Goal: Task Accomplishment & Management: Manage account settings

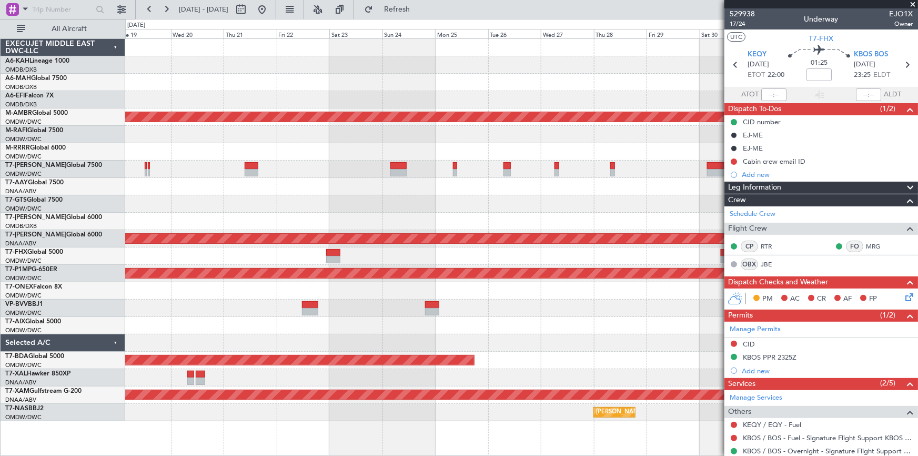
click at [263, 136] on div "Unplanned Maint Budapest ([PERSON_NAME] Intl) Planned Maint [GEOGRAPHIC_DATA] (…" at bounding box center [521, 230] width 793 height 382
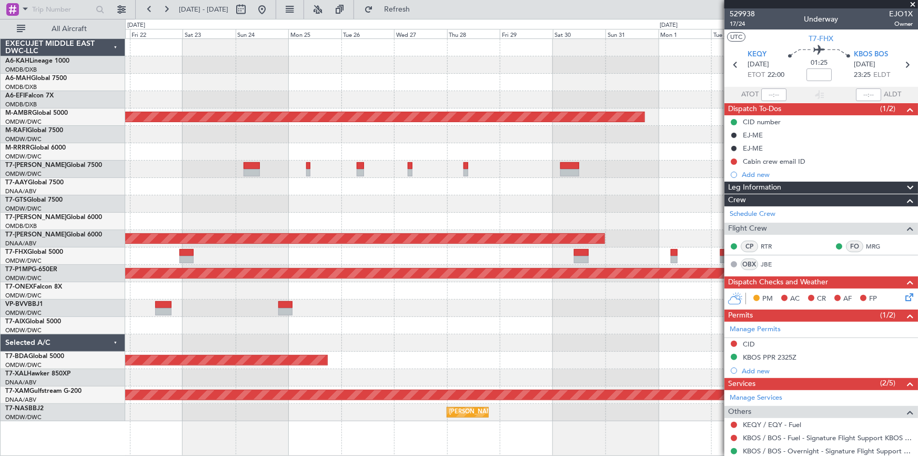
click at [332, 206] on div "Planned Maint Dubai (Al Maktoum Intl) Planned Maint [GEOGRAPHIC_DATA] (Al Makto…" at bounding box center [521, 230] width 793 height 382
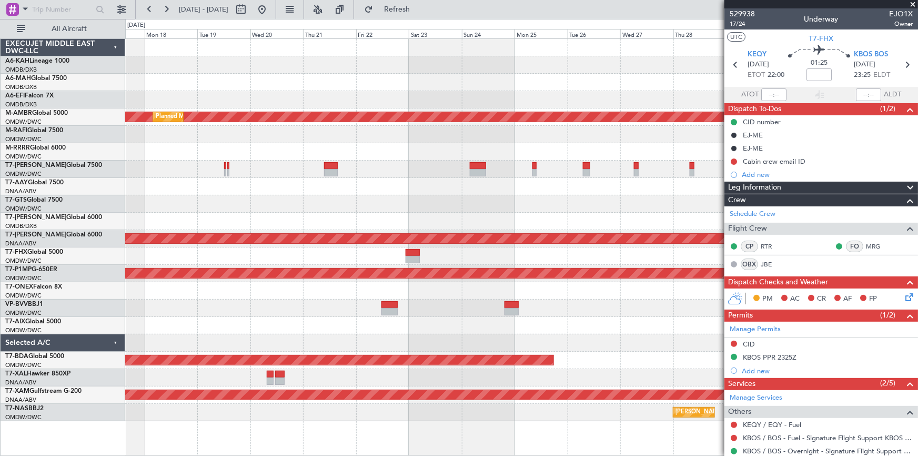
click at [545, 84] on div "Planned Maint [GEOGRAPHIC_DATA] ([GEOGRAPHIC_DATA] Intl)" at bounding box center [521, 82] width 793 height 17
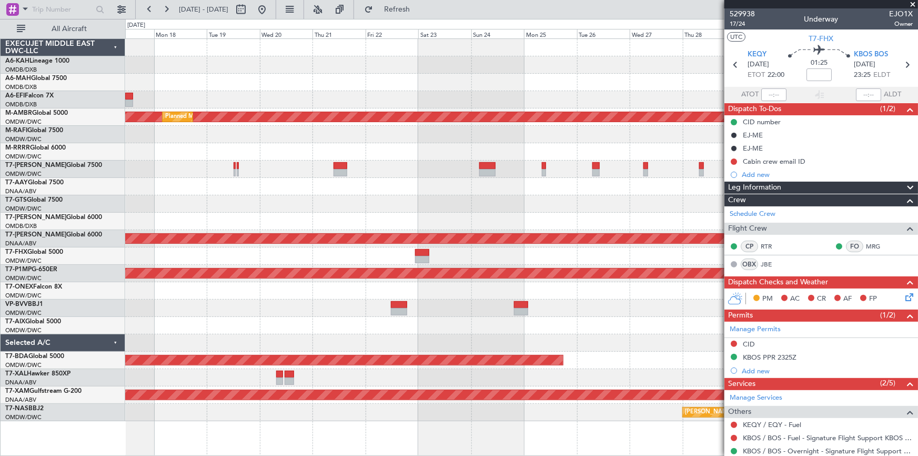
click at [523, 71] on div "Unplanned Maint Budapest ([PERSON_NAME] Intl) Planned Maint [GEOGRAPHIC_DATA] (…" at bounding box center [521, 230] width 793 height 382
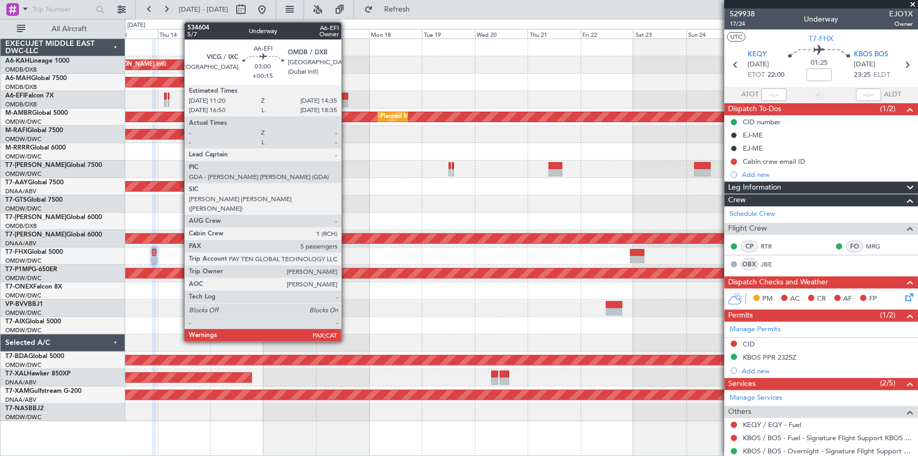
click at [347, 96] on div at bounding box center [344, 96] width 7 height 7
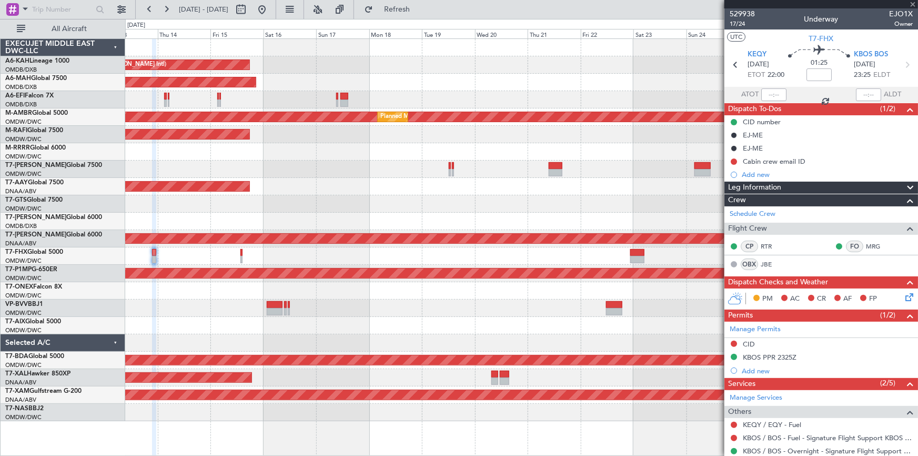
type input "+00:15"
type input "5"
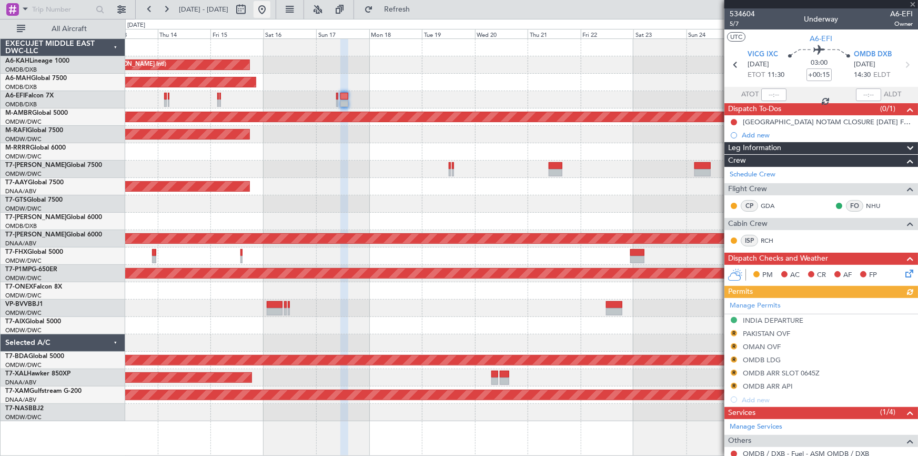
click at [271, 16] on button at bounding box center [262, 9] width 17 height 17
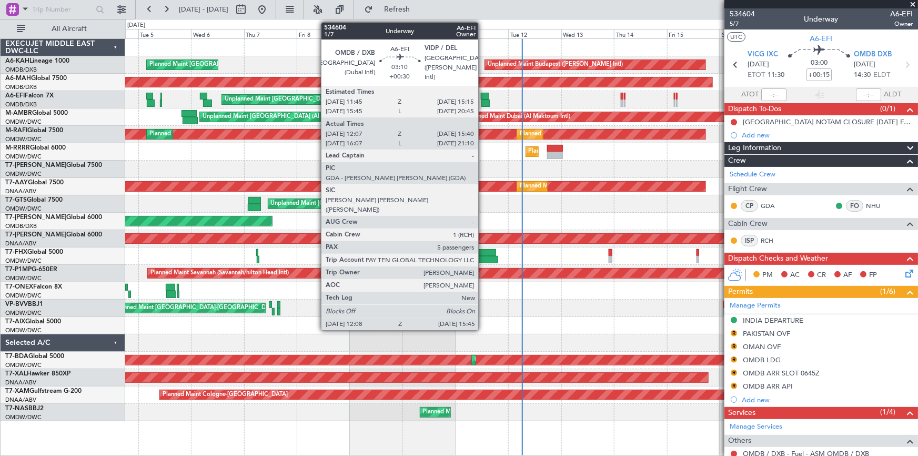
click at [483, 96] on div at bounding box center [485, 96] width 8 height 7
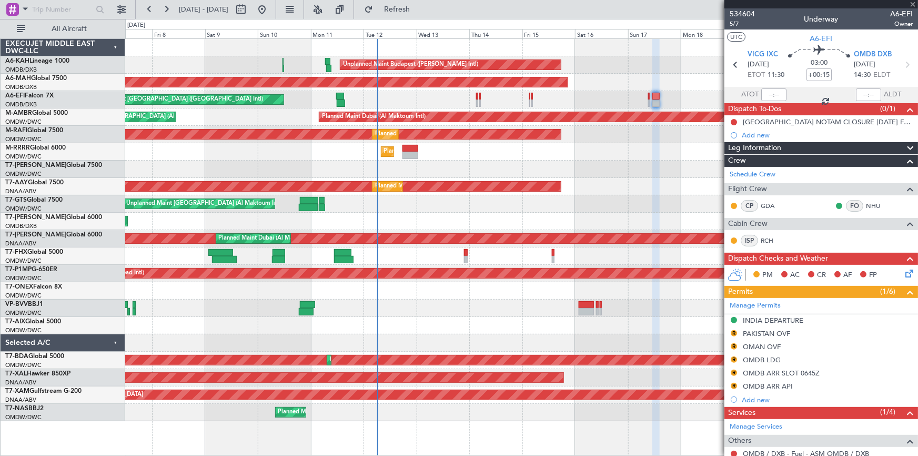
click at [424, 91] on div "Unplanned Maint [GEOGRAPHIC_DATA] ([GEOGRAPHIC_DATA] Intl)" at bounding box center [521, 99] width 793 height 17
type input "+00:30"
type input "12:22"
type input "15:35"
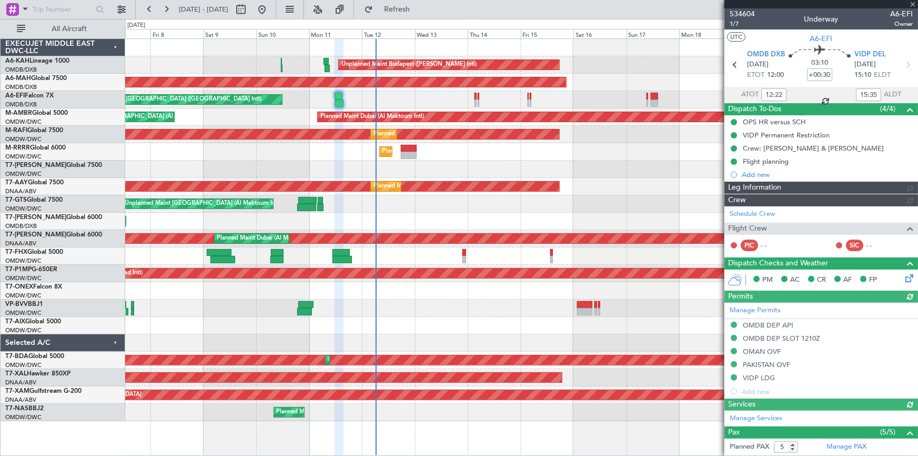
type input "Syed Shakeel (SYS)"
type input "6992"
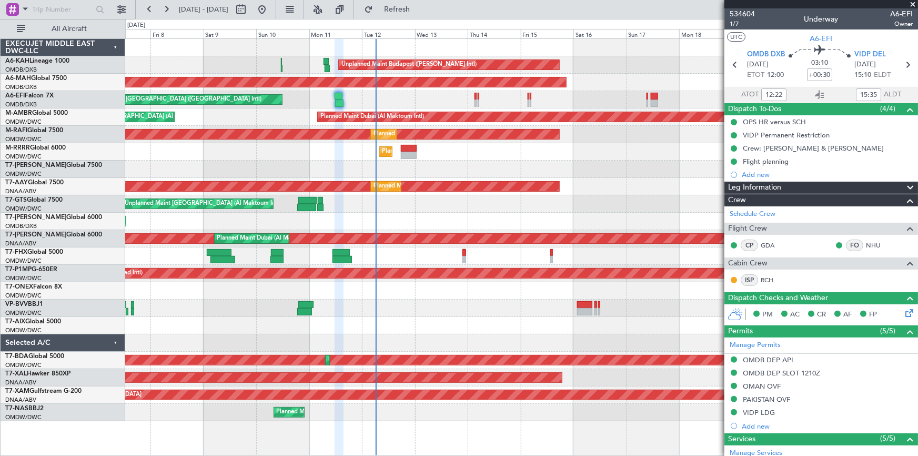
type input "16:22"
type input "21:05"
type input "12:22"
type input "15:35"
click at [733, 21] on span "1/7" at bounding box center [742, 23] width 25 height 9
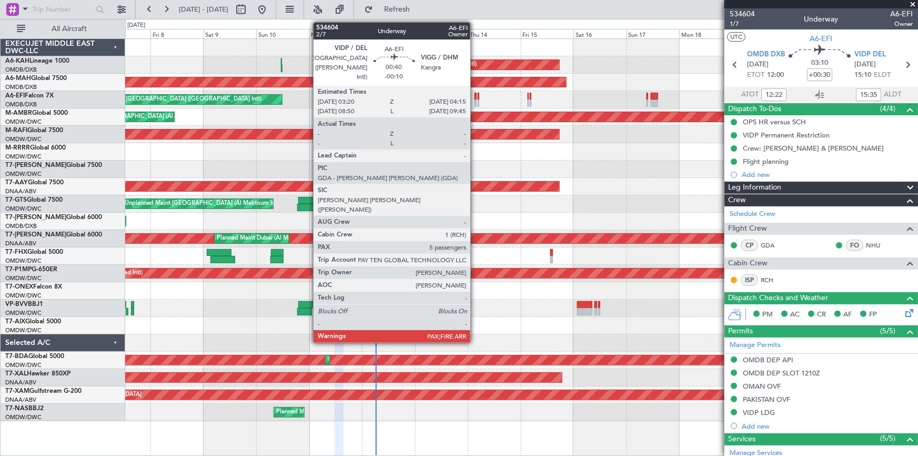
click at [475, 96] on div at bounding box center [476, 96] width 2 height 7
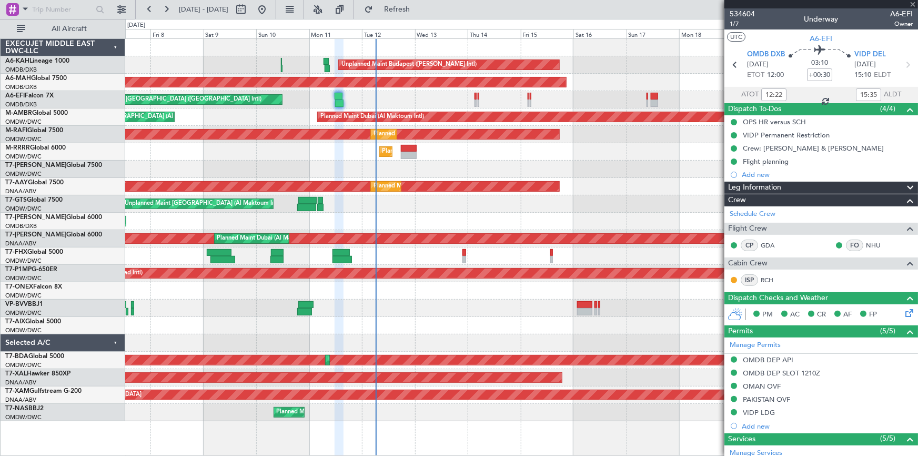
type input "-00:10"
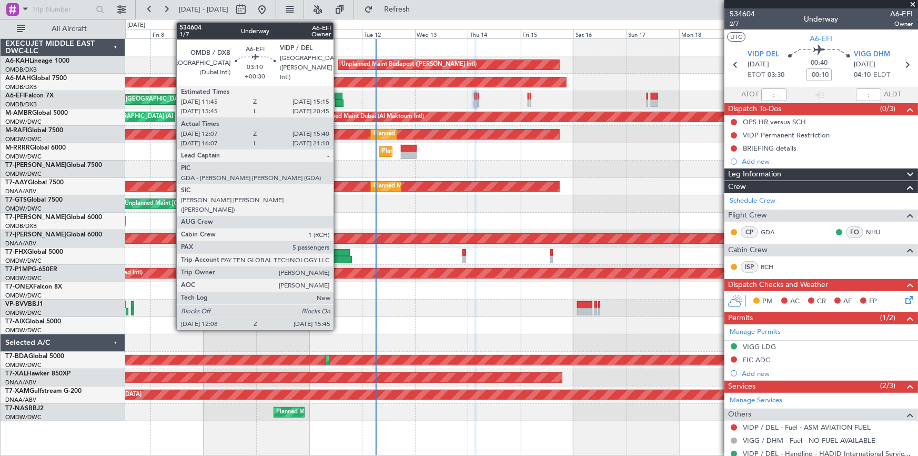
click at [338, 98] on div at bounding box center [339, 96] width 8 height 7
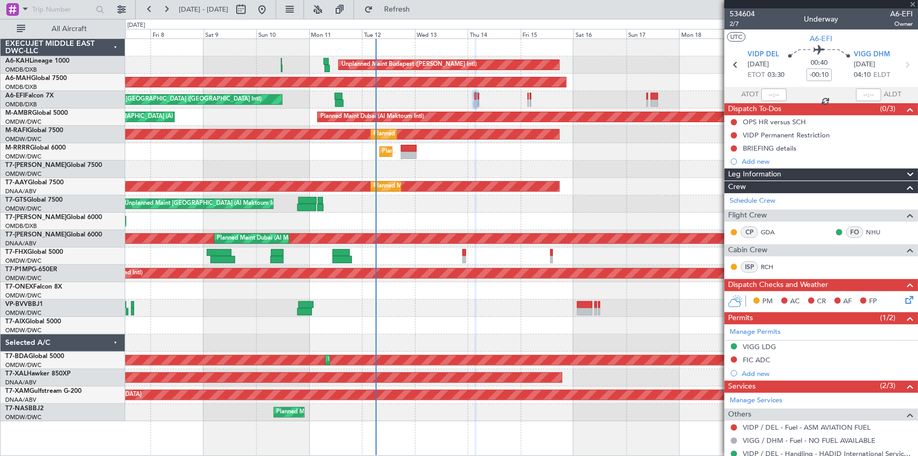
type input "+00:30"
type input "12:22"
type input "15:35"
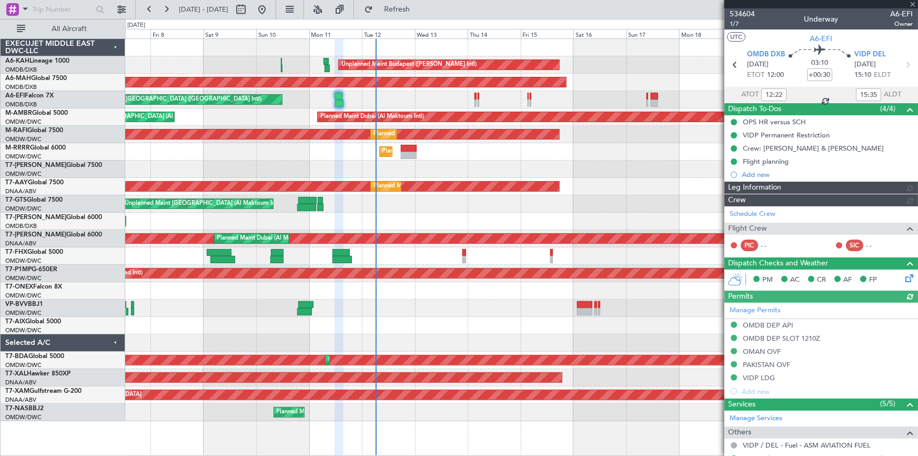
type input "[PERSON_NAME] (SYS)"
type input "6992"
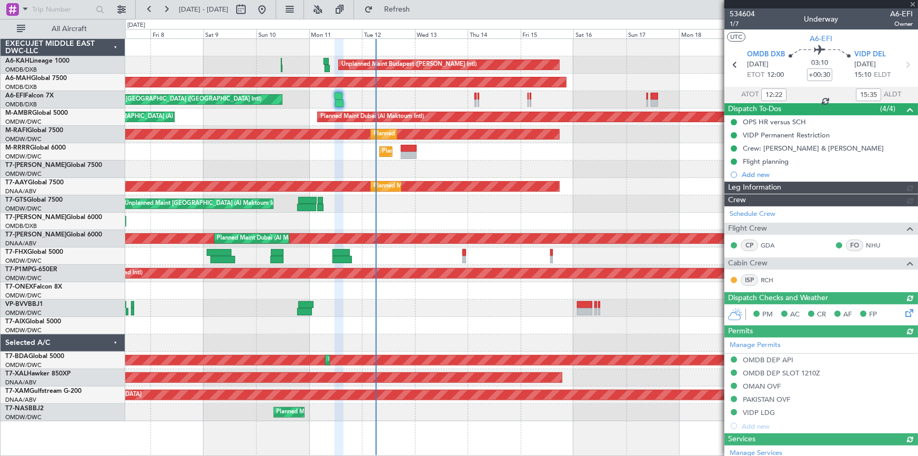
type input "[PERSON_NAME] (SYS)"
type input "6992"
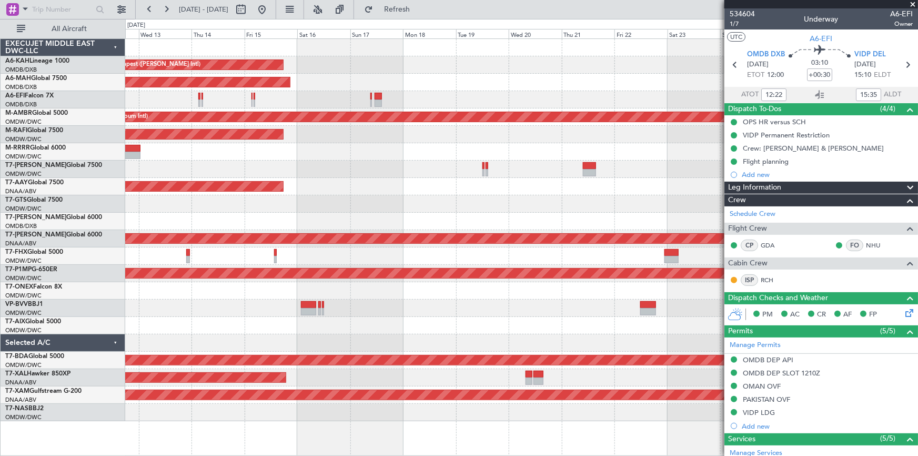
click at [285, 197] on div "Unplanned Maint Budapest ([PERSON_NAME] Intl) Planned Maint [GEOGRAPHIC_DATA] (…" at bounding box center [521, 230] width 793 height 382
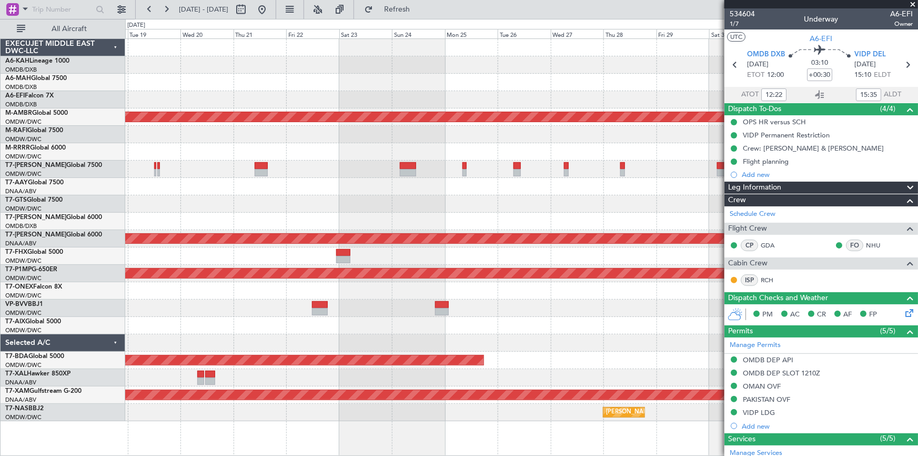
click at [465, 179] on div "Unplanned Maint [GEOGRAPHIC_DATA] (Al Maktoum Intl)" at bounding box center [521, 186] width 793 height 17
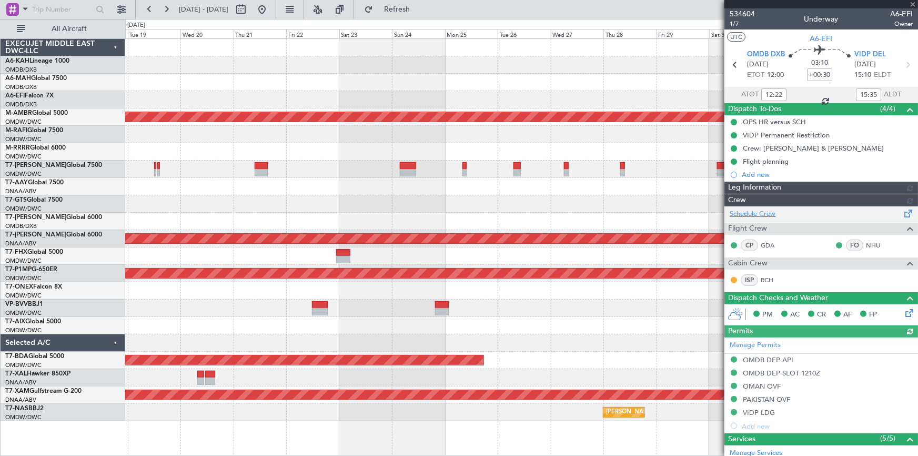
type input "[PERSON_NAME] (SYS)"
type input "6992"
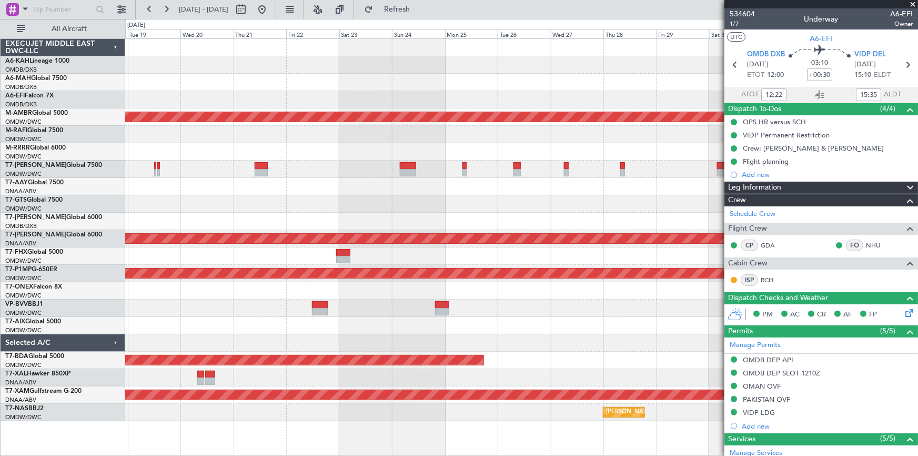
type input "[PERSON_NAME] (SYS)"
type input "6992"
click at [271, 11] on button at bounding box center [262, 9] width 17 height 17
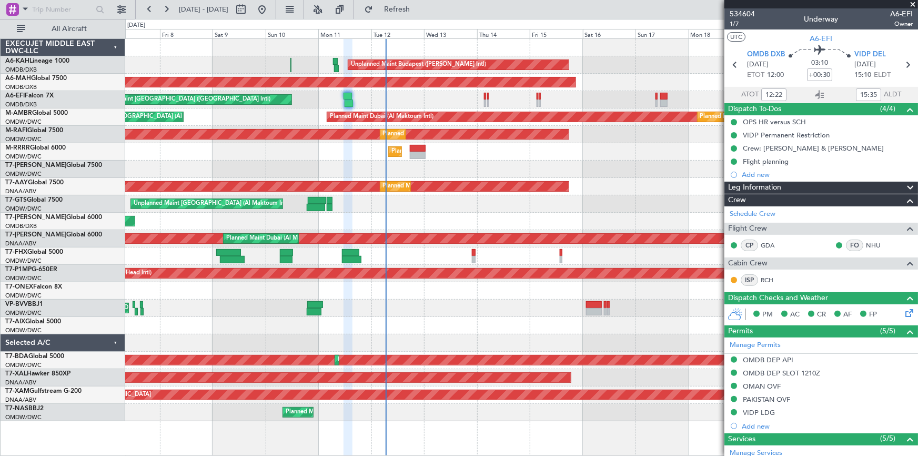
click at [481, 140] on div "Unplanned Maint Budapest (Ferenc Liszt Intl) Planned Maint London (Stansted) Pl…" at bounding box center [521, 230] width 793 height 382
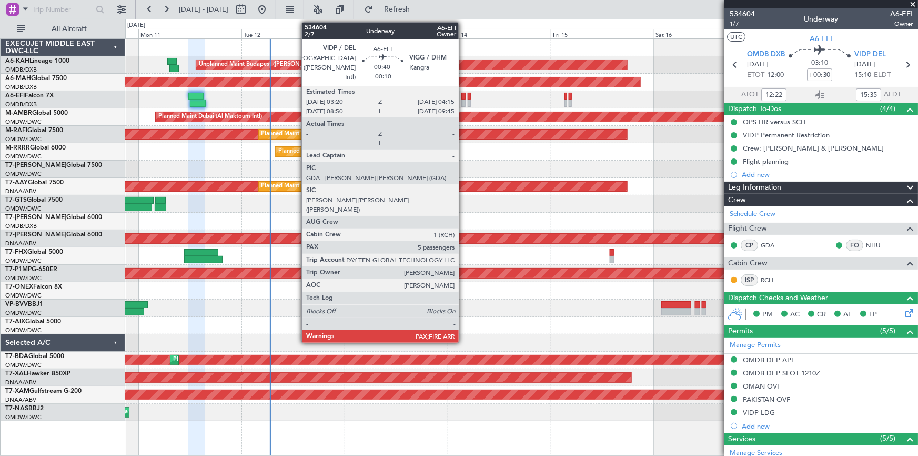
click at [464, 95] on div at bounding box center [464, 96] width 4 height 7
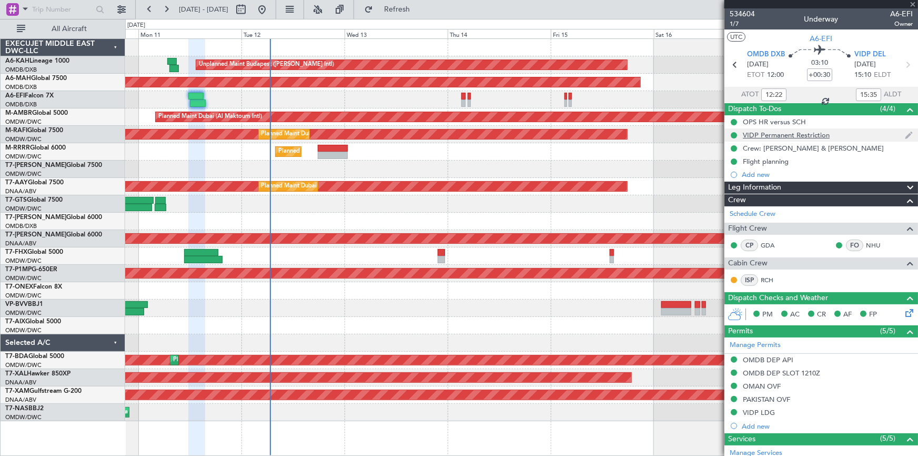
type input "-00:10"
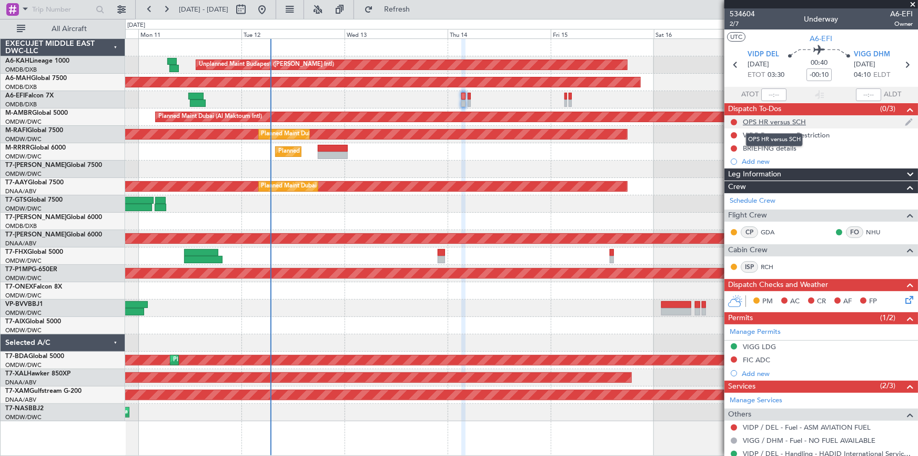
click at [778, 123] on div "OPS HR versus SCH" at bounding box center [774, 121] width 63 height 9
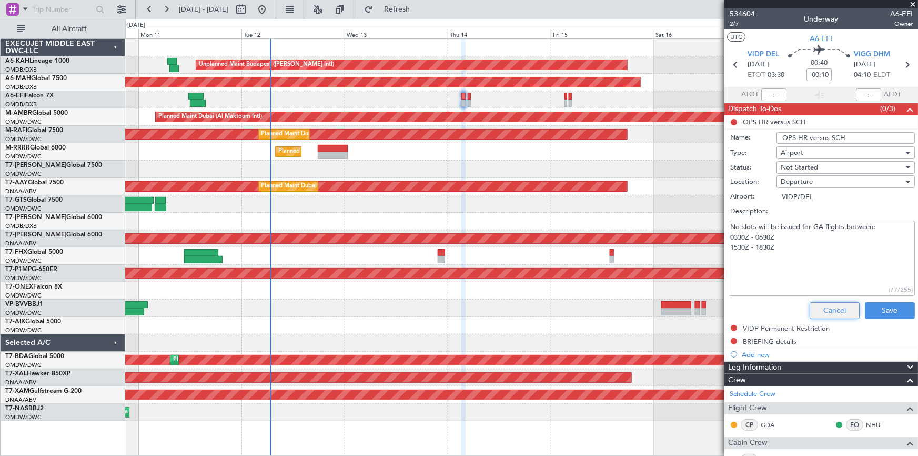
click at [826, 311] on button "Cancel" at bounding box center [835, 310] width 50 height 17
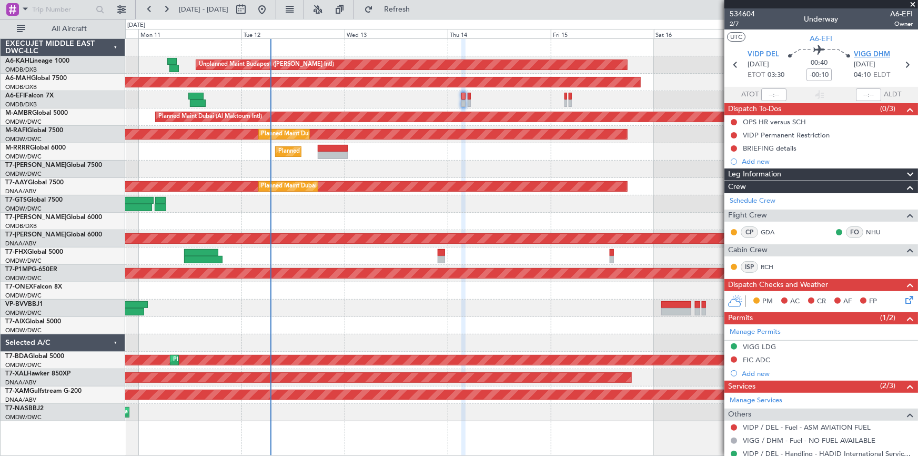
click at [861, 53] on span "VIGG DHM" at bounding box center [872, 54] width 36 height 11
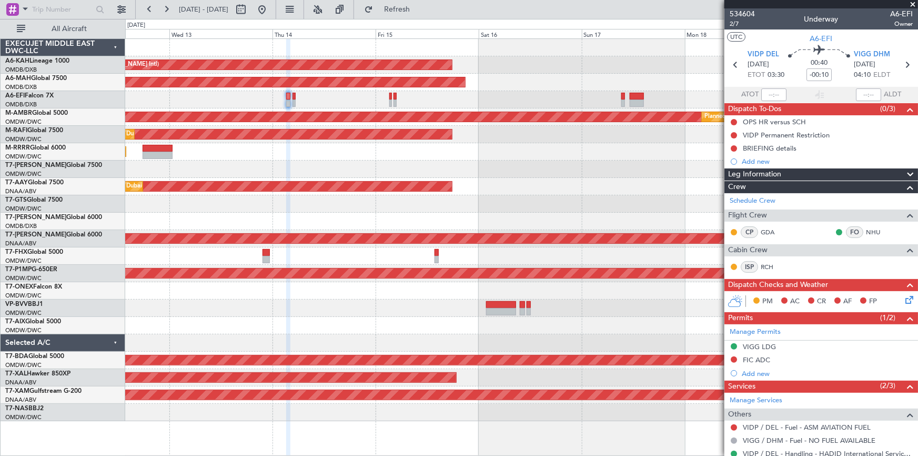
click at [452, 93] on div at bounding box center [521, 99] width 793 height 17
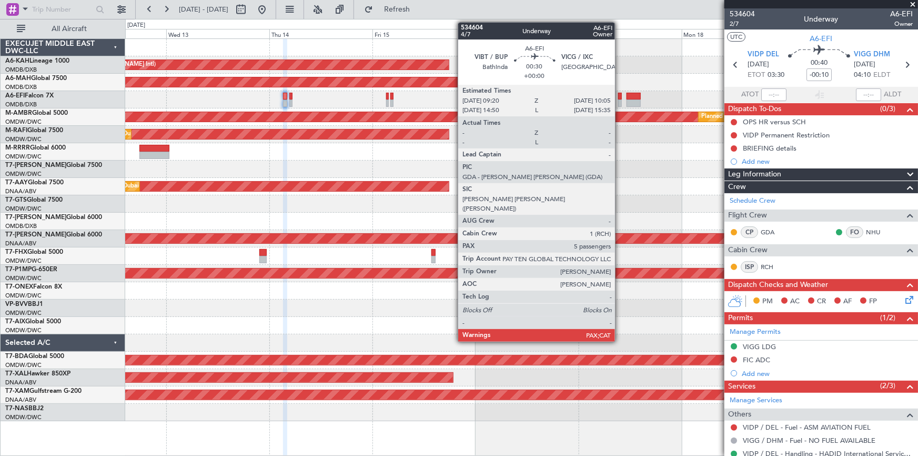
click at [620, 95] on div at bounding box center [620, 96] width 4 height 7
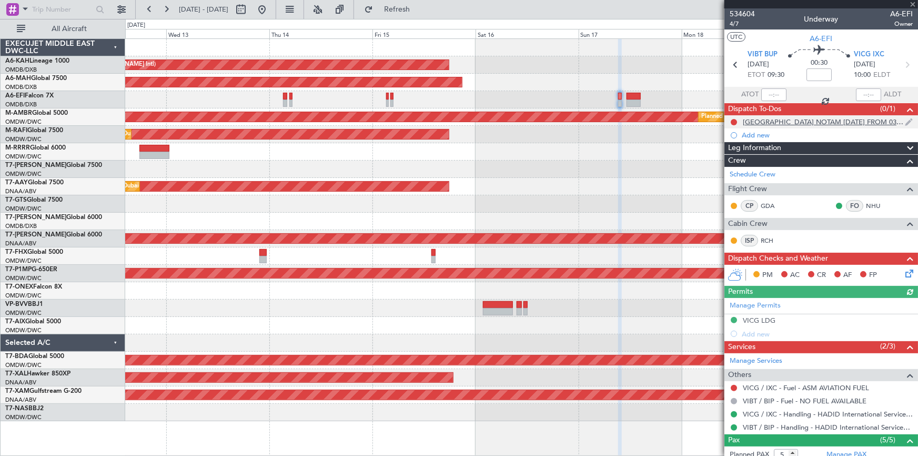
click at [824, 120] on div "VICG AIRPORT NOTAM ON SUNDAY FROM 0300Z – 0800Z." at bounding box center [824, 121] width 162 height 9
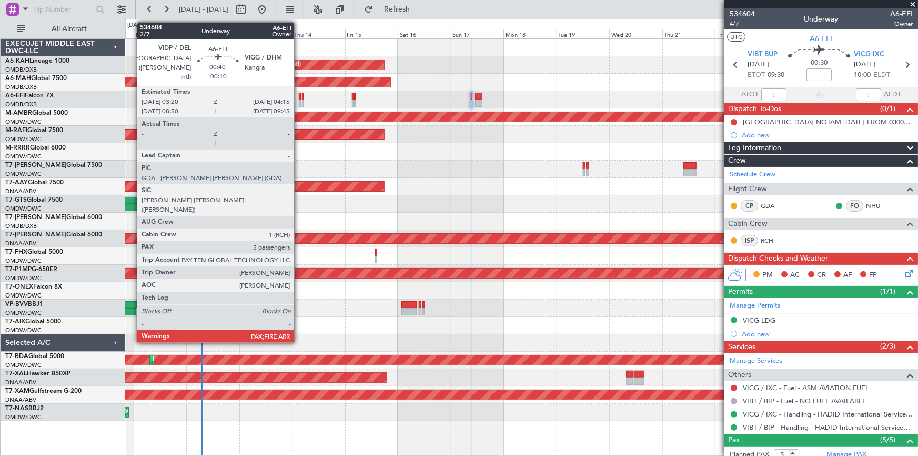
click at [299, 96] on div at bounding box center [300, 96] width 2 height 7
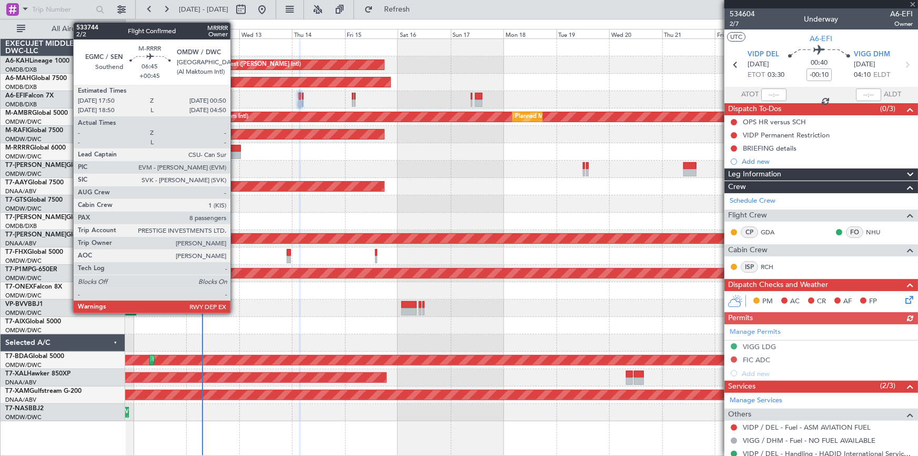
click at [235, 151] on div at bounding box center [233, 148] width 16 height 7
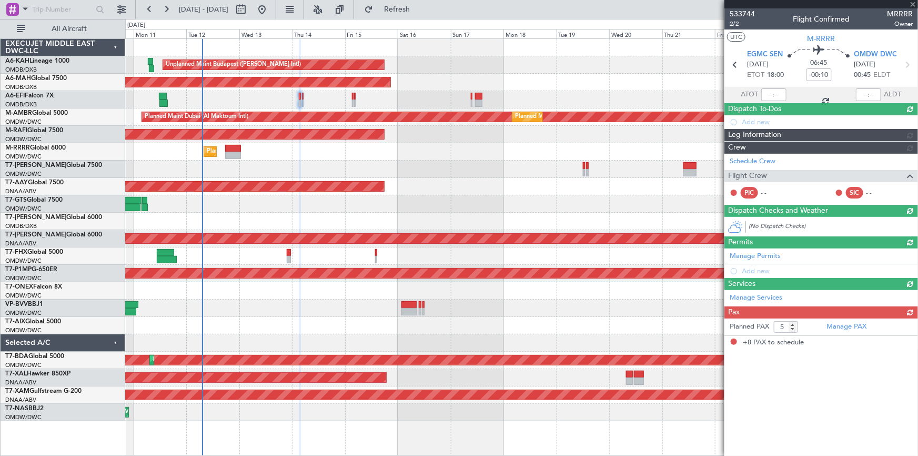
type input "+00:45"
type input "8"
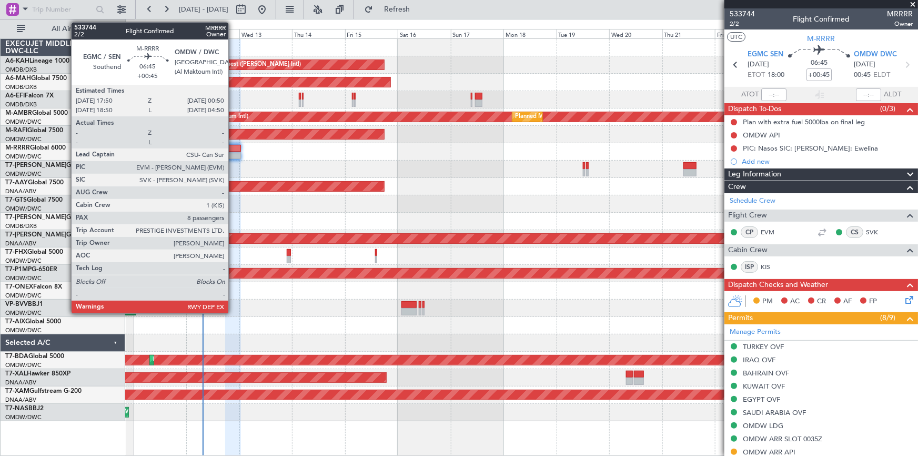
click at [233, 151] on div at bounding box center [233, 148] width 16 height 7
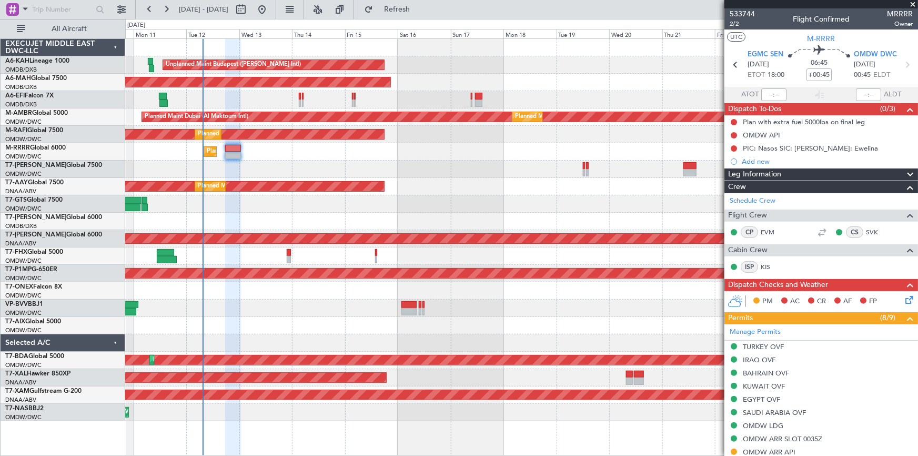
click at [735, 24] on mat-tooltip-component "Trip Number" at bounding box center [742, 33] width 52 height 28
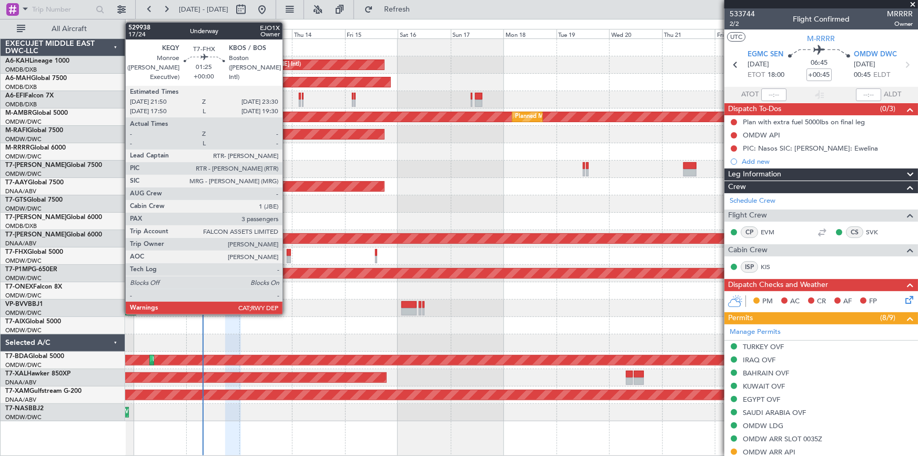
click at [287, 253] on div at bounding box center [289, 252] width 4 height 7
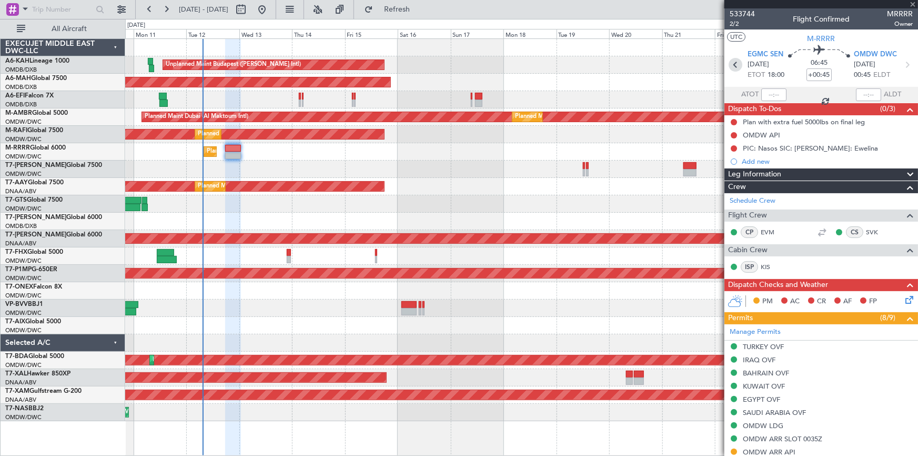
type input "3"
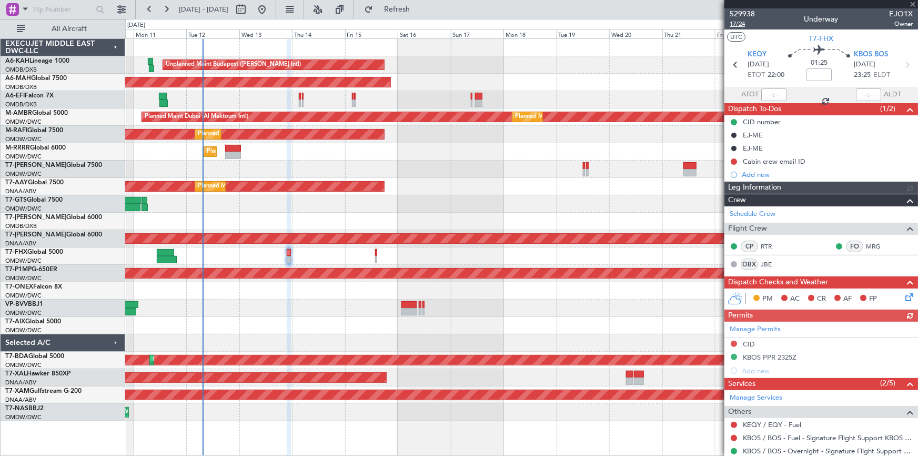
click at [741, 23] on span "17/24" at bounding box center [742, 23] width 25 height 9
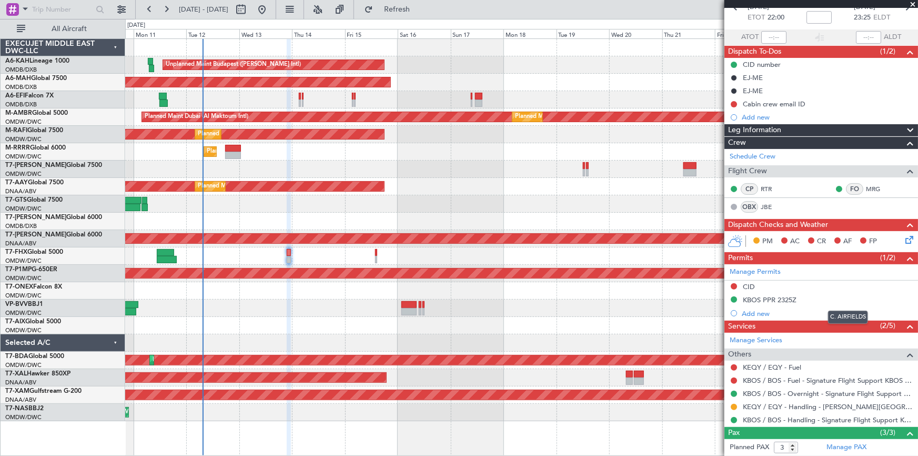
scroll to position [95, 0]
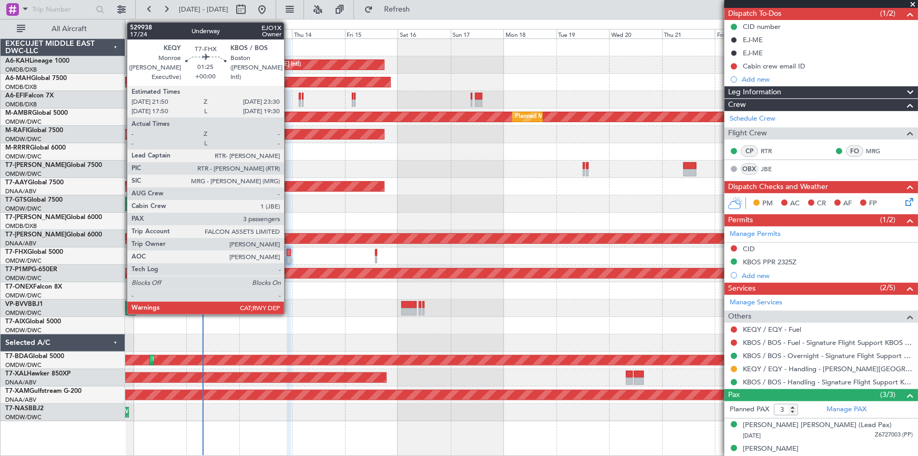
click at [289, 252] on div at bounding box center [289, 252] width 4 height 7
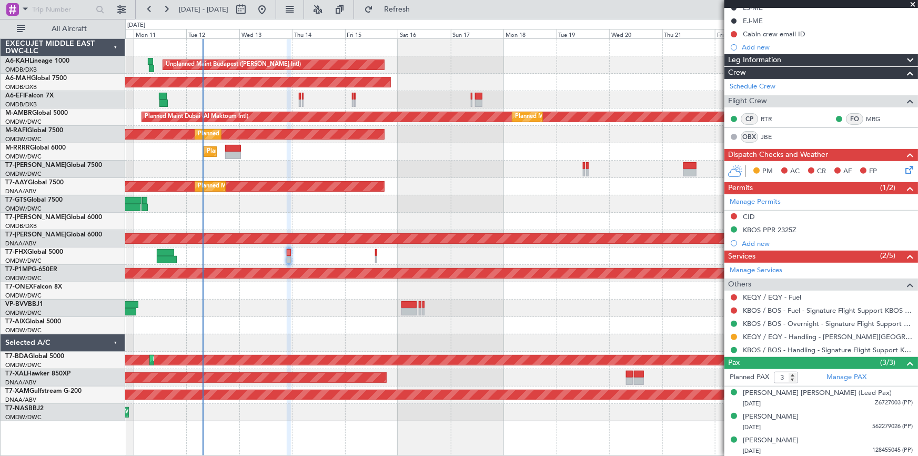
scroll to position [0, 0]
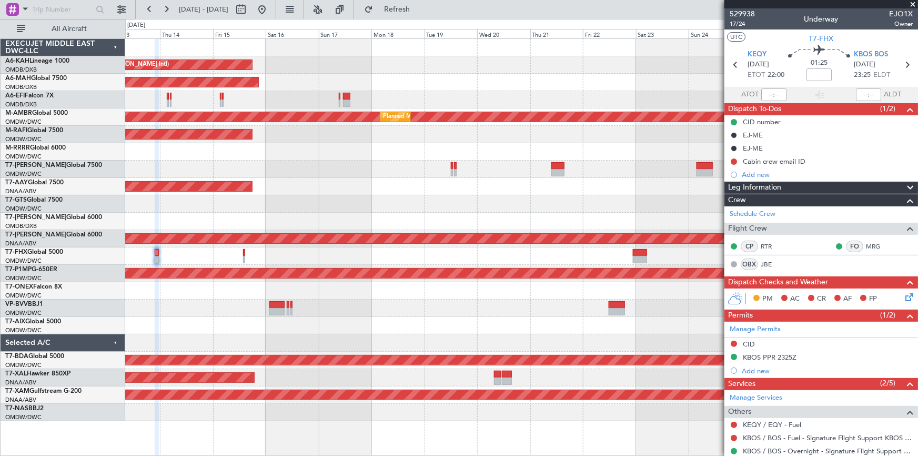
click at [495, 203] on div "Unplanned Maint Budapest (Ferenc Liszt Intl) Planned Maint Dubai (Dubai Intl) U…" at bounding box center [521, 230] width 793 height 382
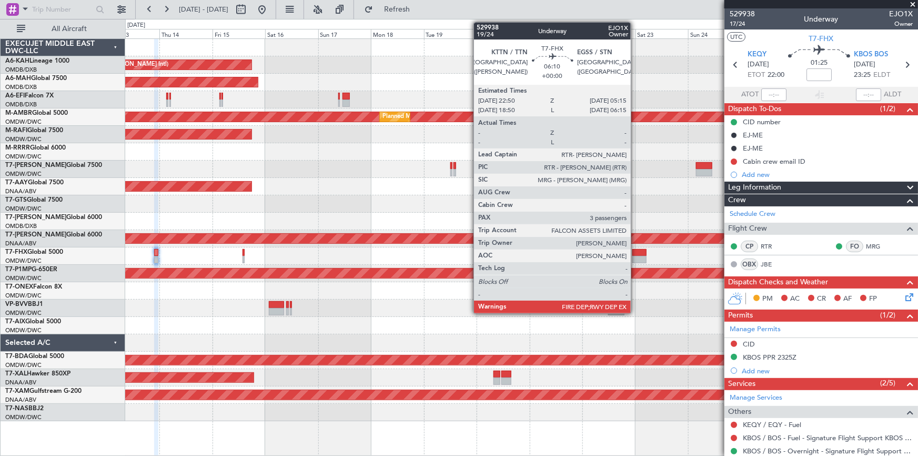
click at [636, 251] on div at bounding box center [640, 252] width 14 height 7
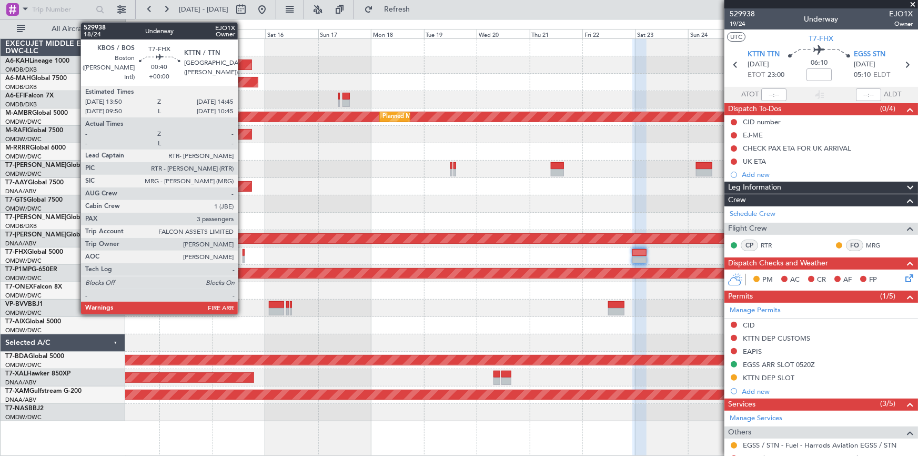
click at [243, 252] on div at bounding box center [244, 252] width 2 height 7
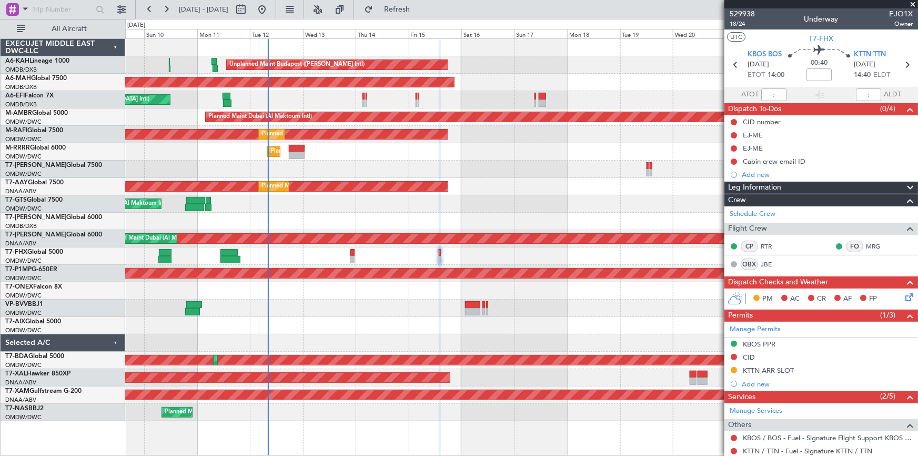
click at [462, 101] on div "Unplanned Maint Budapest (Ferenc Liszt Intl) Planned Maint London (Stansted) Pl…" at bounding box center [521, 230] width 793 height 382
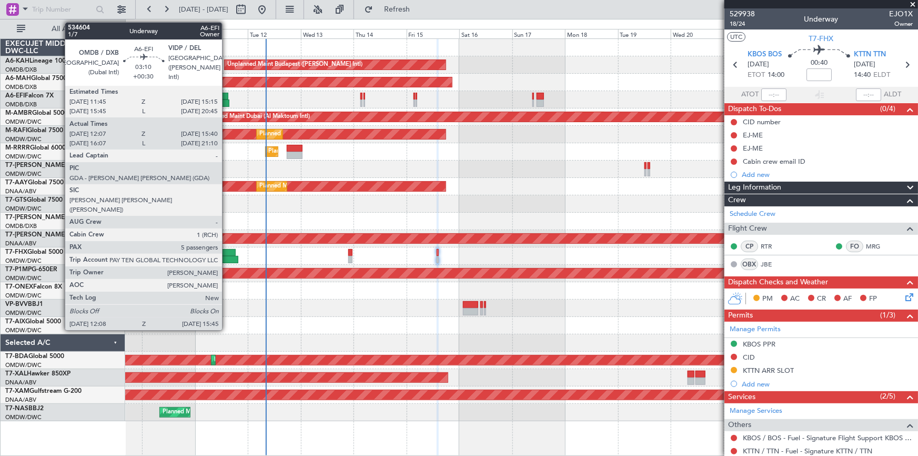
click at [227, 102] on div at bounding box center [225, 102] width 8 height 7
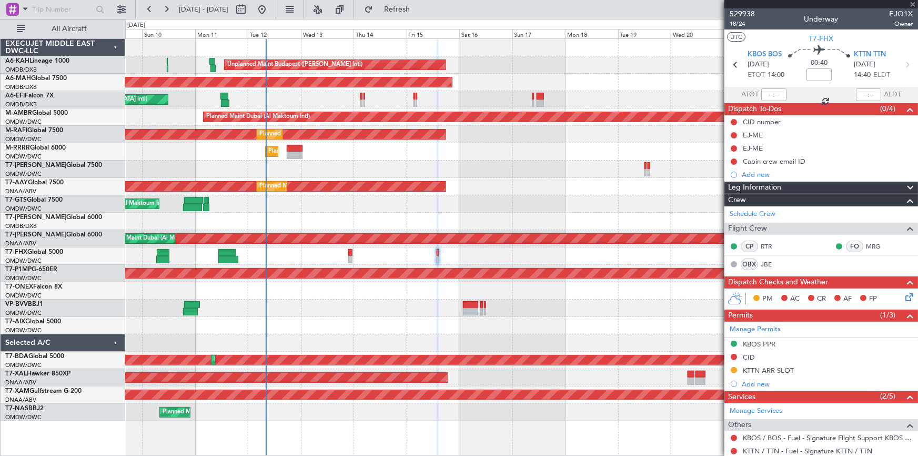
type input "+00:30"
type input "16:22"
type input "21:05"
type input "5"
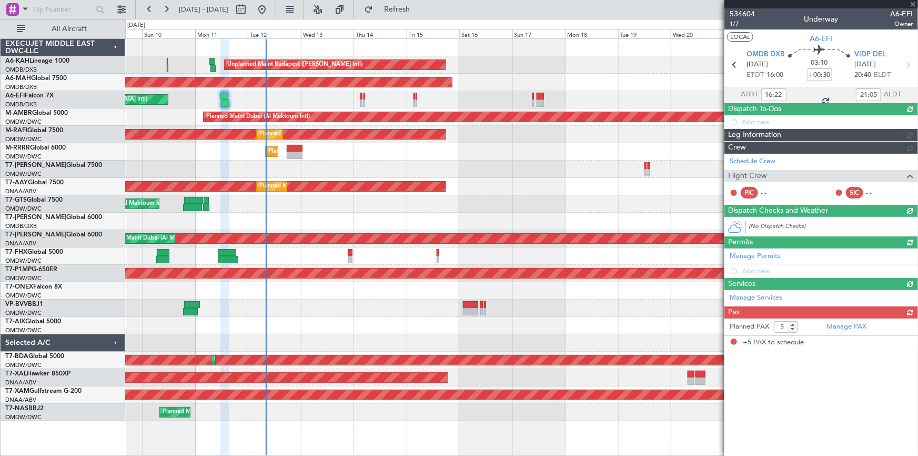
type input "12:22"
type input "15:35"
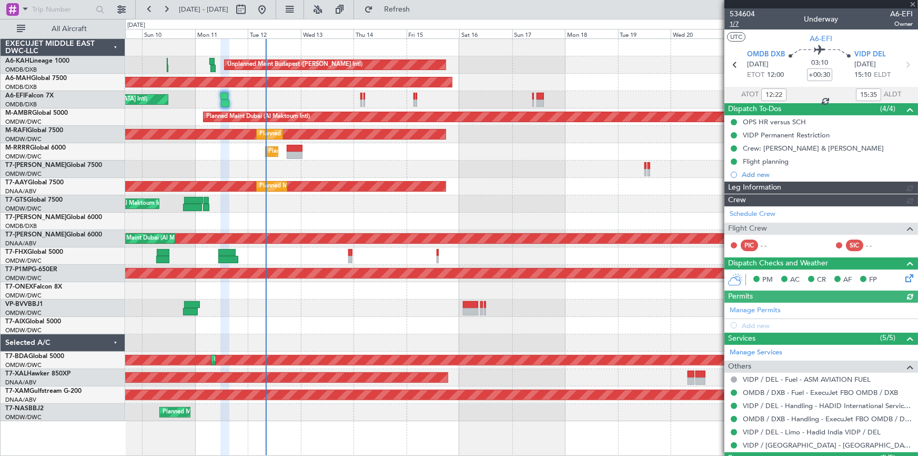
click at [736, 25] on span "1/7" at bounding box center [742, 23] width 25 height 9
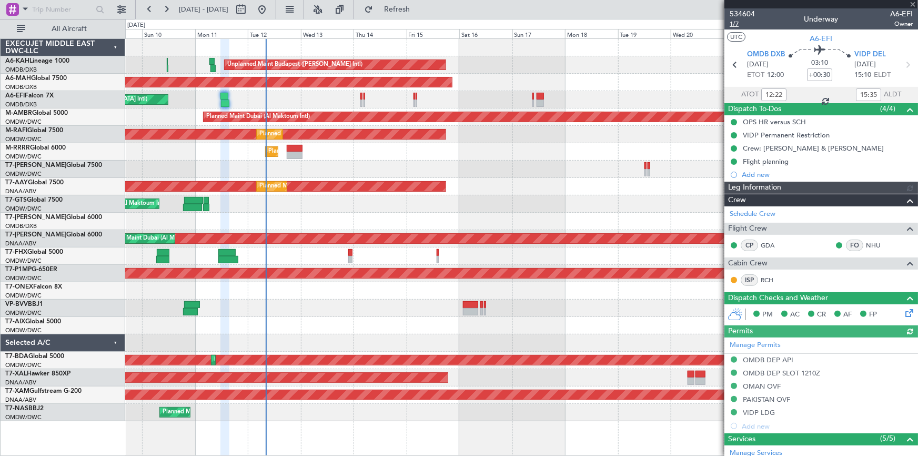
type input "[PERSON_NAME] (SYS)"
type input "6992"
type input "[PERSON_NAME] (SYS)"
type input "6992"
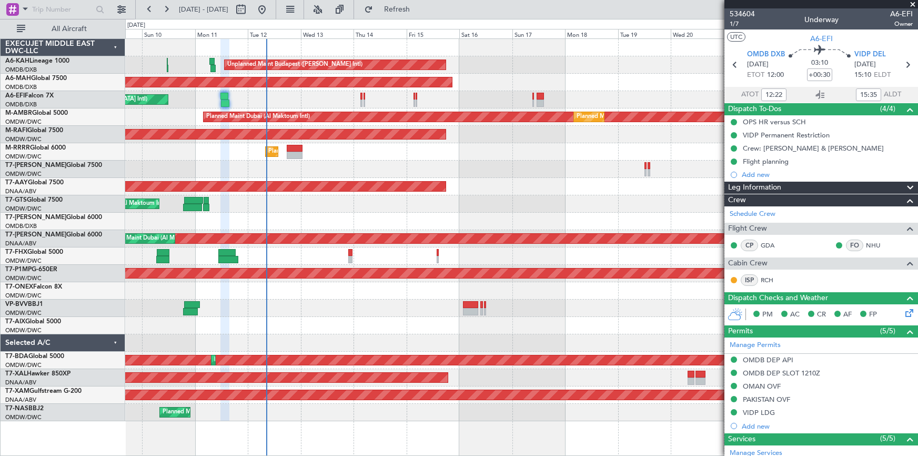
type input "[PERSON_NAME] (SYS)"
type input "6992"
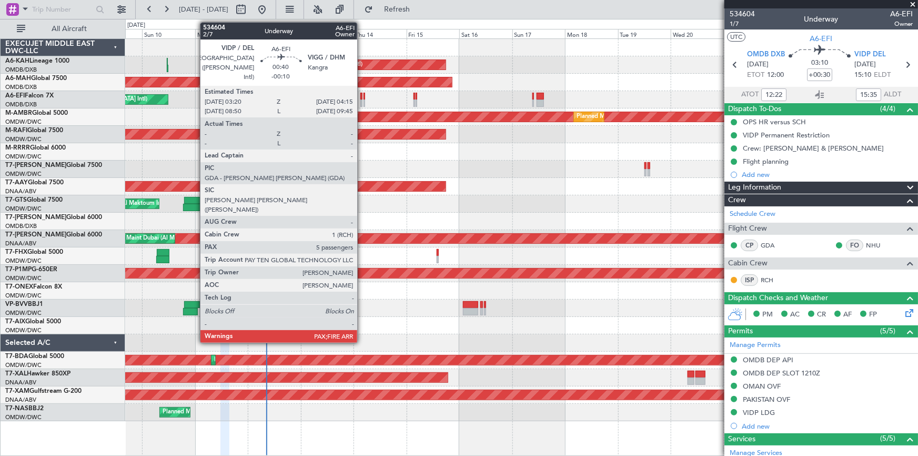
click at [362, 97] on div at bounding box center [362, 96] width 2 height 7
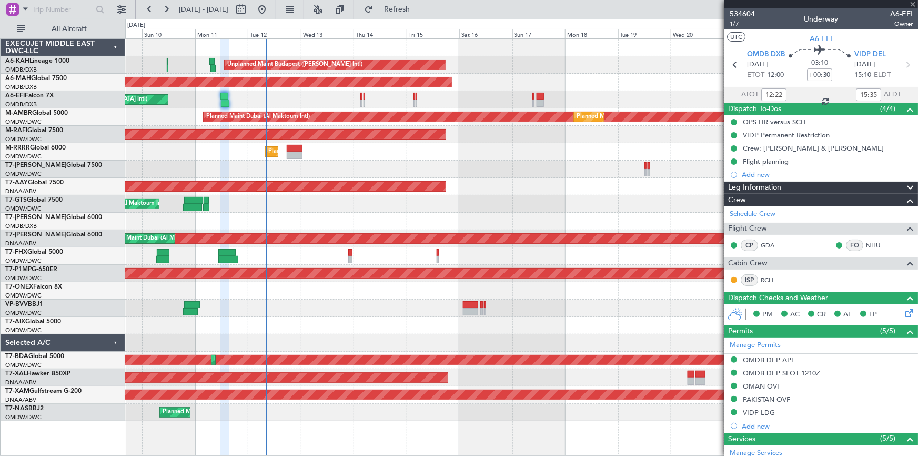
type input "-00:10"
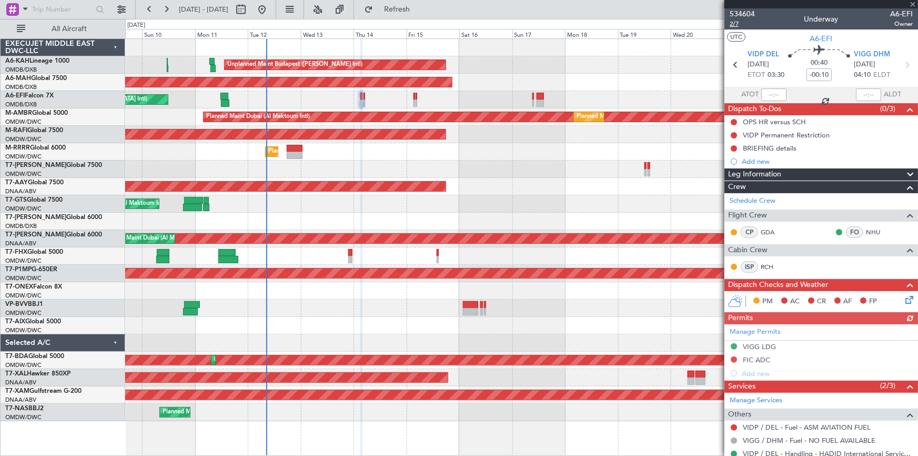
click at [730, 20] on span "2/7" at bounding box center [742, 23] width 25 height 9
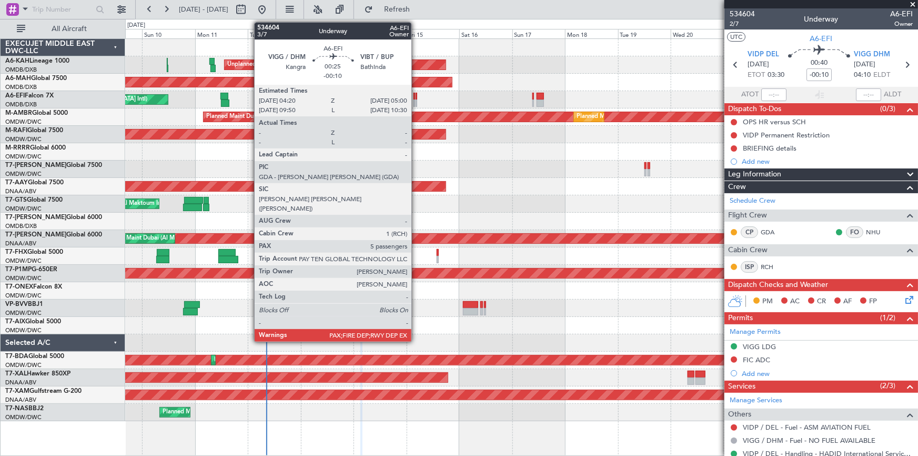
click at [416, 97] on div at bounding box center [417, 96] width 2 height 7
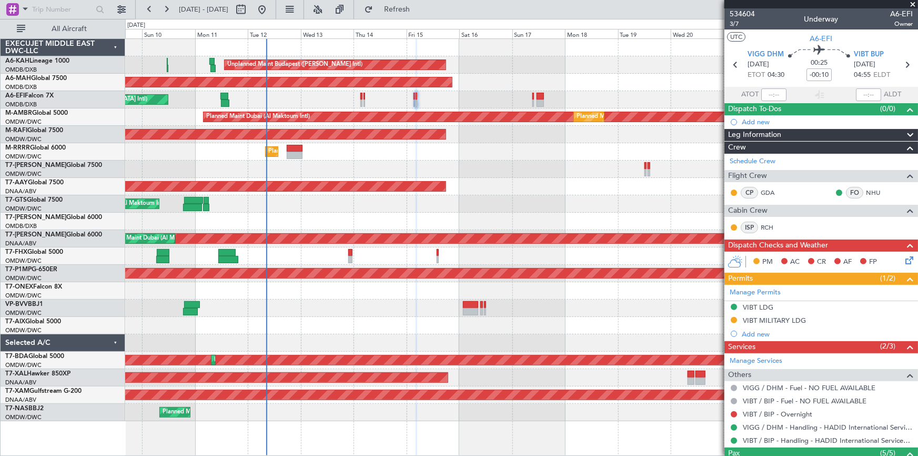
drag, startPoint x: 902, startPoint y: 64, endPoint x: 886, endPoint y: 75, distance: 19.2
click at [901, 63] on icon at bounding box center [908, 65] width 14 height 14
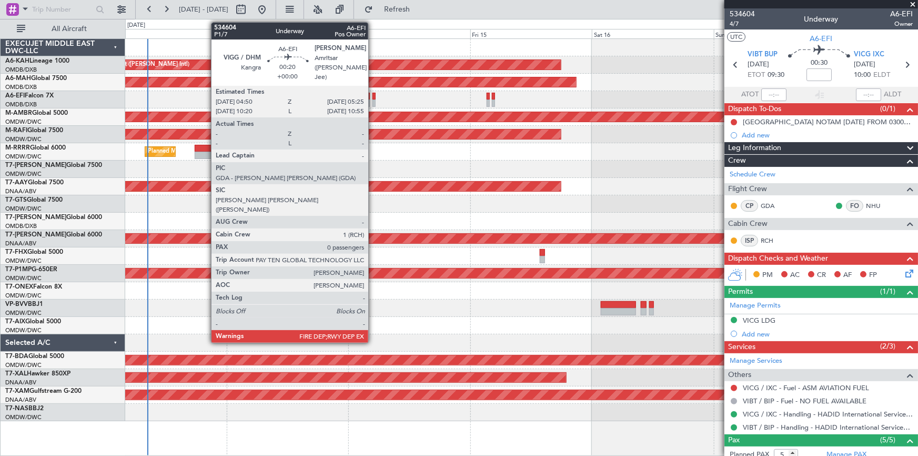
click at [373, 95] on div at bounding box center [374, 96] width 3 height 7
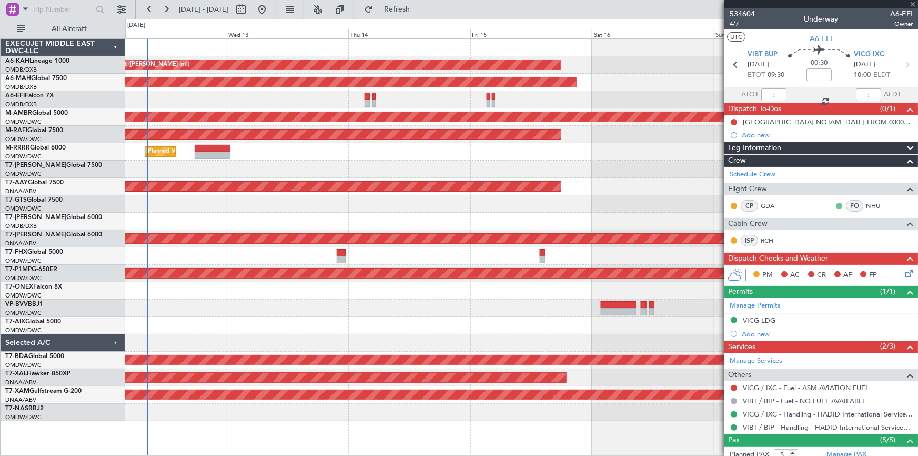
type input "0"
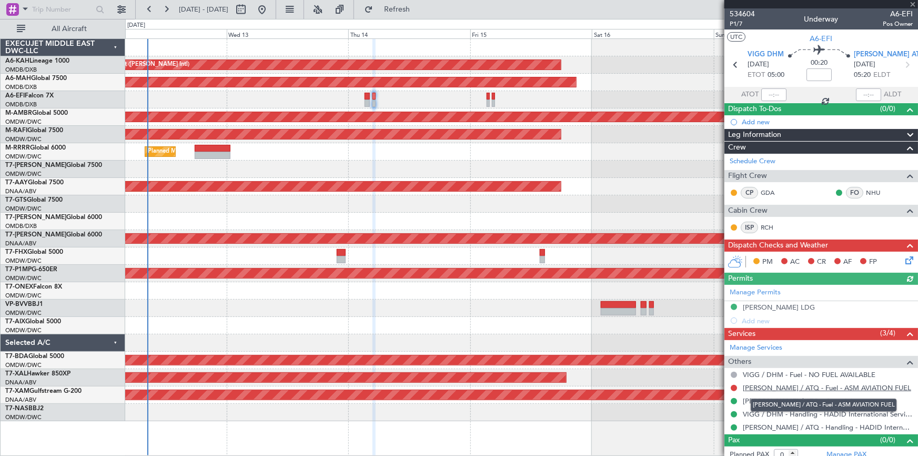
click at [791, 386] on link "VIAR / ATQ - Fuel - ASM AVIATION FUEL" at bounding box center [827, 387] width 168 height 9
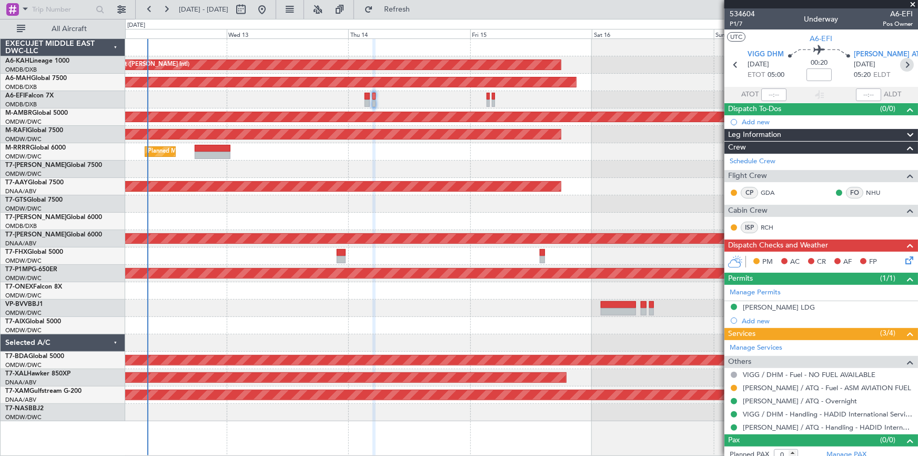
click at [903, 66] on icon at bounding box center [908, 65] width 14 height 14
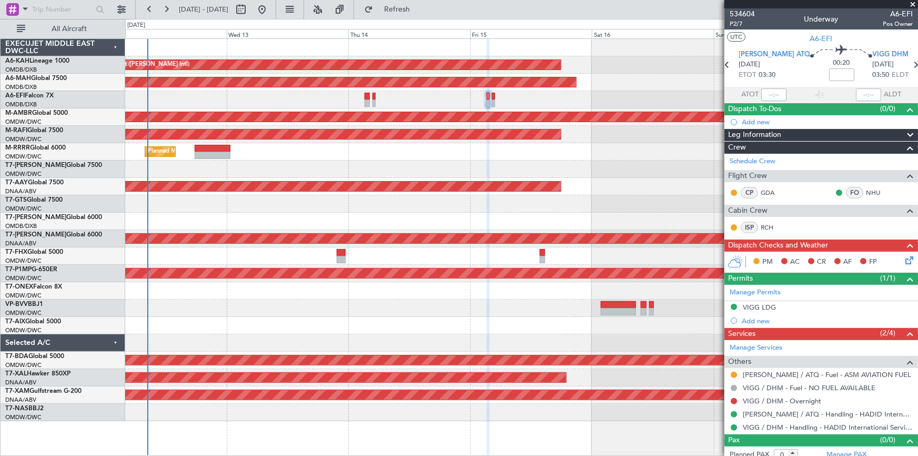
click at [403, 98] on div "Unplanned Maint Budapest (Ferenc Liszt Intl) Planned Maint Dubai (Dubai Intl) P…" at bounding box center [521, 230] width 793 height 382
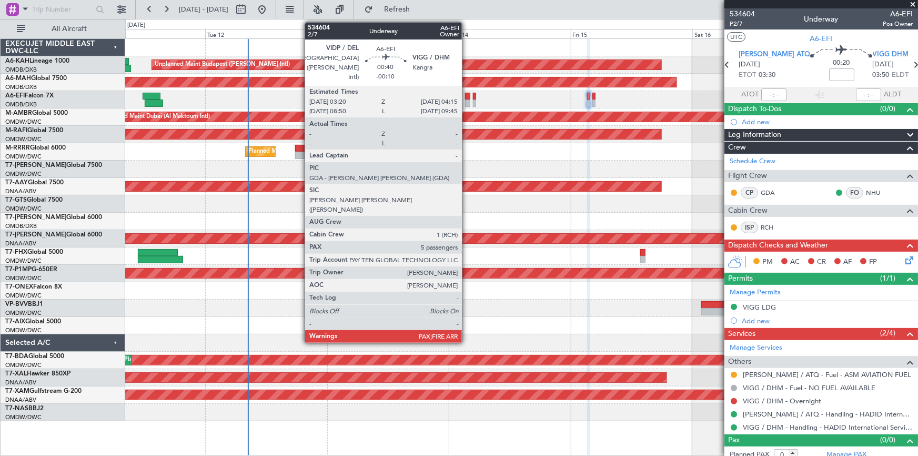
click at [467, 95] on div at bounding box center [467, 96] width 5 height 7
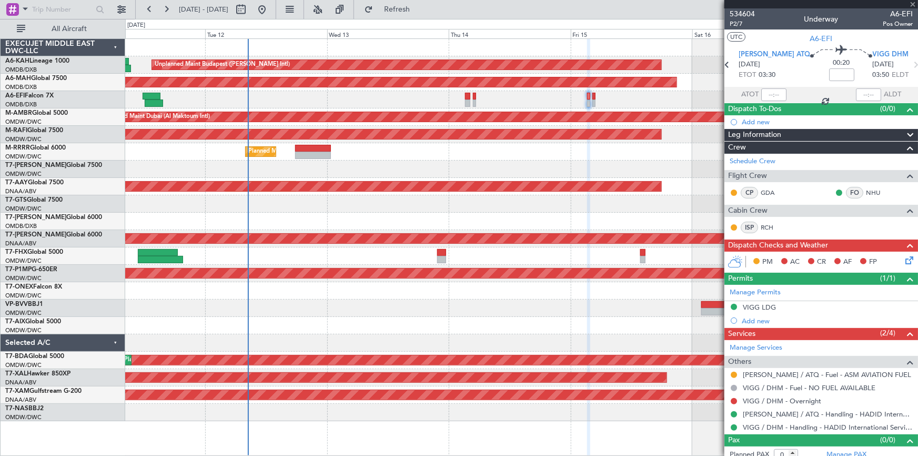
type input "-00:10"
type input "5"
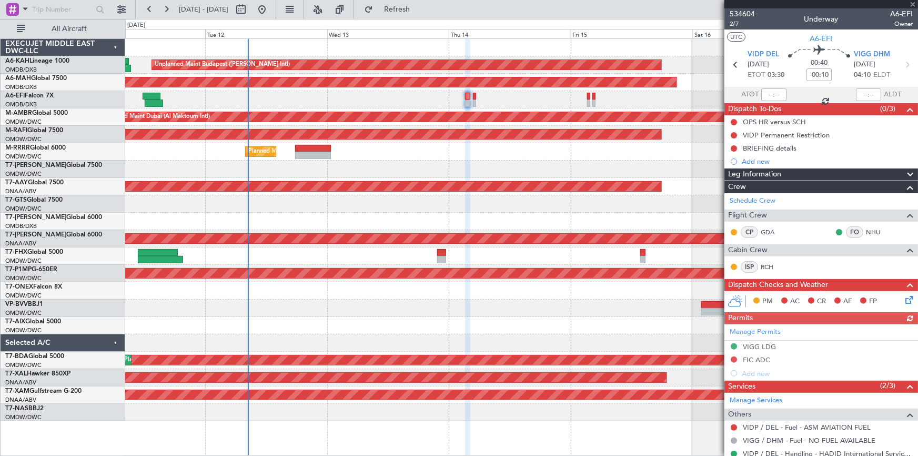
scroll to position [143, 0]
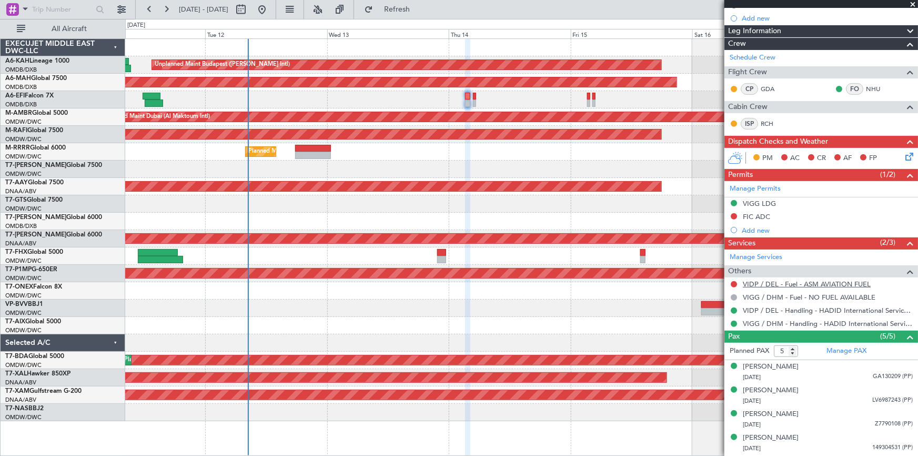
click at [790, 283] on link "VIDP / DEL - Fuel - ASM AVIATION FUEL" at bounding box center [807, 283] width 128 height 9
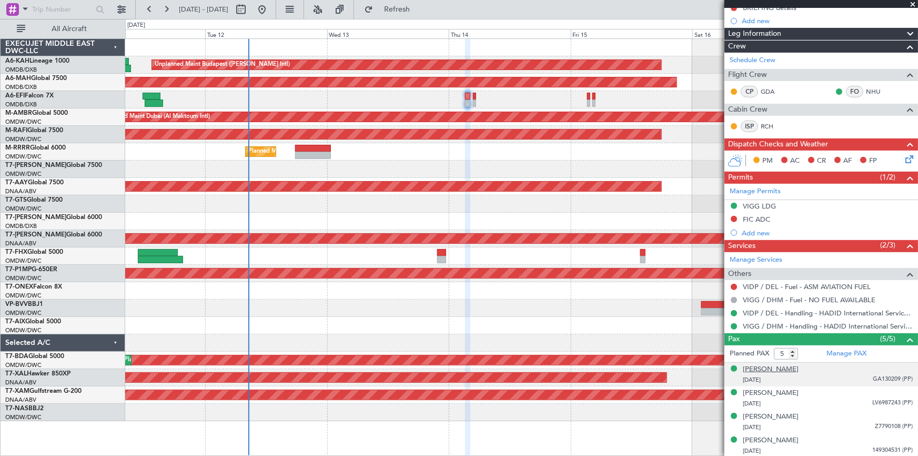
scroll to position [164, 0]
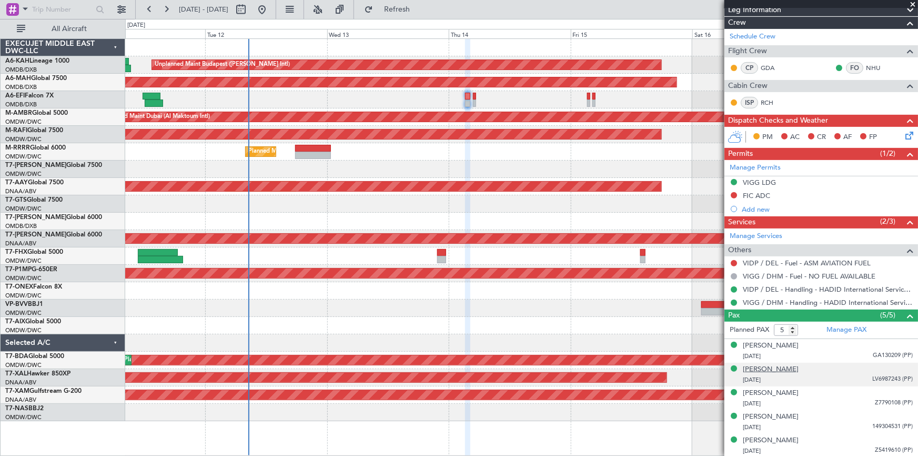
click at [785, 368] on div "Sandra JEFIMOVA" at bounding box center [771, 369] width 56 height 11
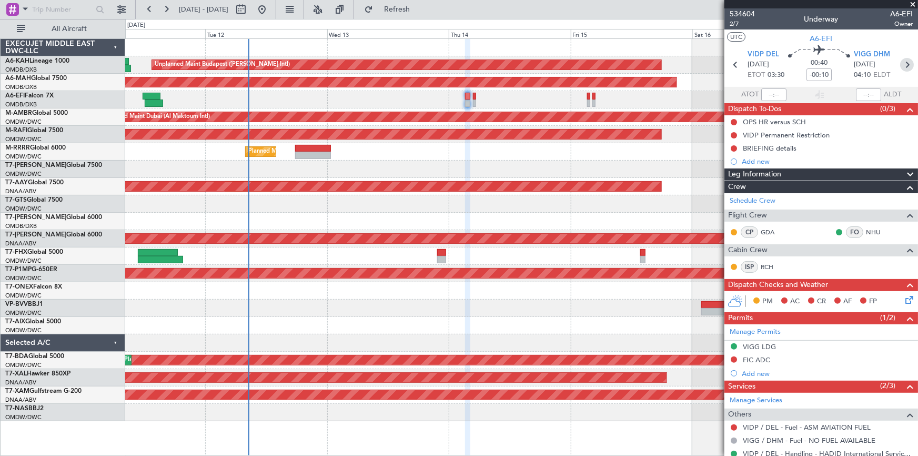
click at [902, 62] on icon at bounding box center [908, 65] width 14 height 14
type input "0"
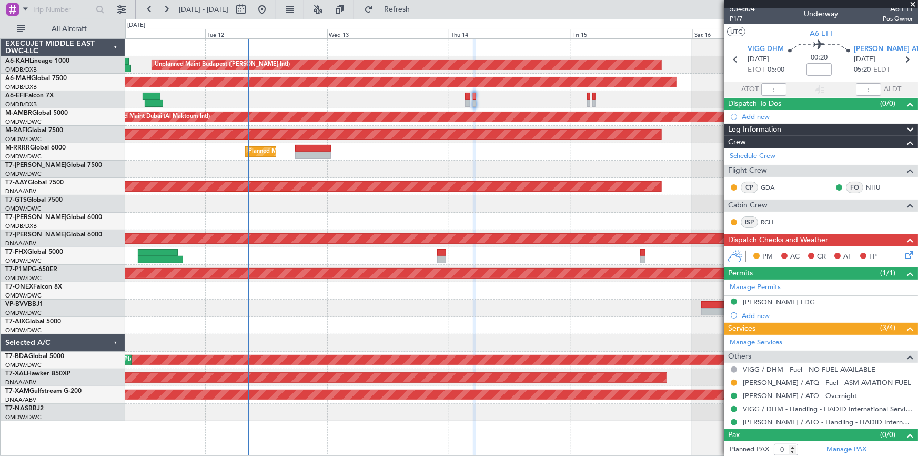
scroll to position [6, 0]
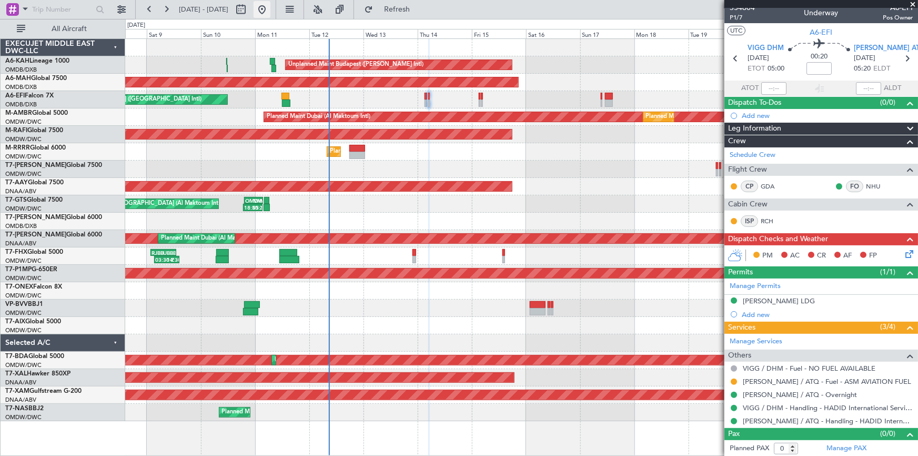
click at [271, 8] on button at bounding box center [262, 9] width 17 height 17
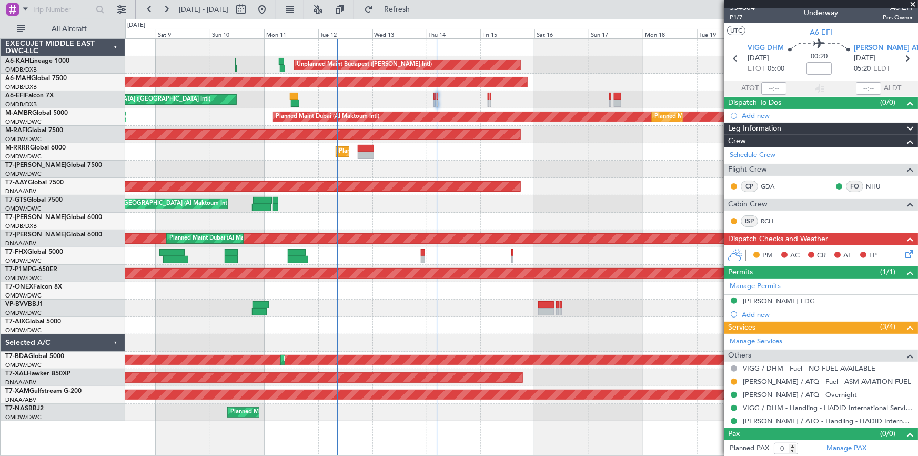
click at [370, 312] on div "Unplanned Maint [GEOGRAPHIC_DATA]-[GEOGRAPHIC_DATA]" at bounding box center [521, 307] width 793 height 17
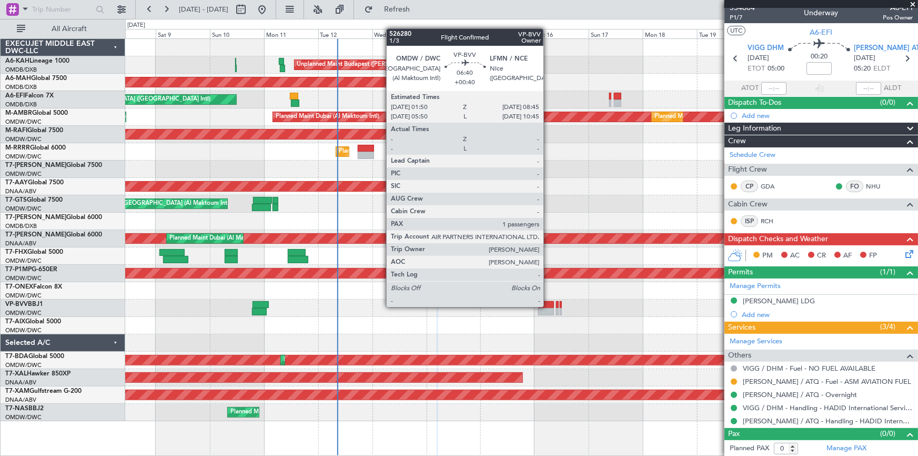
click at [548, 305] on div at bounding box center [546, 304] width 16 height 7
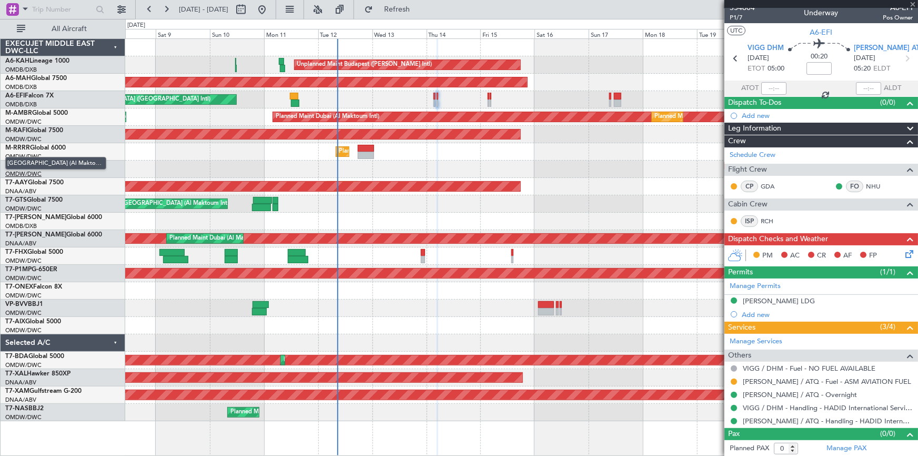
type input "+00:40"
type input "1"
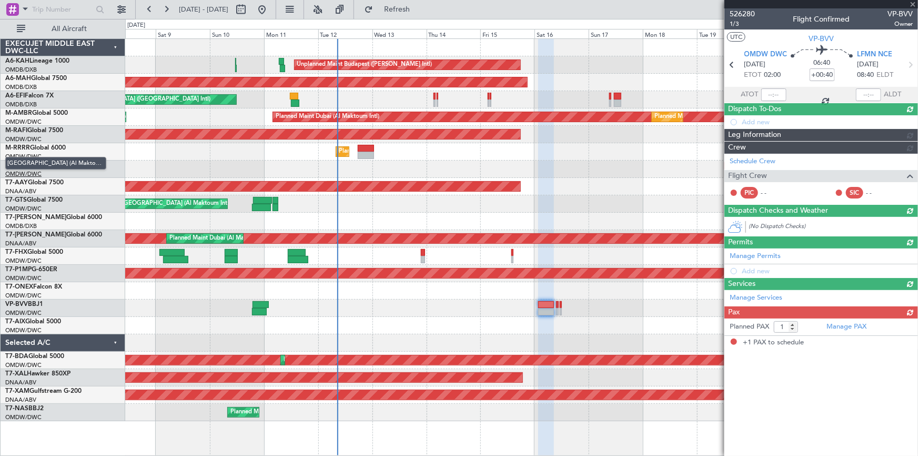
scroll to position [0, 0]
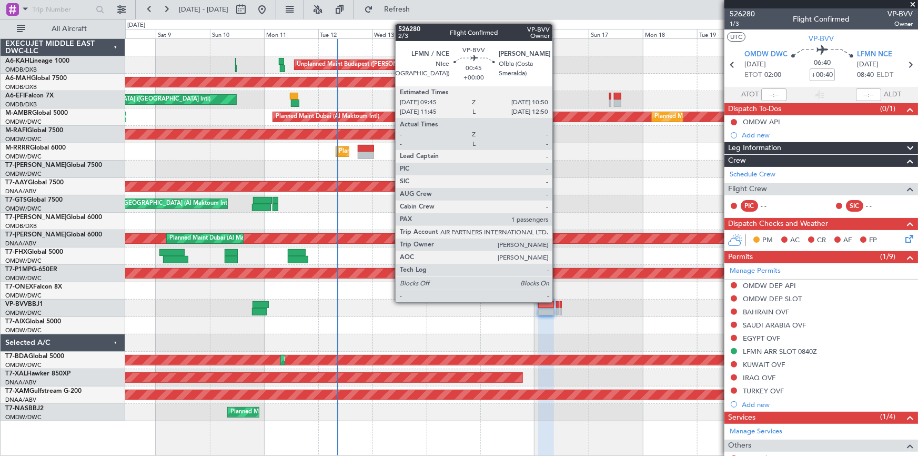
click at [557, 301] on div at bounding box center [557, 304] width 3 height 7
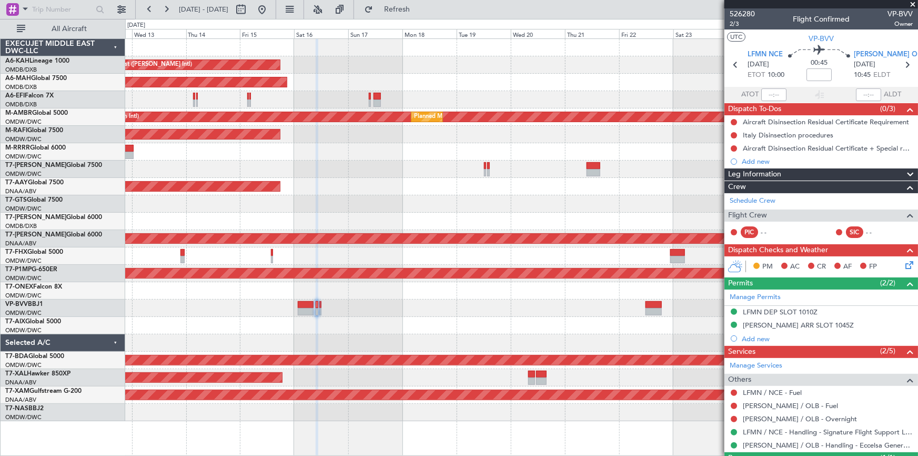
click at [392, 305] on div "Unplanned Maint Budapest (Ferenc Liszt Intl) Planned Maint Dubai (Dubai Intl) U…" at bounding box center [521, 230] width 793 height 382
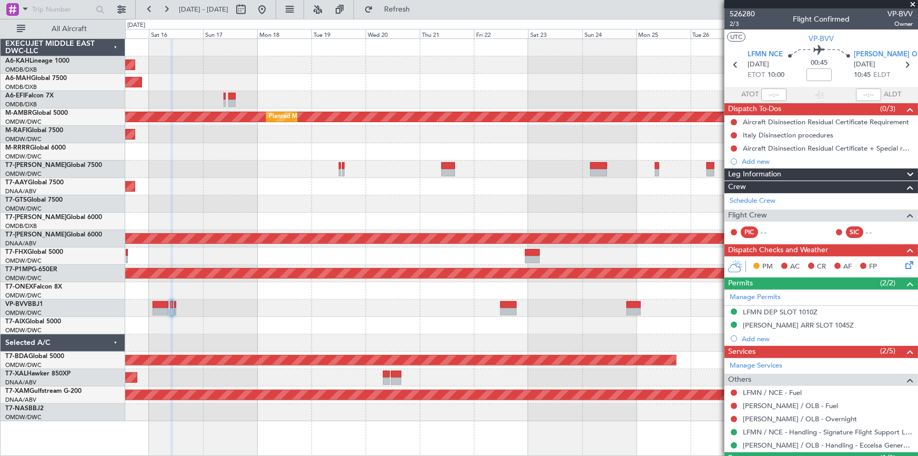
click at [468, 321] on div at bounding box center [521, 325] width 793 height 17
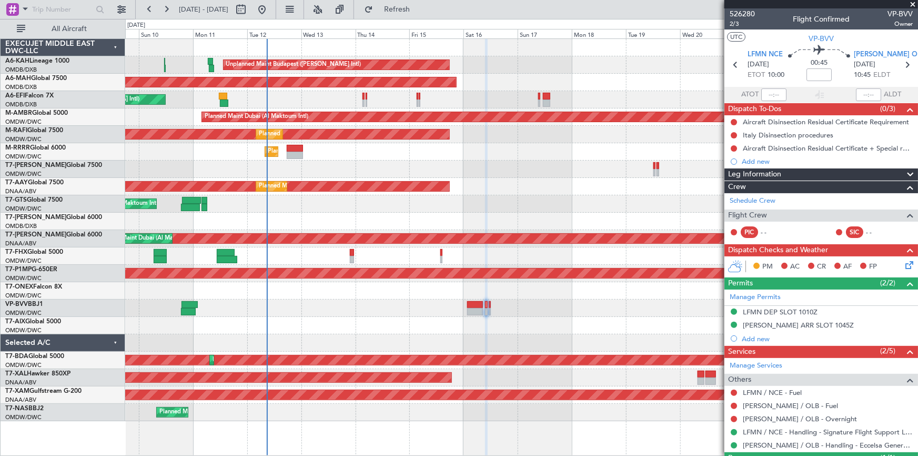
click at [549, 313] on div "Unplanned Maint [GEOGRAPHIC_DATA]-[GEOGRAPHIC_DATA]" at bounding box center [521, 307] width 793 height 17
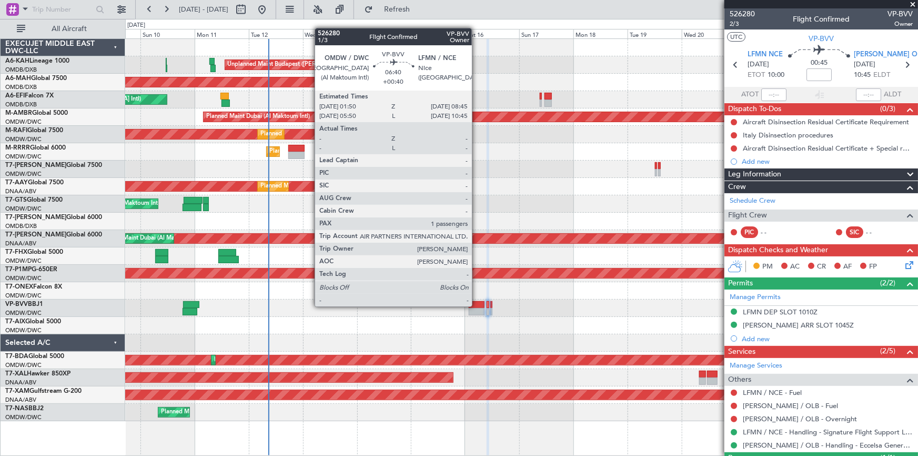
click at [477, 305] on div at bounding box center [477, 304] width 16 height 7
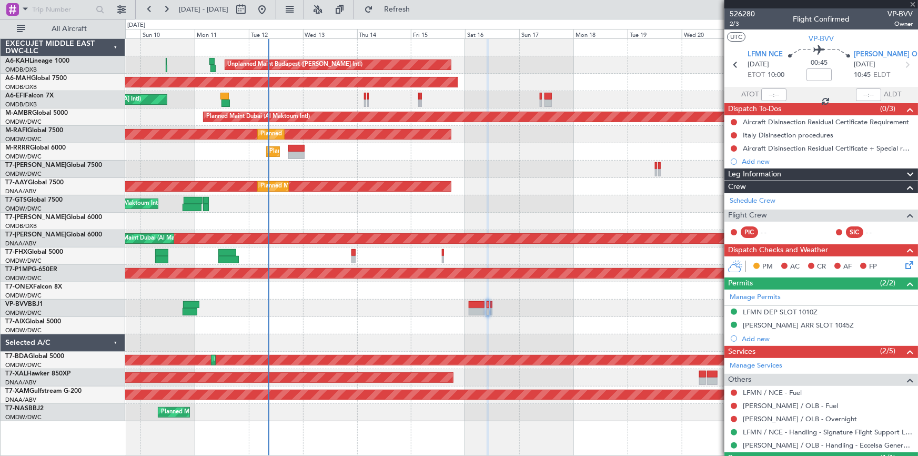
type input "+00:40"
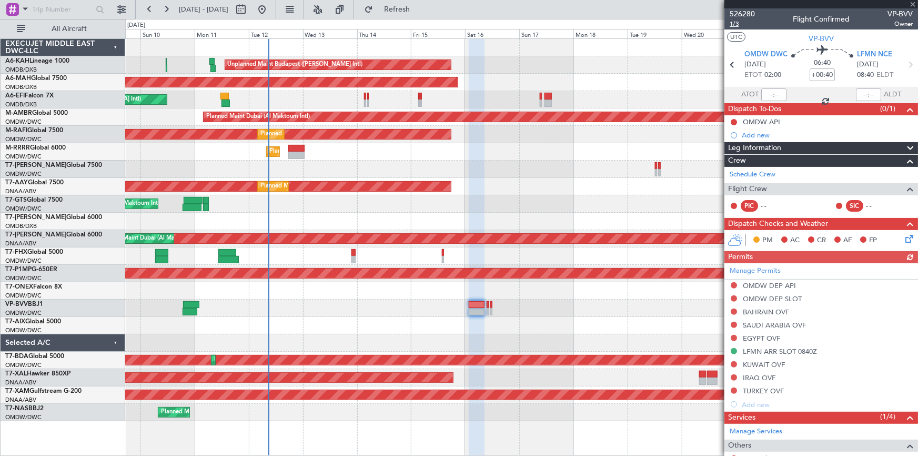
click at [736, 21] on span "1/3" at bounding box center [742, 23] width 25 height 9
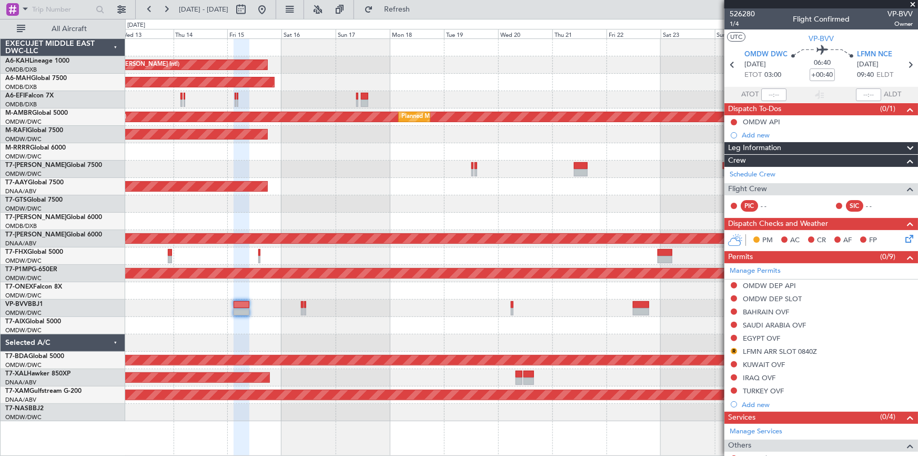
click at [378, 279] on div "Unplanned Maint Budapest (Ferenc Liszt Intl) Planned Maint Dubai (Dubai Intl) U…" at bounding box center [521, 230] width 793 height 382
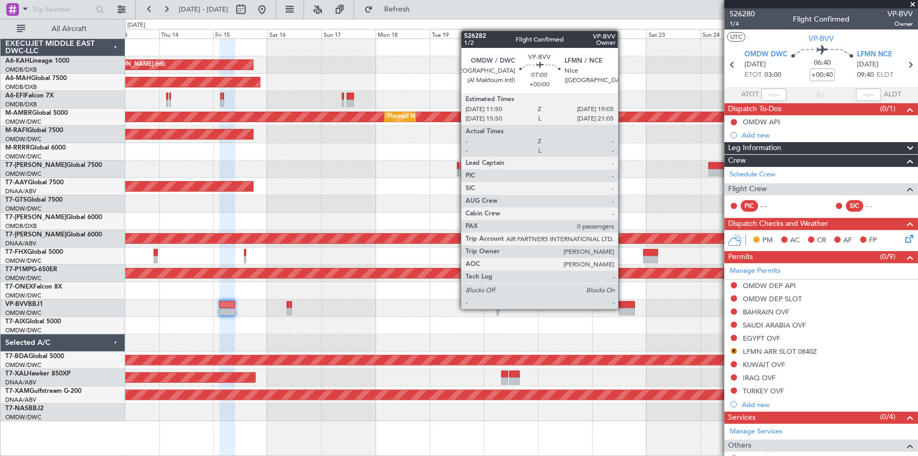
click at [623, 308] on div at bounding box center [627, 311] width 17 height 7
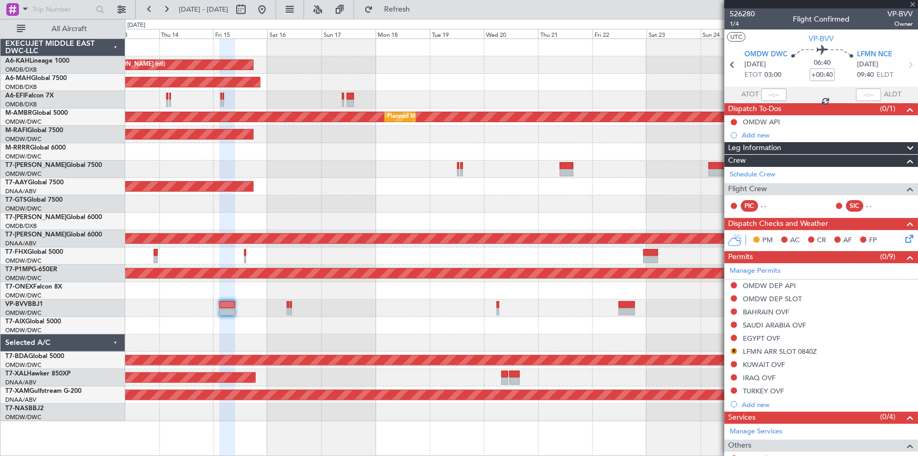
type input "0"
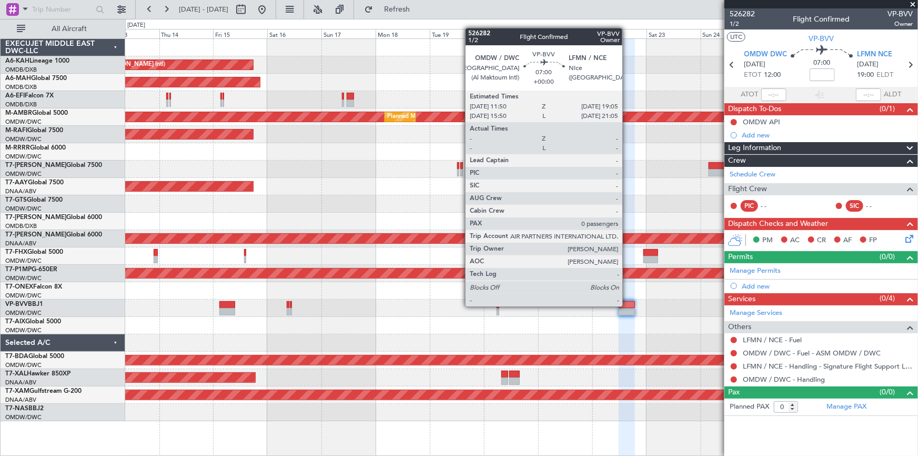
click at [627, 304] on div at bounding box center [627, 304] width 17 height 7
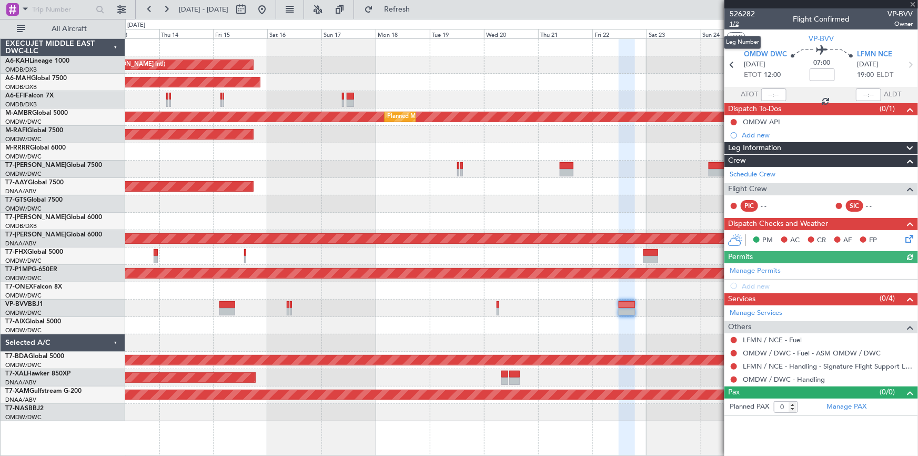
click at [736, 22] on span "1/2" at bounding box center [742, 23] width 25 height 9
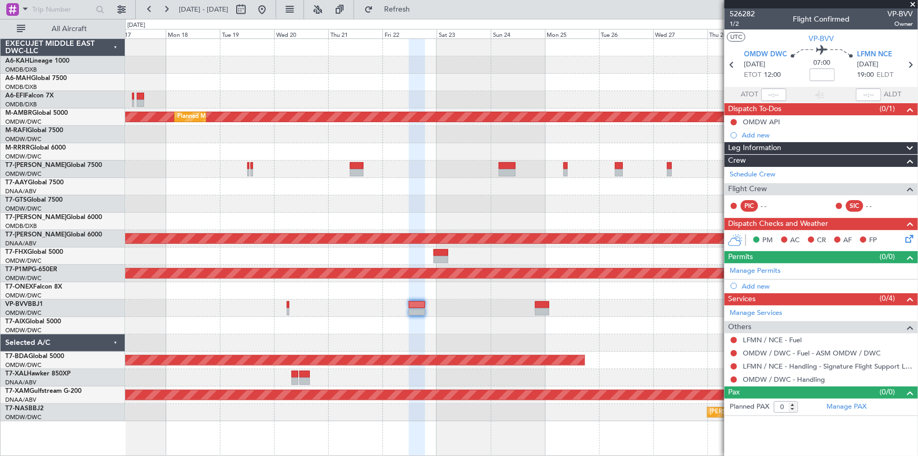
click at [369, 302] on div "Unplanned Maint Budapest (Ferenc Liszt Intl) Planned Maint Dubai (Dubai Intl) P…" at bounding box center [521, 230] width 793 height 382
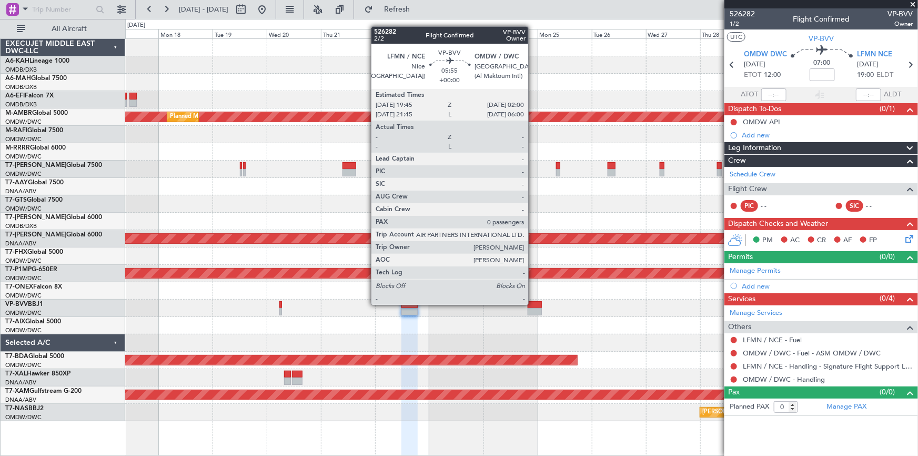
click at [533, 304] on div at bounding box center [535, 304] width 14 height 7
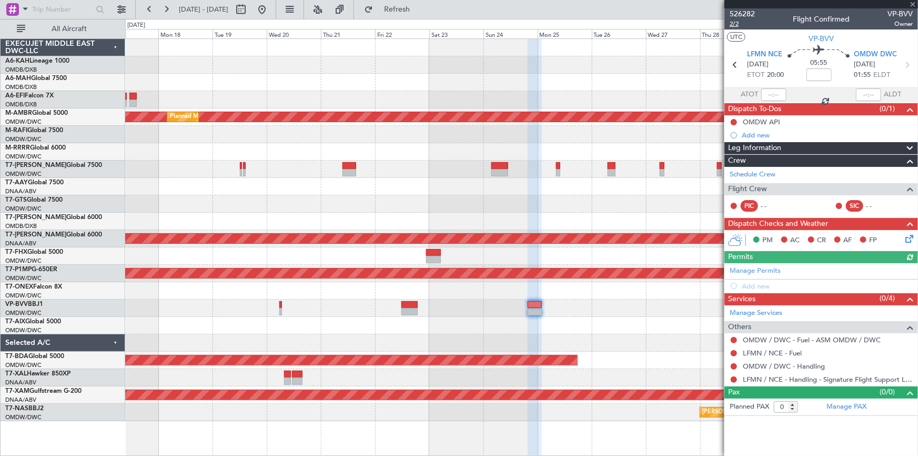
click at [733, 24] on span "2/2" at bounding box center [742, 23] width 25 height 9
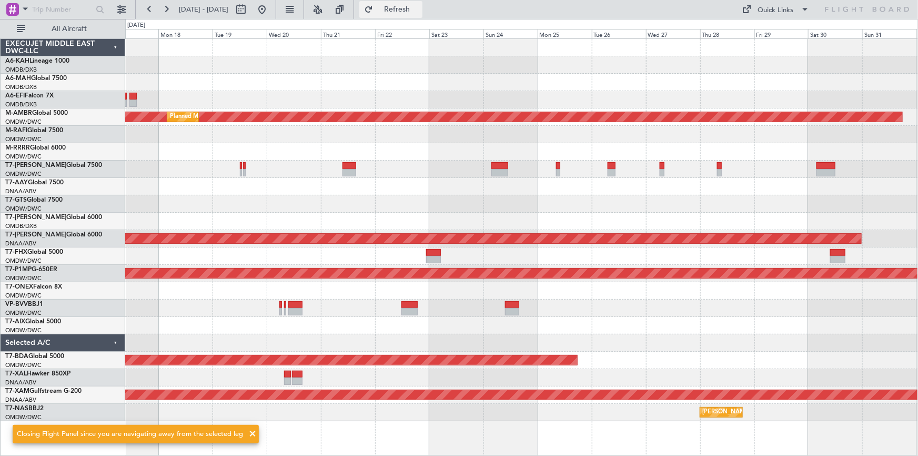
click at [420, 10] on span "Refresh" at bounding box center [397, 9] width 44 height 7
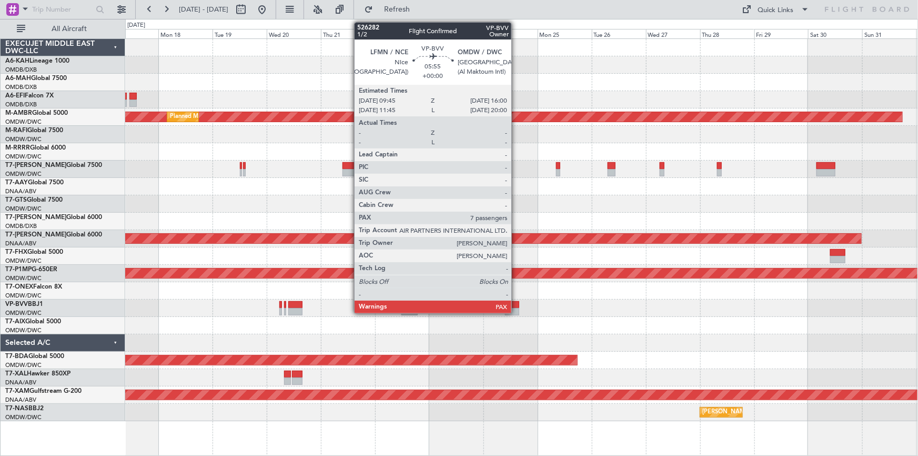
click at [516, 307] on div at bounding box center [512, 304] width 14 height 7
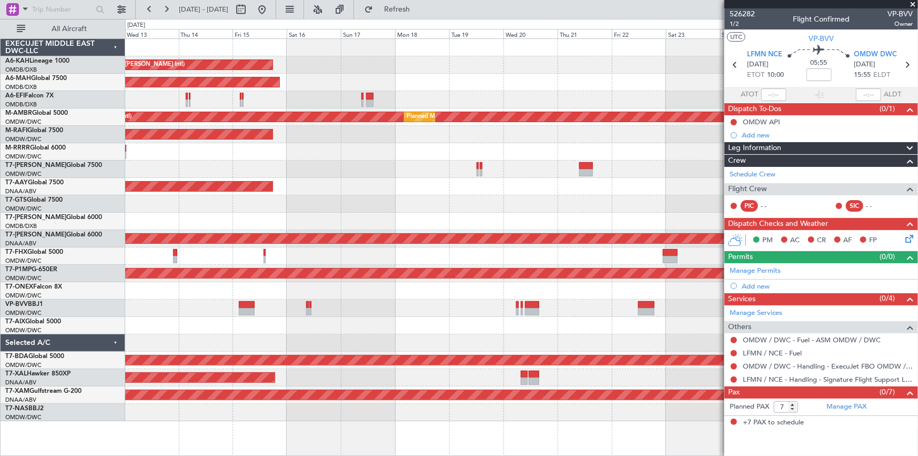
click at [551, 300] on div "Unplanned Maint Budapest (Ferenc Liszt Intl) Planned Maint Dubai (Dubai Intl) U…" at bounding box center [521, 230] width 793 height 382
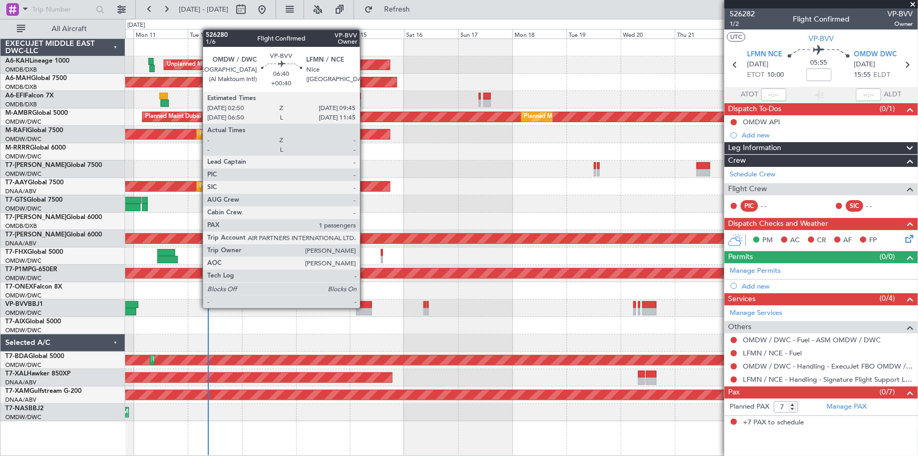
click at [365, 307] on div at bounding box center [364, 304] width 16 height 7
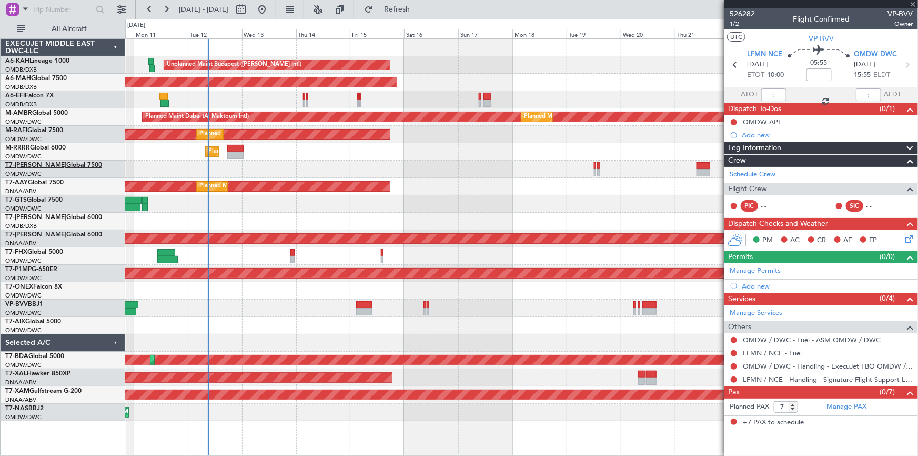
type input "+00:40"
type input "1"
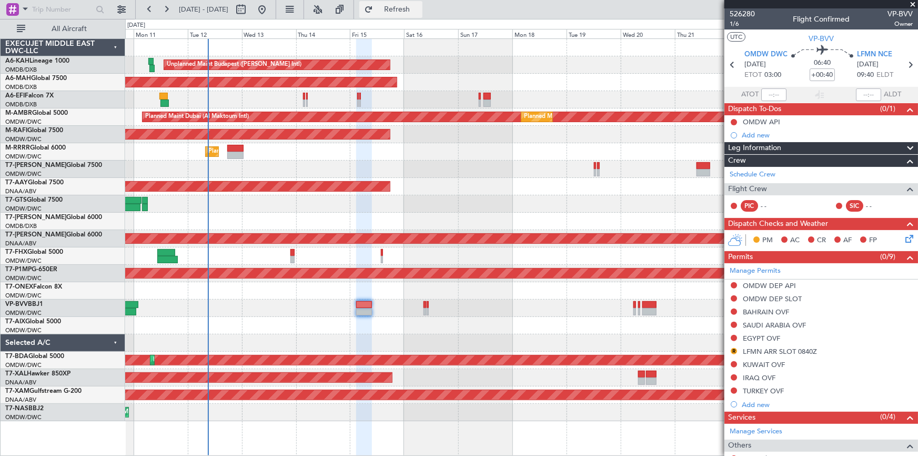
click at [418, 6] on span "Refresh" at bounding box center [397, 9] width 44 height 7
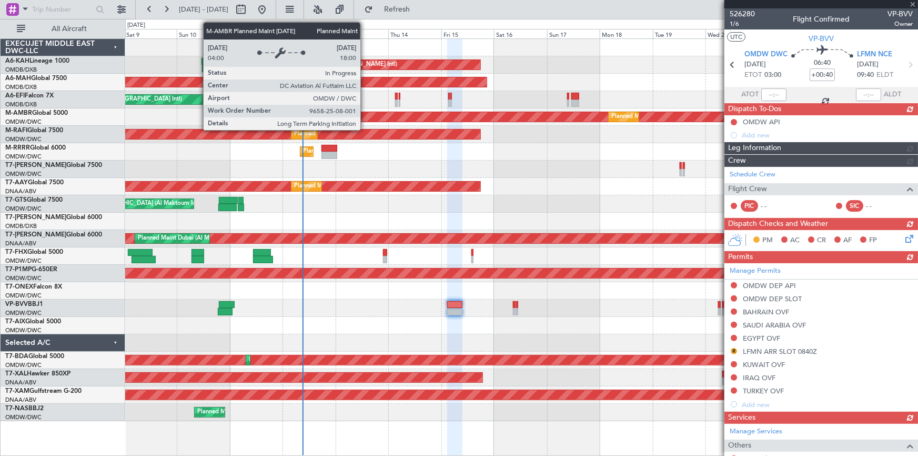
click at [426, 116] on div "Unplanned Maint Budapest (Ferenc Liszt Intl) Planned Maint London (Stansted) Pl…" at bounding box center [521, 230] width 793 height 382
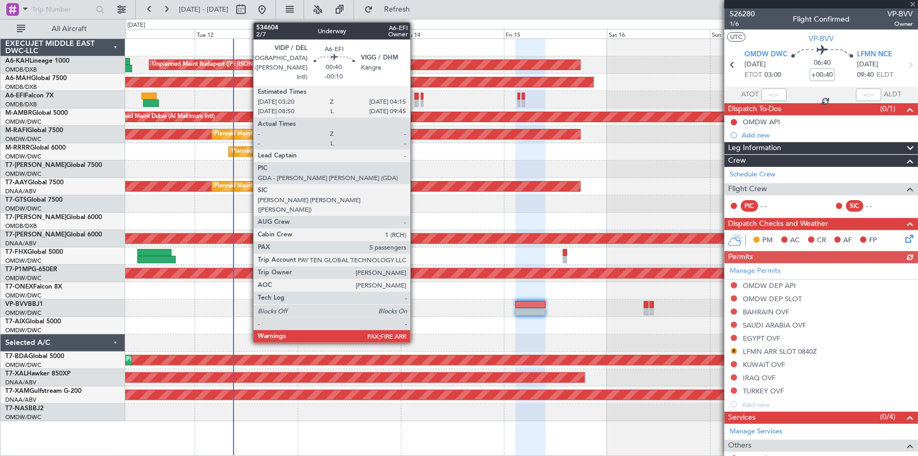
click at [415, 93] on div at bounding box center [417, 96] width 4 height 7
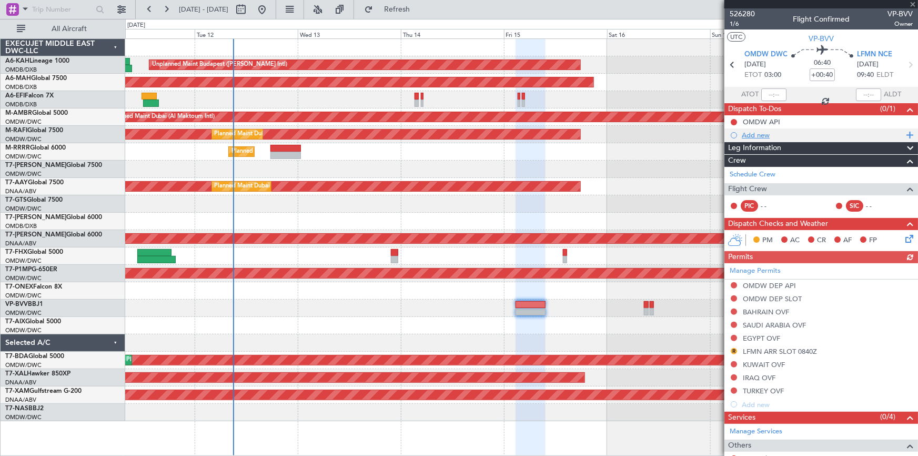
type input "-00:10"
type input "5"
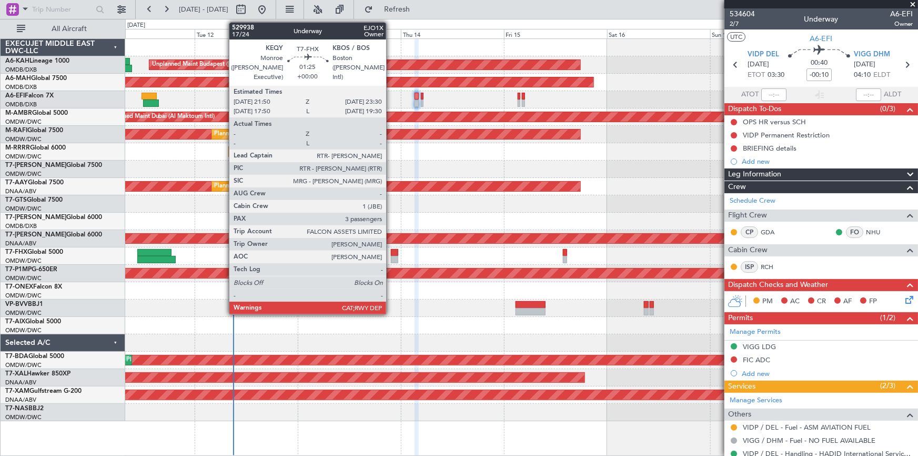
click at [391, 253] on div at bounding box center [394, 252] width 7 height 7
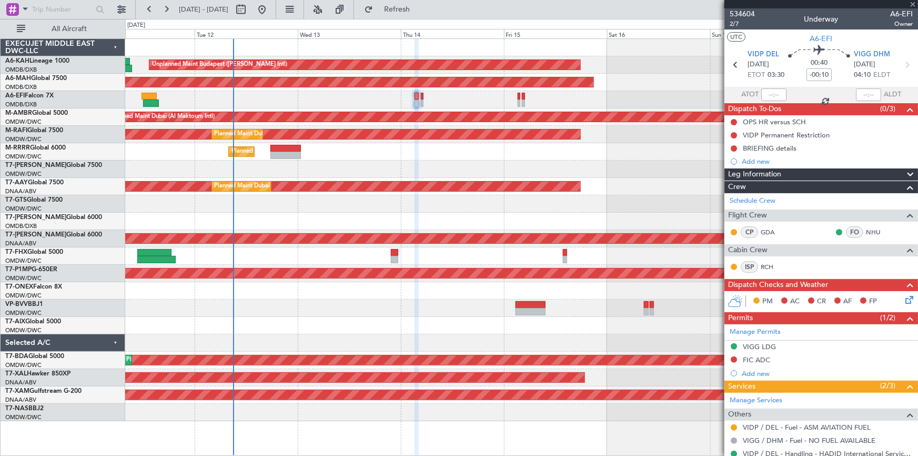
type input "3"
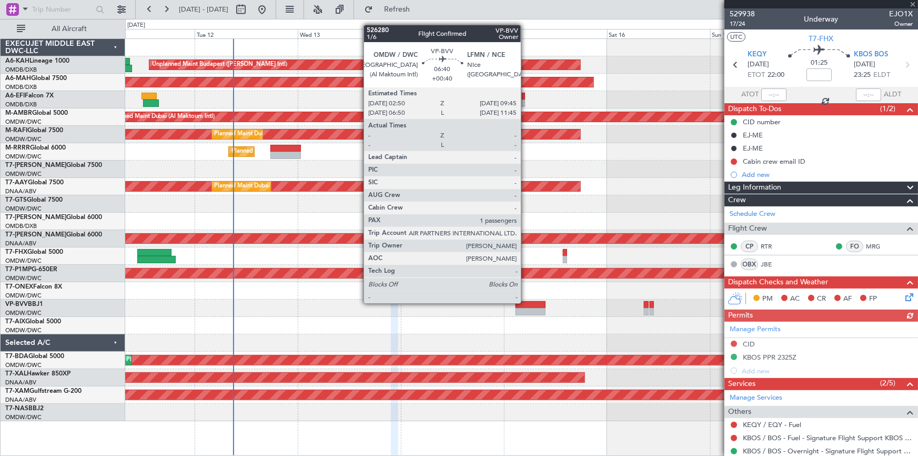
click at [526, 299] on div at bounding box center [521, 307] width 793 height 17
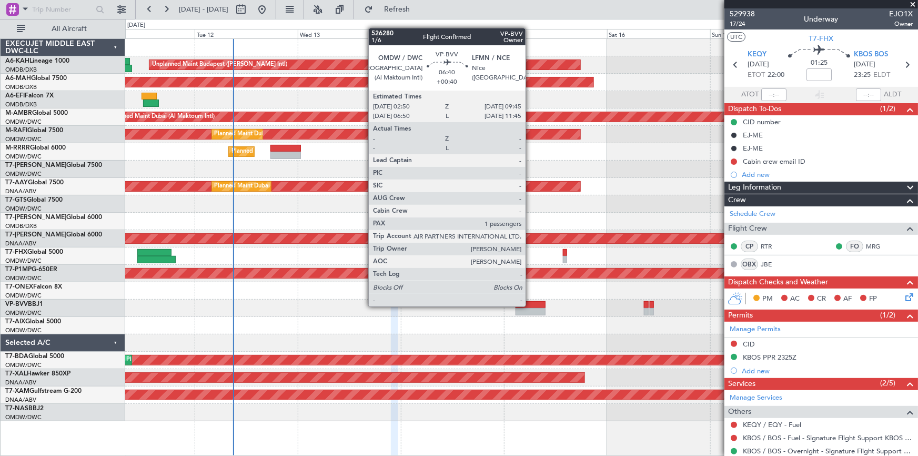
click at [530, 304] on div at bounding box center [531, 304] width 30 height 7
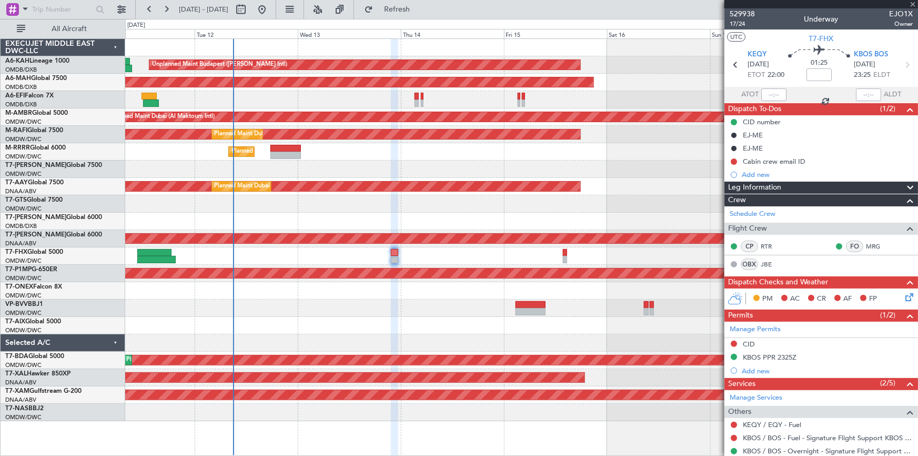
type input "+00:40"
type input "1"
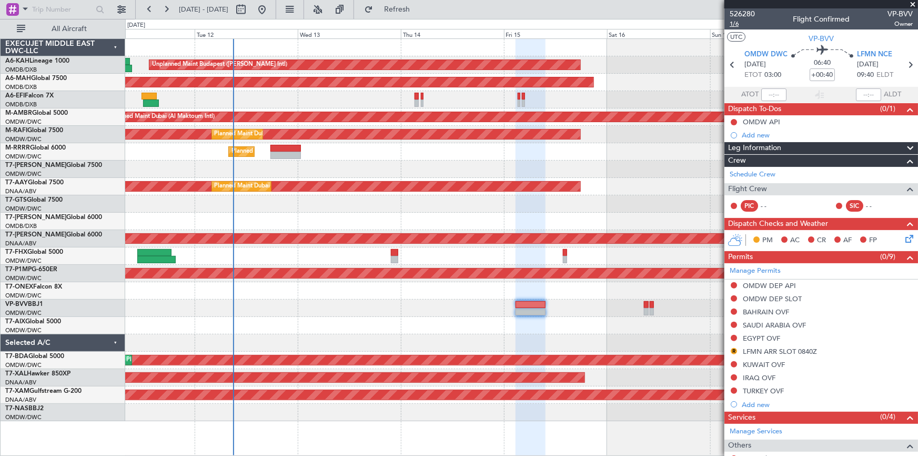
click at [735, 23] on span "1/6" at bounding box center [742, 23] width 25 height 9
click at [810, 72] on input "+00:40" at bounding box center [822, 74] width 25 height 13
type input "-00"
click at [790, 75] on div "06:40 -00" at bounding box center [822, 64] width 69 height 39
type input "-00:00"
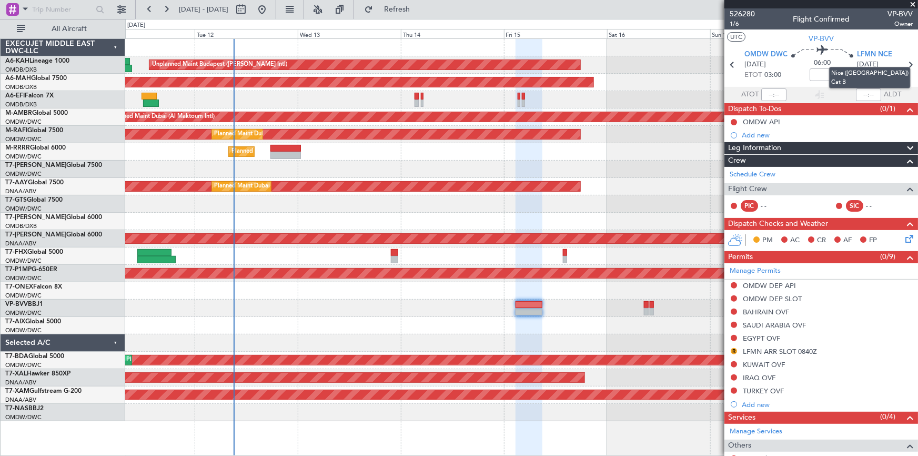
click at [828, 76] on mat-tooltip-component "Nice ([GEOGRAPHIC_DATA]) Cat B" at bounding box center [870, 77] width 96 height 36
click at [814, 74] on input at bounding box center [822, 74] width 25 height 13
click at [791, 77] on div "06:00 +15" at bounding box center [822, 64] width 69 height 39
type input "+00:15"
click at [735, 21] on span "1/6" at bounding box center [742, 23] width 25 height 9
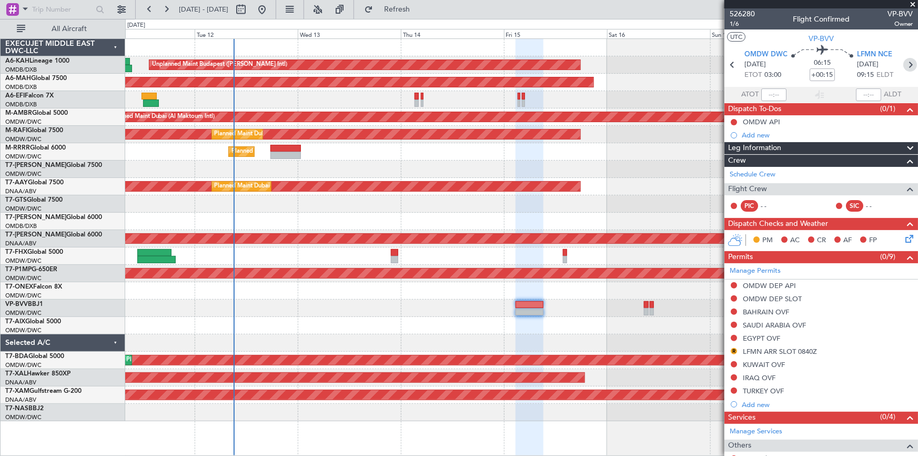
click at [907, 64] on icon at bounding box center [911, 65] width 14 height 14
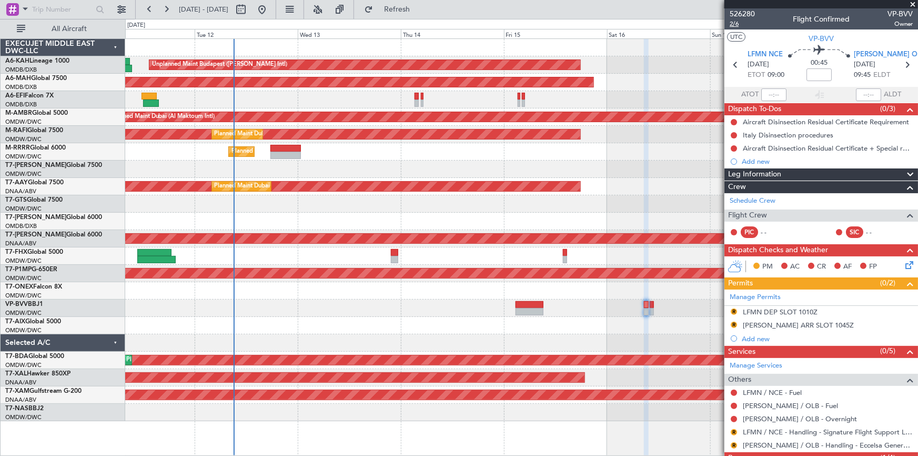
click at [733, 21] on span "2/6" at bounding box center [742, 23] width 25 height 9
click at [735, 22] on span "2/6" at bounding box center [742, 23] width 25 height 9
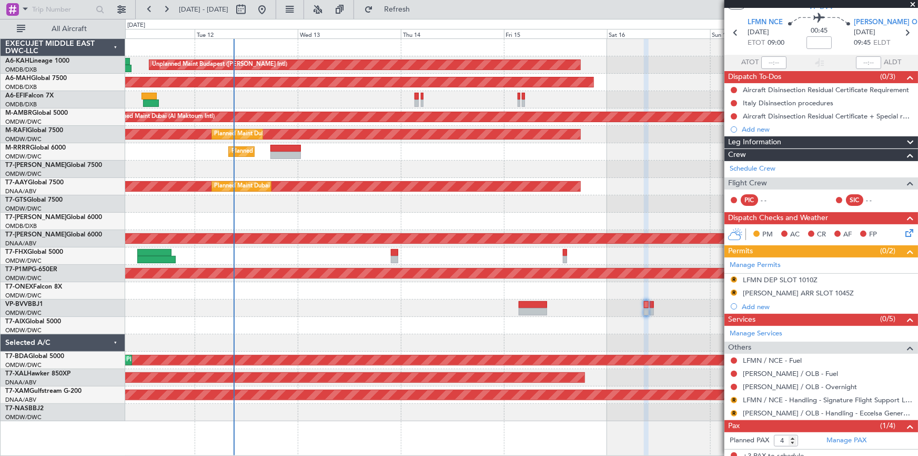
scroll to position [62, 0]
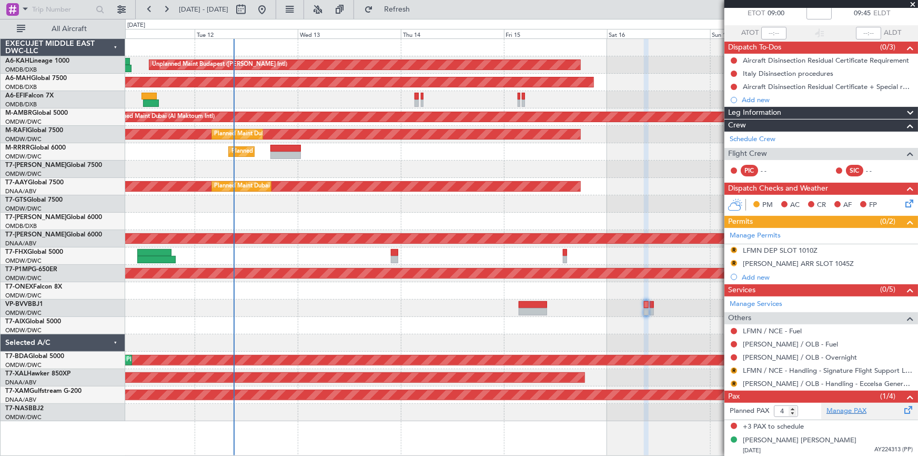
click at [850, 409] on link "Manage PAX" at bounding box center [847, 411] width 40 height 11
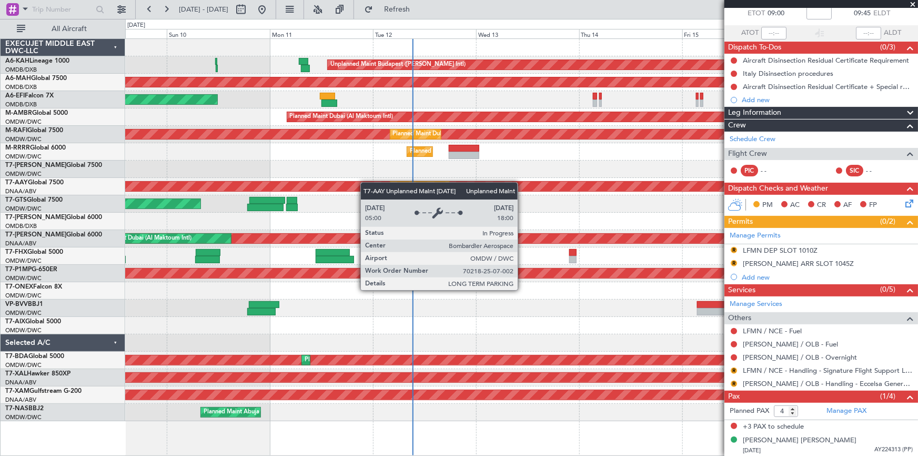
click at [372, 183] on div "Unplanned Maint Budapest (Ferenc Liszt Intl) Planned Maint Dubai (Dubai Intl) U…" at bounding box center [521, 230] width 793 height 382
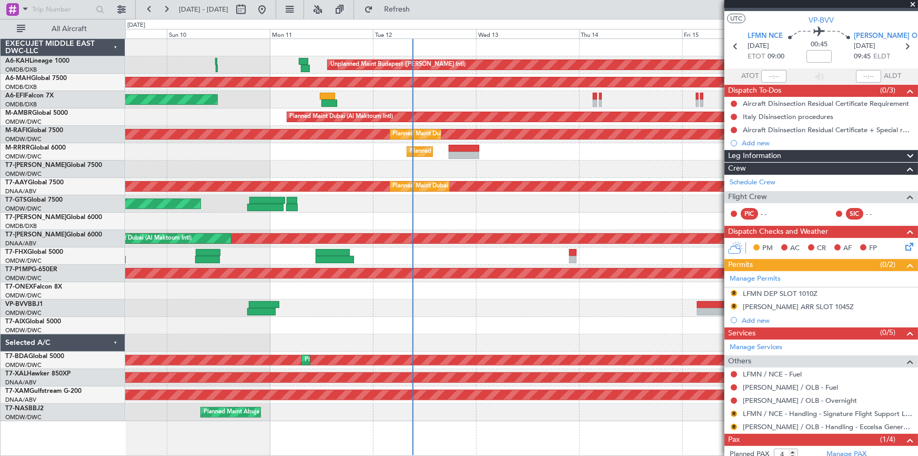
scroll to position [0, 0]
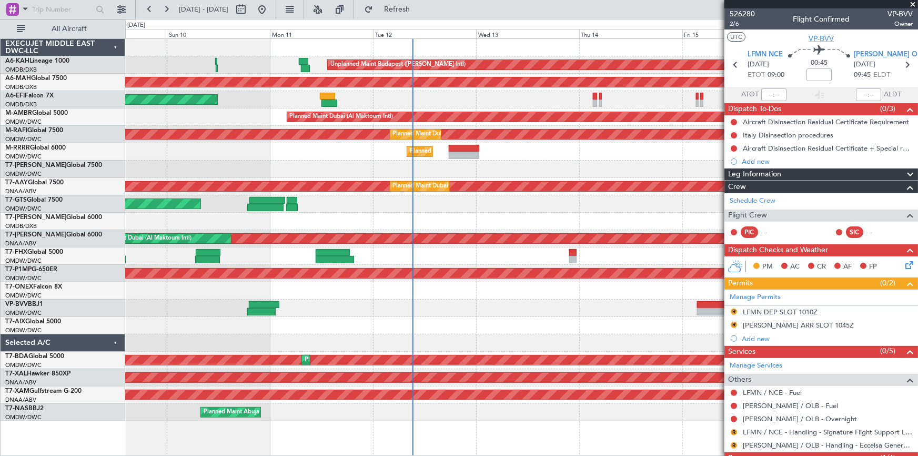
click at [822, 37] on span "VP-BVV" at bounding box center [821, 38] width 25 height 11
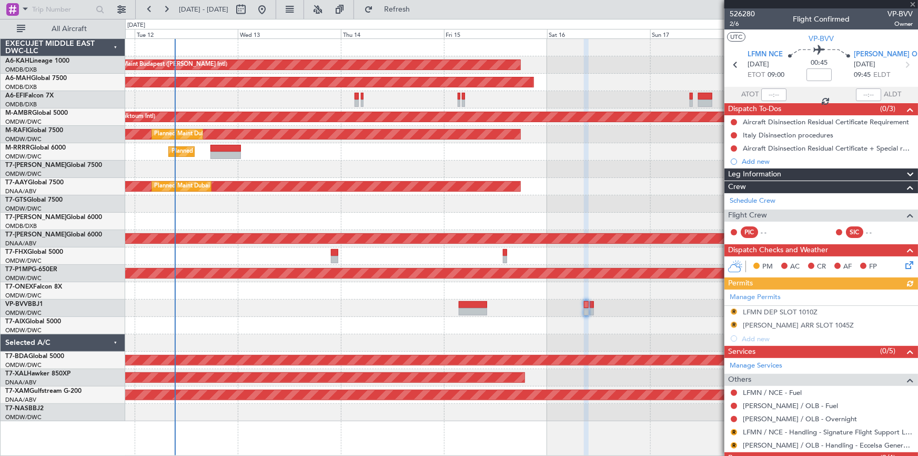
click at [388, 99] on div "Unplanned Maint [GEOGRAPHIC_DATA] ([GEOGRAPHIC_DATA] Intl)" at bounding box center [521, 99] width 793 height 17
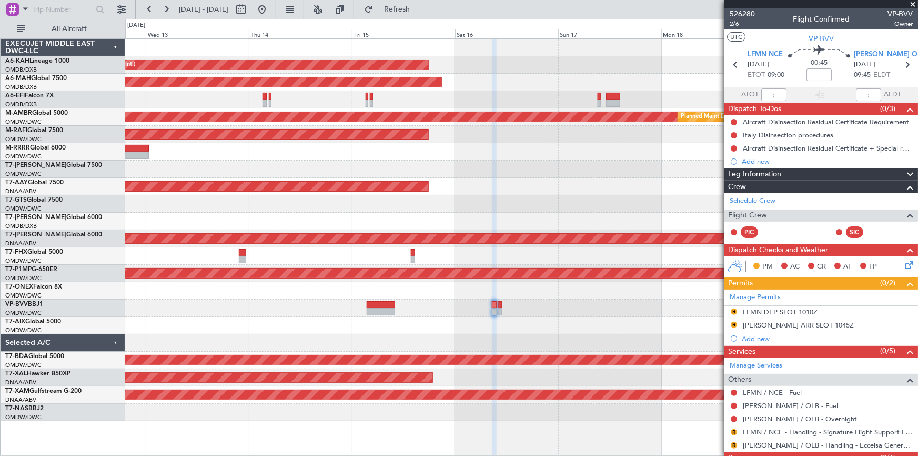
click at [508, 101] on div at bounding box center [521, 99] width 793 height 17
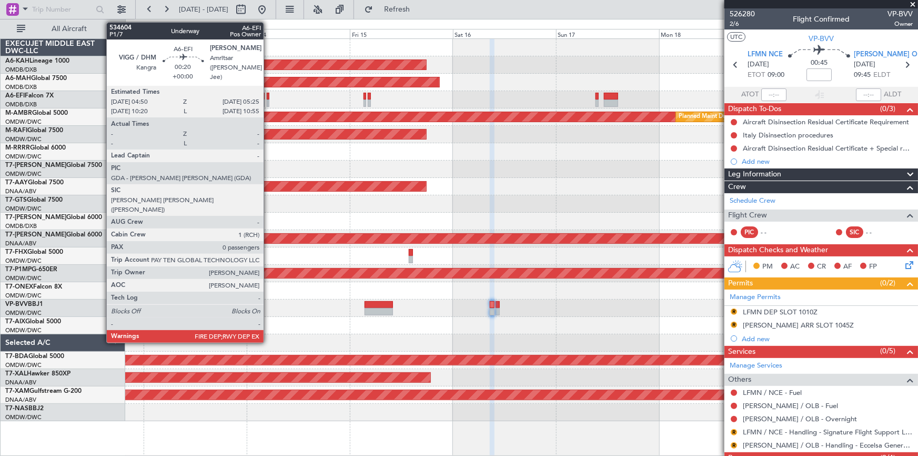
click at [268, 94] on div at bounding box center [268, 96] width 3 height 7
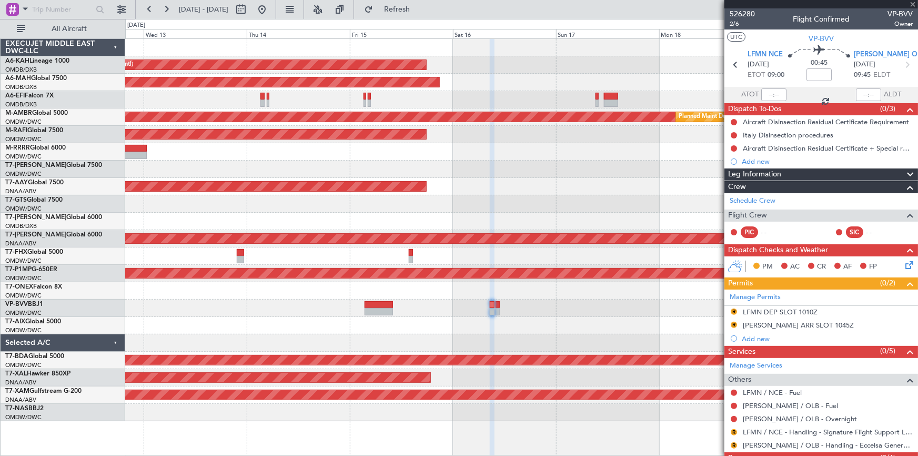
type input "0"
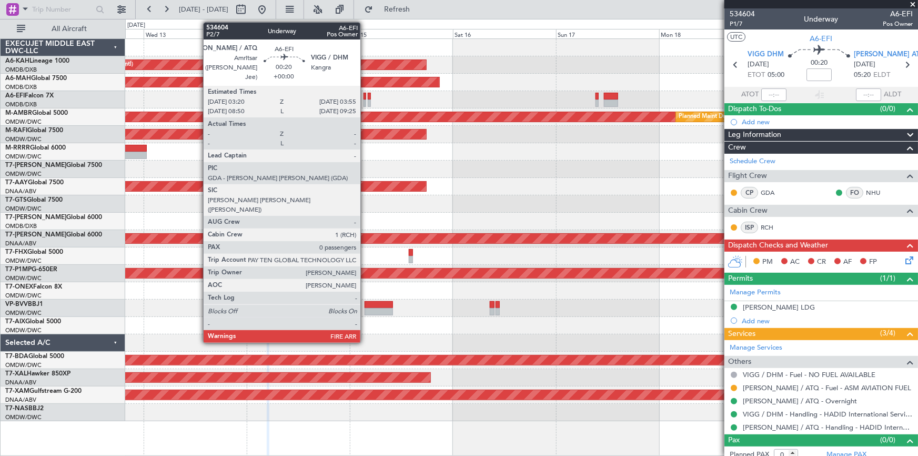
click at [365, 100] on div at bounding box center [365, 102] width 3 height 7
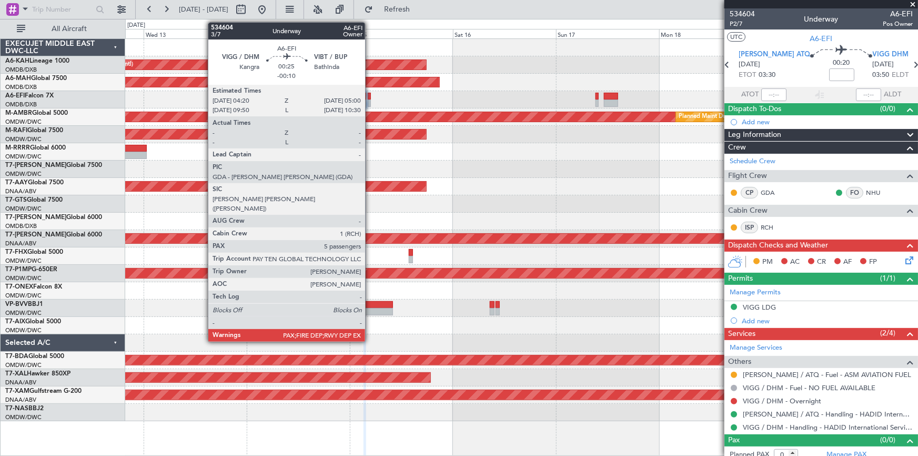
click at [370, 97] on div at bounding box center [369, 96] width 3 height 7
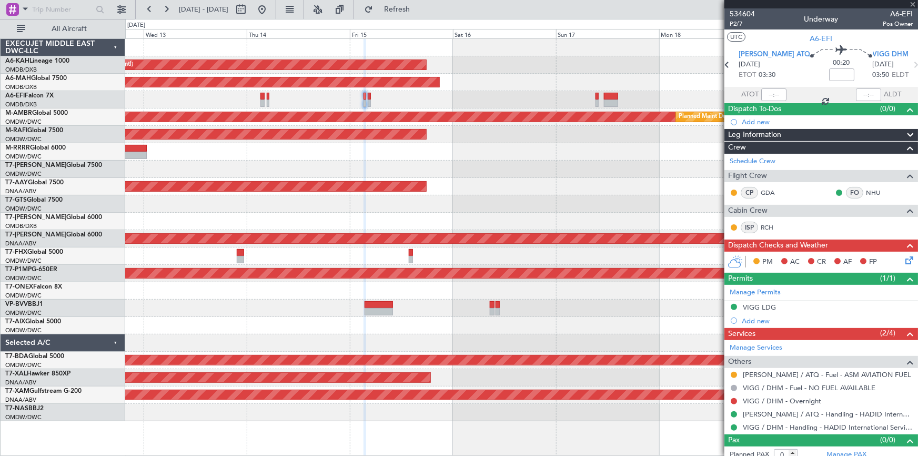
type input "-00:10"
type input "5"
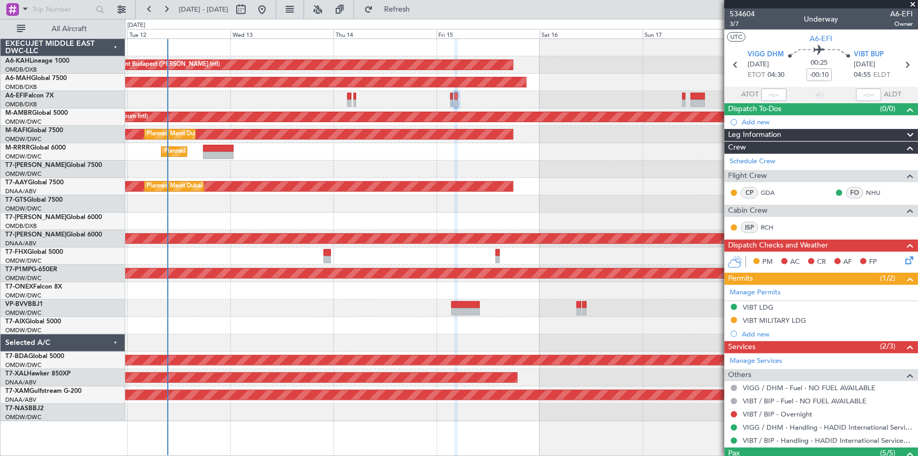
click at [548, 142] on div "Unplanned Maint Budapest (Ferenc Liszt Intl) Planned Maint Dubai (Dubai Intl) U…" at bounding box center [521, 230] width 793 height 382
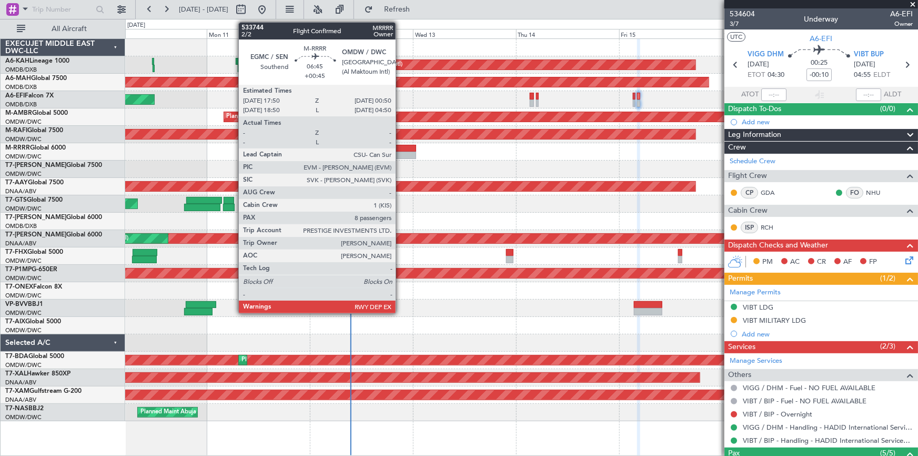
click at [401, 148] on div at bounding box center [401, 148] width 31 height 7
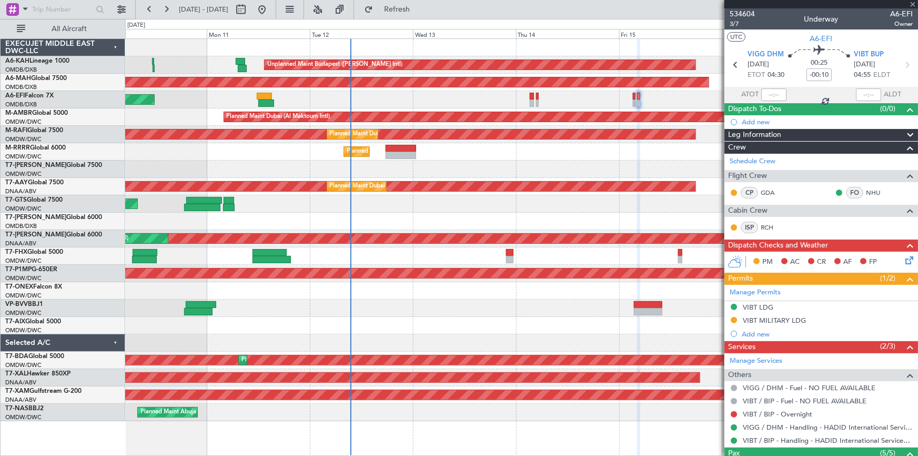
type input "+00:45"
type input "8"
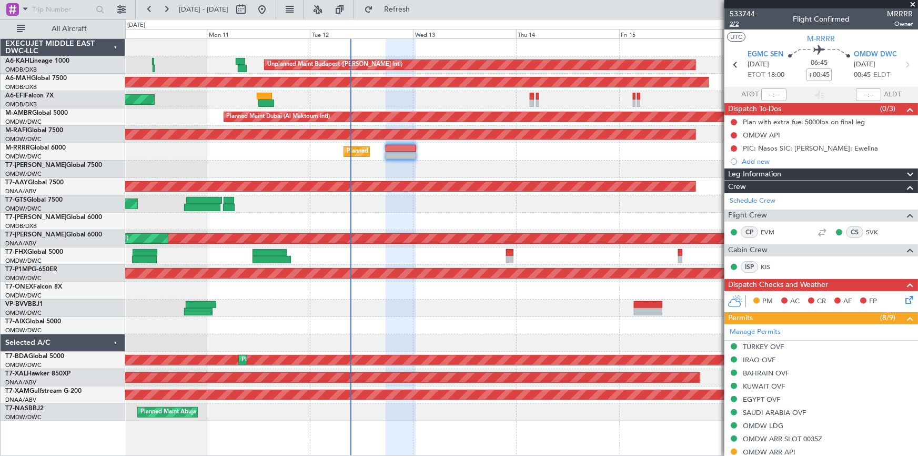
click at [736, 26] on span "2/2" at bounding box center [742, 23] width 25 height 9
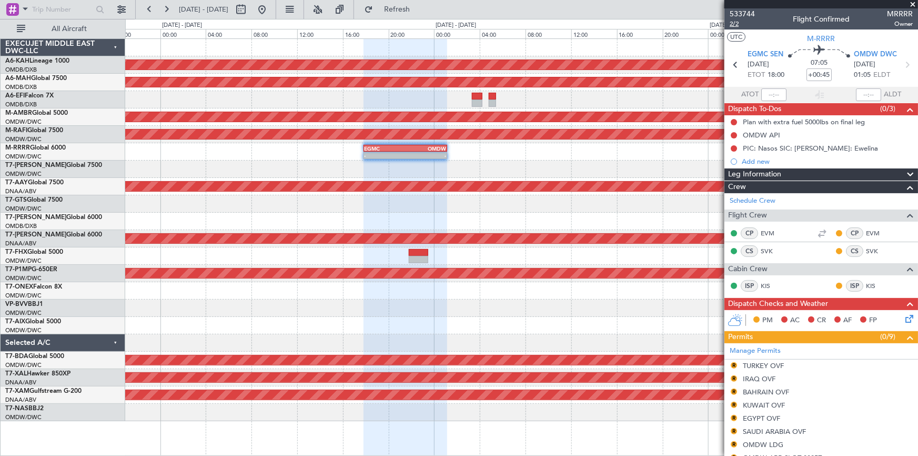
click at [735, 22] on span "2/2" at bounding box center [742, 23] width 25 height 9
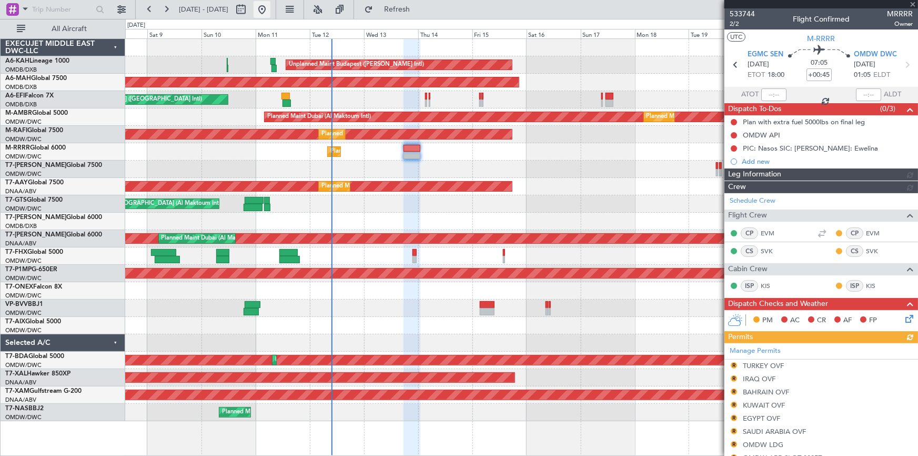
click at [271, 4] on button at bounding box center [262, 9] width 17 height 17
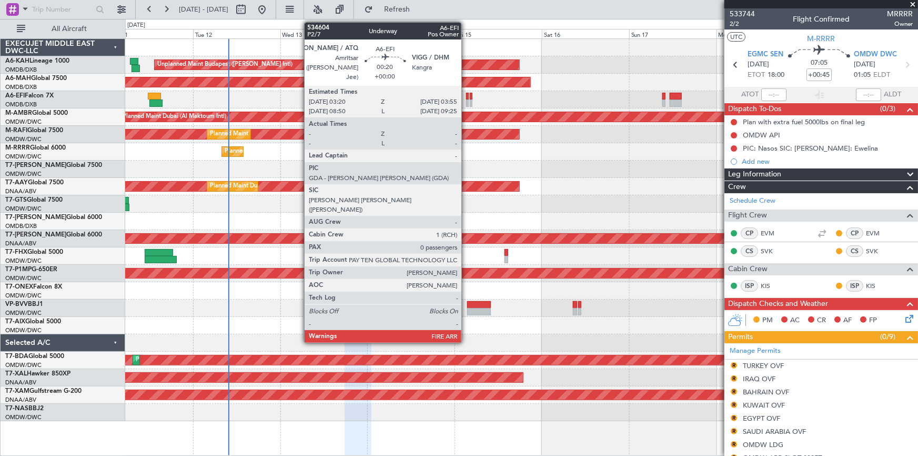
click at [466, 96] on div at bounding box center [467, 96] width 3 height 7
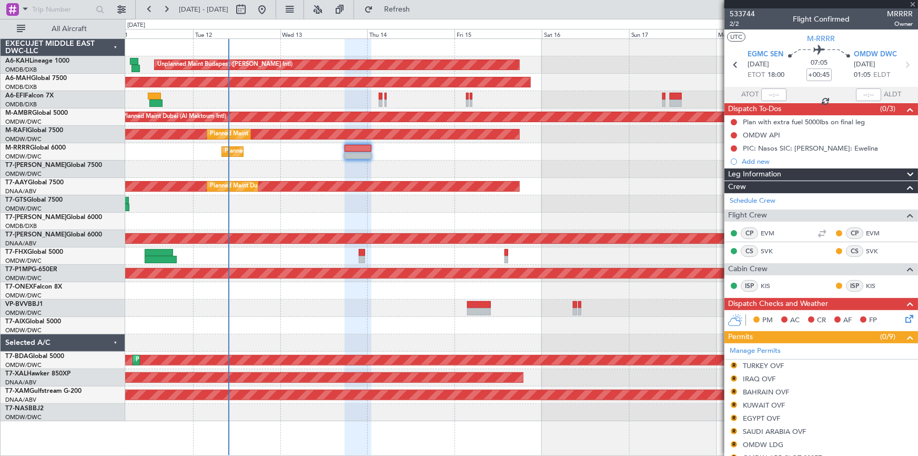
type input "0"
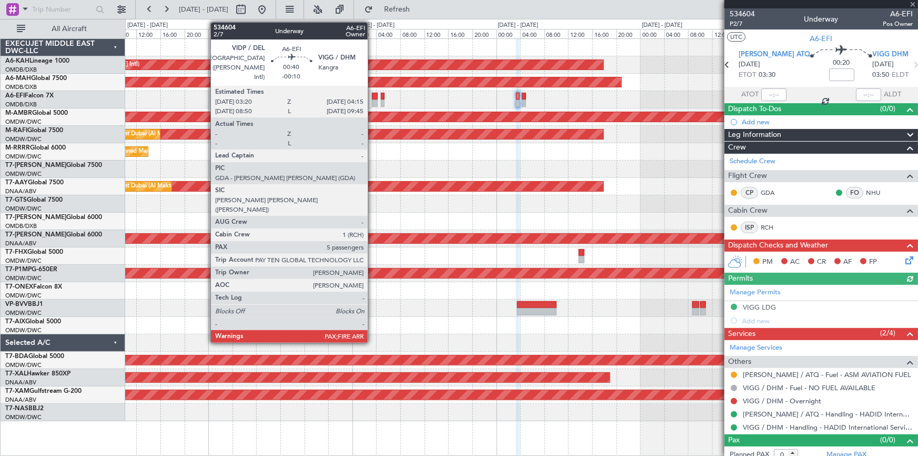
click at [374, 97] on div at bounding box center [375, 96] width 6 height 7
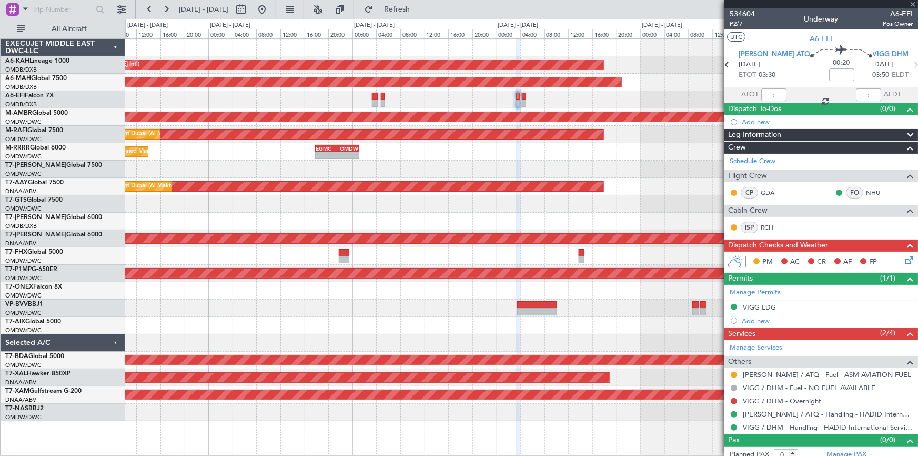
type input "-00:10"
type input "5"
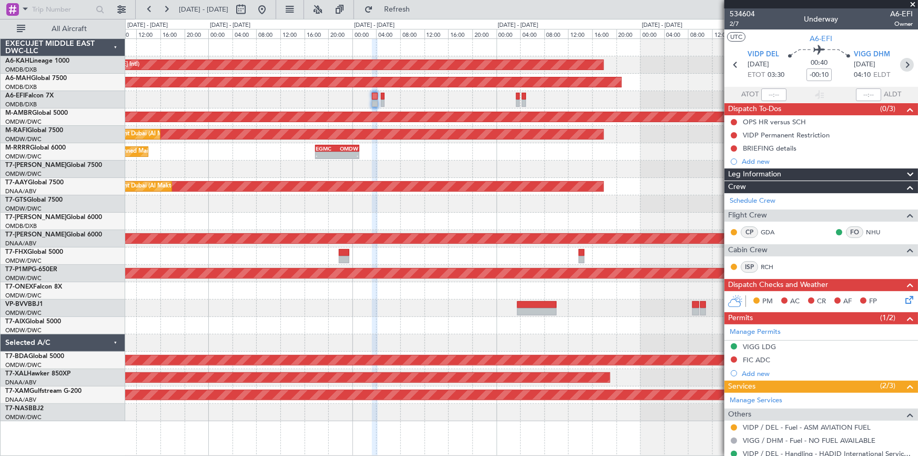
click at [902, 66] on icon at bounding box center [908, 65] width 14 height 14
type input "0"
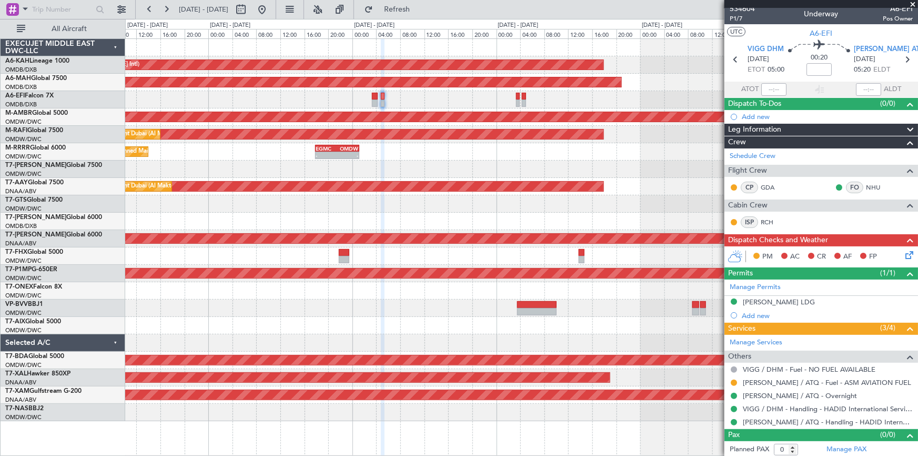
scroll to position [6, 0]
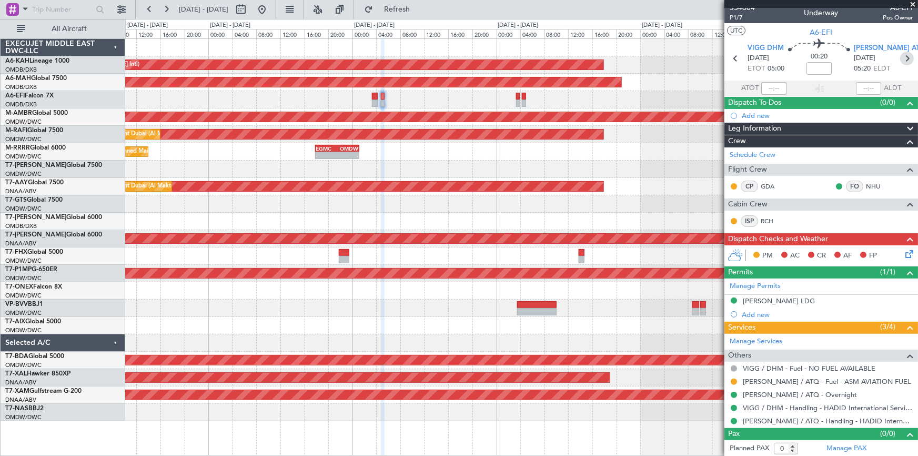
click at [902, 59] on icon at bounding box center [908, 59] width 14 height 14
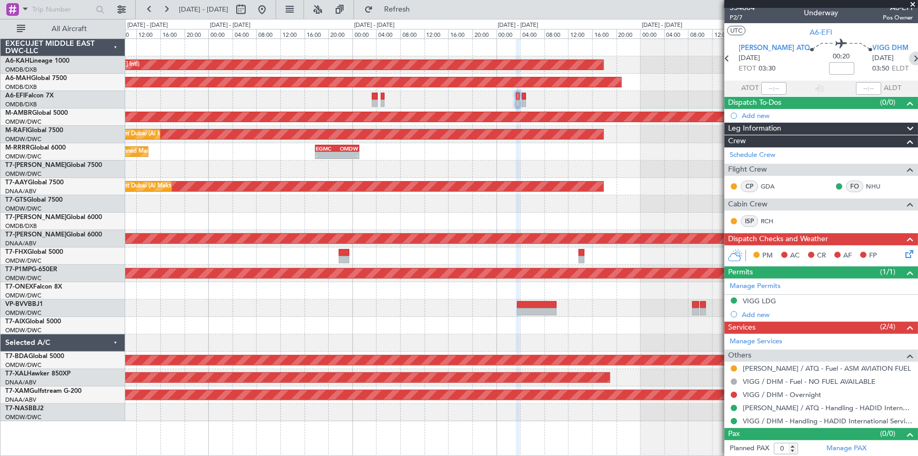
click at [910, 56] on icon at bounding box center [917, 59] width 14 height 14
type input "-00:10"
type input "5"
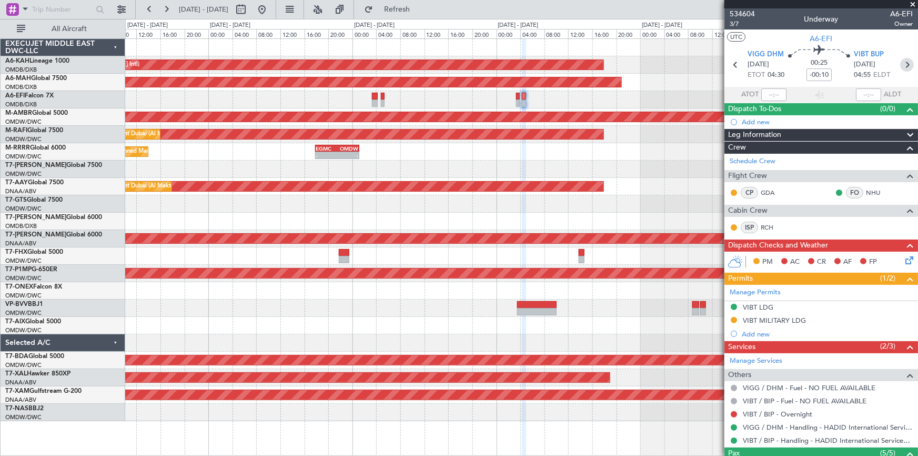
click at [903, 63] on icon at bounding box center [908, 65] width 14 height 14
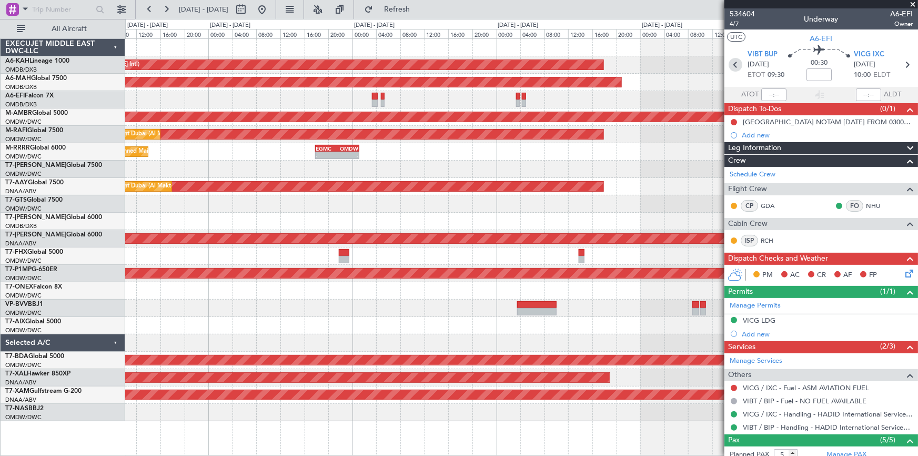
click at [736, 64] on icon at bounding box center [736, 65] width 14 height 14
type input "-00:10"
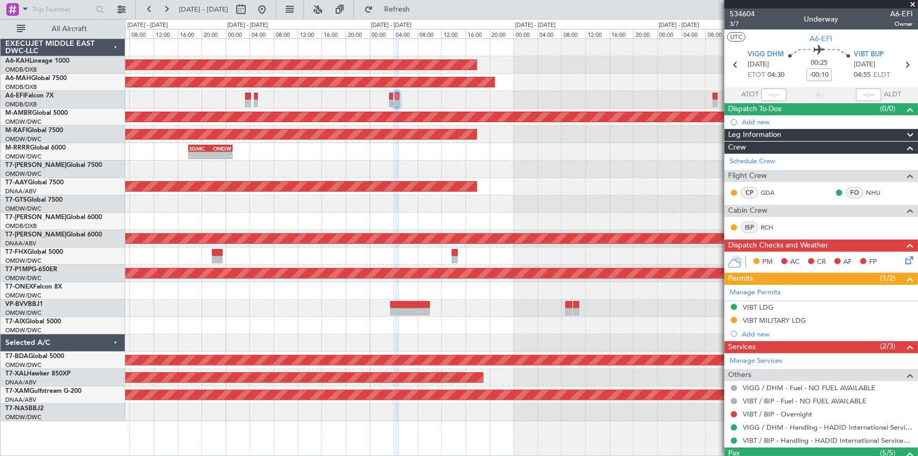
click at [472, 87] on div "Unplanned Maint Budapest (Ferenc Liszt Intl) Planned Maint Dubai (Dubai Intl) P…" at bounding box center [521, 230] width 793 height 382
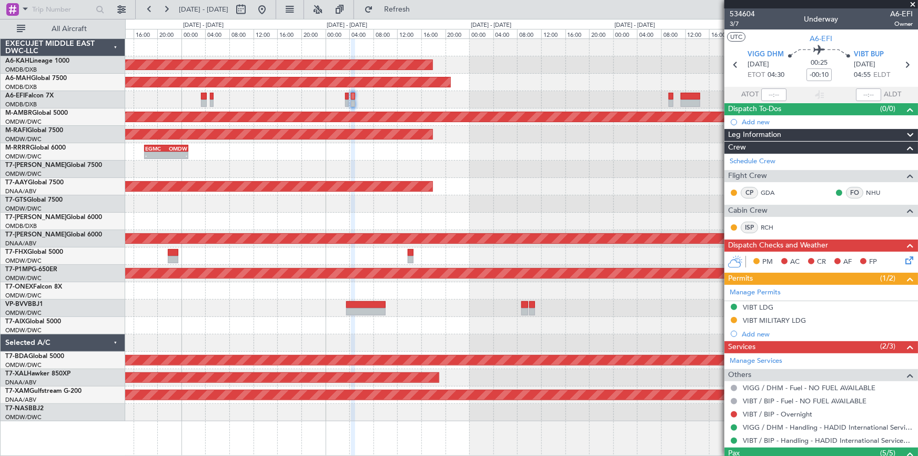
click at [308, 76] on div "Unplanned Maint Budapest (Ferenc Liszt Intl) Planned Maint Dubai (Dubai Intl) P…" at bounding box center [521, 230] width 793 height 382
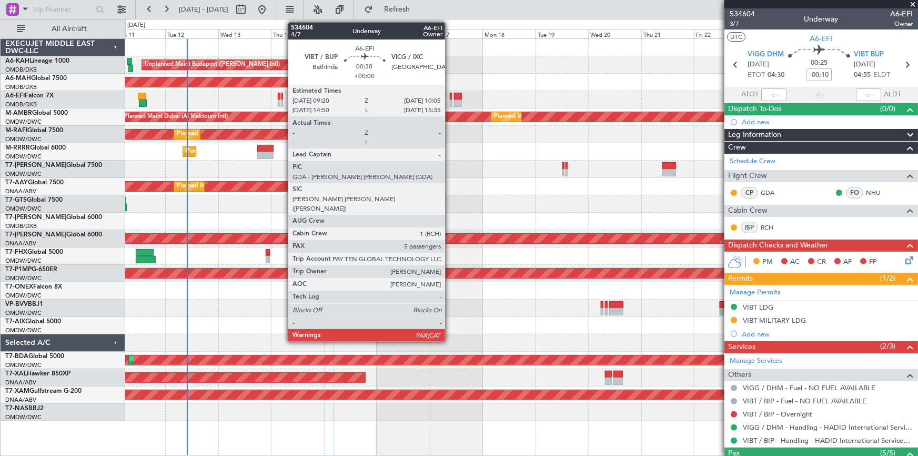
click at [450, 94] on div at bounding box center [451, 96] width 2 height 7
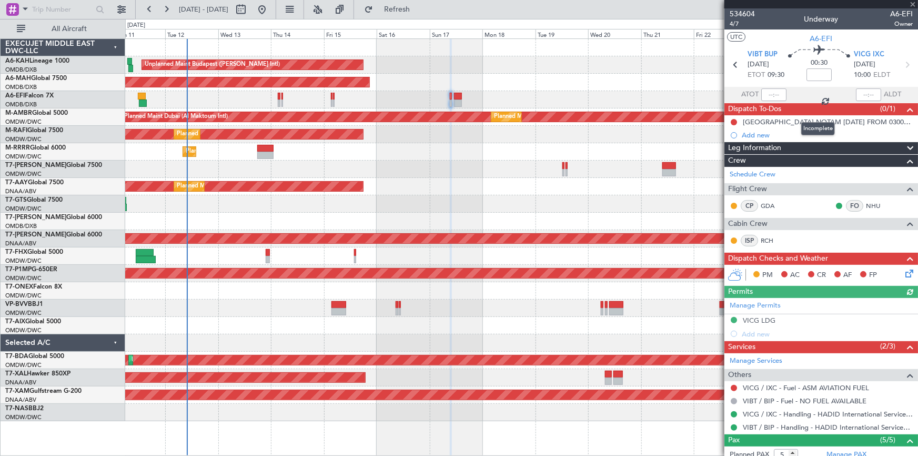
click at [801, 119] on mat-tooltip-component "Incomplete" at bounding box center [818, 129] width 48 height 28
click at [783, 120] on div "VICG AIRPORT NOTAM ON SUNDAY FROM 0300Z – 0800Z." at bounding box center [828, 121] width 170 height 9
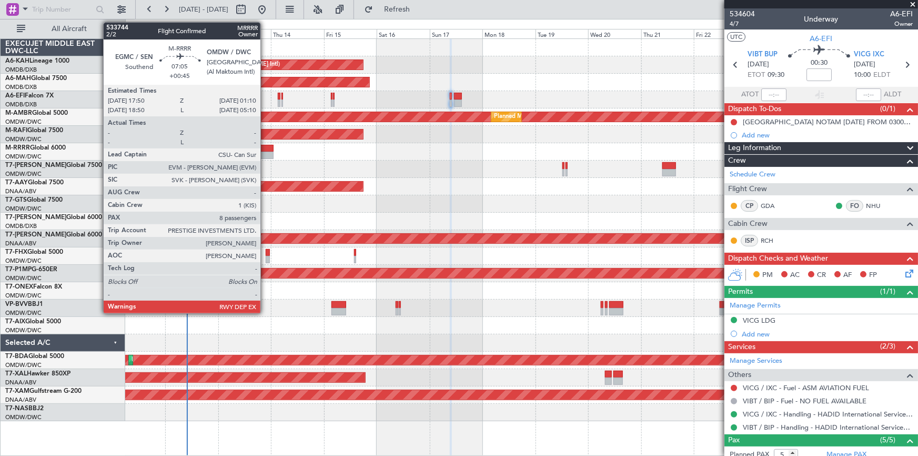
click at [265, 148] on div at bounding box center [265, 148] width 16 height 7
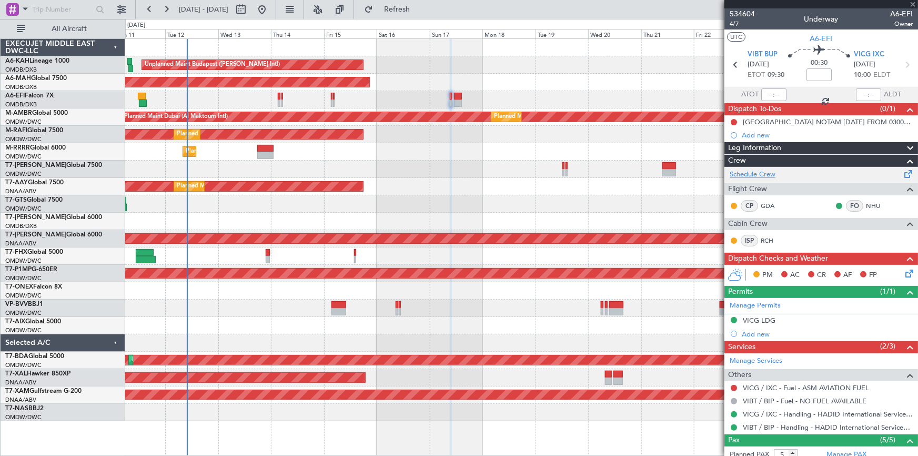
type input "+00:45"
type input "8"
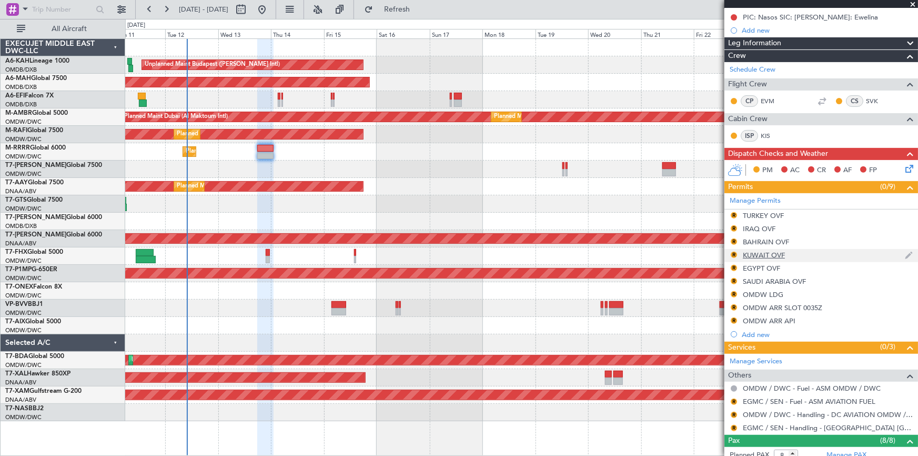
scroll to position [191, 0]
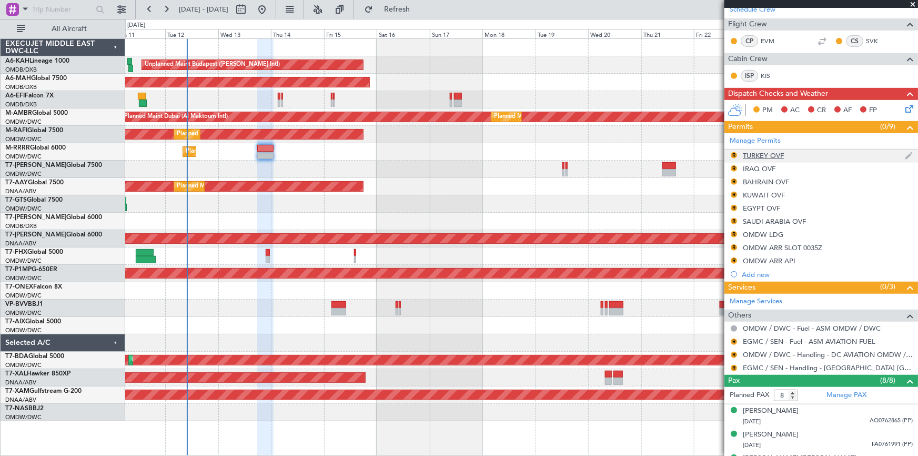
click at [765, 153] on div "TURKEY OVF" at bounding box center [763, 155] width 41 height 9
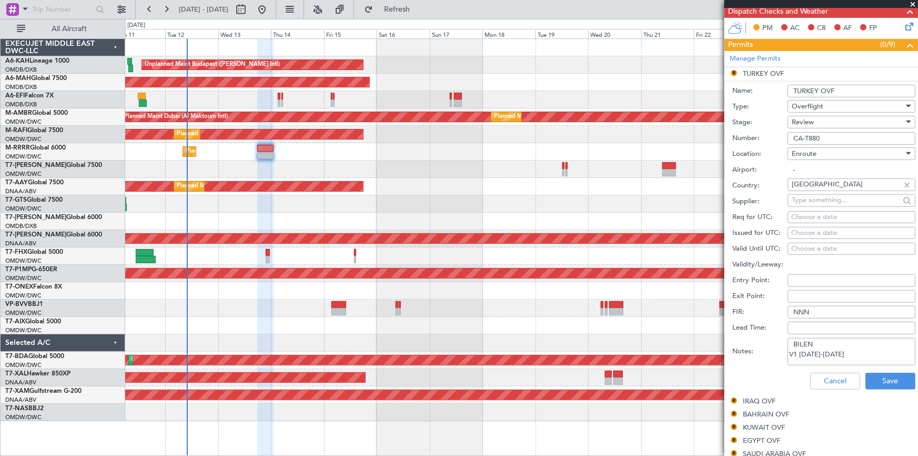
scroll to position [335, 0]
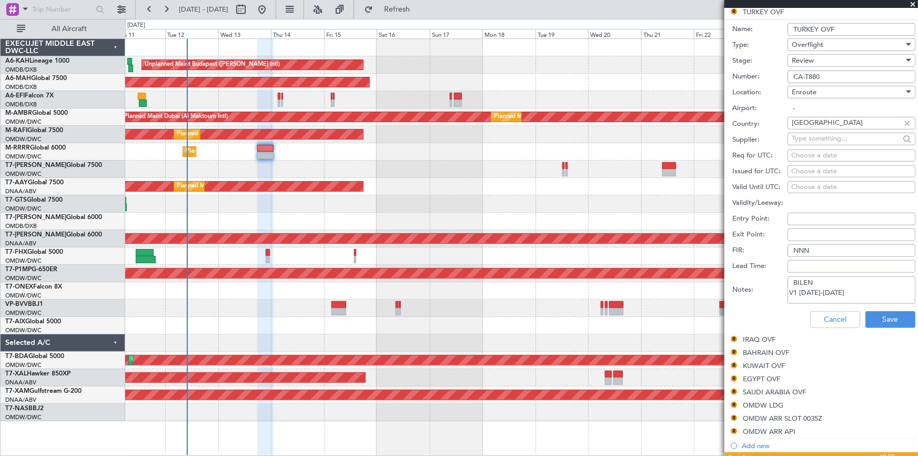
click at [846, 294] on textarea "BILEN V1 12-13 AUG" at bounding box center [852, 289] width 128 height 27
type textarea "BILEN V1 12-13 AUG V2 13AUG"
click at [879, 321] on button "Save" at bounding box center [891, 319] width 50 height 17
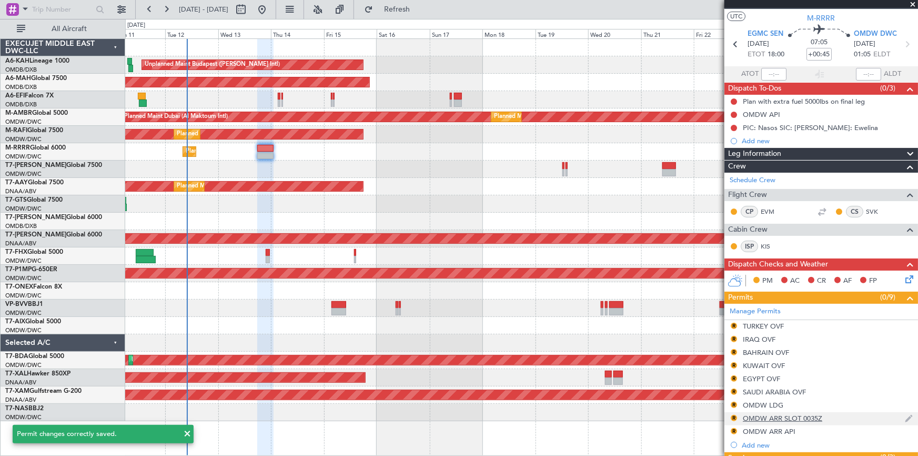
scroll to position [116, 0]
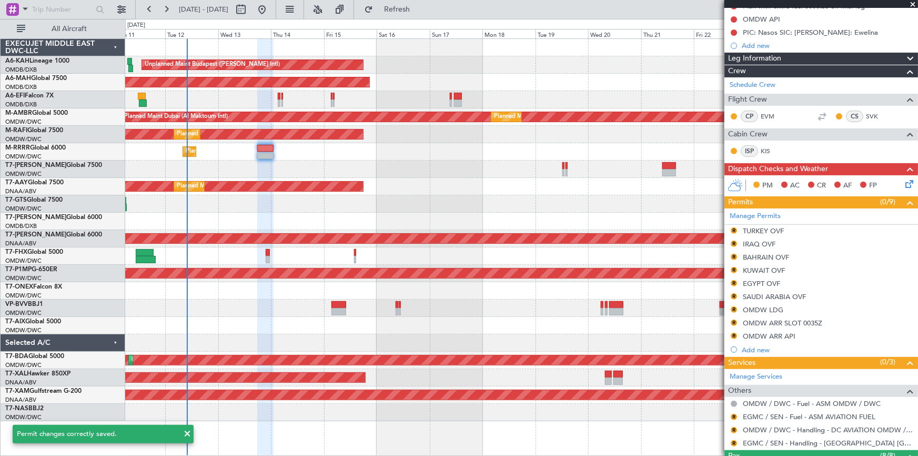
drag, startPoint x: 768, startPoint y: 240, endPoint x: 800, endPoint y: 248, distance: 33.1
click at [767, 239] on div "IRAQ OVF" at bounding box center [759, 243] width 33 height 9
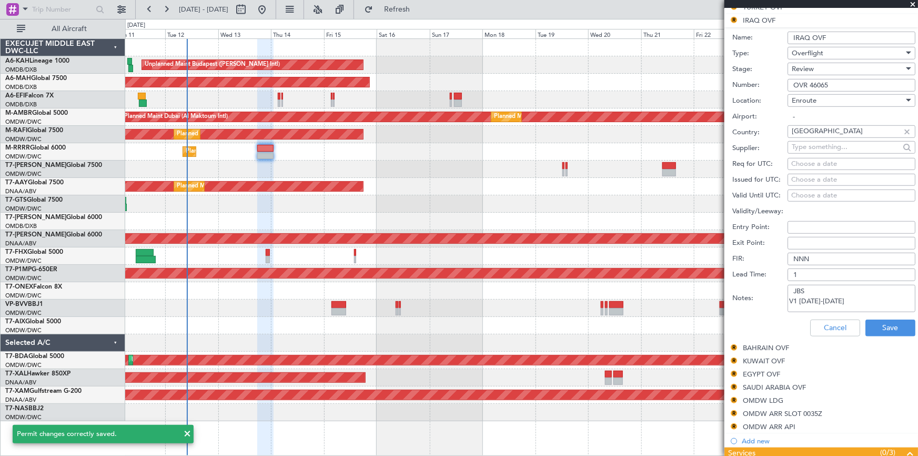
scroll to position [355, 0]
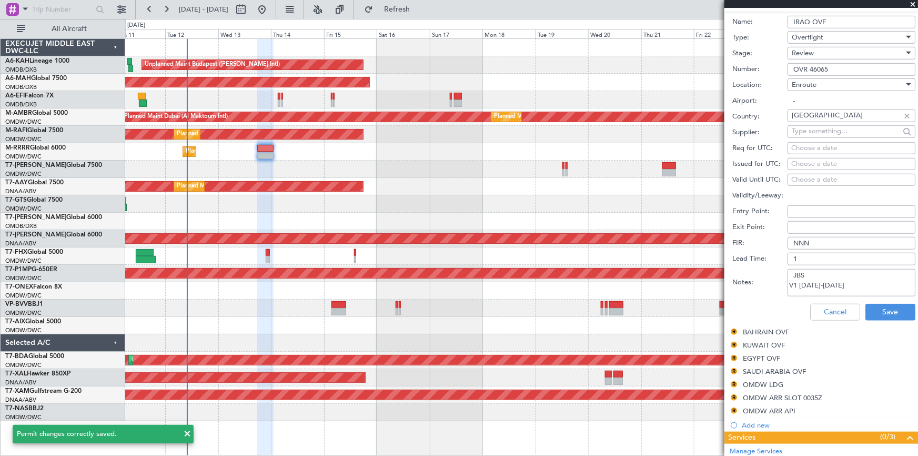
click at [843, 284] on textarea "JBS V1 12-13 AUG" at bounding box center [852, 282] width 128 height 27
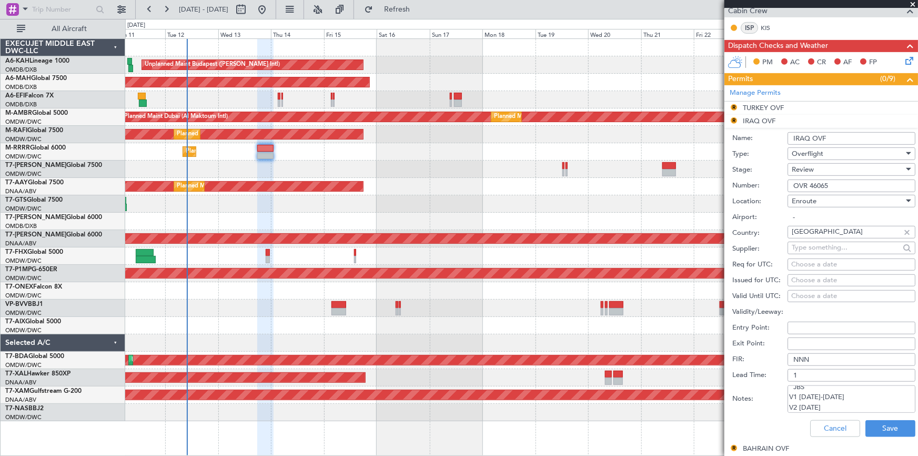
scroll to position [431, 0]
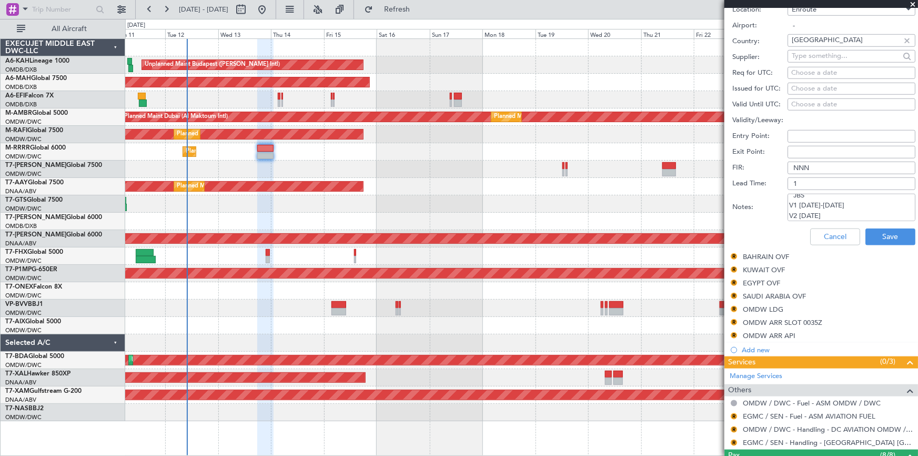
drag, startPoint x: 807, startPoint y: 214, endPoint x: 797, endPoint y: 231, distance: 20.3
click at [806, 216] on textarea "JBS V1 12-13 AUG V2 13AUG" at bounding box center [852, 207] width 128 height 27
type textarea "JBS V1 12-13 AUG V2 13-14AUG"
click at [878, 235] on button "Save" at bounding box center [891, 236] width 50 height 17
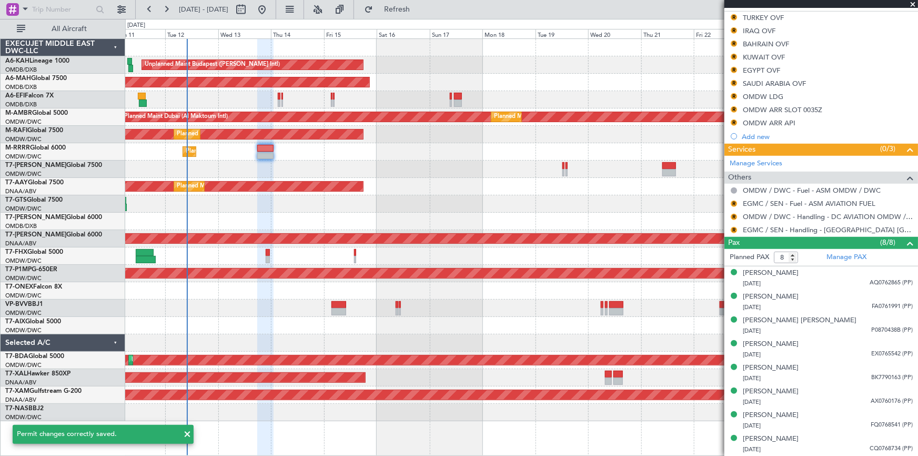
scroll to position [116, 0]
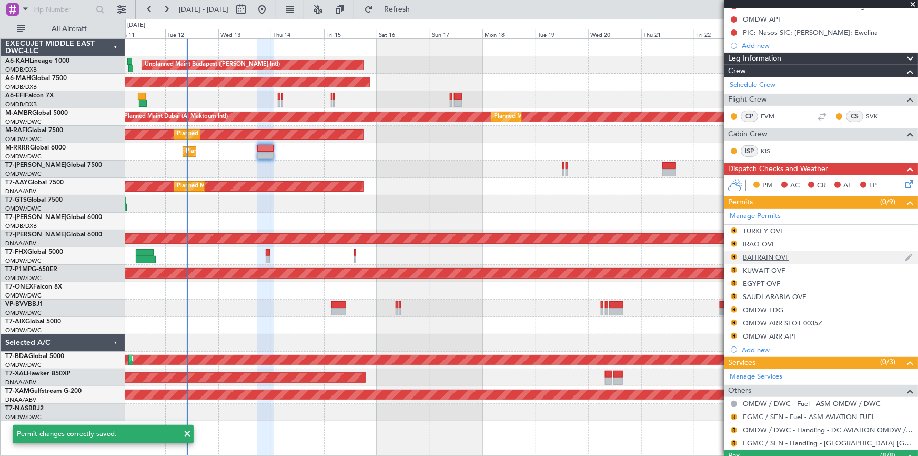
click at [779, 251] on div "R BAHRAIN OVF" at bounding box center [822, 257] width 194 height 13
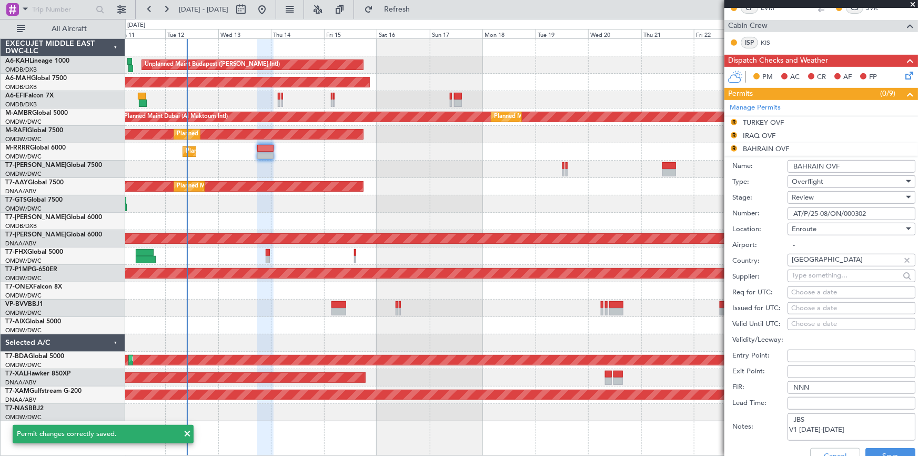
scroll to position [259, 0]
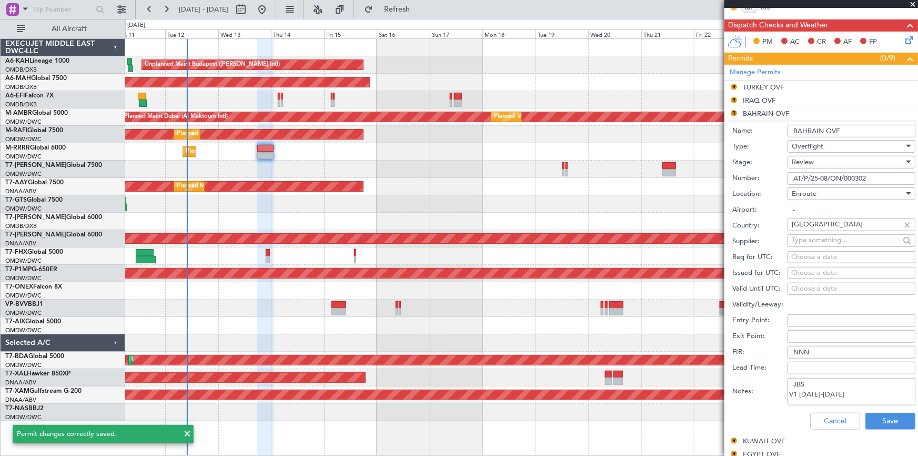
click at [841, 393] on textarea "JBS V1 12-13 AUG" at bounding box center [852, 391] width 128 height 27
paste textarea "V2 13-14AUG"
type textarea "JBS V1 12-13 AUG V2 13-14AUG"
click at [888, 413] on button "Save" at bounding box center [891, 421] width 50 height 17
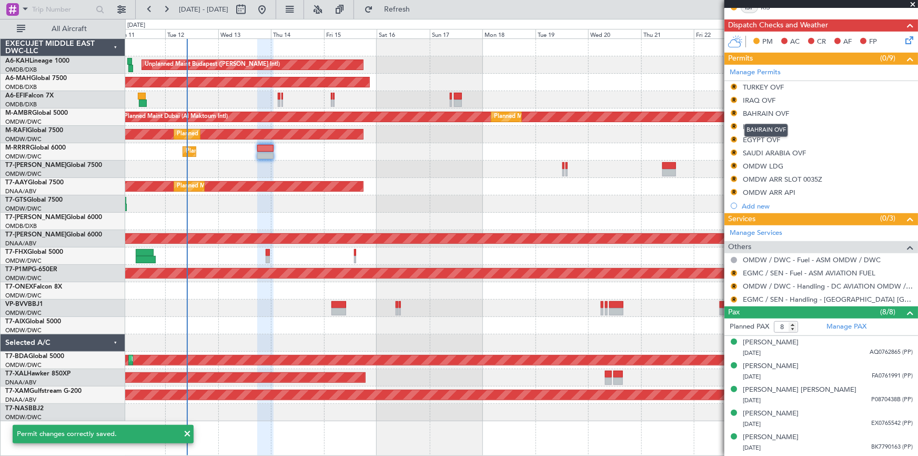
click at [758, 122] on mat-tooltip-component "BAHRAIN OVF" at bounding box center [766, 130] width 58 height 28
click at [751, 125] on div "KUWAIT OVF" at bounding box center [764, 126] width 42 height 9
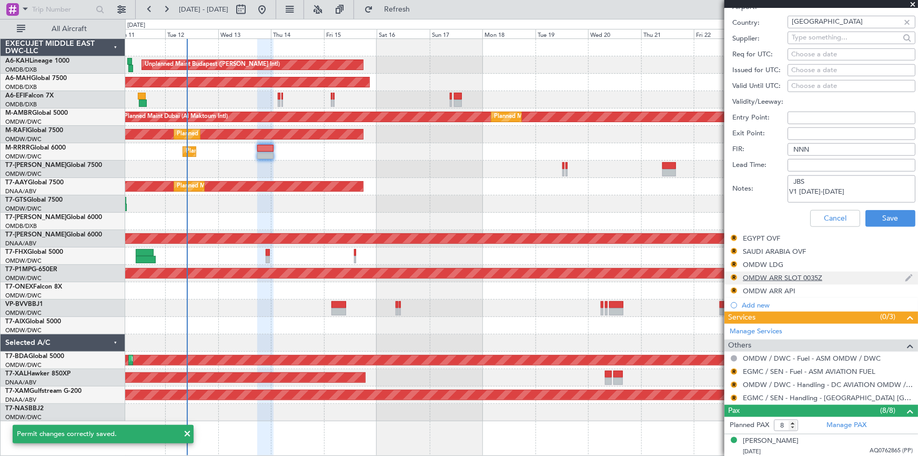
scroll to position [499, 0]
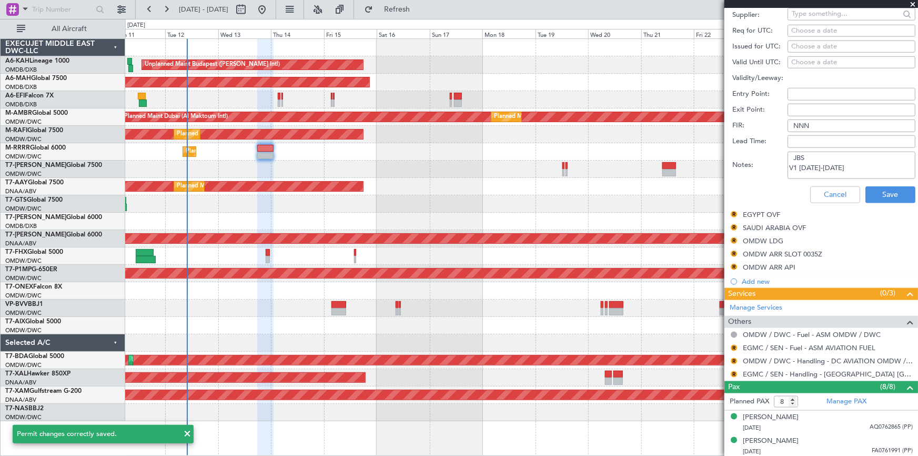
click at [846, 168] on textarea "JBS V1 12-13 AUG" at bounding box center [852, 165] width 128 height 27
paste textarea "V2 13-14AUG"
type textarea "JBS V1 12-13 AUG V2 13-14AUG"
click at [880, 192] on button "Save" at bounding box center [891, 194] width 50 height 17
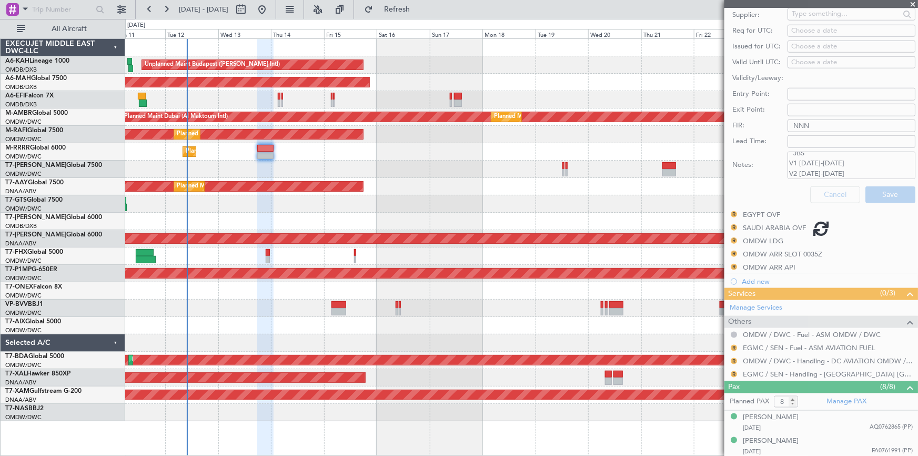
scroll to position [184, 0]
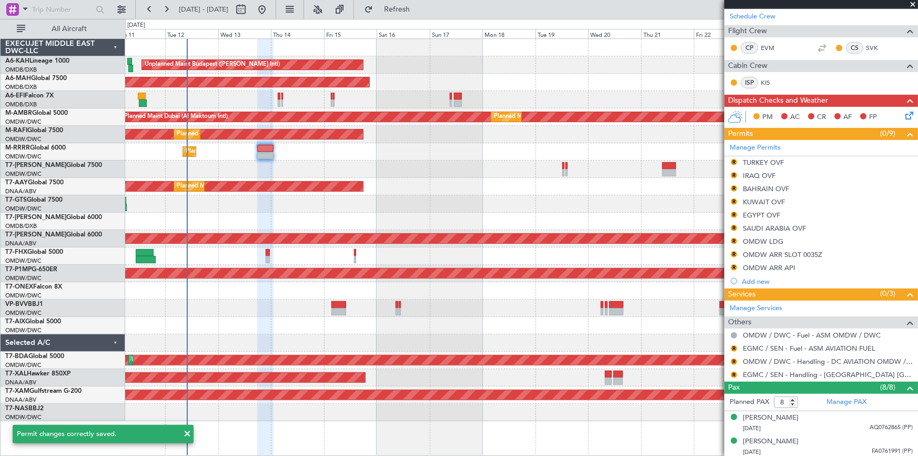
click at [764, 211] on div "EGYPT OVF" at bounding box center [761, 215] width 37 height 9
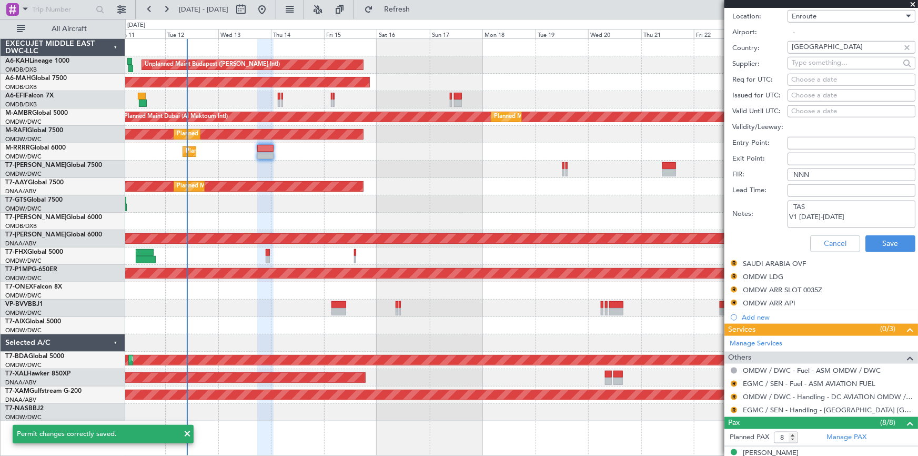
scroll to position [472, 0]
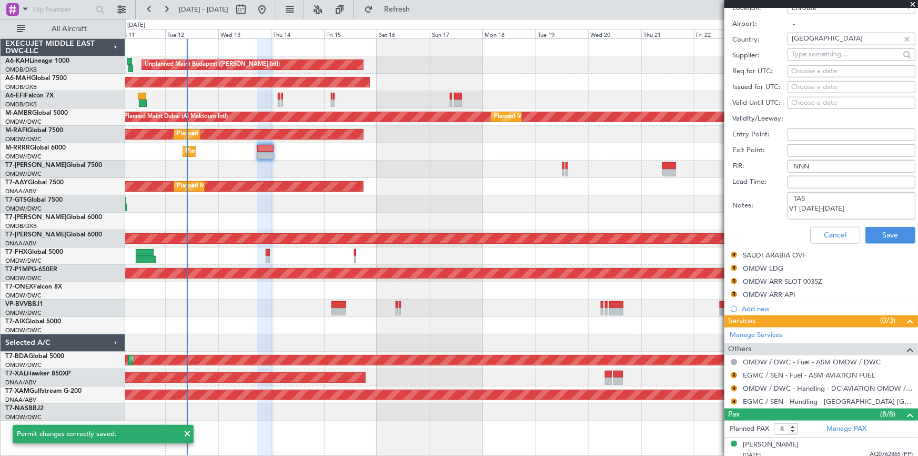
click at [848, 207] on textarea "TAS V1 12-13 AUG" at bounding box center [852, 205] width 128 height 27
paste textarea "V2 13-14AUG"
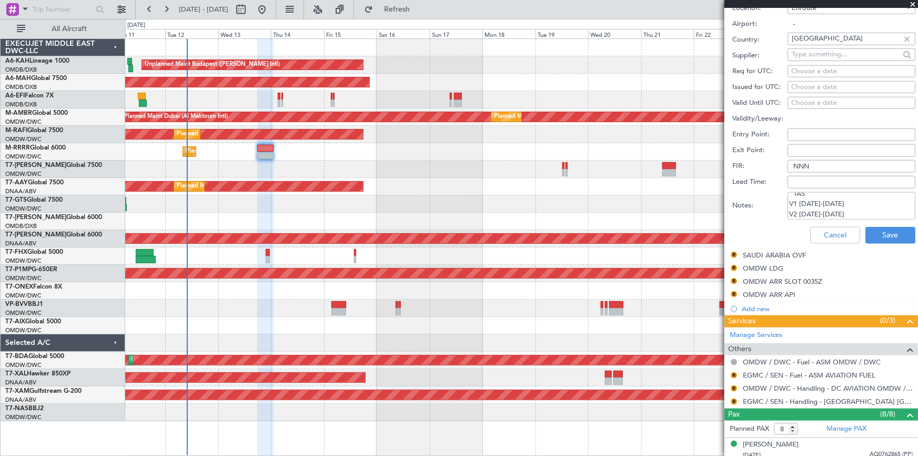
type textarea "TAS V1 12-13 AUG V2 13-14AUG"
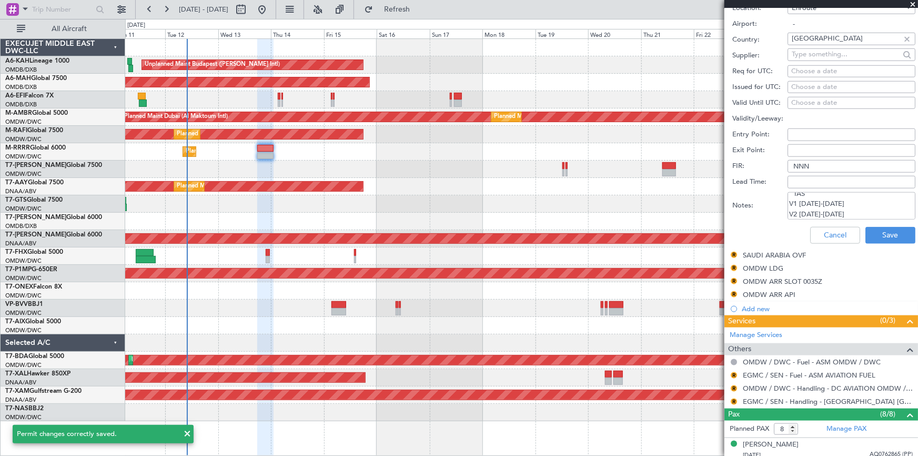
click at [878, 224] on div "Cancel Save" at bounding box center [824, 235] width 183 height 27
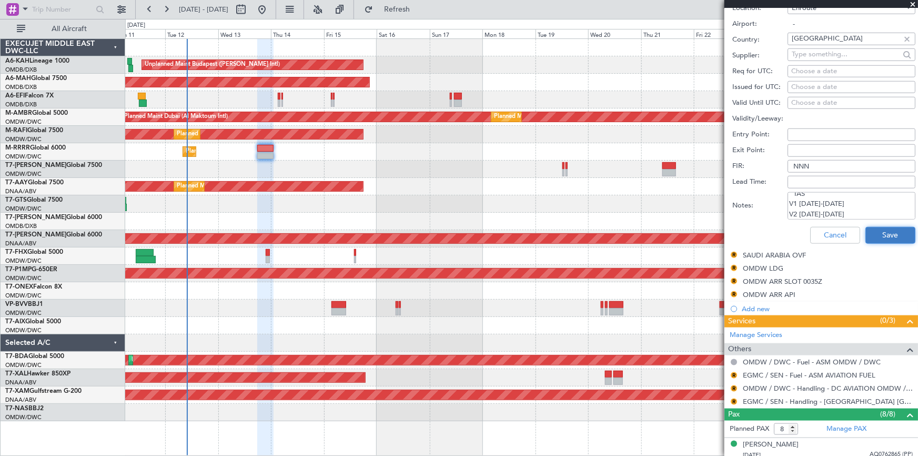
click at [878, 232] on button "Save" at bounding box center [891, 235] width 50 height 17
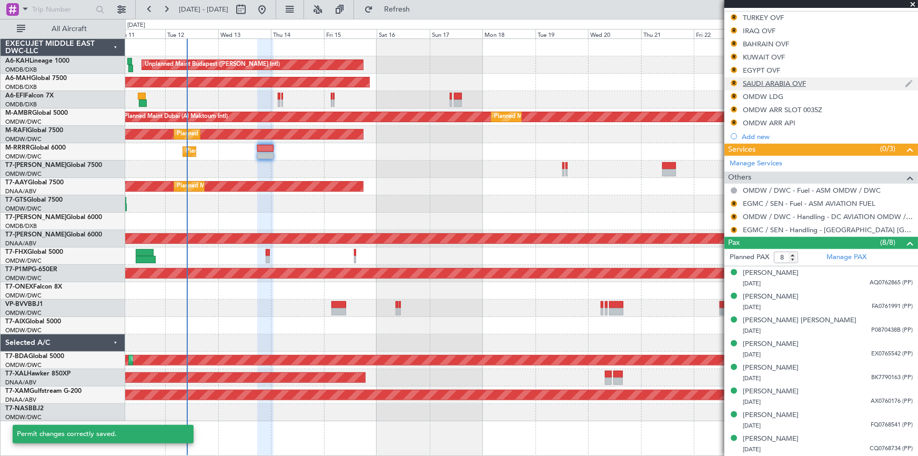
scroll to position [157, 0]
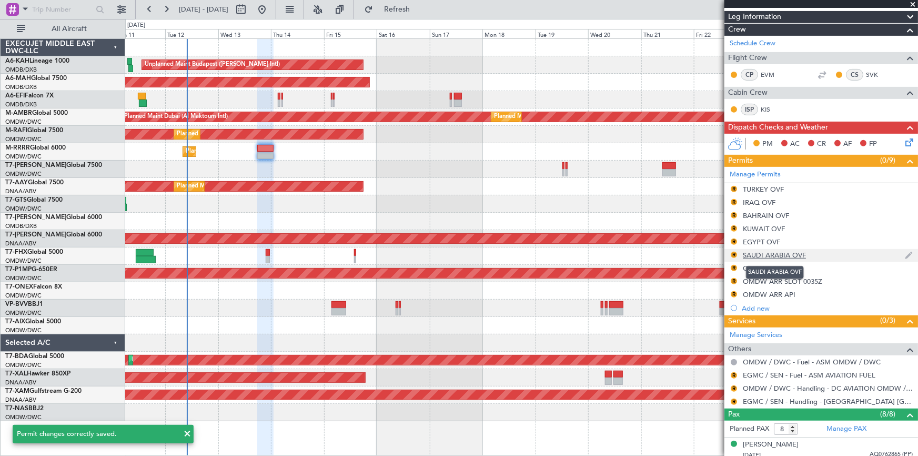
click at [762, 251] on div "SAUDI ARABIA OVF" at bounding box center [774, 255] width 63 height 9
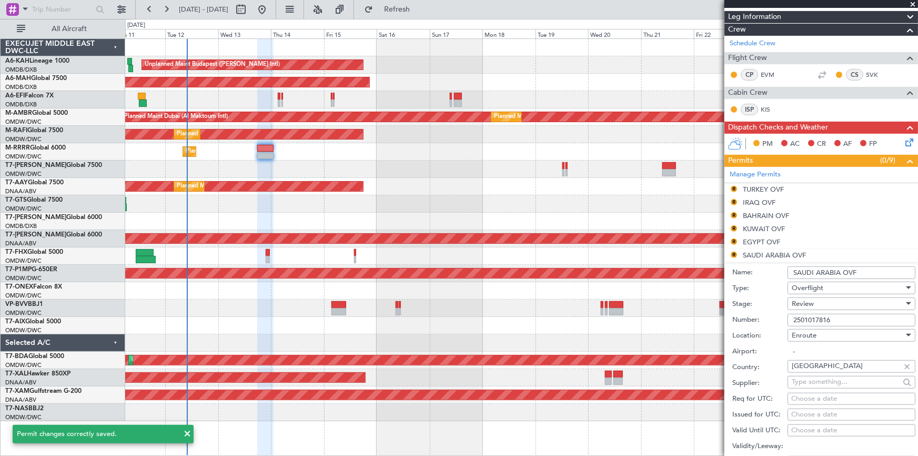
scroll to position [444, 0]
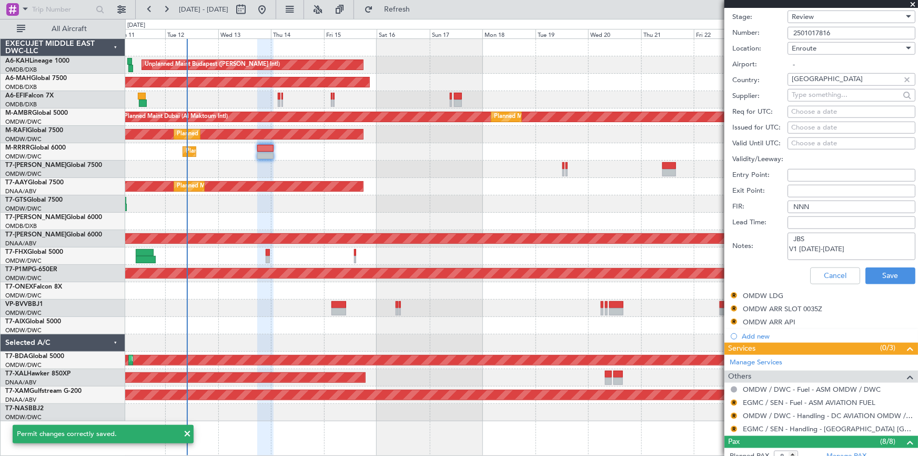
click at [841, 249] on textarea "JBS V1 12-13 AUG" at bounding box center [852, 246] width 128 height 27
paste textarea "V2 13-14AUG"
type textarea "JBS V1 12-13 AUG V2 13-14AUG"
click at [893, 271] on button "Save" at bounding box center [891, 275] width 50 height 17
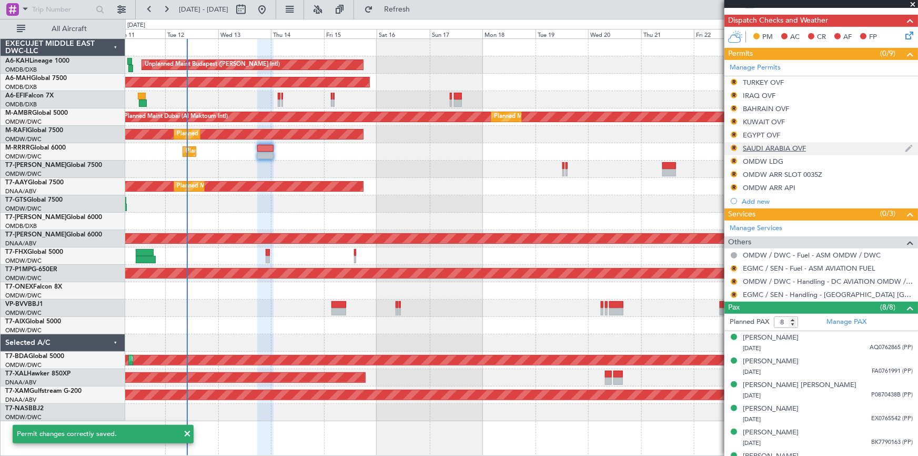
scroll to position [226, 0]
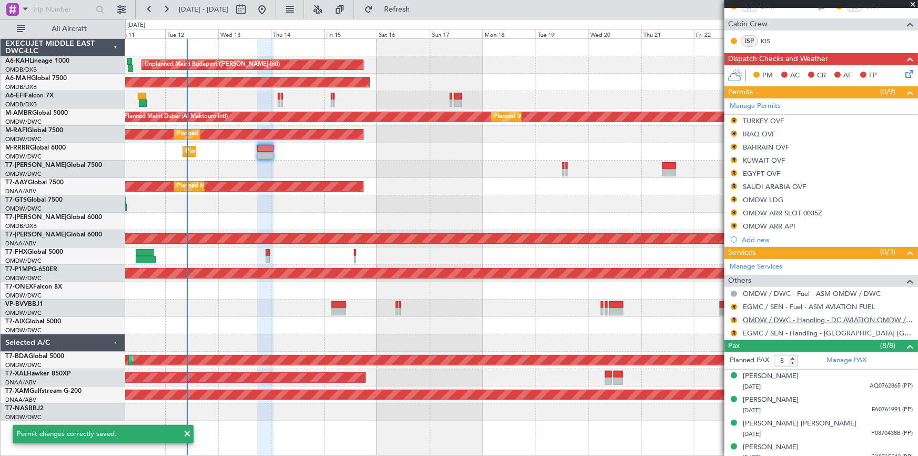
click at [811, 318] on link "OMDW / DWC - Handling - DC AVIATION OMDW / DWC" at bounding box center [828, 319] width 170 height 9
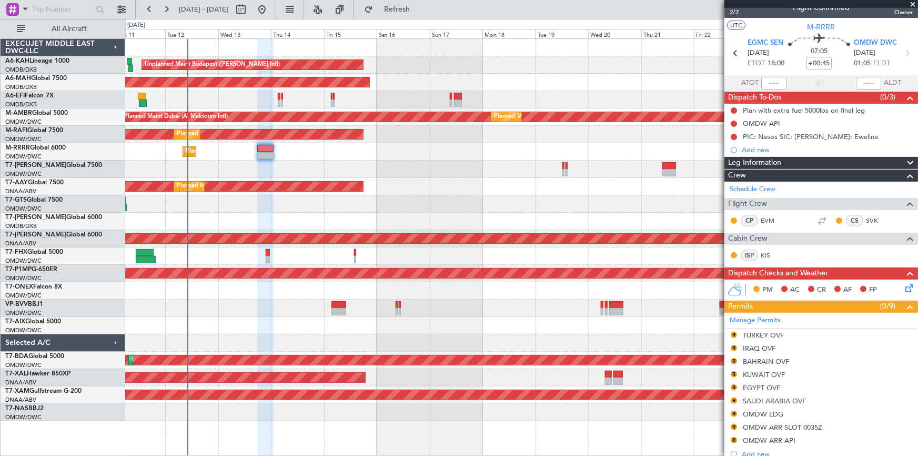
scroll to position [0, 0]
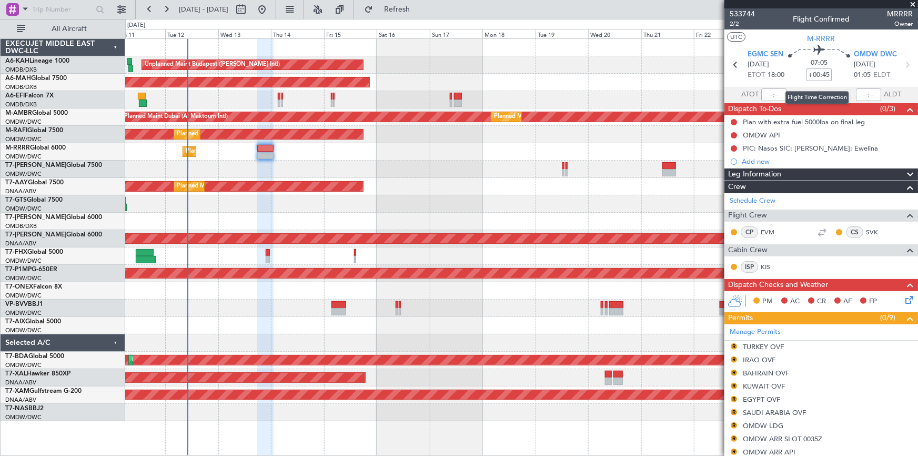
click at [808, 74] on input "+00:45" at bounding box center [819, 74] width 25 height 13
click at [811, 84] on mat-tooltip-component "Flight Time Correction" at bounding box center [817, 98] width 78 height 28
click at [810, 74] on input "+00:45" at bounding box center [819, 74] width 25 height 13
click at [800, 82] on div "07:05 -00" at bounding box center [819, 64] width 69 height 39
type input "-00:00"
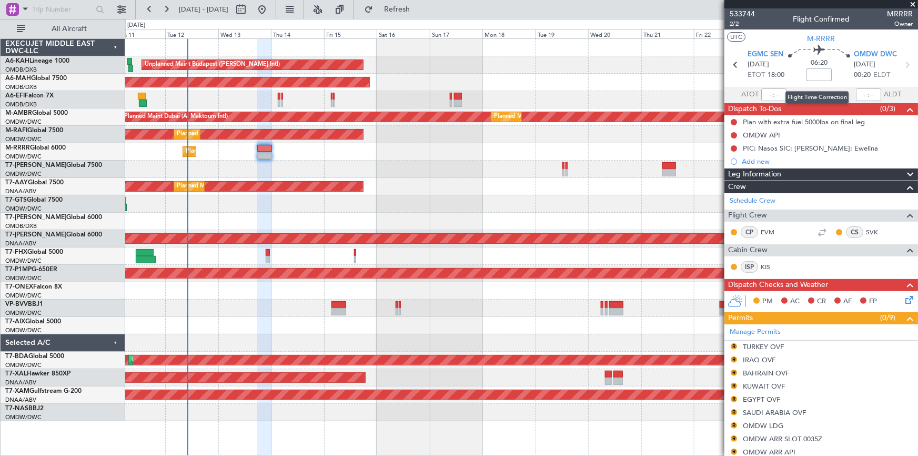
click at [807, 72] on input at bounding box center [819, 74] width 25 height 13
click at [791, 75] on div "06:20 +15" at bounding box center [819, 64] width 69 height 39
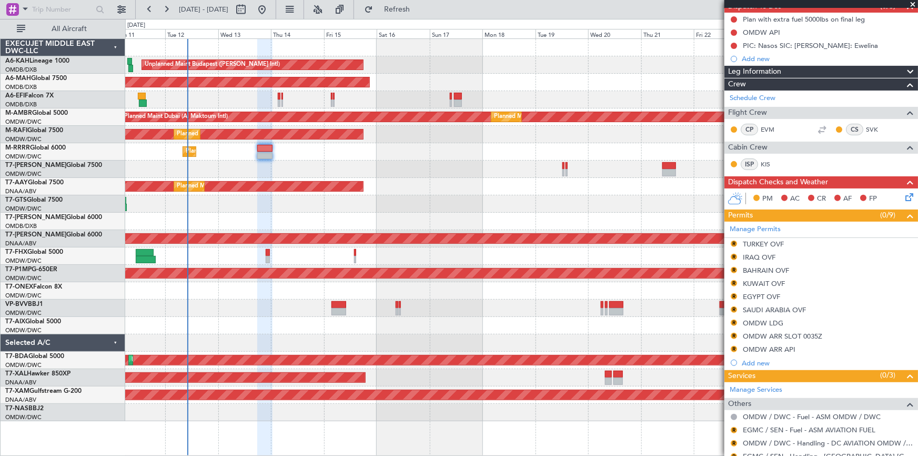
scroll to position [143, 0]
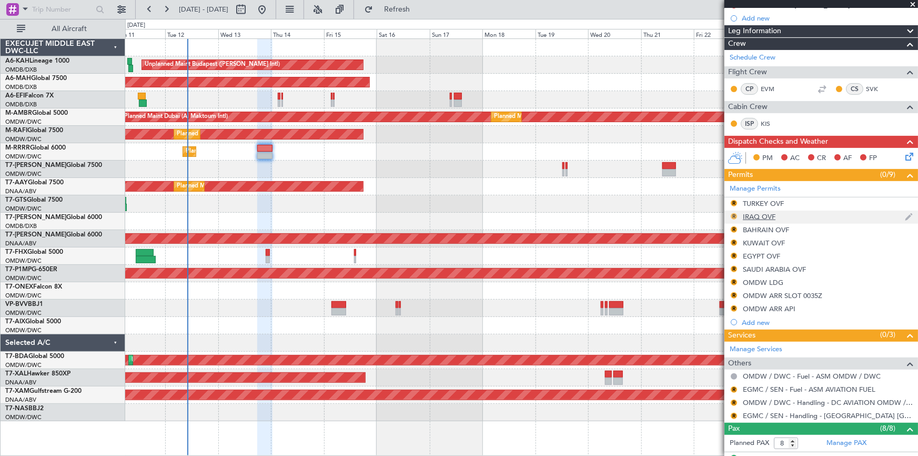
click at [737, 214] on div "R" at bounding box center [734, 216] width 8 height 8
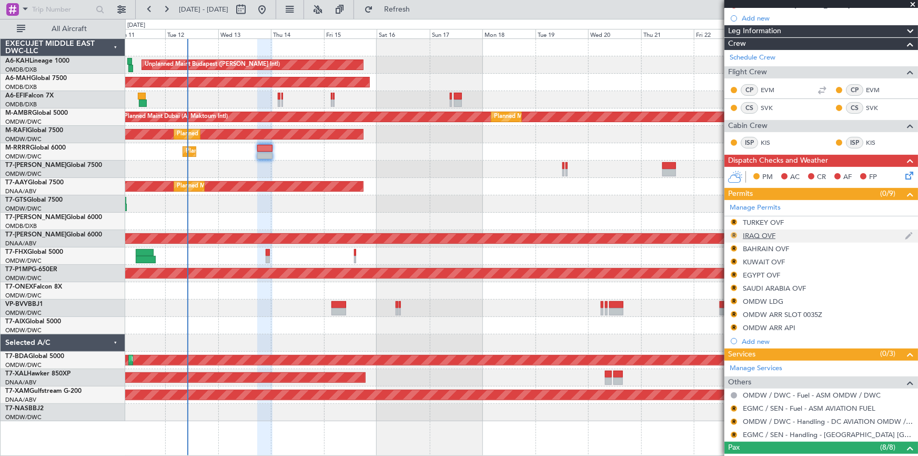
click at [733, 235] on button "R" at bounding box center [734, 235] width 6 height 6
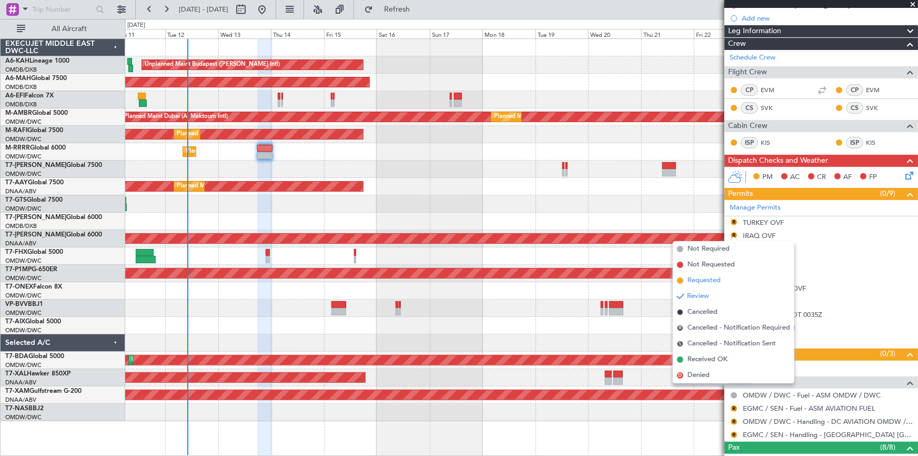
drag, startPoint x: 706, startPoint y: 279, endPoint x: 719, endPoint y: 278, distance: 12.6
click at [712, 279] on span "Requested" at bounding box center [704, 280] width 33 height 11
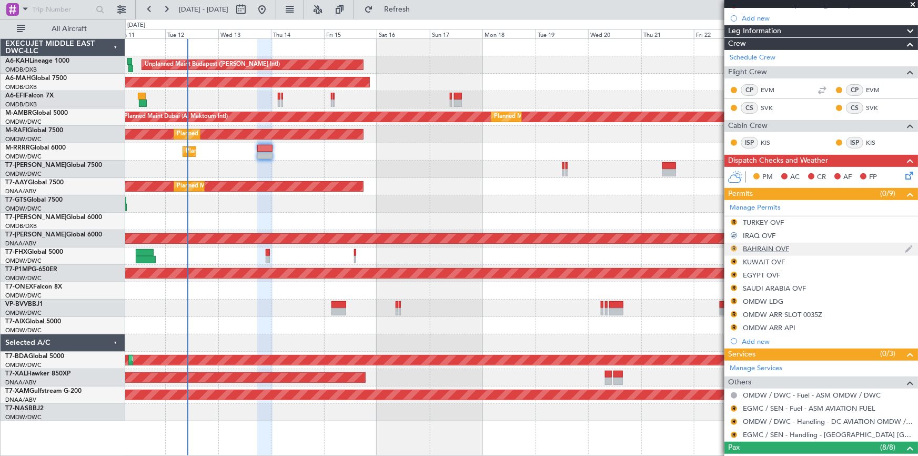
click at [735, 248] on button "R" at bounding box center [734, 248] width 6 height 6
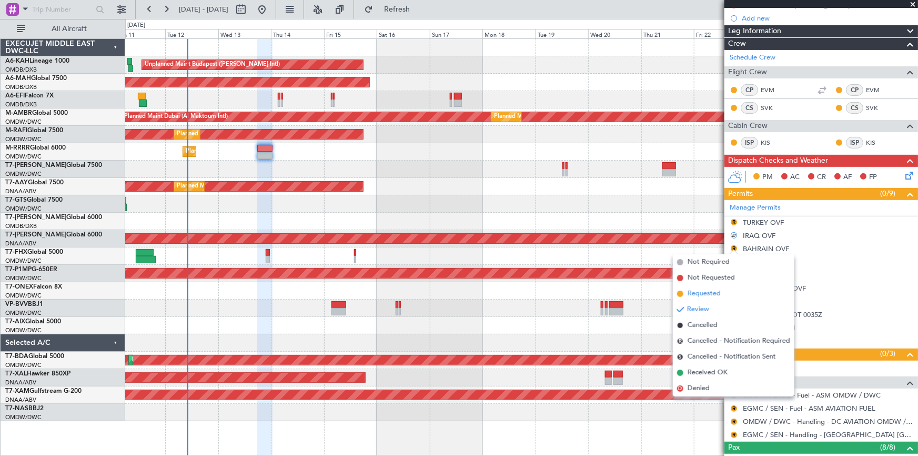
click at [705, 292] on span "Requested" at bounding box center [704, 293] width 33 height 11
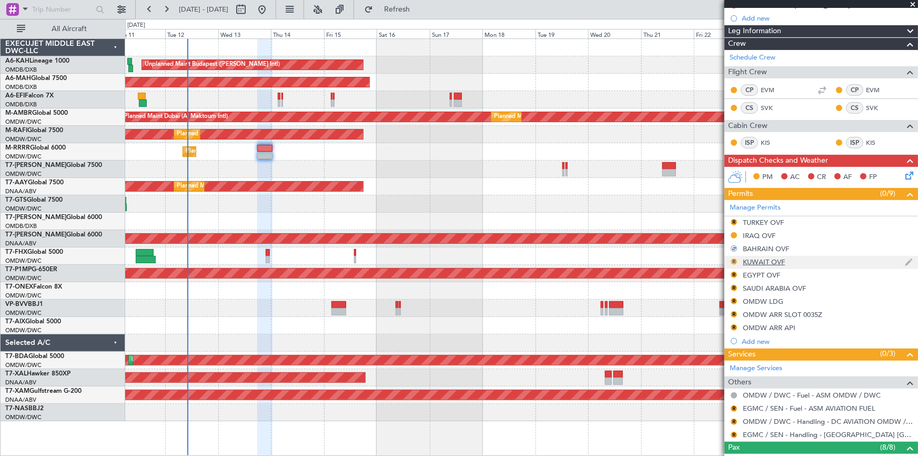
click at [733, 260] on button "R" at bounding box center [734, 261] width 6 height 6
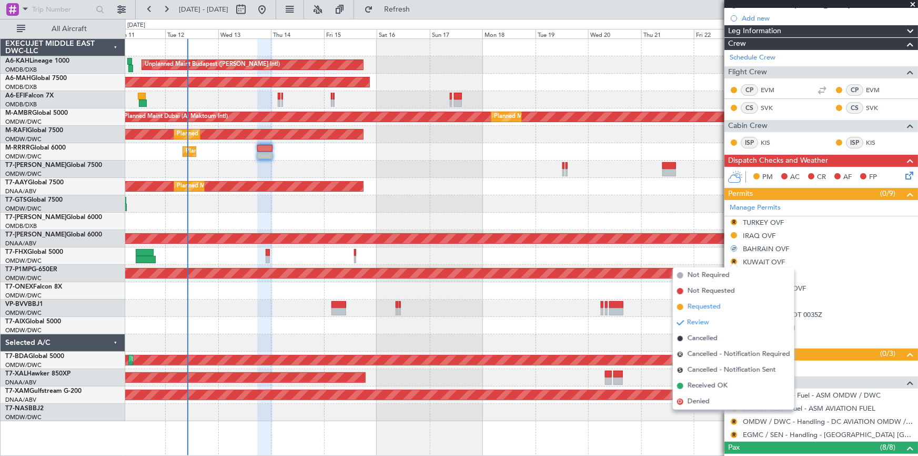
click at [706, 305] on span "Requested" at bounding box center [704, 307] width 33 height 11
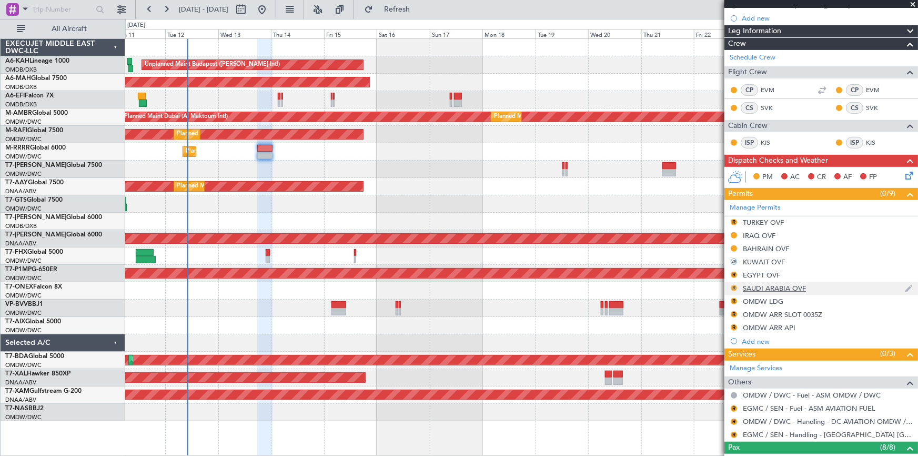
click at [735, 287] on button "R" at bounding box center [734, 288] width 6 height 6
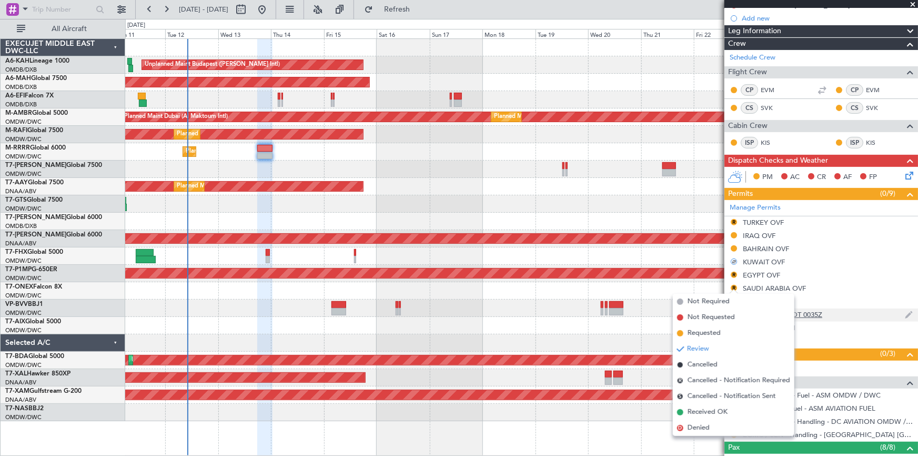
drag, startPoint x: 705, startPoint y: 332, endPoint x: 740, endPoint y: 317, distance: 38.4
click at [706, 332] on span "Requested" at bounding box center [704, 333] width 33 height 11
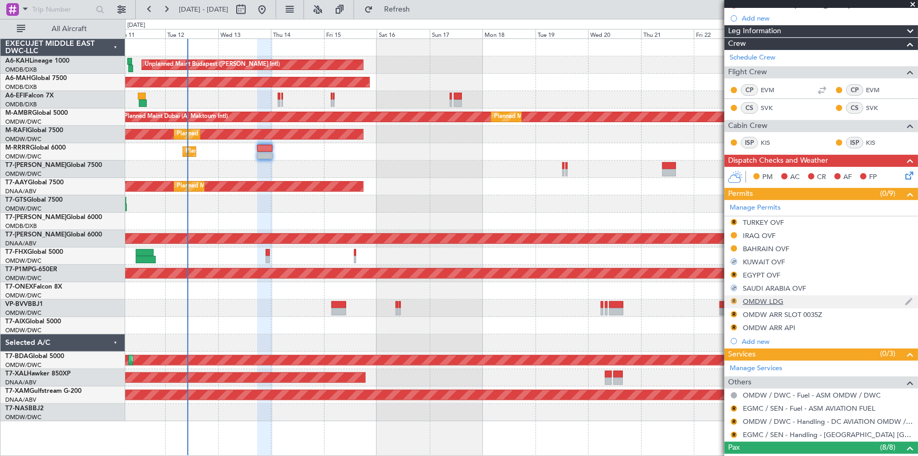
click at [733, 300] on button "R" at bounding box center [734, 301] width 6 height 6
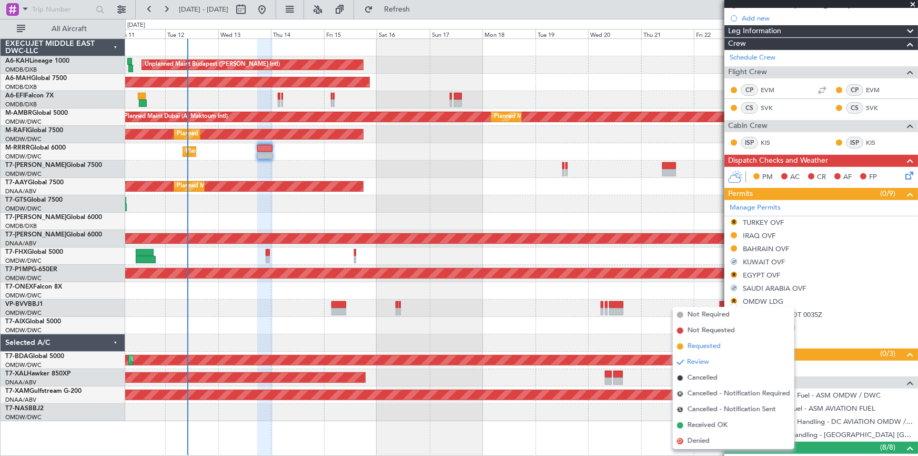
click at [705, 346] on span "Requested" at bounding box center [704, 346] width 33 height 11
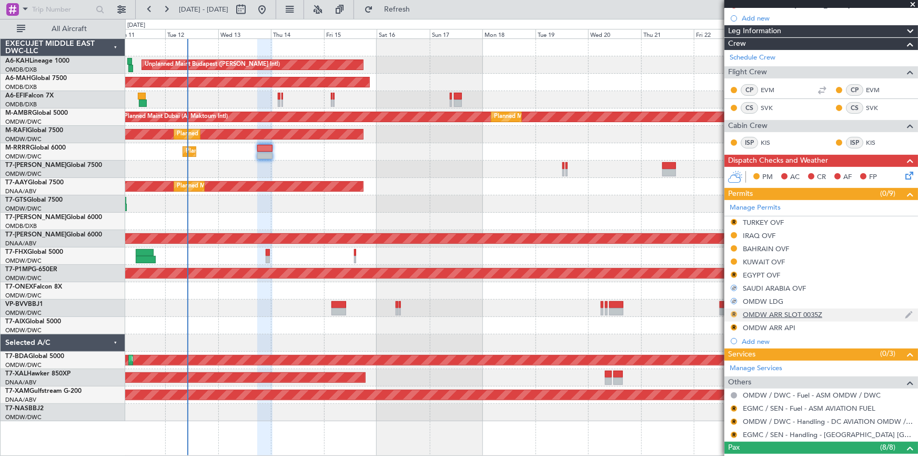
click at [736, 311] on button "R" at bounding box center [734, 314] width 6 height 6
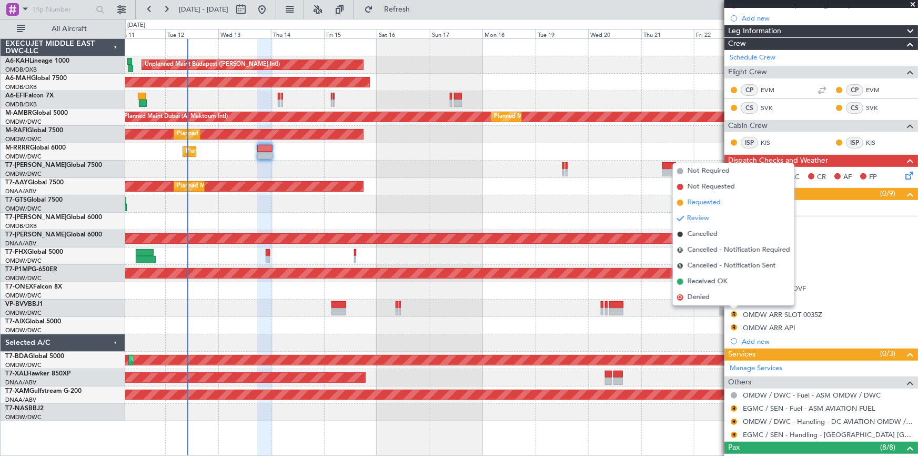
click at [702, 201] on span "Requested" at bounding box center [704, 202] width 33 height 11
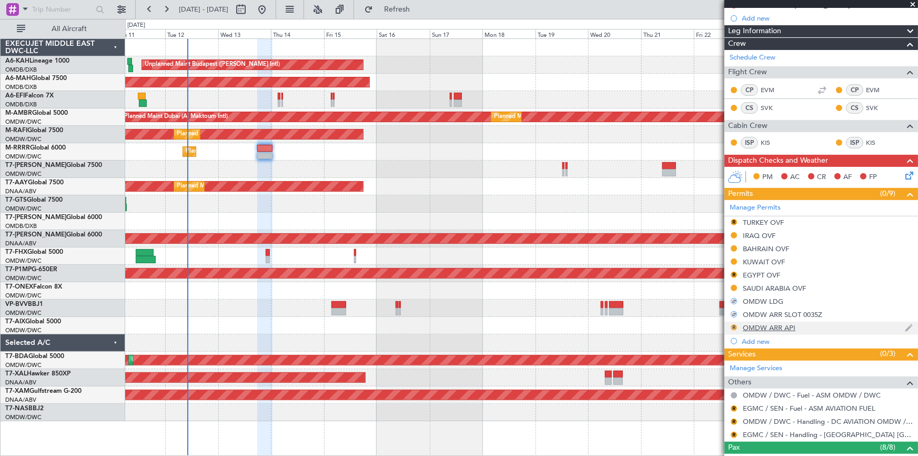
click at [736, 326] on button "R" at bounding box center [734, 327] width 6 height 6
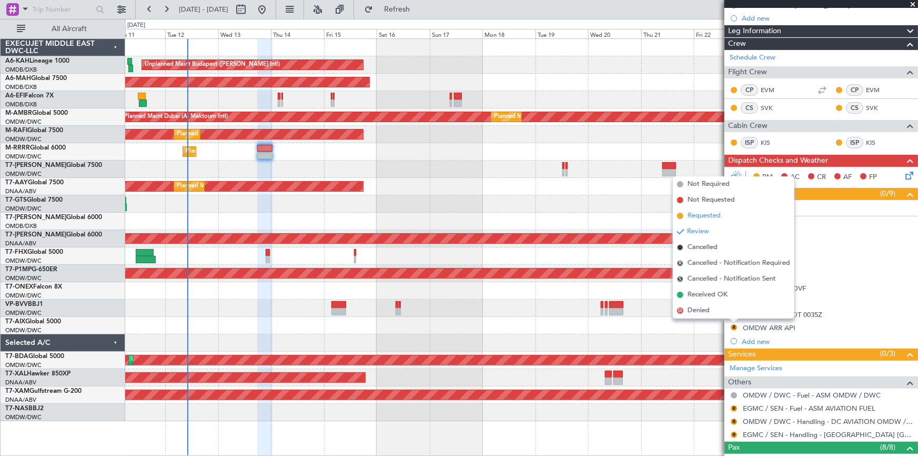
click at [711, 215] on span "Requested" at bounding box center [704, 216] width 33 height 11
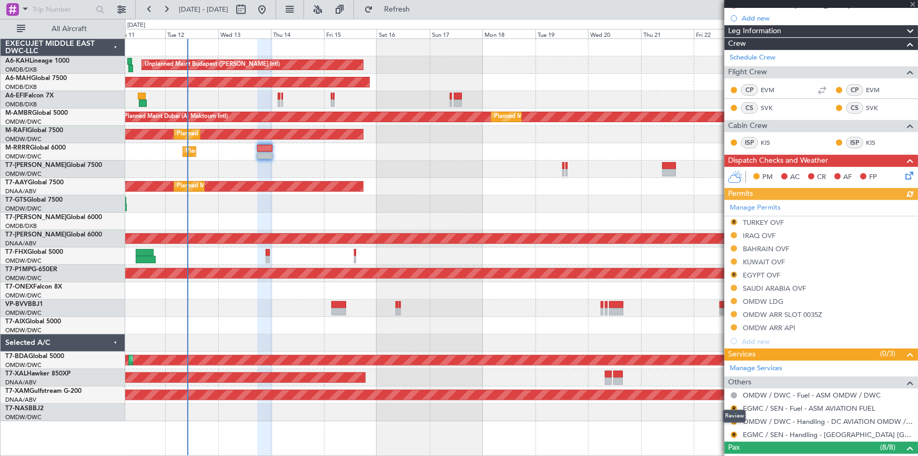
click at [736, 407] on mat-tooltip-component "Review" at bounding box center [735, 416] width 38 height 28
drag, startPoint x: 734, startPoint y: 404, endPoint x: 732, endPoint y: 410, distance: 6.5
click at [734, 404] on mat-tooltip-component "Review" at bounding box center [735, 416] width 38 height 28
click at [735, 406] on button "R" at bounding box center [734, 408] width 6 height 6
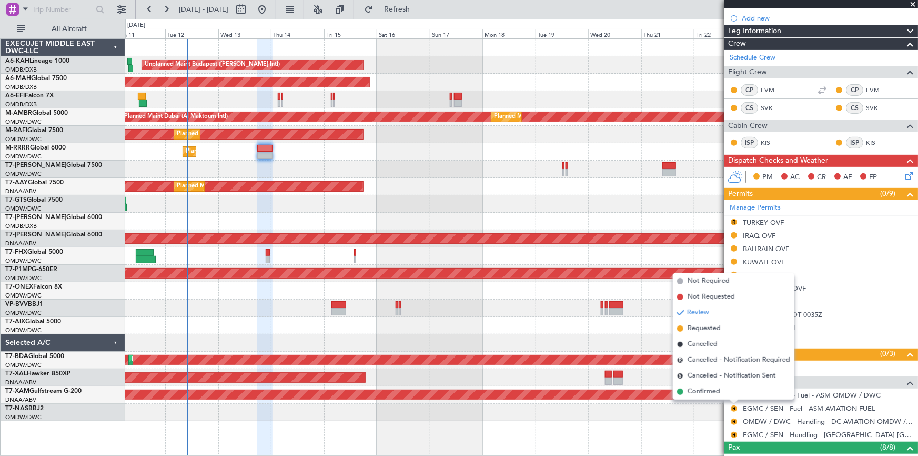
drag, startPoint x: 708, startPoint y: 328, endPoint x: 733, endPoint y: 412, distance: 87.3
click at [709, 331] on span "Requested" at bounding box center [704, 328] width 33 height 11
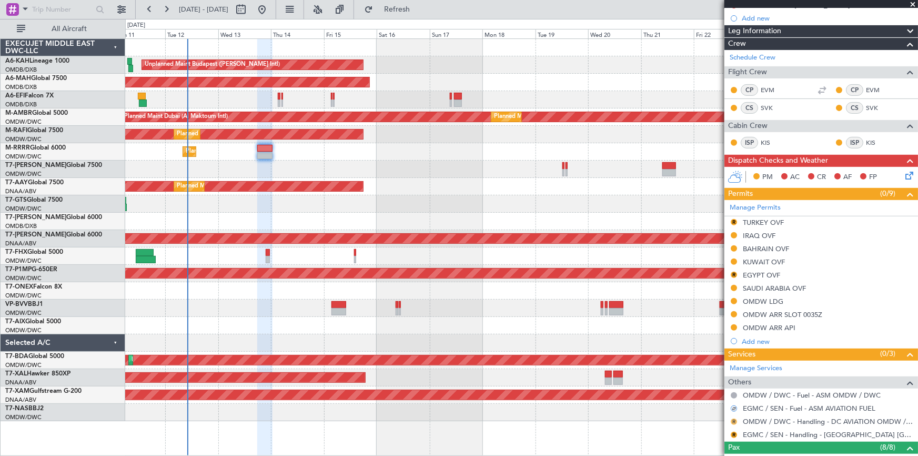
click at [733, 419] on button "R" at bounding box center [734, 421] width 6 height 6
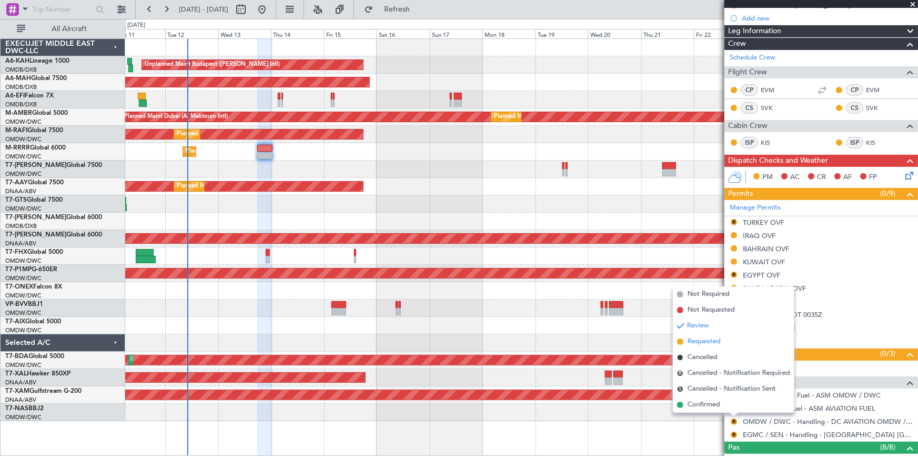
click at [712, 342] on span "Requested" at bounding box center [704, 341] width 33 height 11
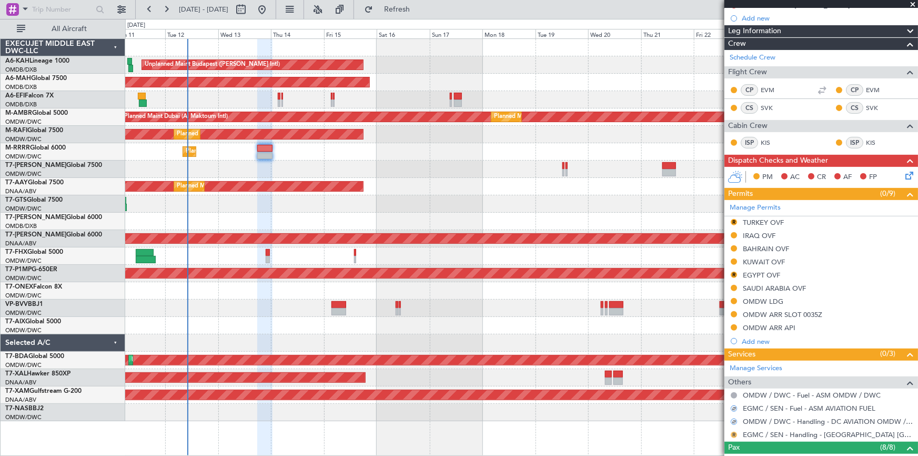
click at [736, 434] on button "R" at bounding box center [734, 435] width 6 height 6
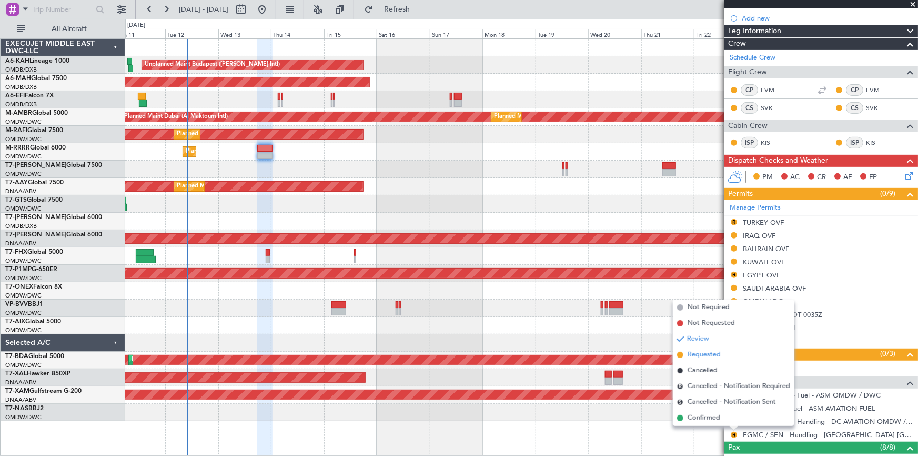
click at [712, 358] on span "Requested" at bounding box center [704, 354] width 33 height 11
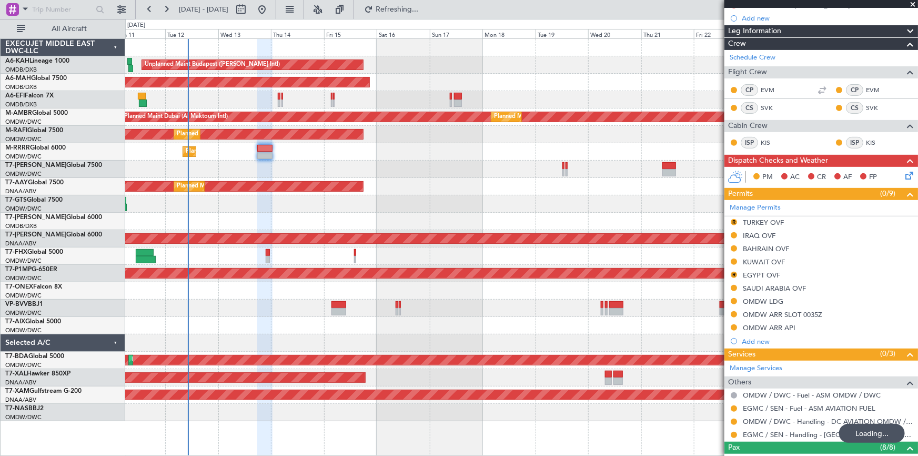
click at [369, 162] on div at bounding box center [521, 169] width 793 height 17
click at [734, 272] on button "R" at bounding box center [734, 275] width 6 height 6
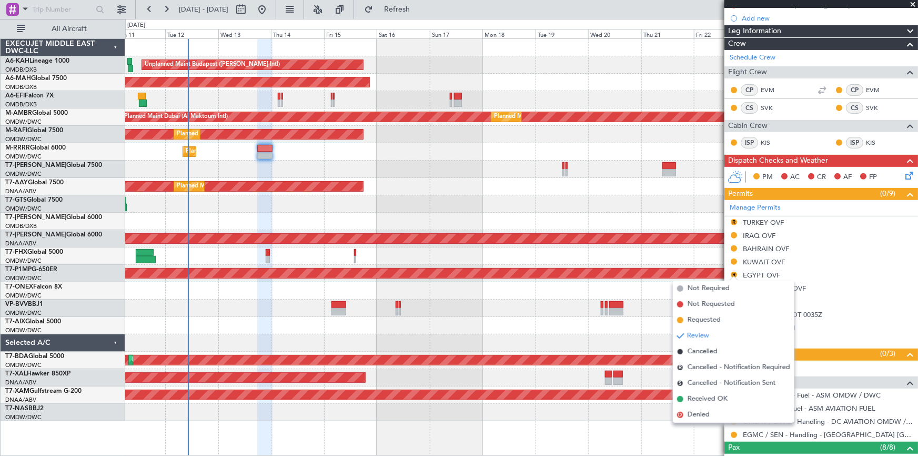
drag, startPoint x: 702, startPoint y: 321, endPoint x: 709, endPoint y: 276, distance: 44.8
click at [701, 317] on span "Requested" at bounding box center [704, 320] width 33 height 11
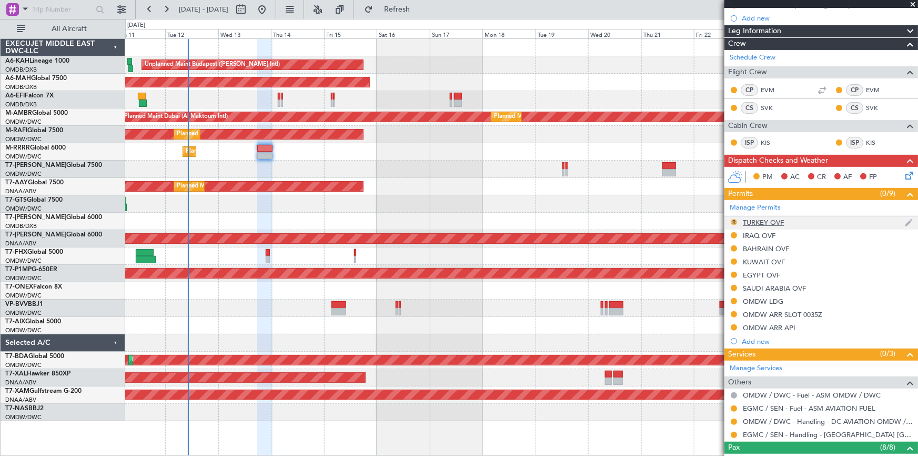
click at [735, 219] on button "R" at bounding box center [734, 222] width 6 height 6
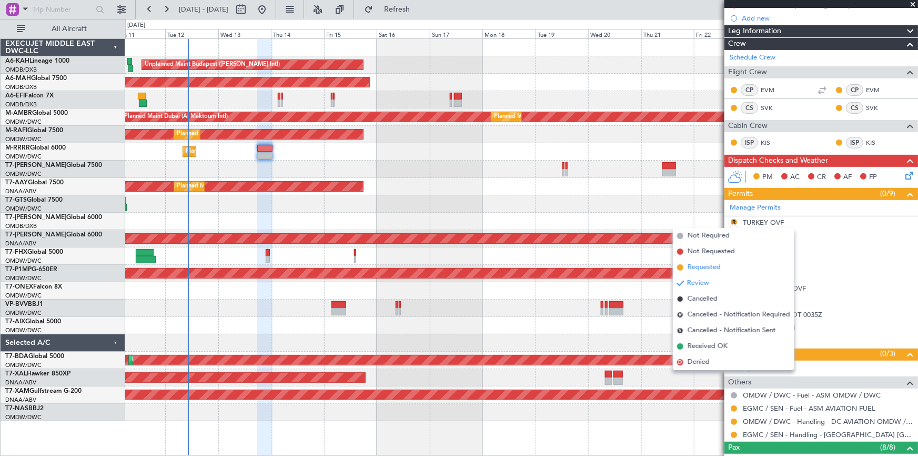
click at [700, 267] on span "Requested" at bounding box center [704, 267] width 33 height 11
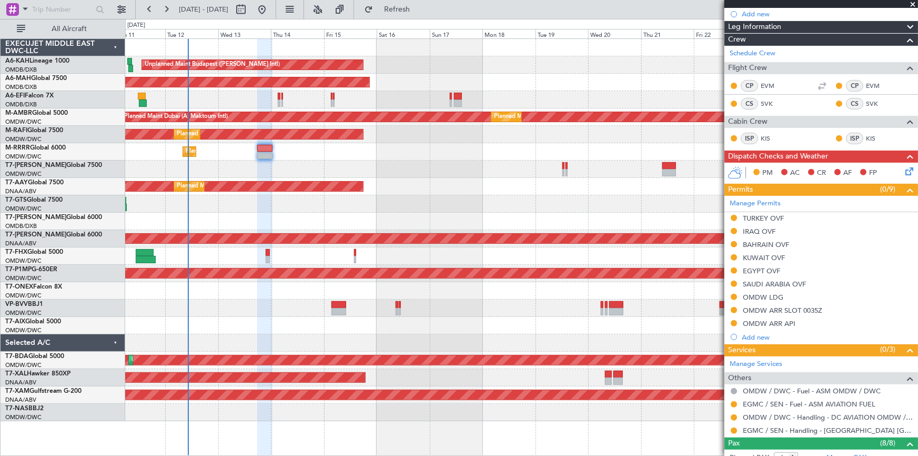
scroll to position [47, 0]
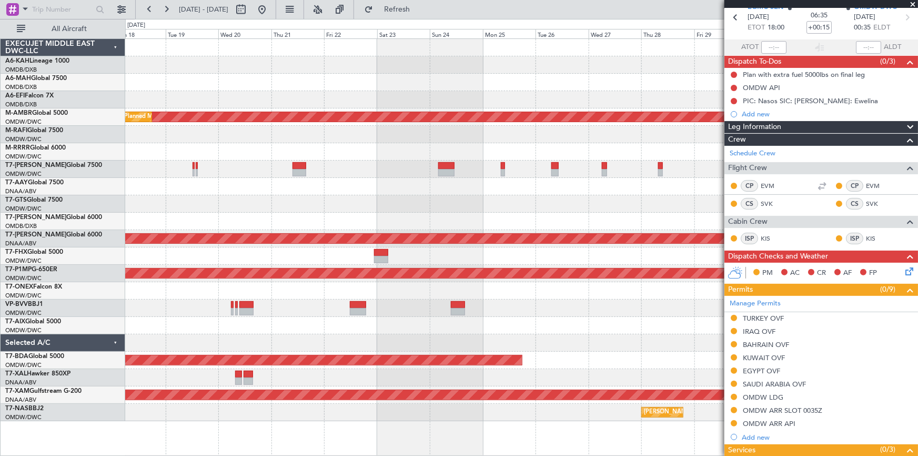
click at [171, 200] on div at bounding box center [521, 203] width 793 height 17
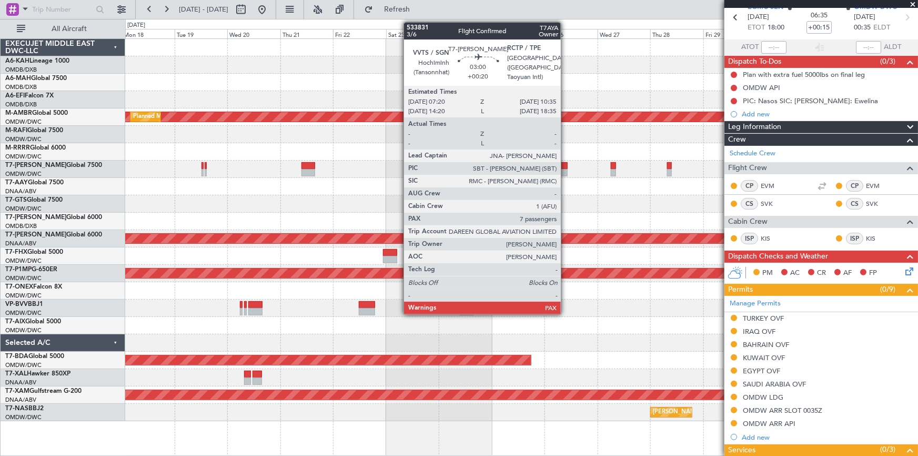
click at [566, 166] on div at bounding box center [564, 165] width 7 height 7
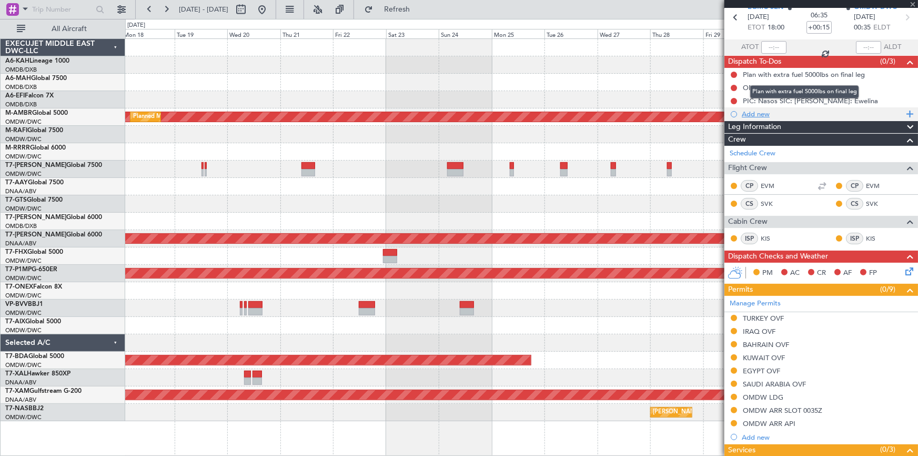
type input "+00:20"
type input "7"
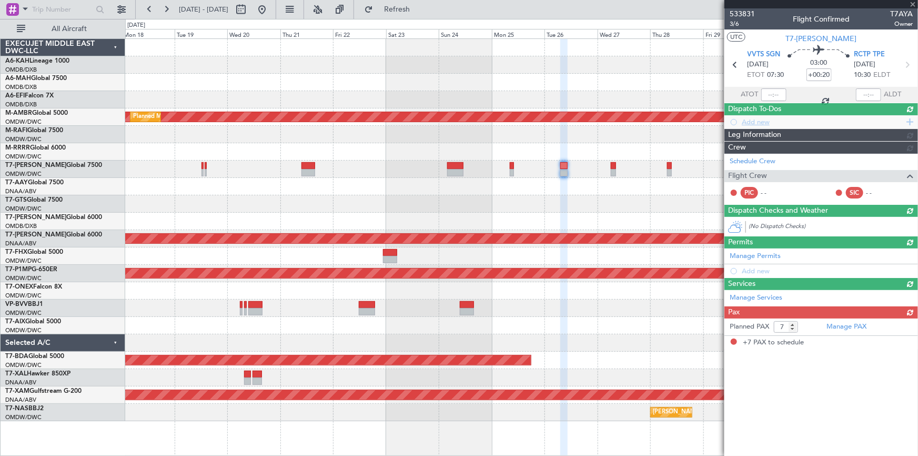
scroll to position [0, 0]
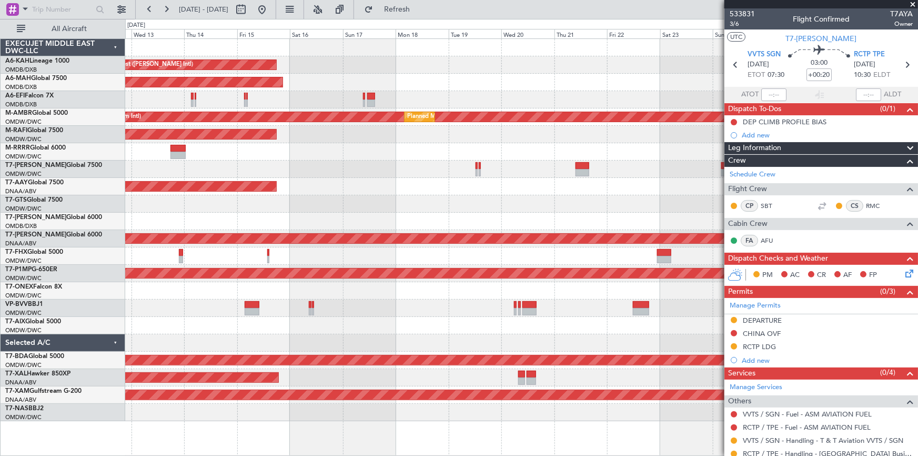
click at [547, 215] on div "Unplanned Maint Budapest (Ferenc Liszt Intl) Planned Maint Dubai (Dubai Intl) U…" at bounding box center [521, 230] width 793 height 382
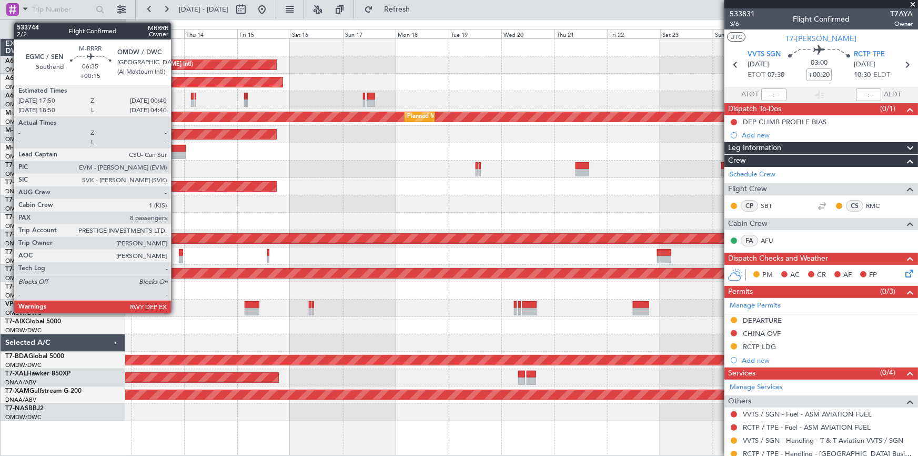
click at [176, 149] on div at bounding box center [178, 148] width 15 height 7
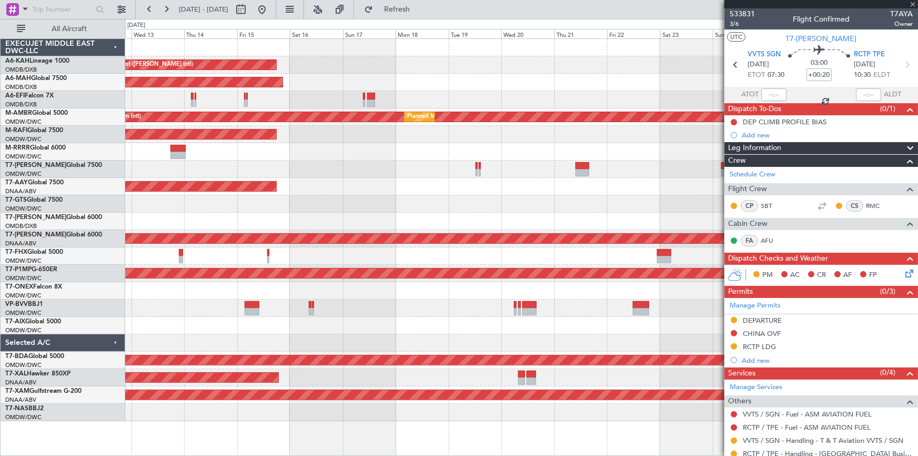
type input "+00:15"
type input "8"
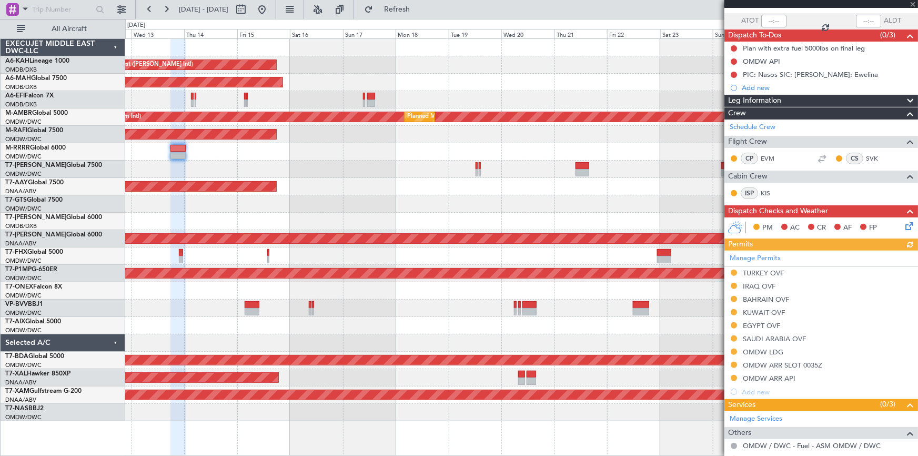
scroll to position [143, 0]
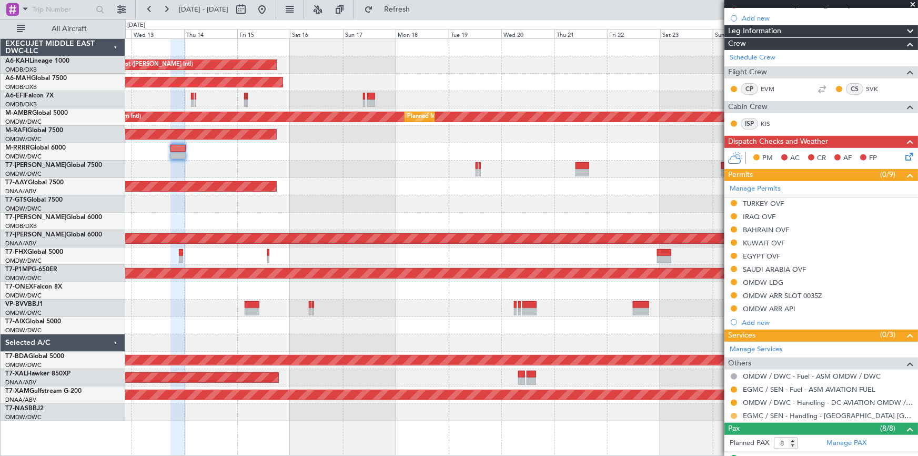
click at [735, 415] on button at bounding box center [734, 416] width 6 height 6
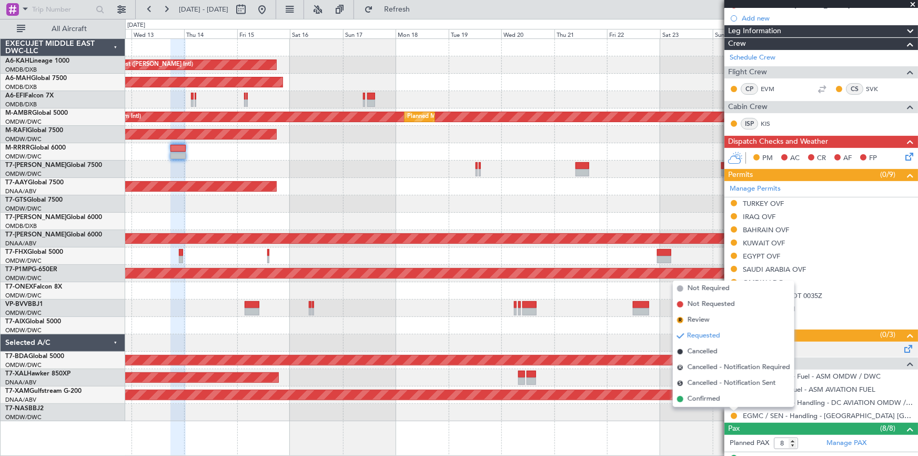
drag, startPoint x: 701, startPoint y: 401, endPoint x: 820, endPoint y: 342, distance: 132.3
click at [707, 400] on span "Confirmed" at bounding box center [704, 399] width 33 height 11
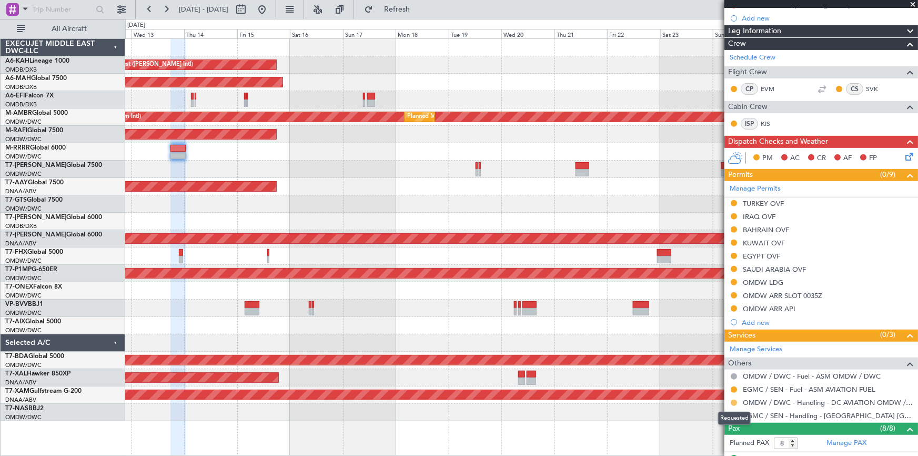
click at [732, 400] on button at bounding box center [734, 403] width 6 height 6
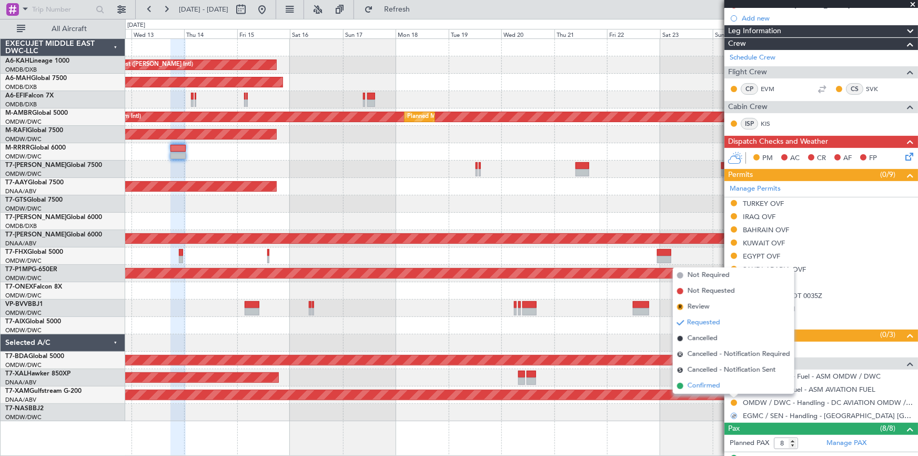
click at [699, 385] on span "Confirmed" at bounding box center [704, 386] width 33 height 11
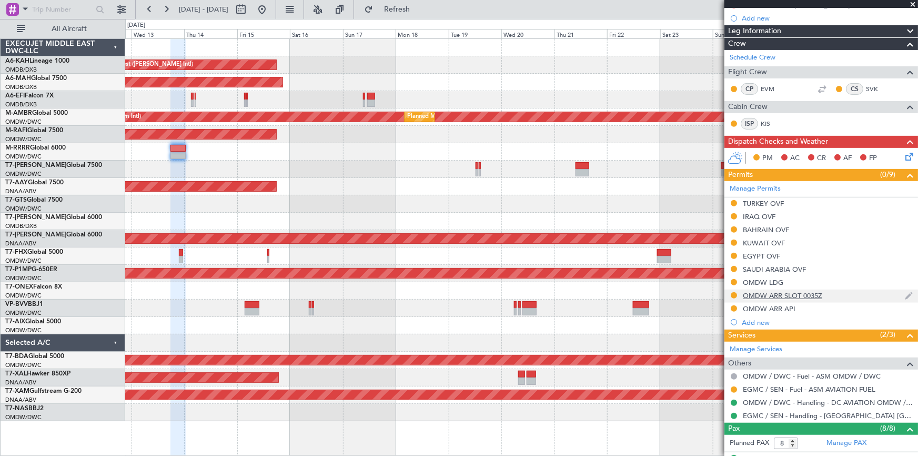
click at [768, 291] on div "OMDW ARR SLOT 0035Z" at bounding box center [782, 295] width 79 height 9
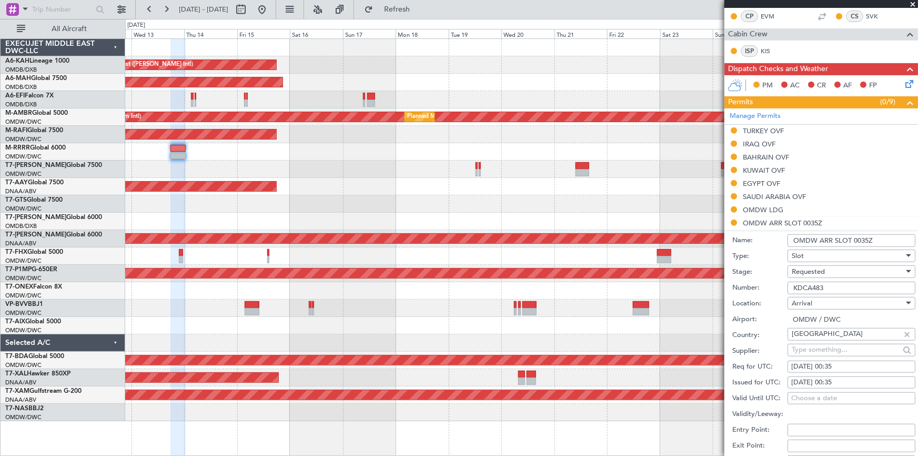
scroll to position [287, 0]
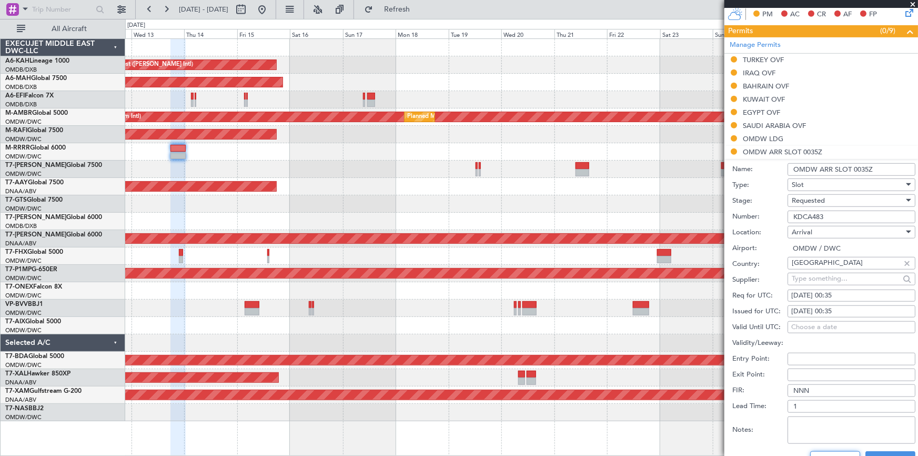
drag, startPoint x: 837, startPoint y: 454, endPoint x: 792, endPoint y: 248, distance: 211.2
click at [836, 453] on button "Cancel" at bounding box center [836, 459] width 50 height 17
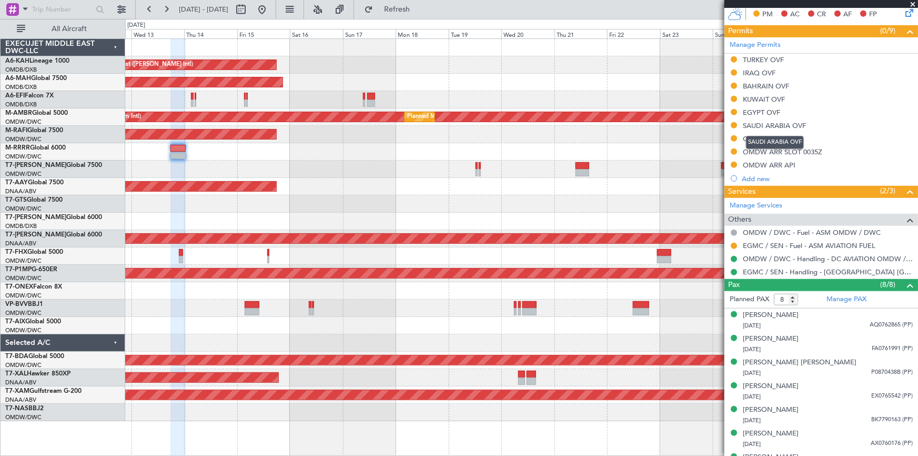
click at [764, 135] on mat-tooltip-component "SAUDI ARABIA OVF" at bounding box center [775, 142] width 73 height 28
click at [754, 137] on div "OMDW LDG" at bounding box center [763, 138] width 41 height 9
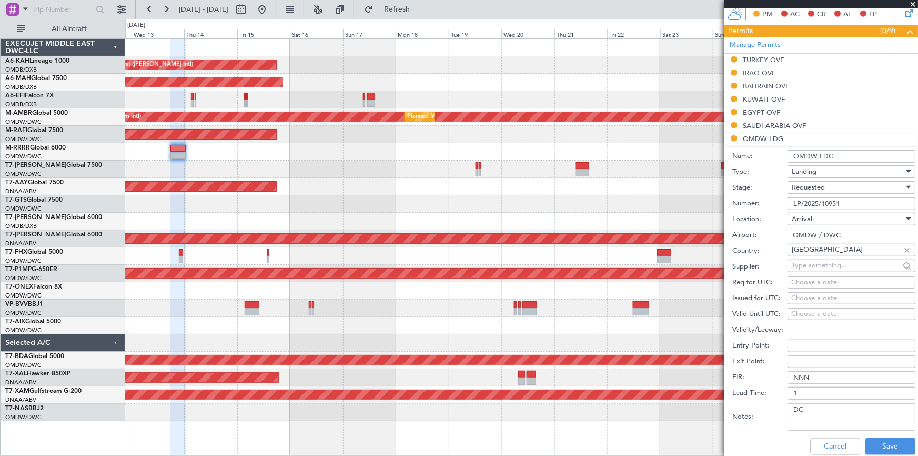
click at [820, 188] on span "Requested" at bounding box center [808, 187] width 33 height 9
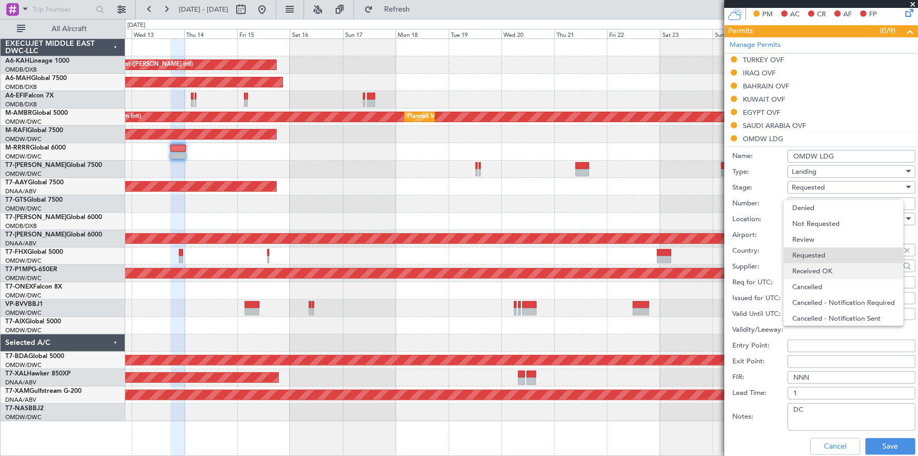
scroll to position [4, 0]
drag, startPoint x: 816, startPoint y: 265, endPoint x: 866, endPoint y: 385, distance: 129.8
click at [821, 269] on span "Received OK" at bounding box center [849, 267] width 112 height 16
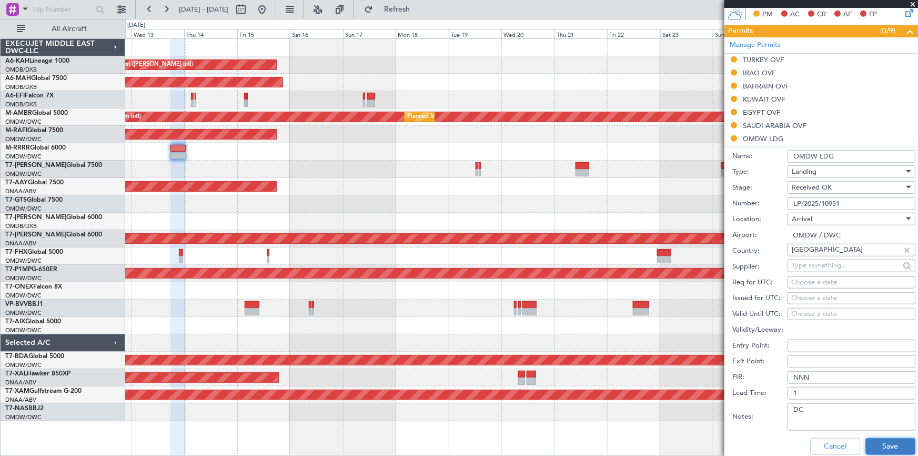
click at [882, 443] on button "Save" at bounding box center [891, 446] width 50 height 17
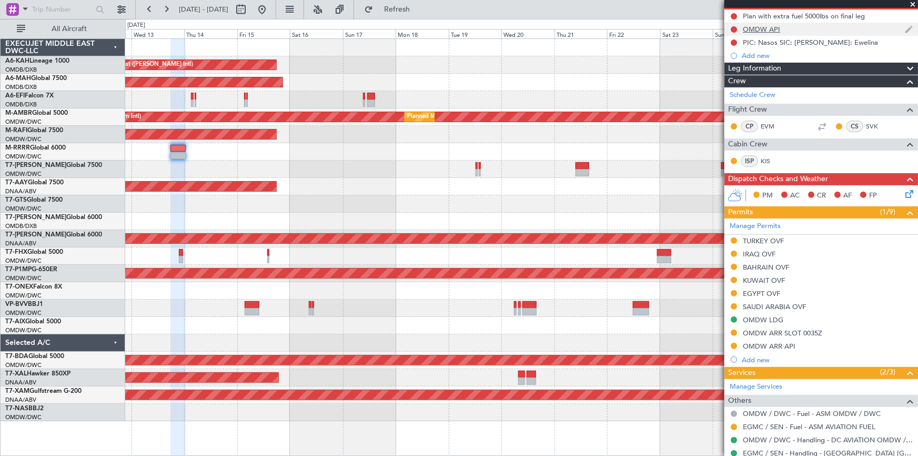
scroll to position [143, 0]
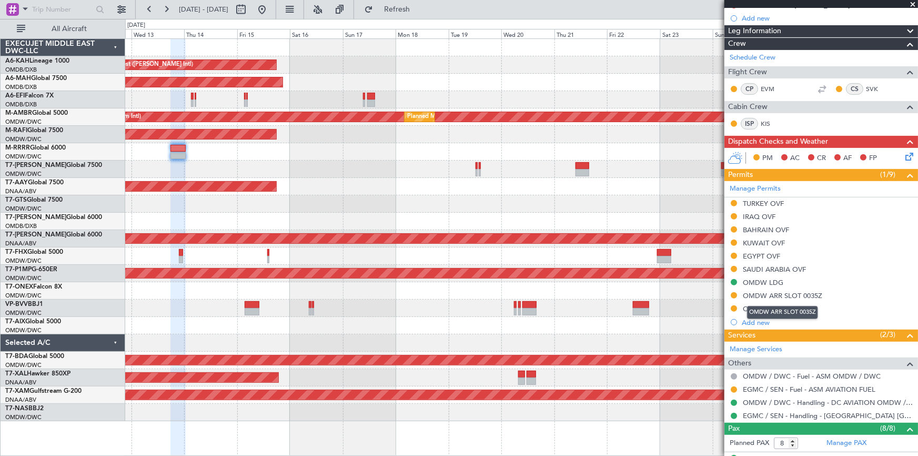
drag, startPoint x: 798, startPoint y: 295, endPoint x: 812, endPoint y: 297, distance: 13.4
click at [798, 295] on div "OMDW ARR SLOT 0035Z" at bounding box center [782, 295] width 79 height 9
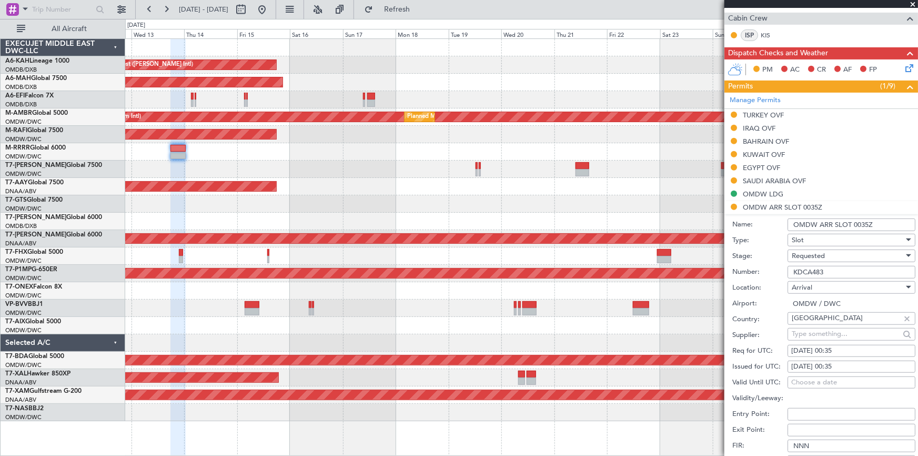
scroll to position [287, 0]
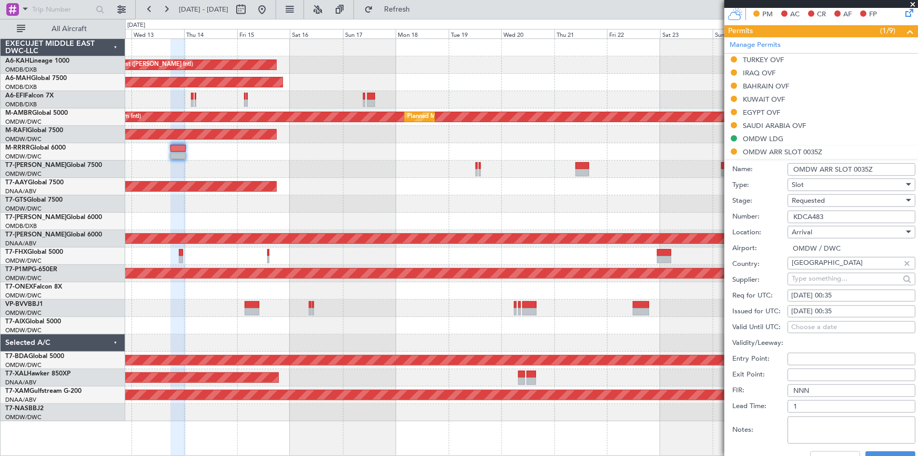
click at [835, 297] on div "13/08/2025 00:35" at bounding box center [852, 296] width 121 height 11
select select "8"
select select "2025"
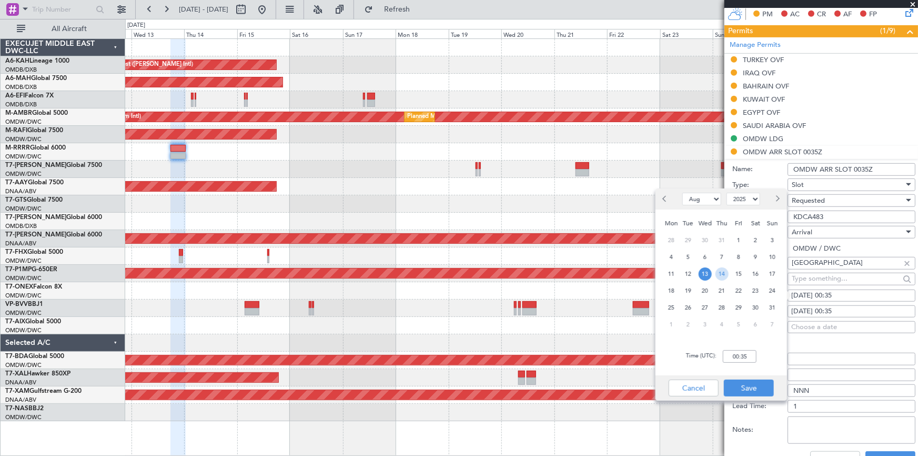
click at [723, 270] on span "14" at bounding box center [722, 273] width 13 height 13
click at [733, 356] on input "00:00" at bounding box center [740, 356] width 34 height 13
type input "00:35"
click at [743, 391] on button "Save" at bounding box center [749, 388] width 50 height 17
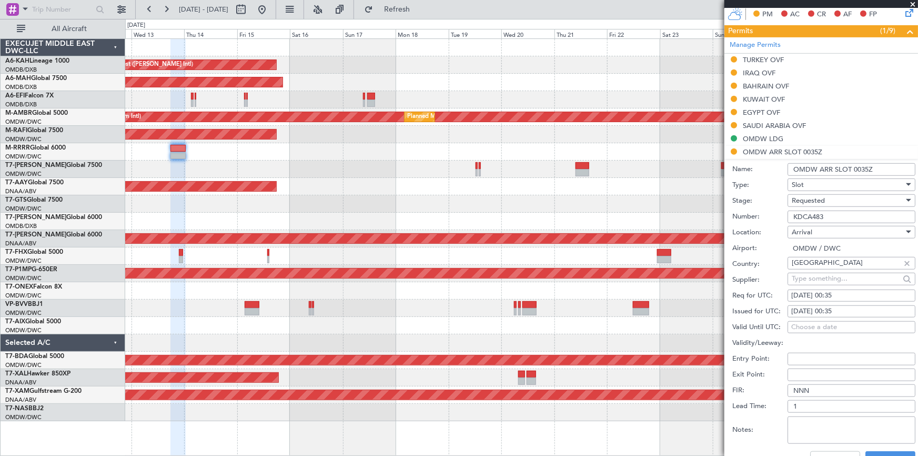
click at [808, 308] on div "13/08/2025 00:35" at bounding box center [852, 311] width 121 height 11
select select "8"
select select "2025"
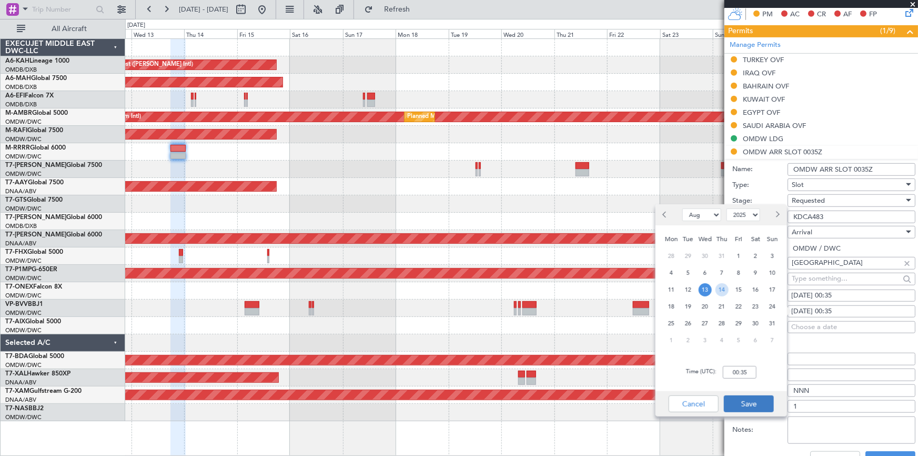
drag, startPoint x: 722, startPoint y: 293, endPoint x: 726, endPoint y: 396, distance: 103.3
click at [722, 297] on ngb-datepicker-month "Mon Tue Wed Thu Fri Sat Sun 28 29 30 31 1 2 3 4 5 6 7 8 9 10 11 12 13 14 15 16 …" at bounding box center [722, 291] width 122 height 120
click at [727, 374] on input "00:35" at bounding box center [740, 372] width 34 height 13
type input "0035"
click at [750, 401] on button "Save" at bounding box center [749, 403] width 50 height 17
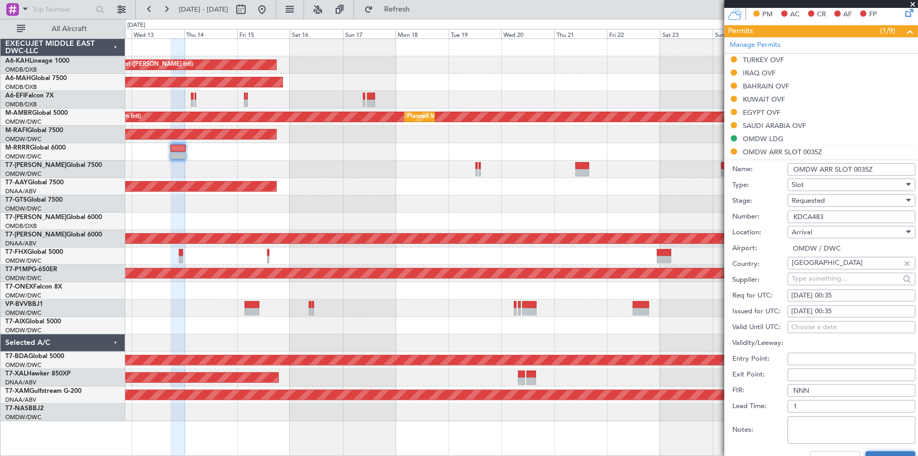
click at [886, 452] on button "Save" at bounding box center [891, 459] width 50 height 17
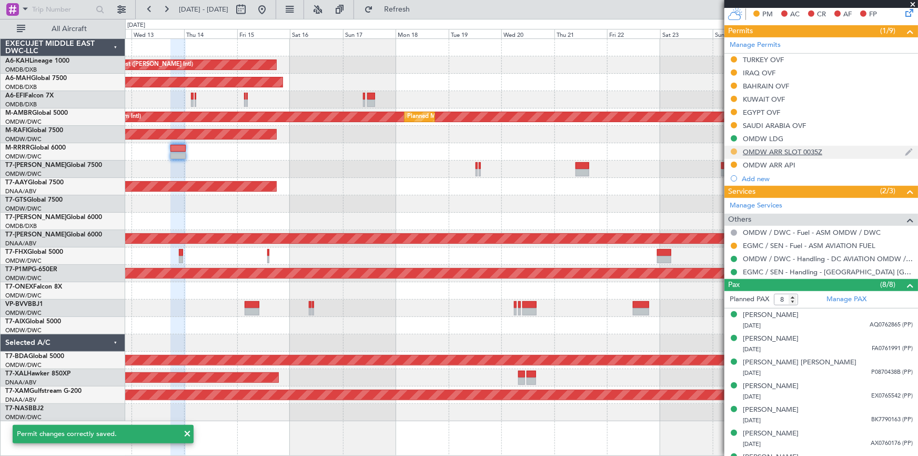
click at [735, 148] on button at bounding box center [734, 151] width 6 height 6
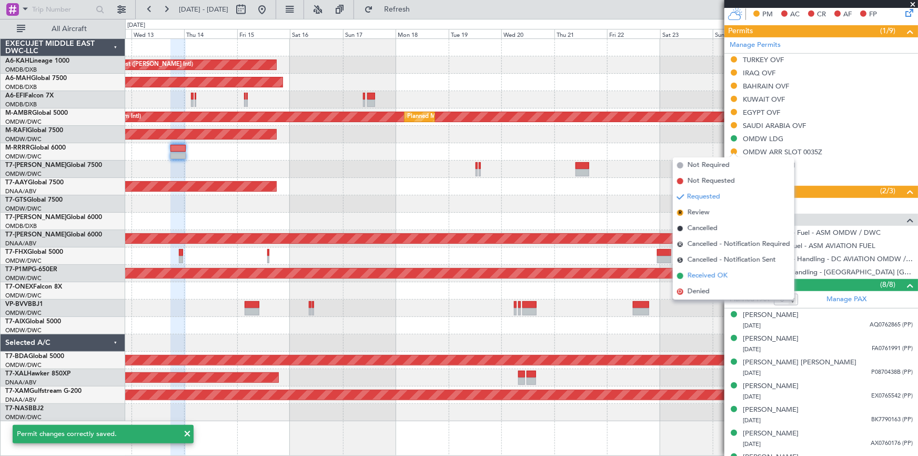
click at [694, 279] on span "Received OK" at bounding box center [708, 276] width 40 height 11
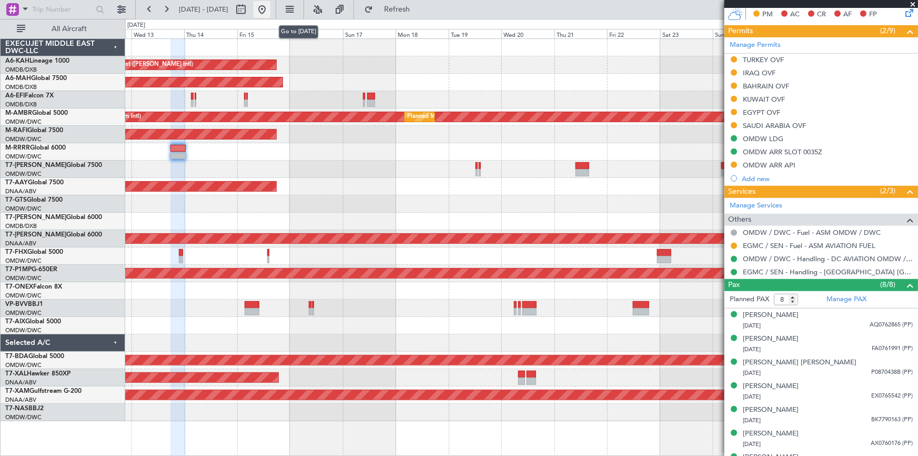
click at [271, 11] on button at bounding box center [262, 9] width 17 height 17
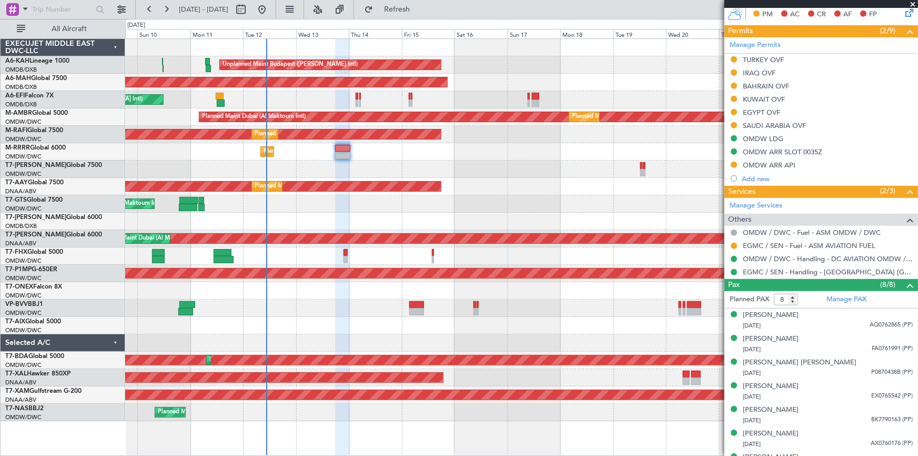
click at [352, 170] on div at bounding box center [521, 169] width 793 height 17
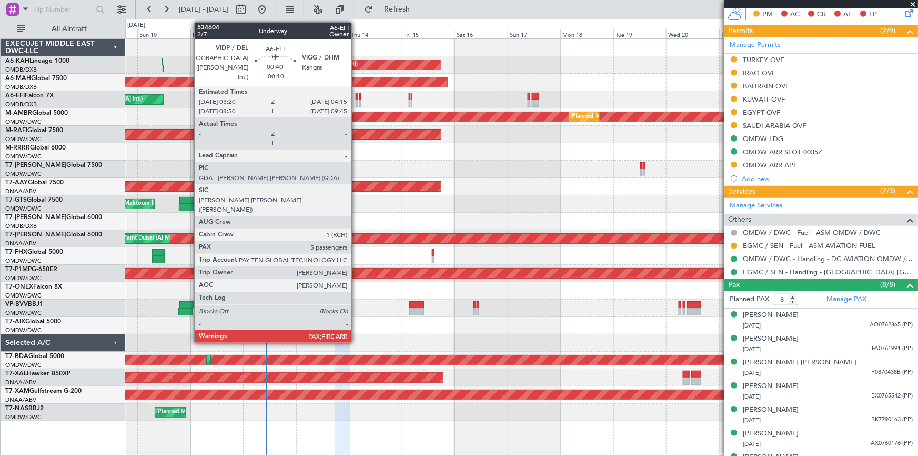
click at [356, 98] on div at bounding box center [357, 96] width 2 height 7
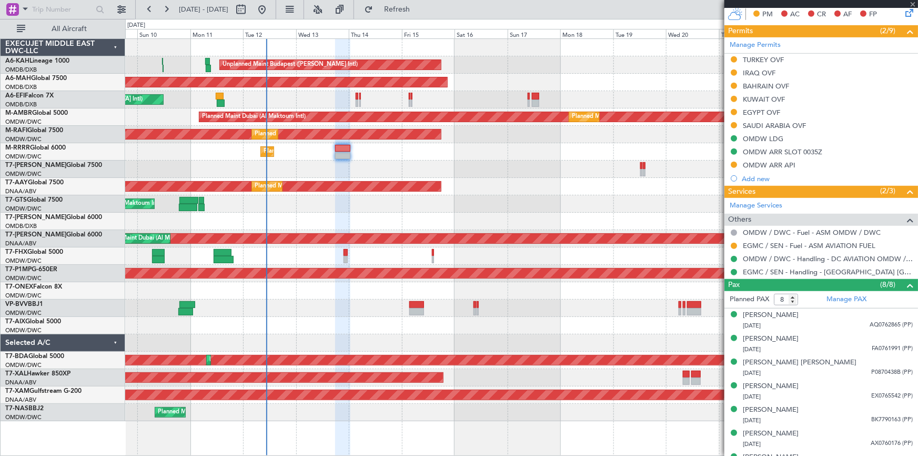
type input "-00:10"
type input "5"
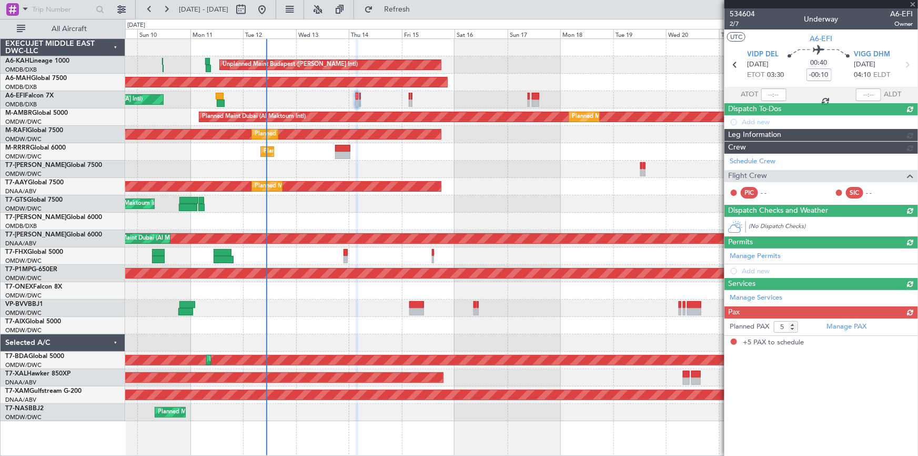
scroll to position [0, 0]
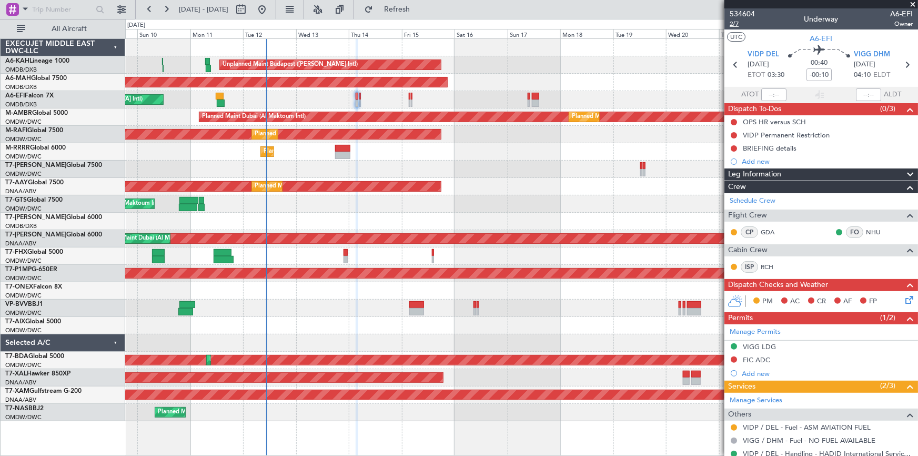
click at [735, 24] on span "2/7" at bounding box center [742, 23] width 25 height 9
click at [729, 63] on icon at bounding box center [736, 65] width 14 height 14
type input "+00:30"
type input "12:22"
type input "15:35"
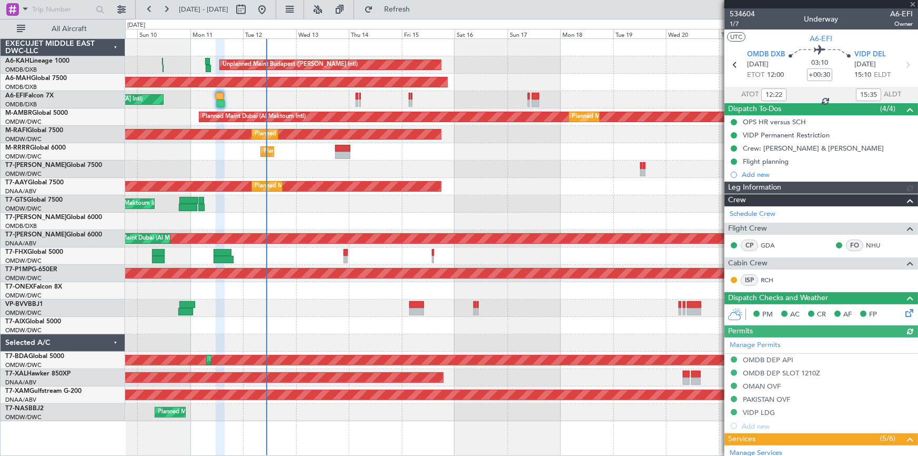
type input "Syed Shakeel (SYS)"
type input "6992"
type input "16:22"
type input "21:05"
type input "12:22"
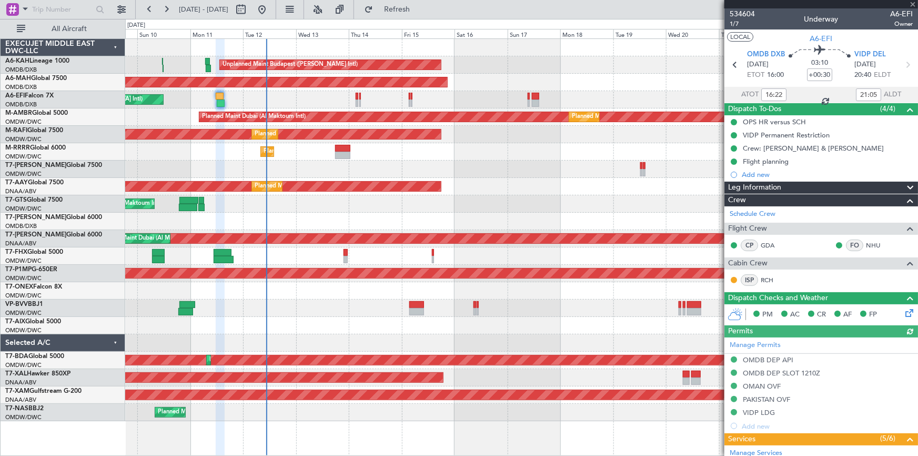
type input "15:35"
click at [737, 25] on span "1/7" at bounding box center [742, 23] width 25 height 9
type input "Syed Shakeel (SYS)"
type input "6992"
type input "Syed Shakeel (SYS)"
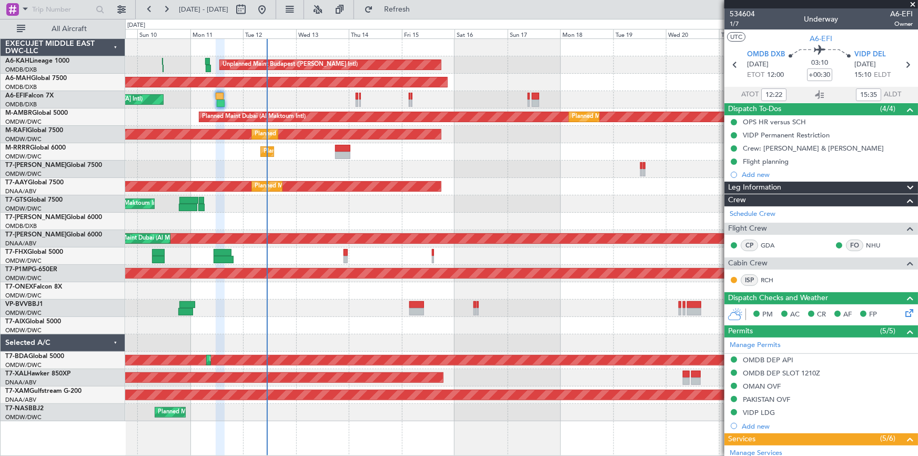
type input "6992"
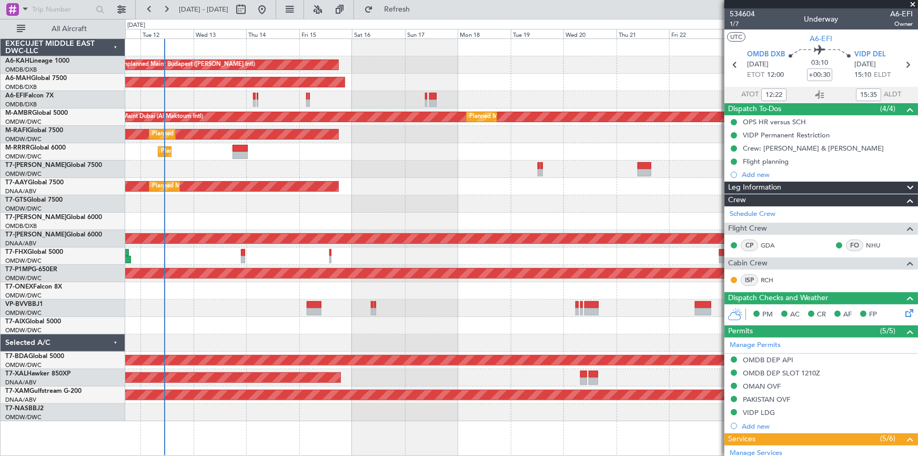
click at [293, 170] on div at bounding box center [521, 169] width 793 height 17
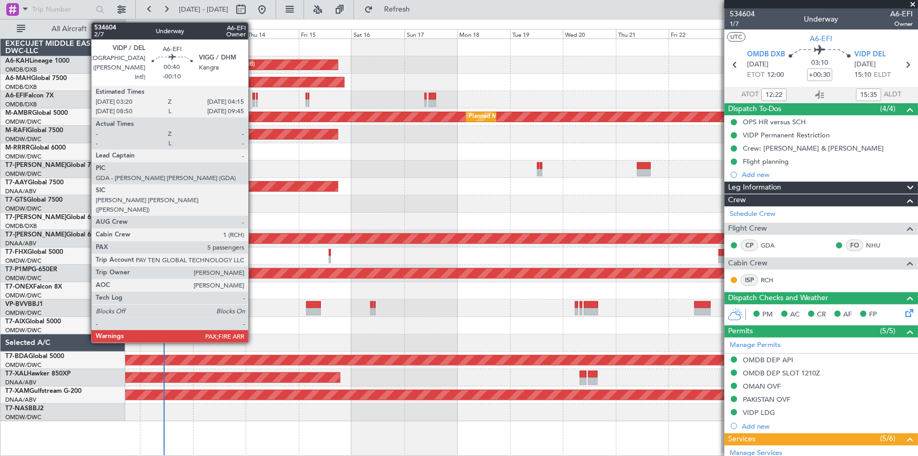
click at [253, 95] on div at bounding box center [254, 96] width 2 height 7
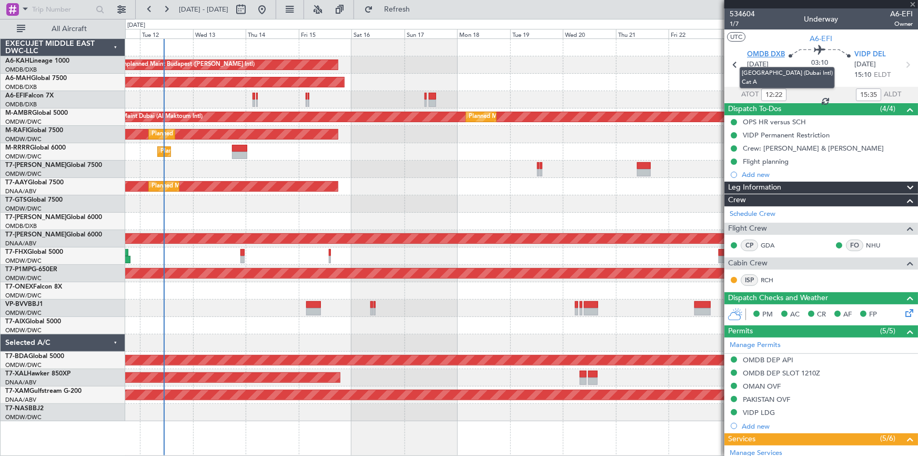
type input "-00:10"
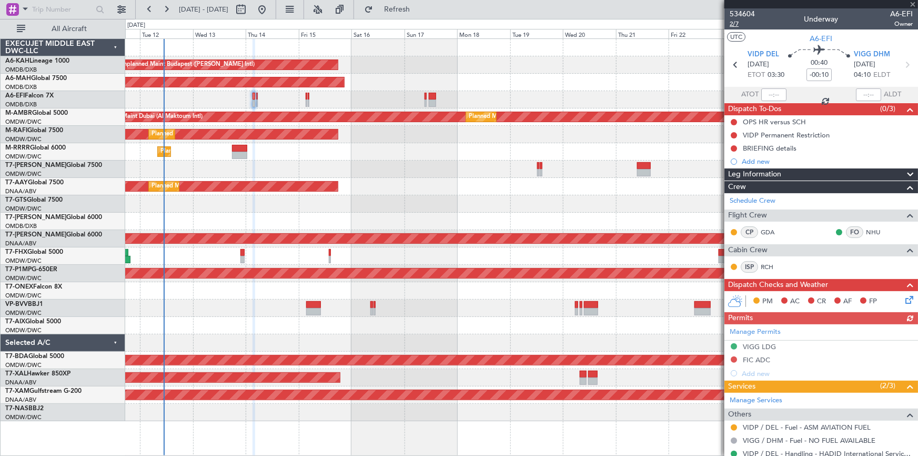
click at [732, 22] on span "2/7" at bounding box center [742, 23] width 25 height 9
click at [423, 4] on button "Refresh" at bounding box center [391, 9] width 63 height 17
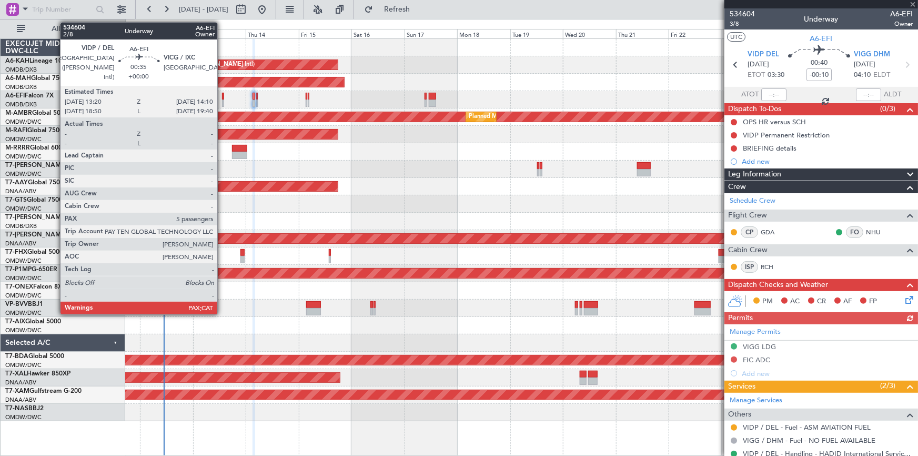
click at [222, 95] on div at bounding box center [223, 96] width 2 height 7
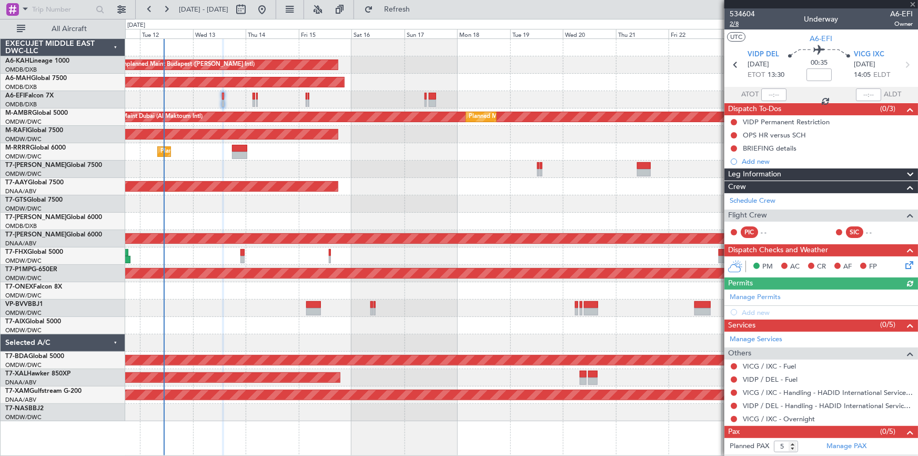
click at [734, 26] on span "2/8" at bounding box center [742, 23] width 25 height 9
click at [814, 75] on input at bounding box center [819, 74] width 25 height 13
type input "-5"
click at [795, 90] on mat-tooltip-component "Flight Time Correction" at bounding box center [817, 98] width 78 height 28
type input "-00:05"
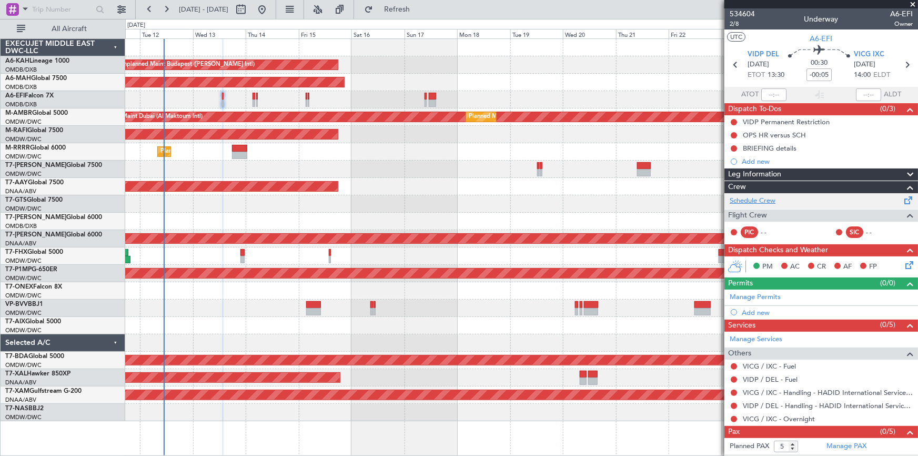
click at [751, 202] on link "Schedule Crew" at bounding box center [753, 201] width 46 height 11
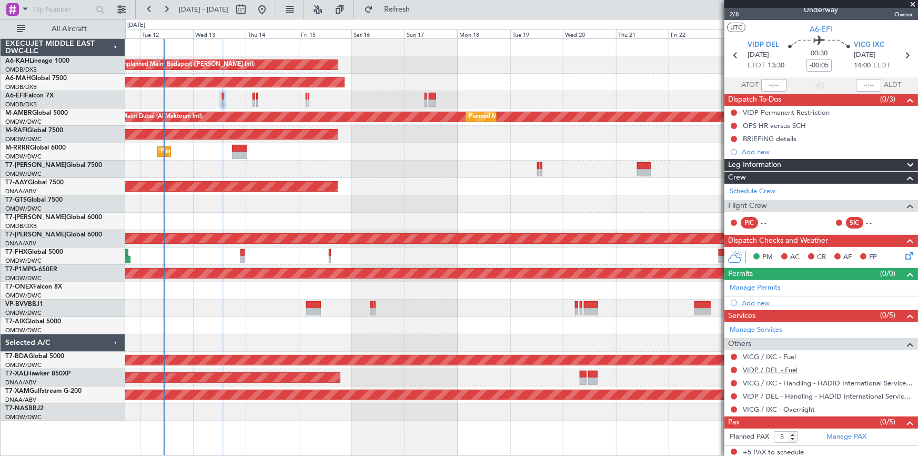
scroll to position [12, 0]
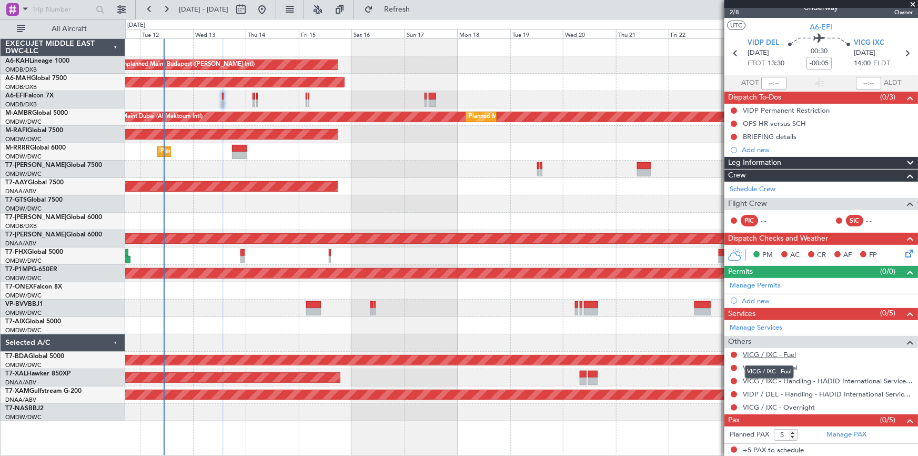
click at [770, 353] on link "VICG / IXC - Fuel" at bounding box center [769, 354] width 53 height 9
click at [772, 364] on link "VIDP / DEL - Fuel" at bounding box center [770, 367] width 55 height 9
click at [420, 9] on span "Refresh" at bounding box center [397, 9] width 44 height 7
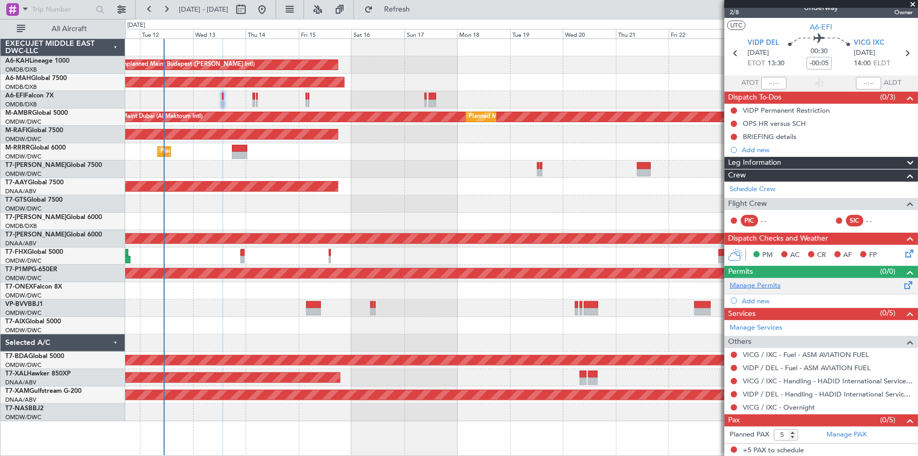
click at [762, 285] on link "Manage Permits" at bounding box center [755, 286] width 51 height 11
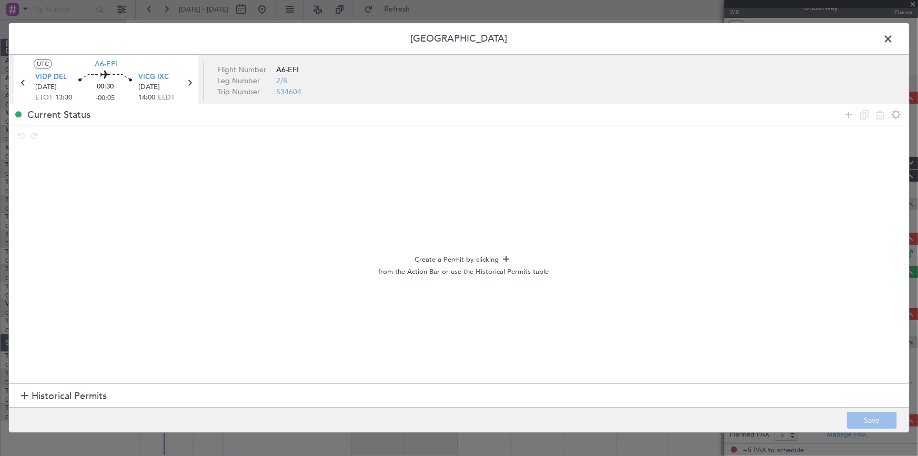
click at [86, 391] on span "Historical Permits" at bounding box center [69, 396] width 75 height 14
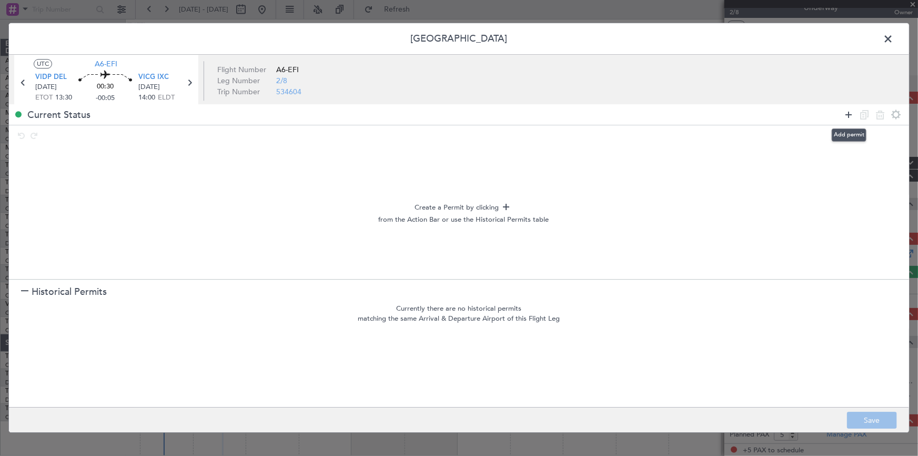
click at [846, 112] on icon at bounding box center [849, 114] width 13 height 13
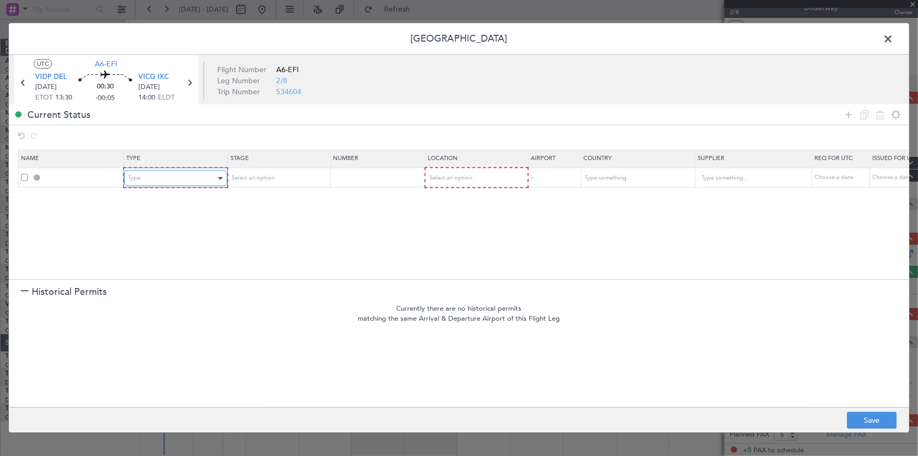
click at [192, 173] on div "Type" at bounding box center [171, 179] width 87 height 16
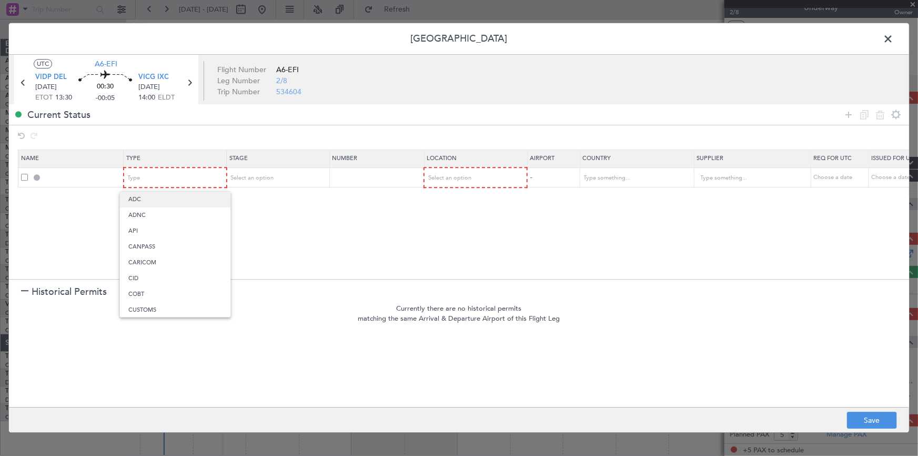
click at [156, 198] on span "ADC" at bounding box center [175, 200] width 94 height 16
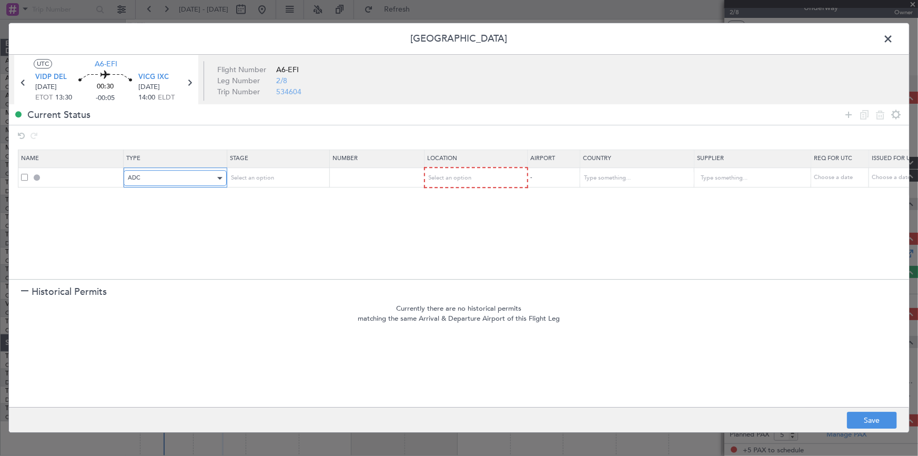
click at [173, 175] on div "ADC" at bounding box center [171, 179] width 87 height 16
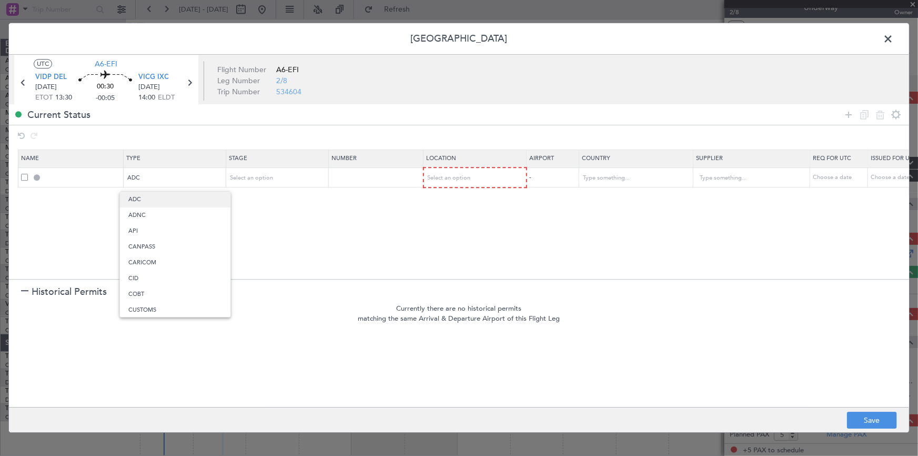
click at [179, 196] on span "ADC" at bounding box center [175, 200] width 94 height 16
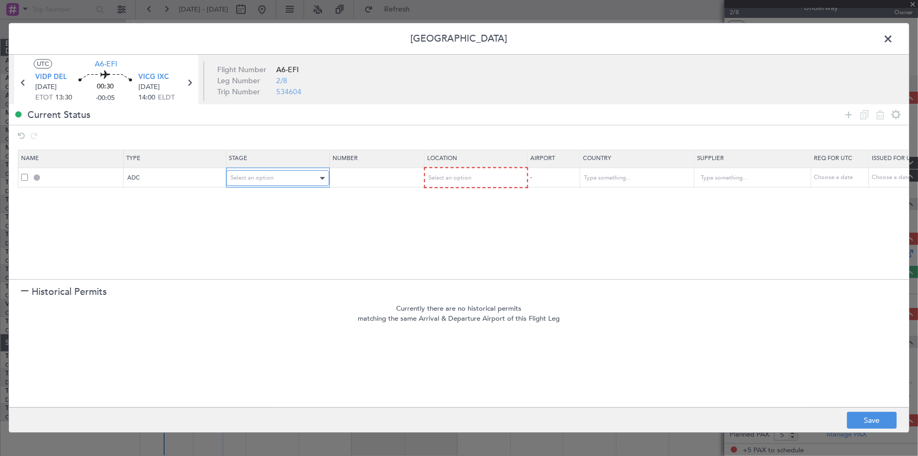
click at [294, 176] on div "Select an option" at bounding box center [274, 179] width 87 height 16
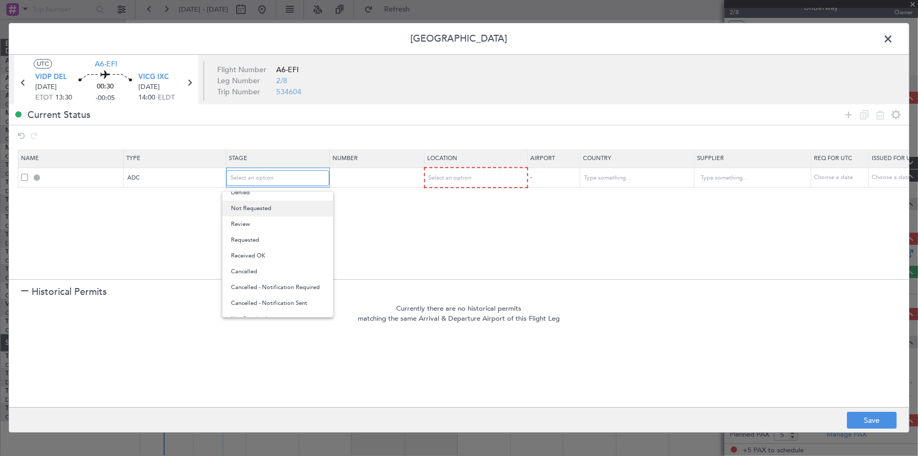
scroll to position [0, 0]
click at [267, 214] on span "Not Requested" at bounding box center [278, 215] width 94 height 16
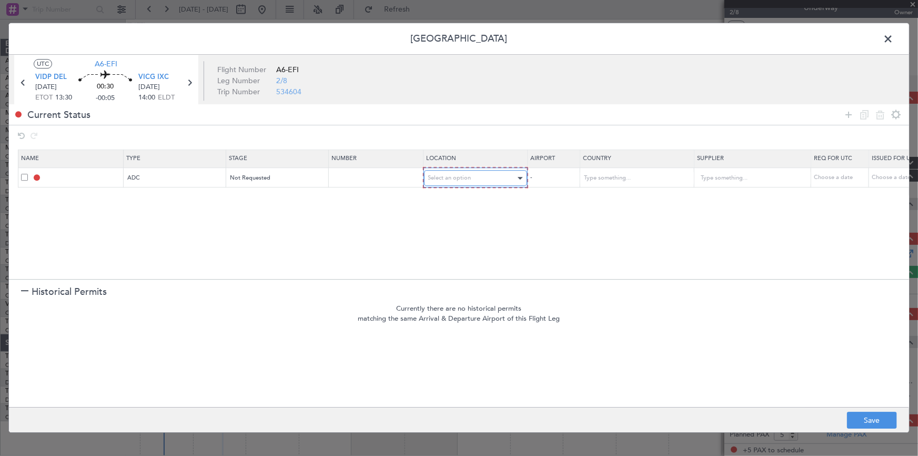
click at [451, 175] on span "Select an option" at bounding box center [449, 178] width 43 height 8
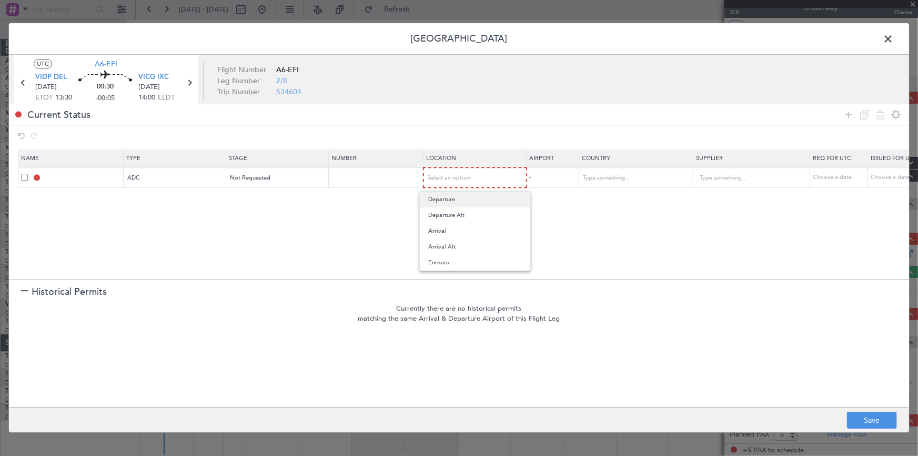
drag, startPoint x: 453, startPoint y: 201, endPoint x: 308, endPoint y: 201, distance: 144.2
click at [452, 200] on span "Departure" at bounding box center [475, 200] width 94 height 16
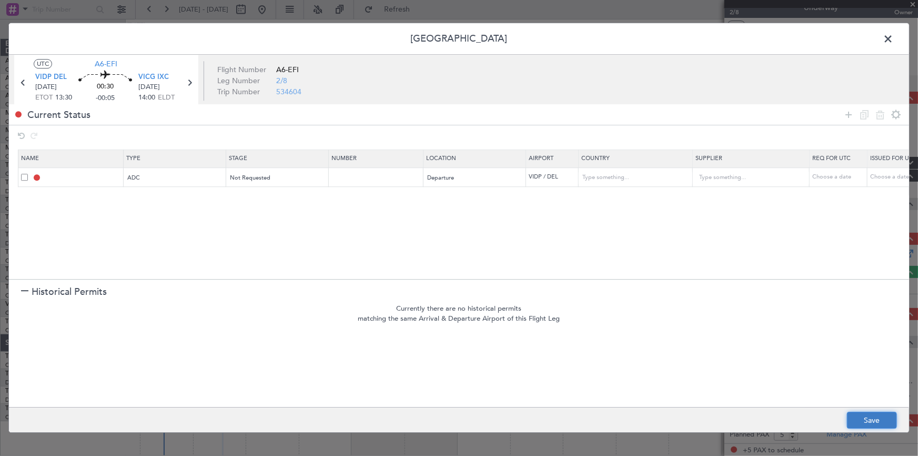
click at [877, 416] on button "Save" at bounding box center [872, 420] width 50 height 17
type input "VIDP DEP ADC"
type input "[GEOGRAPHIC_DATA]"
type input "NNN"
type input "3"
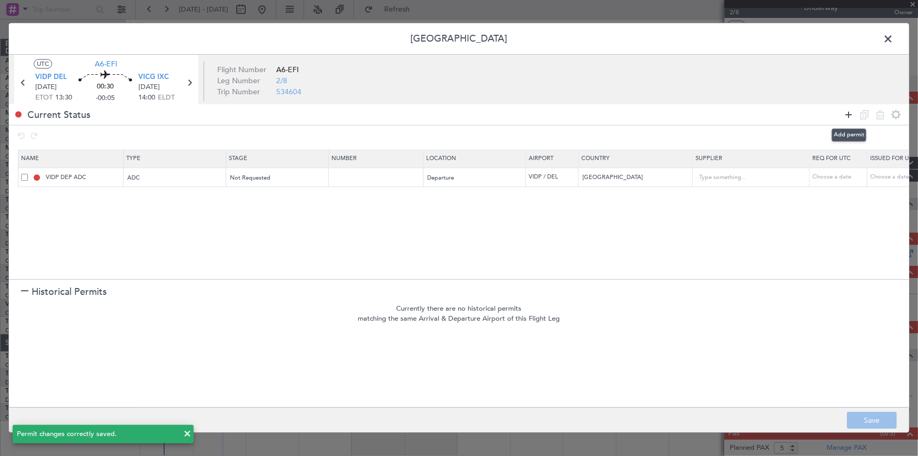
click at [848, 109] on icon at bounding box center [849, 114] width 13 height 13
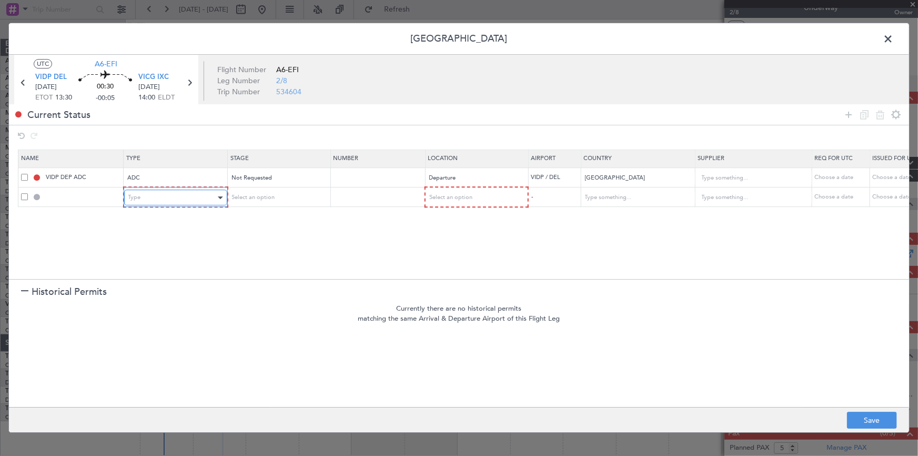
click at [159, 195] on div "Type" at bounding box center [171, 198] width 87 height 16
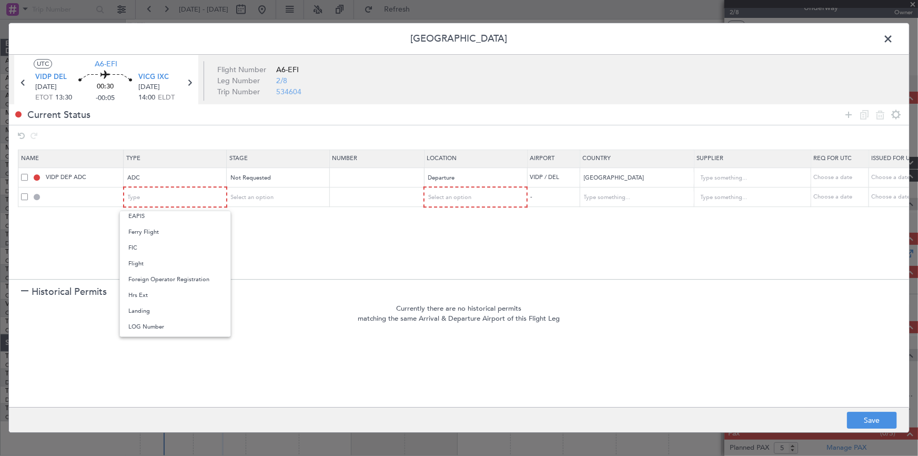
click at [151, 306] on span "Landing" at bounding box center [175, 311] width 94 height 16
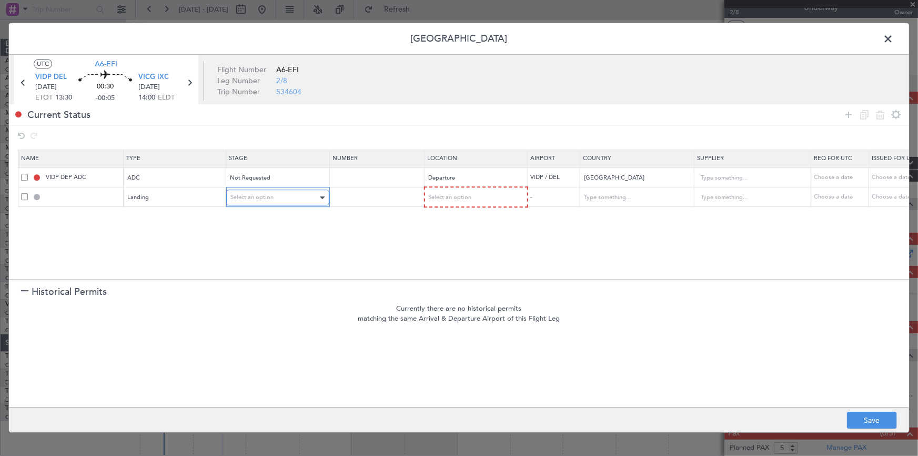
click at [276, 192] on div "Select an option" at bounding box center [274, 198] width 87 height 16
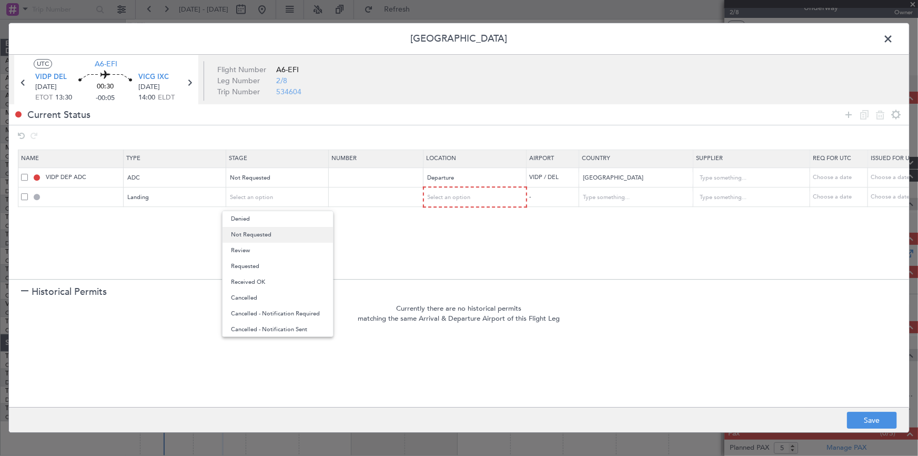
click at [256, 231] on span "Not Requested" at bounding box center [278, 235] width 94 height 16
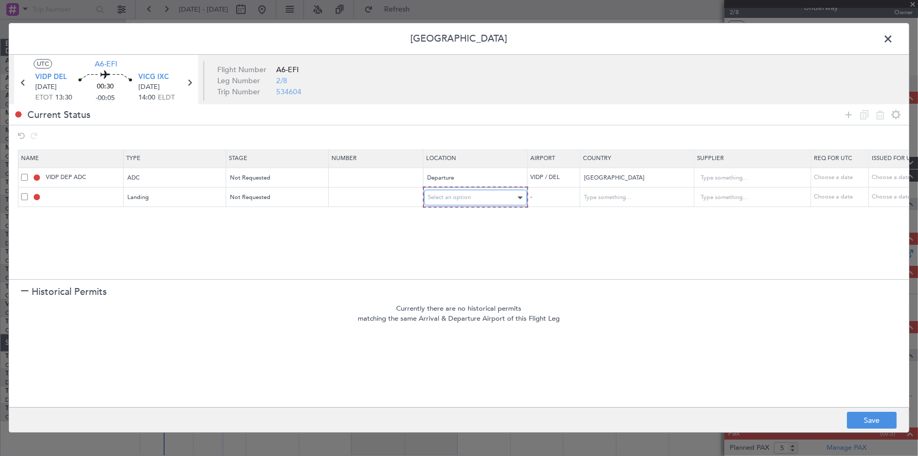
click at [462, 190] on div "Select an option" at bounding box center [471, 198] width 87 height 16
drag, startPoint x: 442, startPoint y: 251, endPoint x: 741, endPoint y: 303, distance: 303.4
click at [444, 251] on span "Arrival" at bounding box center [475, 251] width 94 height 16
click at [867, 421] on button "Save" at bounding box center [872, 420] width 50 height 17
type input "VICG LDG"
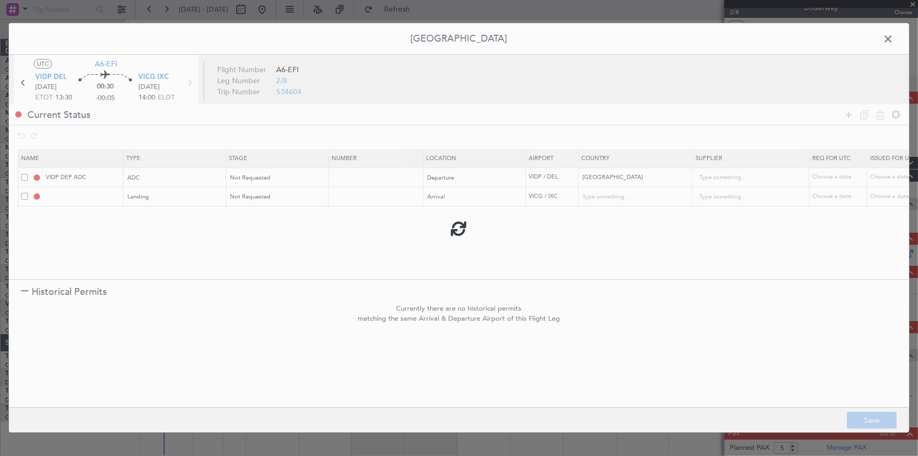
type input "[GEOGRAPHIC_DATA]"
type input "NNN"
type input "3"
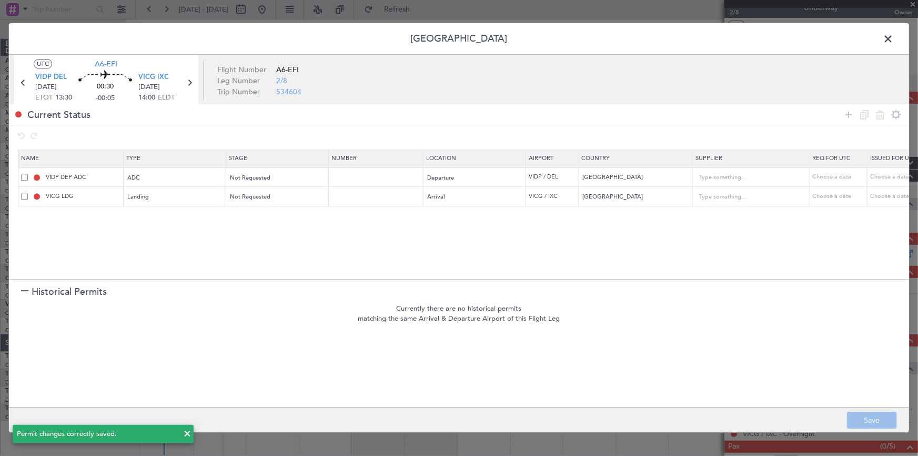
click at [849, 114] on icon at bounding box center [849, 114] width 13 height 13
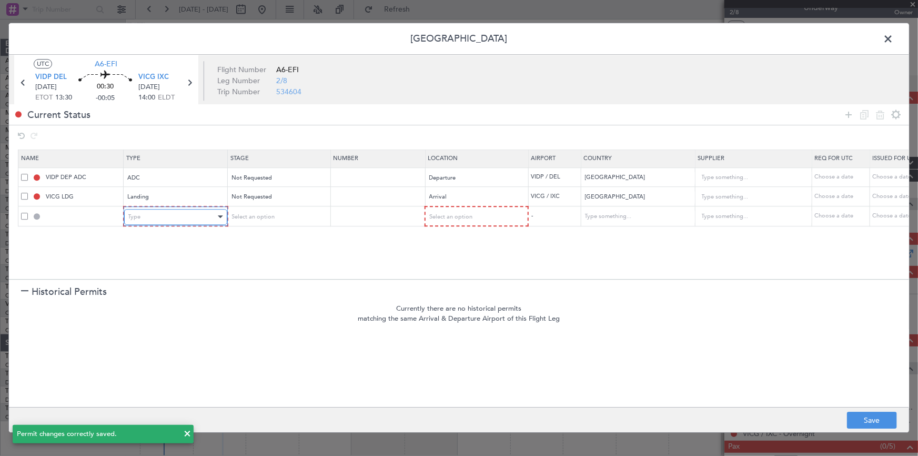
click at [175, 221] on div "Type" at bounding box center [171, 217] width 87 height 16
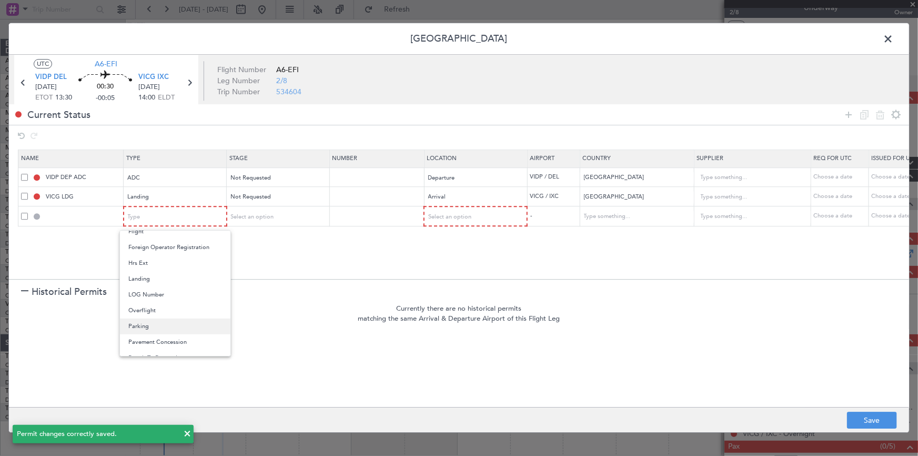
click at [147, 328] on span "Parking" at bounding box center [175, 326] width 94 height 16
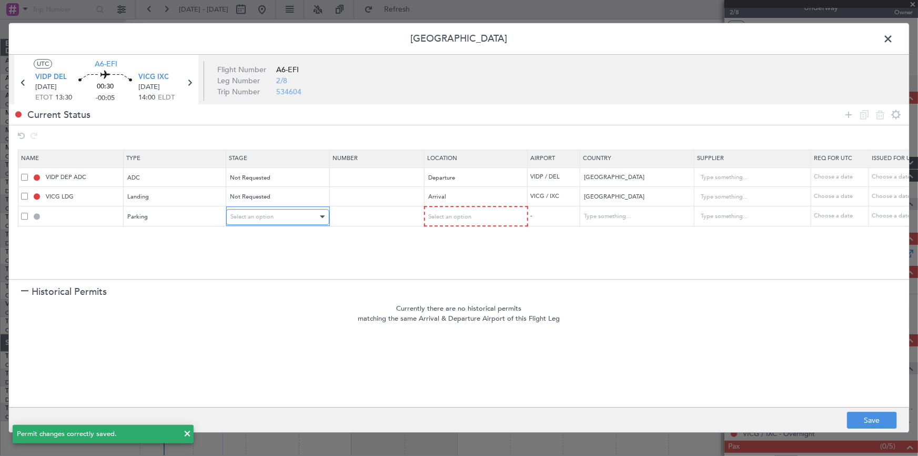
click at [288, 211] on div "Select an option" at bounding box center [274, 217] width 87 height 16
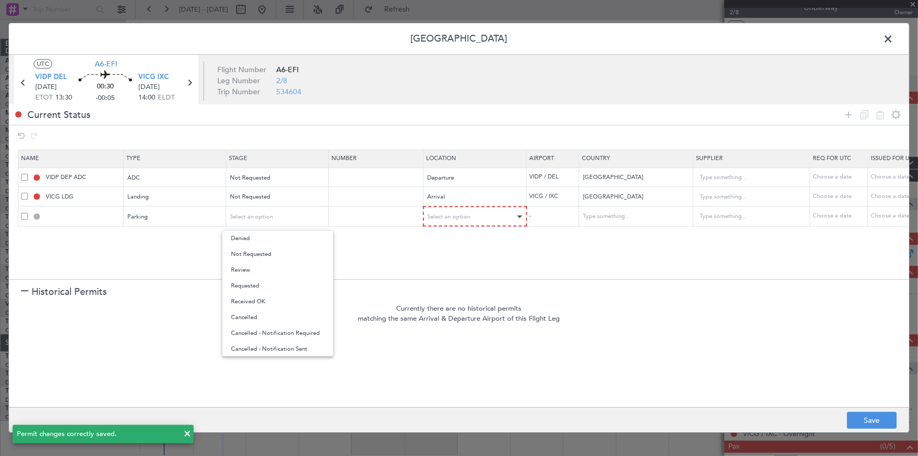
drag, startPoint x: 260, startPoint y: 251, endPoint x: 443, endPoint y: 221, distance: 185.1
click at [264, 251] on span "Not Requested" at bounding box center [278, 254] width 94 height 16
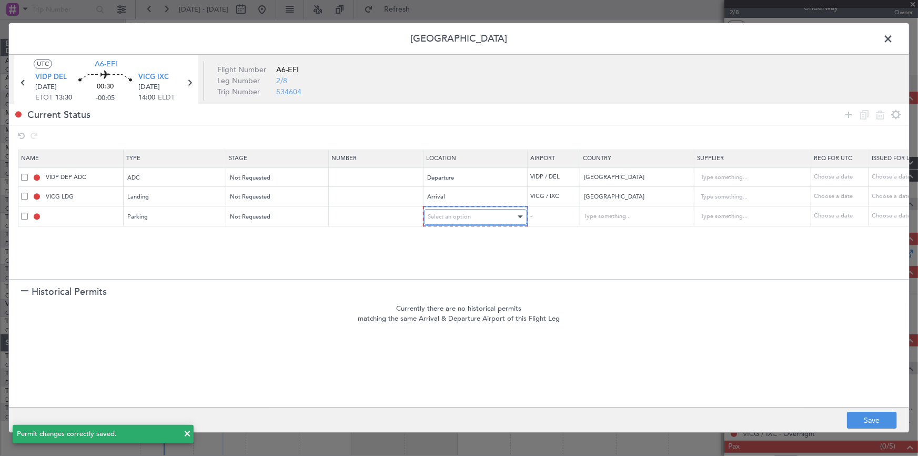
drag, startPoint x: 446, startPoint y: 214, endPoint x: 448, endPoint y: 222, distance: 8.3
click at [446, 216] on span "Select an option" at bounding box center [449, 217] width 43 height 8
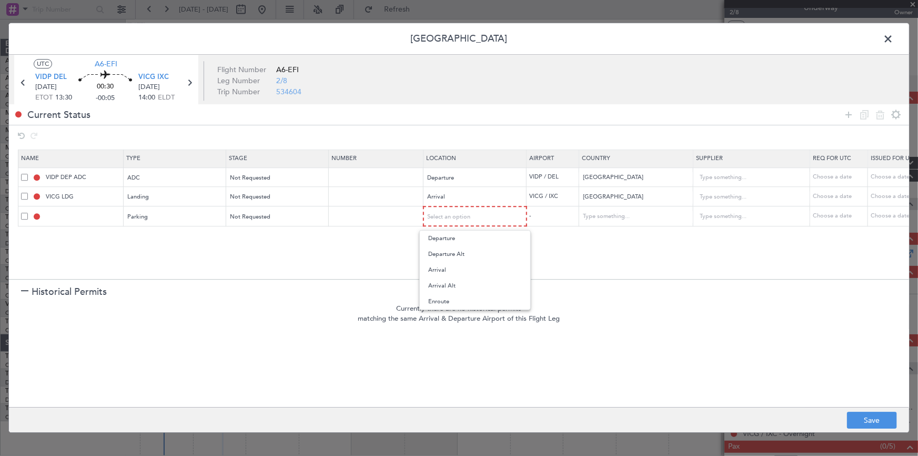
drag, startPoint x: 446, startPoint y: 267, endPoint x: 829, endPoint y: 403, distance: 406.0
click at [449, 267] on span "Arrival" at bounding box center [475, 270] width 94 height 16
click at [871, 423] on button "Save" at bounding box center [872, 420] width 50 height 17
type input "VICG Parking"
type input "[GEOGRAPHIC_DATA]"
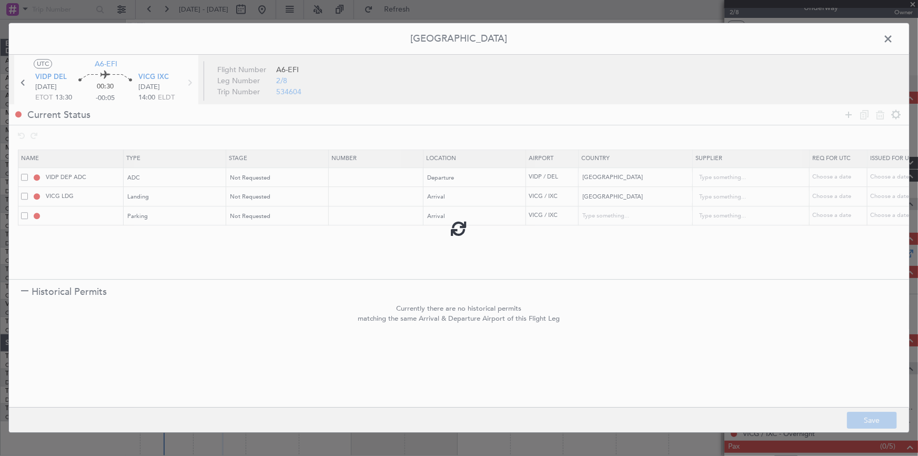
type input "NNN"
type input "3"
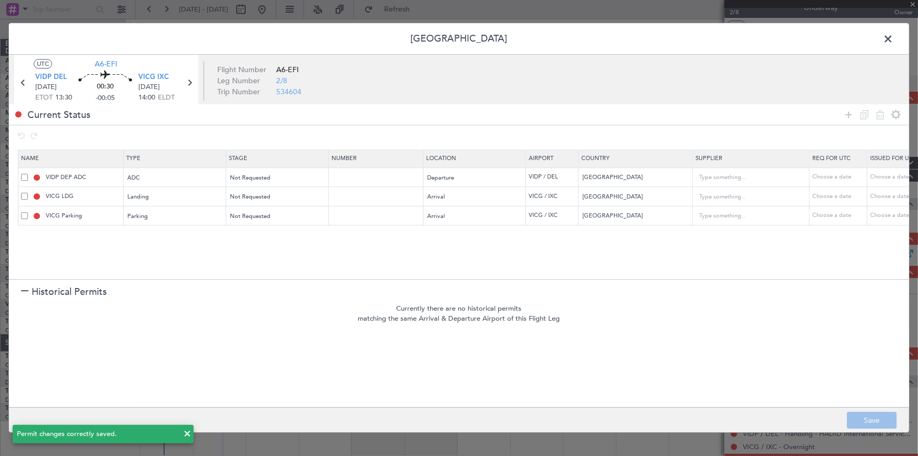
click at [894, 40] on span at bounding box center [894, 41] width 0 height 21
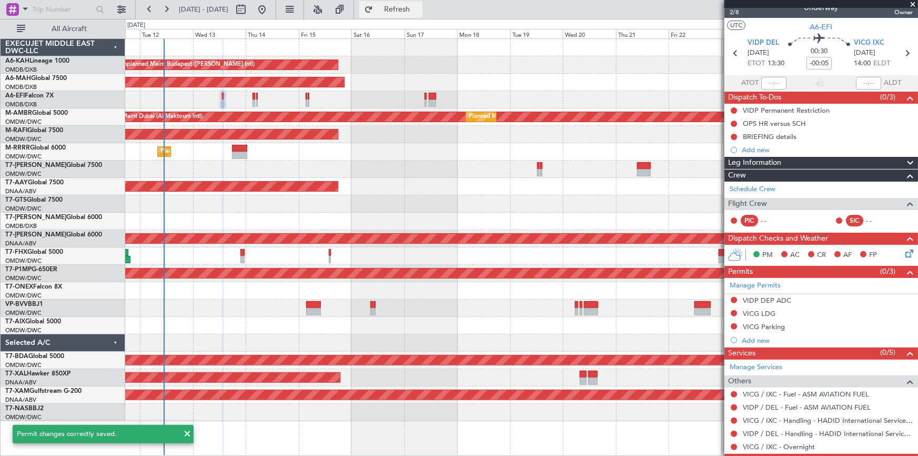
click at [420, 6] on span "Refresh" at bounding box center [397, 9] width 44 height 7
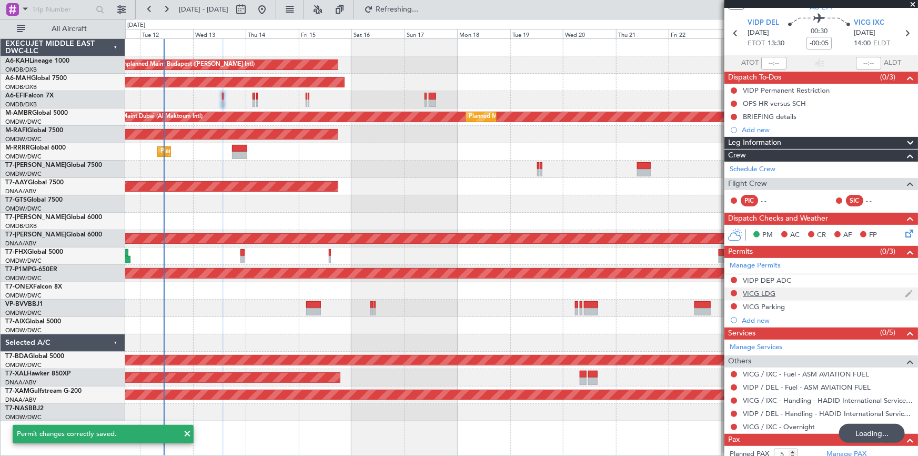
scroll to position [51, 0]
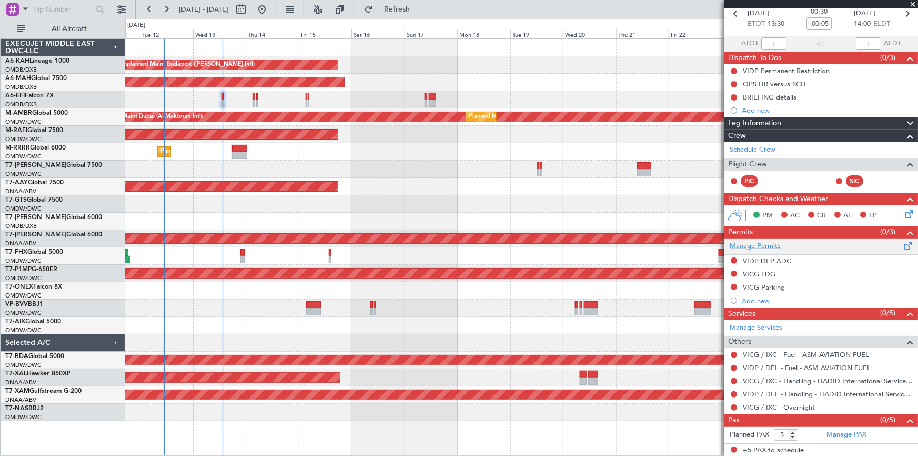
click at [759, 247] on link "Manage Permits" at bounding box center [755, 246] width 51 height 11
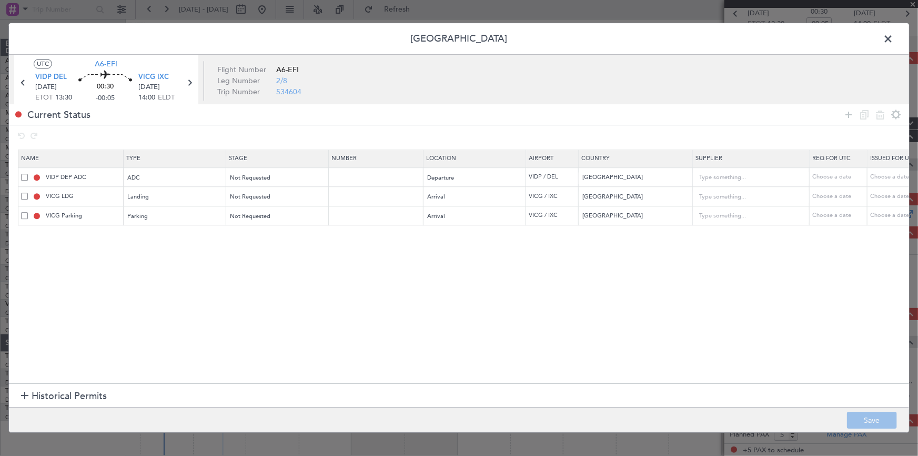
click at [21, 212] on span at bounding box center [24, 215] width 7 height 7
click at [28, 212] on input "checkbox" at bounding box center [28, 212] width 0 height 0
click at [885, 114] on icon at bounding box center [880, 114] width 13 height 13
click at [863, 421] on button "Save" at bounding box center [872, 420] width 50 height 17
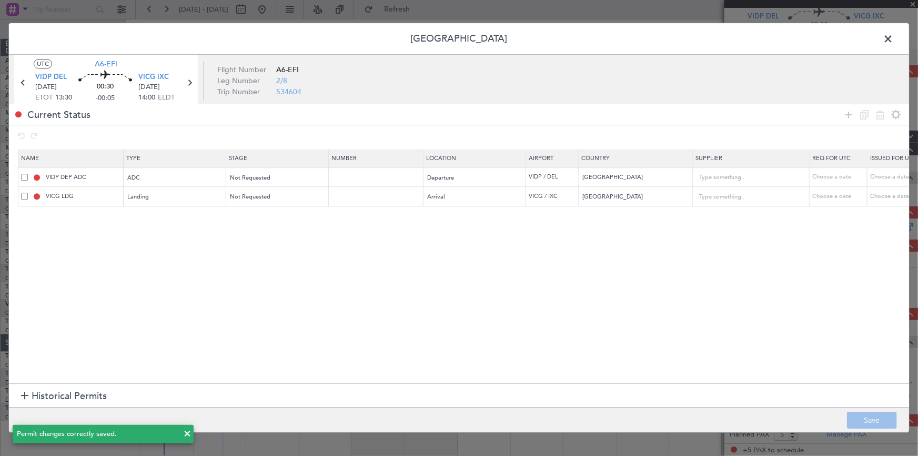
click at [894, 35] on span at bounding box center [894, 41] width 0 height 21
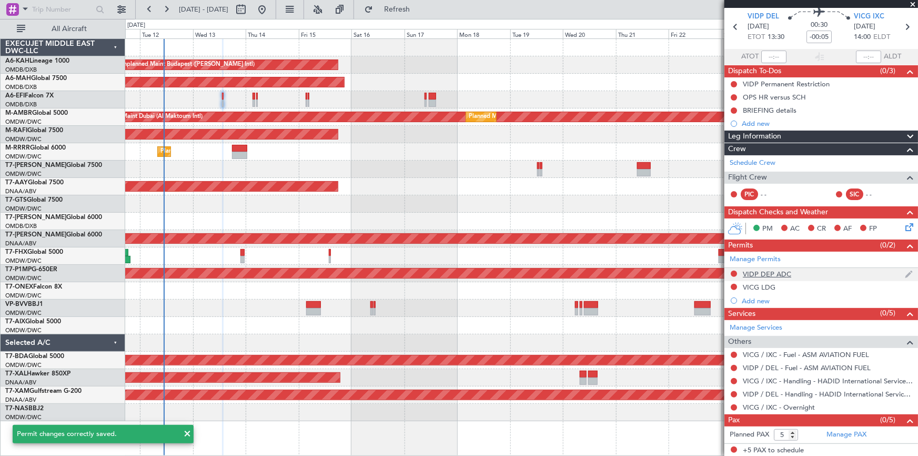
click at [776, 271] on div "VIDP DEP ADC" at bounding box center [767, 273] width 48 height 9
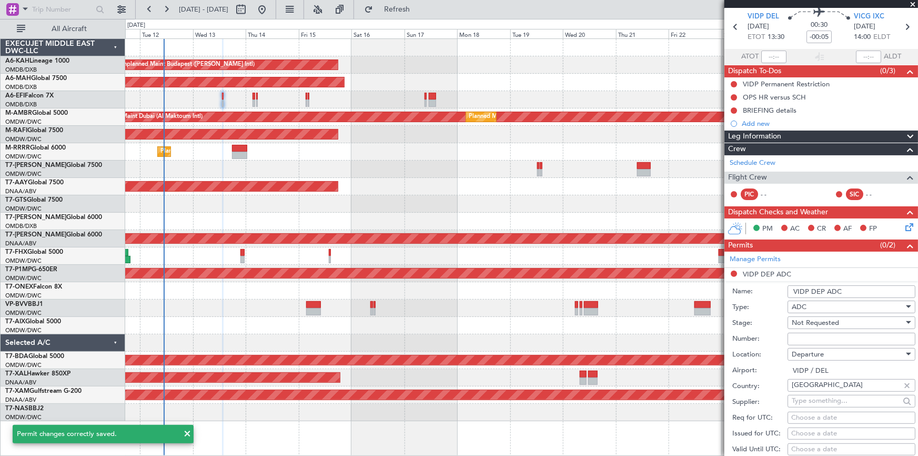
scroll to position [51, 0]
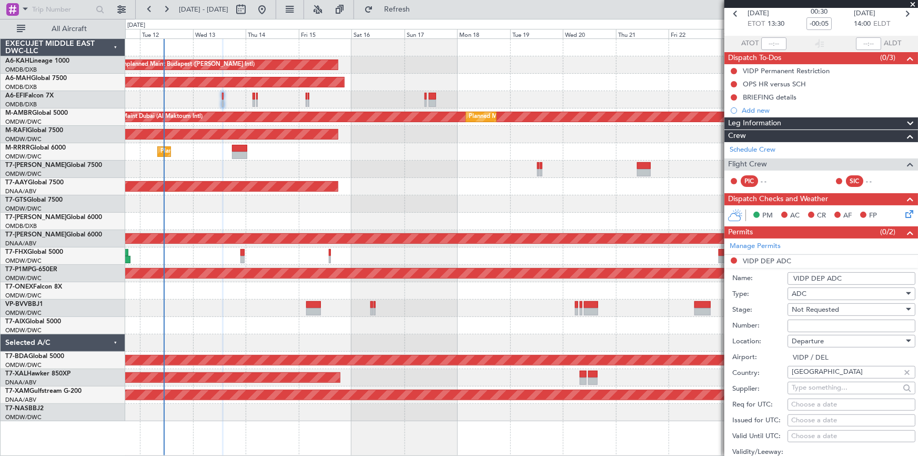
drag, startPoint x: 849, startPoint y: 278, endPoint x: 822, endPoint y: 277, distance: 26.8
click at [823, 277] on input "VIDP DEP ADC" at bounding box center [852, 278] width 128 height 13
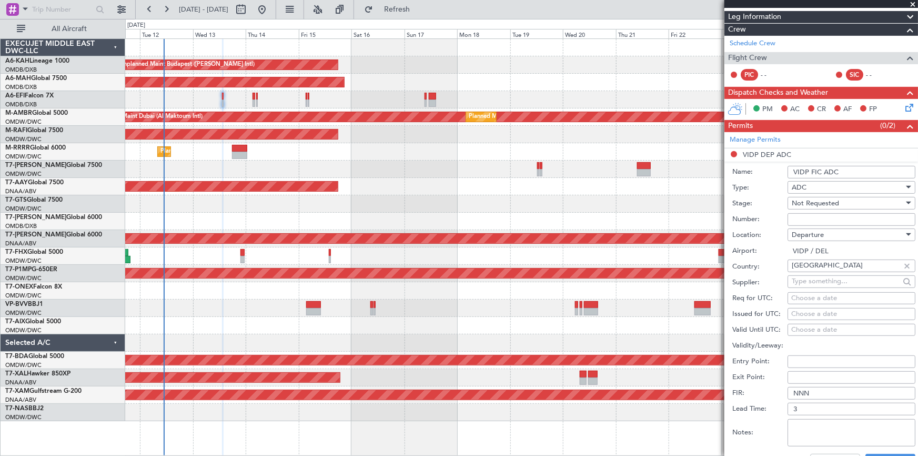
scroll to position [195, 0]
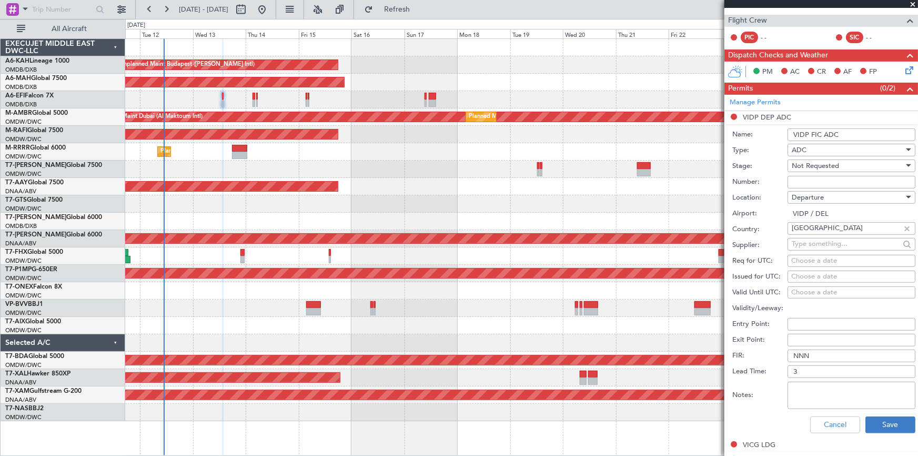
type input "VIDP FIC ADC"
click at [882, 428] on button "Save" at bounding box center [891, 424] width 50 height 17
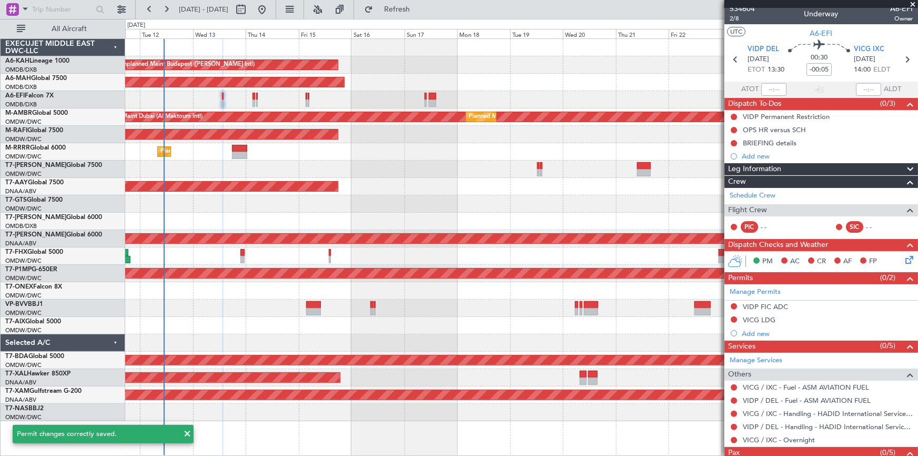
scroll to position [0, 0]
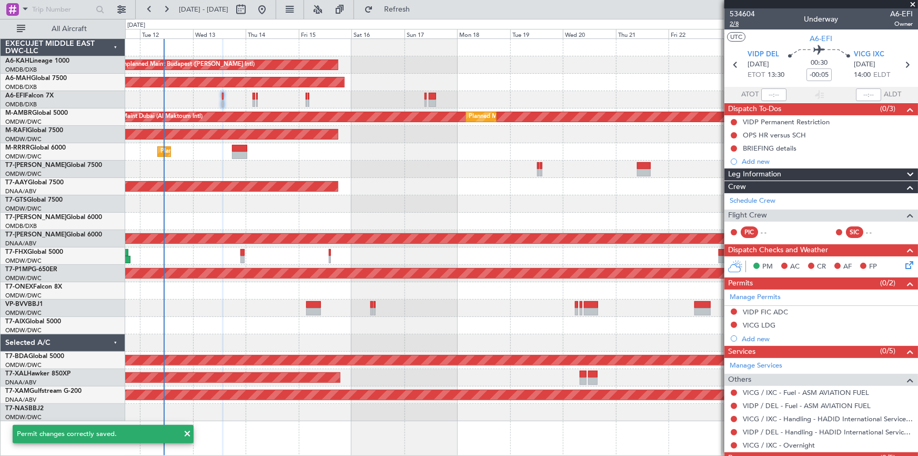
click at [734, 23] on span "2/8" at bounding box center [742, 23] width 25 height 9
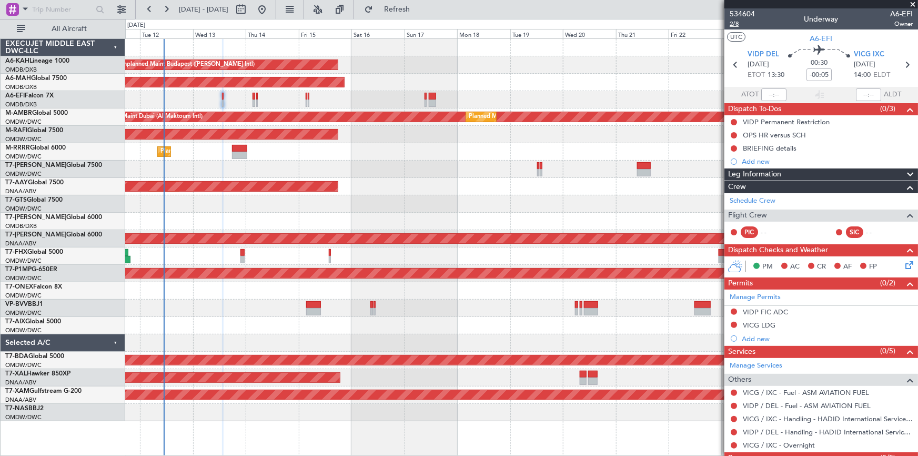
click at [732, 21] on span "2/8" at bounding box center [742, 23] width 25 height 9
click at [775, 432] on link "VIDP / DEL - Handling - HADID International Services, FZE" at bounding box center [828, 431] width 170 height 9
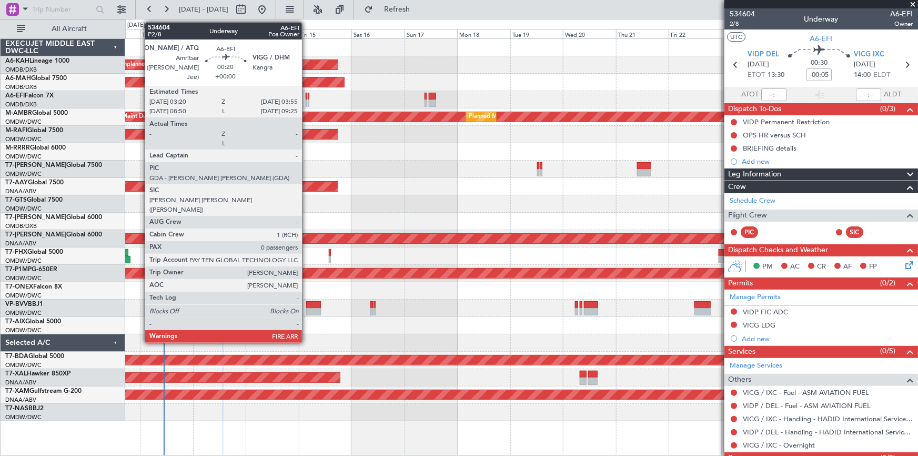
click at [307, 96] on div at bounding box center [307, 96] width 2 height 7
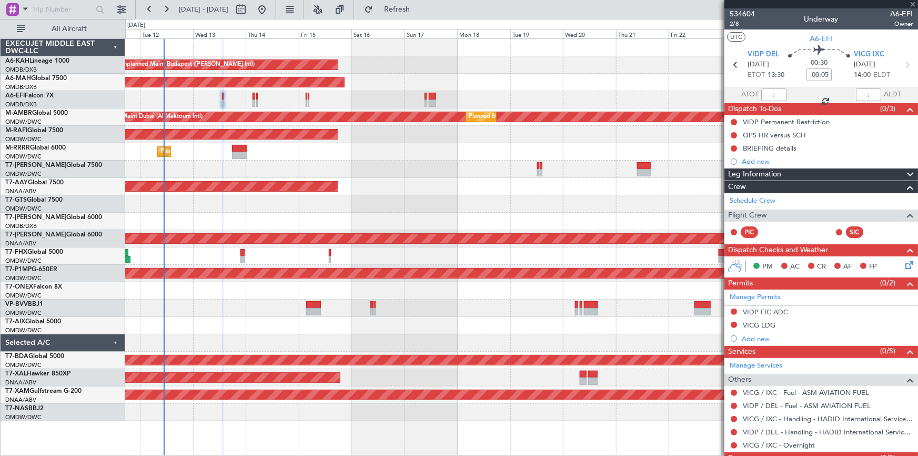
type input "0"
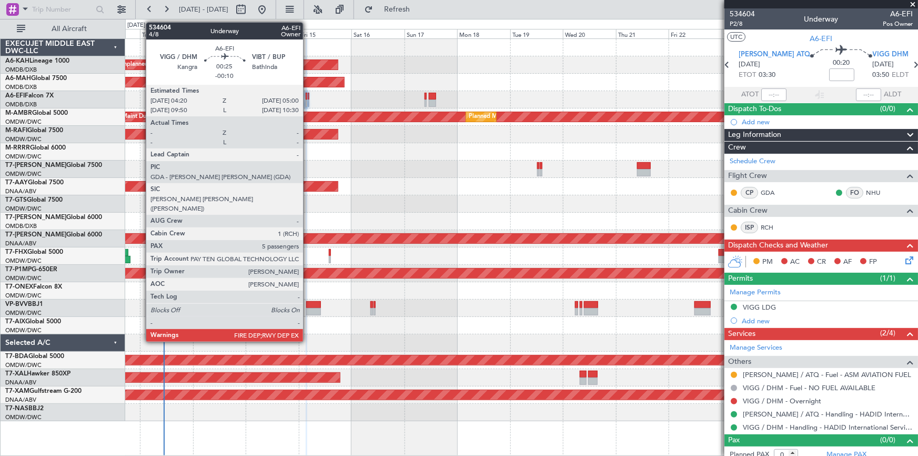
click at [308, 95] on div at bounding box center [309, 96] width 2 height 7
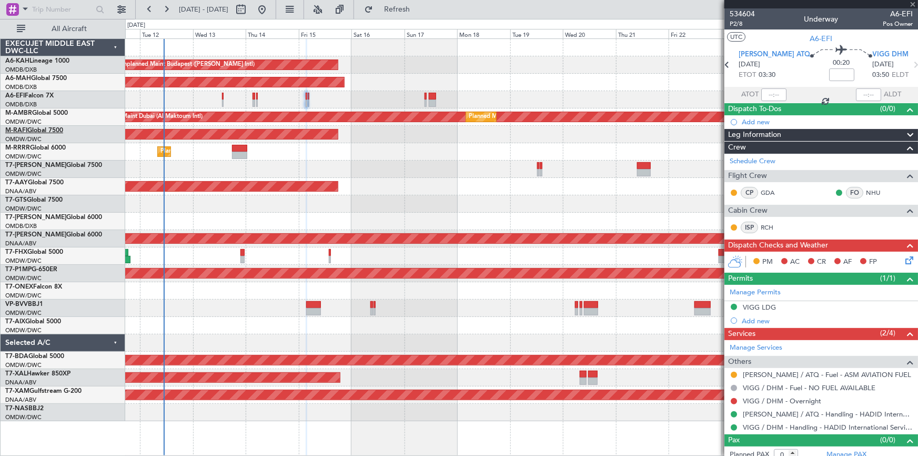
type input "-00:10"
type input "5"
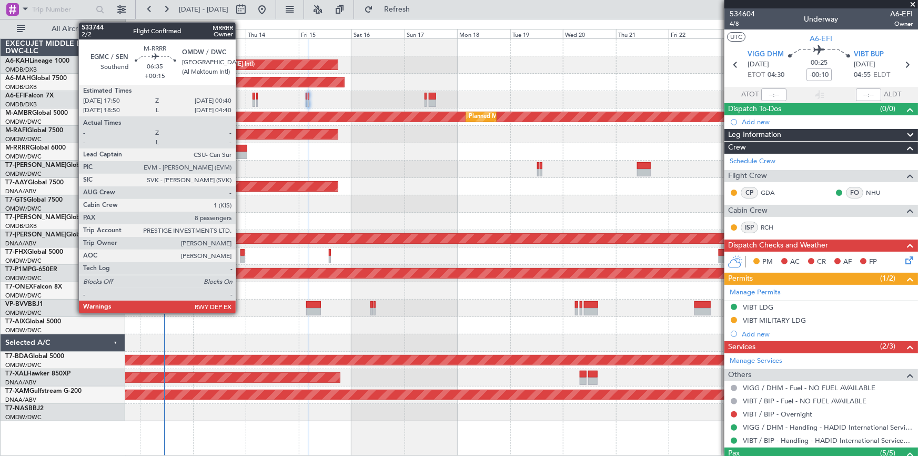
click at [241, 152] on div at bounding box center [239, 155] width 15 height 7
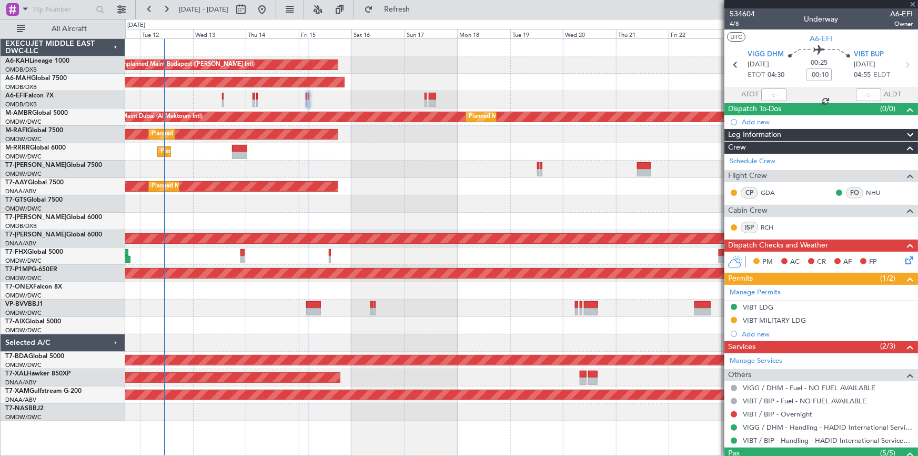
type input "+00:15"
type input "8"
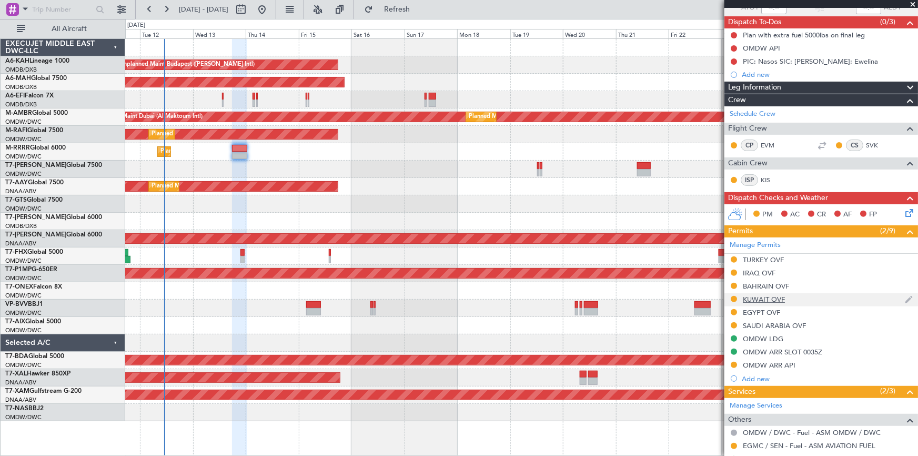
scroll to position [143, 0]
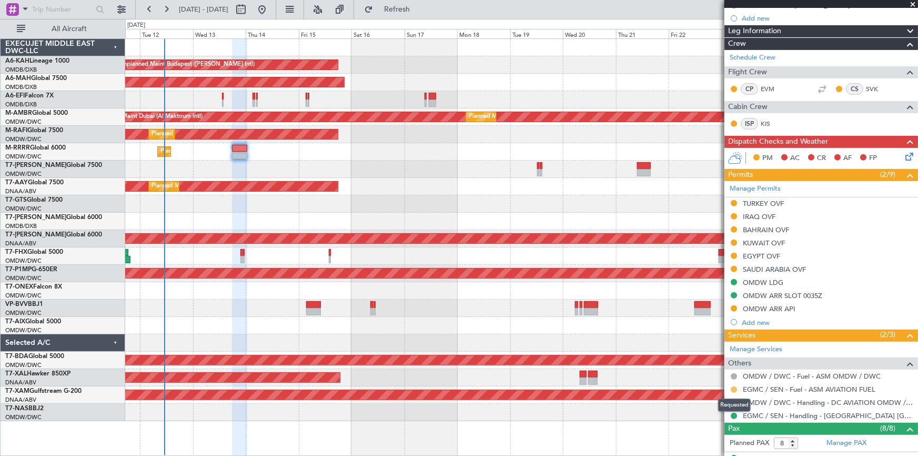
click at [733, 388] on button at bounding box center [734, 389] width 6 height 6
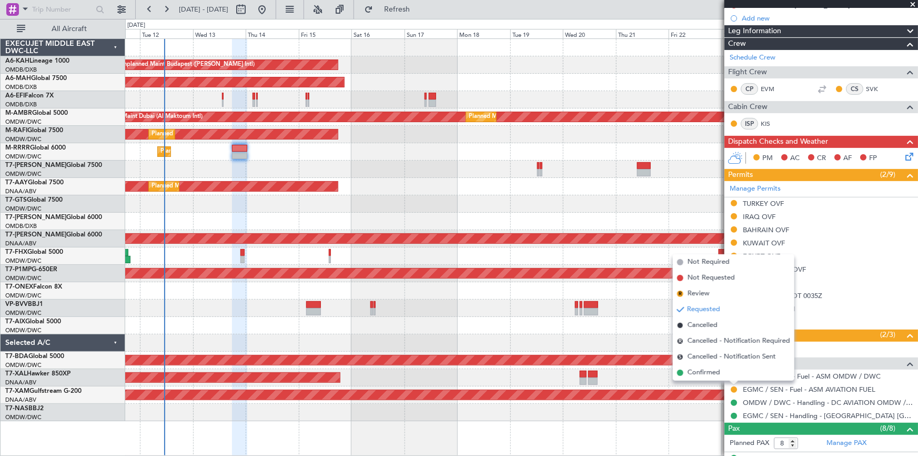
drag, startPoint x: 710, startPoint y: 373, endPoint x: 773, endPoint y: 368, distance: 63.3
click at [712, 372] on span "Confirmed" at bounding box center [704, 372] width 33 height 11
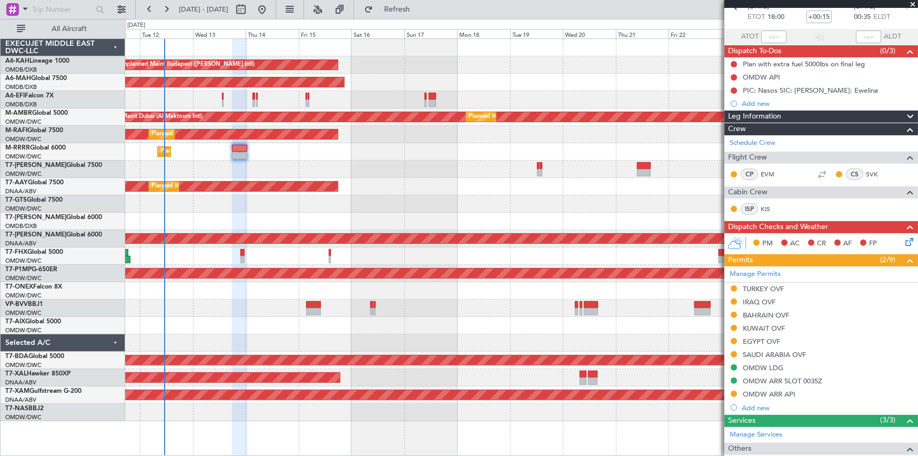
scroll to position [0, 0]
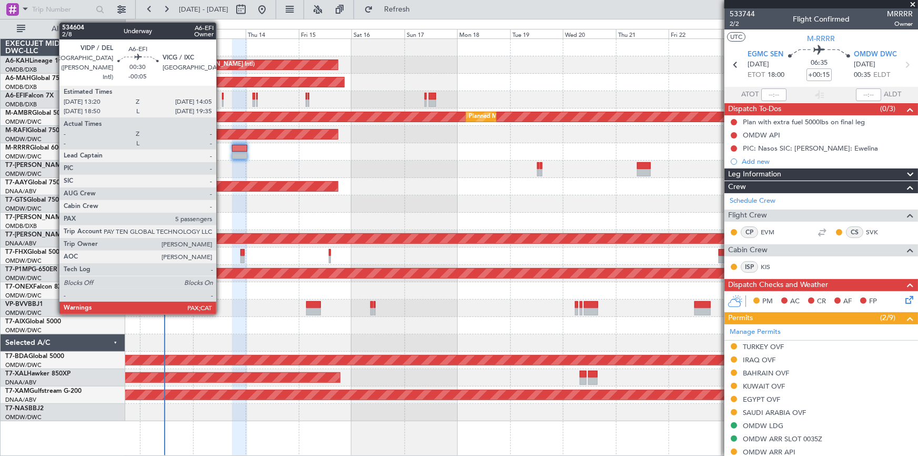
click at [222, 96] on div at bounding box center [223, 96] width 2 height 7
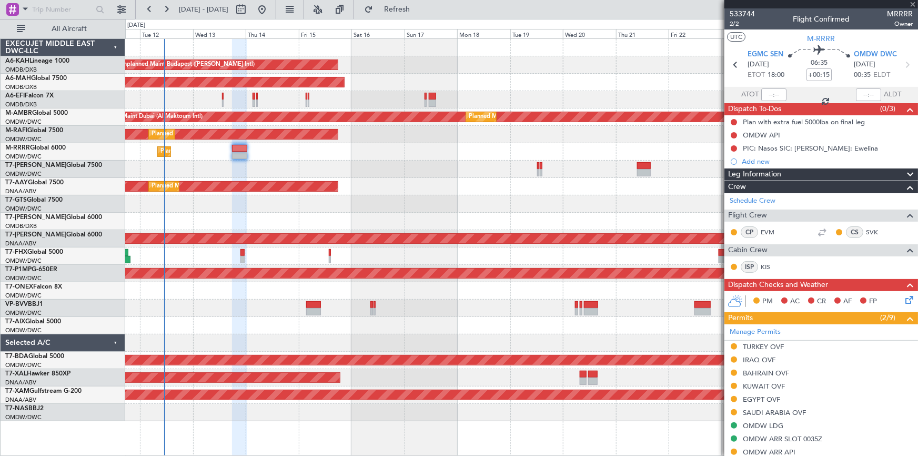
type input "-00:05"
type input "5"
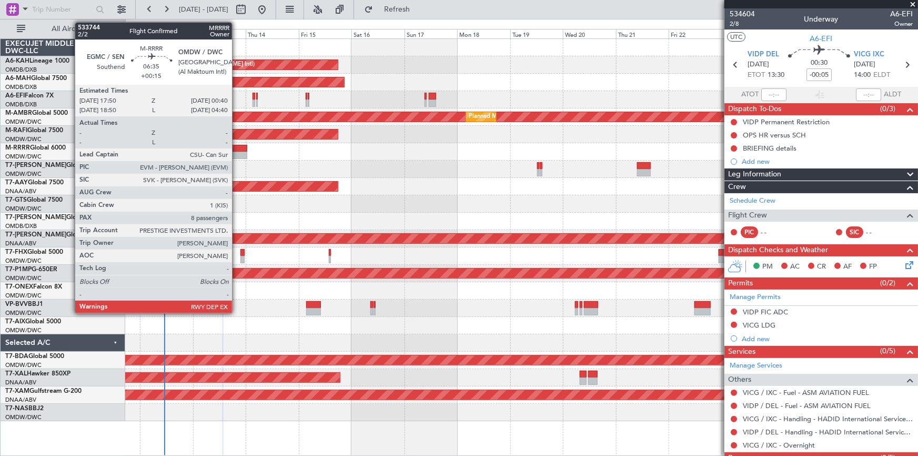
click at [237, 147] on div at bounding box center [239, 148] width 15 height 7
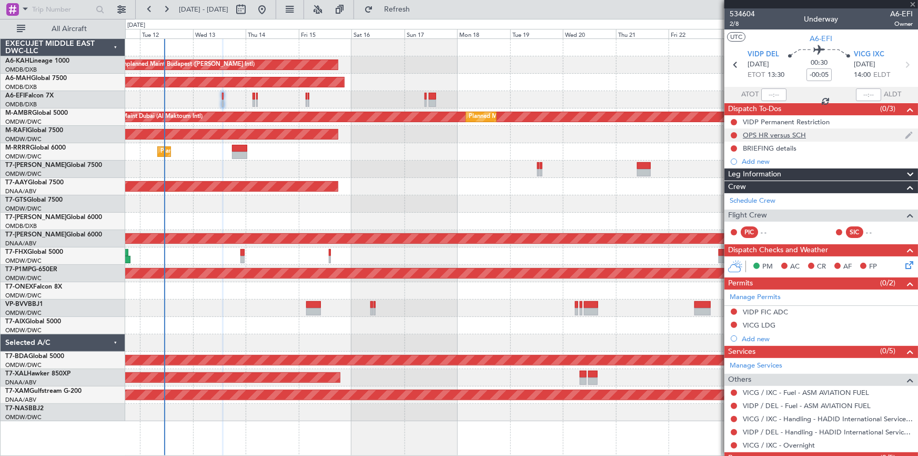
type input "+00:15"
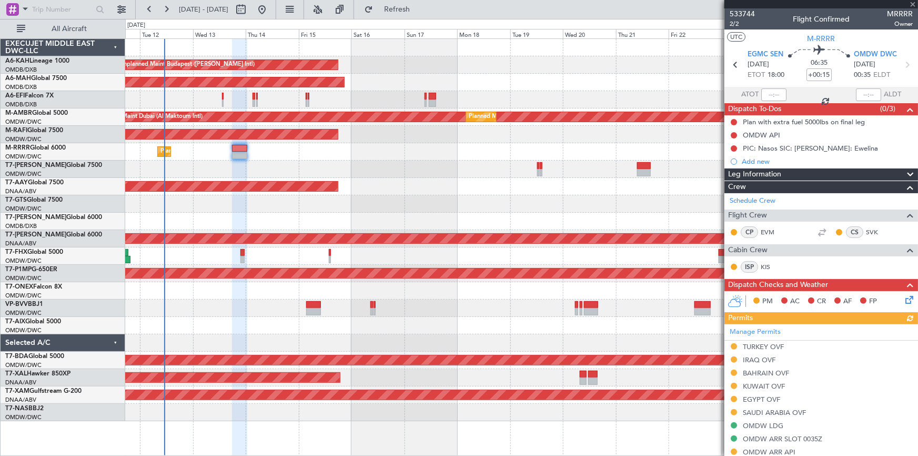
scroll to position [143, 0]
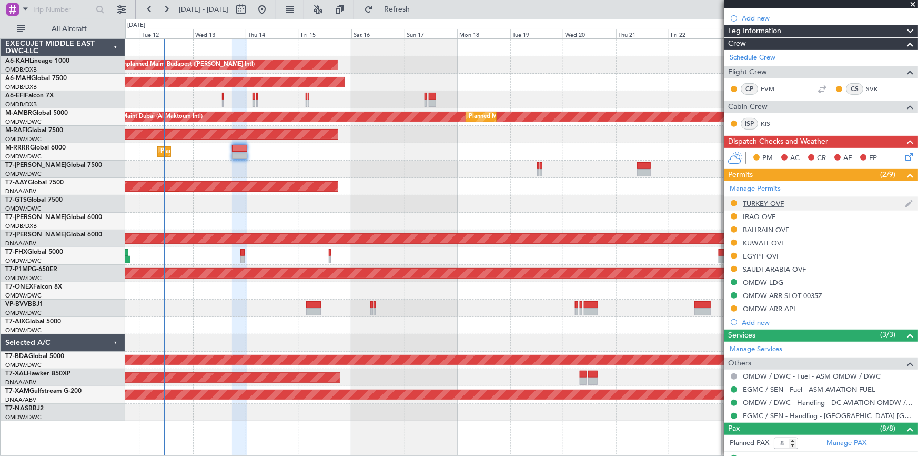
click at [757, 203] on div "TURKEY OVF" at bounding box center [763, 203] width 41 height 9
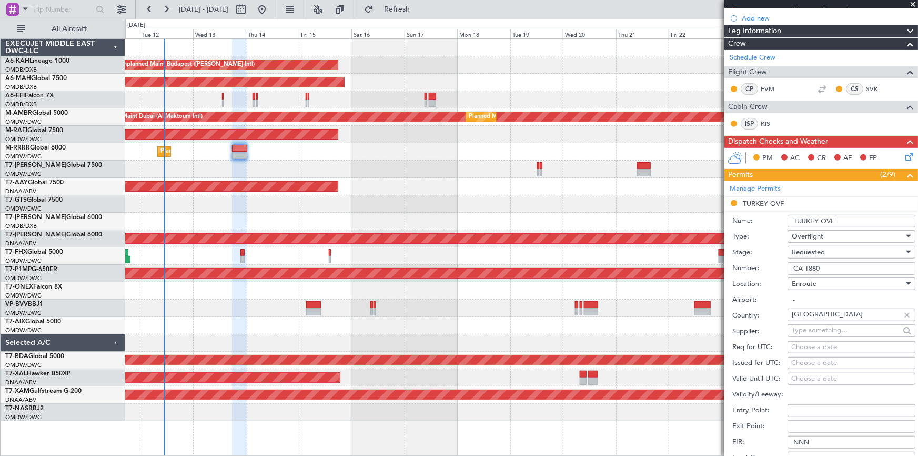
drag, startPoint x: 830, startPoint y: 264, endPoint x: 728, endPoint y: 264, distance: 101.1
click at [732, 263] on form "Name: TURKEY OVF Type: Overflight Stage: Requested Number: CA-T880 Location: En…" at bounding box center [822, 368] width 194 height 314
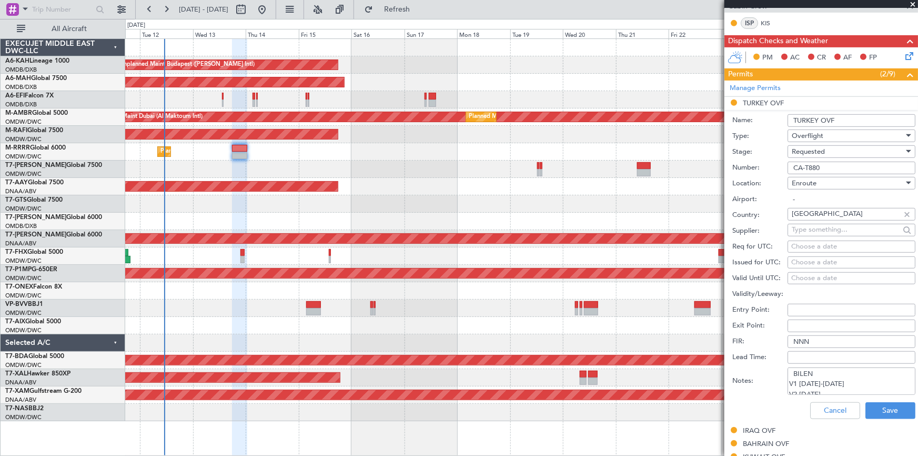
scroll to position [287, 0]
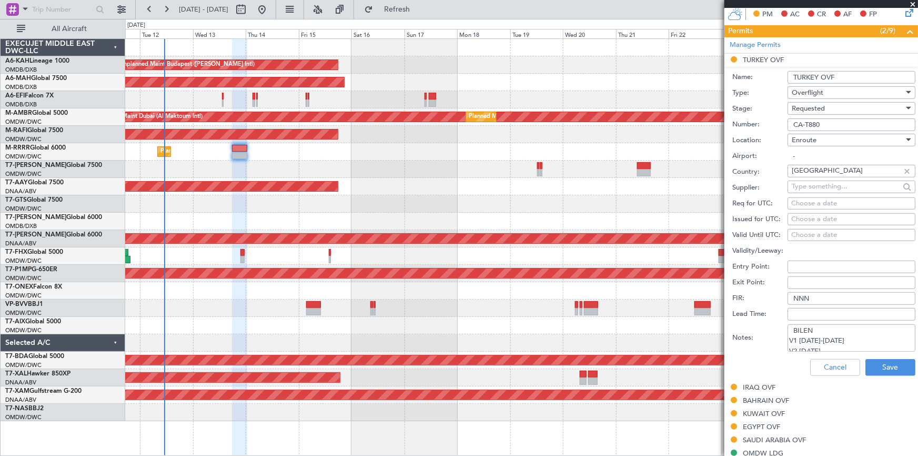
click at [812, 106] on span "Requested" at bounding box center [808, 108] width 33 height 9
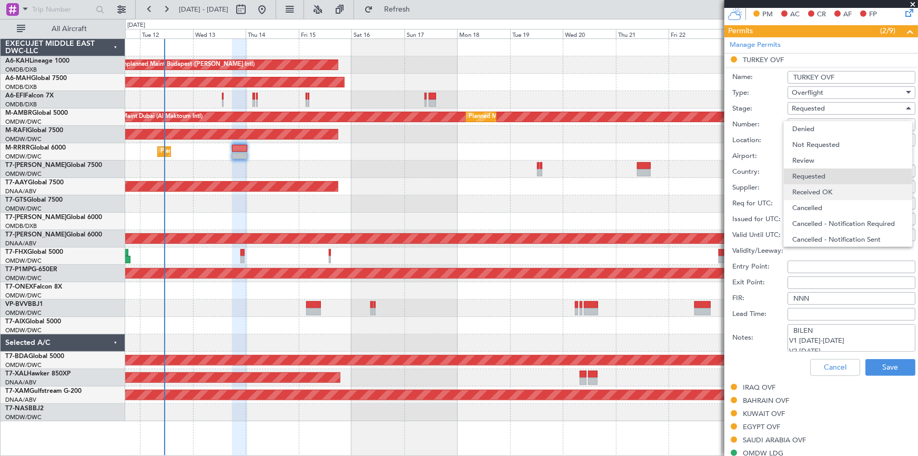
scroll to position [4, 0]
drag, startPoint x: 820, startPoint y: 186, endPoint x: 872, endPoint y: 284, distance: 111.2
click at [820, 186] on span "Received OK" at bounding box center [849, 188] width 112 height 16
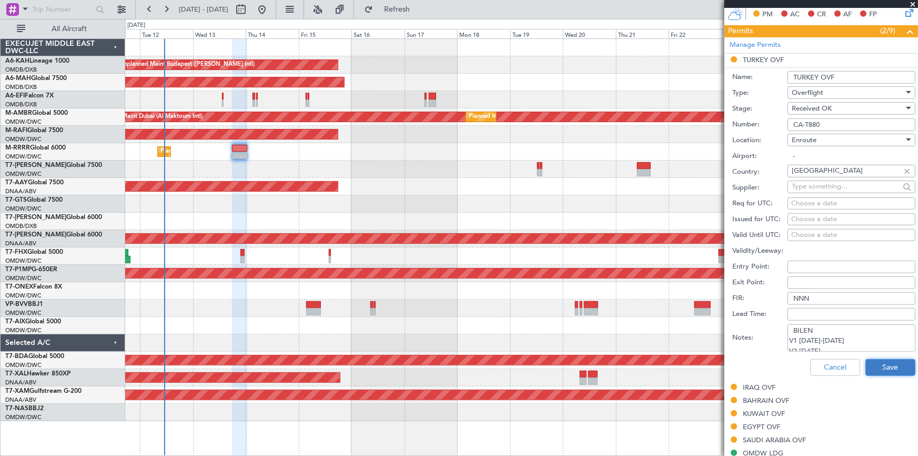
click at [885, 362] on button "Save" at bounding box center [891, 367] width 50 height 17
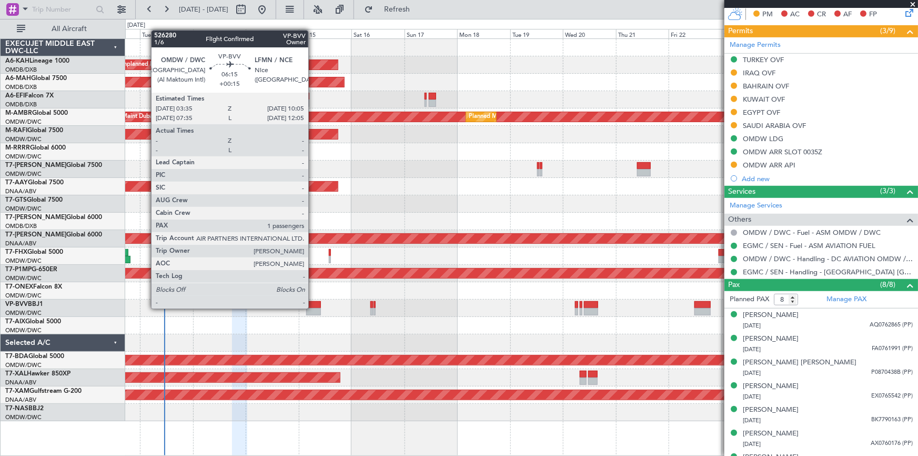
click at [313, 308] on div at bounding box center [313, 311] width 15 height 7
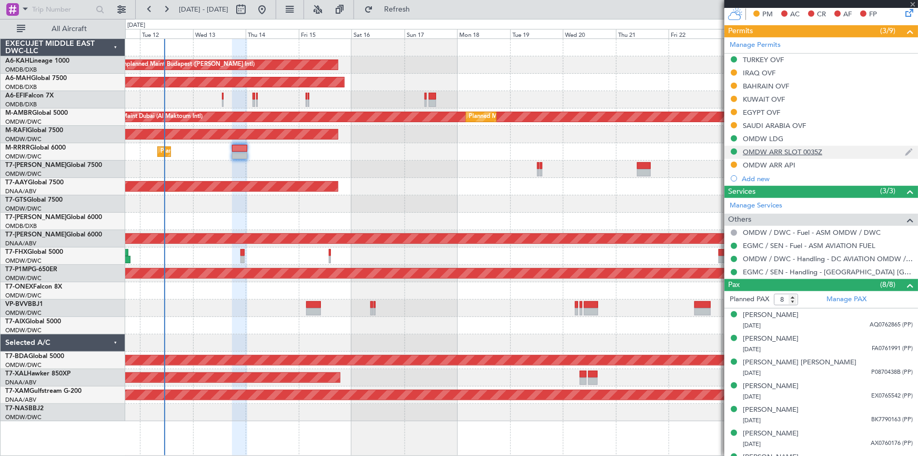
type input "1"
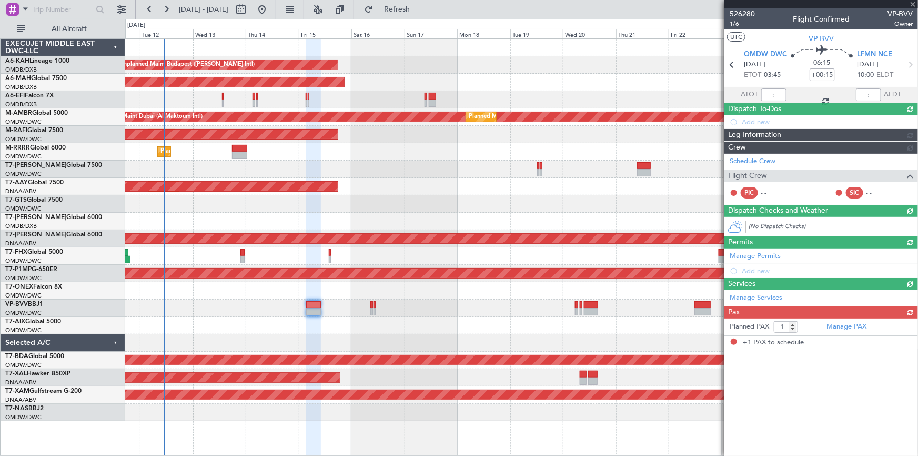
scroll to position [0, 0]
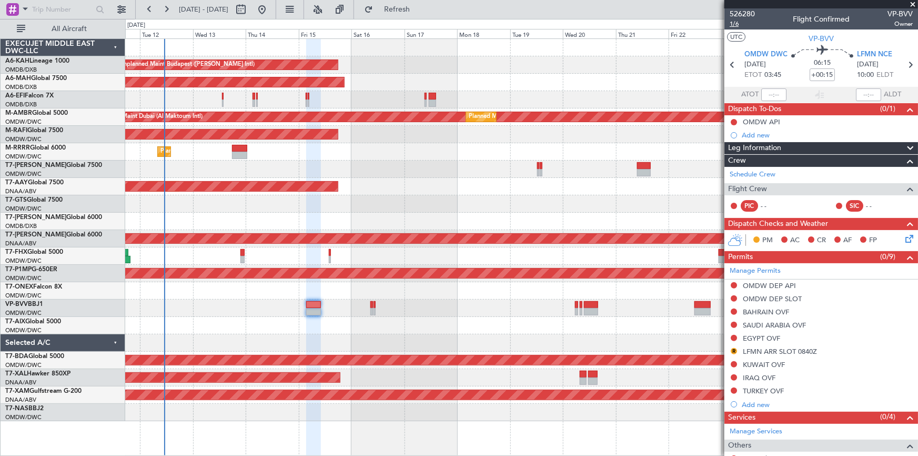
click at [740, 24] on span "1/6" at bounding box center [742, 23] width 25 height 9
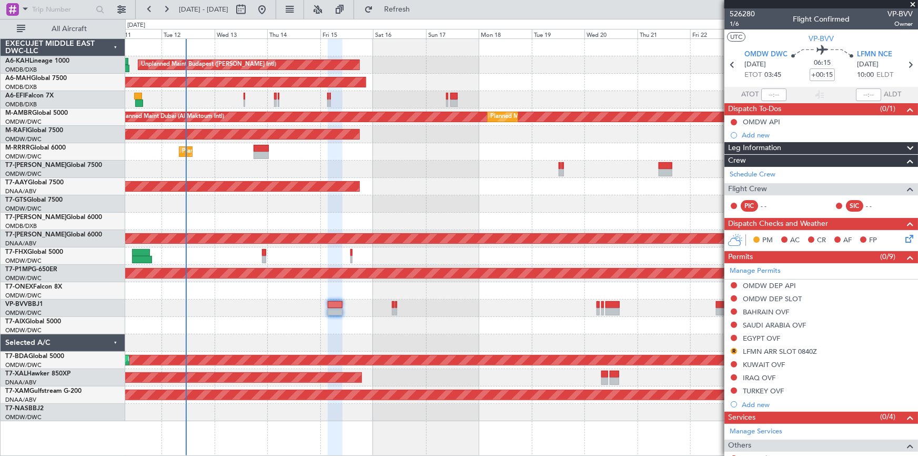
click at [416, 161] on div "Unplanned Maint Budapest (Ferenc Liszt Intl) Planned Maint Dubai (Dubai Intl) U…" at bounding box center [521, 230] width 793 height 382
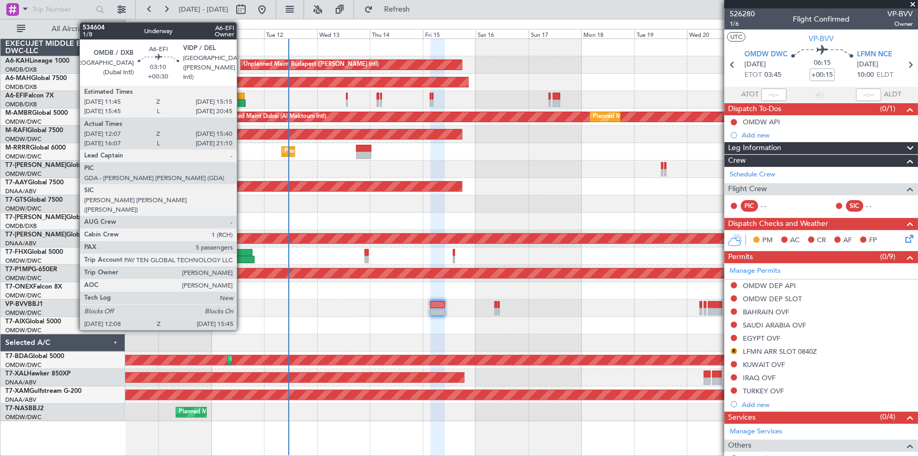
click at [242, 95] on div at bounding box center [241, 96] width 8 height 7
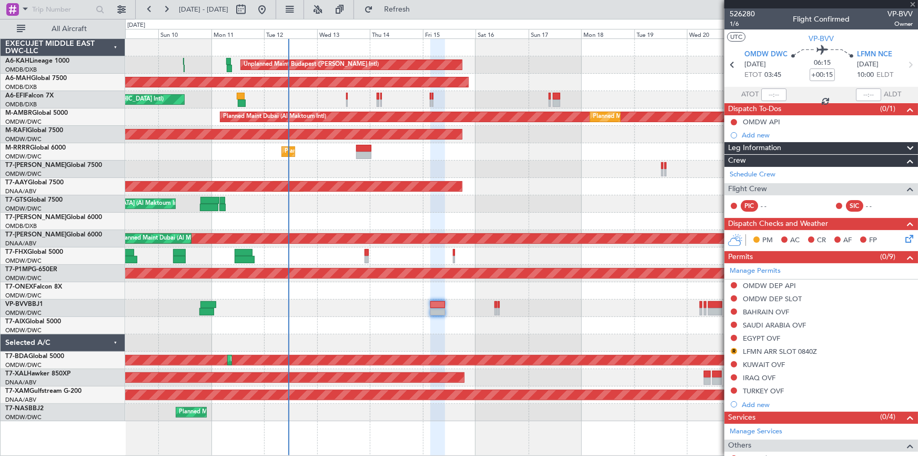
type input "+00:30"
type input "12:22"
type input "15:35"
type input "5"
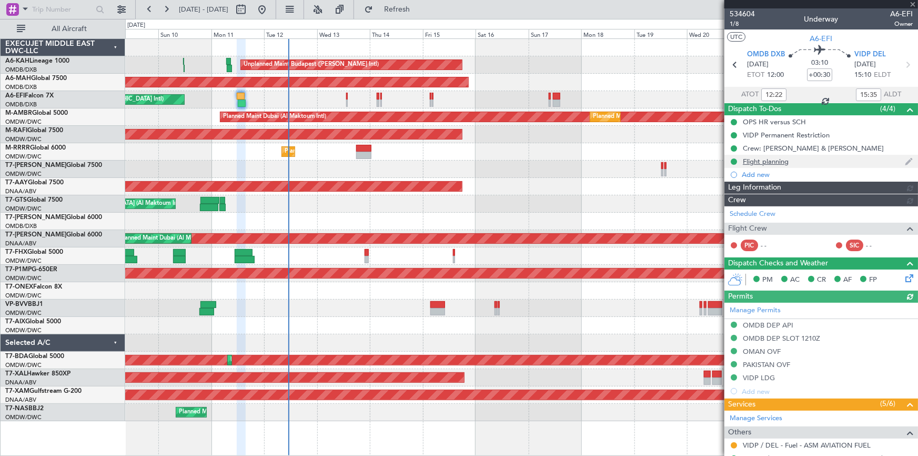
type input "Syed Shakeel (SYS)"
type input "6992"
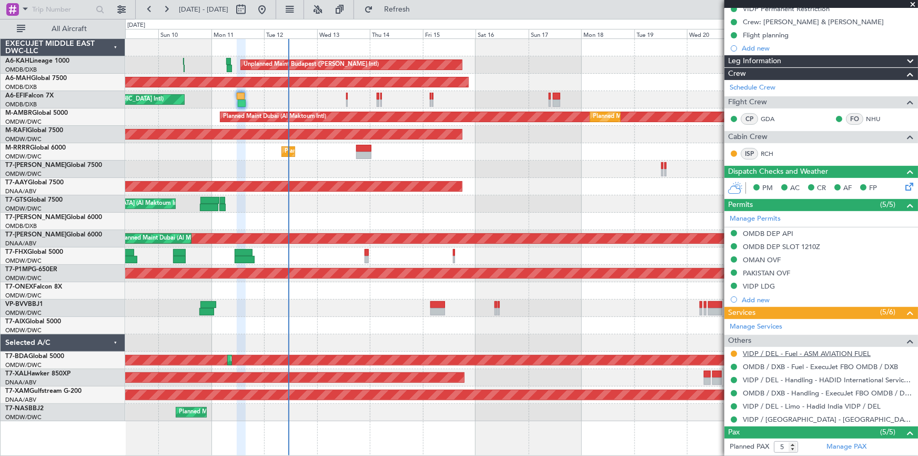
scroll to position [143, 0]
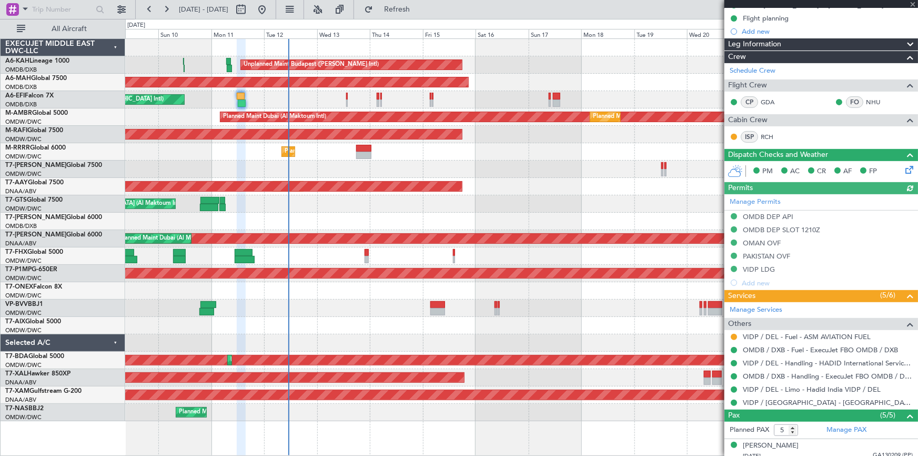
type input "Syed Shakeel (SYS)"
type input "6992"
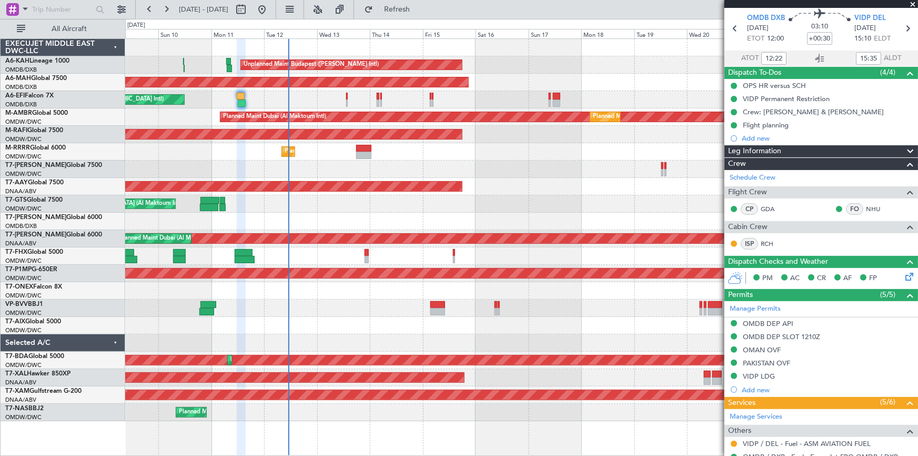
scroll to position [0, 0]
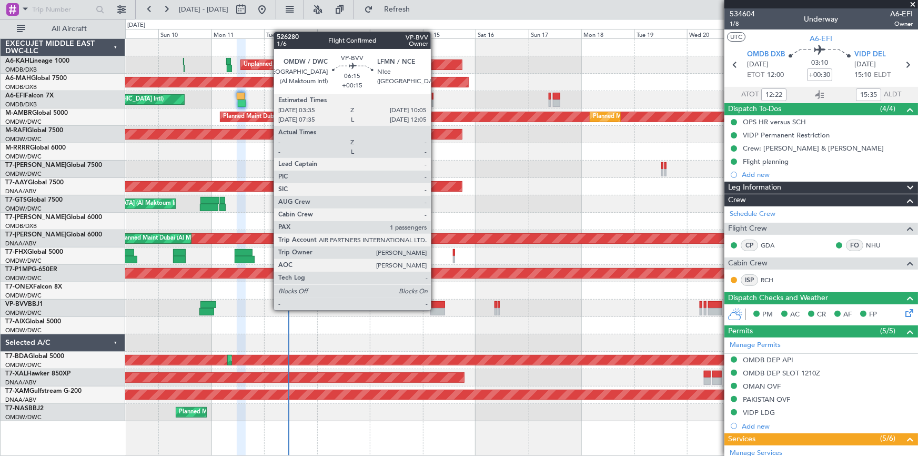
click at [436, 309] on div at bounding box center [438, 311] width 15 height 7
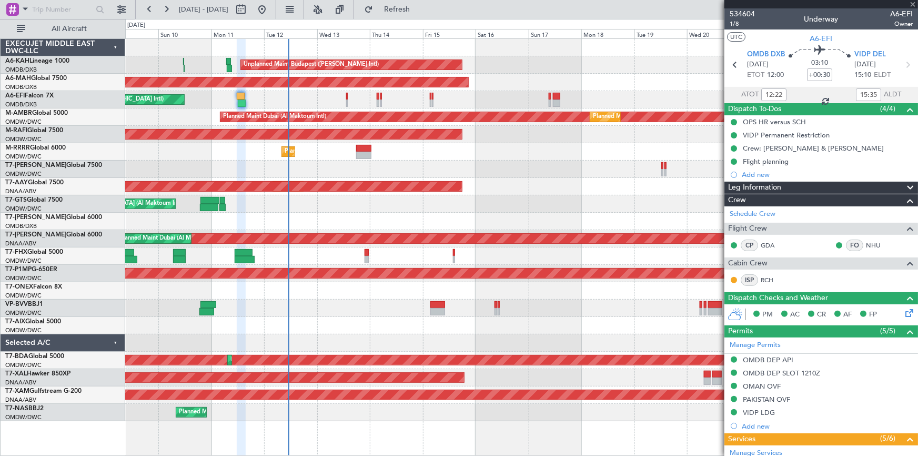
type input "16:22"
type input "21:05"
type input "12:22"
type input "15:35"
type input "+00:15"
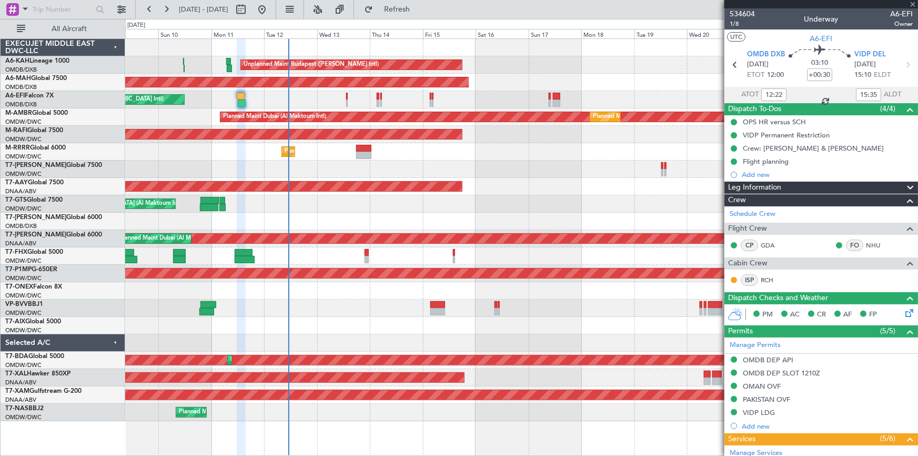
type input "1"
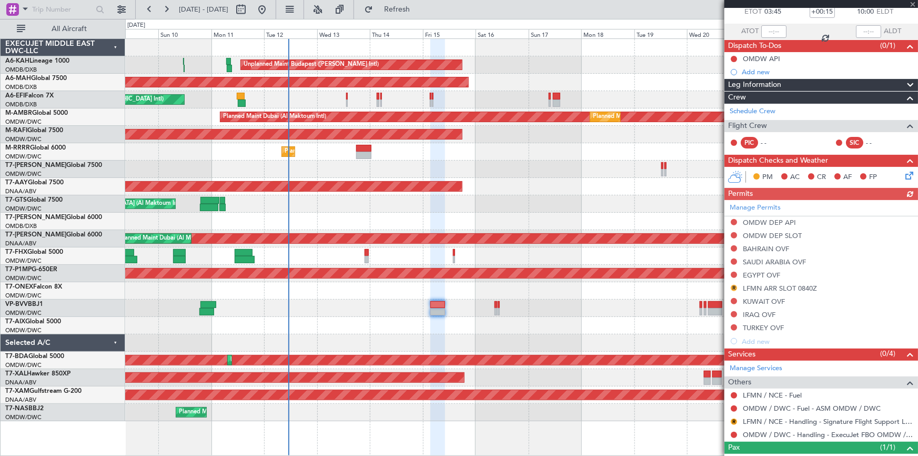
scroll to position [101, 0]
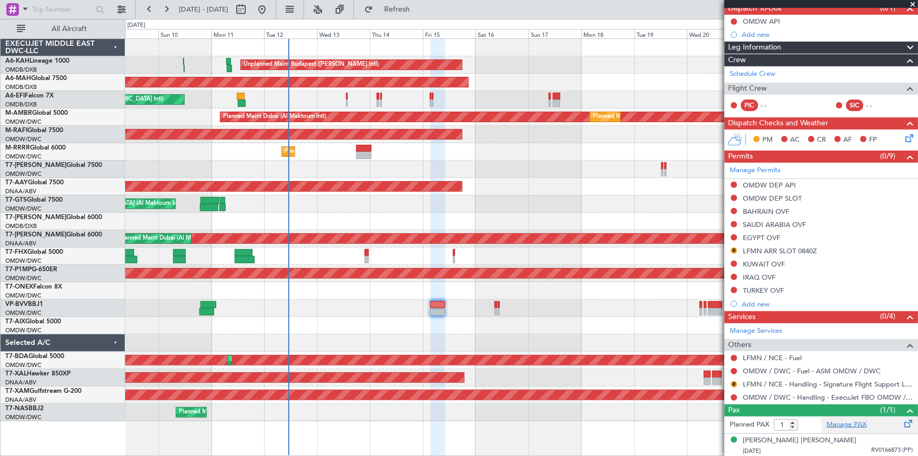
click at [835, 423] on link "Manage PAX" at bounding box center [847, 425] width 40 height 11
click at [420, 10] on span "Refresh" at bounding box center [397, 9] width 44 height 7
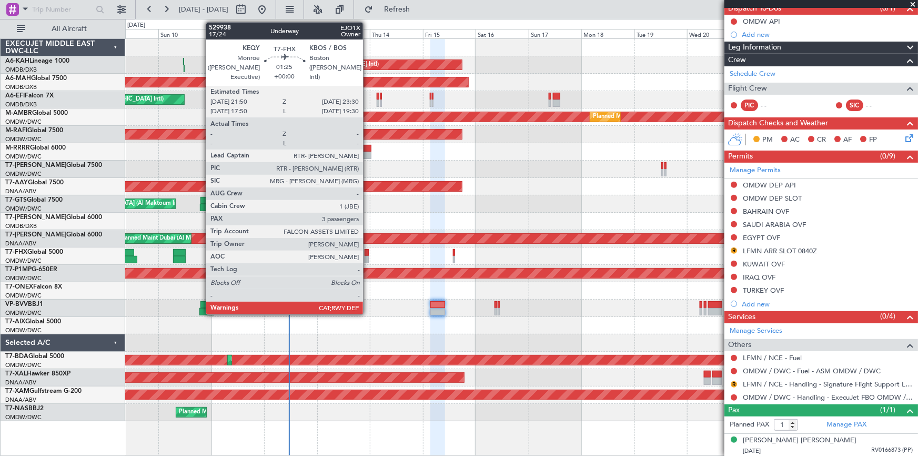
click at [368, 255] on div at bounding box center [367, 252] width 4 height 7
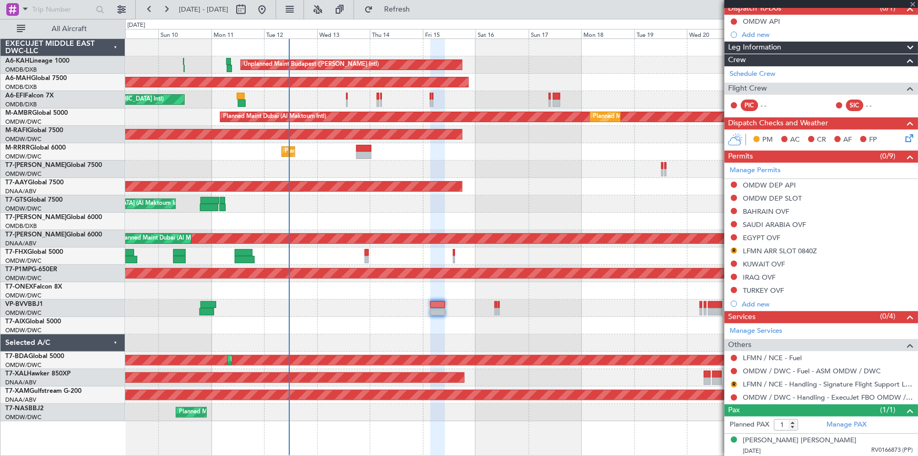
type input "3"
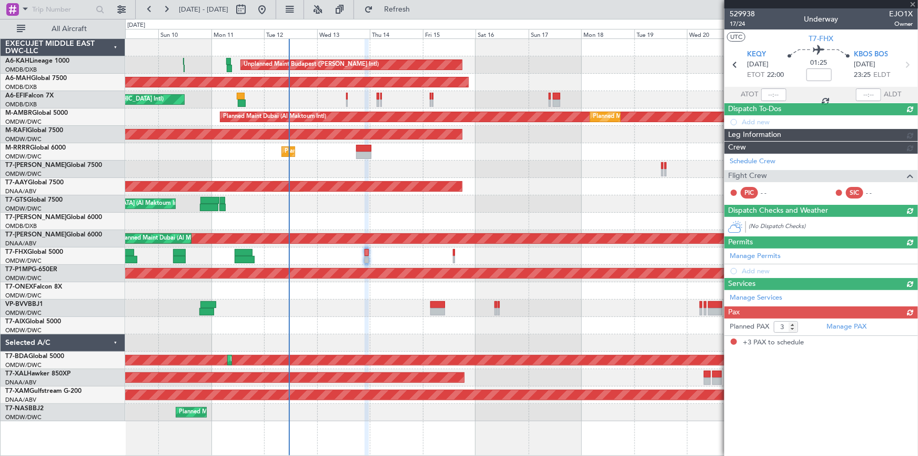
scroll to position [0, 0]
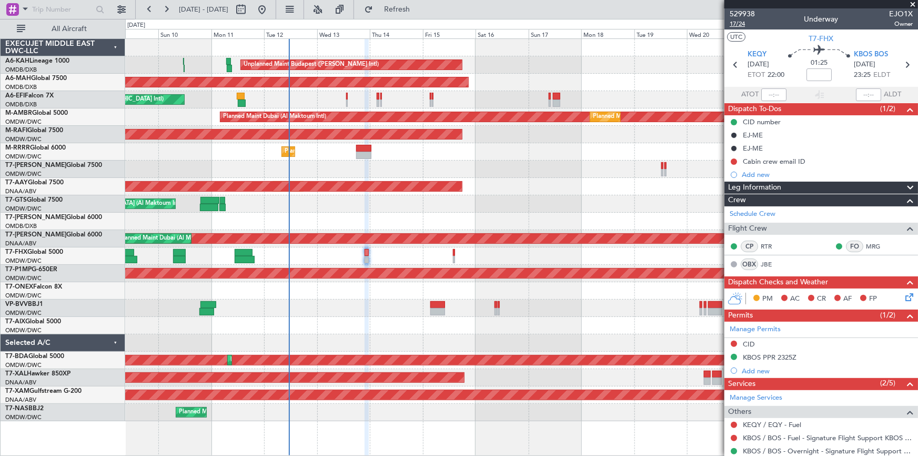
click at [736, 24] on span "17/24" at bounding box center [742, 23] width 25 height 9
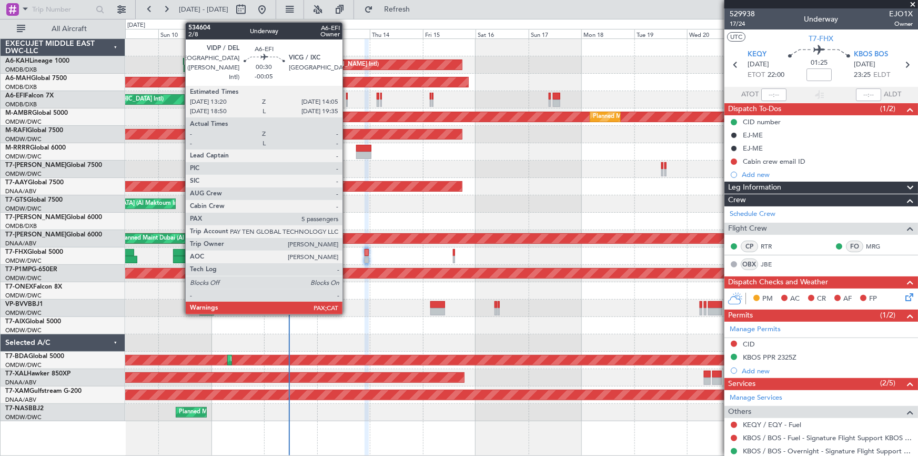
click at [347, 95] on div at bounding box center [347, 96] width 2 height 7
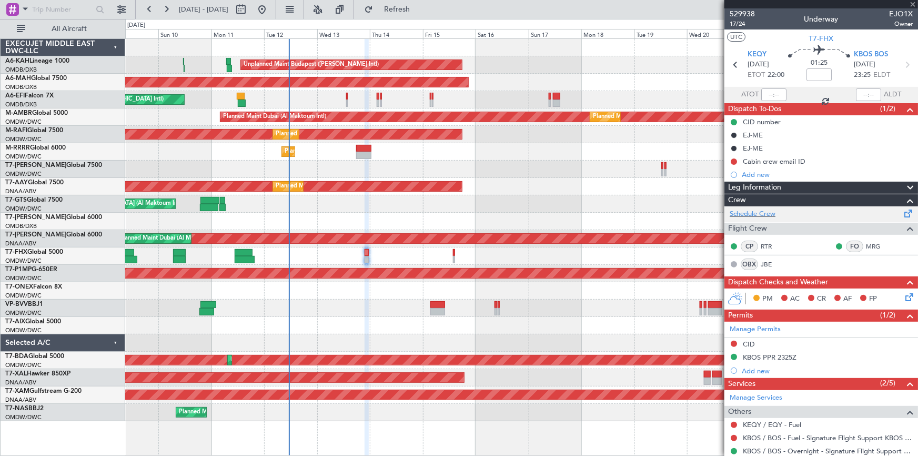
type input "-00:05"
type input "5"
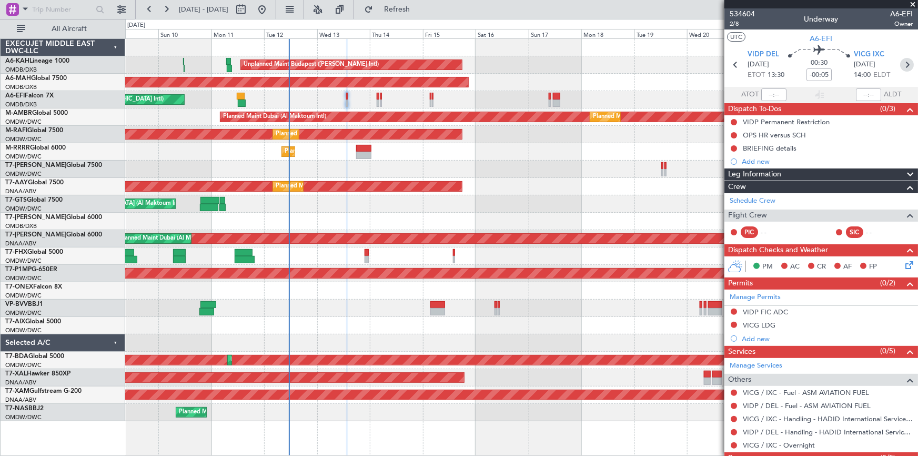
click at [904, 67] on icon at bounding box center [908, 65] width 14 height 14
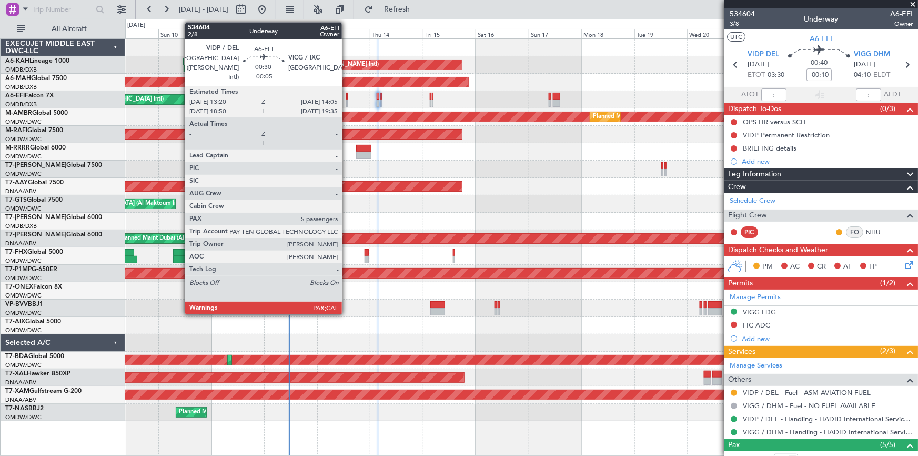
click at [347, 98] on div at bounding box center [347, 96] width 2 height 7
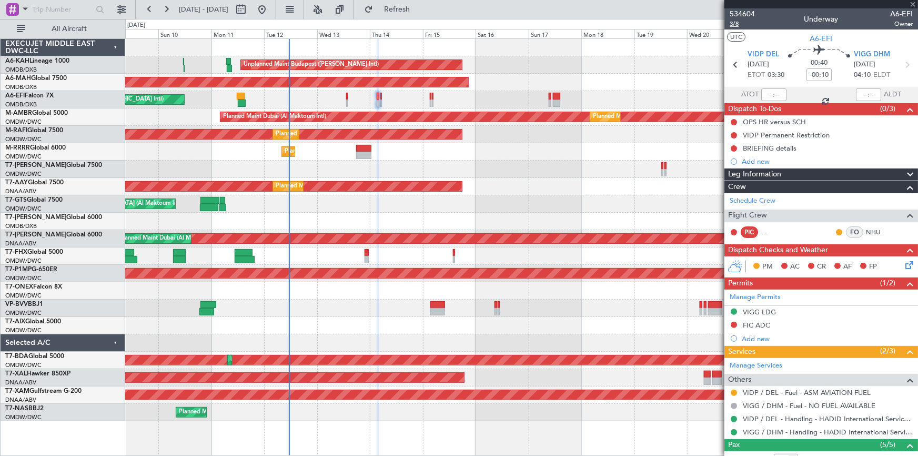
type input "-00:05"
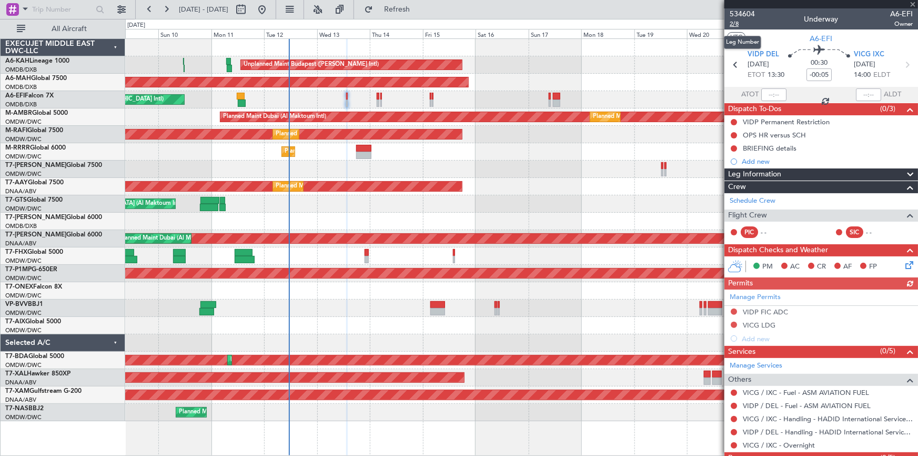
click at [732, 22] on span "2/8" at bounding box center [742, 23] width 25 height 9
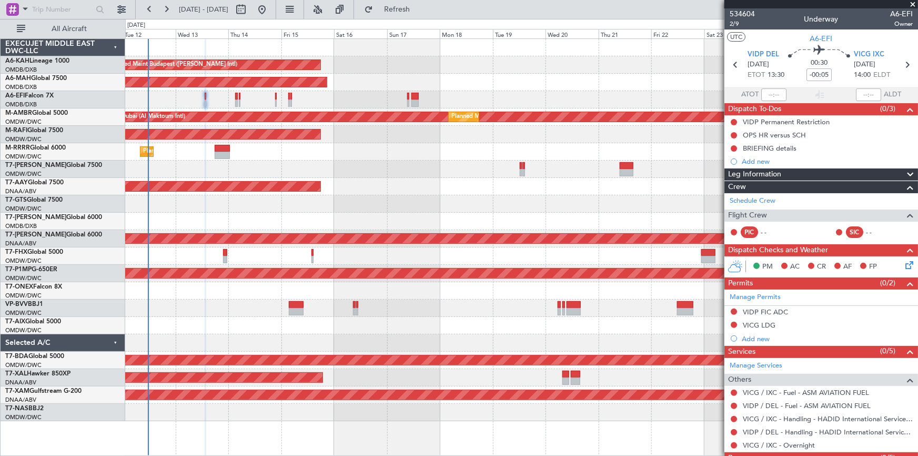
click at [338, 157] on div "Unplanned Maint Budapest ([PERSON_NAME] Intl) Planned Maint [GEOGRAPHIC_DATA] (…" at bounding box center [521, 230] width 793 height 382
click at [305, 296] on div "Unplanned Maint Budapest ([PERSON_NAME] Intl) Planned Maint [GEOGRAPHIC_DATA] (…" at bounding box center [521, 230] width 793 height 382
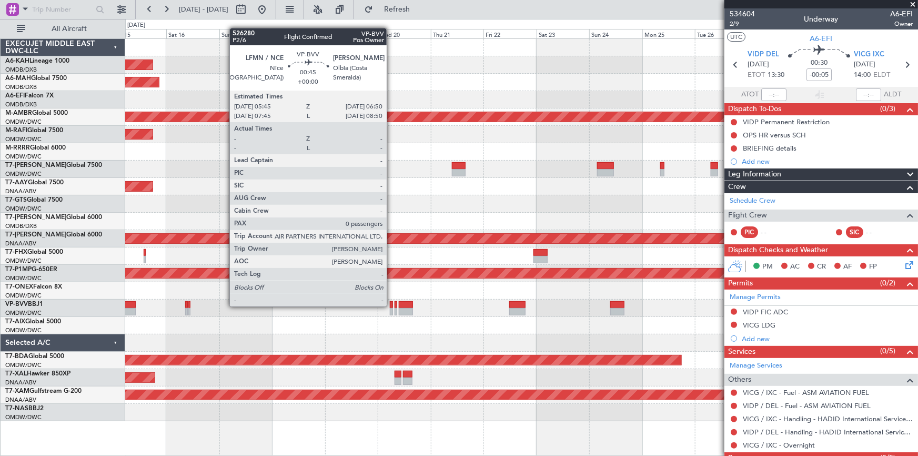
click at [392, 305] on div at bounding box center [391, 304] width 3 height 7
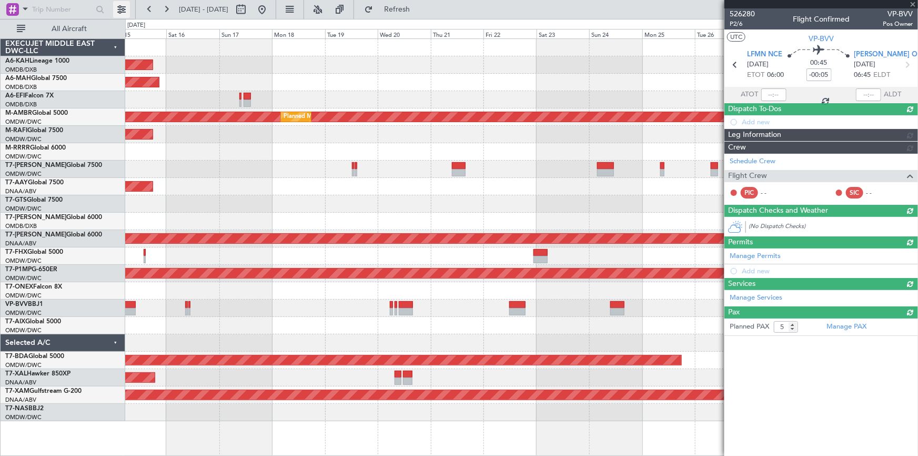
type input "0"
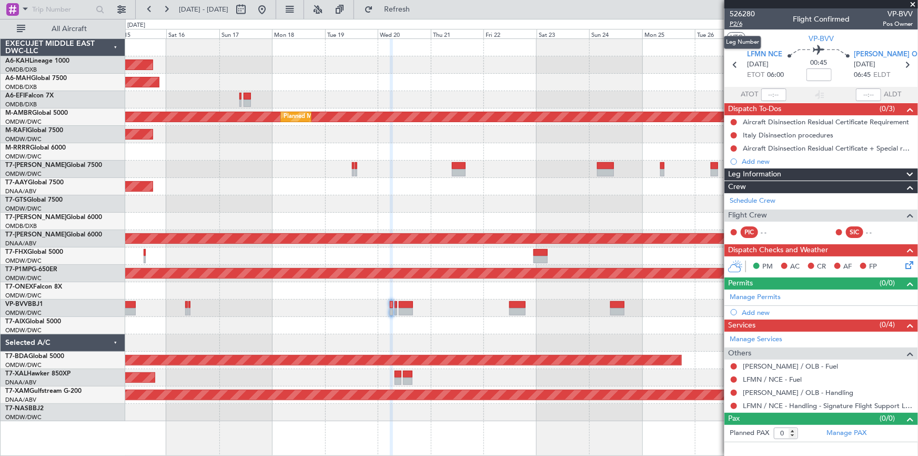
click at [739, 23] on span "P2/6" at bounding box center [742, 23] width 25 height 9
click at [818, 71] on mat-tooltip-component "Flight Time" at bounding box center [820, 82] width 48 height 28
click at [822, 76] on div "Flight Time" at bounding box center [820, 81] width 34 height 13
click at [819, 69] on mat-tooltip-component "Flight Time" at bounding box center [820, 82] width 48 height 28
click at [819, 74] on input at bounding box center [819, 74] width 25 height 13
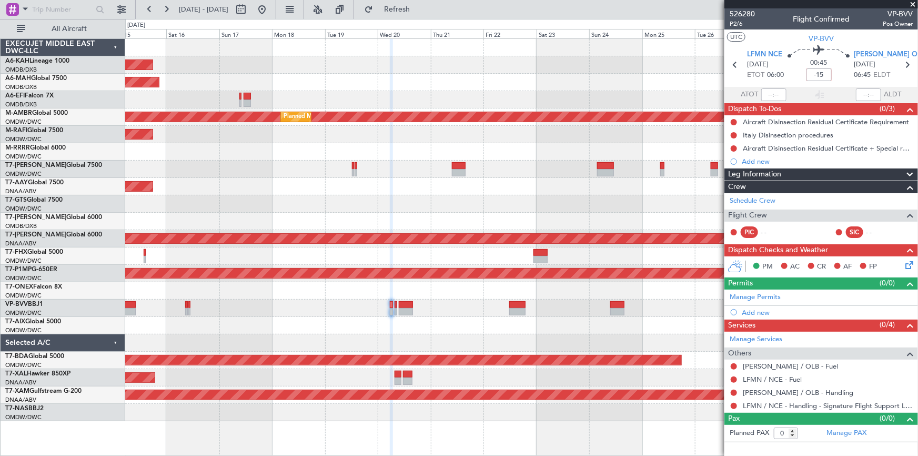
type input "-00:15"
click at [908, 65] on icon at bounding box center [908, 65] width 14 height 14
type input "4"
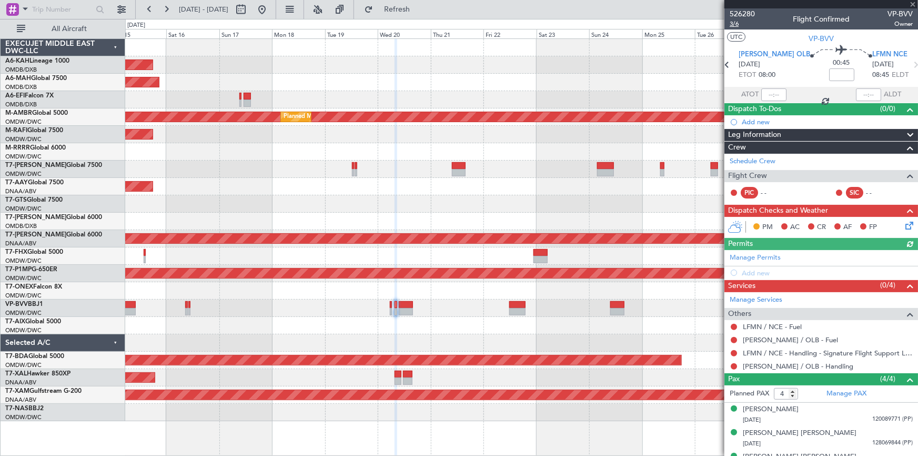
click at [732, 26] on span "3/6" at bounding box center [742, 23] width 25 height 9
click at [732, 62] on icon at bounding box center [728, 65] width 14 height 14
type input "-00:15"
type input "0"
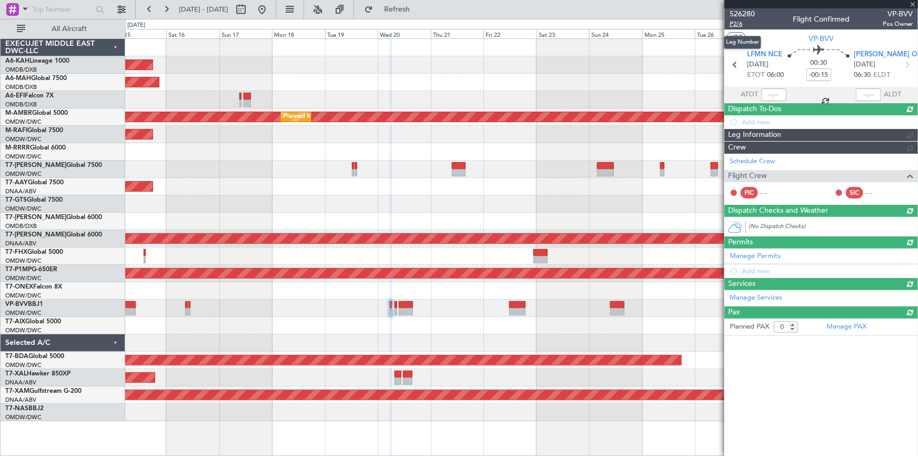
click at [732, 22] on span "P2/6" at bounding box center [742, 23] width 25 height 9
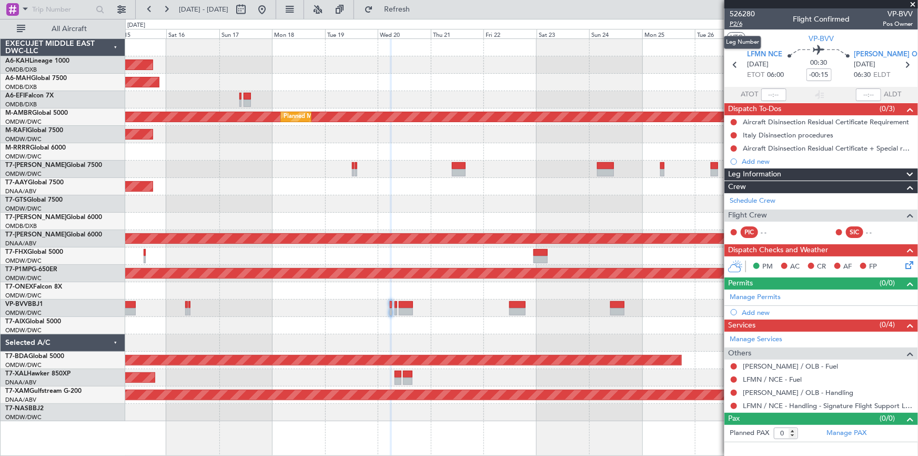
click at [738, 23] on span "P2/6" at bounding box center [742, 23] width 25 height 9
click at [736, 23] on span "P2/6" at bounding box center [742, 23] width 25 height 9
click at [904, 63] on icon at bounding box center [908, 65] width 14 height 14
type input "4"
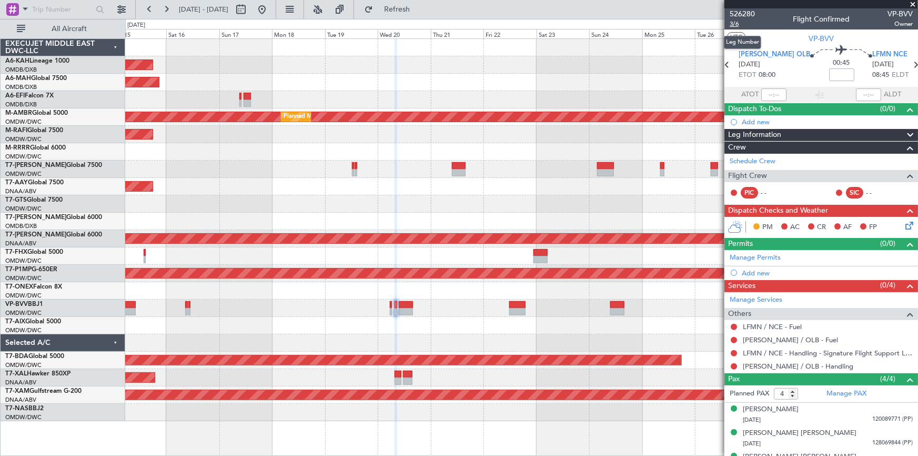
click at [736, 24] on span "3/6" at bounding box center [742, 23] width 25 height 9
click at [830, 72] on input at bounding box center [842, 74] width 25 height 13
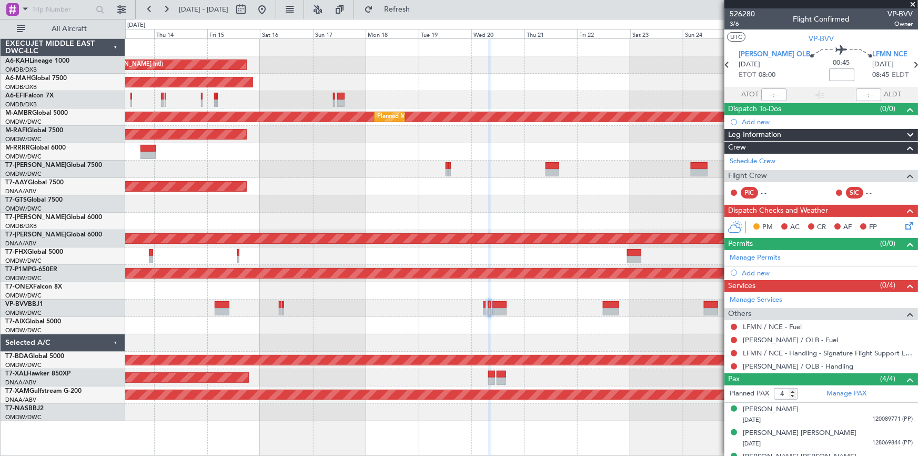
click at [428, 61] on div "Unplanned Maint Budapest ([PERSON_NAME] Intl)" at bounding box center [521, 64] width 793 height 17
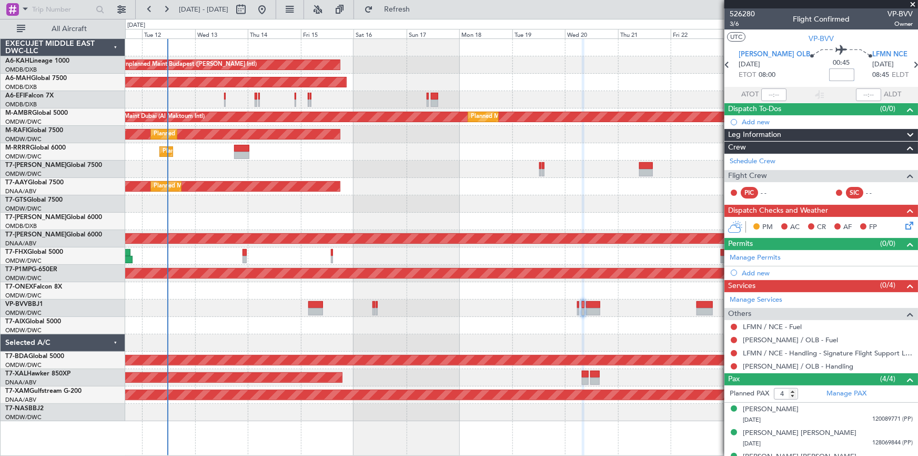
click at [390, 63] on div "Unplanned Maint Budapest ([PERSON_NAME] Intl)" at bounding box center [521, 64] width 793 height 17
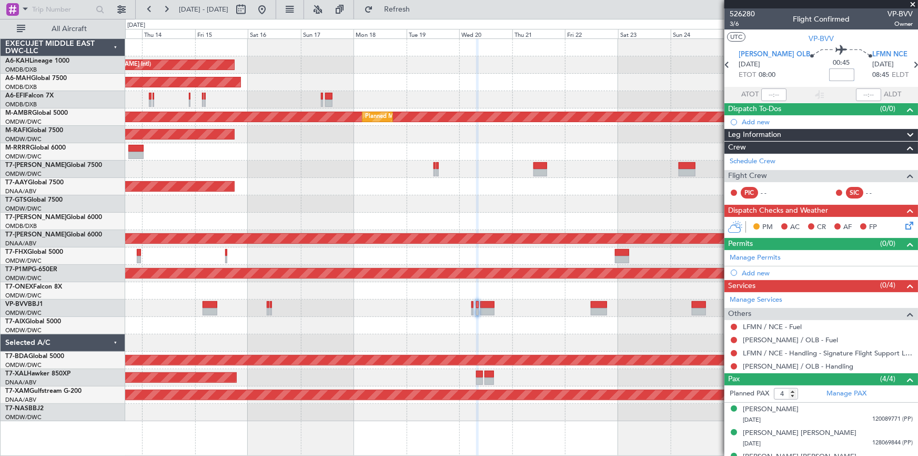
click at [249, 68] on div "Unplanned Maint Budapest ([PERSON_NAME] Intl)" at bounding box center [521, 64] width 793 height 17
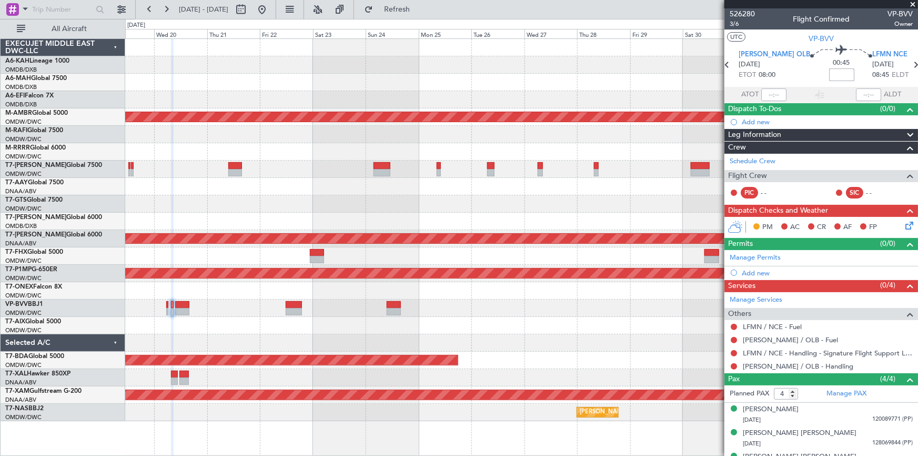
click at [217, 58] on div "Unplanned Maint Budapest (Ferenc Liszt Intl) Planned Maint Dubai (Dubai Intl) P…" at bounding box center [521, 230] width 793 height 382
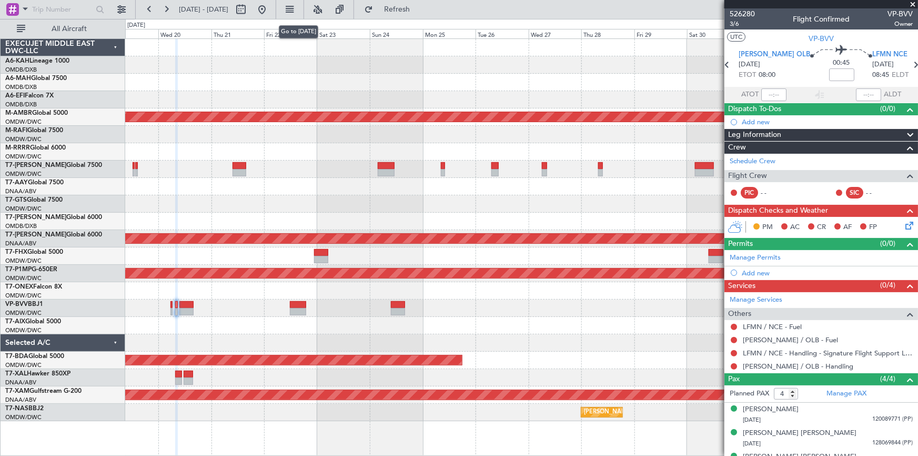
drag, startPoint x: 295, startPoint y: 11, endPoint x: 335, endPoint y: 49, distance: 55.8
click at [271, 10] on button at bounding box center [262, 9] width 17 height 17
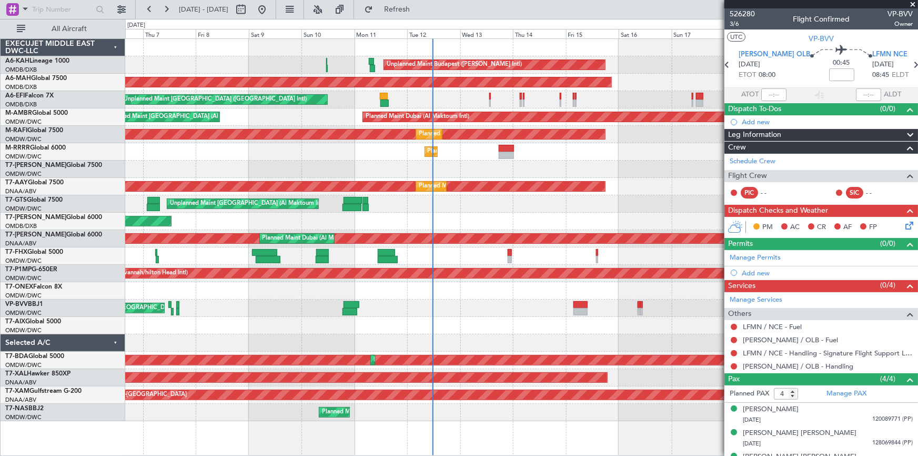
click at [350, 63] on div "Unplanned Maint Budapest (Ferenc Liszt Intl) Planned Maint London (Stansted)" at bounding box center [521, 64] width 793 height 17
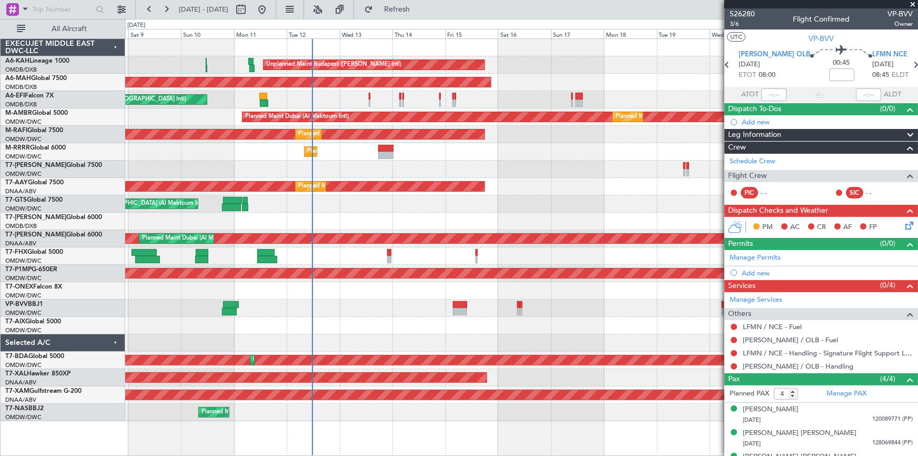
click at [333, 92] on div "Unplanned Maint [GEOGRAPHIC_DATA] ([GEOGRAPHIC_DATA] Intl)" at bounding box center [521, 99] width 793 height 17
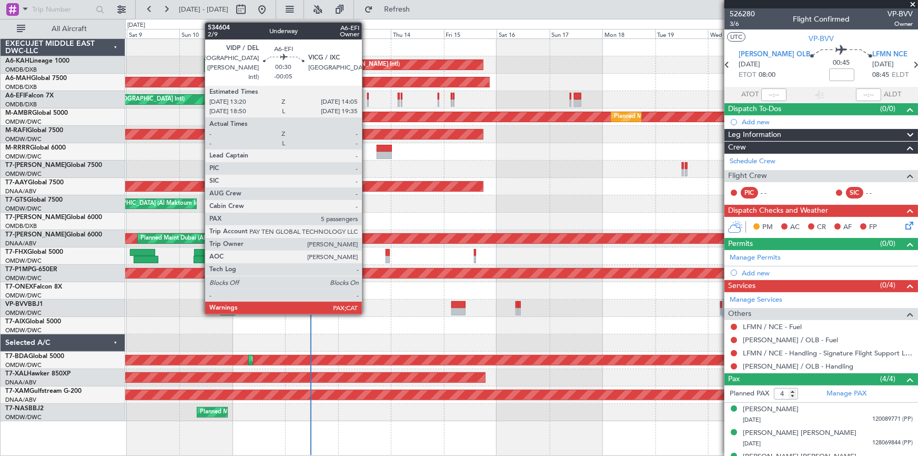
click at [366, 94] on div "Unplanned Maint [GEOGRAPHIC_DATA] ([GEOGRAPHIC_DATA] Intl)" at bounding box center [521, 99] width 793 height 17
click at [367, 95] on div at bounding box center [368, 96] width 2 height 7
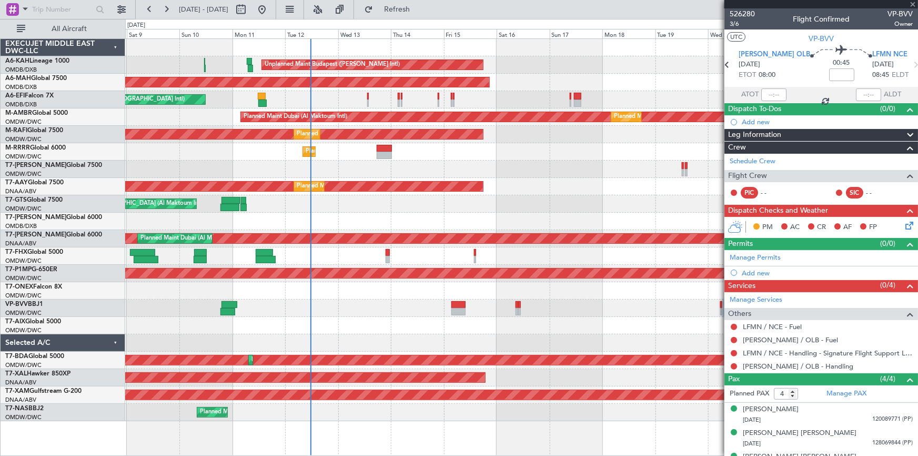
type input "-00:05"
type input "5"
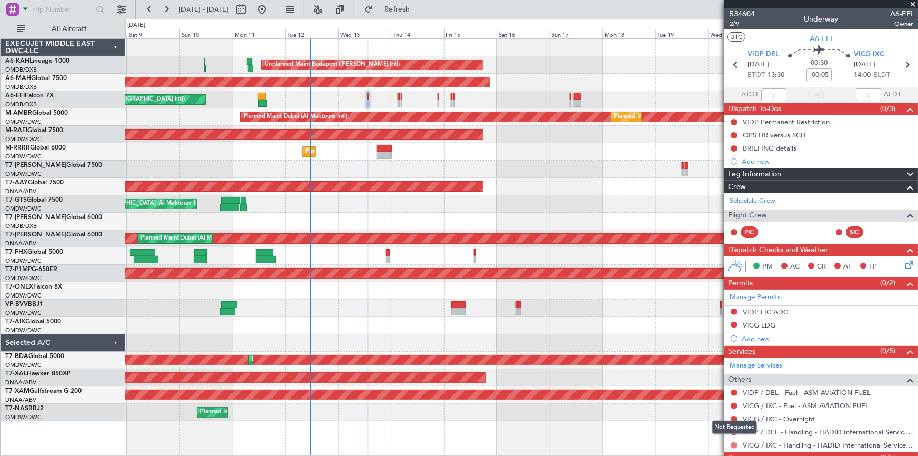
click at [732, 444] on button at bounding box center [734, 445] width 6 height 6
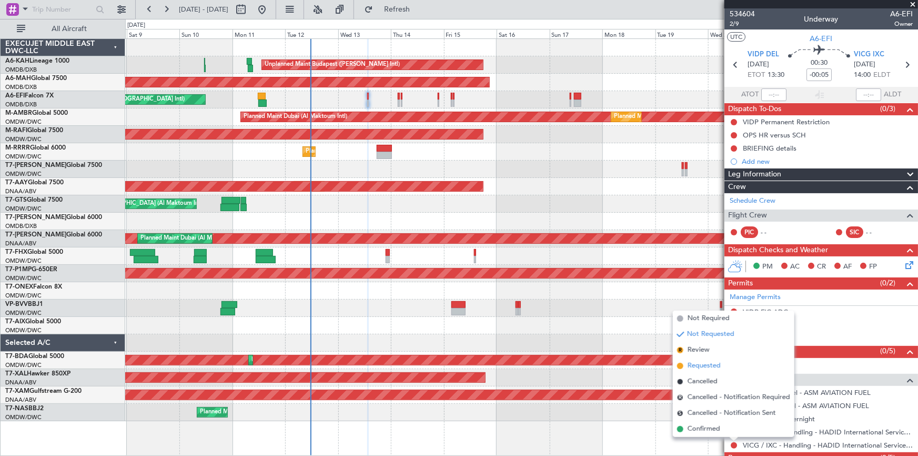
click at [692, 364] on span "Requested" at bounding box center [704, 366] width 33 height 11
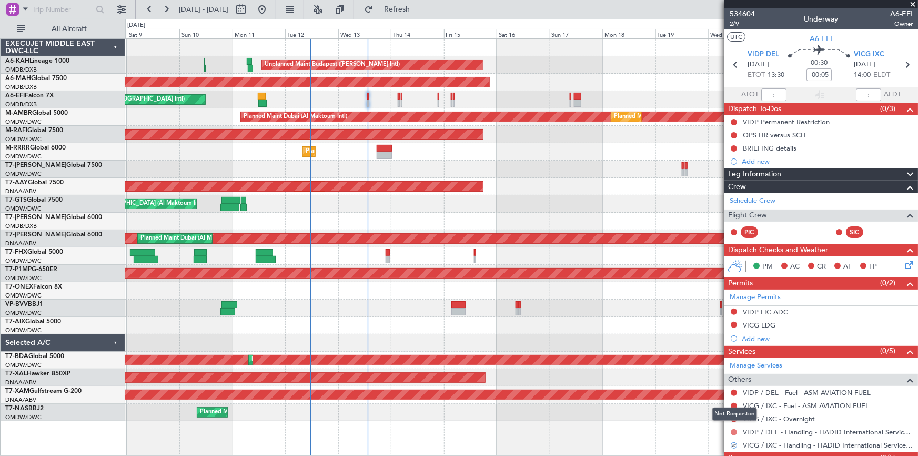
click at [734, 432] on button at bounding box center [734, 432] width 6 height 6
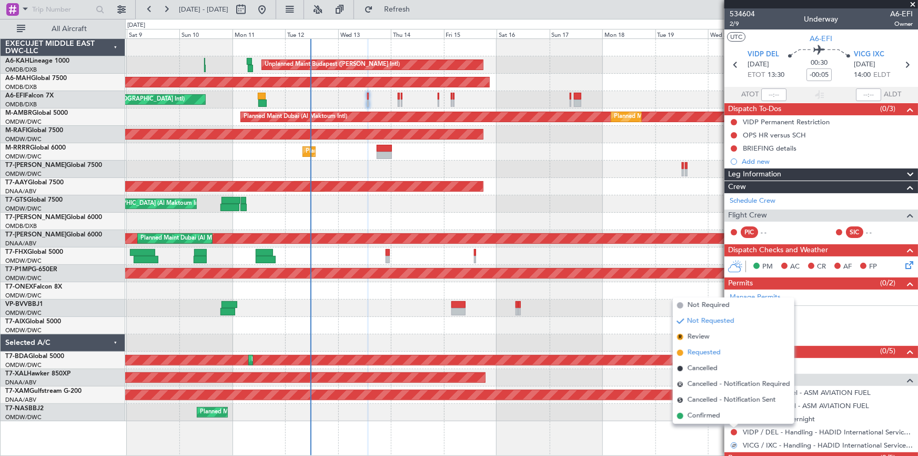
click at [699, 352] on span "Requested" at bounding box center [704, 352] width 33 height 11
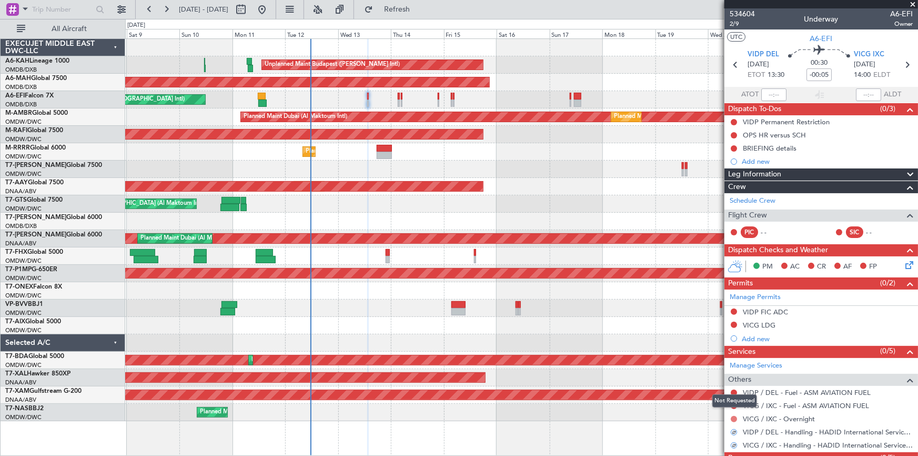
click at [736, 417] on button at bounding box center [734, 419] width 6 height 6
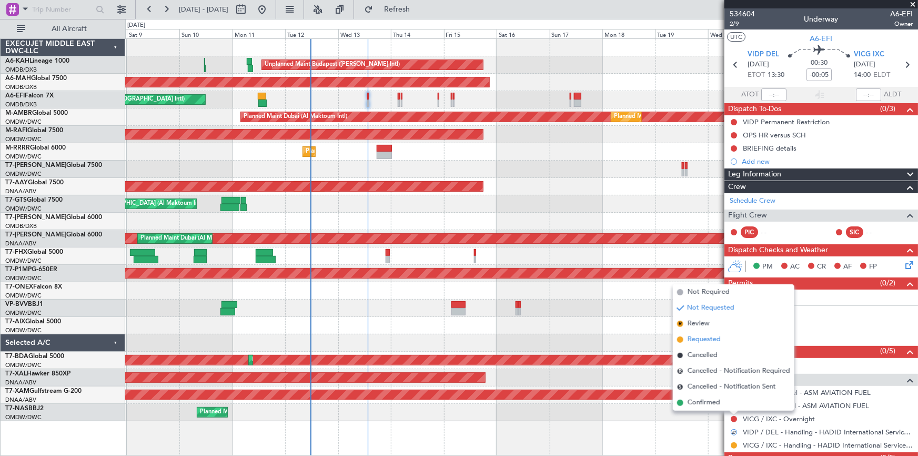
click at [706, 340] on span "Requested" at bounding box center [704, 339] width 33 height 11
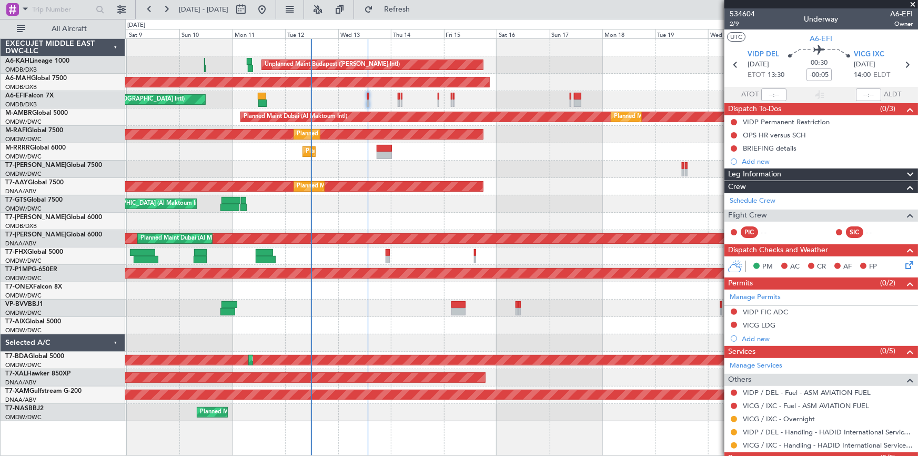
click at [366, 96] on div "Unplanned Maint [GEOGRAPHIC_DATA] ([GEOGRAPHIC_DATA] Intl)" at bounding box center [521, 99] width 793 height 17
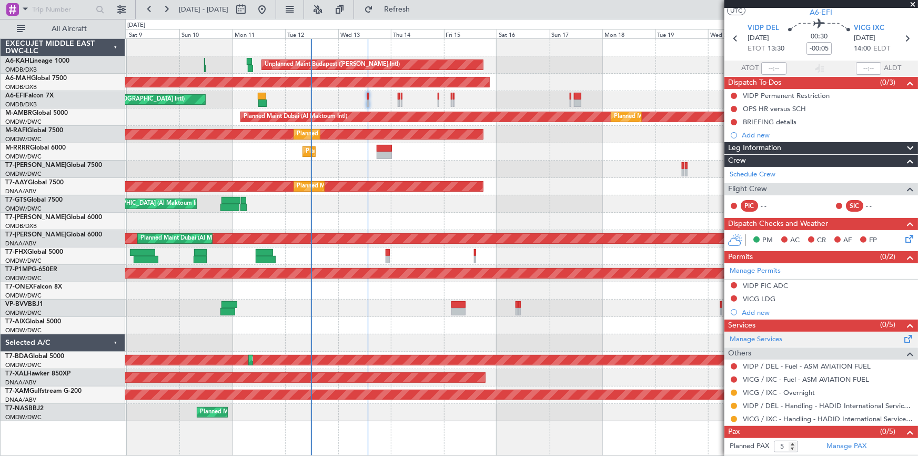
scroll to position [38, 0]
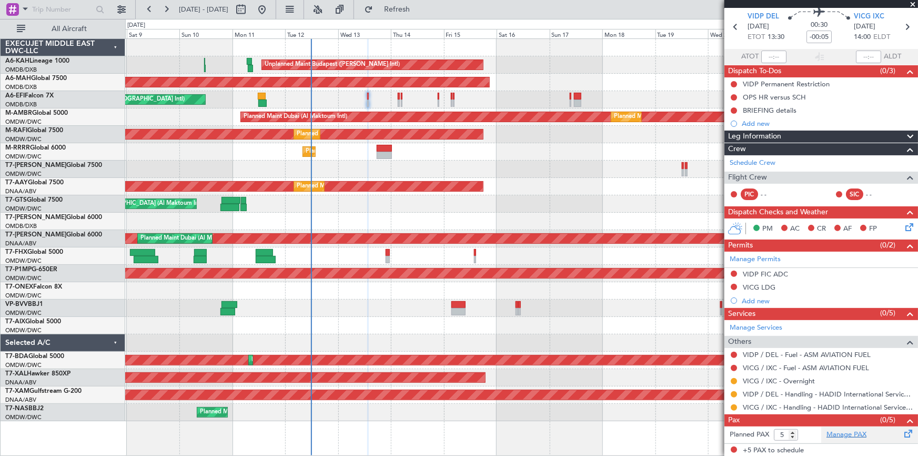
click at [858, 435] on link "Manage PAX" at bounding box center [847, 435] width 40 height 11
drag, startPoint x: 425, startPoint y: 2, endPoint x: 440, endPoint y: 15, distance: 19.4
click at [423, 2] on button "Refresh" at bounding box center [391, 9] width 63 height 17
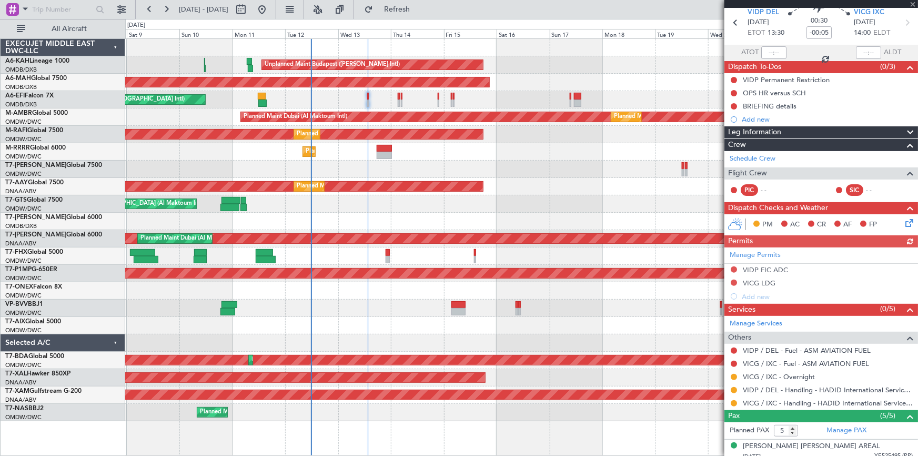
scroll to position [0, 0]
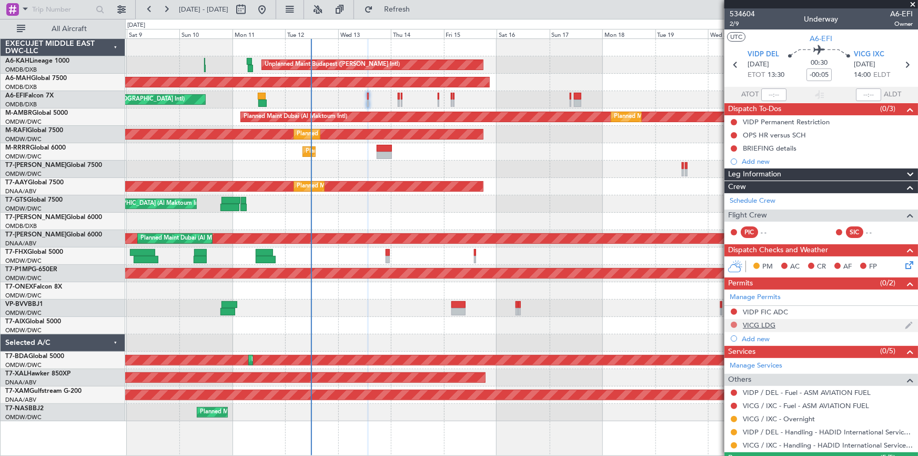
click at [735, 322] on button at bounding box center [734, 325] width 6 height 6
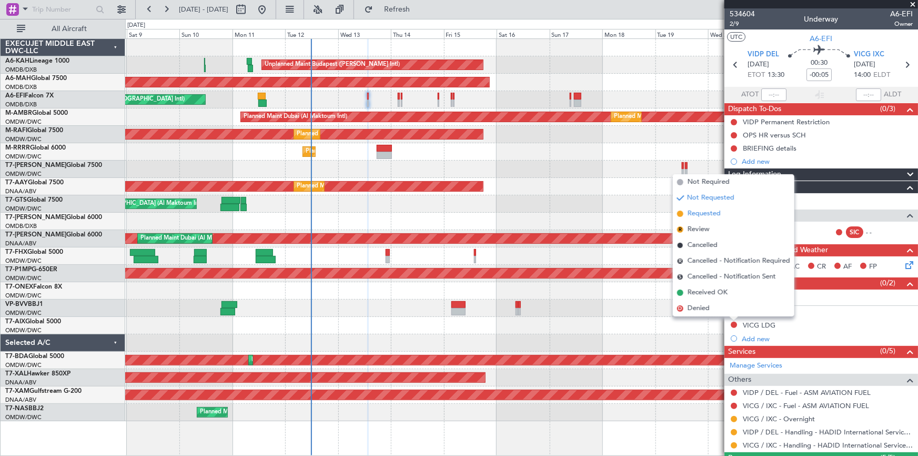
click at [699, 215] on span "Requested" at bounding box center [704, 213] width 33 height 11
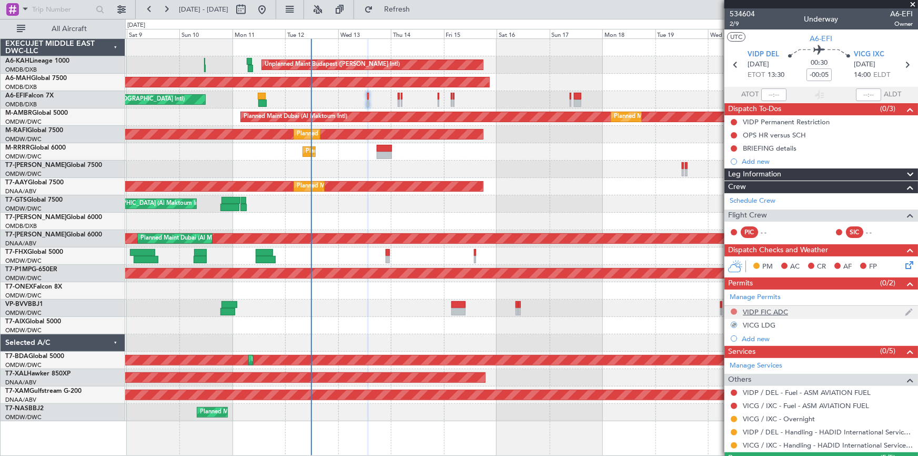
click at [733, 308] on button at bounding box center [734, 311] width 6 height 6
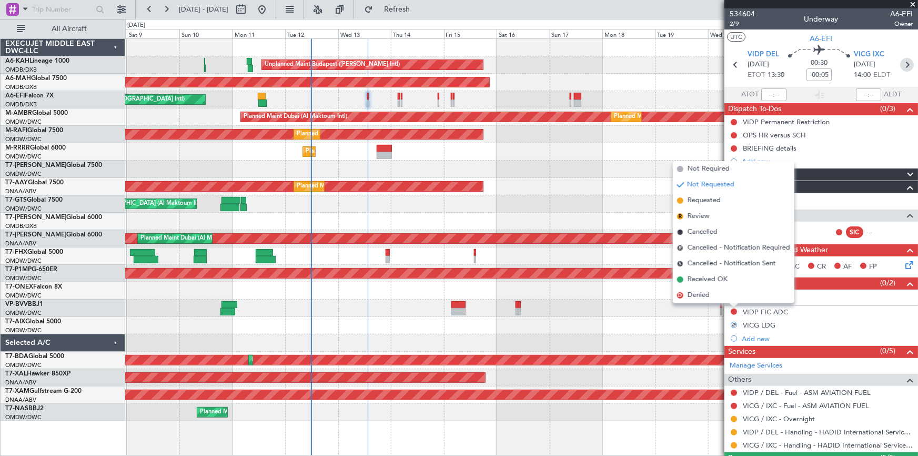
click at [906, 63] on icon at bounding box center [908, 65] width 14 height 14
type input "-00:10"
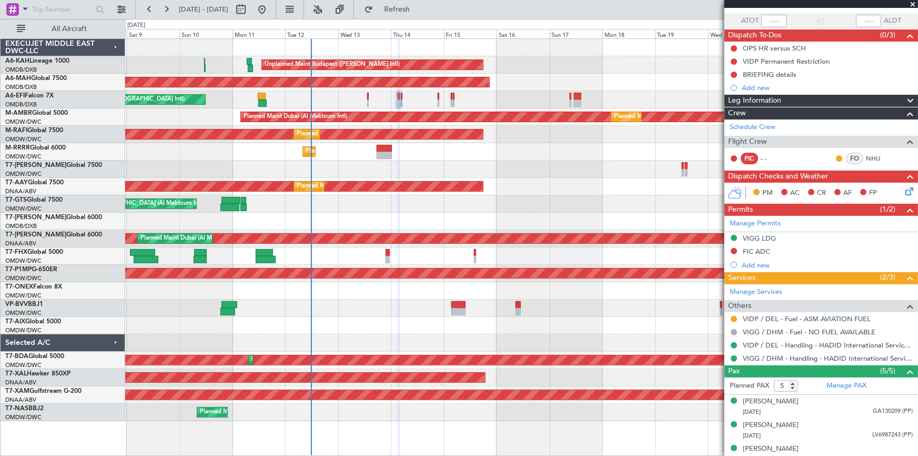
scroll to position [129, 0]
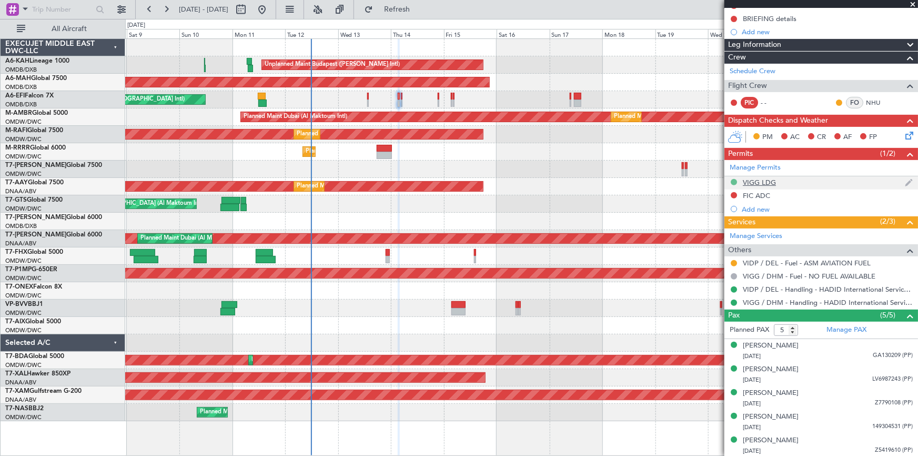
click at [732, 179] on button at bounding box center [734, 182] width 6 height 6
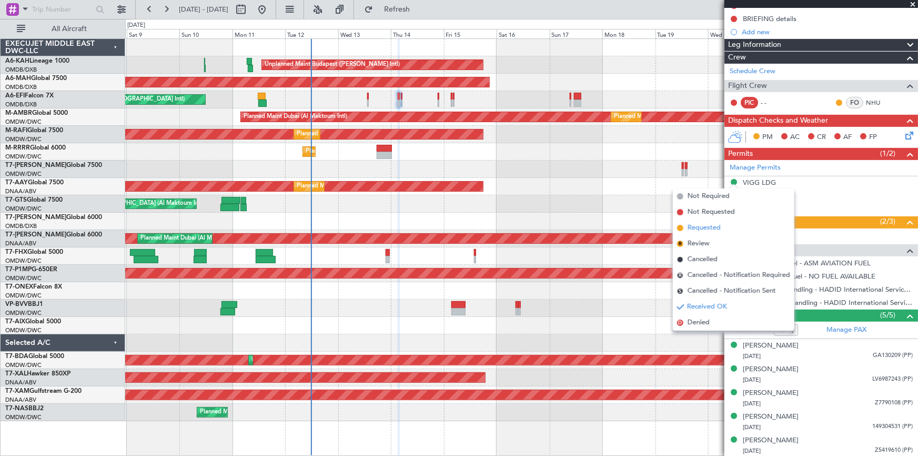
click at [705, 225] on span "Requested" at bounding box center [704, 228] width 33 height 11
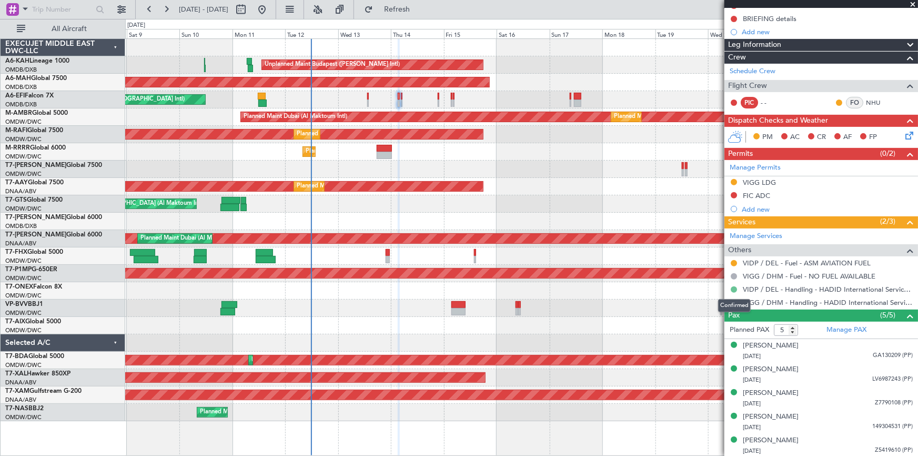
click at [732, 286] on button at bounding box center [734, 289] width 6 height 6
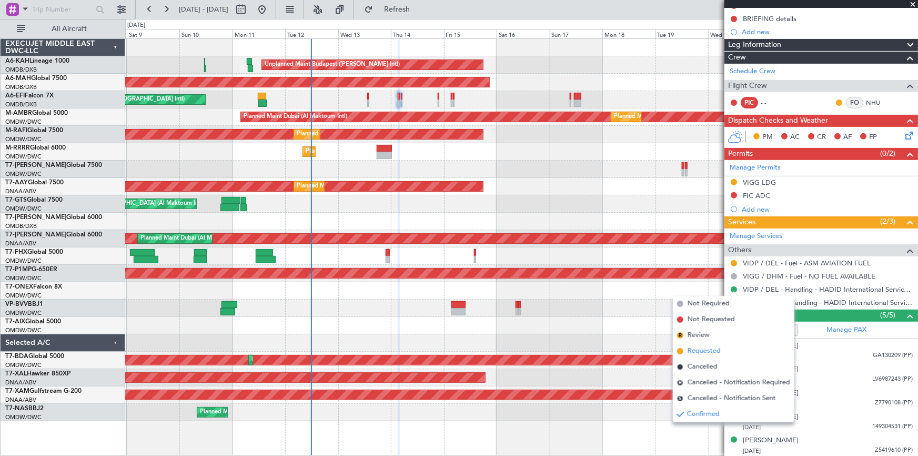
click at [705, 347] on span "Requested" at bounding box center [704, 351] width 33 height 11
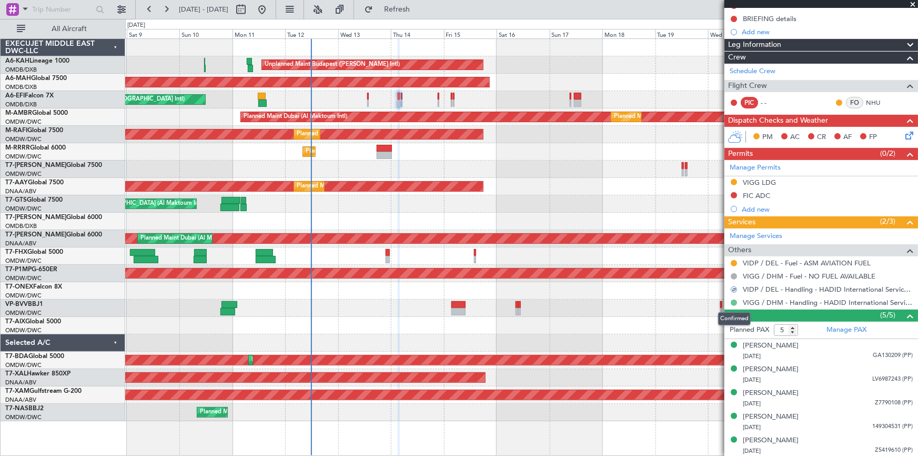
click at [734, 302] on button at bounding box center [734, 302] width 6 height 6
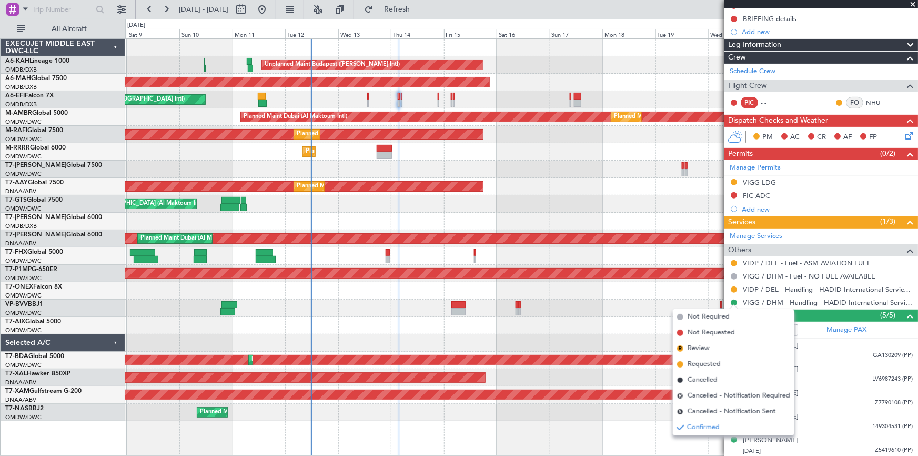
drag, startPoint x: 716, startPoint y: 363, endPoint x: 512, endPoint y: 216, distance: 251.5
click at [715, 362] on span "Requested" at bounding box center [704, 364] width 33 height 11
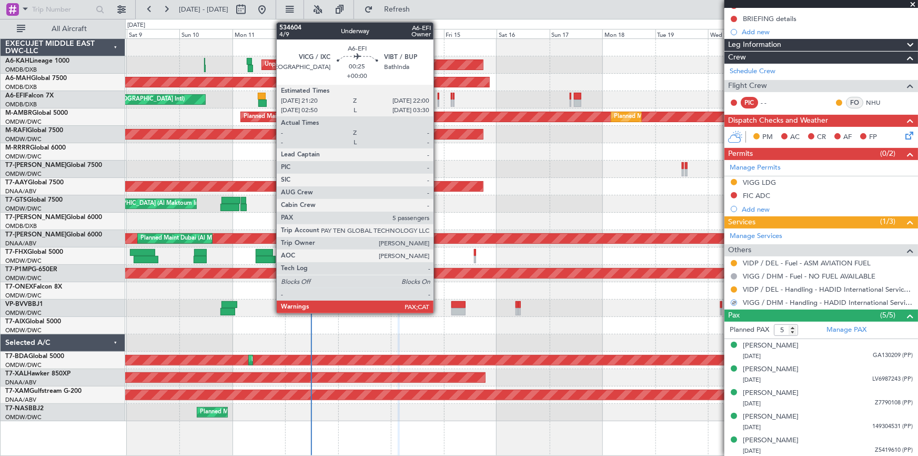
click at [438, 96] on div at bounding box center [439, 96] width 2 height 7
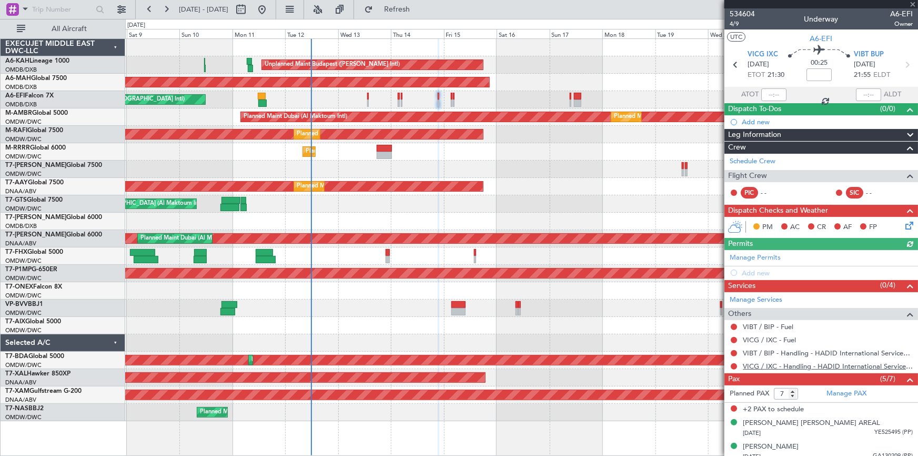
scroll to position [77, 0]
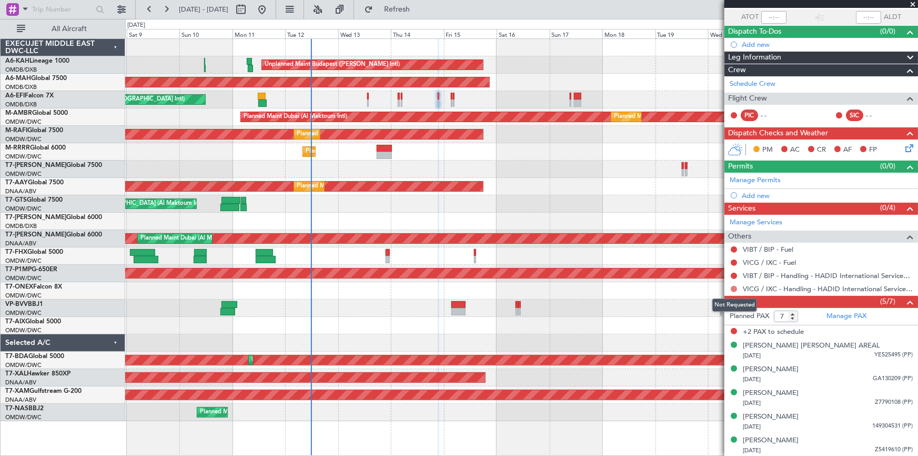
click at [734, 286] on button at bounding box center [734, 289] width 6 height 6
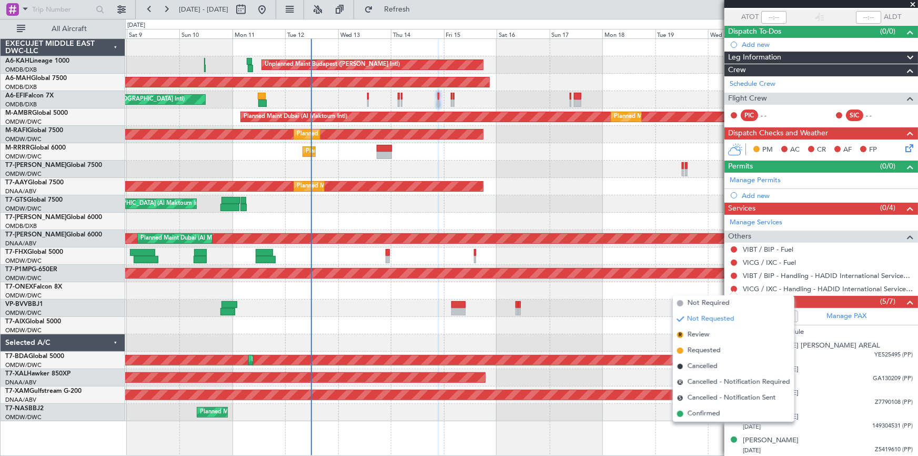
click at [698, 349] on span "Requested" at bounding box center [704, 350] width 33 height 11
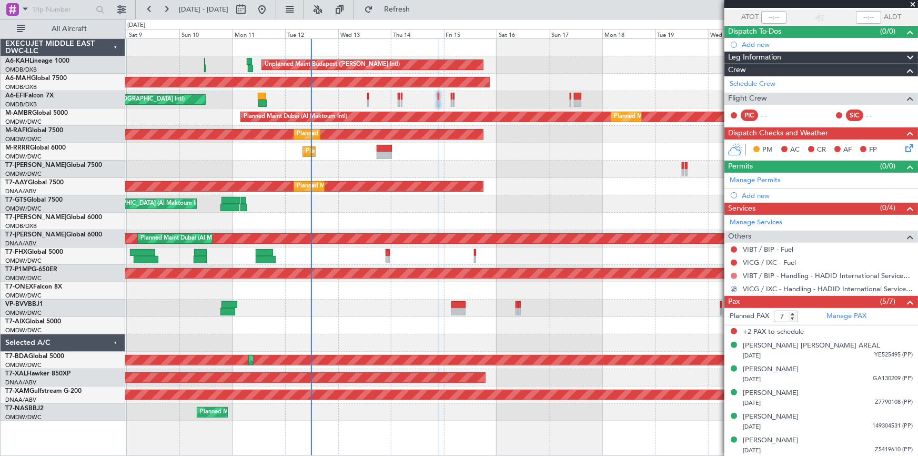
click at [734, 274] on button at bounding box center [734, 276] width 6 height 6
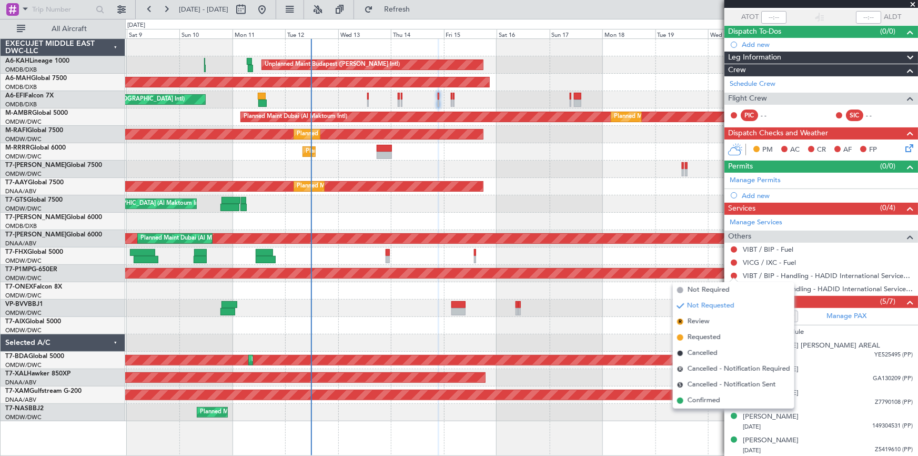
drag, startPoint x: 707, startPoint y: 336, endPoint x: 746, endPoint y: 323, distance: 41.6
click at [707, 336] on span "Requested" at bounding box center [704, 337] width 33 height 11
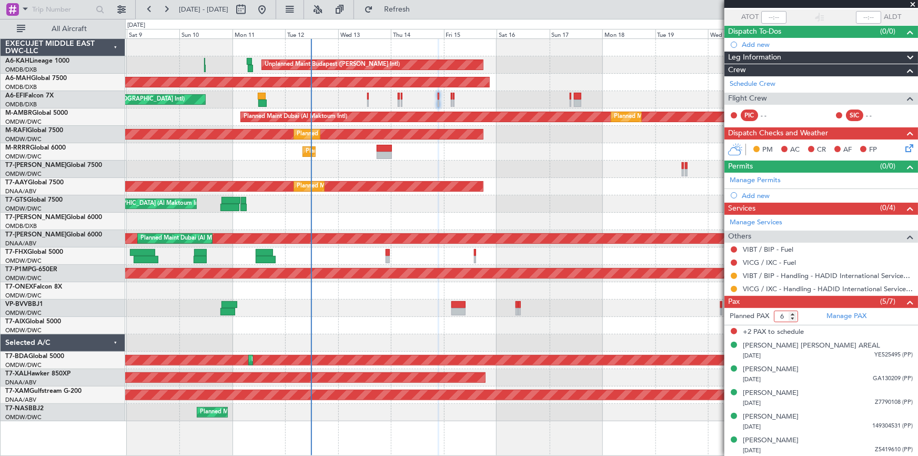
click at [792, 318] on input "6" at bounding box center [786, 317] width 24 height 12
type input "5"
click at [793, 318] on input "5" at bounding box center [786, 317] width 24 height 12
drag, startPoint x: 441, startPoint y: 10, endPoint x: 736, endPoint y: 59, distance: 299.4
click at [420, 11] on span "Refresh" at bounding box center [397, 9] width 44 height 7
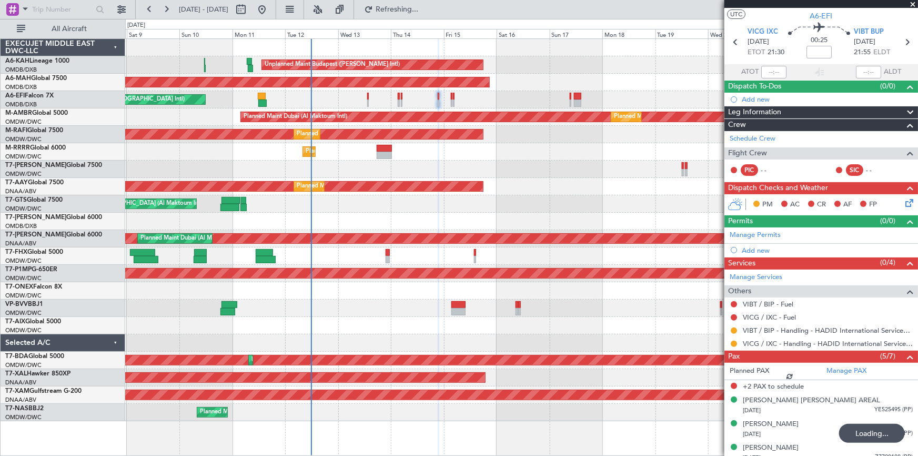
scroll to position [0, 0]
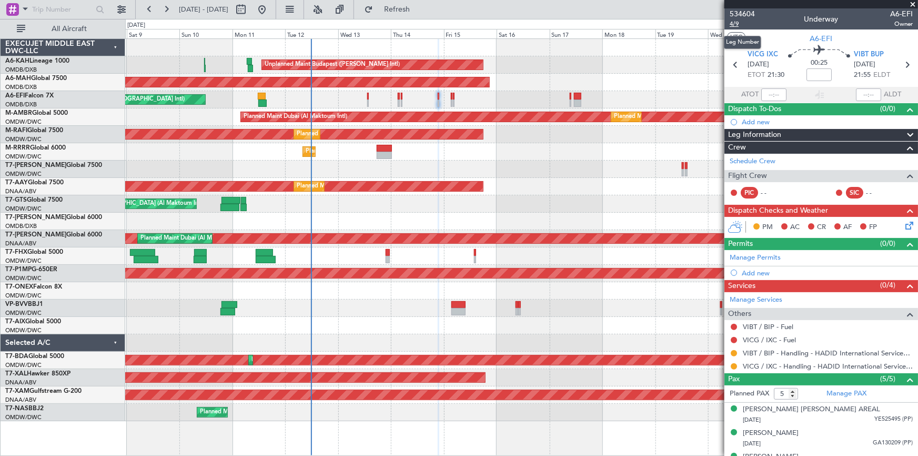
click at [734, 23] on span "4/9" at bounding box center [742, 23] width 25 height 9
click at [420, 11] on span "Refresh" at bounding box center [397, 9] width 44 height 7
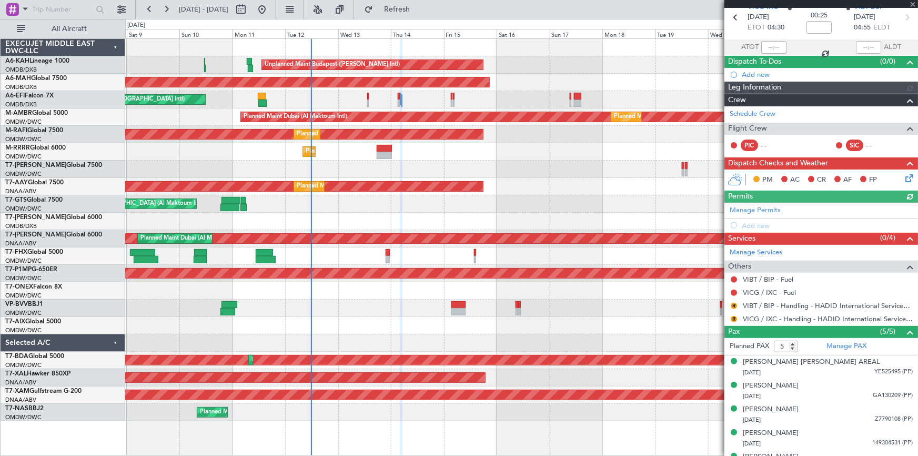
scroll to position [64, 0]
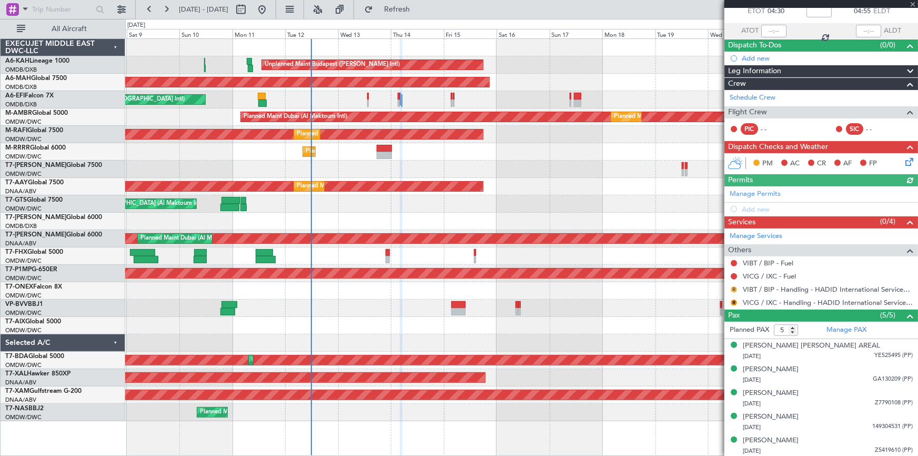
click at [732, 286] on button "R" at bounding box center [734, 289] width 6 height 6
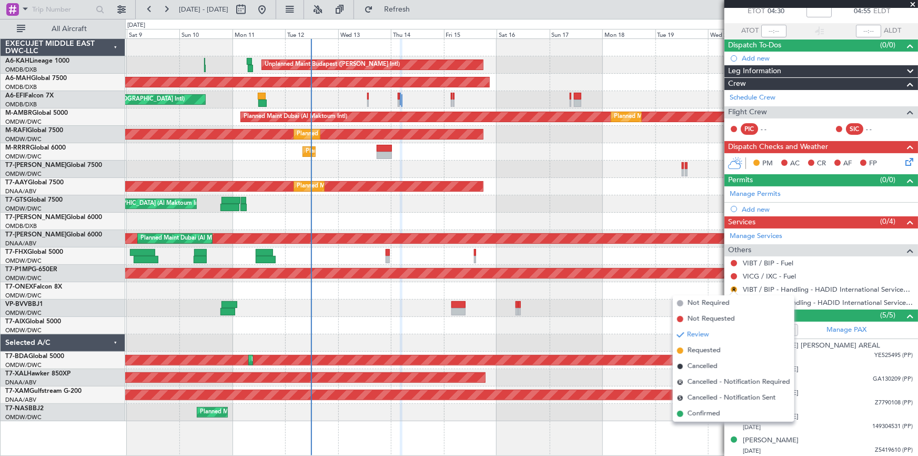
drag, startPoint x: 701, startPoint y: 352, endPoint x: 737, endPoint y: 319, distance: 48.9
click at [702, 351] on span "Requested" at bounding box center [704, 350] width 33 height 11
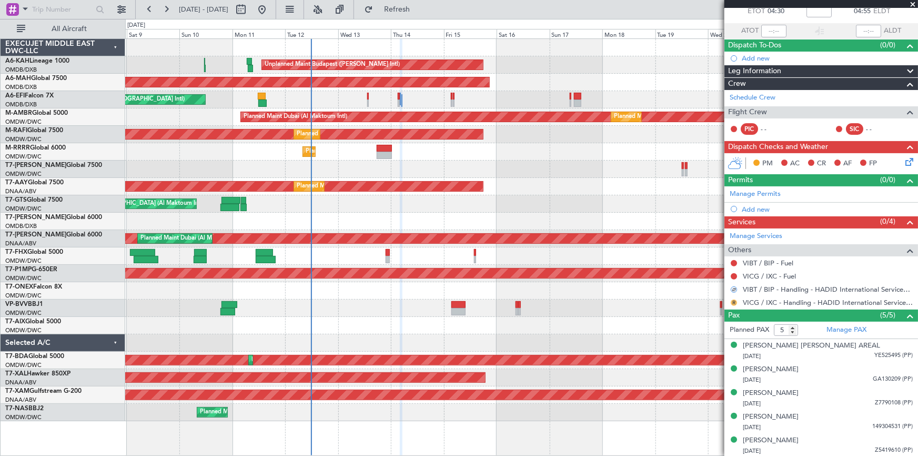
click at [735, 300] on button "R" at bounding box center [734, 302] width 6 height 6
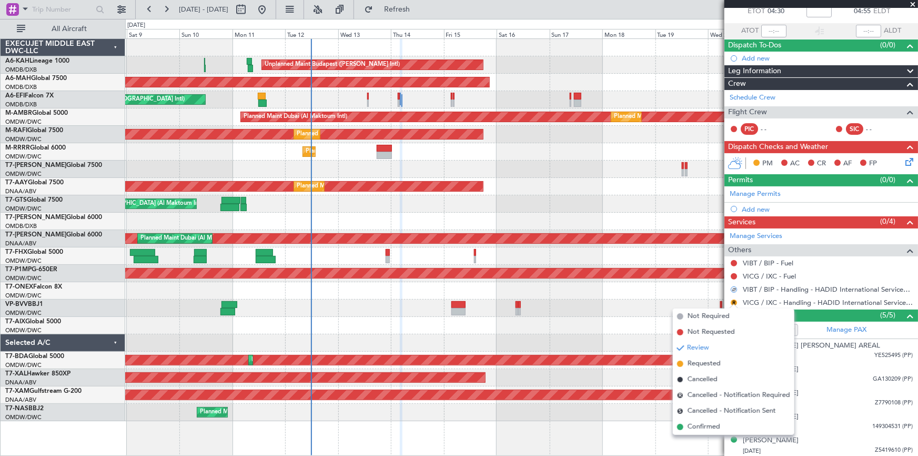
drag, startPoint x: 705, startPoint y: 363, endPoint x: 722, endPoint y: 347, distance: 23.1
click at [705, 362] on span "Requested" at bounding box center [704, 363] width 33 height 11
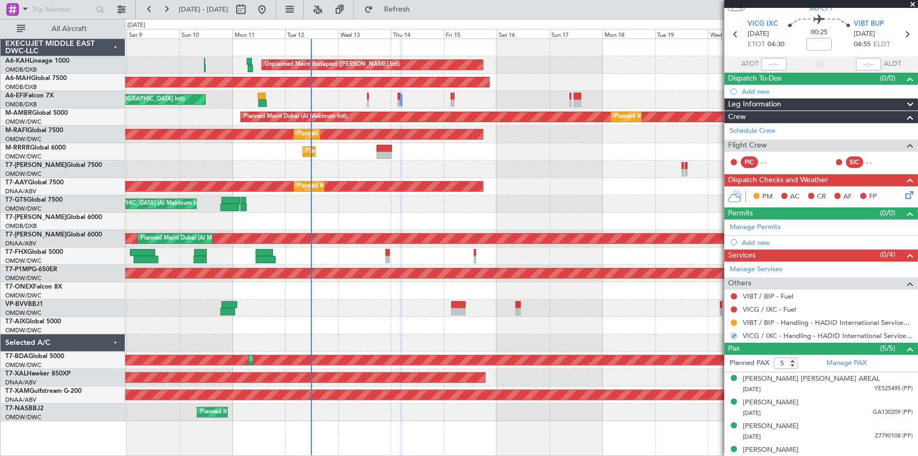
scroll to position [0, 0]
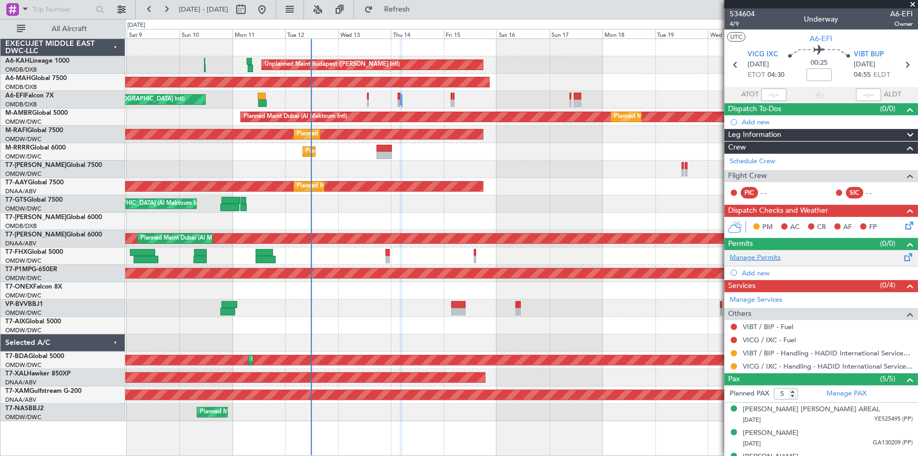
click at [763, 255] on link "Manage Permits" at bounding box center [755, 258] width 51 height 11
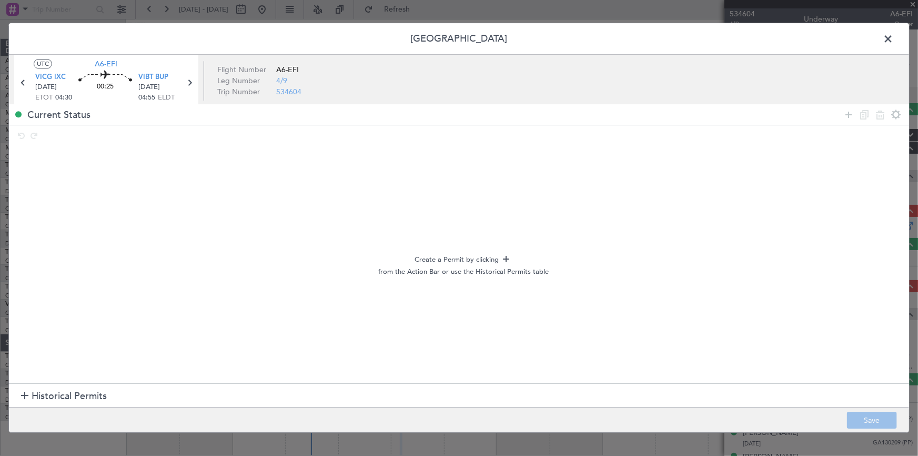
click at [91, 401] on span "Historical Permits" at bounding box center [69, 396] width 75 height 14
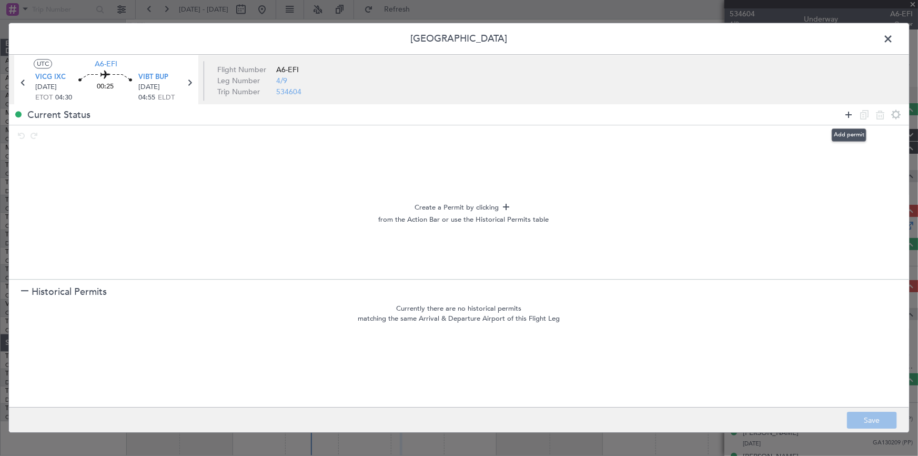
click at [849, 112] on icon at bounding box center [849, 114] width 13 height 13
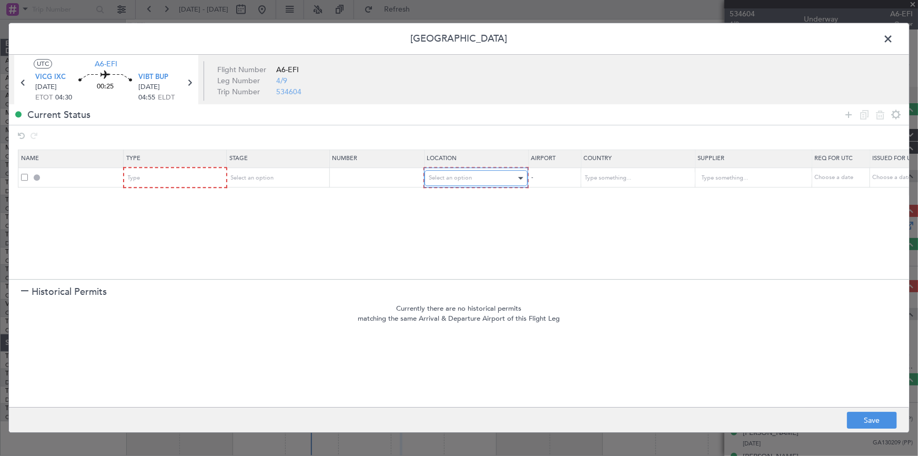
click at [467, 176] on span "Select an option" at bounding box center [450, 178] width 43 height 8
click at [199, 174] on div at bounding box center [459, 228] width 918 height 456
click at [195, 174] on div "Type" at bounding box center [171, 179] width 87 height 16
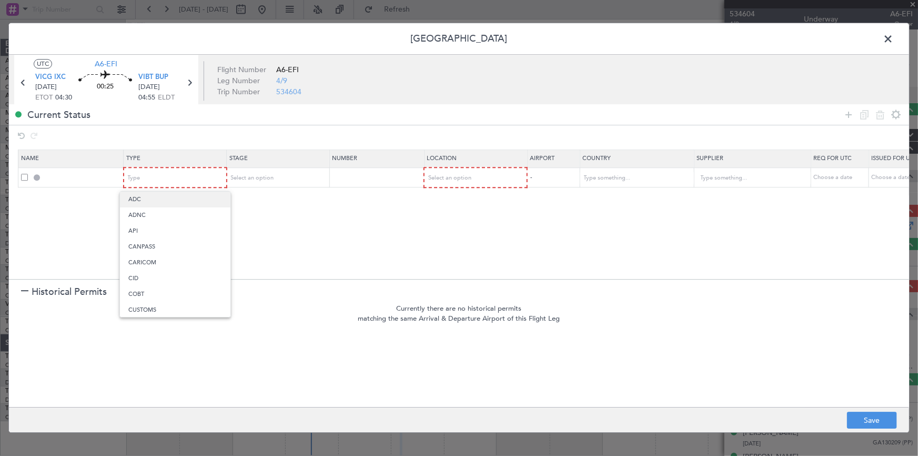
click at [164, 199] on span "ADC" at bounding box center [175, 200] width 94 height 16
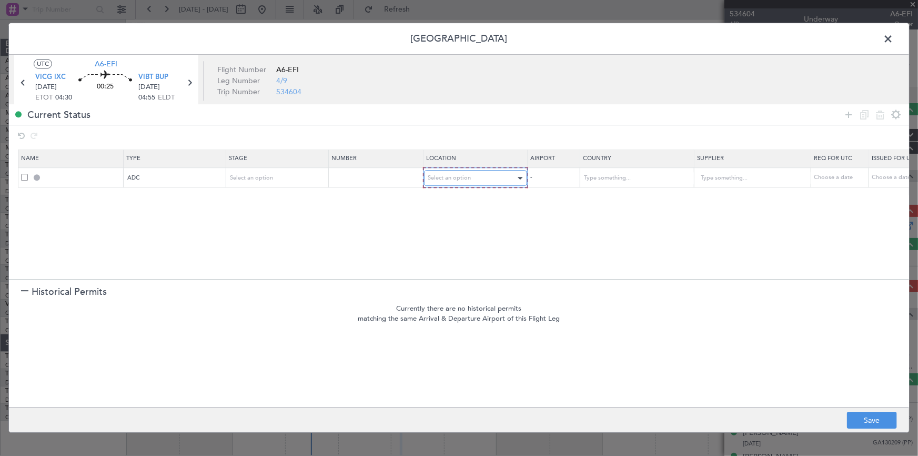
click at [442, 176] on span "Select an option" at bounding box center [449, 178] width 43 height 8
drag, startPoint x: 461, startPoint y: 197, endPoint x: 811, endPoint y: 338, distance: 377.9
click at [462, 198] on span "Departure" at bounding box center [475, 200] width 94 height 16
click at [867, 416] on button "Save" at bounding box center [872, 420] width 50 height 17
click at [888, 38] on div at bounding box center [459, 227] width 901 height 409
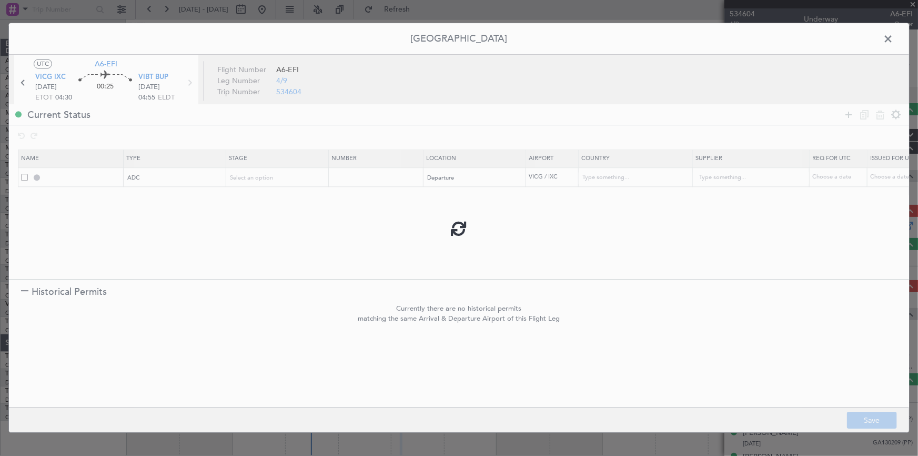
type input "VICG DEP ADC"
type input "India"
type input "NNN"
type input "3"
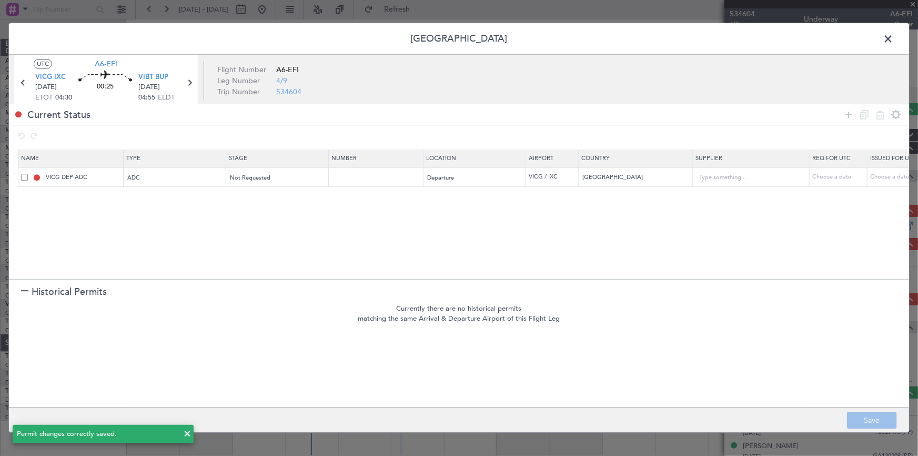
drag, startPoint x: 845, startPoint y: 115, endPoint x: 667, endPoint y: 158, distance: 183.1
click at [846, 115] on icon at bounding box center [849, 114] width 13 height 13
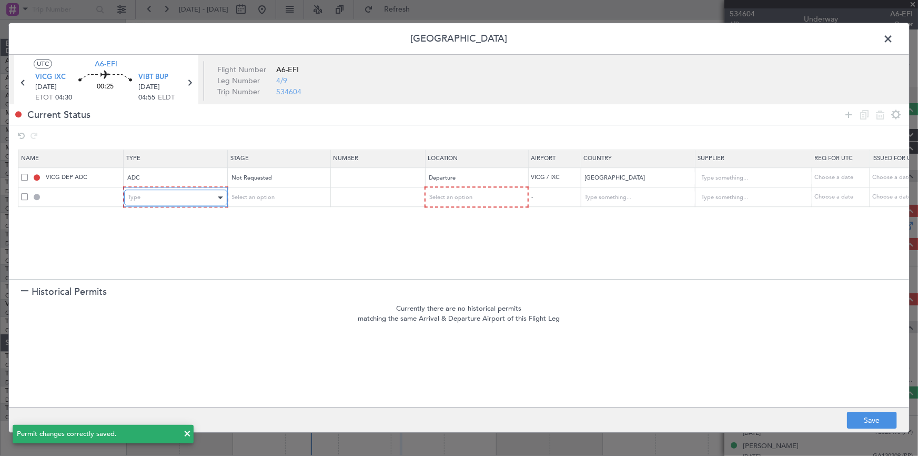
click at [184, 195] on div "Type" at bounding box center [171, 198] width 87 height 16
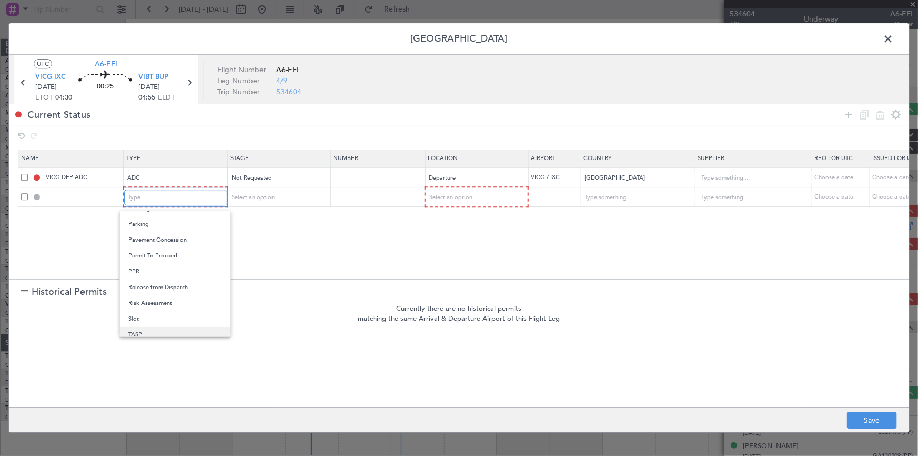
scroll to position [308, 0]
click at [289, 235] on div at bounding box center [459, 228] width 918 height 456
click at [193, 199] on div "Type" at bounding box center [171, 198] width 87 height 16
drag, startPoint x: 154, startPoint y: 308, endPoint x: 219, endPoint y: 282, distance: 70.6
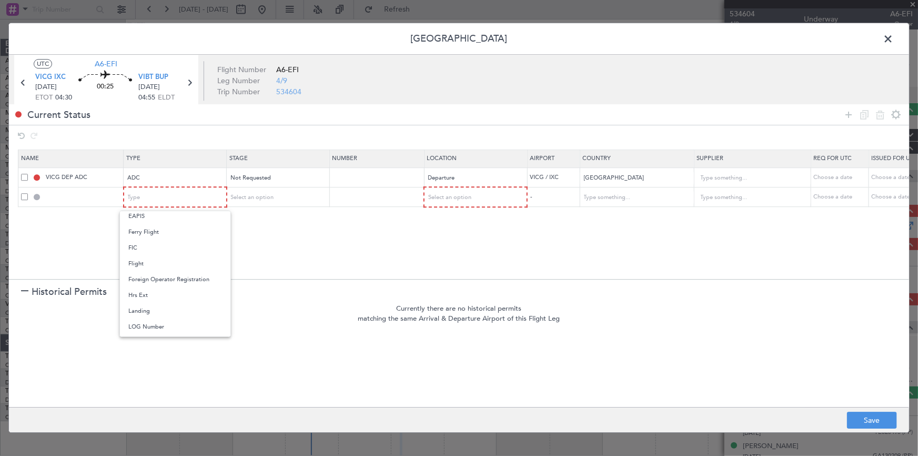
click at [155, 310] on span "Landing" at bounding box center [175, 311] width 94 height 16
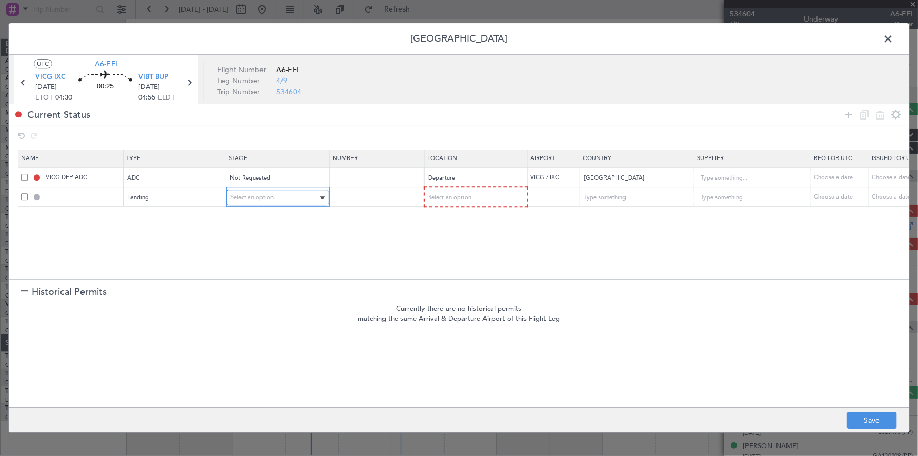
click at [306, 192] on div "Select an option" at bounding box center [274, 198] width 87 height 16
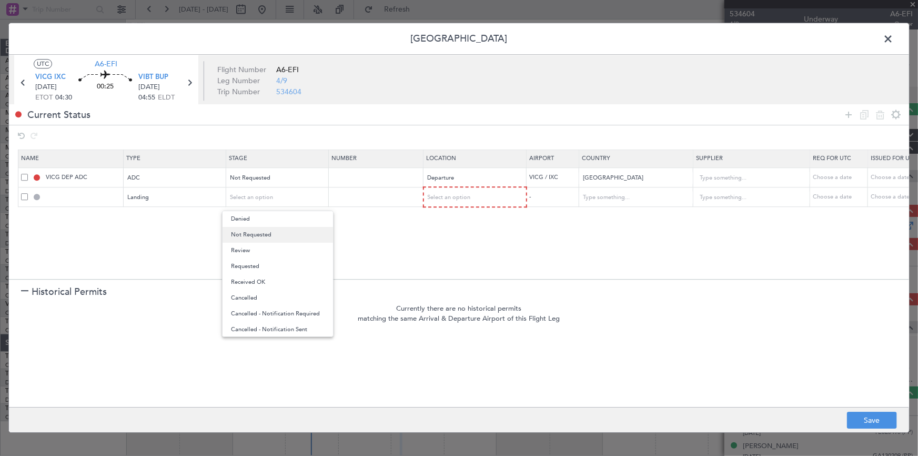
click at [282, 234] on span "Not Requested" at bounding box center [278, 235] width 94 height 16
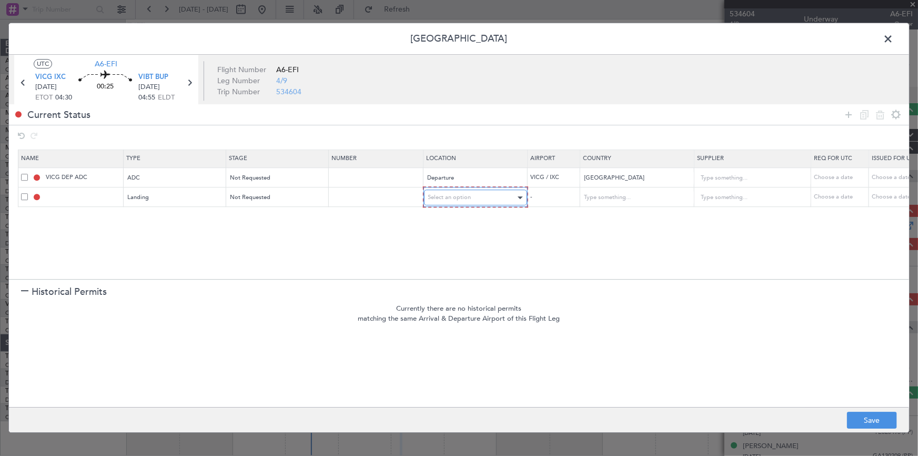
click at [463, 190] on div "Select an option" at bounding box center [471, 198] width 87 height 16
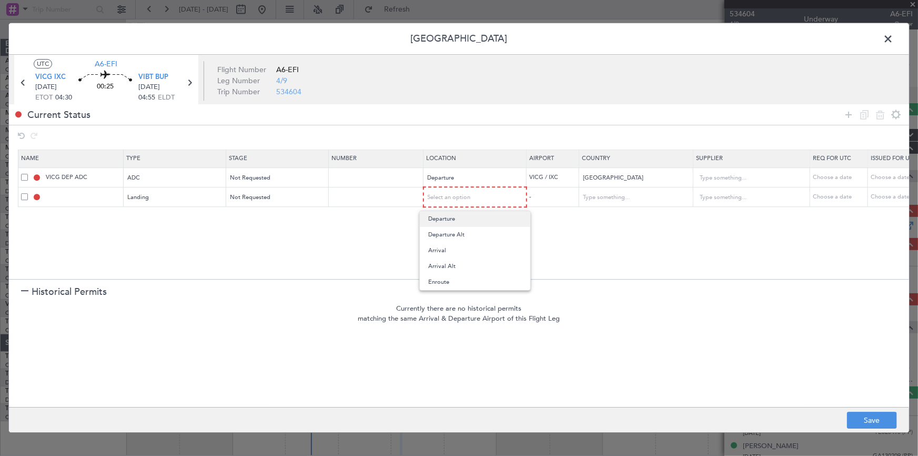
click at [455, 219] on span "Departure" at bounding box center [475, 219] width 94 height 16
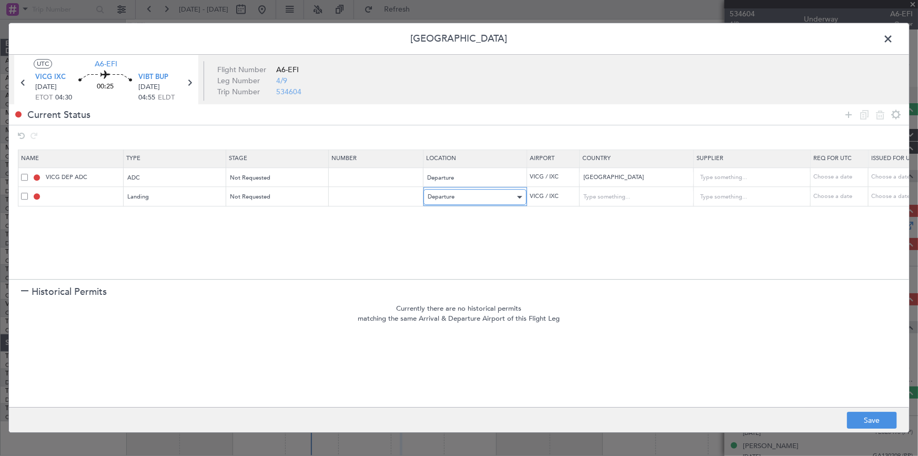
click at [477, 195] on div "Departure" at bounding box center [471, 197] width 87 height 16
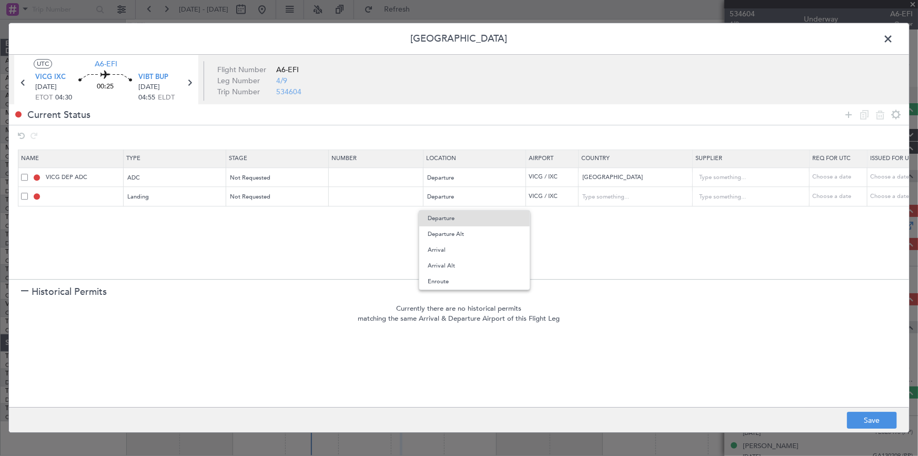
drag, startPoint x: 447, startPoint y: 247, endPoint x: 462, endPoint y: 251, distance: 15.2
click at [457, 249] on span "Arrival" at bounding box center [475, 250] width 94 height 16
click at [868, 417] on button "Save" at bounding box center [872, 420] width 50 height 17
type input "VIBT LDG"
type input "India"
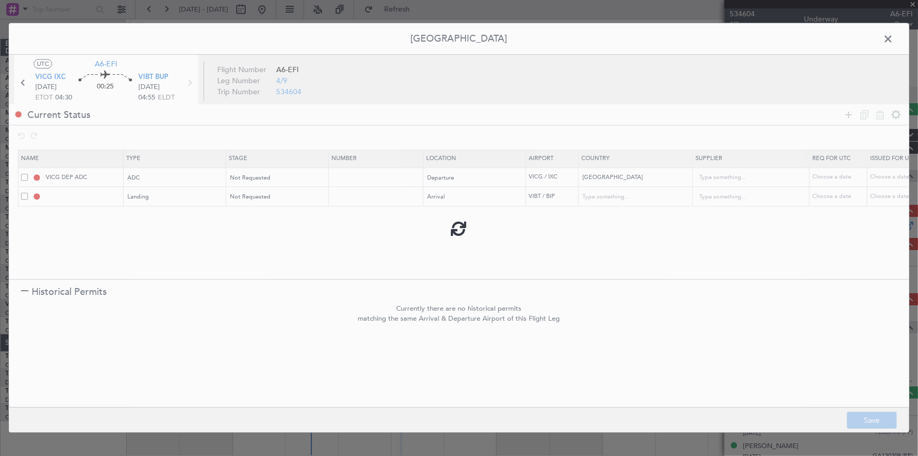
type input "NNN"
type input "3"
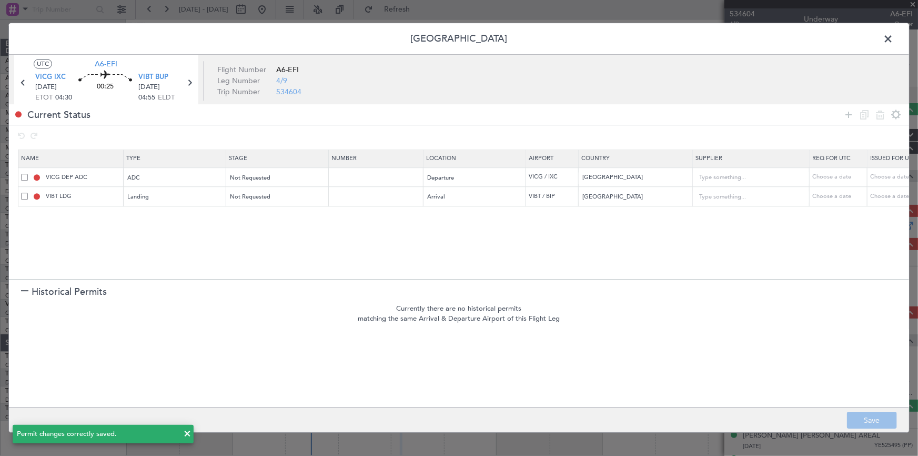
click at [894, 38] on span at bounding box center [894, 41] width 0 height 21
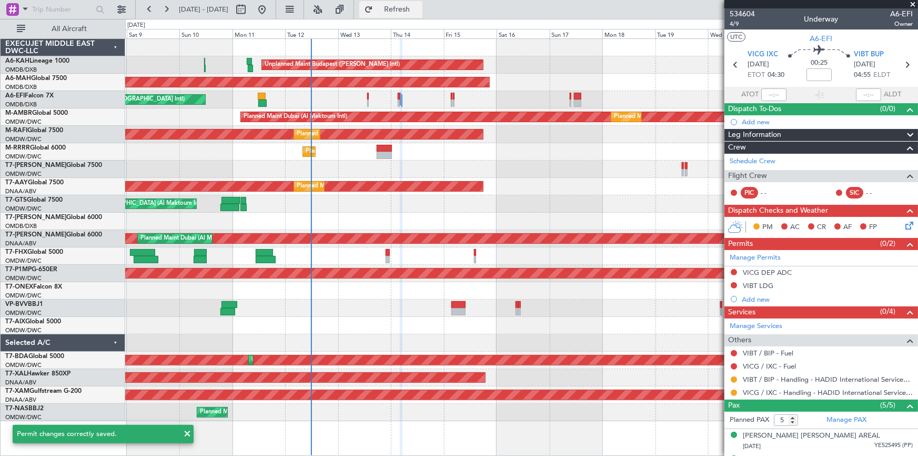
click at [420, 9] on span "Refresh" at bounding box center [397, 9] width 44 height 7
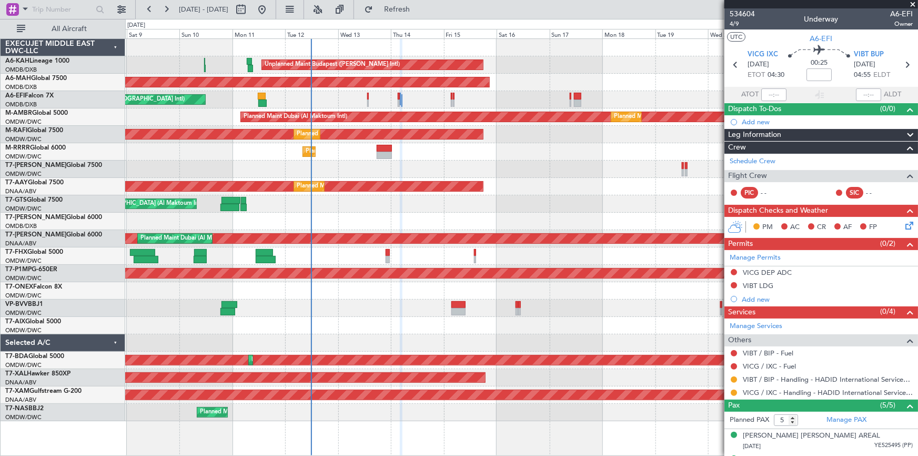
drag, startPoint x: 784, startPoint y: 271, endPoint x: 802, endPoint y: 278, distance: 19.2
click at [784, 271] on div "VICG DEP ADC" at bounding box center [767, 272] width 49 height 9
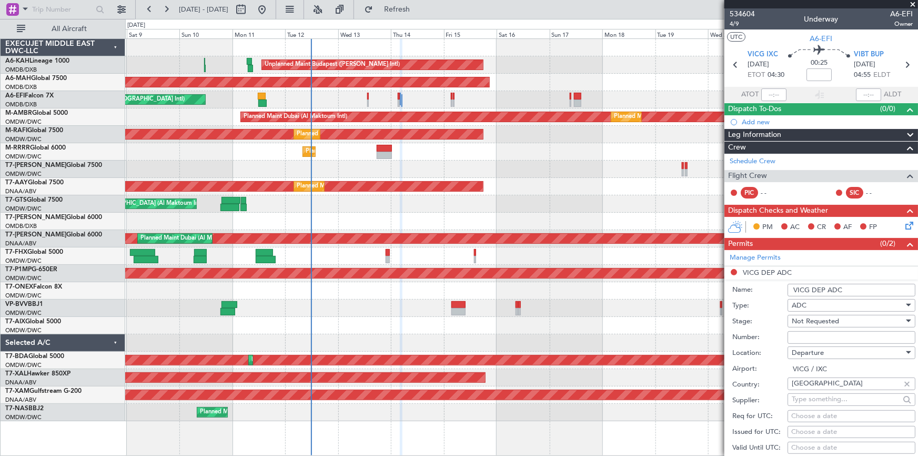
click at [857, 288] on input "VICG DEP ADC" at bounding box center [852, 290] width 128 height 13
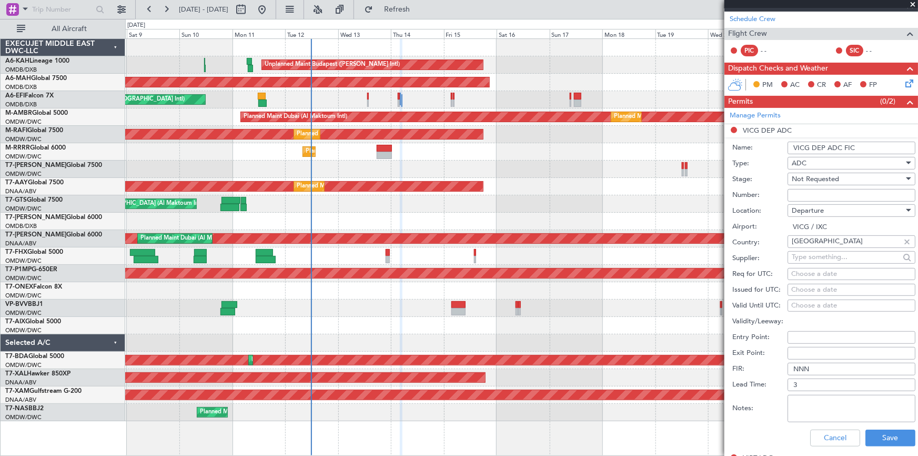
scroll to position [191, 0]
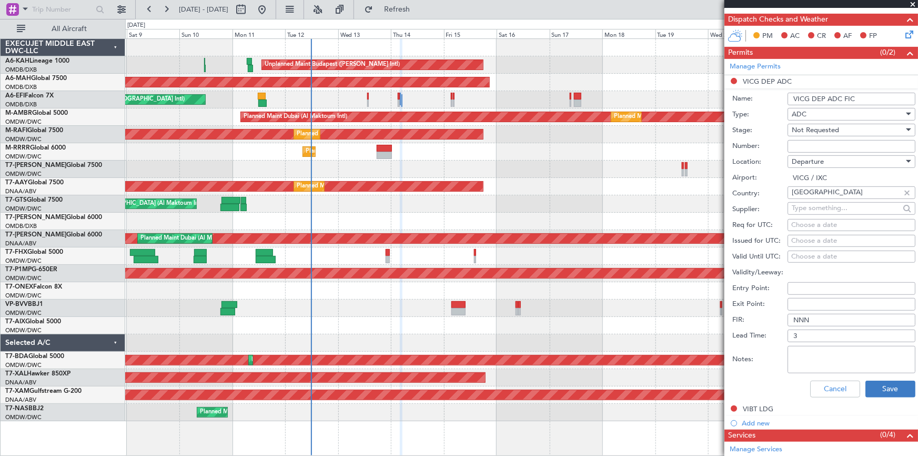
type input "VICG DEP ADC FIC"
click at [888, 384] on button "Save" at bounding box center [891, 389] width 50 height 17
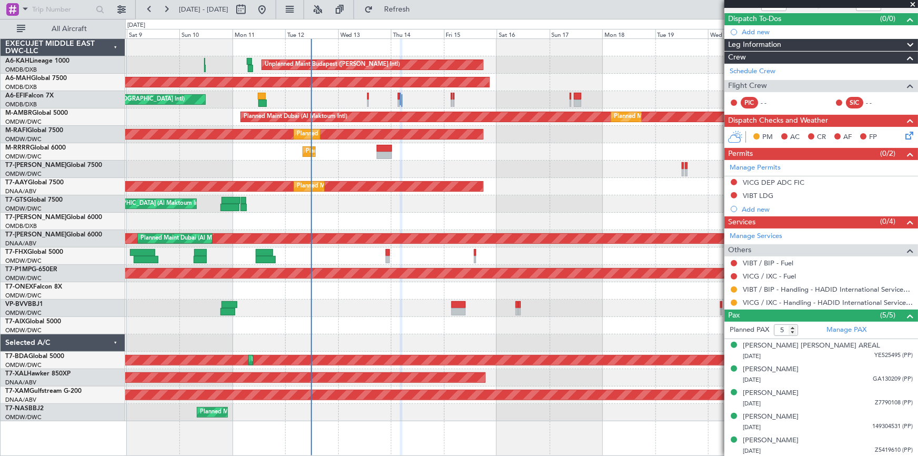
scroll to position [0, 0]
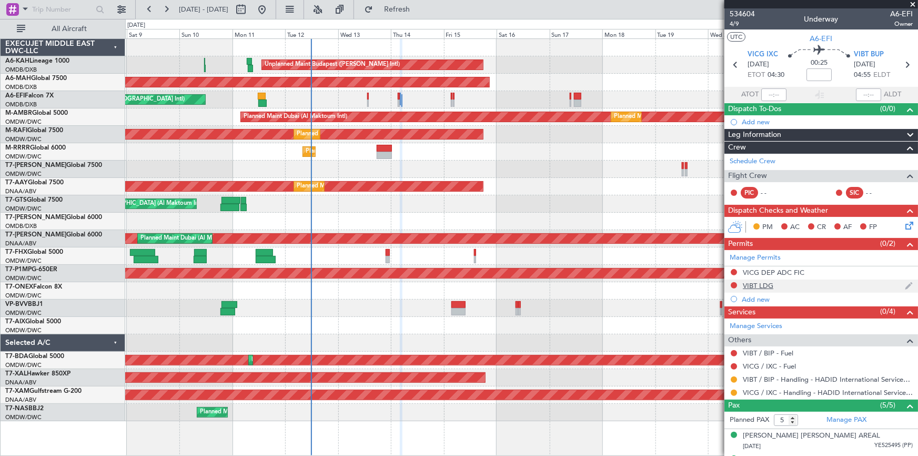
click at [734, 288] on div at bounding box center [734, 285] width 8 height 8
click at [734, 283] on button at bounding box center [734, 285] width 6 height 6
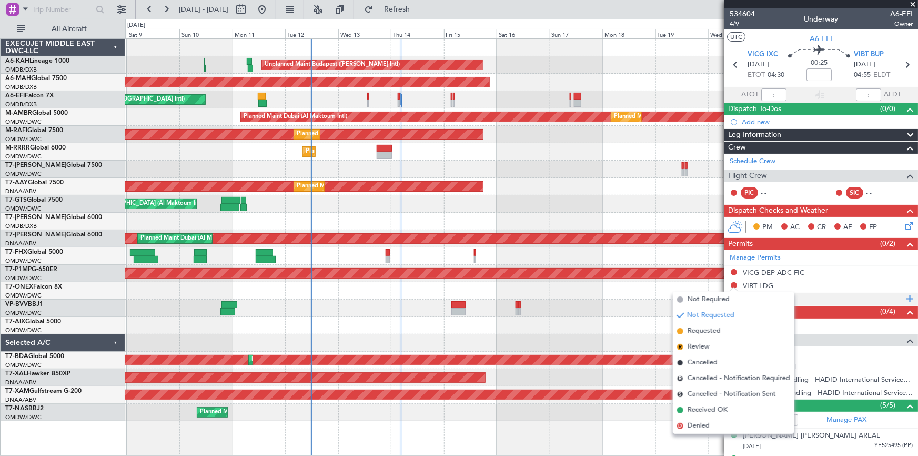
drag, startPoint x: 702, startPoint y: 328, endPoint x: 754, endPoint y: 300, distance: 59.8
click at [702, 329] on span "Requested" at bounding box center [704, 331] width 33 height 11
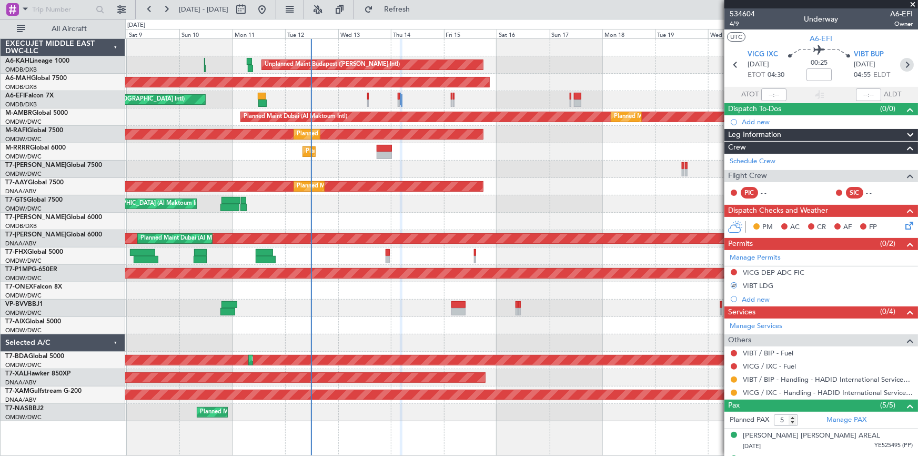
click at [905, 67] on icon at bounding box center [908, 65] width 14 height 14
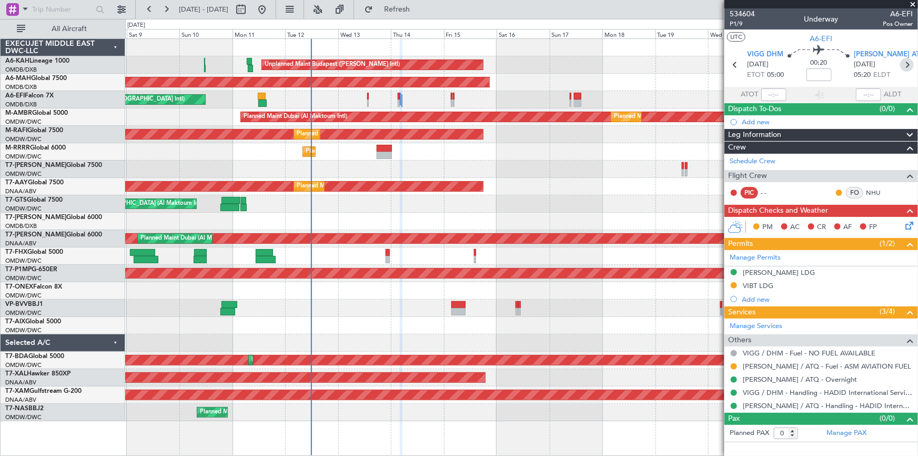
click at [907, 65] on icon at bounding box center [908, 65] width 14 height 14
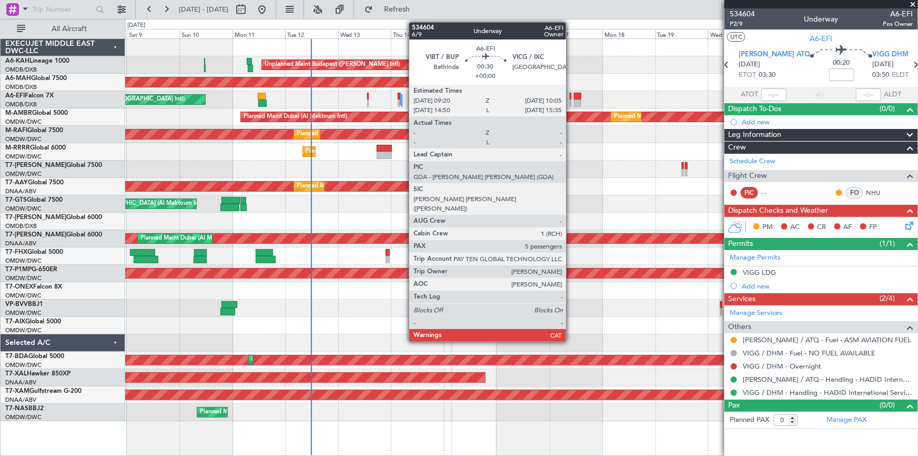
click at [571, 95] on div at bounding box center [571, 96] width 2 height 7
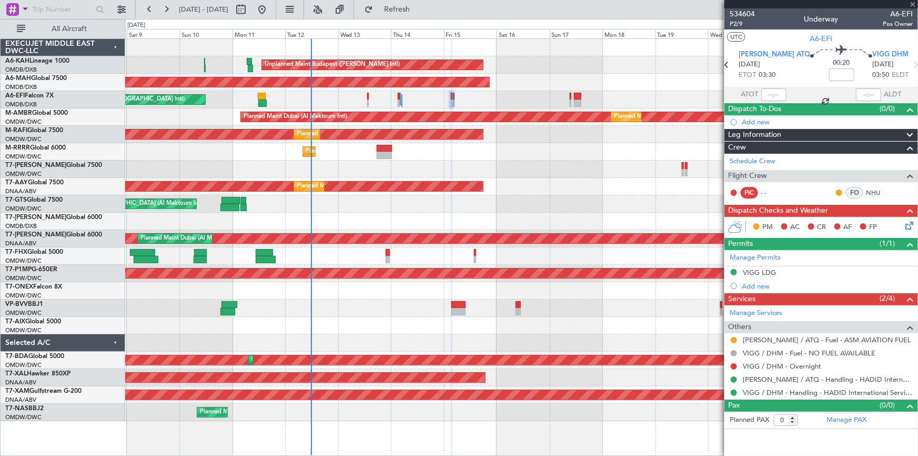
type input "5"
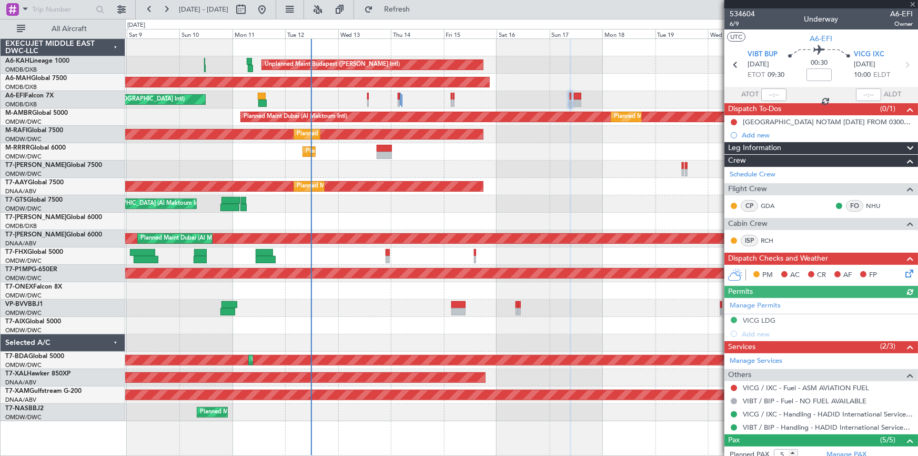
click at [734, 318] on div "Manage Permits VICG LDG Add new" at bounding box center [822, 319] width 194 height 43
click at [733, 319] on button at bounding box center [734, 320] width 6 height 6
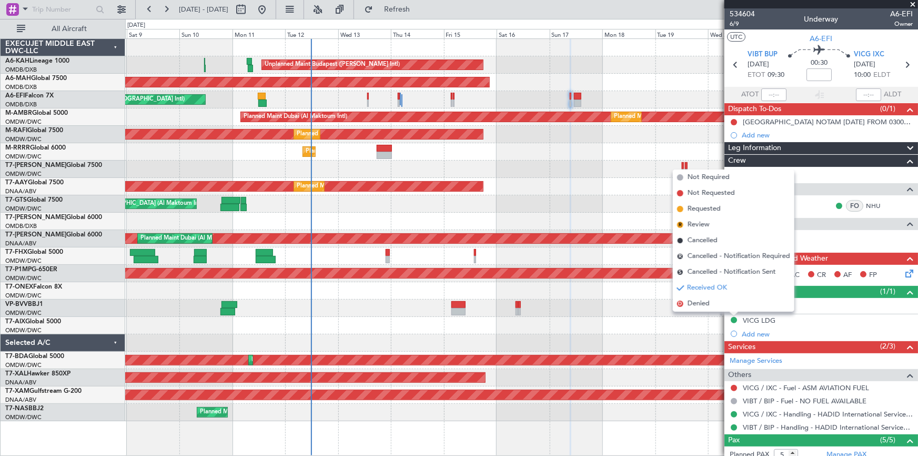
drag, startPoint x: 694, startPoint y: 207, endPoint x: 790, endPoint y: 155, distance: 108.3
click at [701, 205] on span "Requested" at bounding box center [704, 209] width 33 height 11
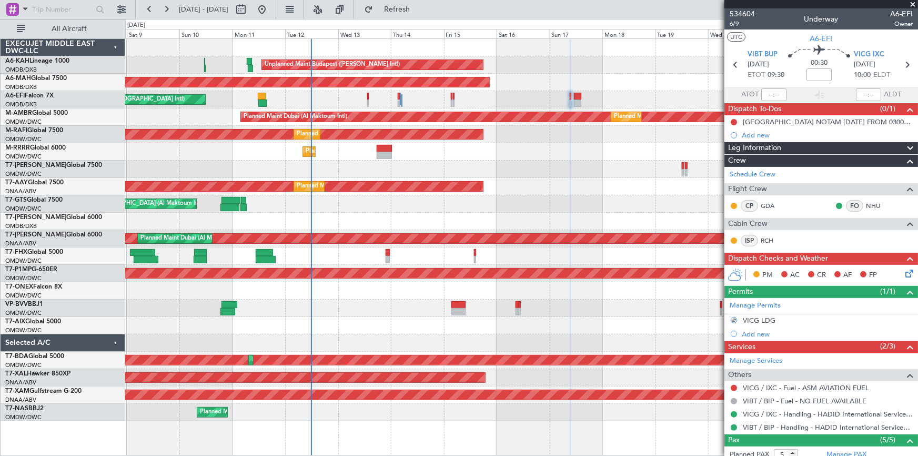
scroll to position [47, 0]
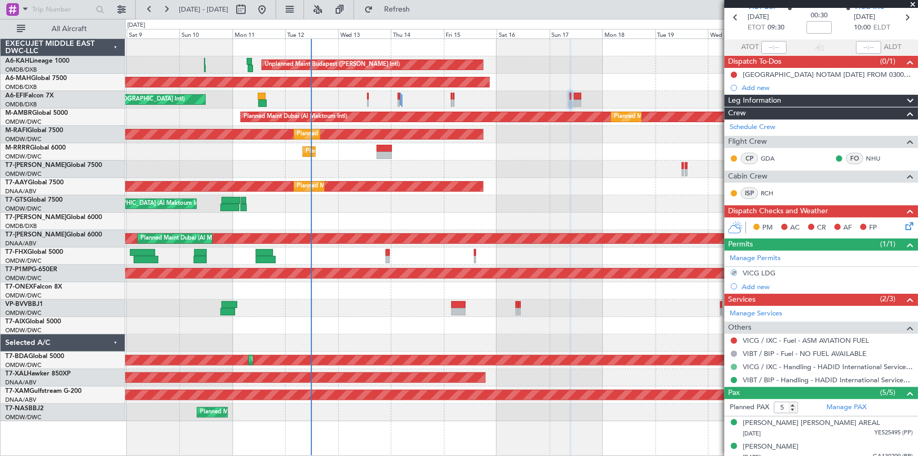
click at [732, 364] on button at bounding box center [734, 367] width 6 height 6
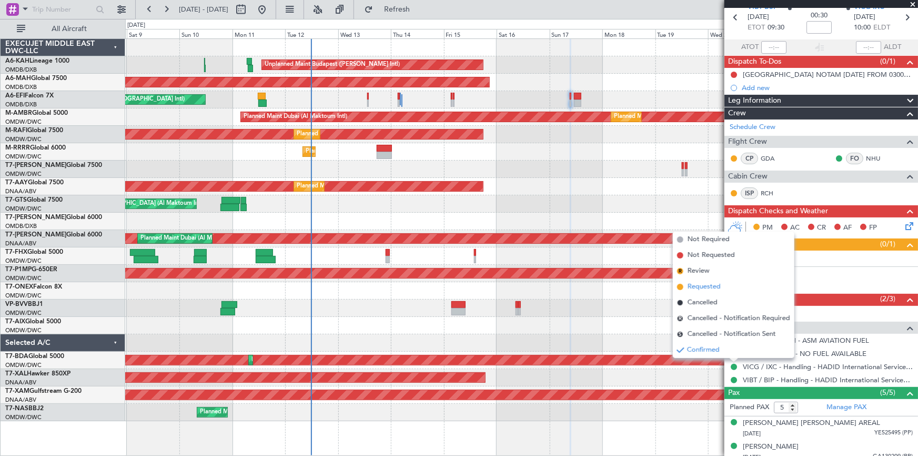
click at [704, 287] on span "Requested" at bounding box center [704, 287] width 33 height 11
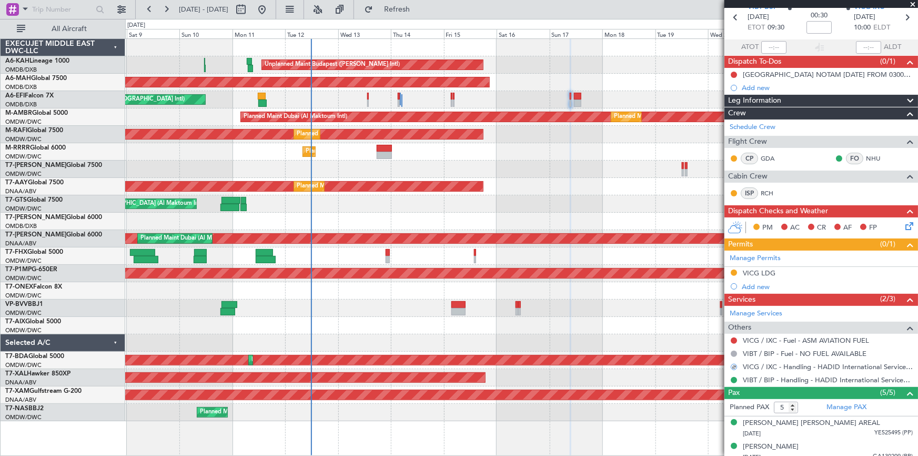
drag, startPoint x: 734, startPoint y: 378, endPoint x: 716, endPoint y: 375, distance: 18.6
click at [732, 379] on button at bounding box center [734, 380] width 6 height 6
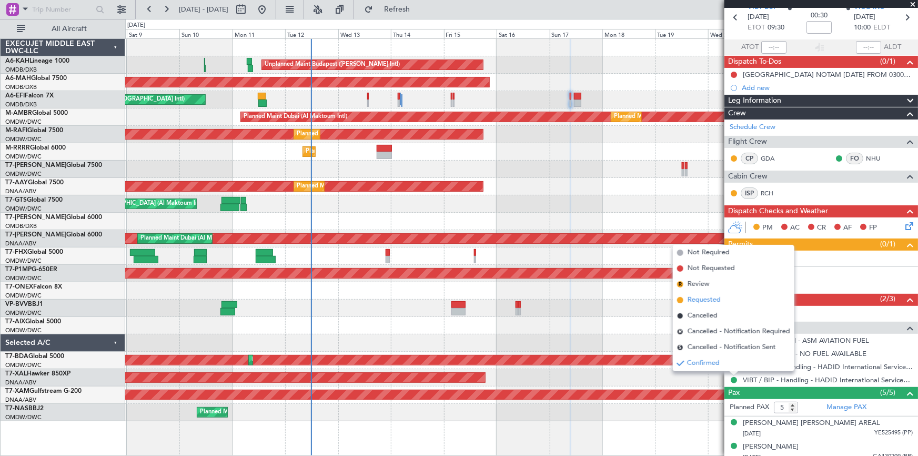
click at [708, 297] on span "Requested" at bounding box center [704, 300] width 33 height 11
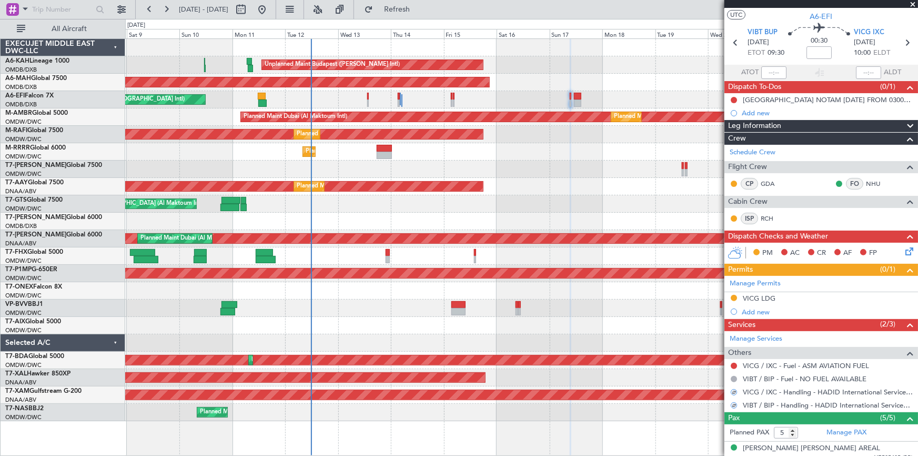
scroll to position [0, 0]
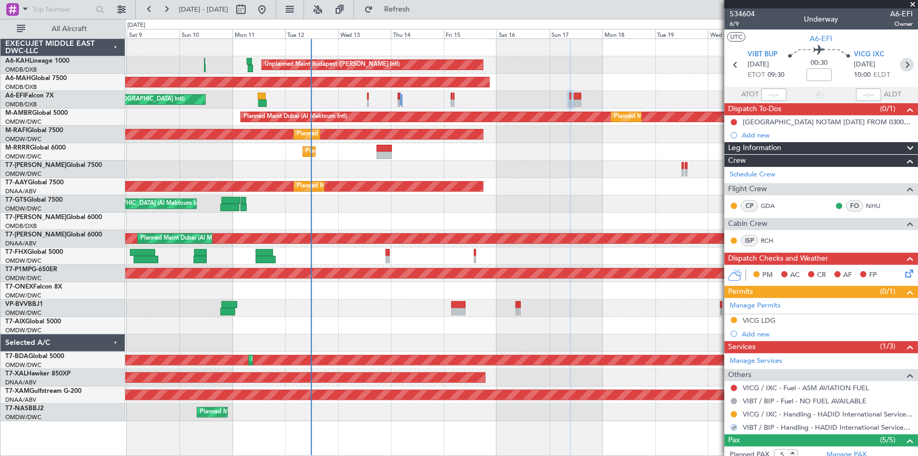
click at [904, 63] on icon at bounding box center [908, 65] width 14 height 14
type input "+00:15"
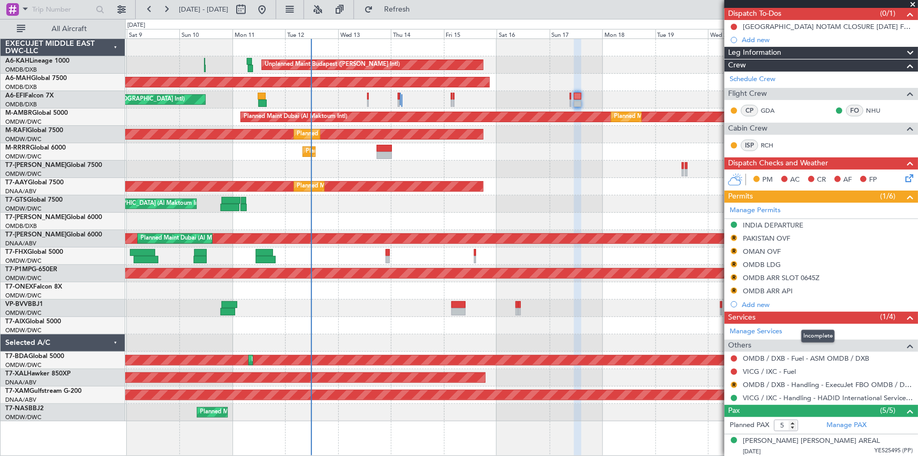
scroll to position [47, 0]
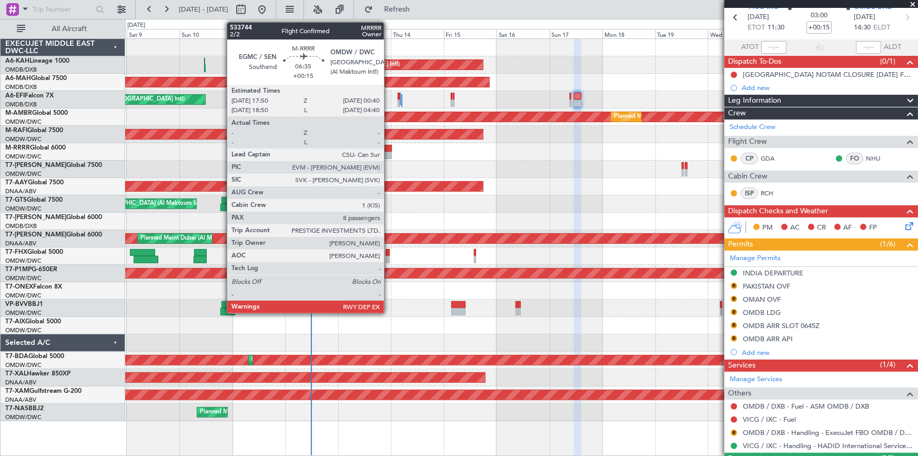
click at [389, 148] on div at bounding box center [384, 148] width 15 height 7
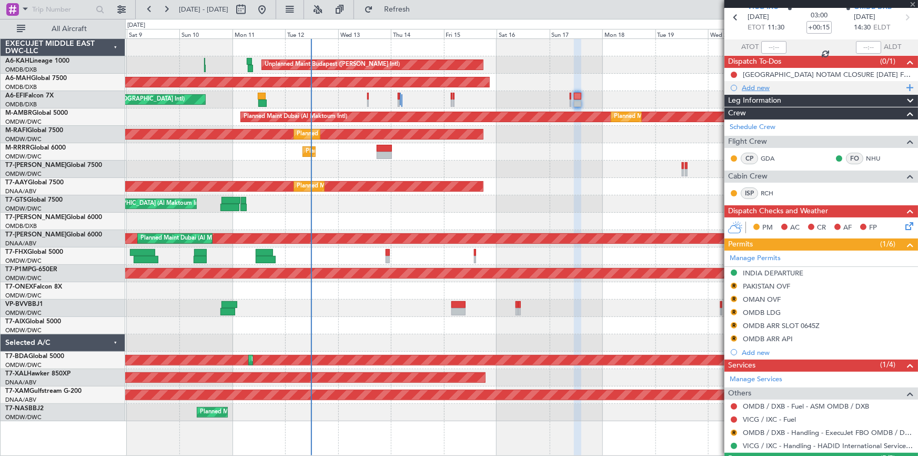
type input "8"
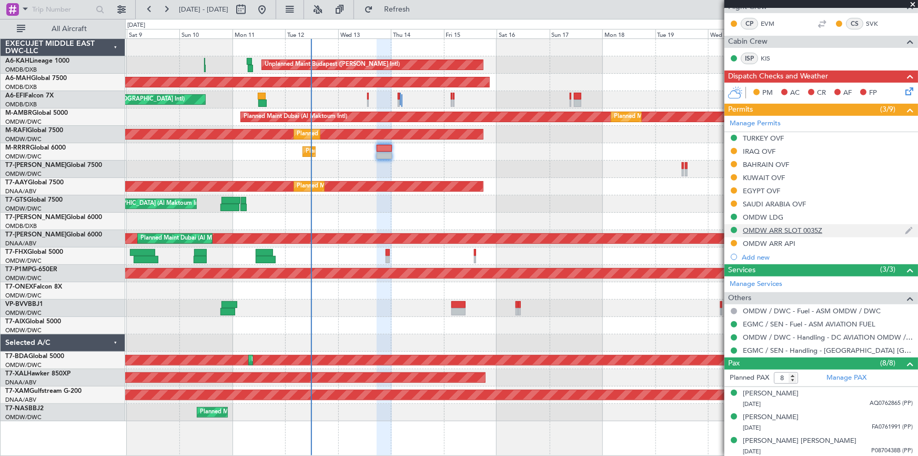
scroll to position [191, 0]
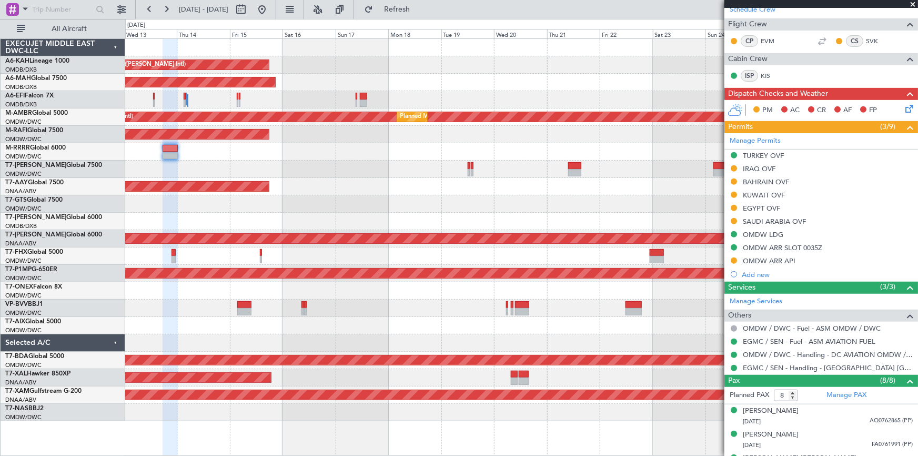
click at [342, 161] on div at bounding box center [521, 169] width 793 height 17
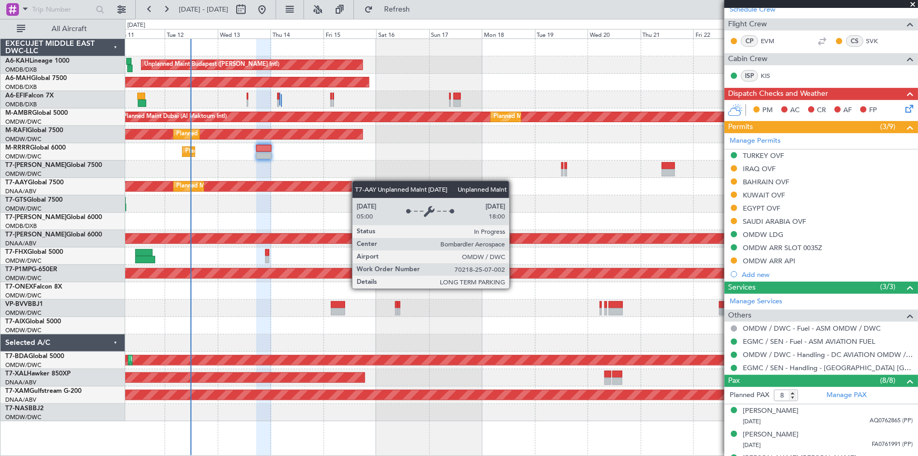
click at [337, 185] on div "Unplanned Maint Dubai (Al Maktoum Intl) Planned Maint Dubai (Al Maktoum Intl)" at bounding box center [521, 186] width 793 height 17
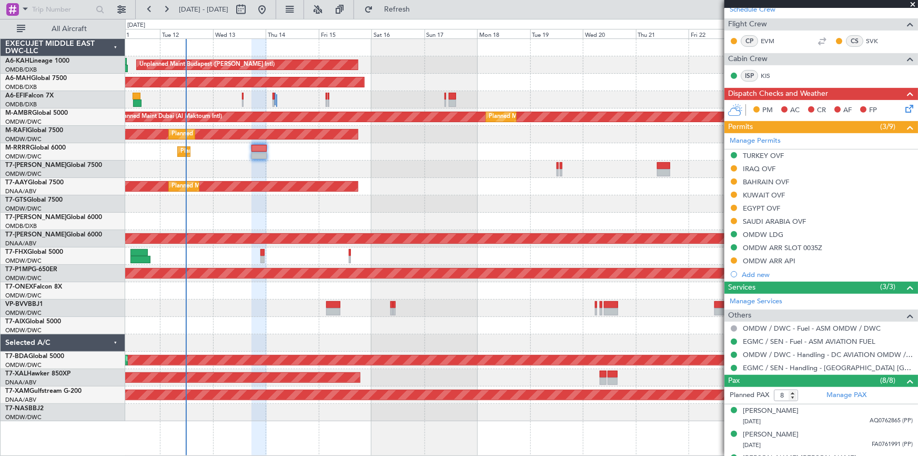
click at [466, 204] on div "Unplanned Maint [GEOGRAPHIC_DATA] (Al Maktoum Intl)" at bounding box center [521, 203] width 793 height 17
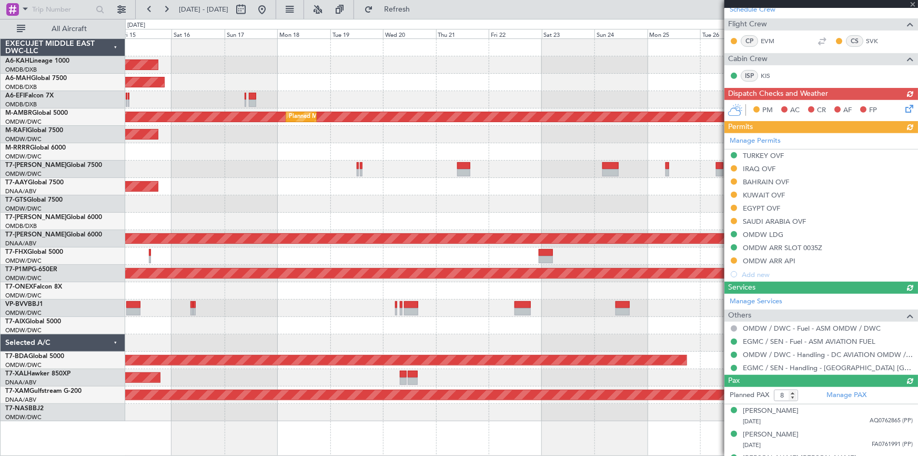
click at [261, 181] on div "Unplanned Maint Budapest ([PERSON_NAME] Intl) Planned Maint [GEOGRAPHIC_DATA] (…" at bounding box center [521, 230] width 793 height 382
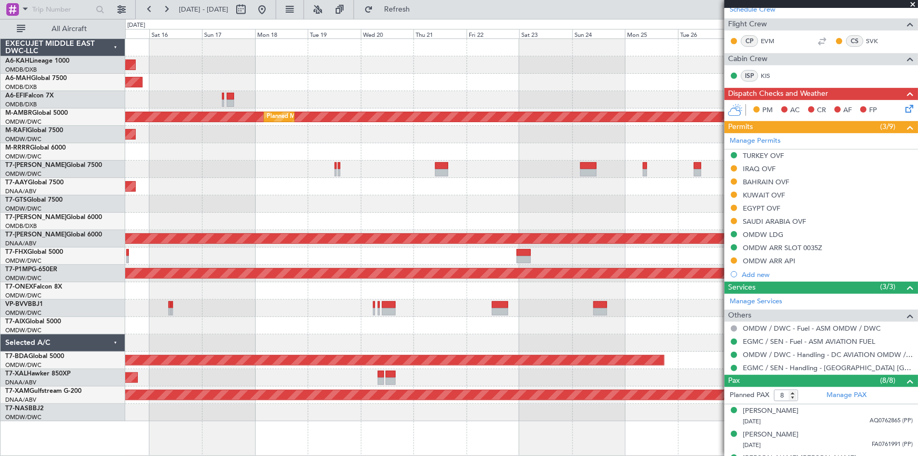
drag, startPoint x: 298, startPoint y: 8, endPoint x: 311, endPoint y: 28, distance: 23.7
click at [271, 7] on button at bounding box center [262, 9] width 17 height 17
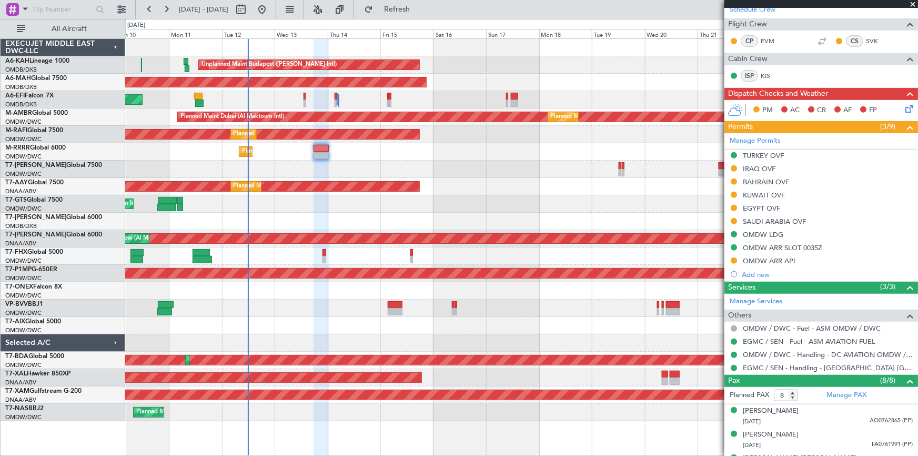
click at [291, 218] on div "AOG Maint [GEOGRAPHIC_DATA] (Dubai Intl)" at bounding box center [521, 221] width 793 height 17
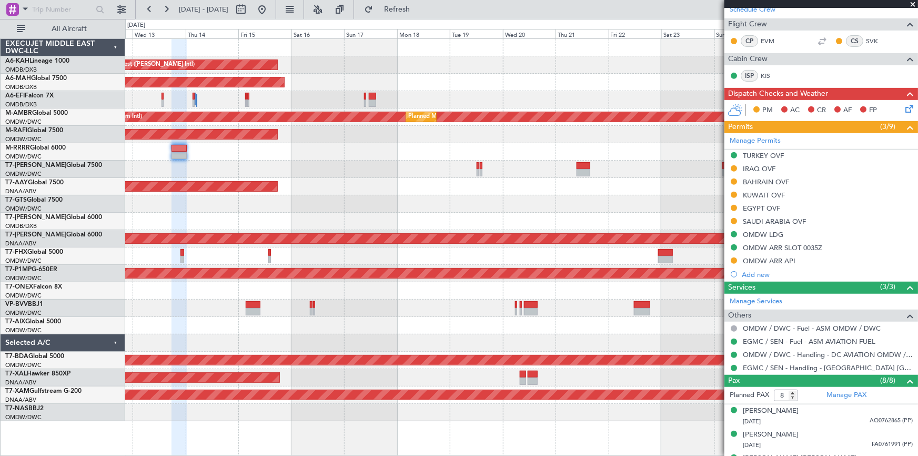
click at [323, 178] on div "Unplanned Maint Budapest ([PERSON_NAME] Intl) Planned Maint [GEOGRAPHIC_DATA] (…" at bounding box center [521, 230] width 793 height 382
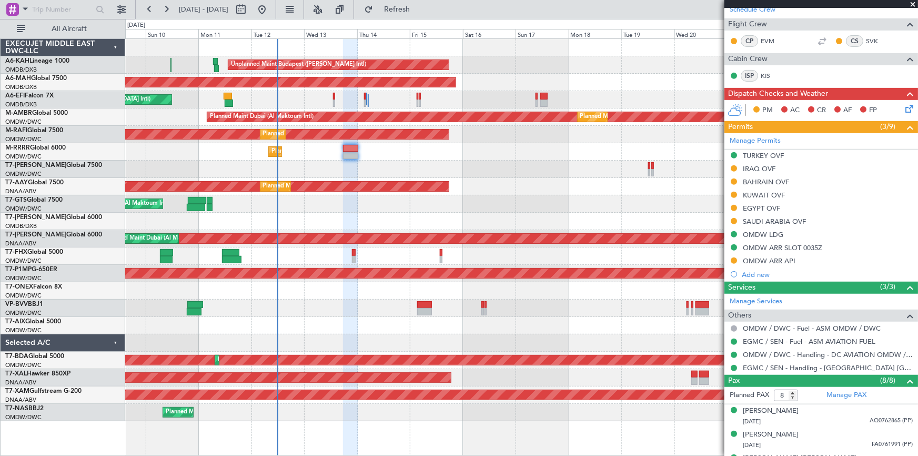
click at [443, 178] on div "Unplanned Maint Budapest (Ferenc Liszt Intl) Planned Maint London (Stansted) Pl…" at bounding box center [521, 230] width 793 height 382
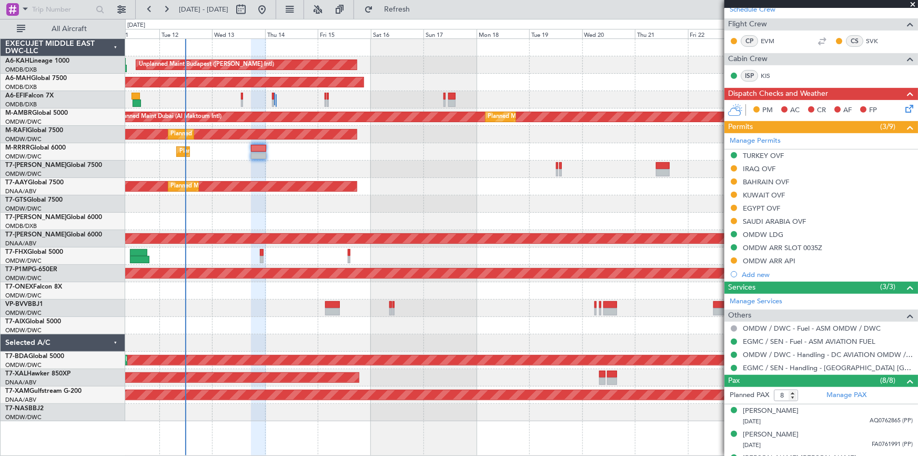
click at [282, 155] on div "Planned Maint Southend" at bounding box center [521, 151] width 793 height 17
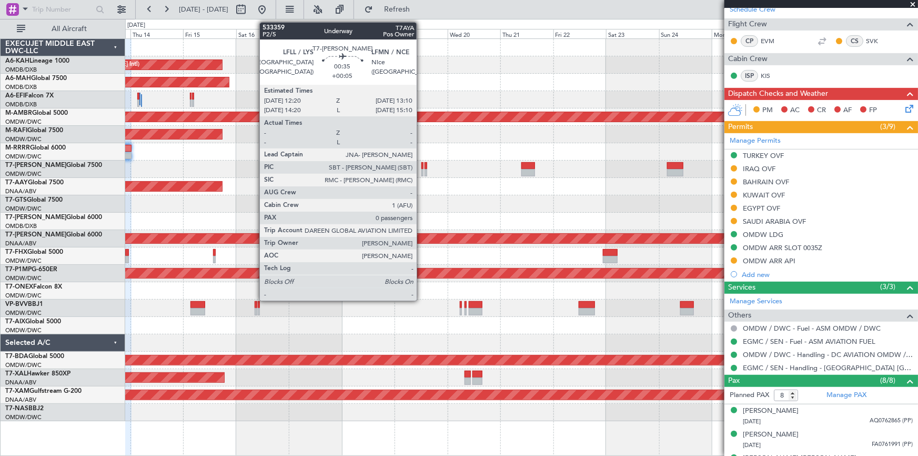
click at [422, 163] on div at bounding box center [423, 165] width 2 height 7
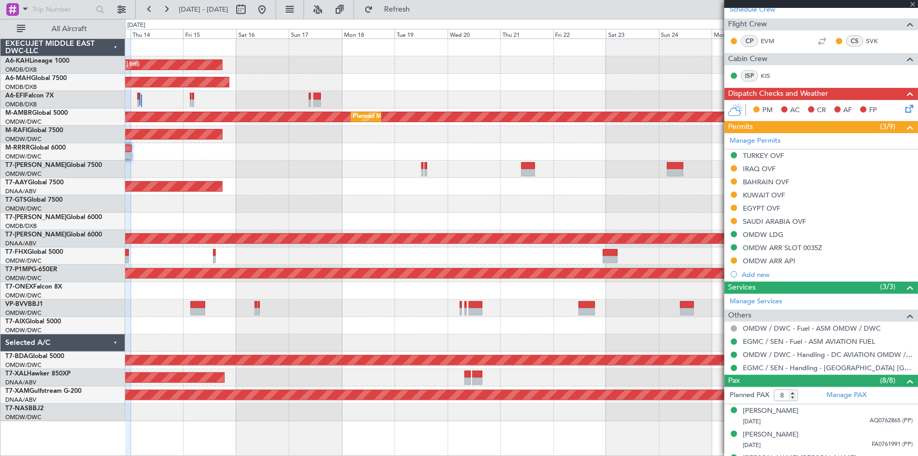
type input "+00:05"
type input "0"
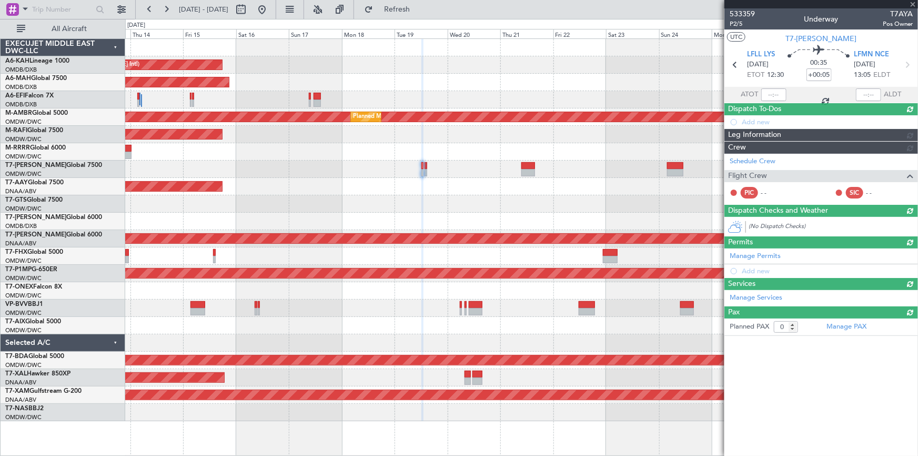
scroll to position [0, 0]
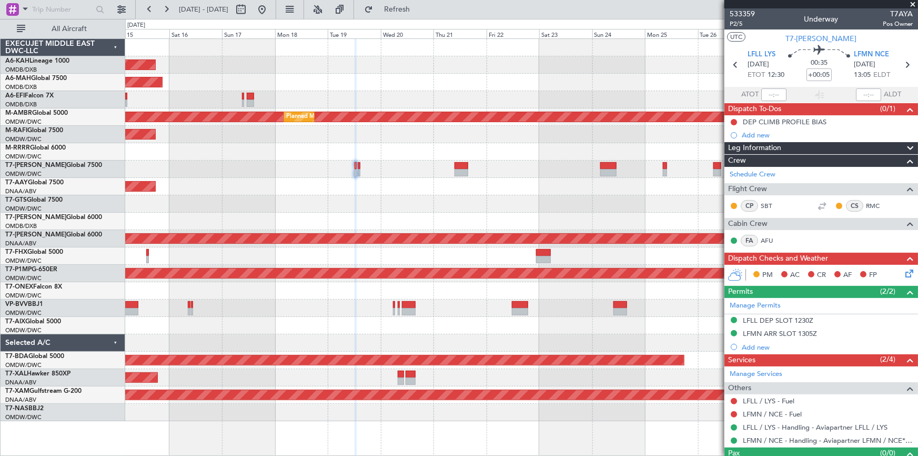
click at [399, 200] on div at bounding box center [521, 203] width 793 height 17
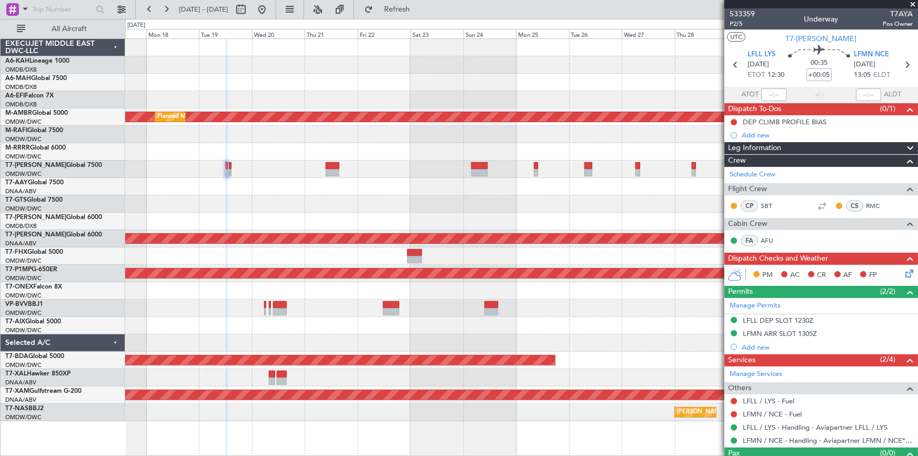
click at [349, 202] on div at bounding box center [521, 203] width 793 height 17
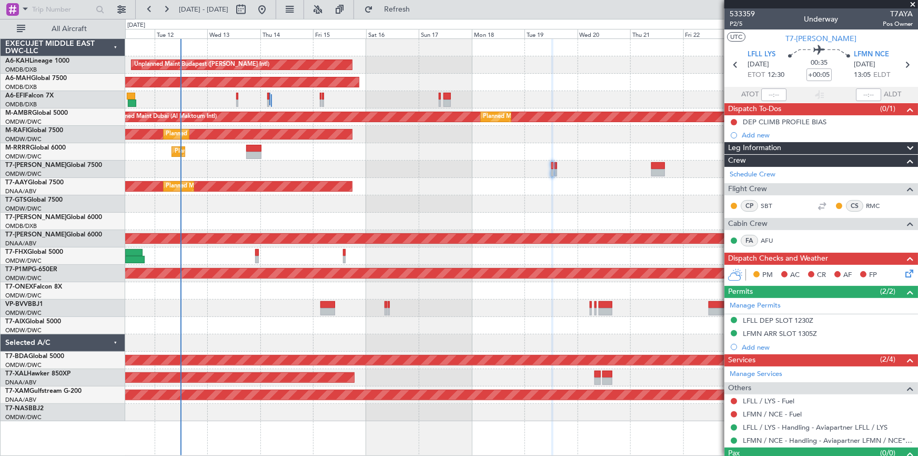
click at [579, 209] on div "Unplanned Maint Budapest (Ferenc Liszt Intl) Planned Maint Dubai (Dubai Intl) U…" at bounding box center [521, 230] width 793 height 382
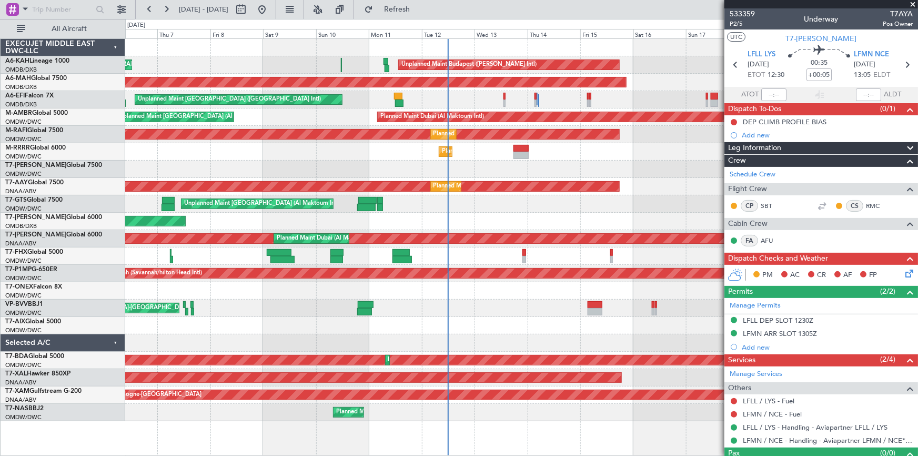
click at [495, 226] on div "AOG Maint [GEOGRAPHIC_DATA] (Dubai Intl)" at bounding box center [521, 221] width 793 height 17
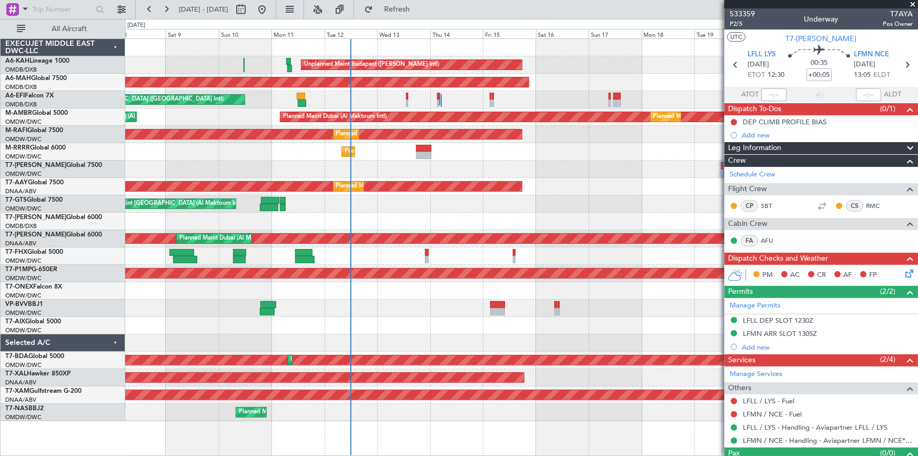
click at [375, 251] on div at bounding box center [521, 255] width 793 height 17
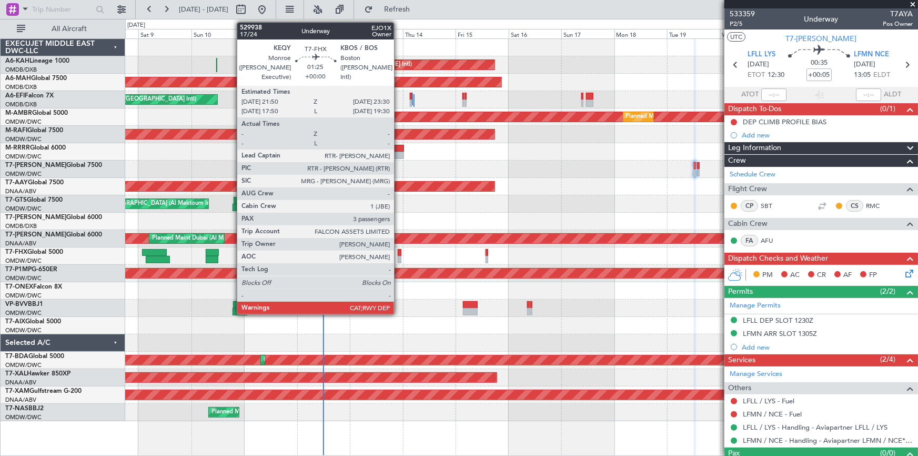
click at [399, 252] on div at bounding box center [400, 252] width 4 height 7
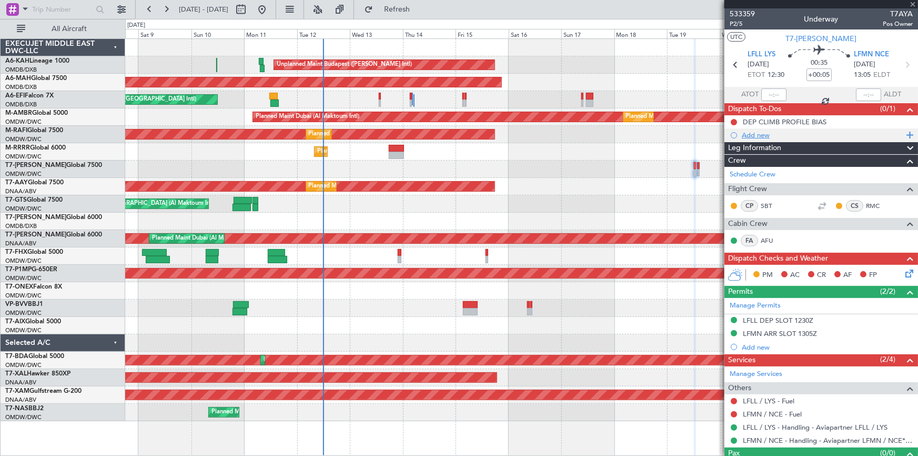
type input "3"
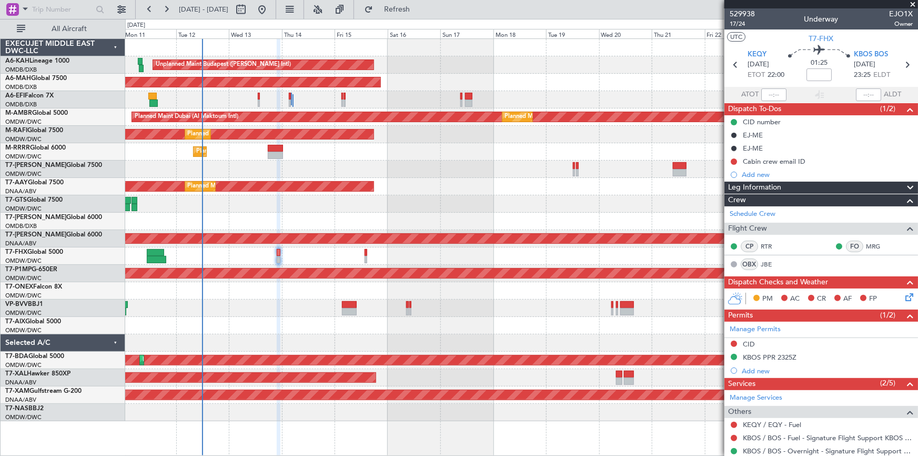
click at [309, 302] on div "Unplanned Maint [GEOGRAPHIC_DATA]-[GEOGRAPHIC_DATA]" at bounding box center [521, 307] width 793 height 17
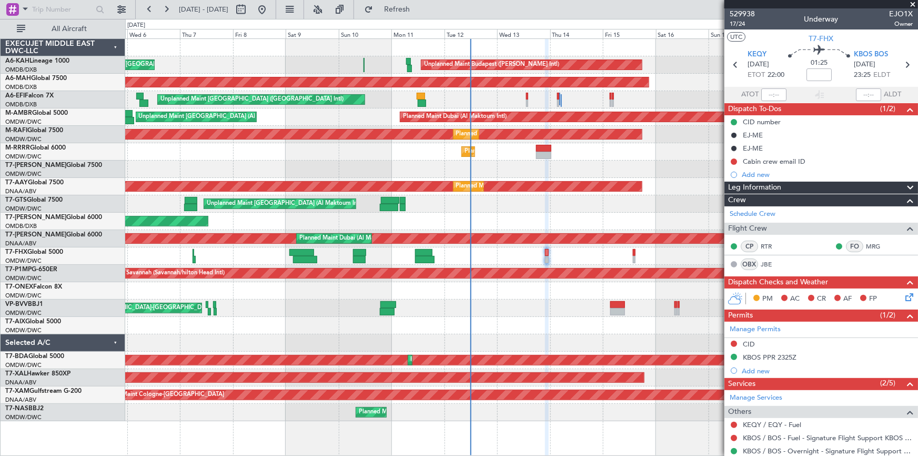
click at [490, 316] on div "Unplanned Maint Budapest (Ferenc Liszt Intl) Planned Maint London (Stansted) Pl…" at bounding box center [521, 230] width 793 height 382
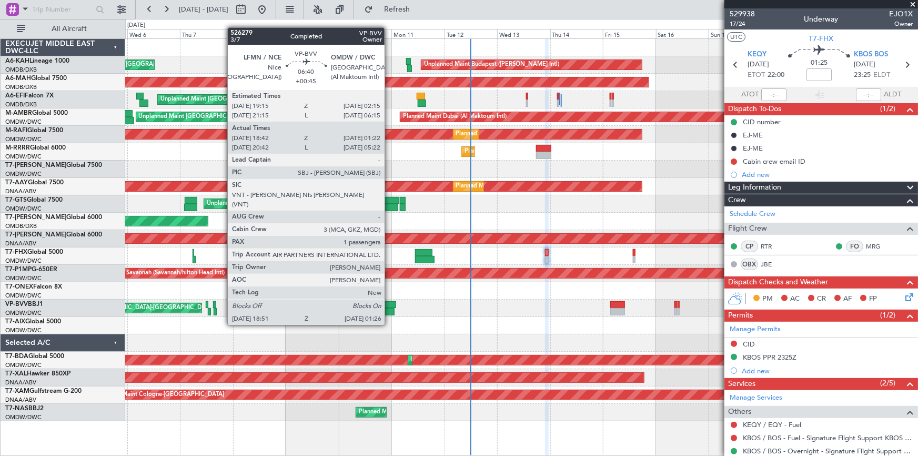
click at [390, 305] on div at bounding box center [389, 304] width 16 height 7
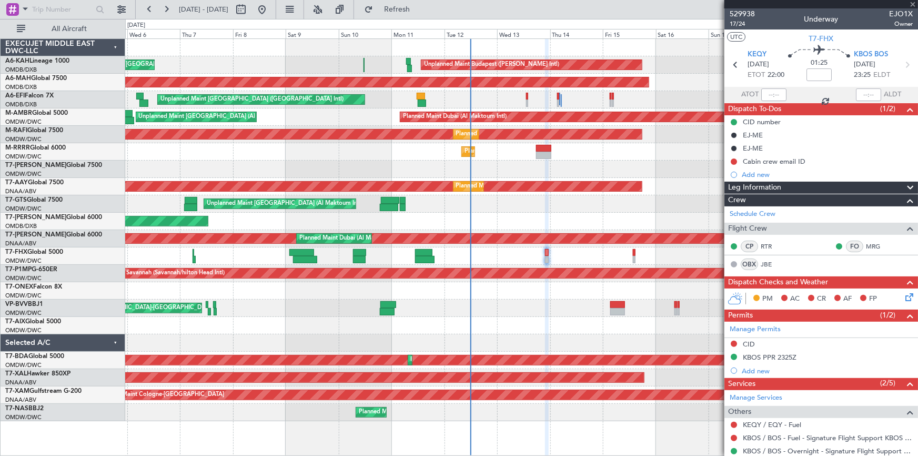
type input "+00:45"
type input "18:57"
type input "01:17"
type input "1"
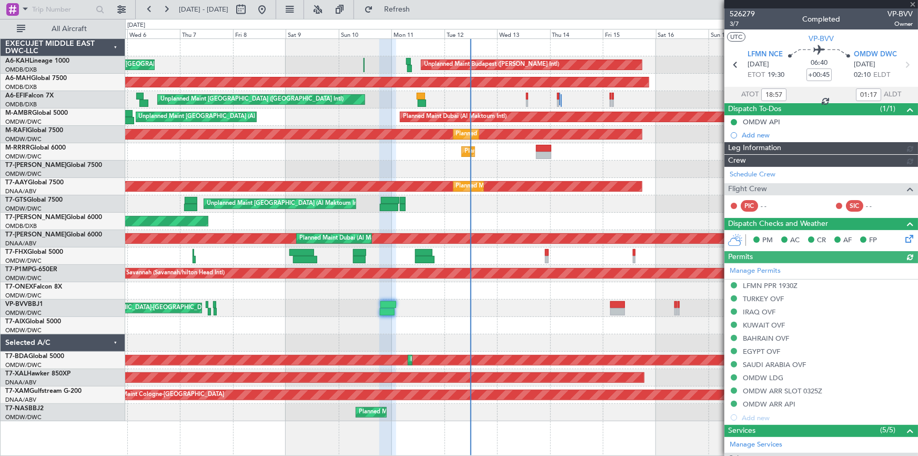
type input "[PERSON_NAME] ([PERSON_NAME])"
type input "6907"
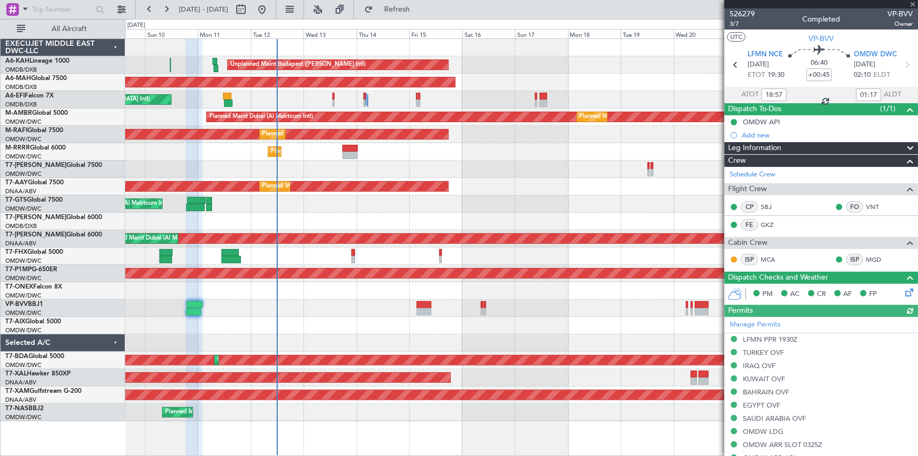
click at [458, 289] on div "Unplanned Maint Budapest (Ferenc Liszt Intl) Planned Maint London (Stansted) Pl…" at bounding box center [521, 230] width 793 height 382
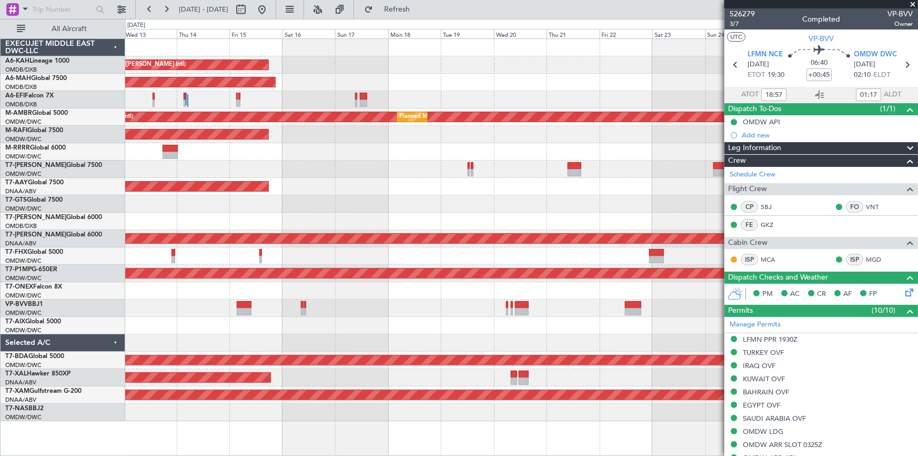
click at [354, 300] on div at bounding box center [521, 307] width 793 height 17
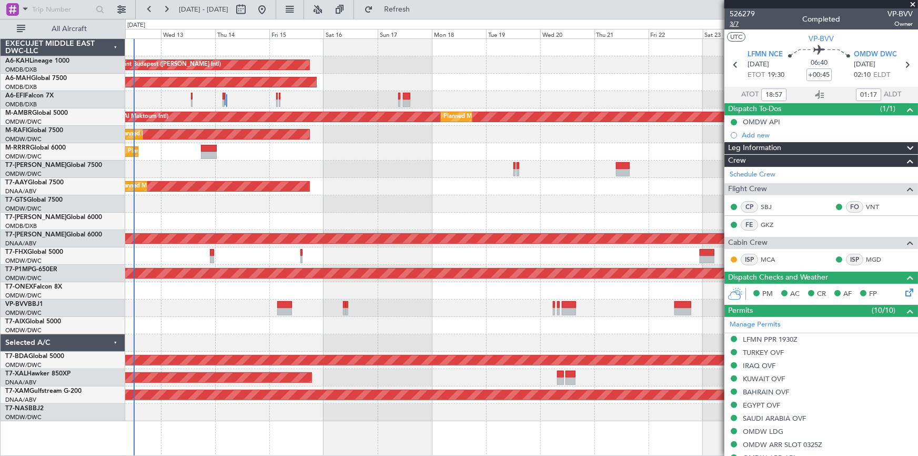
click at [737, 22] on span "3/7" at bounding box center [742, 23] width 25 height 9
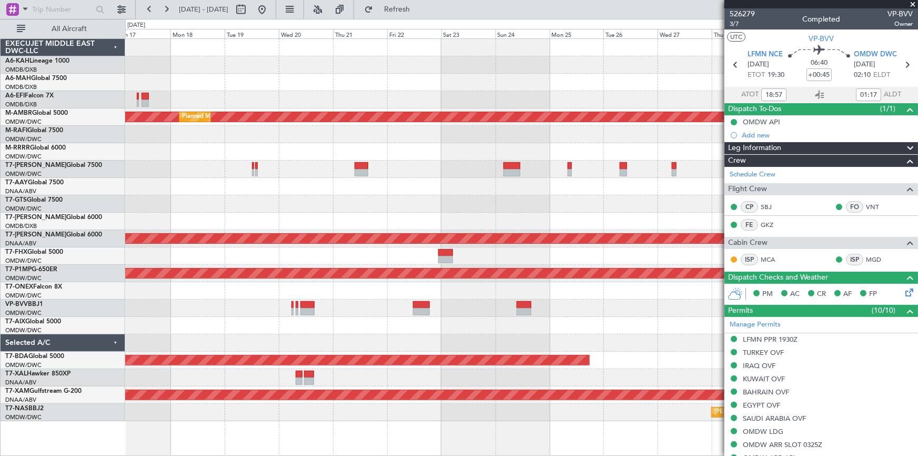
click at [222, 221] on div at bounding box center [521, 221] width 793 height 17
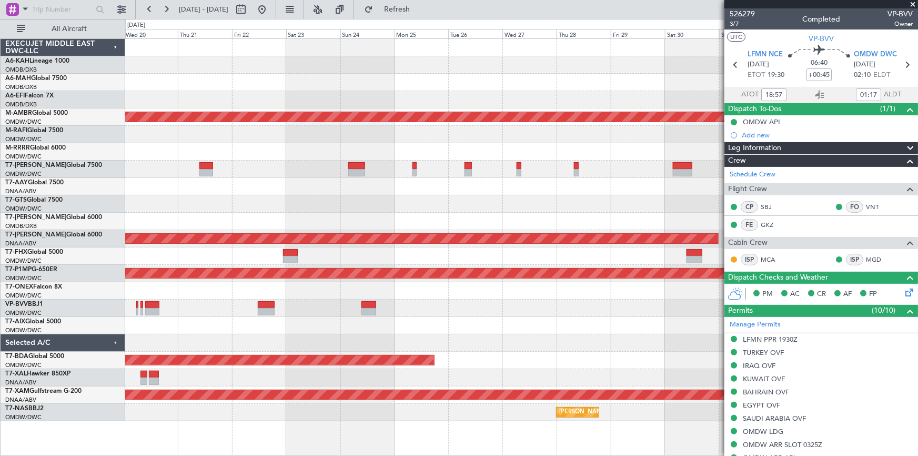
click at [125, 299] on div "Planned Maint Dubai (Al Maktoum Intl) Planned Maint Dubai (Al Maktoum Intl) Unp…" at bounding box center [459, 237] width 918 height 437
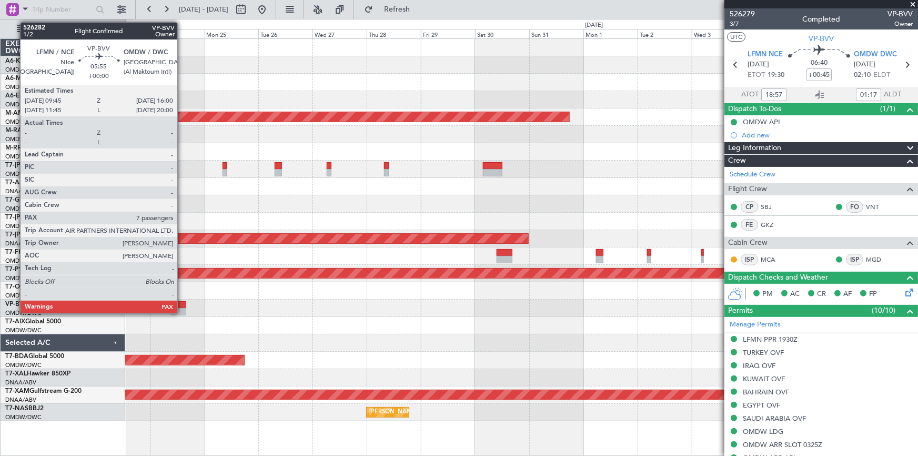
click at [182, 303] on div at bounding box center [179, 304] width 14 height 7
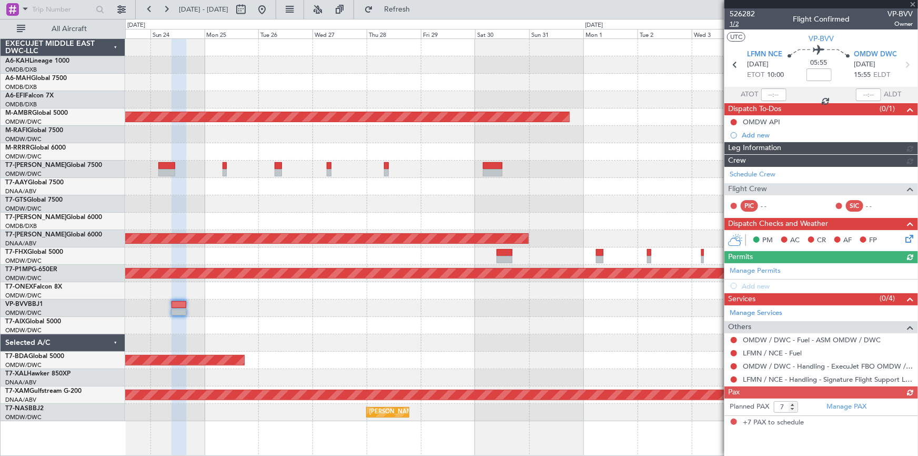
click at [737, 22] on span "1/2" at bounding box center [742, 23] width 25 height 9
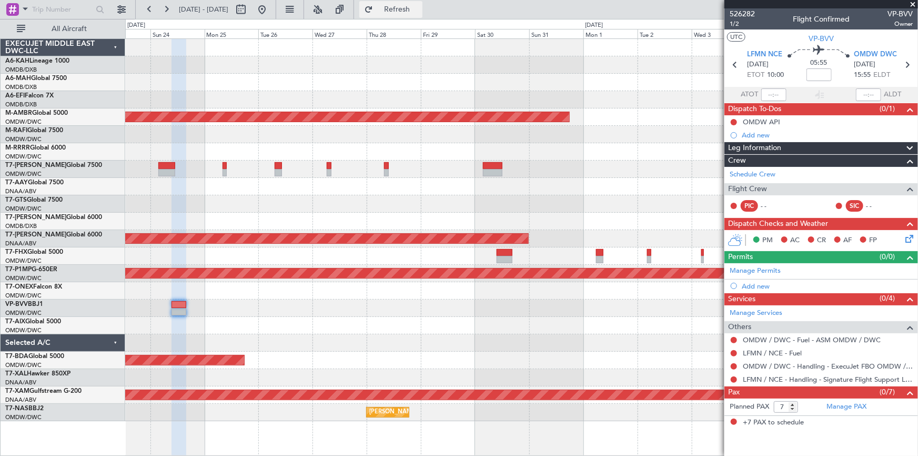
click at [407, 15] on button "Refresh" at bounding box center [391, 9] width 63 height 17
click at [843, 408] on link "Manage PAX" at bounding box center [847, 407] width 40 height 11
click at [733, 63] on icon at bounding box center [736, 65] width 14 height 14
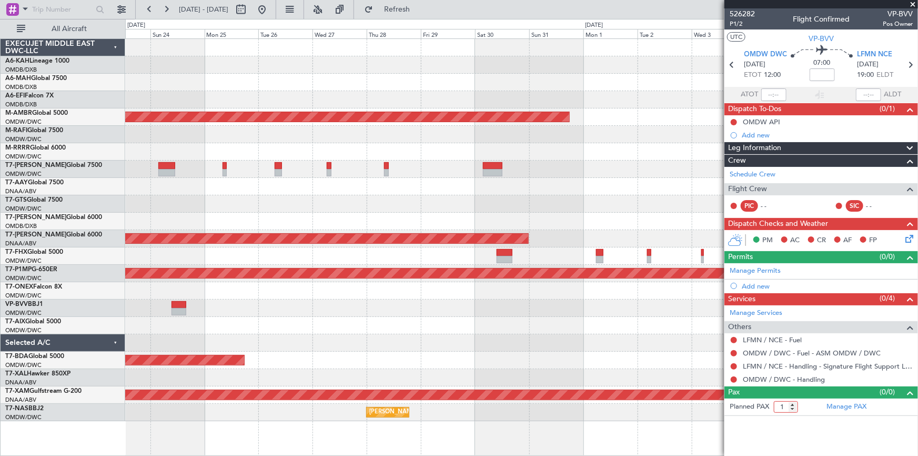
type input "1"
click at [794, 405] on input "1" at bounding box center [786, 407] width 24 height 12
click at [847, 405] on link "Manage PAX" at bounding box center [847, 407] width 40 height 11
click at [738, 24] on span "P1/2" at bounding box center [742, 23] width 25 height 9
drag, startPoint x: 432, startPoint y: 6, endPoint x: 319, endPoint y: 4, distance: 112.7
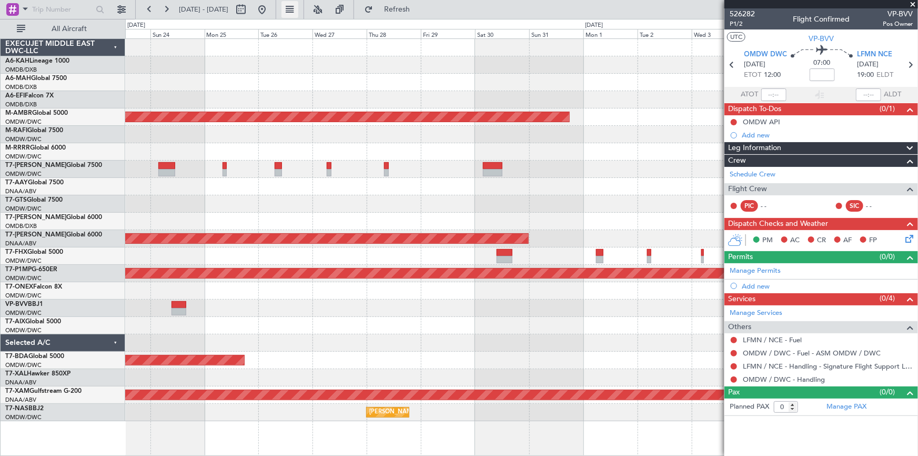
click at [420, 6] on span "Refresh" at bounding box center [397, 9] width 44 height 7
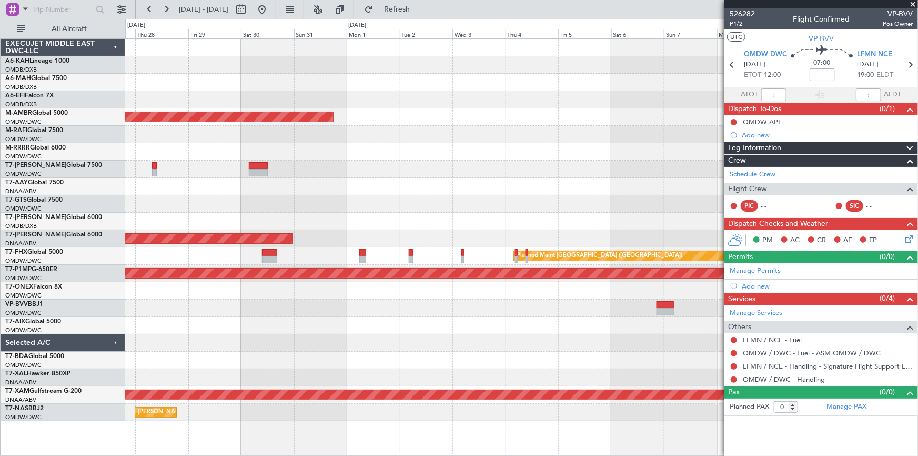
click at [128, 179] on div "Planned Maint Dubai (Al Maktoum Intl) Unplanned Maint Dubai (Al Maktoum Intl) P…" at bounding box center [521, 230] width 793 height 382
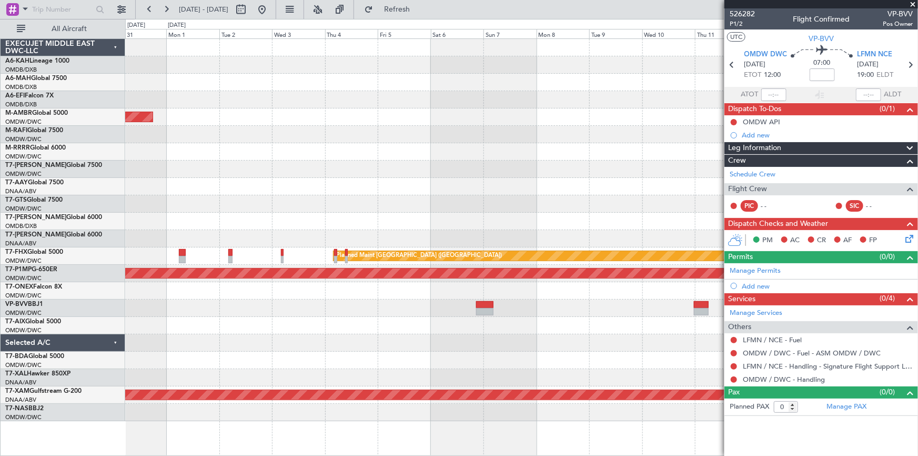
click at [126, 264] on div "Planned Maint Dubai (Al Maktoum Intl) Unplanned Maint Dubai (Al Maktoum Intl) P…" at bounding box center [521, 230] width 793 height 382
click at [271, 12] on button at bounding box center [262, 9] width 17 height 17
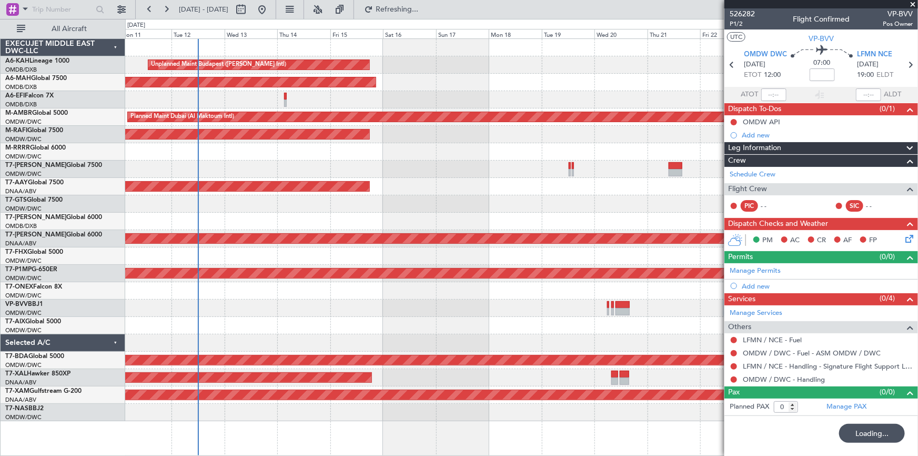
click at [254, 253] on div "Unplanned Maint Budapest (Ferenc Liszt Intl) Planned Maint Dubai (Dubai Intl) U…" at bounding box center [521, 230] width 793 height 382
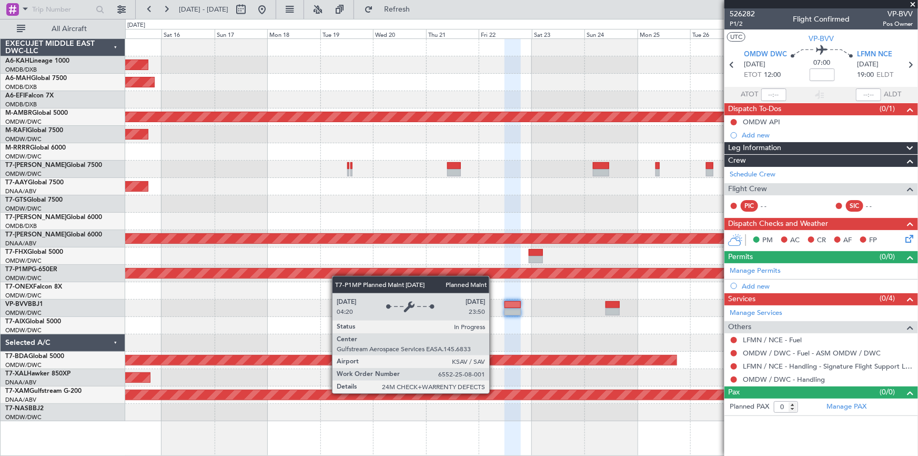
click at [289, 268] on div "Unplanned Maint Budapest (Ferenc Liszt Intl) Planned Maint Dubai (Dubai Intl) P…" at bounding box center [521, 230] width 793 height 382
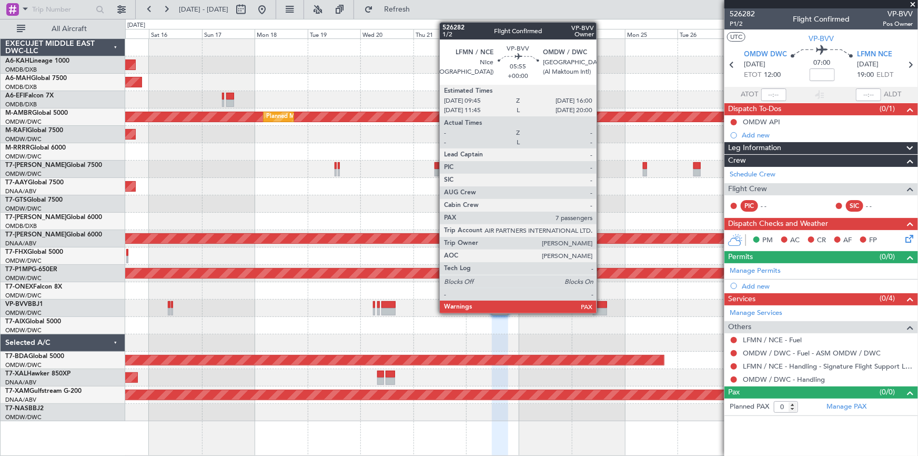
click at [602, 308] on div at bounding box center [600, 311] width 14 height 7
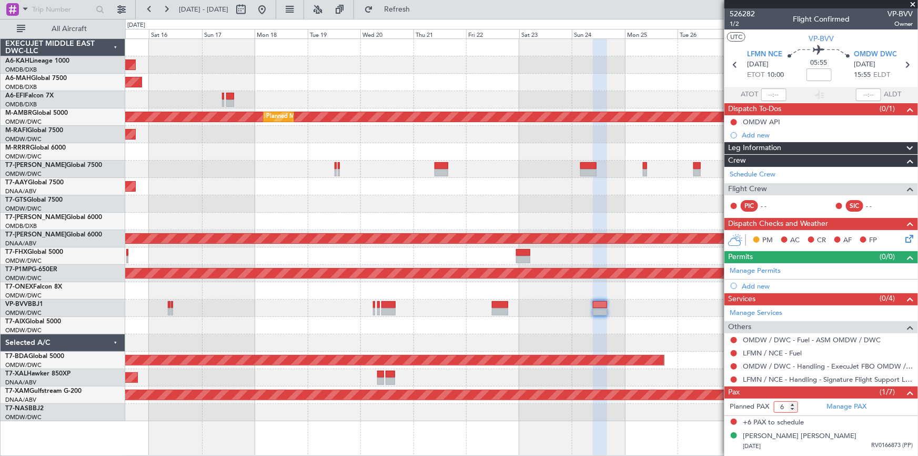
click at [792, 409] on input "6" at bounding box center [786, 407] width 24 height 12
click at [792, 409] on input "5" at bounding box center [786, 407] width 24 height 12
click at [793, 409] on input "4" at bounding box center [786, 407] width 24 height 12
click at [793, 409] on input "3" at bounding box center [786, 407] width 24 height 12
click at [793, 409] on input "2" at bounding box center [786, 407] width 24 height 12
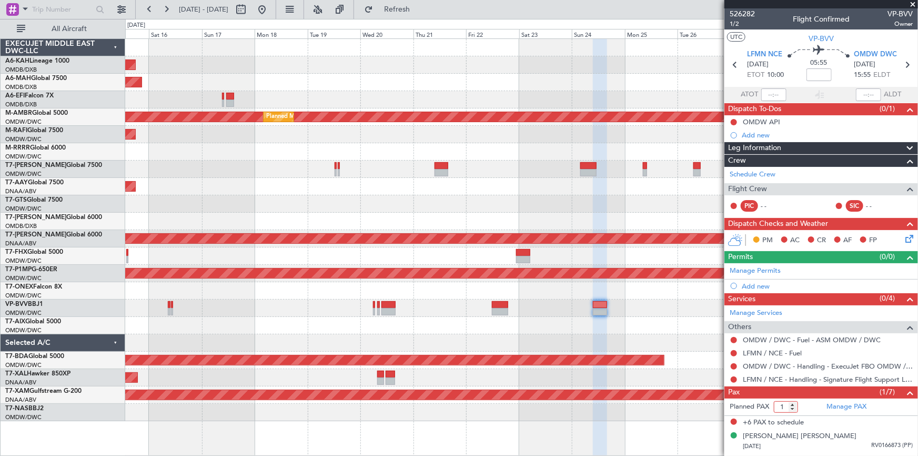
click at [793, 409] on input "1" at bounding box center [786, 407] width 24 height 12
click at [793, 409] on input "0" at bounding box center [786, 407] width 24 height 12
type input "1"
click at [793, 405] on input "1" at bounding box center [786, 407] width 24 height 12
click at [420, 7] on span "Refresh" at bounding box center [397, 9] width 44 height 7
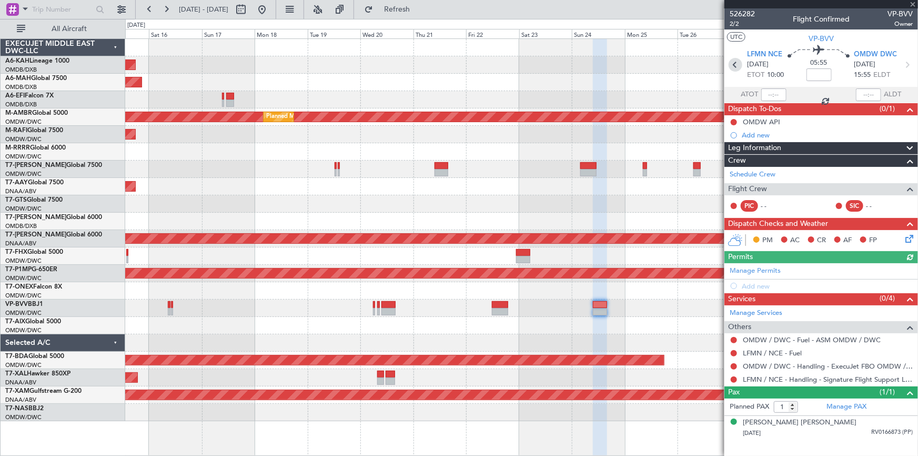
click at [733, 64] on icon at bounding box center [736, 65] width 14 height 14
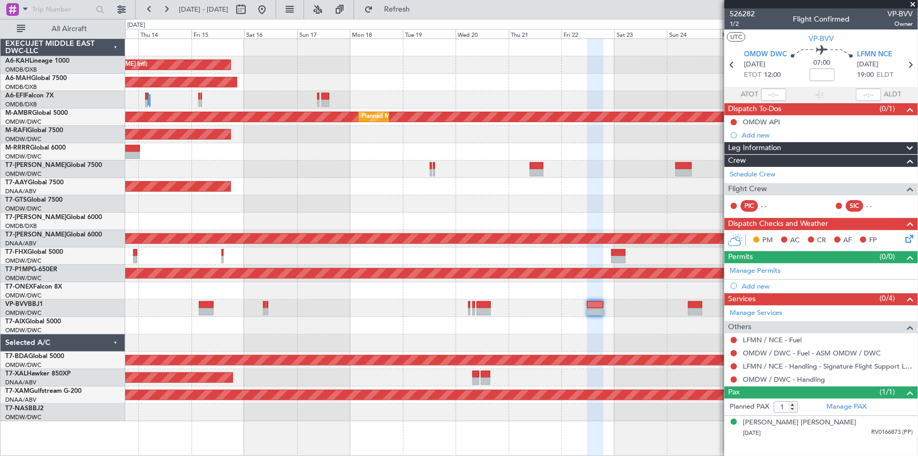
click at [406, 311] on div at bounding box center [521, 307] width 793 height 17
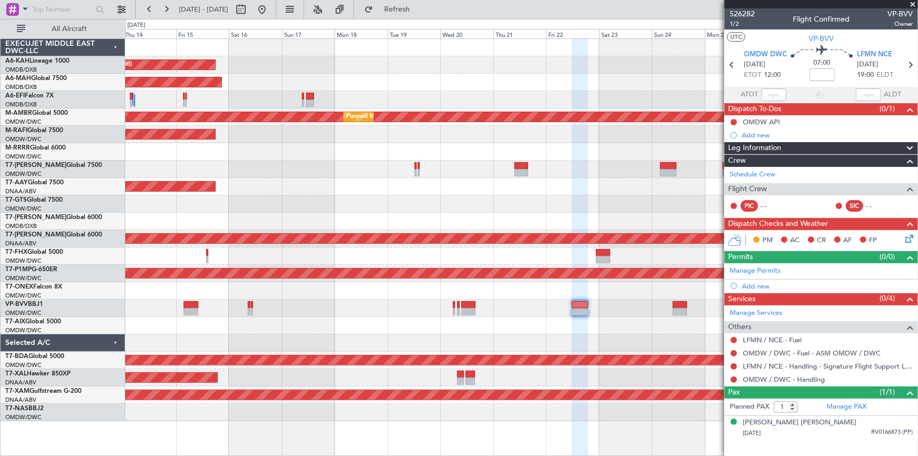
click at [344, 305] on div at bounding box center [521, 307] width 793 height 17
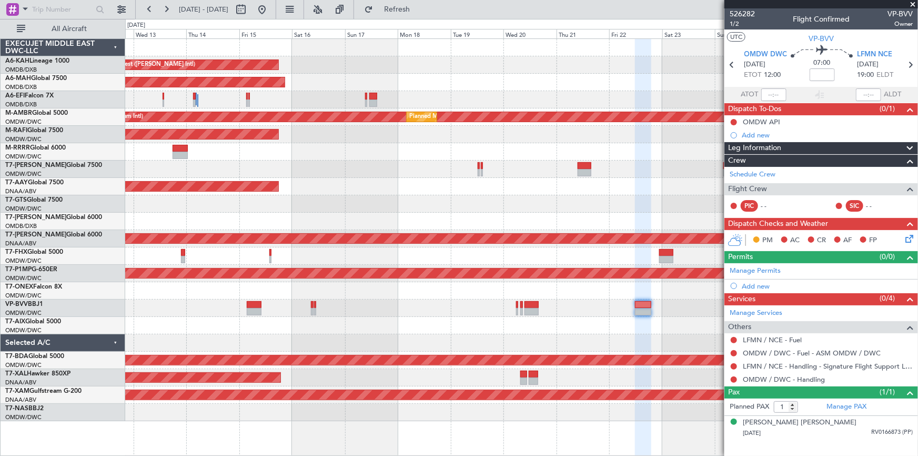
click at [407, 298] on div at bounding box center [521, 290] width 793 height 17
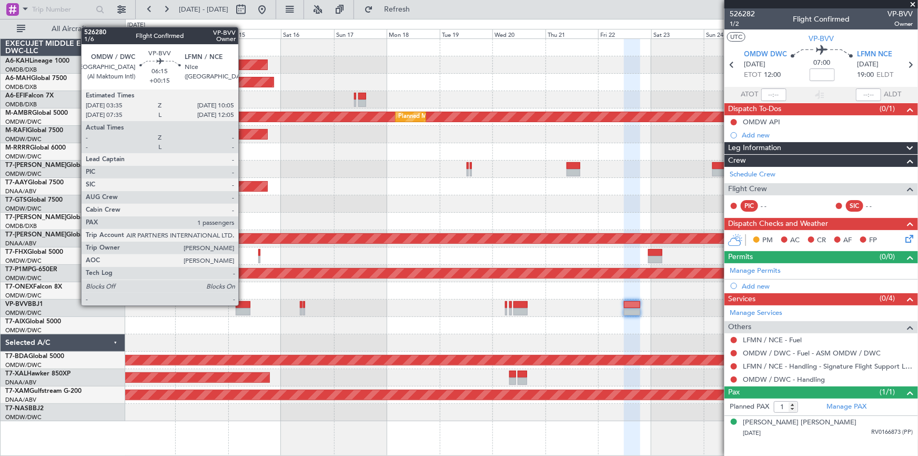
click at [243, 304] on div at bounding box center [243, 304] width 15 height 7
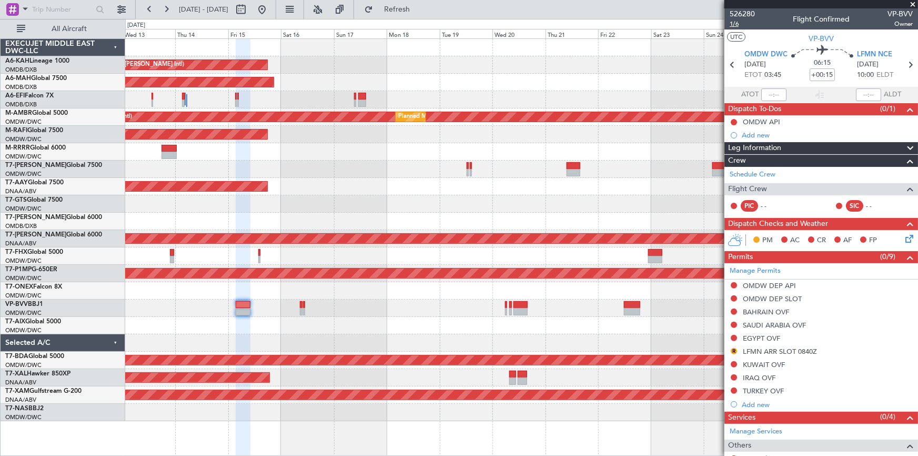
click at [736, 21] on span "1/6" at bounding box center [742, 23] width 25 height 9
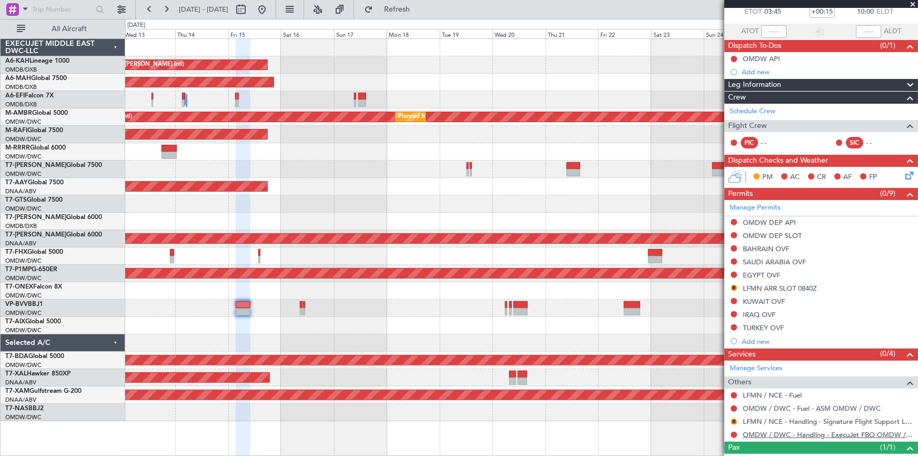
scroll to position [101, 0]
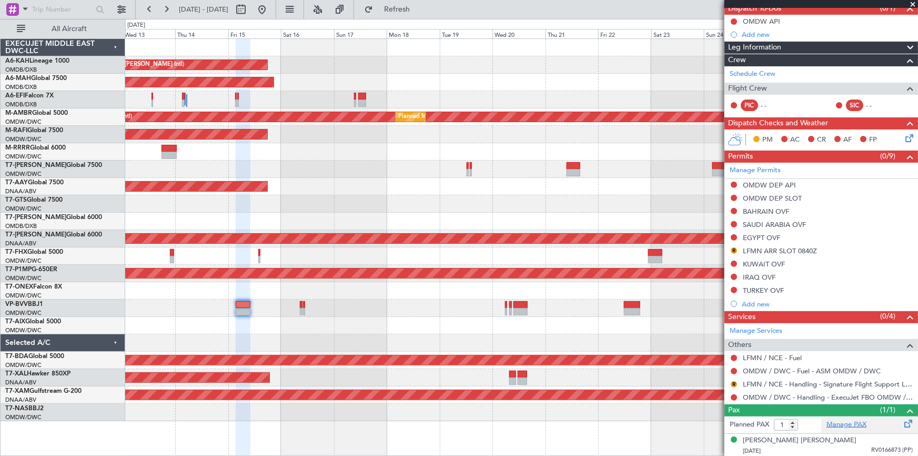
click at [848, 423] on link "Manage PAX" at bounding box center [847, 425] width 40 height 11
click at [402, 11] on button "Refresh" at bounding box center [391, 9] width 63 height 17
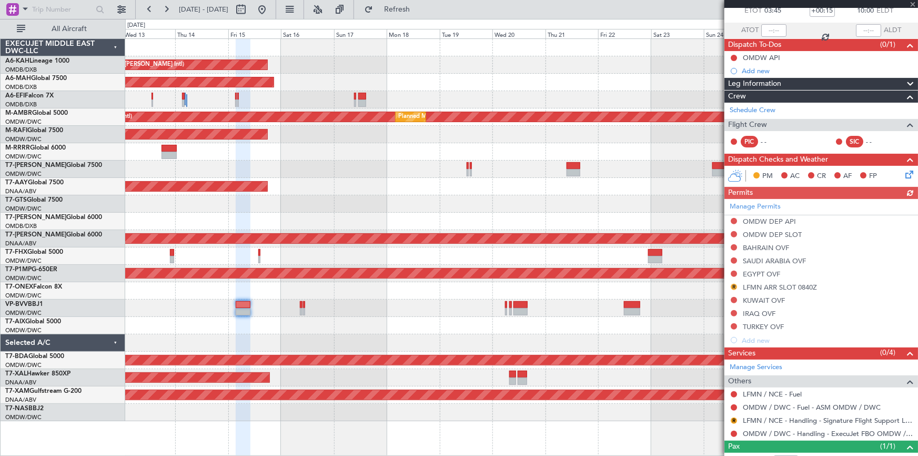
scroll to position [0, 0]
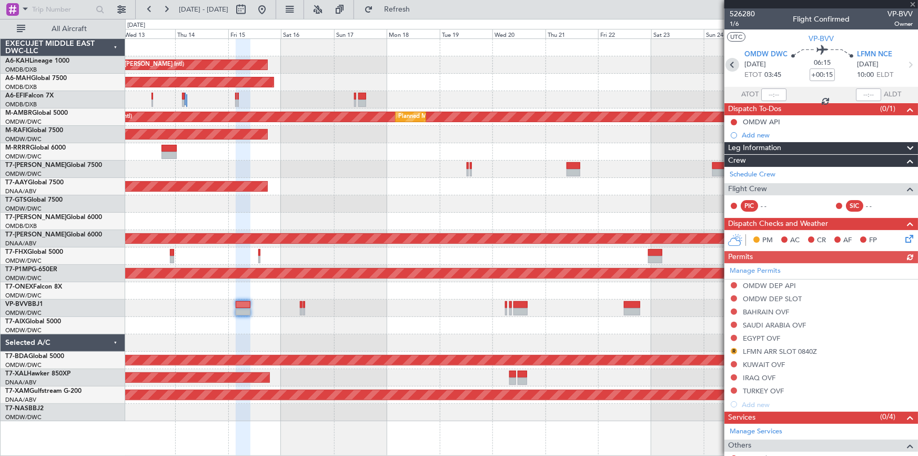
click at [734, 63] on icon at bounding box center [733, 65] width 14 height 14
type input "+00:45"
type input "18:57"
type input "01:17"
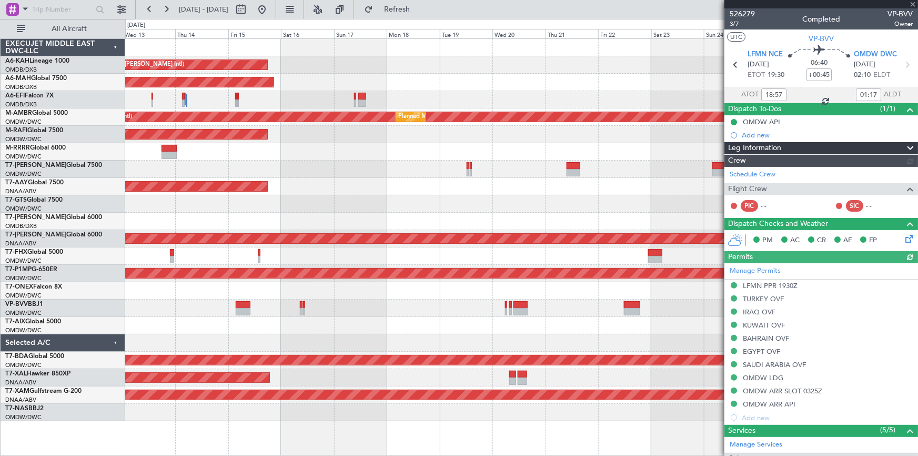
type input "[PERSON_NAME] ([PERSON_NAME])"
type input "6907"
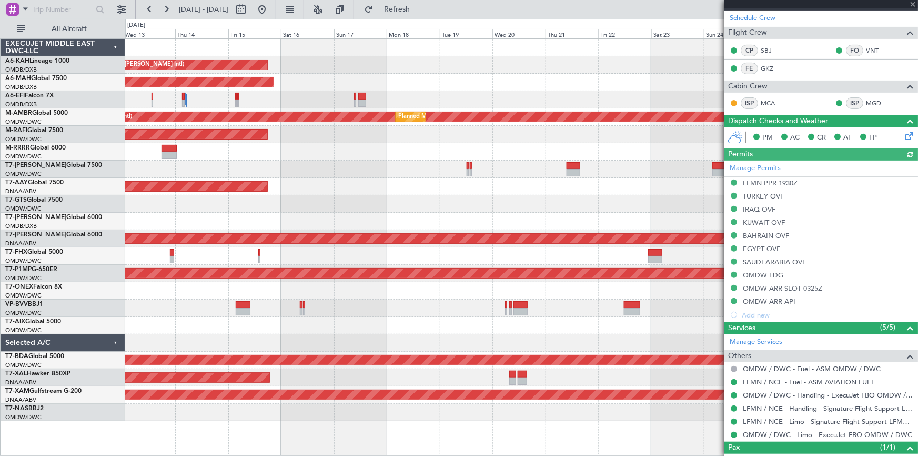
scroll to position [194, 0]
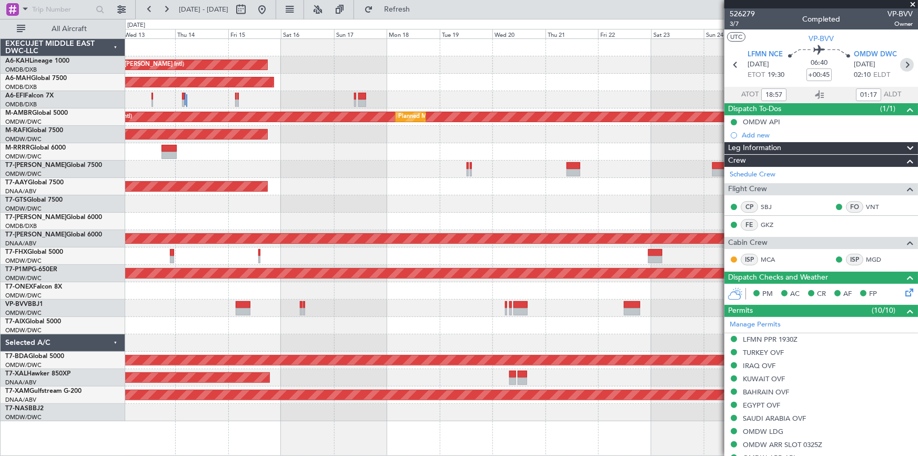
click at [905, 64] on icon at bounding box center [908, 65] width 14 height 14
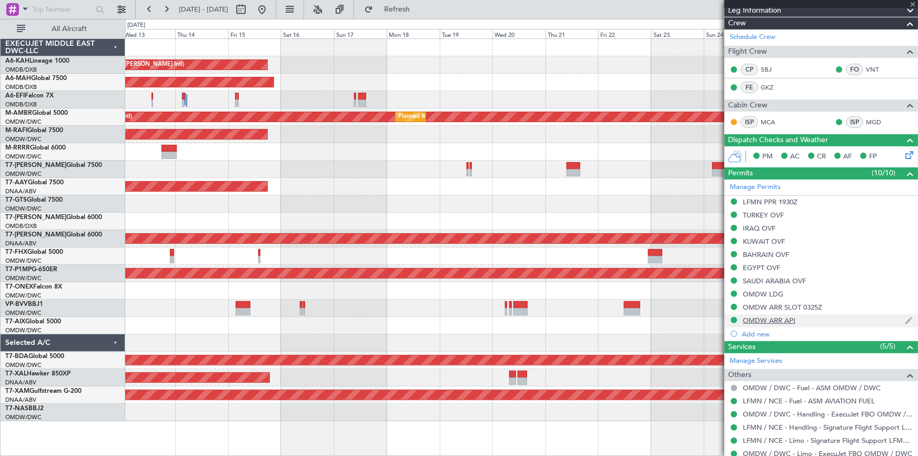
scroll to position [194, 0]
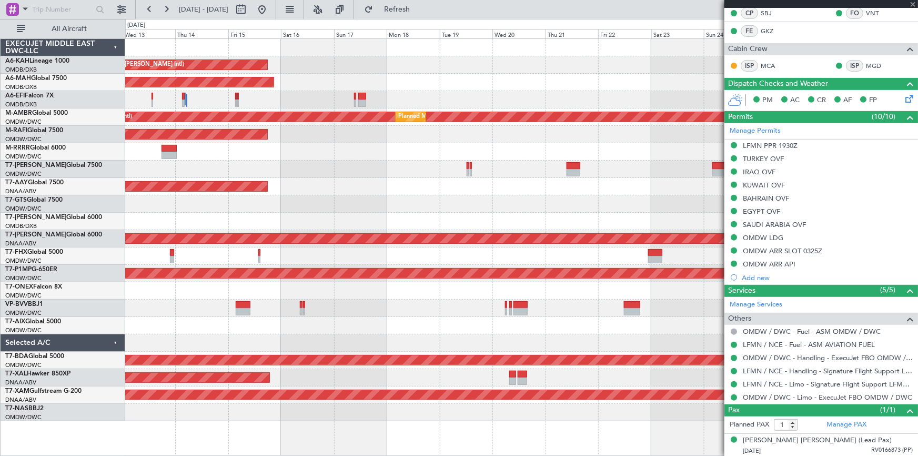
type input "+00:15"
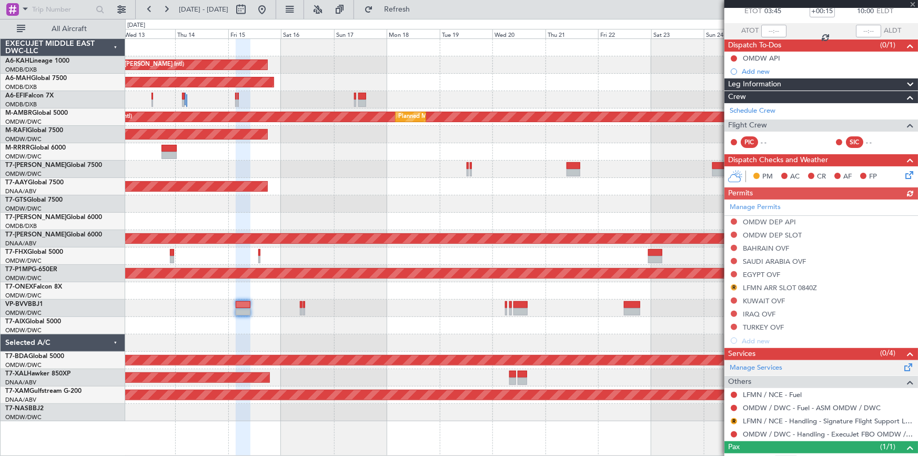
scroll to position [101, 0]
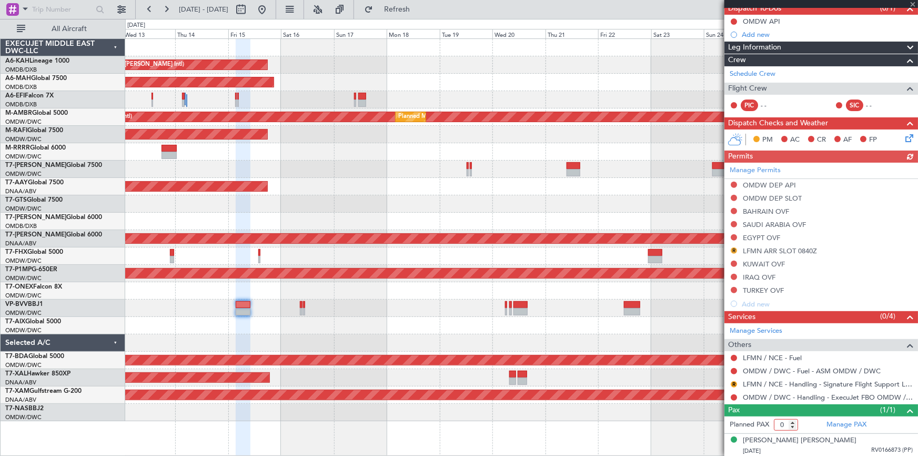
type input "0"
click at [793, 426] on input "0" at bounding box center [786, 425] width 24 height 12
click at [411, 9] on span "Refresh" at bounding box center [397, 9] width 44 height 7
click at [849, 423] on link "Manage PAX" at bounding box center [847, 425] width 40 height 11
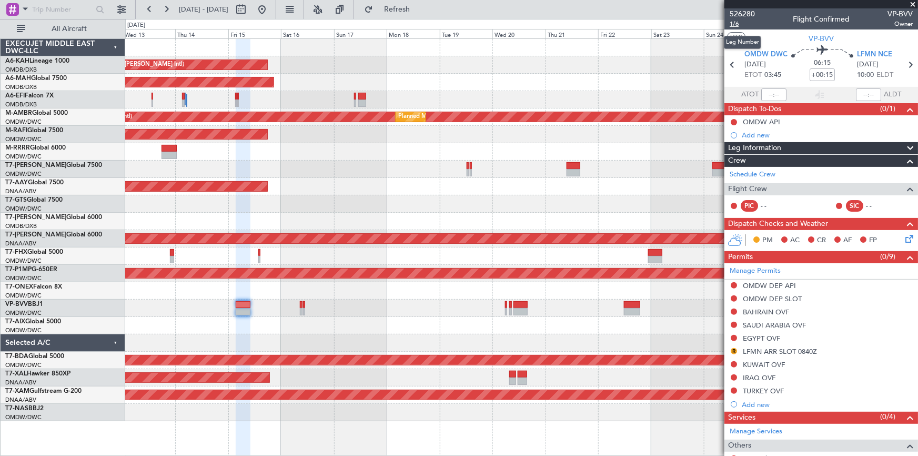
click at [737, 25] on span "1/6" at bounding box center [742, 23] width 25 height 9
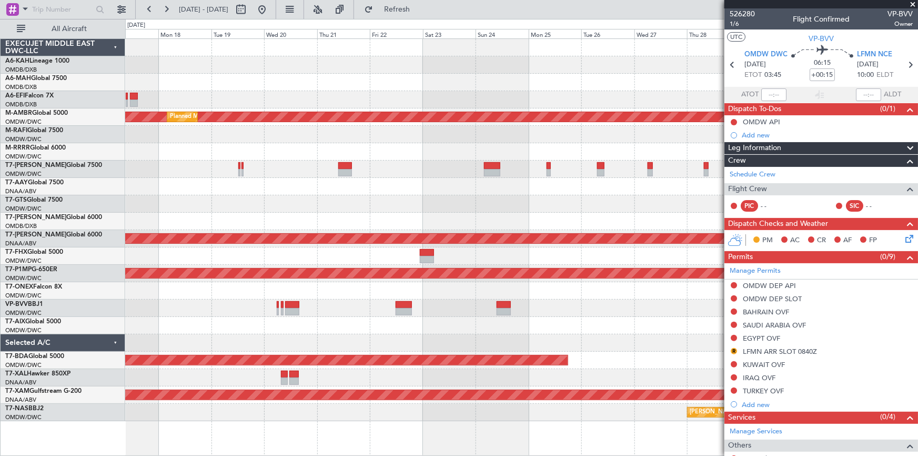
click at [223, 309] on div "Unplanned Maint Budapest ([PERSON_NAME] Intl) Planned Maint [GEOGRAPHIC_DATA] (…" at bounding box center [521, 230] width 793 height 382
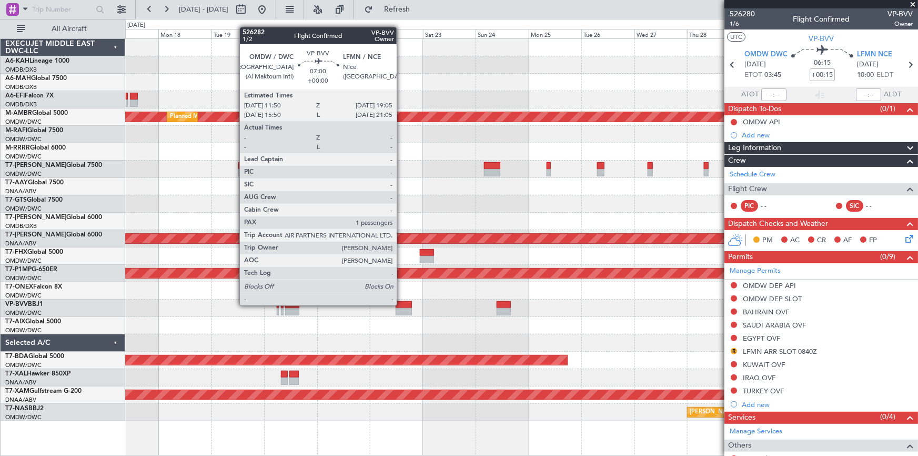
click at [402, 304] on div at bounding box center [404, 304] width 16 height 7
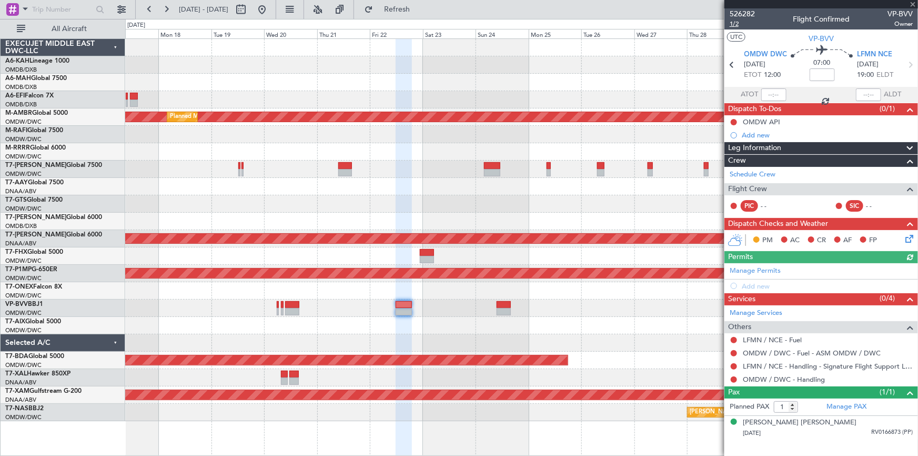
click at [733, 24] on span "1/2" at bounding box center [742, 23] width 25 height 9
click at [854, 405] on link "Manage PAX" at bounding box center [847, 407] width 40 height 11
click at [846, 404] on link "Manage PAX" at bounding box center [847, 407] width 40 height 11
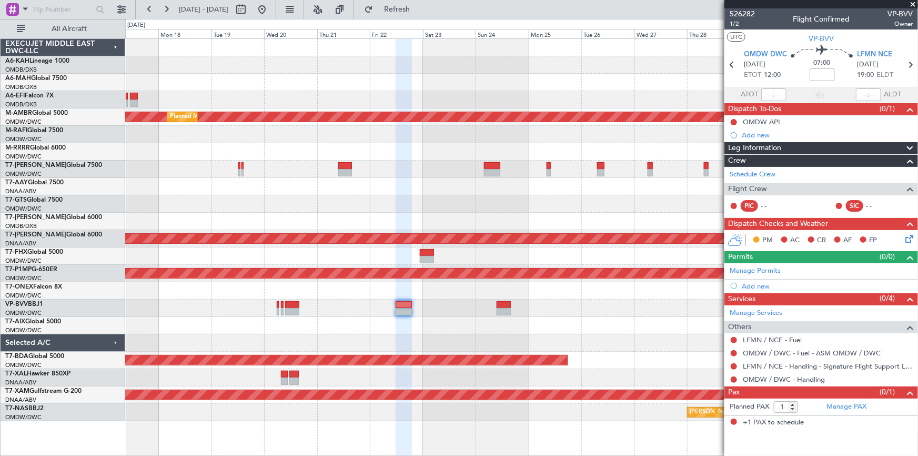
drag, startPoint x: 295, startPoint y: 8, endPoint x: 283, endPoint y: 86, distance: 78.8
click at [271, 8] on button at bounding box center [262, 9] width 17 height 17
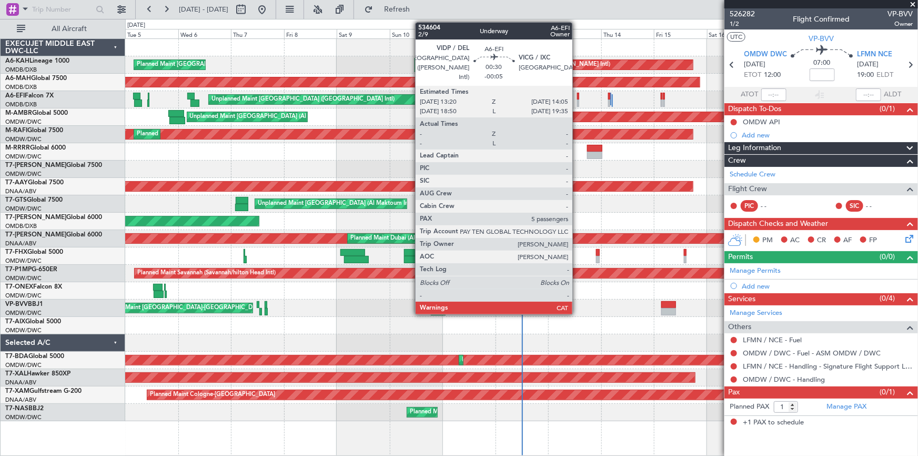
click at [576, 96] on div "Unplanned Maint [GEOGRAPHIC_DATA] ([GEOGRAPHIC_DATA] Intl)" at bounding box center [521, 99] width 793 height 17
click at [578, 96] on div at bounding box center [578, 96] width 2 height 7
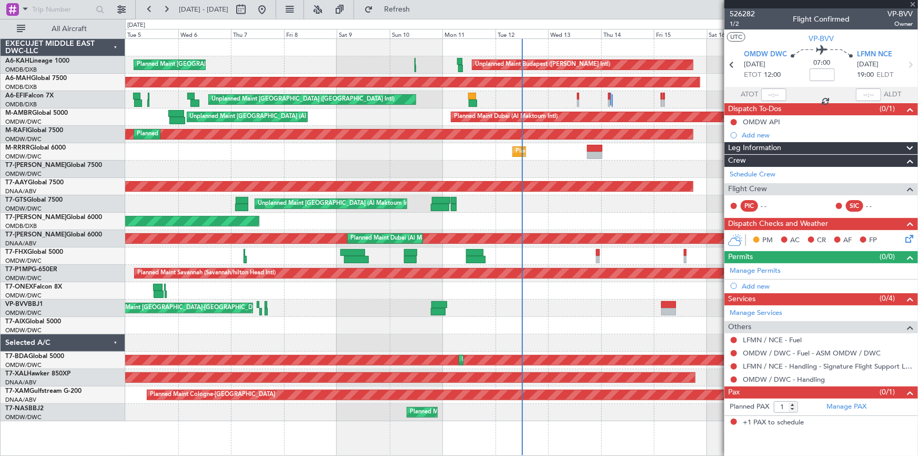
type input "-00:05"
type input "5"
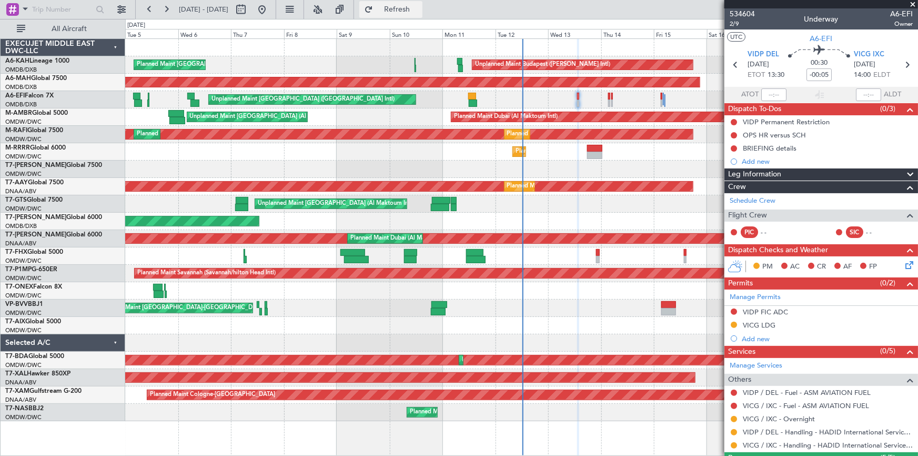
click at [420, 6] on span "Refresh" at bounding box center [397, 9] width 44 height 7
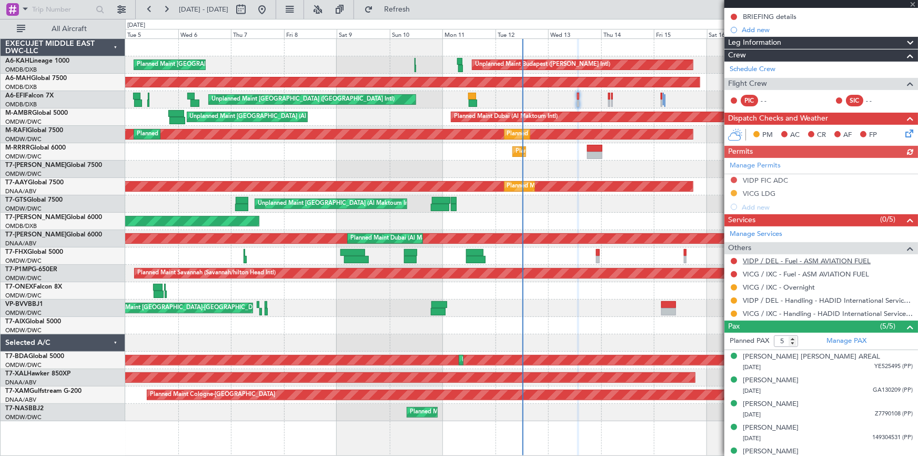
scroll to position [143, 0]
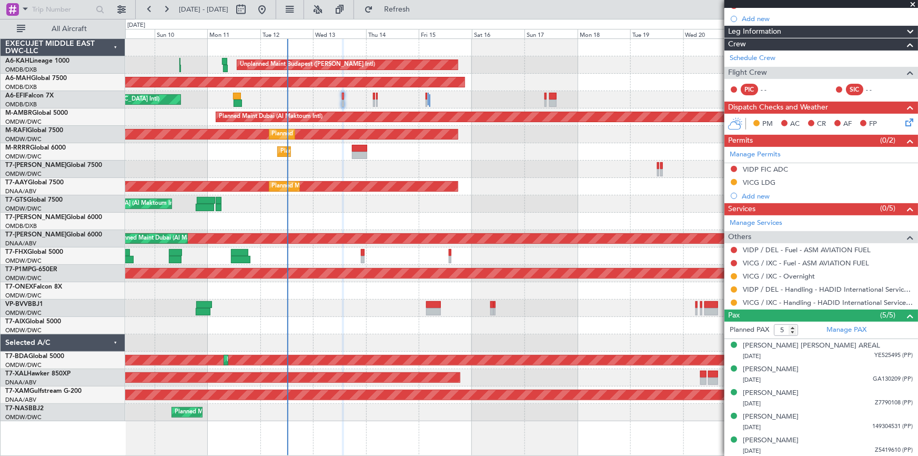
click at [361, 302] on div "Unplanned Maint [GEOGRAPHIC_DATA]-[GEOGRAPHIC_DATA]" at bounding box center [521, 307] width 793 height 17
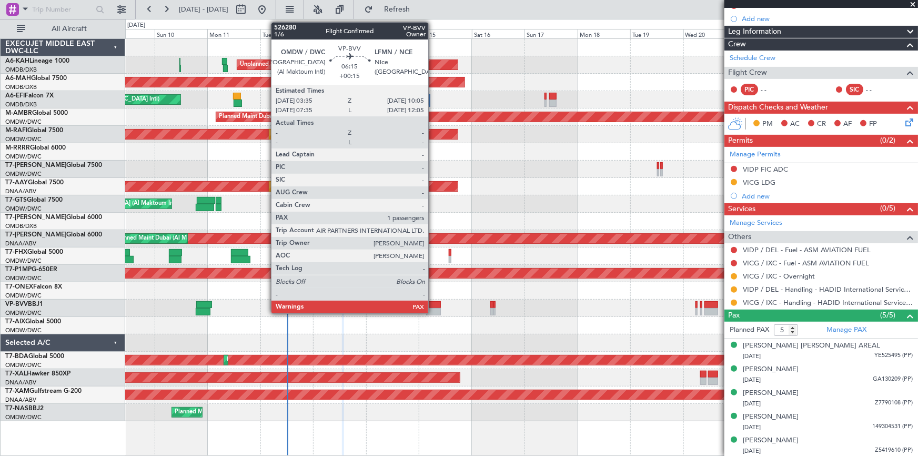
click at [433, 304] on div at bounding box center [433, 304] width 15 height 7
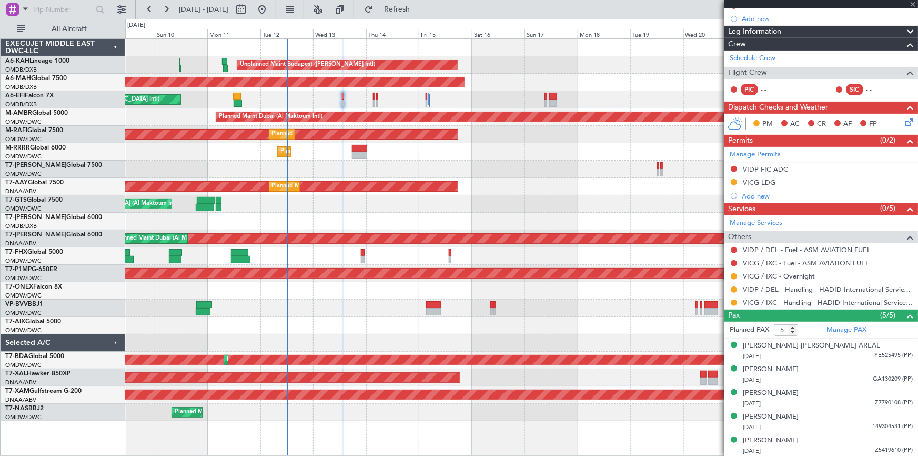
type input "+00:15"
type input "1"
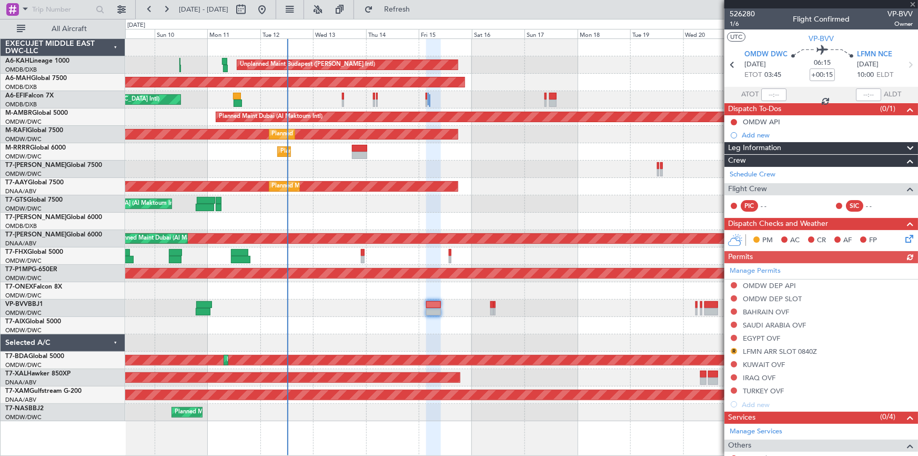
scroll to position [101, 0]
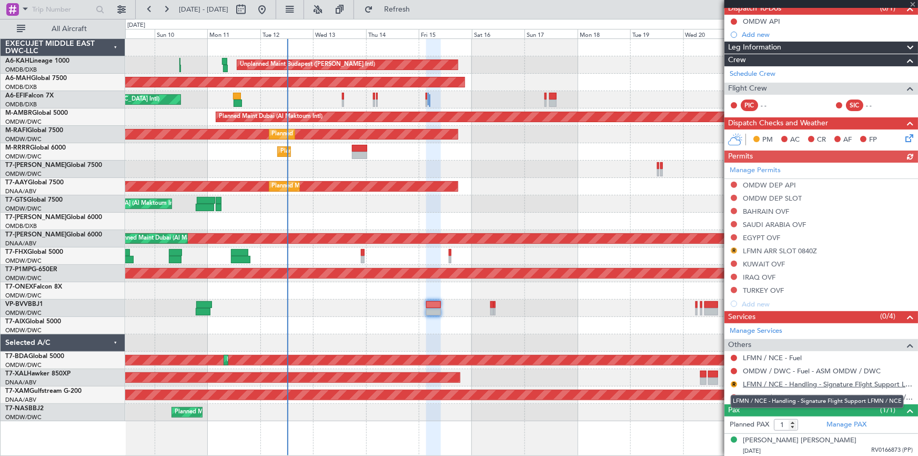
click at [797, 383] on link "LFMN / NCE - Handling - Signature Flight Support LFMN / NCE" at bounding box center [828, 384] width 170 height 9
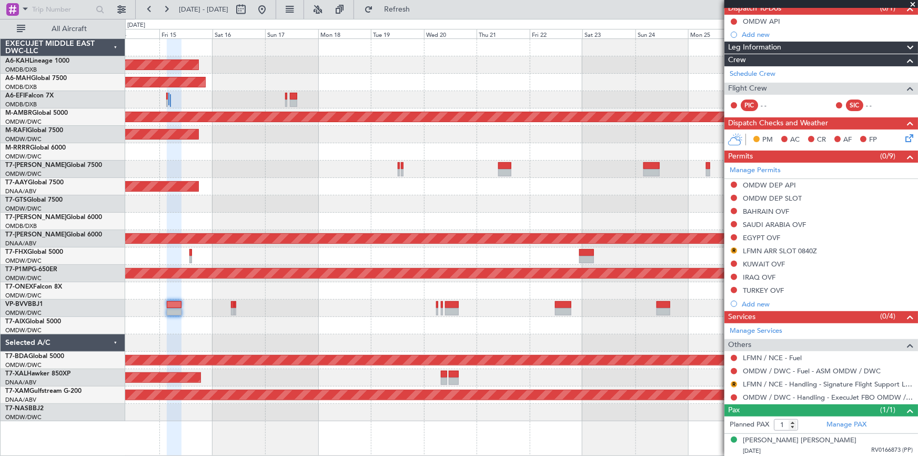
click at [194, 290] on div "Unplanned Maint Budapest ([PERSON_NAME] Intl) Planned Maint [GEOGRAPHIC_DATA] (…" at bounding box center [521, 230] width 793 height 382
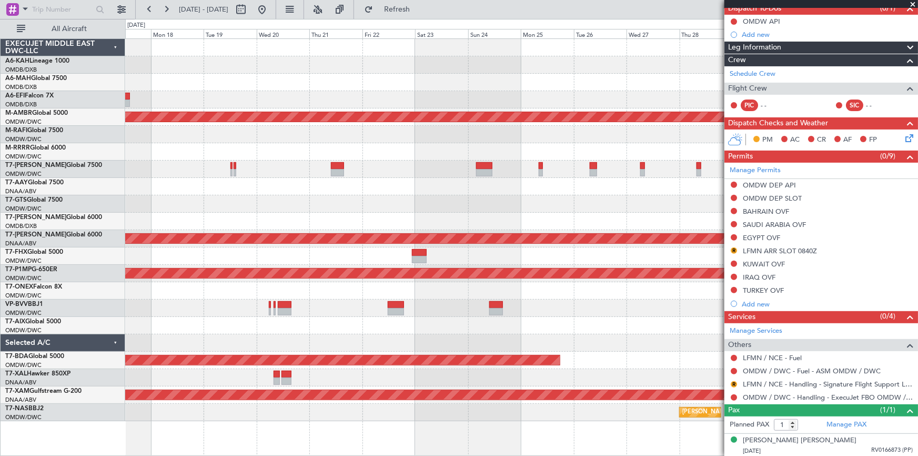
click at [307, 303] on div at bounding box center [521, 307] width 793 height 17
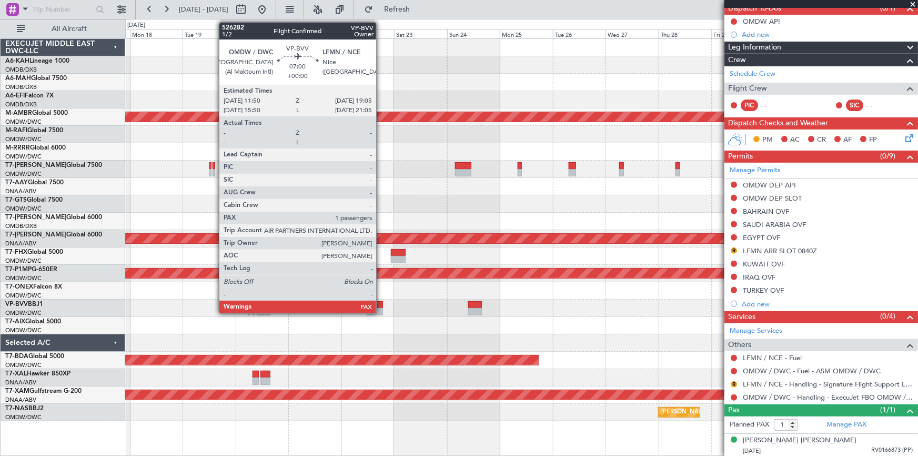
click at [381, 307] on div at bounding box center [375, 304] width 16 height 7
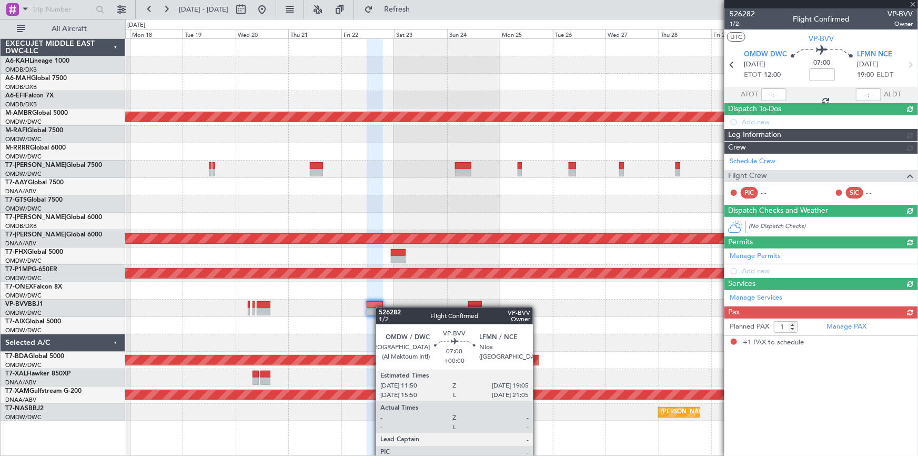
scroll to position [0, 0]
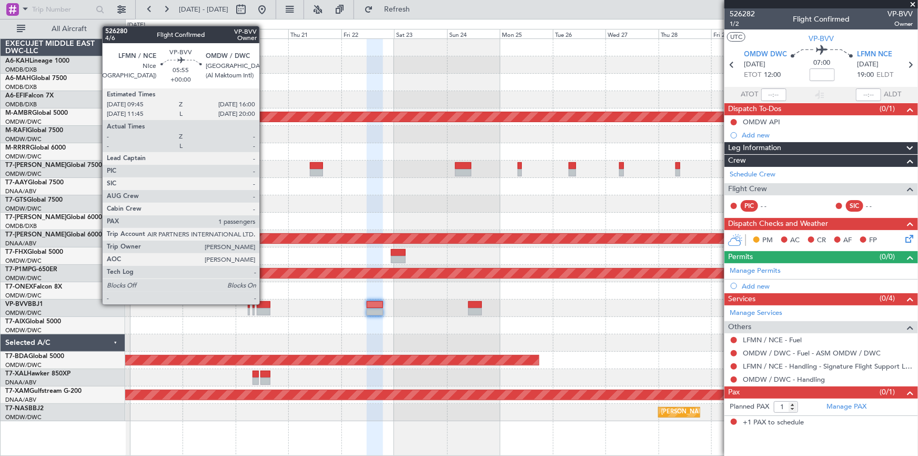
click at [264, 303] on div at bounding box center [264, 304] width 14 height 7
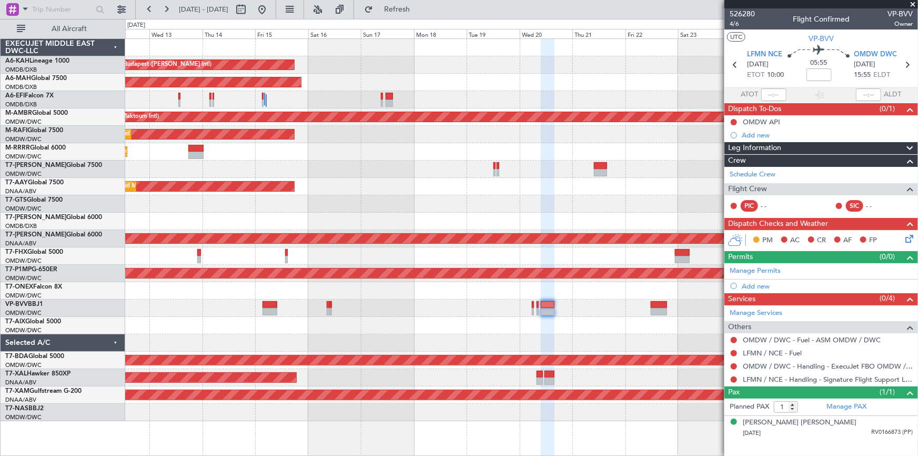
click at [469, 302] on div "Unplanned Maint Budapest ([PERSON_NAME] Intl) Planned Maint [GEOGRAPHIC_DATA] (…" at bounding box center [521, 230] width 793 height 382
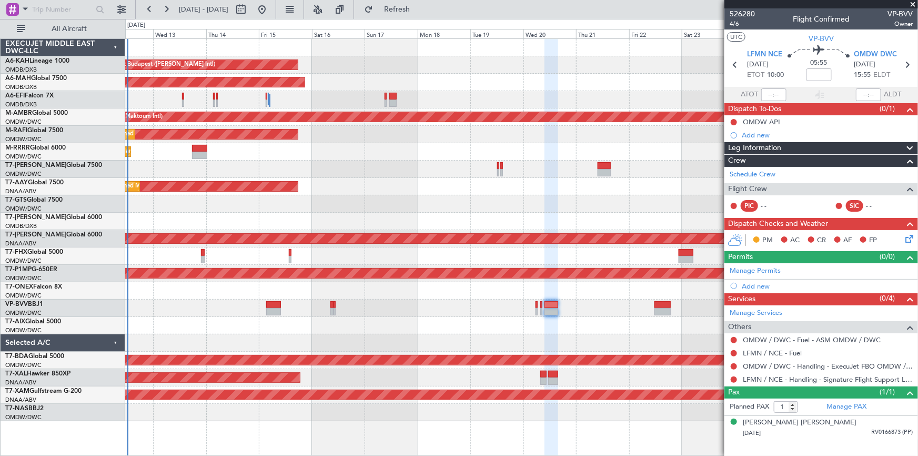
drag, startPoint x: 430, startPoint y: 1, endPoint x: 477, endPoint y: 23, distance: 52.0
click at [423, 1] on button "Refresh" at bounding box center [391, 9] width 63 height 17
click at [374, 322] on div at bounding box center [521, 325] width 793 height 17
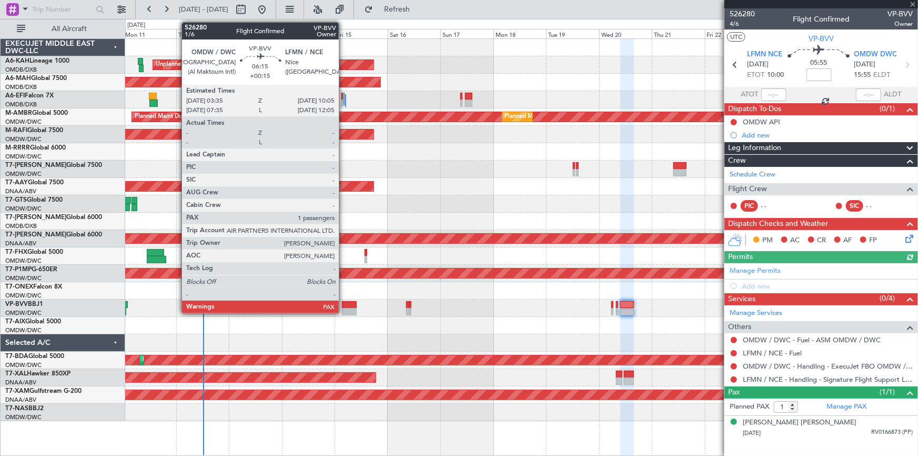
click at [344, 304] on div at bounding box center [349, 304] width 15 height 7
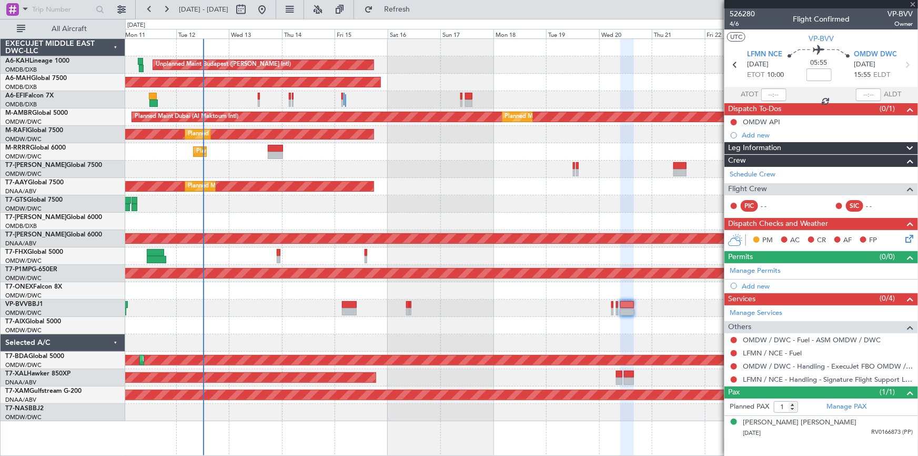
type input "+00:15"
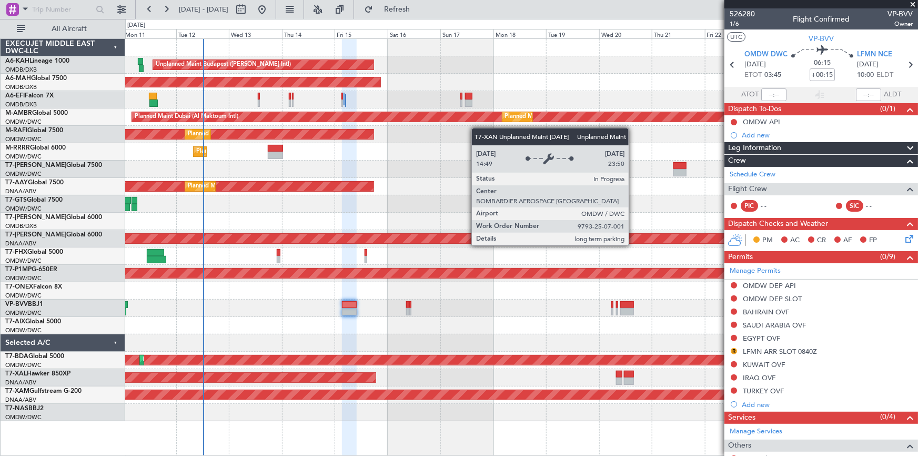
click at [734, 350] on button "R" at bounding box center [734, 351] width 6 height 6
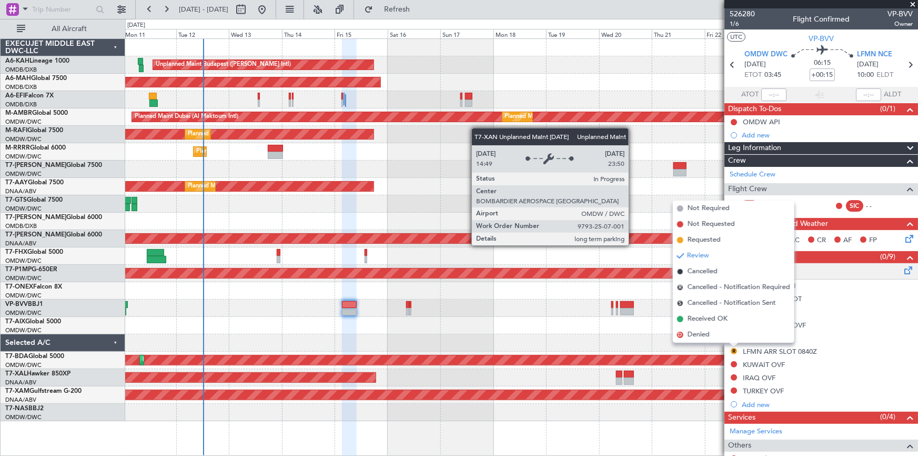
drag, startPoint x: 704, startPoint y: 241, endPoint x: 780, endPoint y: 276, distance: 83.4
click at [705, 241] on span "Requested" at bounding box center [704, 240] width 33 height 11
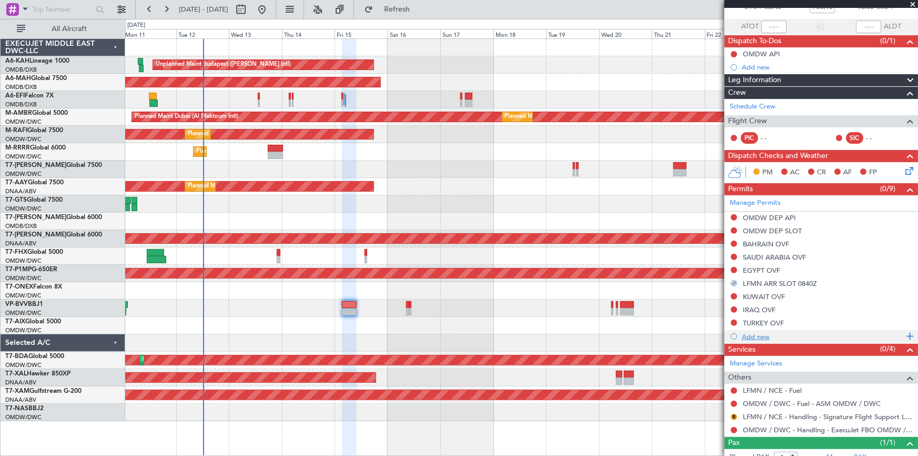
scroll to position [95, 0]
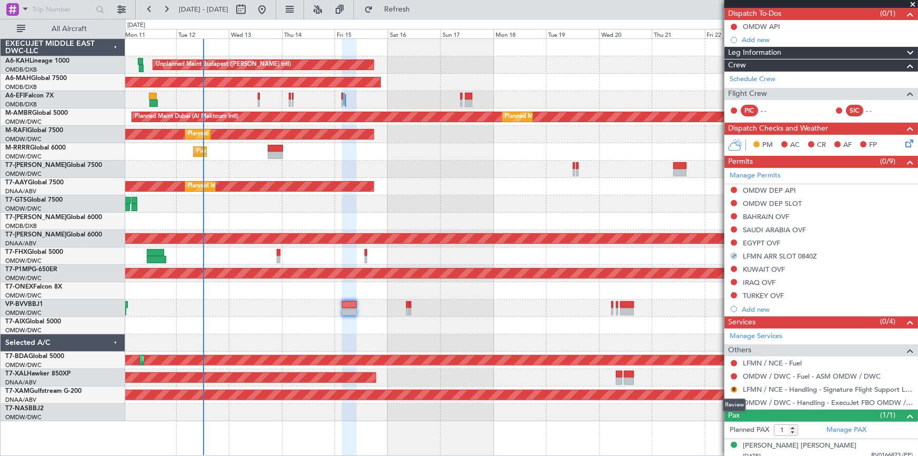
drag, startPoint x: 737, startPoint y: 387, endPoint x: 728, endPoint y: 390, distance: 8.8
click at [736, 387] on button "R" at bounding box center [734, 389] width 6 height 6
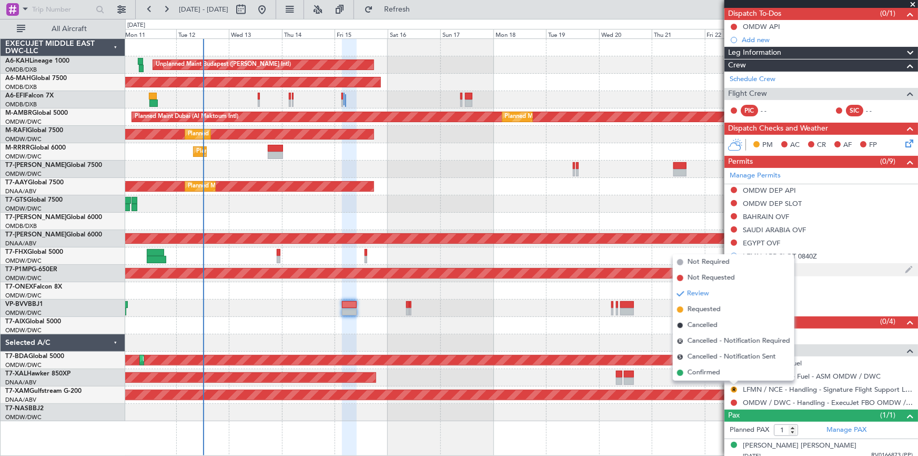
drag, startPoint x: 700, startPoint y: 309, endPoint x: 781, endPoint y: 269, distance: 90.9
click at [700, 309] on span "Requested" at bounding box center [704, 309] width 33 height 11
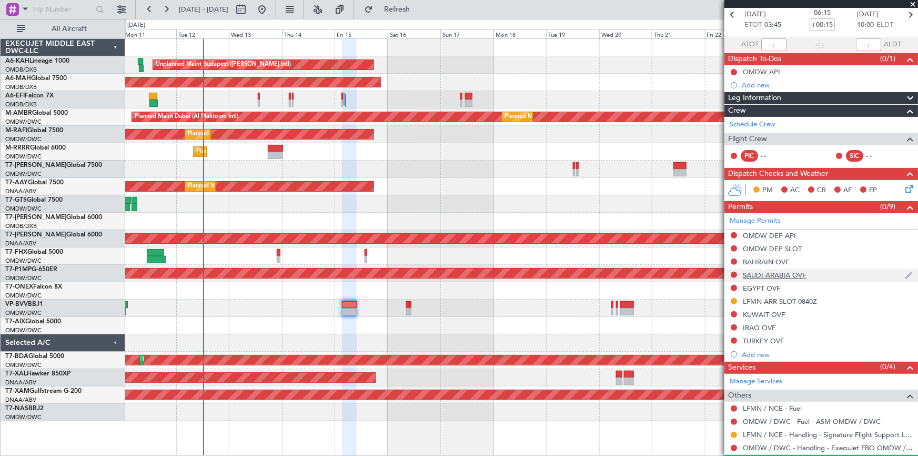
scroll to position [0, 0]
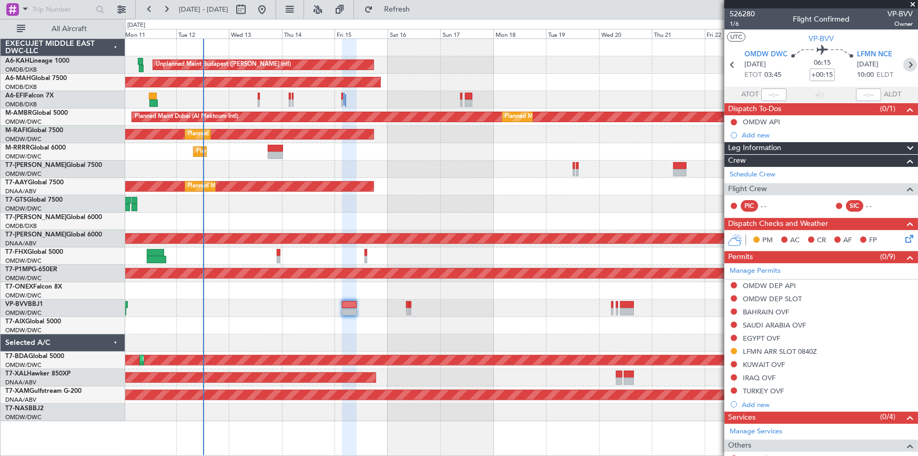
click at [906, 64] on icon at bounding box center [911, 65] width 14 height 14
type input "4"
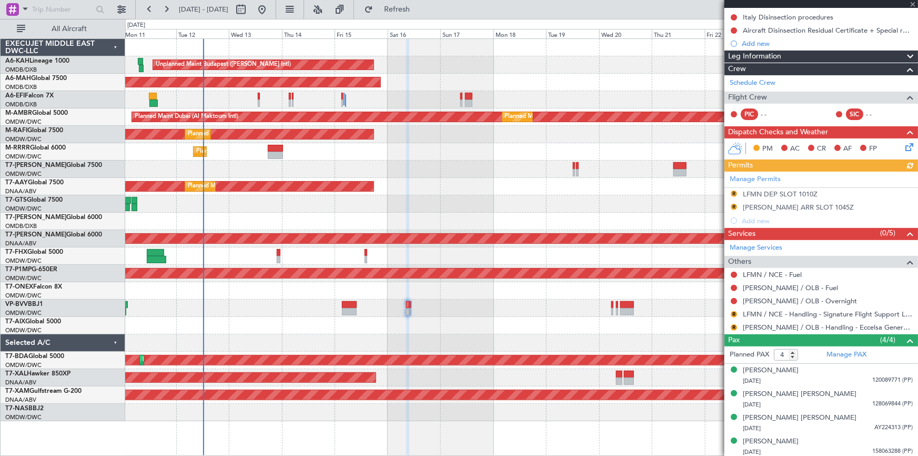
scroll to position [119, 0]
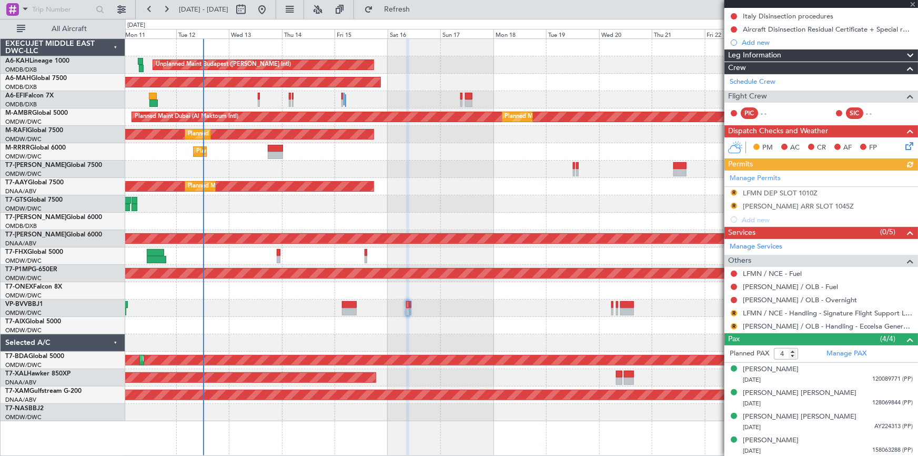
click at [734, 193] on div "Manage Permits R LFMN DEP SLOT 1010Z R [PERSON_NAME] ARR SLOT 1045Z Add new" at bounding box center [822, 199] width 194 height 56
click at [733, 191] on button "R" at bounding box center [734, 192] width 6 height 6
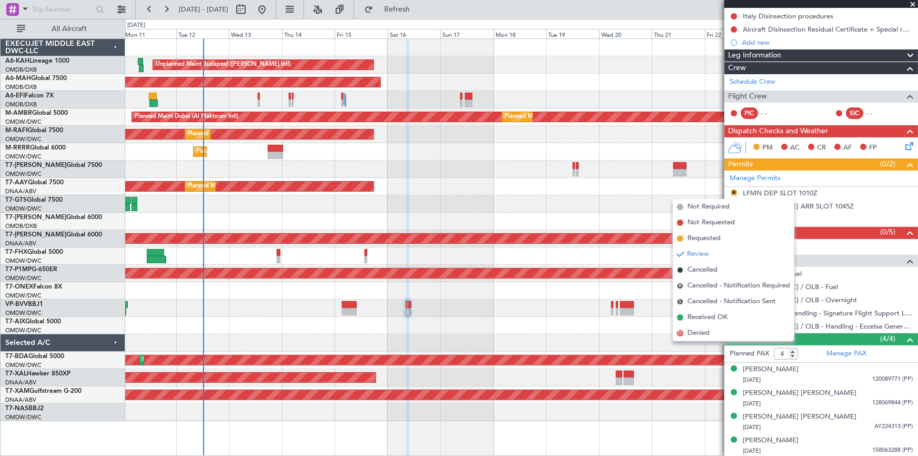
drag, startPoint x: 709, startPoint y: 239, endPoint x: 718, endPoint y: 236, distance: 9.8
click at [709, 238] on span "Requested" at bounding box center [704, 238] width 33 height 11
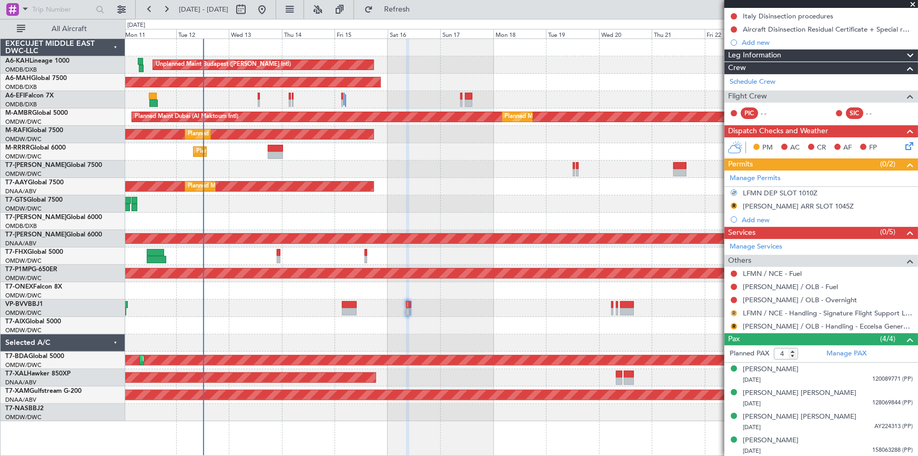
click at [735, 312] on button "R" at bounding box center [734, 313] width 6 height 6
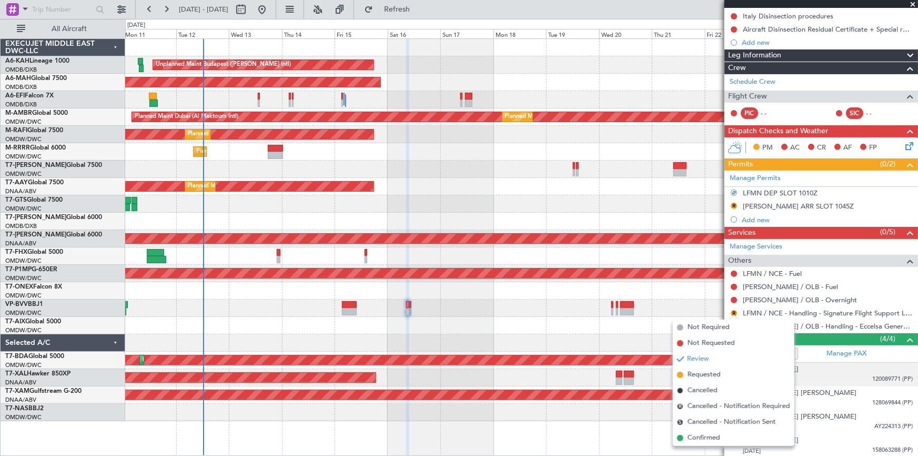
drag, startPoint x: 701, startPoint y: 376, endPoint x: 766, endPoint y: 363, distance: 66.1
click at [704, 376] on span "Requested" at bounding box center [704, 375] width 33 height 11
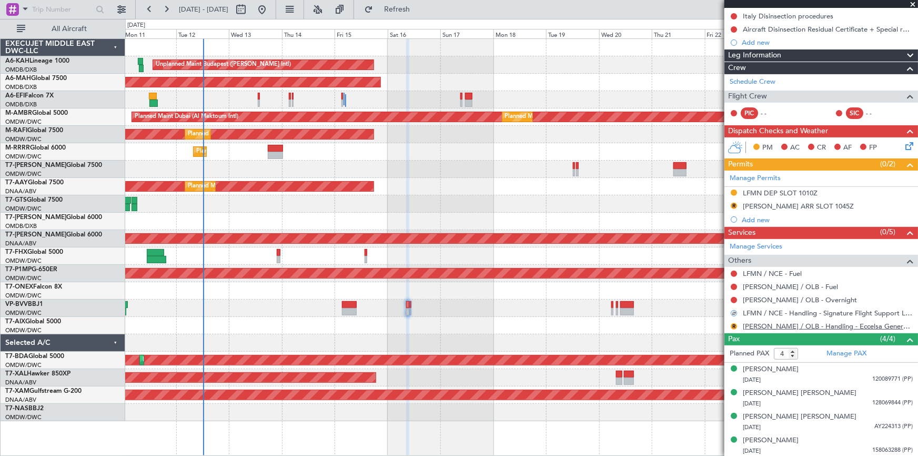
click at [800, 322] on link "[PERSON_NAME] / OLB - Handling - Eccelsa General Aviation [PERSON_NAME] / OLB" at bounding box center [828, 326] width 170 height 9
click at [735, 204] on button "R" at bounding box center [734, 206] width 6 height 6
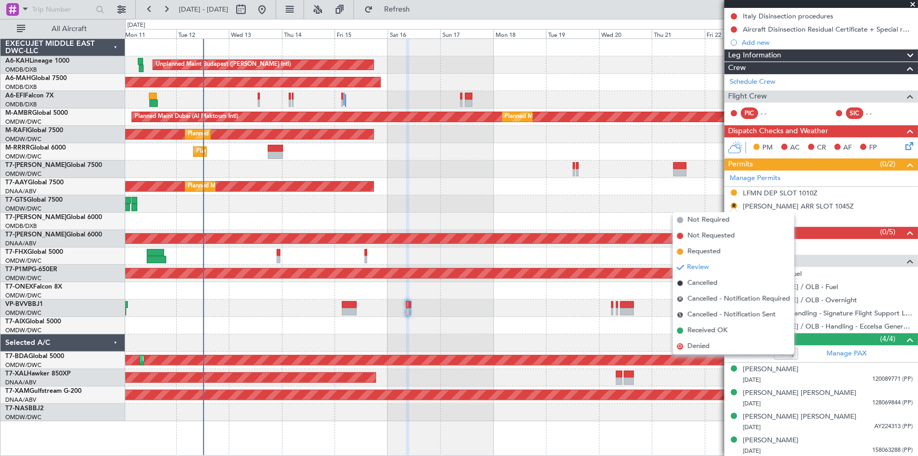
click at [707, 247] on span "Requested" at bounding box center [704, 251] width 33 height 11
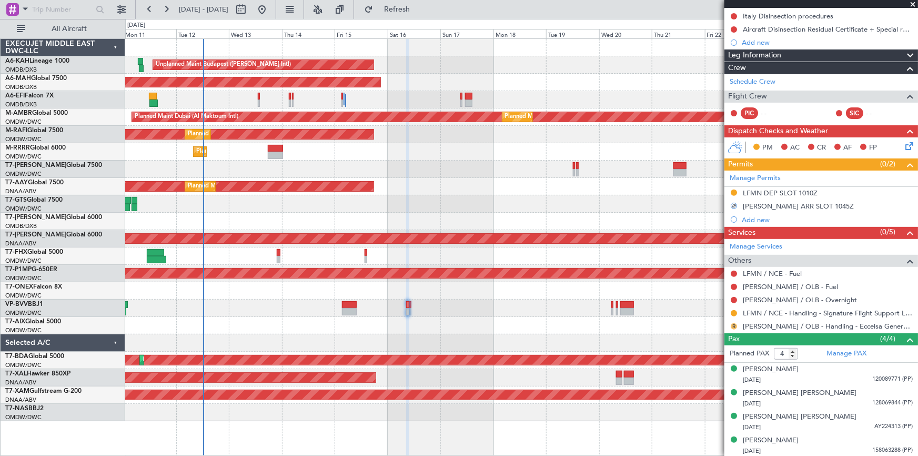
click at [734, 327] on button "R" at bounding box center [734, 326] width 6 height 6
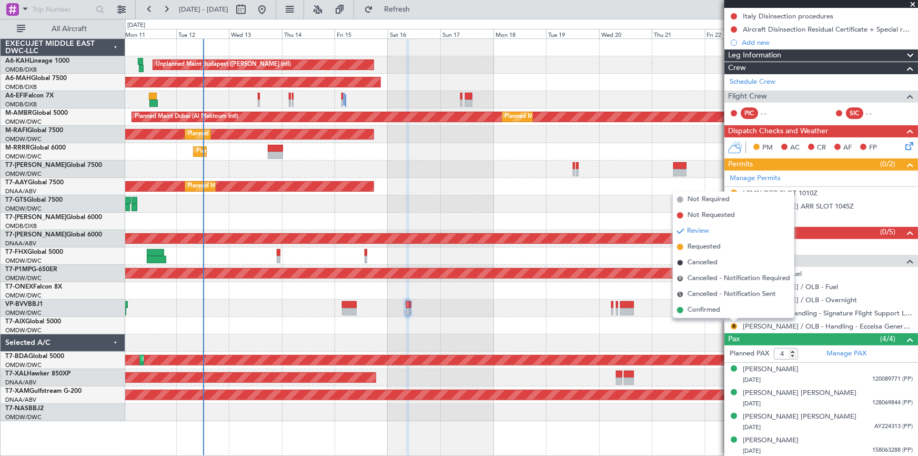
drag, startPoint x: 706, startPoint y: 246, endPoint x: 709, endPoint y: 241, distance: 6.4
click at [706, 246] on span "Requested" at bounding box center [704, 247] width 33 height 11
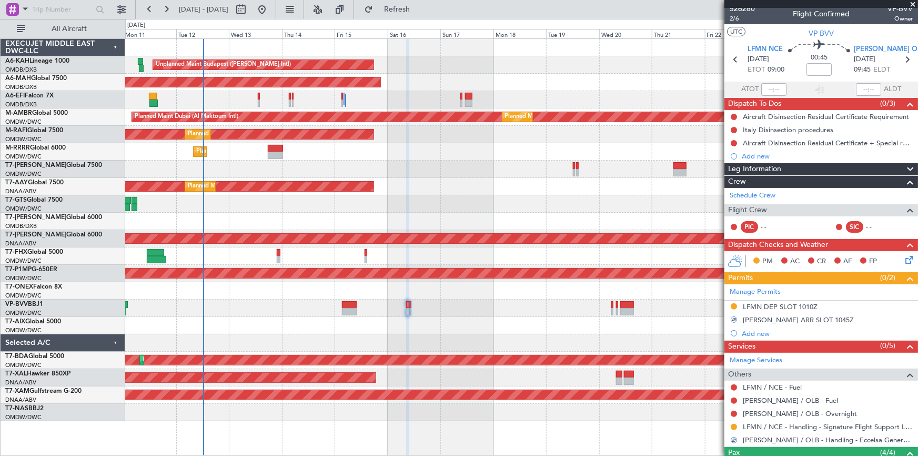
scroll to position [0, 0]
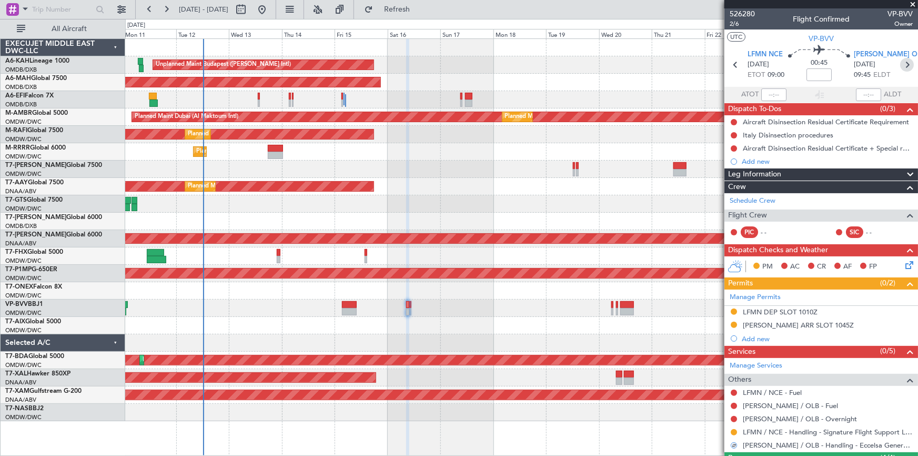
click at [901, 64] on icon at bounding box center [908, 65] width 14 height 14
type input "-00:05"
type input "0"
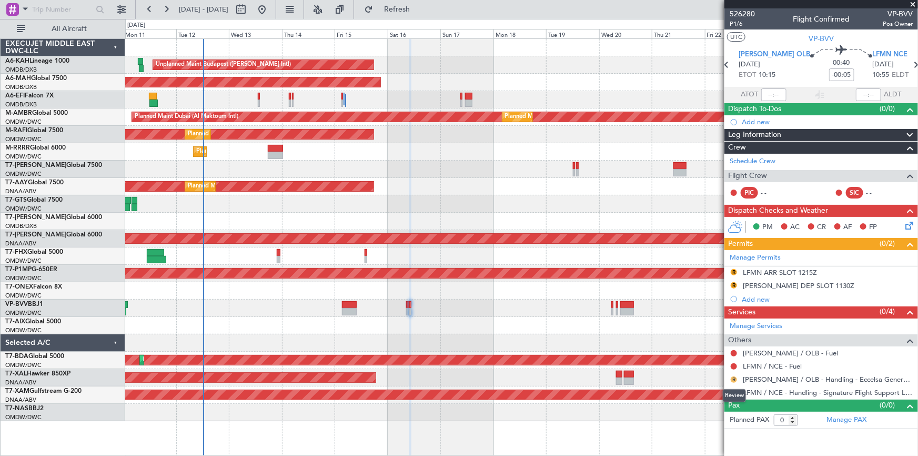
click at [734, 377] on button "R" at bounding box center [734, 379] width 6 height 6
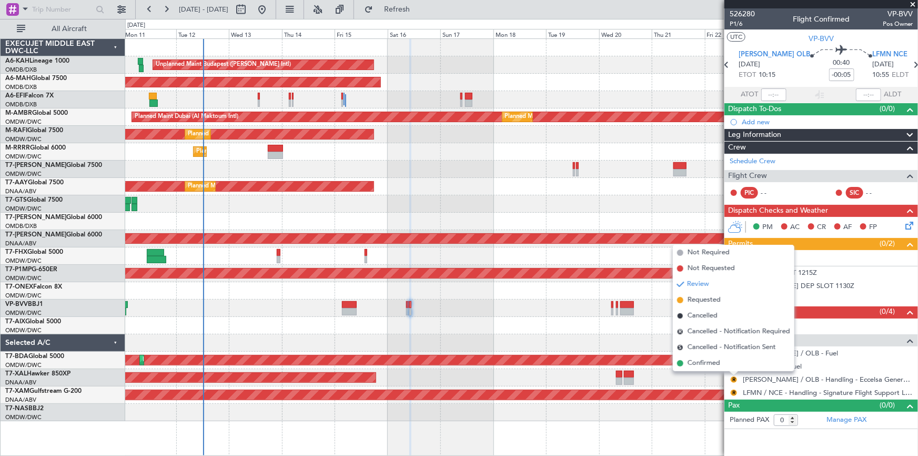
drag, startPoint x: 695, startPoint y: 301, endPoint x: 716, endPoint y: 343, distance: 47.1
click at [698, 303] on span "Requested" at bounding box center [704, 300] width 33 height 11
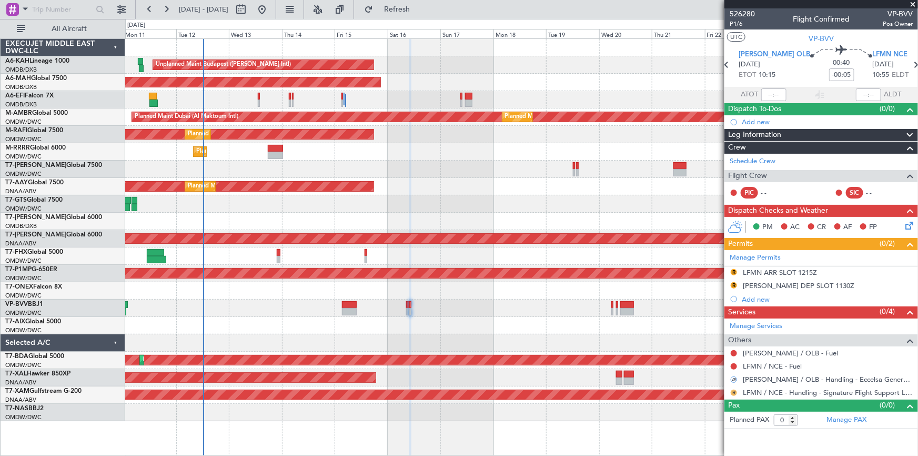
click at [733, 392] on button "R" at bounding box center [734, 393] width 6 height 6
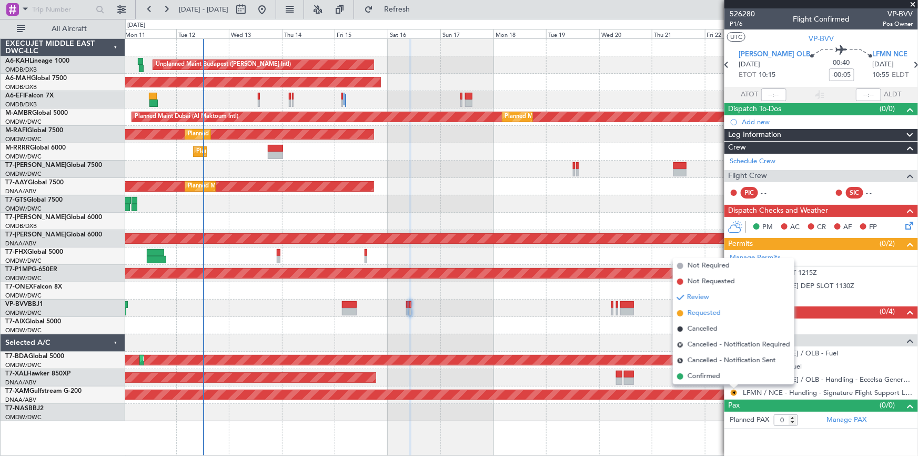
click at [698, 312] on span "Requested" at bounding box center [704, 313] width 33 height 11
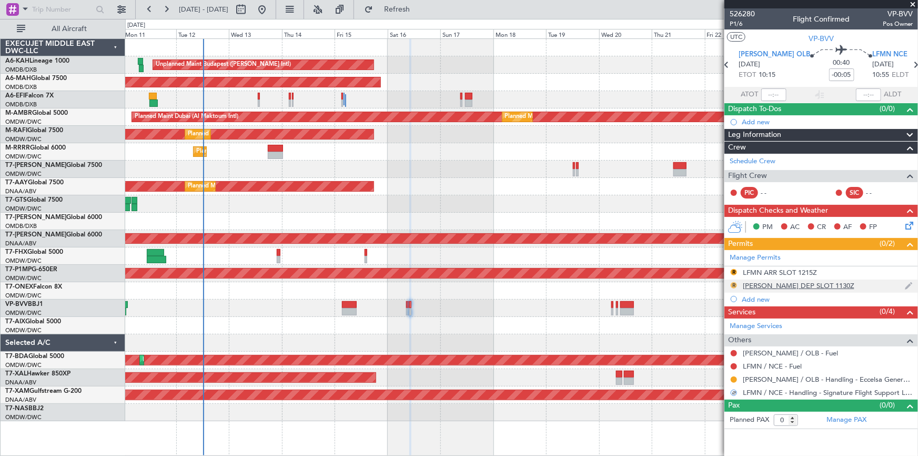
click at [734, 285] on button "R" at bounding box center [734, 285] width 6 height 6
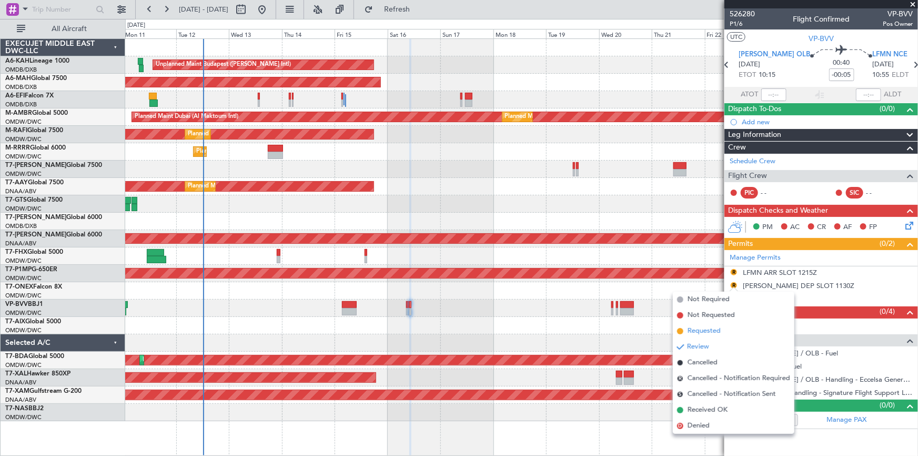
click at [712, 335] on span "Requested" at bounding box center [704, 331] width 33 height 11
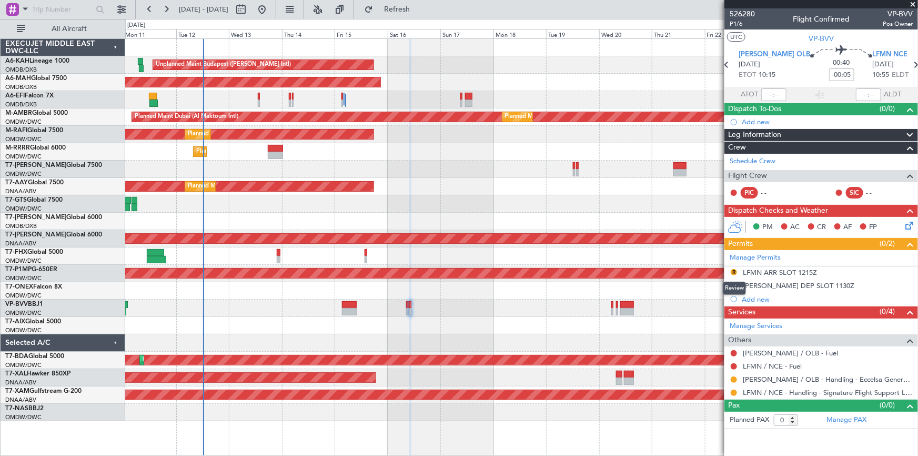
drag, startPoint x: 736, startPoint y: 271, endPoint x: 732, endPoint y: 277, distance: 8.3
click at [736, 271] on button "R" at bounding box center [734, 272] width 6 height 6
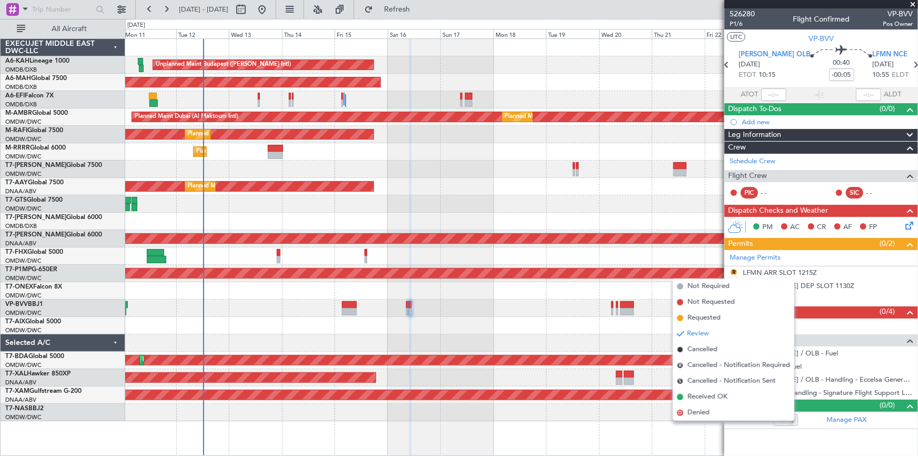
drag, startPoint x: 711, startPoint y: 321, endPoint x: 851, endPoint y: 181, distance: 198.0
click at [711, 319] on span "Requested" at bounding box center [704, 318] width 33 height 11
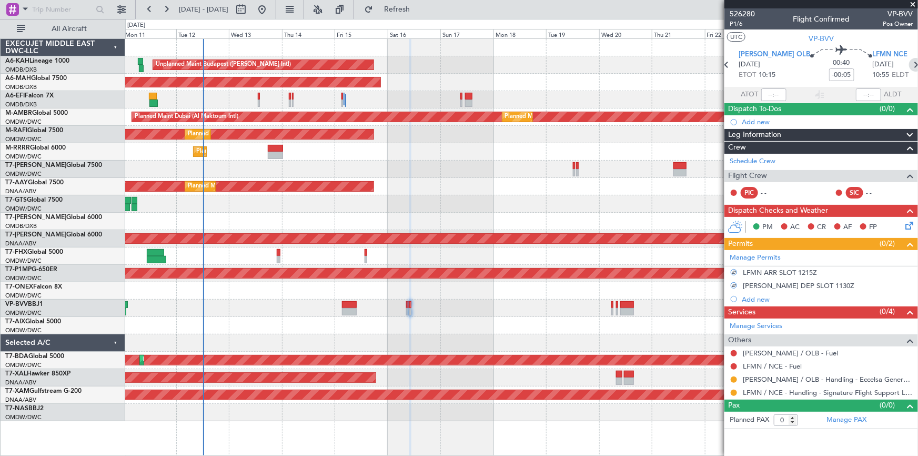
click at [910, 63] on icon at bounding box center [917, 65] width 14 height 14
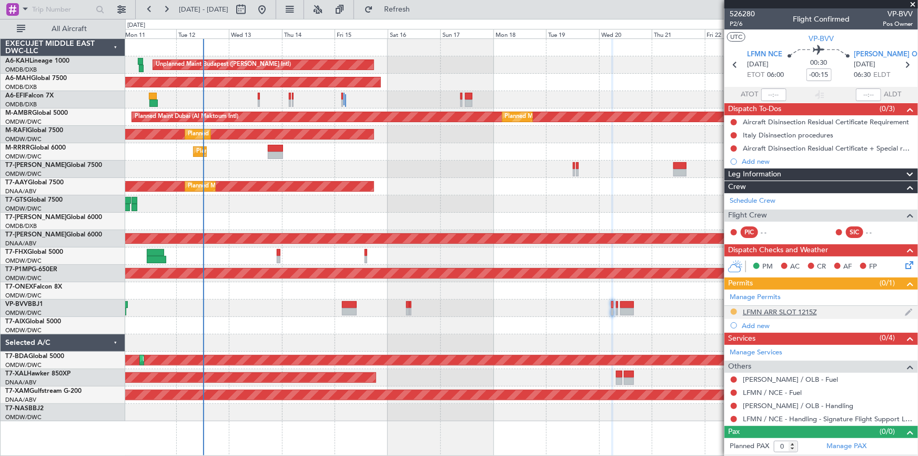
click at [734, 311] on button at bounding box center [734, 311] width 6 height 6
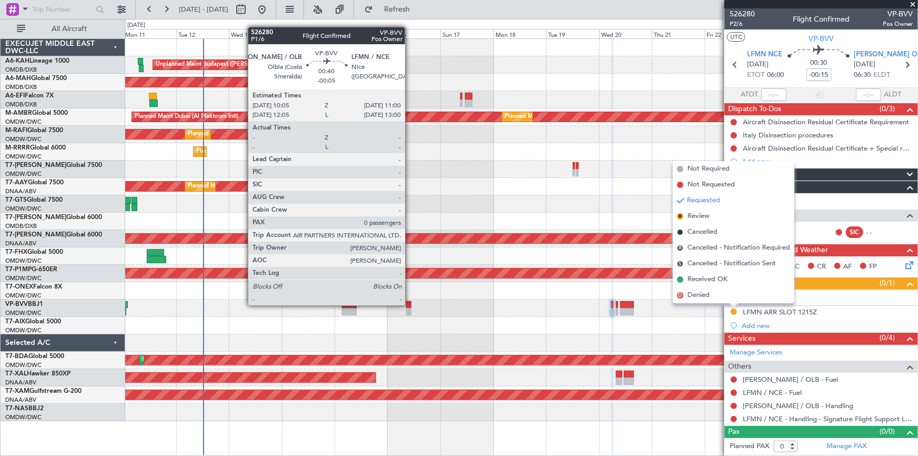
click at [410, 304] on div at bounding box center [411, 304] width 2 height 7
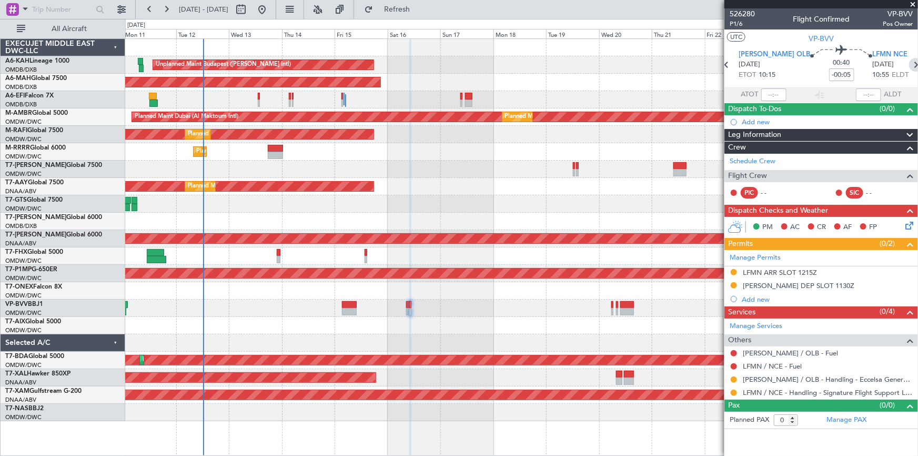
click at [910, 63] on icon at bounding box center [917, 65] width 14 height 14
type input "-00:15"
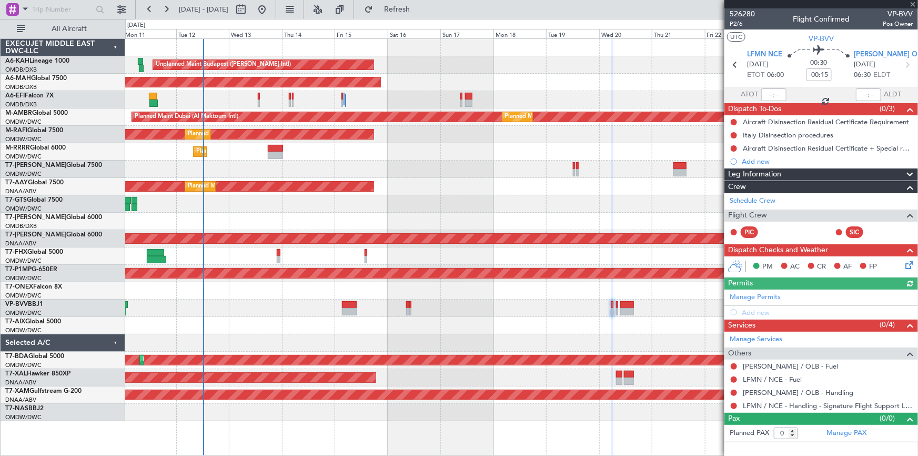
click at [770, 295] on div "Manage Permits Add new" at bounding box center [822, 303] width 194 height 29
click at [758, 298] on link "Manage Permits" at bounding box center [755, 297] width 51 height 11
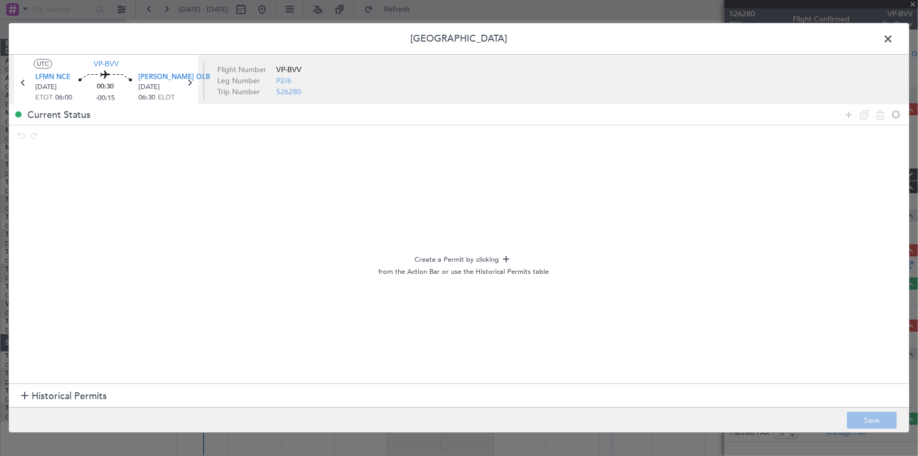
click at [59, 395] on span "Historical Permits" at bounding box center [69, 396] width 75 height 14
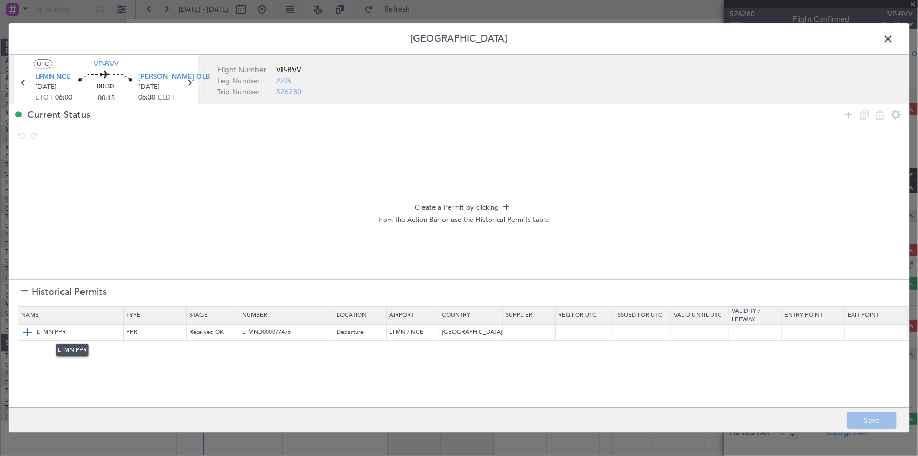
click at [27, 332] on img at bounding box center [27, 332] width 13 height 13
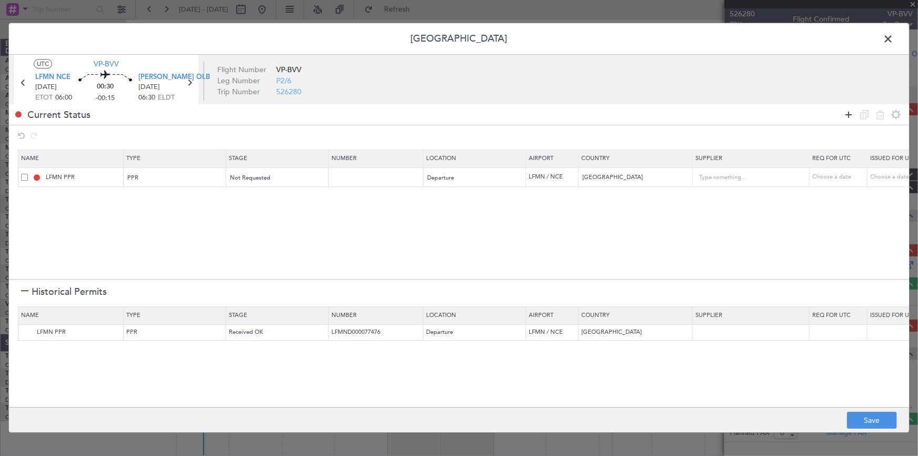
click at [848, 115] on icon at bounding box center [849, 114] width 13 height 13
click at [160, 198] on div "Type" at bounding box center [171, 198] width 87 height 16
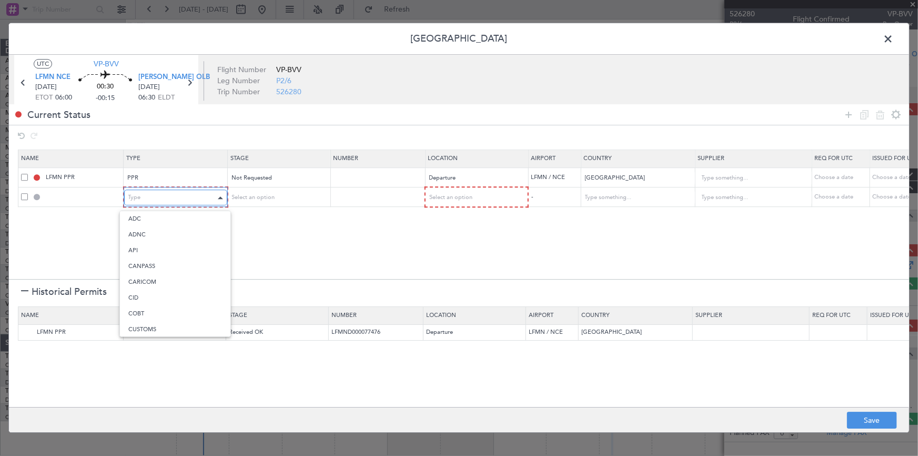
scroll to position [316, 0]
drag, startPoint x: 138, startPoint y: 295, endPoint x: 309, endPoint y: 202, distance: 195.3
click at [149, 292] on span "Slot" at bounding box center [175, 297] width 94 height 16
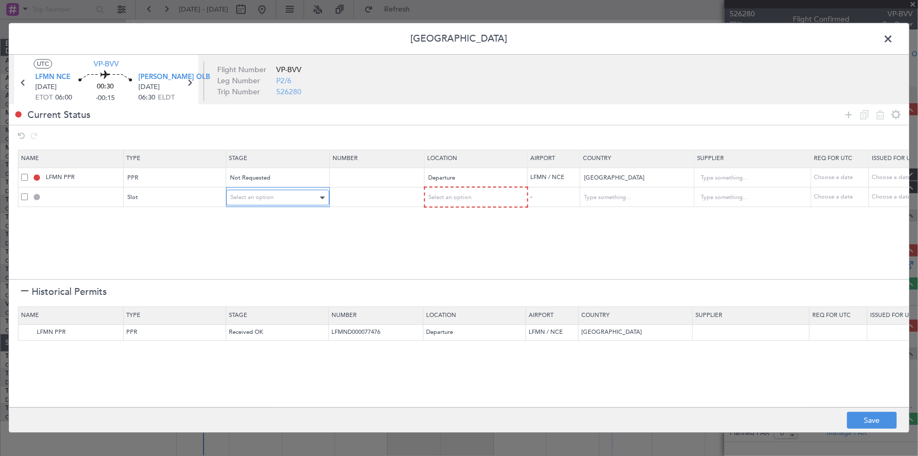
click at [285, 195] on div "Select an option" at bounding box center [274, 198] width 87 height 16
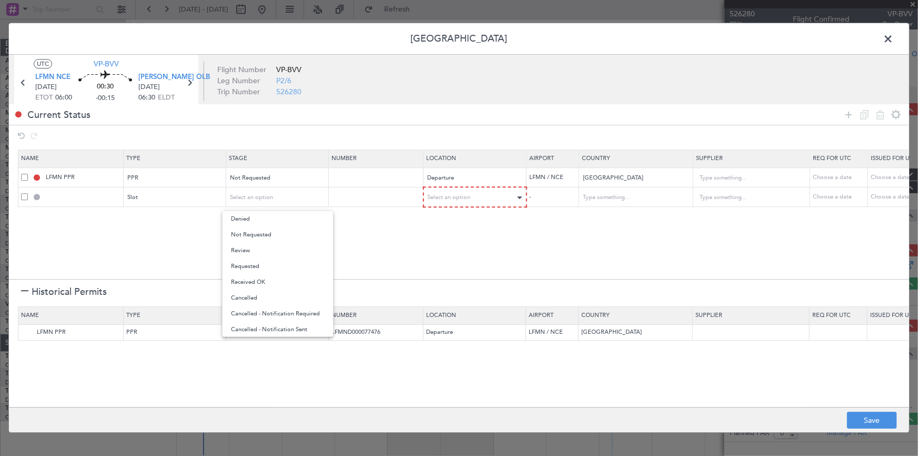
drag, startPoint x: 258, startPoint y: 267, endPoint x: 436, endPoint y: 197, distance: 191.7
click at [262, 266] on span "Requested" at bounding box center [278, 266] width 94 height 16
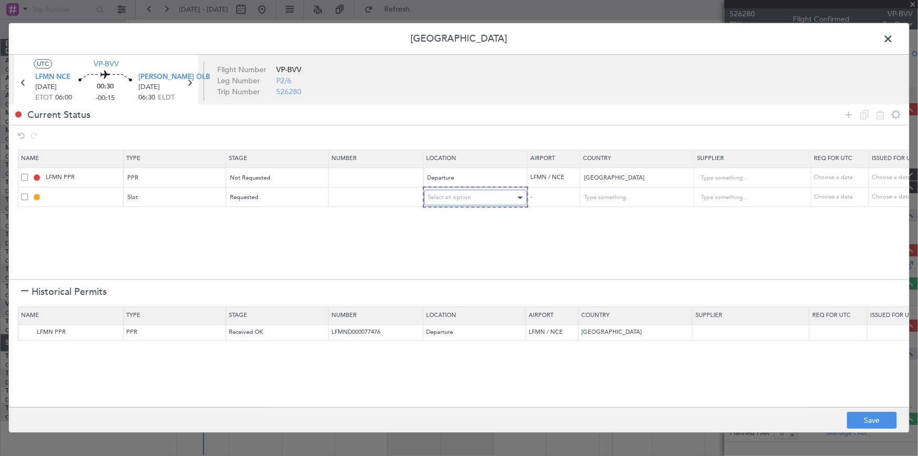
click at [438, 195] on span "Select an option" at bounding box center [449, 198] width 43 height 8
drag, startPoint x: 441, startPoint y: 249, endPoint x: 831, endPoint y: 387, distance: 413.5
click at [445, 252] on span "Arrival" at bounding box center [475, 251] width 94 height 16
click at [867, 420] on button "Save" at bounding box center [872, 420] width 50 height 17
type input "NNN"
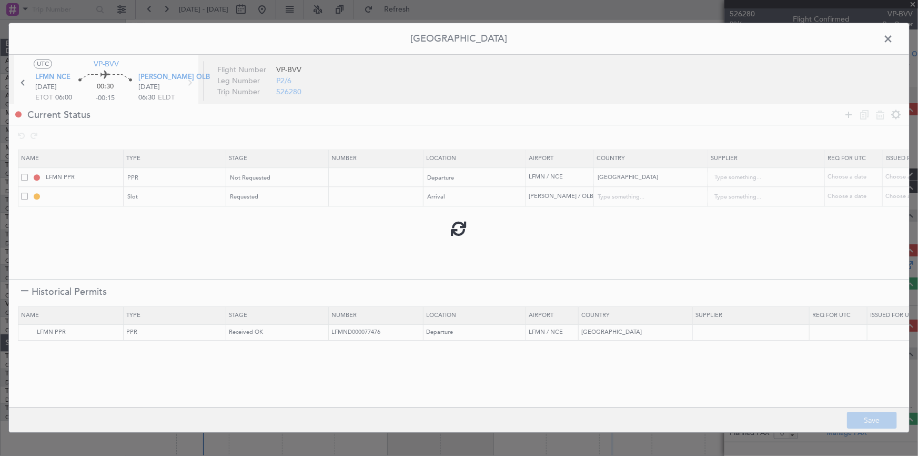
type input "[PERSON_NAME] ARR SLOT"
type input "[GEOGRAPHIC_DATA]"
type input "NNN"
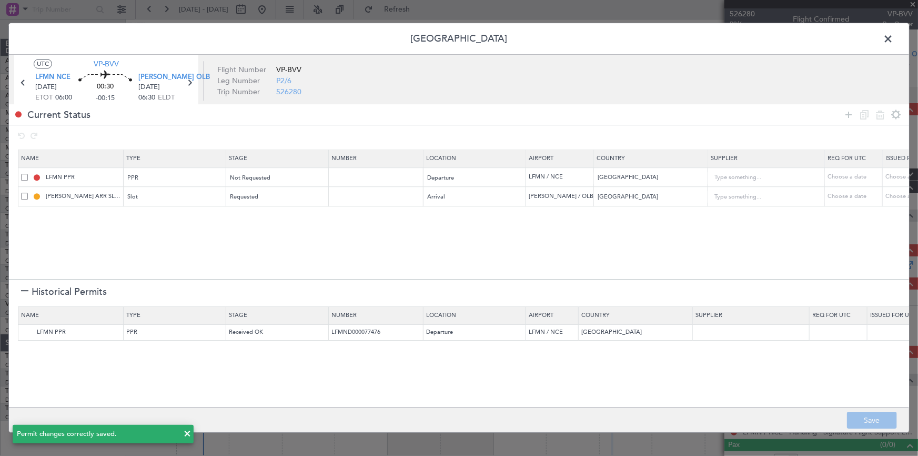
click at [894, 37] on span at bounding box center [894, 41] width 0 height 21
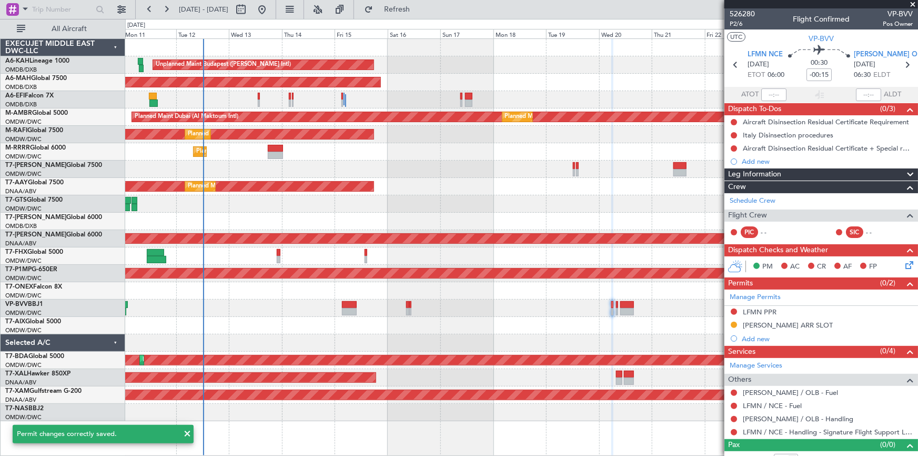
drag, startPoint x: 731, startPoint y: 309, endPoint x: 734, endPoint y: 315, distance: 6.4
click at [731, 309] on button at bounding box center [734, 311] width 6 height 6
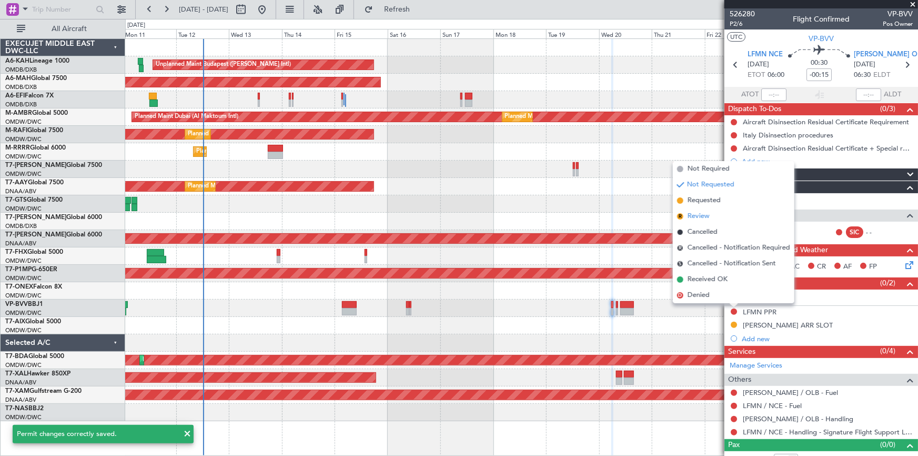
click at [701, 213] on span "Review" at bounding box center [699, 216] width 22 height 11
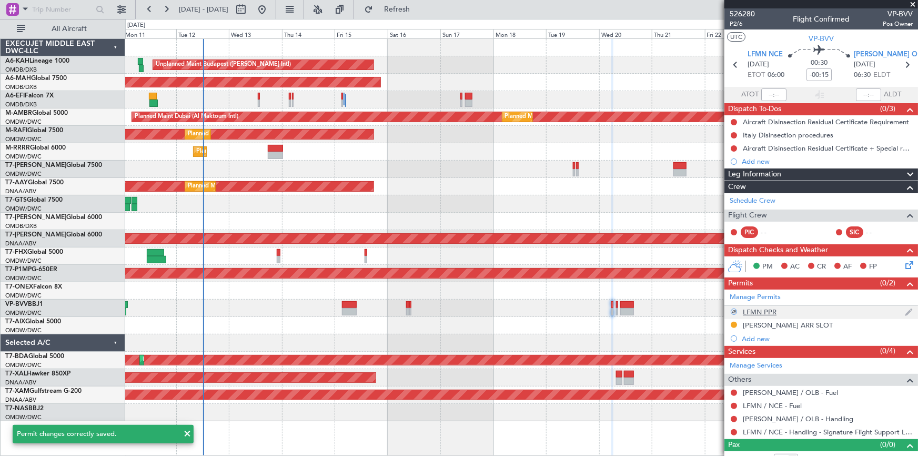
click at [734, 309] on div at bounding box center [734, 311] width 6 height 6
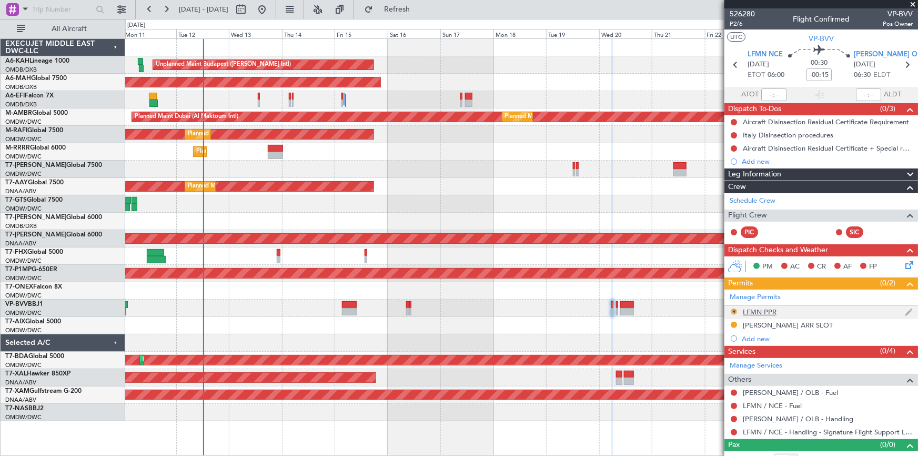
click at [732, 311] on button "R" at bounding box center [734, 311] width 6 height 6
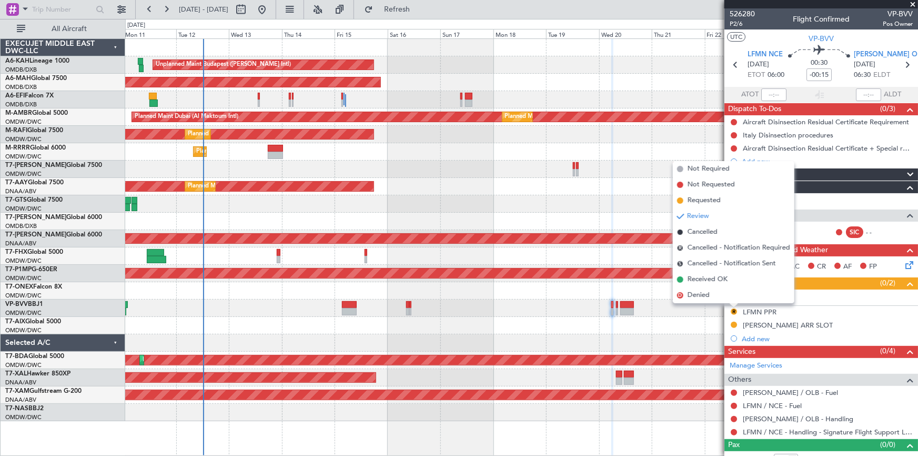
drag, startPoint x: 705, startPoint y: 202, endPoint x: 743, endPoint y: 234, distance: 49.7
click at [709, 204] on span "Requested" at bounding box center [704, 200] width 33 height 11
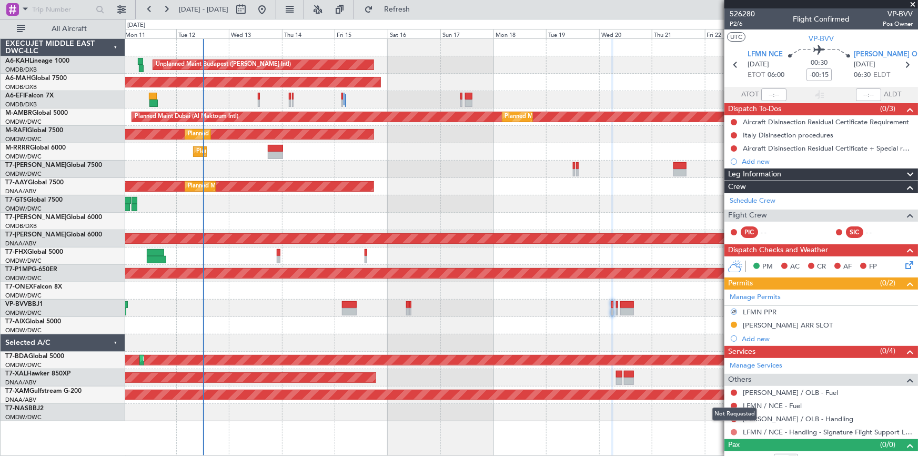
click at [733, 430] on button at bounding box center [734, 432] width 6 height 6
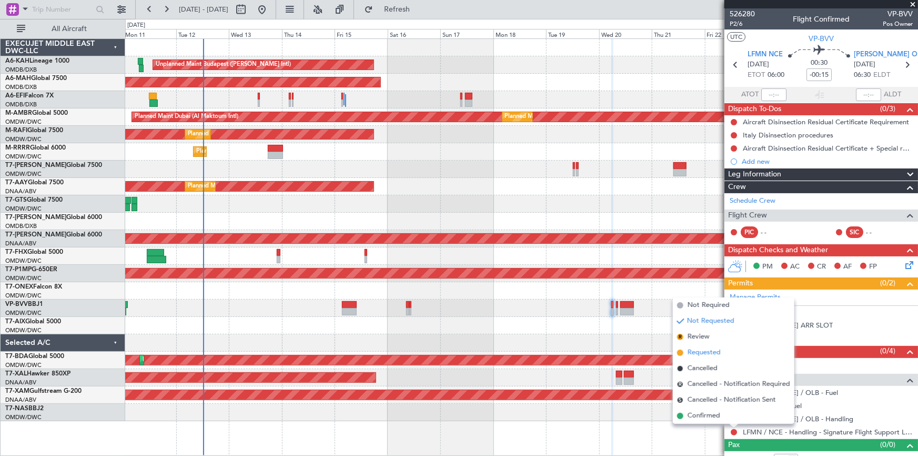
click at [707, 355] on span "Requested" at bounding box center [704, 352] width 33 height 11
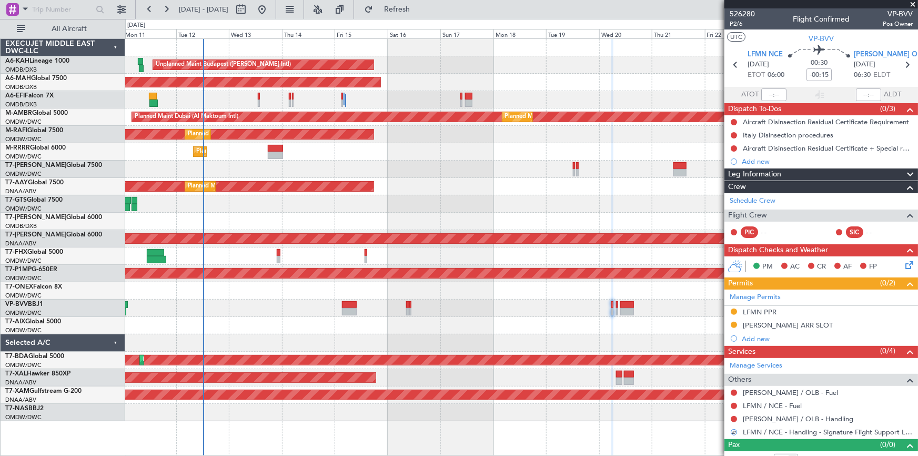
click at [785, 412] on mat-tooltip-component "LFMN / NCE - Handling - Signature Flight Support LFMN / NCE" at bounding box center [818, 413] width 188 height 28
drag, startPoint x: 771, startPoint y: 416, endPoint x: 741, endPoint y: 425, distance: 30.8
click at [771, 416] on mat-tooltip-component "LFMN / NCE - Handling - Signature Flight Support LFMN / NCE" at bounding box center [818, 413] width 188 height 28
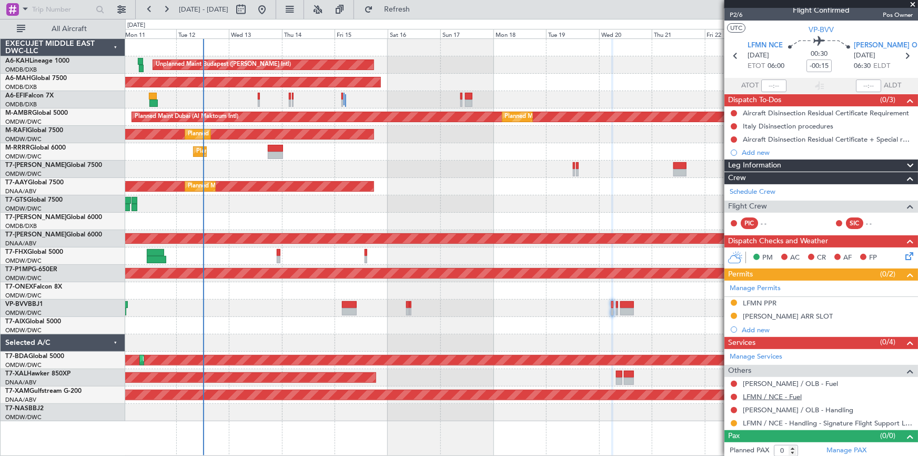
scroll to position [11, 0]
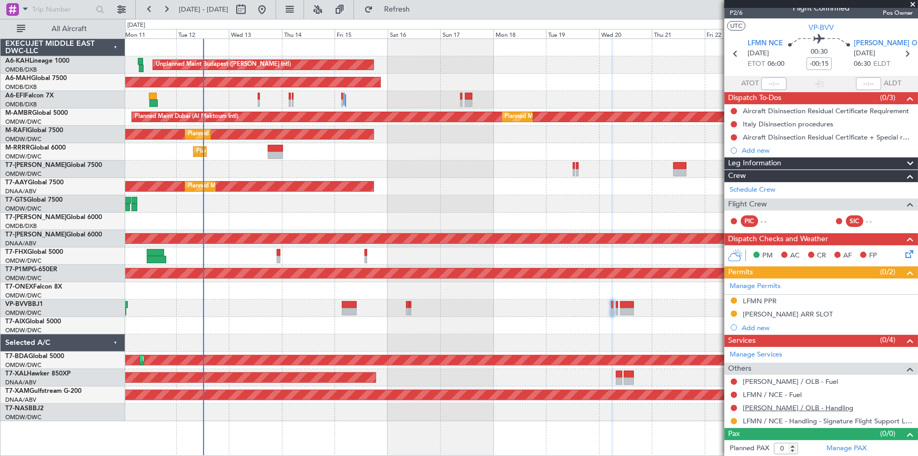
click at [811, 407] on link "[PERSON_NAME] / OLB - Handling" at bounding box center [798, 407] width 111 height 9
click at [413, 9] on span "Refresh" at bounding box center [397, 9] width 44 height 7
click at [735, 406] on button at bounding box center [734, 408] width 6 height 6
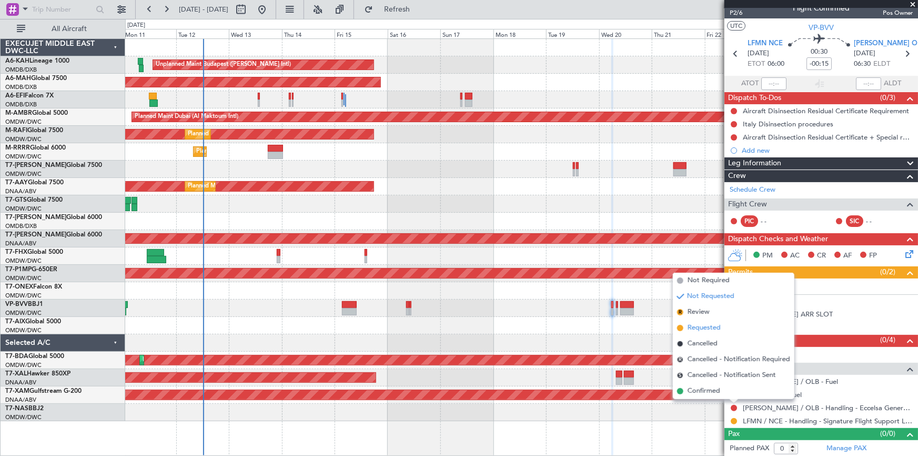
click at [708, 326] on span "Requested" at bounding box center [704, 328] width 33 height 11
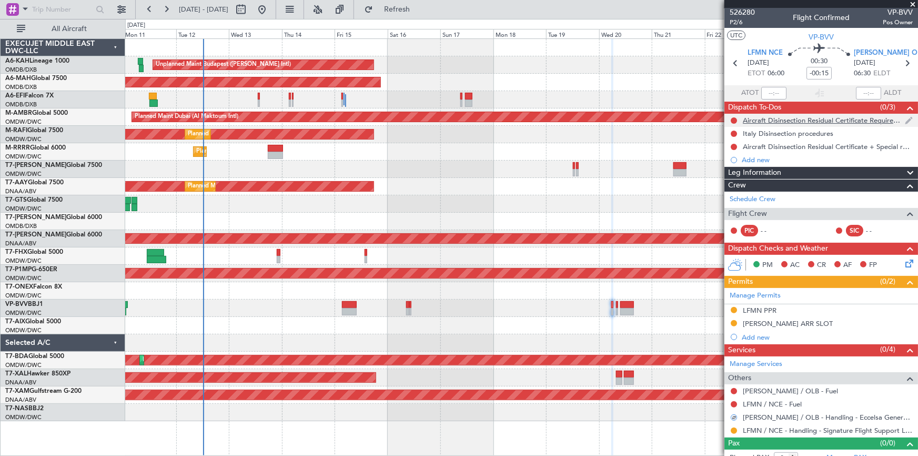
scroll to position [0, 0]
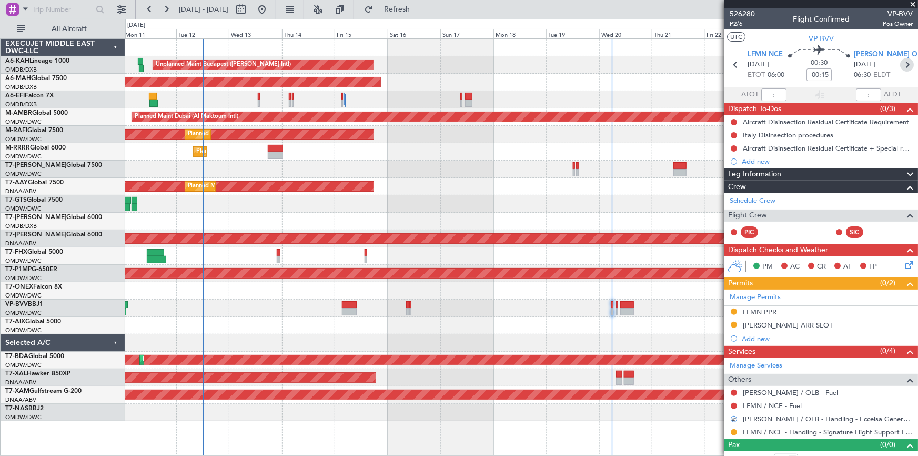
click at [902, 66] on icon at bounding box center [908, 65] width 14 height 14
type input "4"
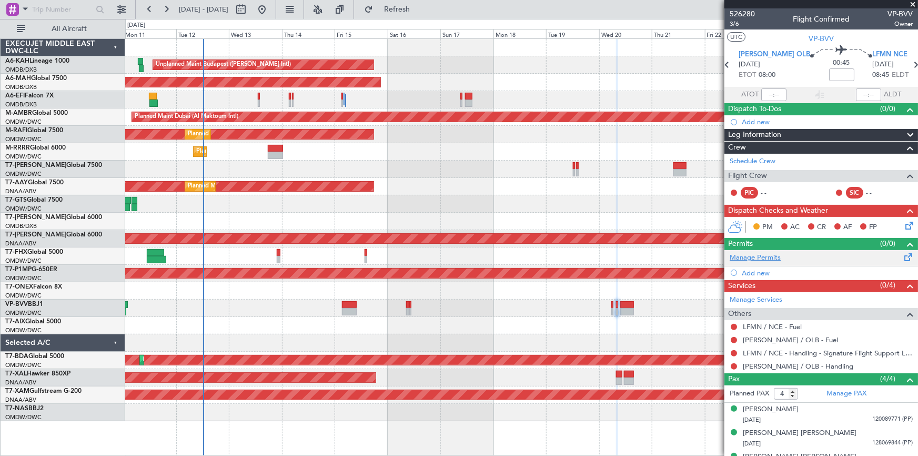
click at [757, 259] on link "Manage Permits" at bounding box center [755, 258] width 51 height 11
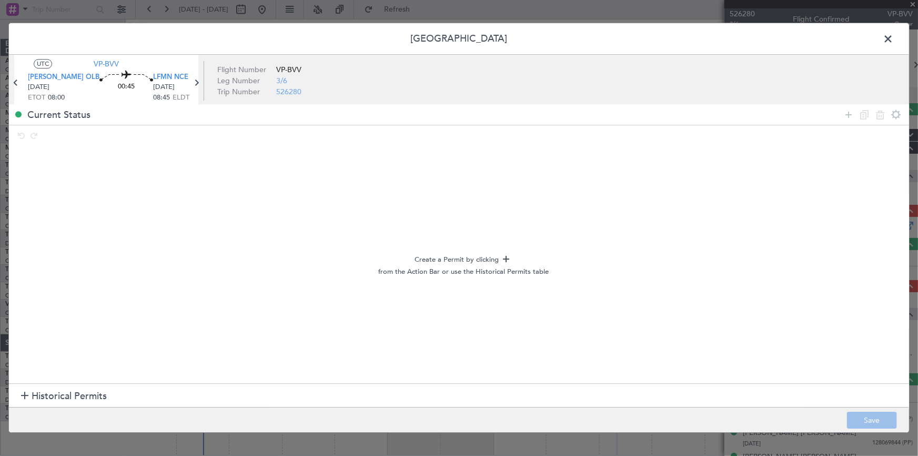
click at [83, 396] on span "Historical Permits" at bounding box center [69, 396] width 75 height 14
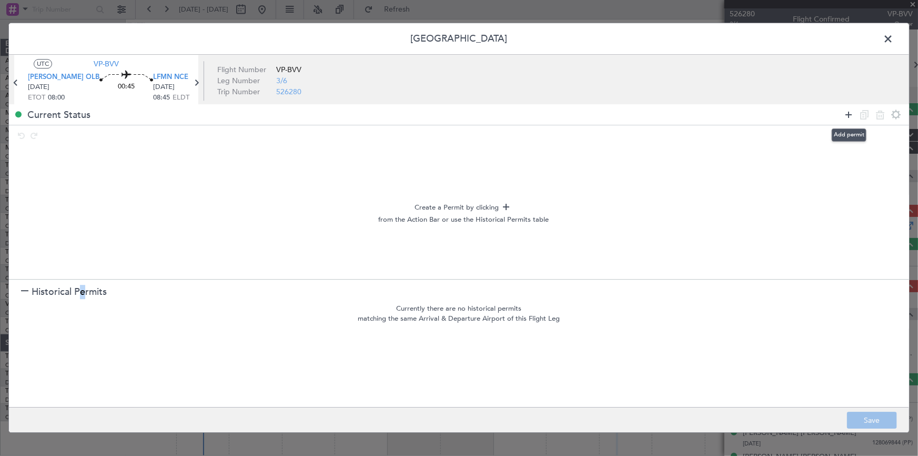
click at [848, 113] on icon at bounding box center [849, 114] width 13 height 13
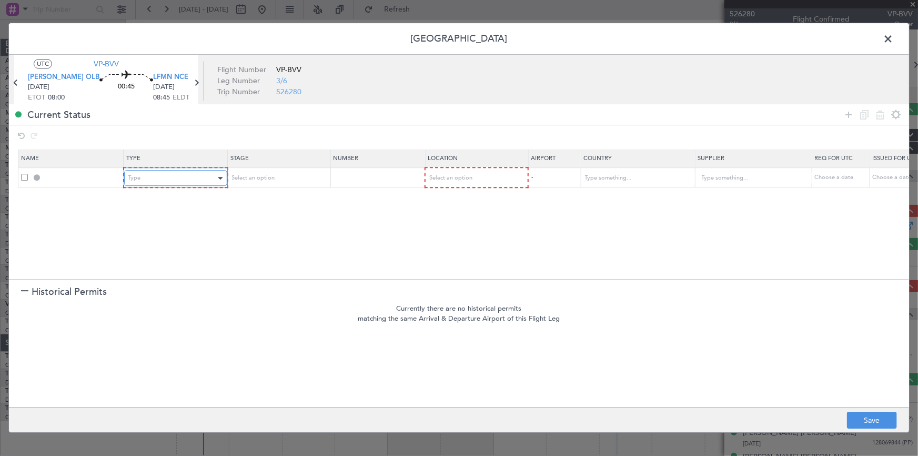
click at [195, 178] on div "Type" at bounding box center [171, 179] width 87 height 16
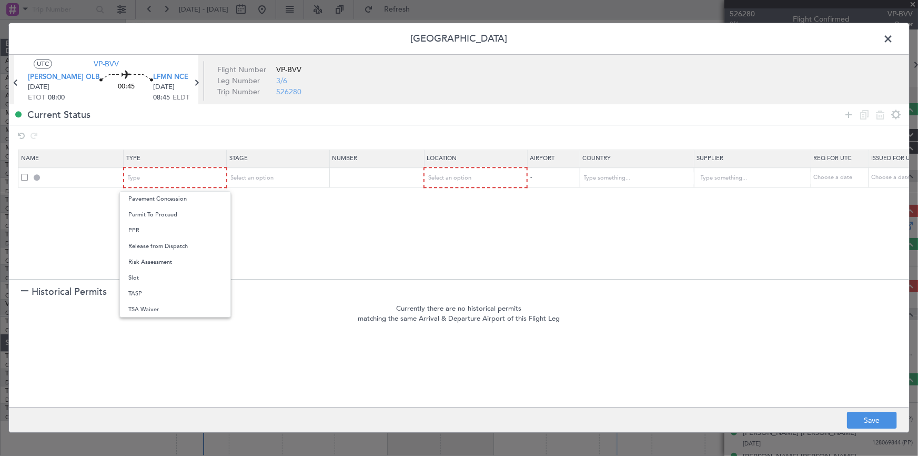
drag, startPoint x: 137, startPoint y: 274, endPoint x: 145, endPoint y: 272, distance: 8.2
click at [138, 274] on span "Slot" at bounding box center [175, 278] width 94 height 16
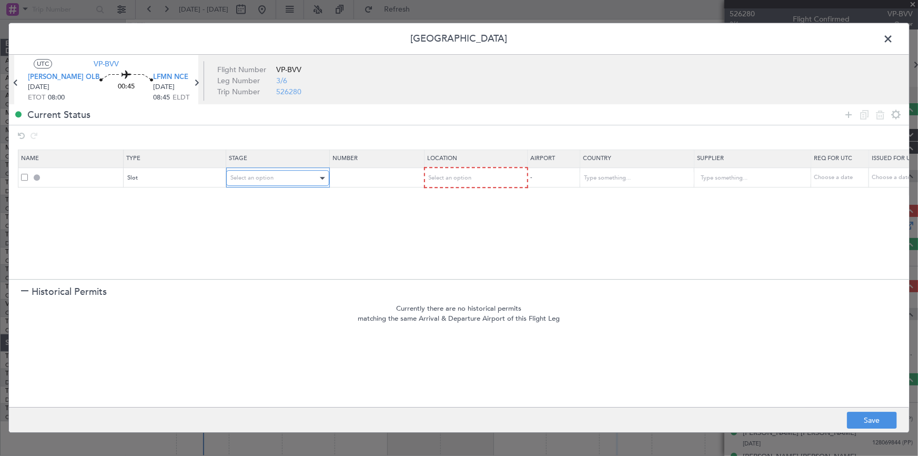
click at [288, 174] on div "Select an option" at bounding box center [274, 179] width 87 height 16
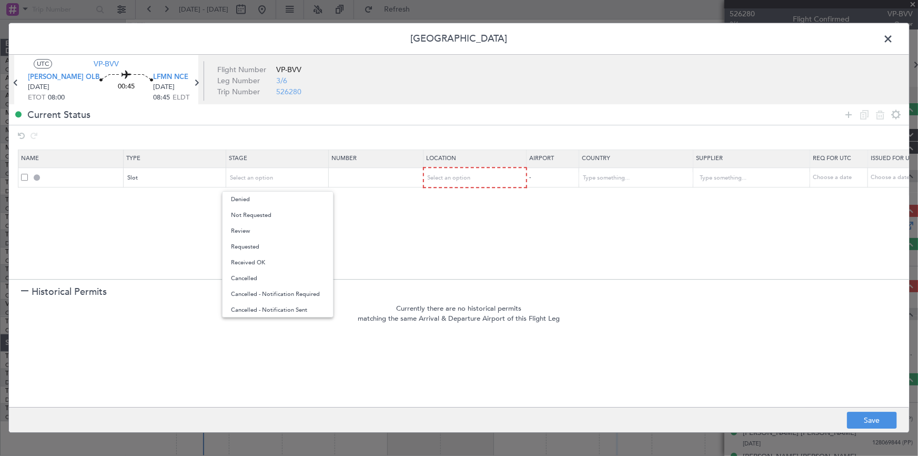
drag, startPoint x: 249, startPoint y: 243, endPoint x: 393, endPoint y: 192, distance: 151.8
click at [260, 239] on span "Requested" at bounding box center [278, 247] width 94 height 16
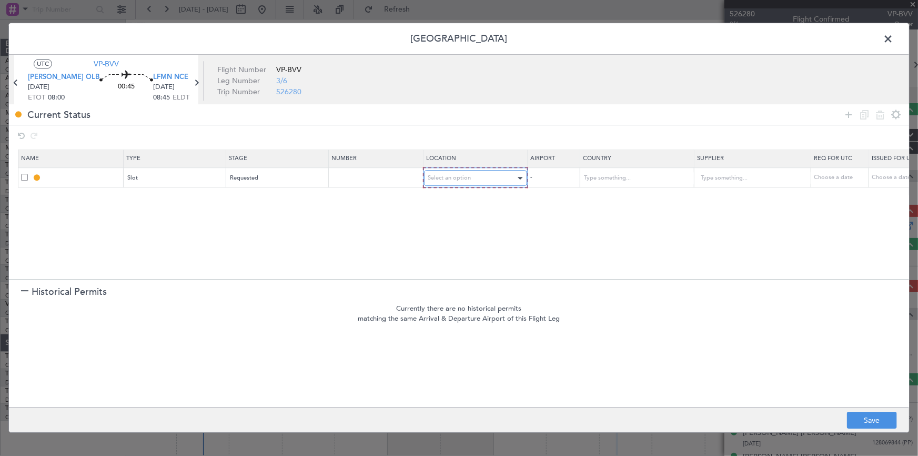
click at [447, 171] on div "Select an option" at bounding box center [471, 179] width 87 height 16
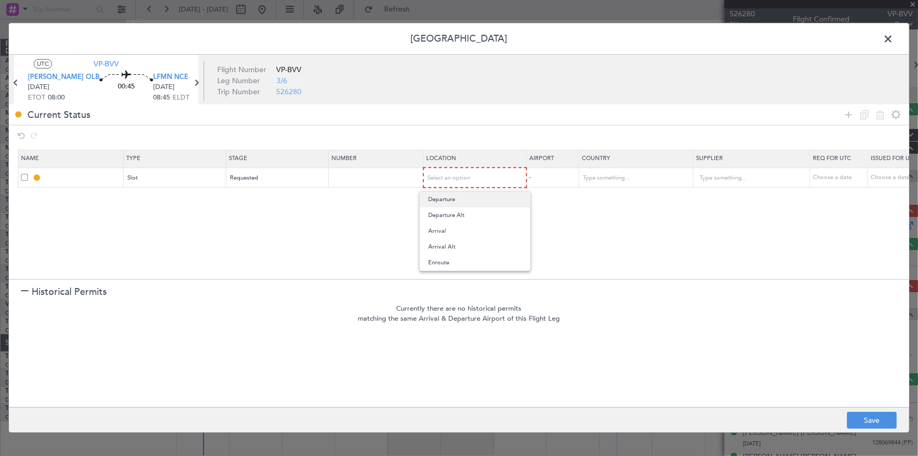
click at [444, 201] on span "Departure" at bounding box center [475, 200] width 94 height 16
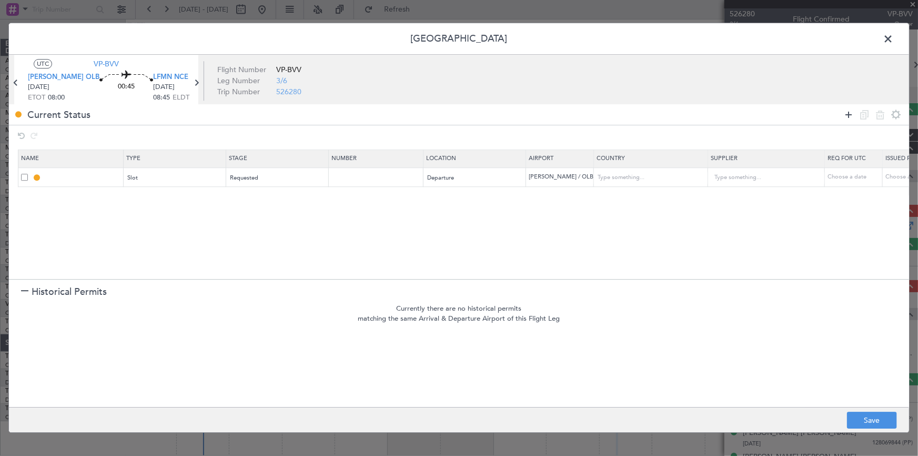
click at [848, 117] on icon at bounding box center [849, 114] width 13 height 13
click at [167, 205] on mat-form-field "Type" at bounding box center [175, 197] width 102 height 19
click at [179, 194] on div "Type" at bounding box center [171, 198] width 87 height 16
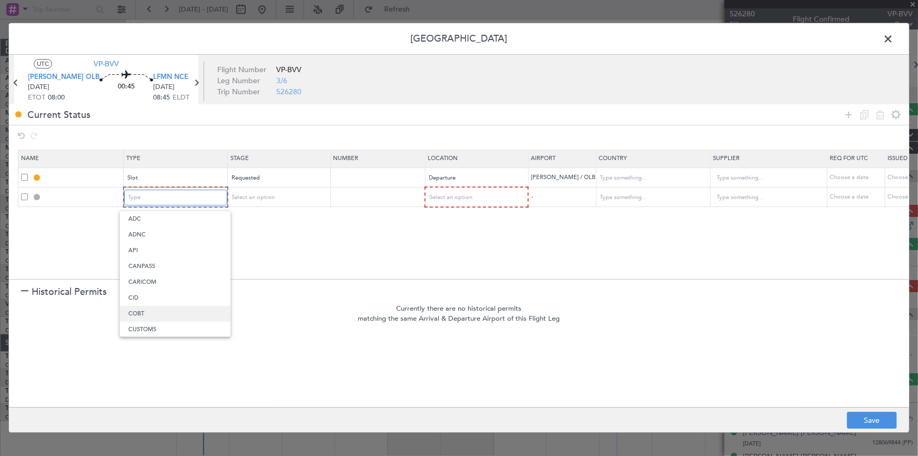
scroll to position [264, 0]
click at [151, 303] on span "PPR" at bounding box center [175, 302] width 94 height 16
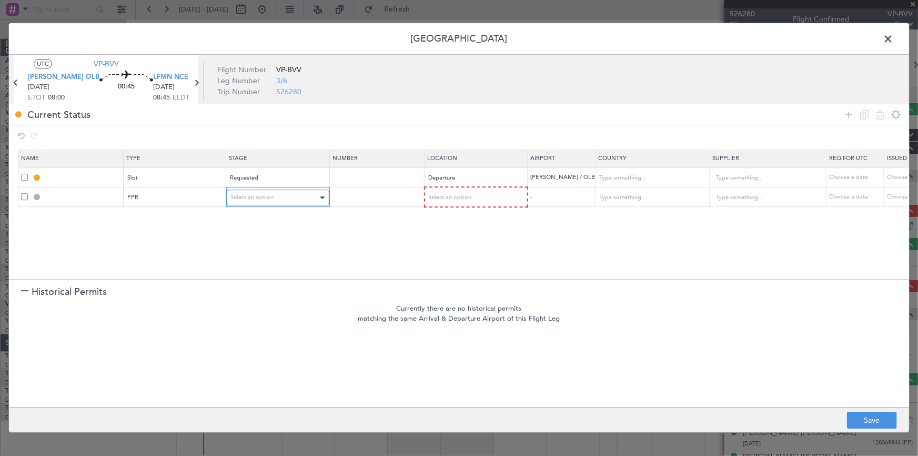
click at [265, 200] on span "Select an option" at bounding box center [252, 198] width 43 height 8
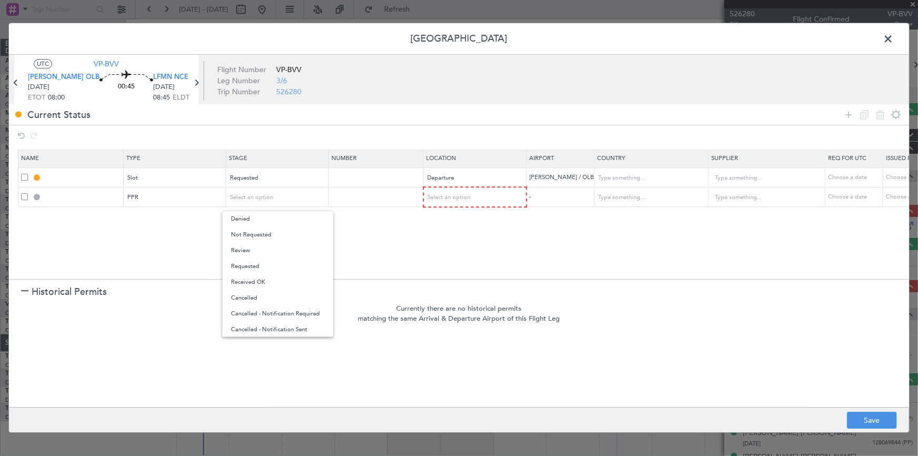
drag, startPoint x: 257, startPoint y: 263, endPoint x: 479, endPoint y: 221, distance: 225.7
click at [262, 263] on span "Requested" at bounding box center [278, 266] width 94 height 16
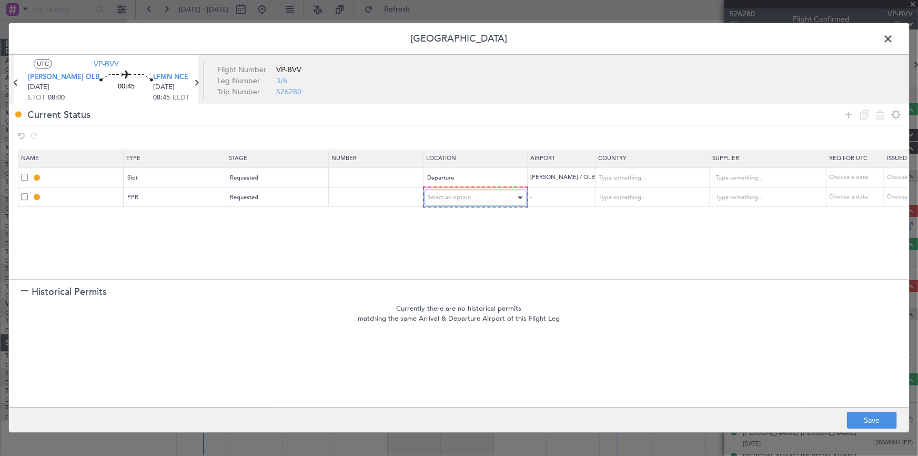
click at [477, 196] on div "Select an option" at bounding box center [471, 198] width 87 height 16
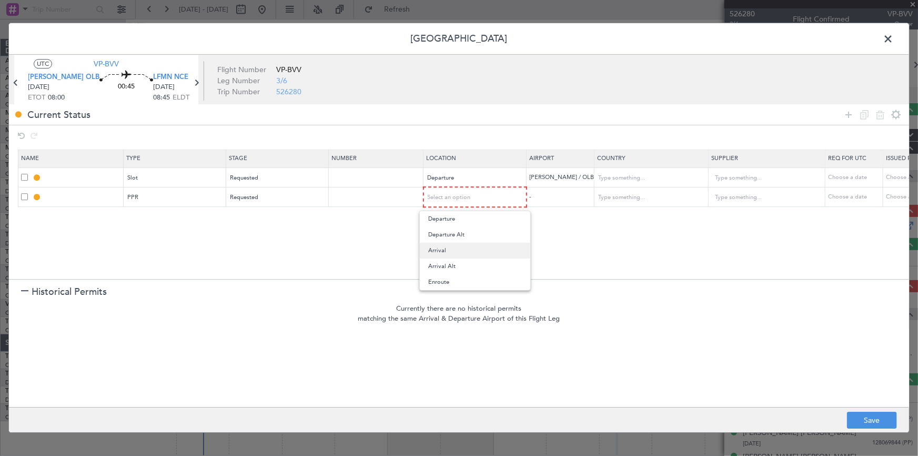
click at [446, 249] on span "Arrival" at bounding box center [475, 251] width 94 height 16
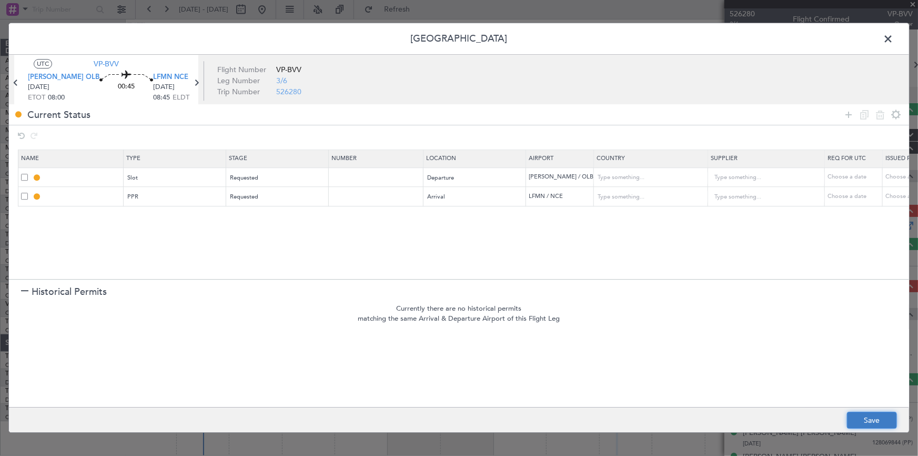
click at [883, 420] on button "Save" at bounding box center [872, 420] width 50 height 17
type input "[PERSON_NAME] DEP SLOT"
type input "[GEOGRAPHIC_DATA]"
type input "NNN"
type input "LFMN PPR"
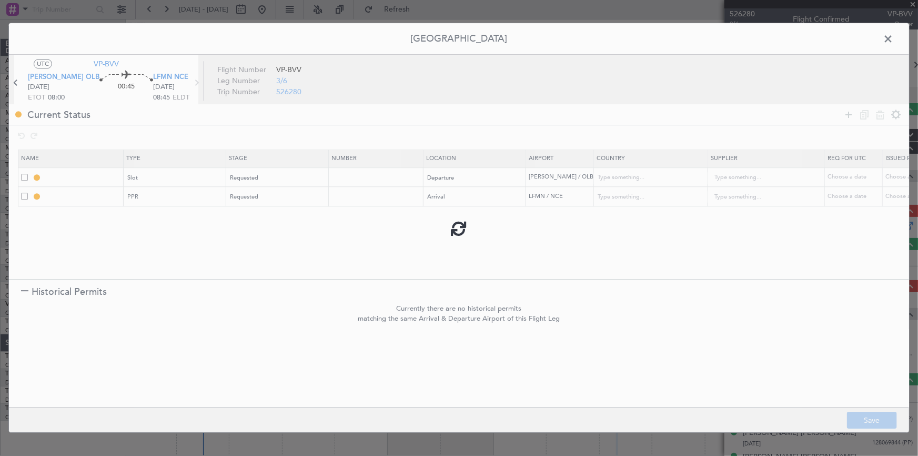
type input "[GEOGRAPHIC_DATA]"
type input "NNN"
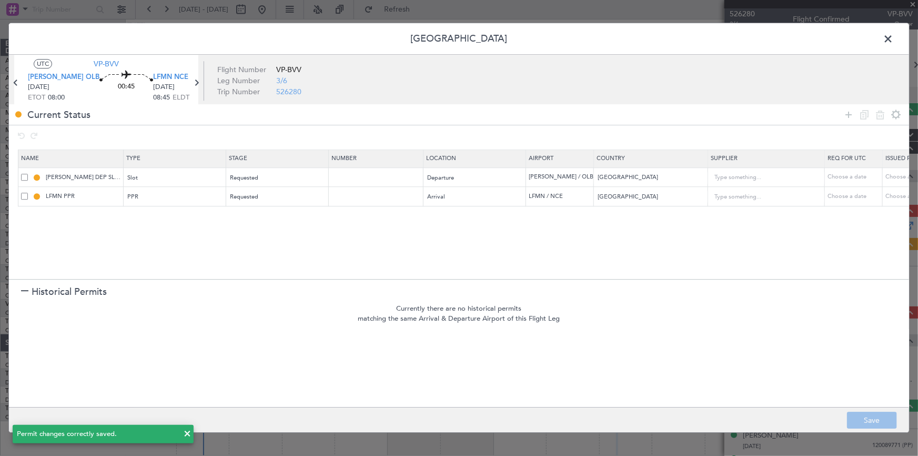
click at [894, 39] on span at bounding box center [894, 41] width 0 height 21
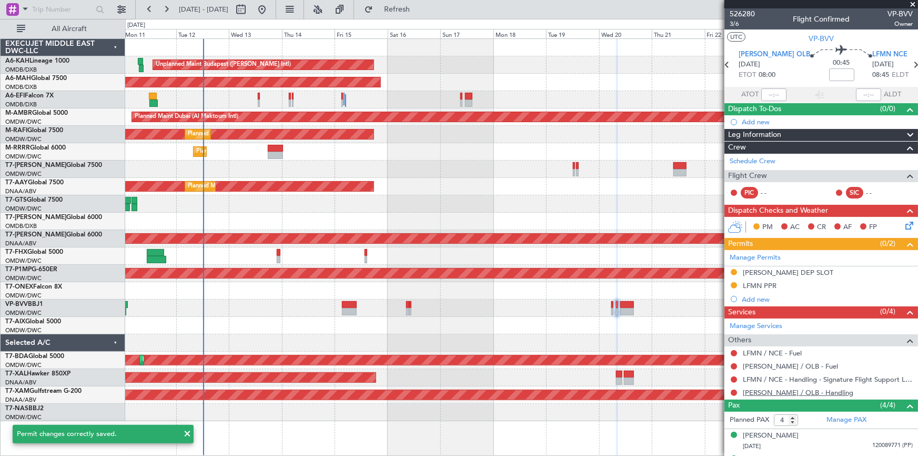
click at [780, 391] on link "[PERSON_NAME] / OLB - Handling" at bounding box center [798, 392] width 111 height 9
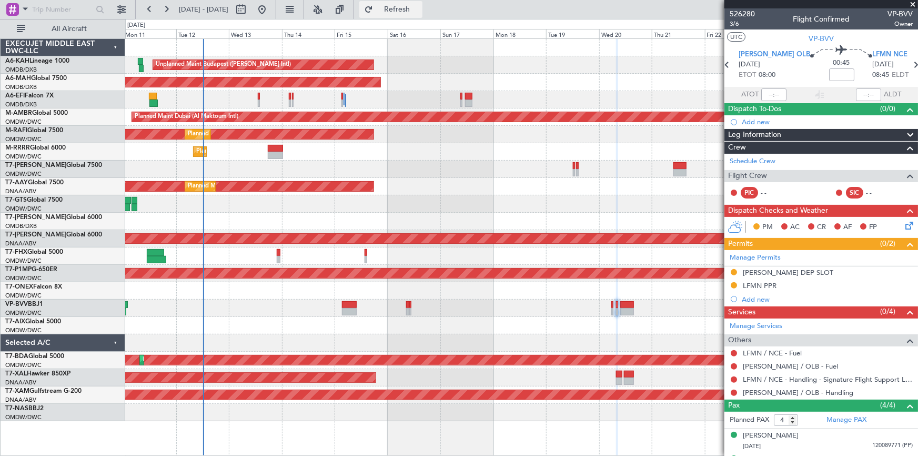
click at [423, 14] on button "Refresh" at bounding box center [391, 9] width 63 height 17
click at [733, 390] on button at bounding box center [734, 393] width 6 height 6
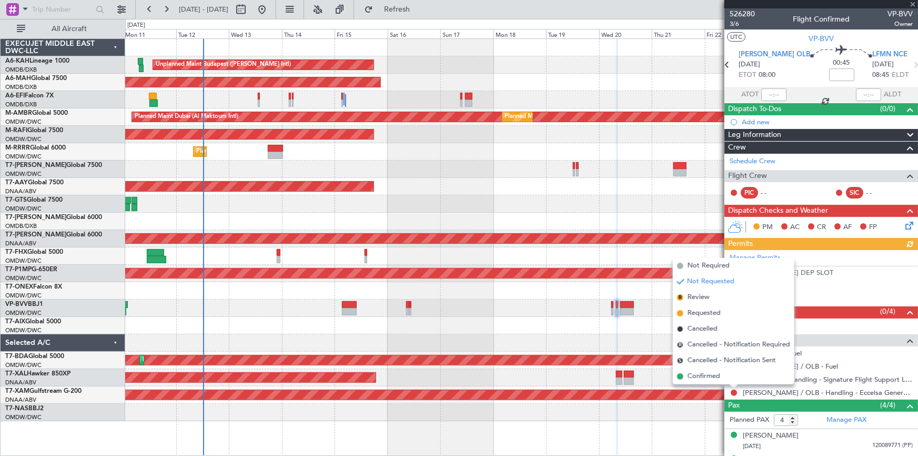
drag, startPoint x: 696, startPoint y: 314, endPoint x: 723, endPoint y: 342, distance: 38.3
click at [697, 314] on span "Requested" at bounding box center [704, 313] width 33 height 11
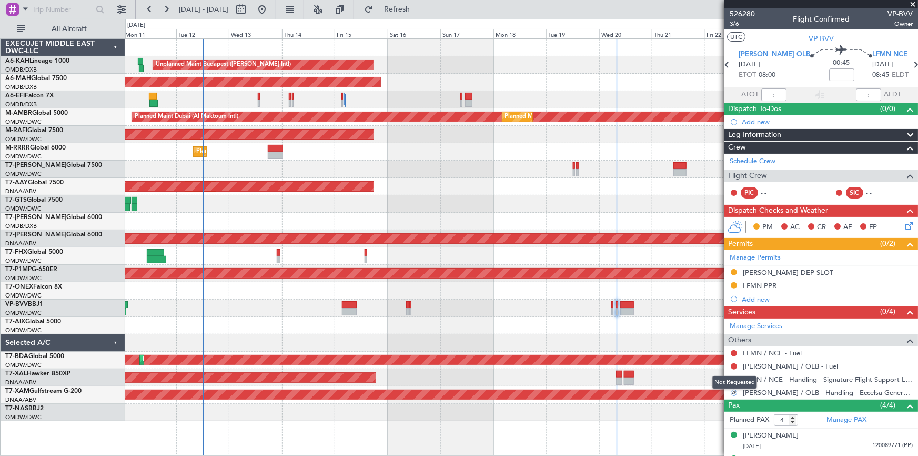
click at [735, 378] on div "Not Requested" at bounding box center [735, 382] width 45 height 13
drag, startPoint x: 735, startPoint y: 377, endPoint x: 728, endPoint y: 372, distance: 8.2
click at [734, 377] on button at bounding box center [734, 379] width 6 height 6
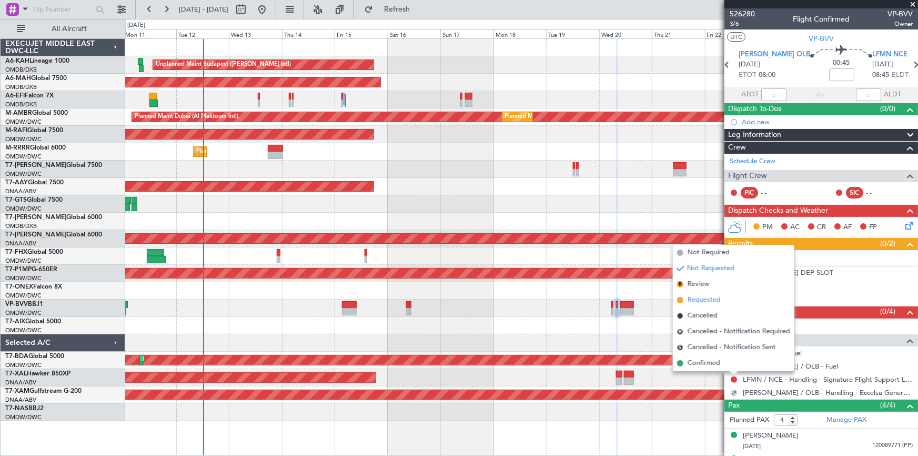
click at [712, 301] on span "Requested" at bounding box center [704, 300] width 33 height 11
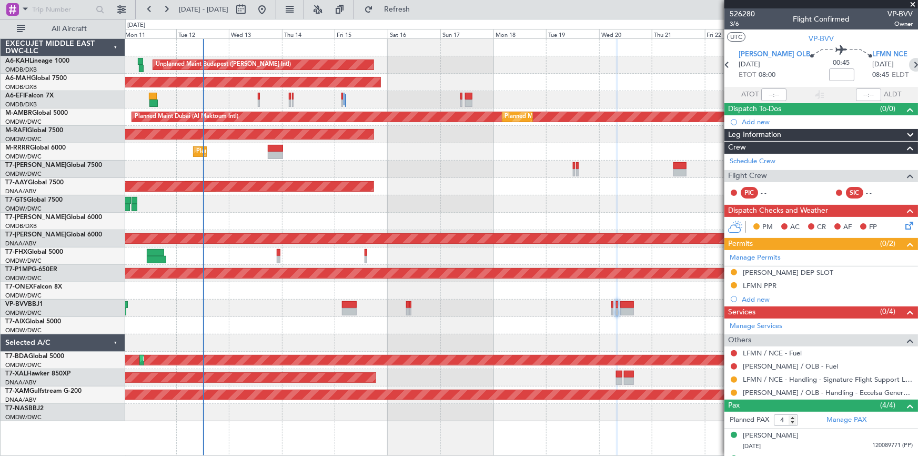
click at [910, 63] on icon at bounding box center [917, 65] width 14 height 14
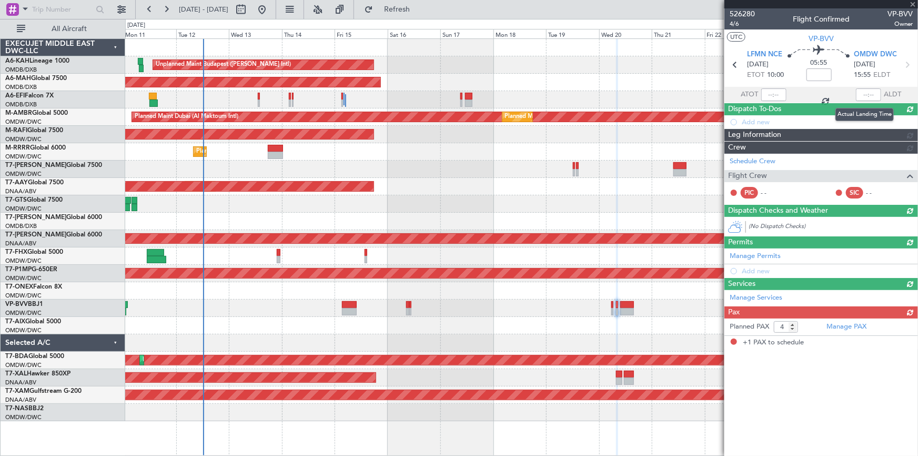
type input "1"
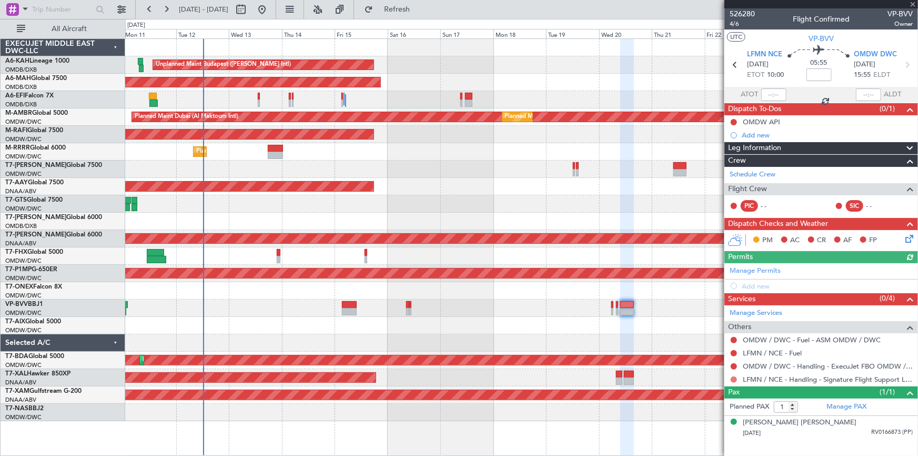
click at [733, 379] on button at bounding box center [734, 379] width 6 height 6
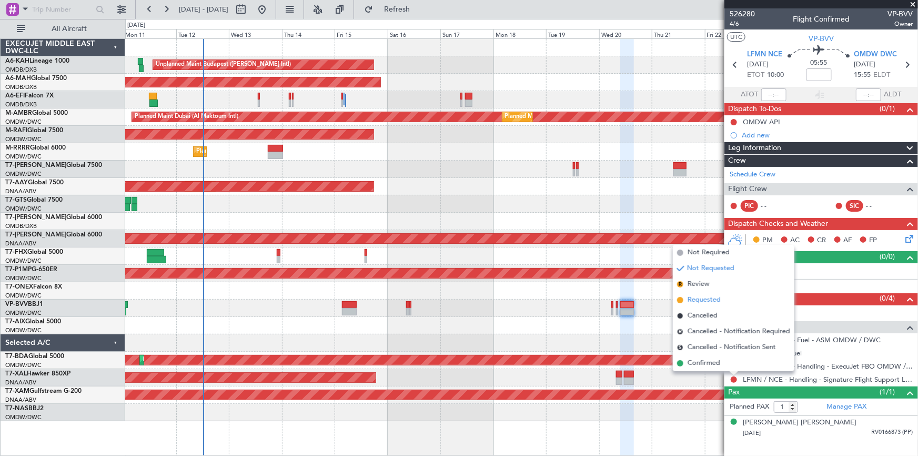
click at [708, 301] on span "Requested" at bounding box center [704, 300] width 33 height 11
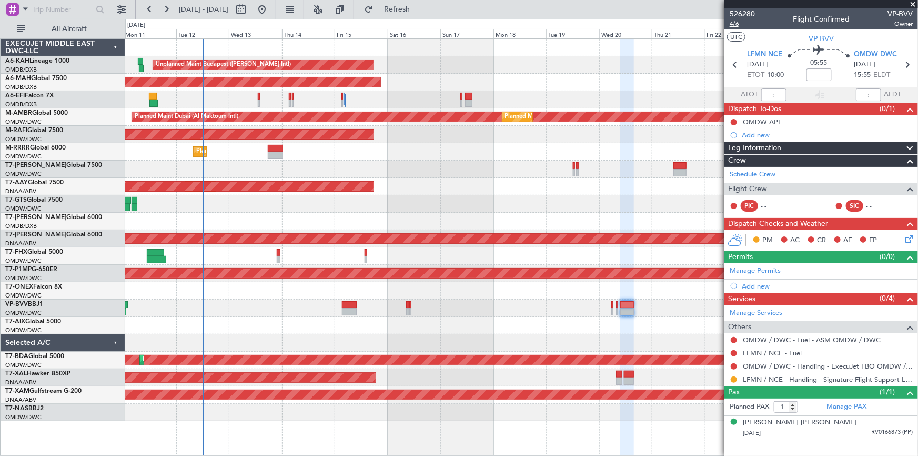
click at [734, 22] on span "4/6" at bounding box center [742, 23] width 25 height 9
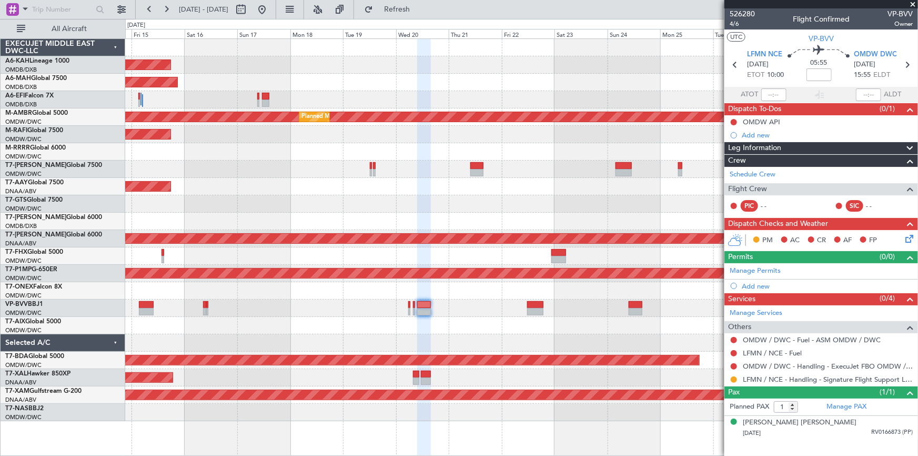
click at [486, 321] on div "Unplanned Maint Budapest ([PERSON_NAME] Intl) Planned Maint [GEOGRAPHIC_DATA] (…" at bounding box center [521, 230] width 793 height 382
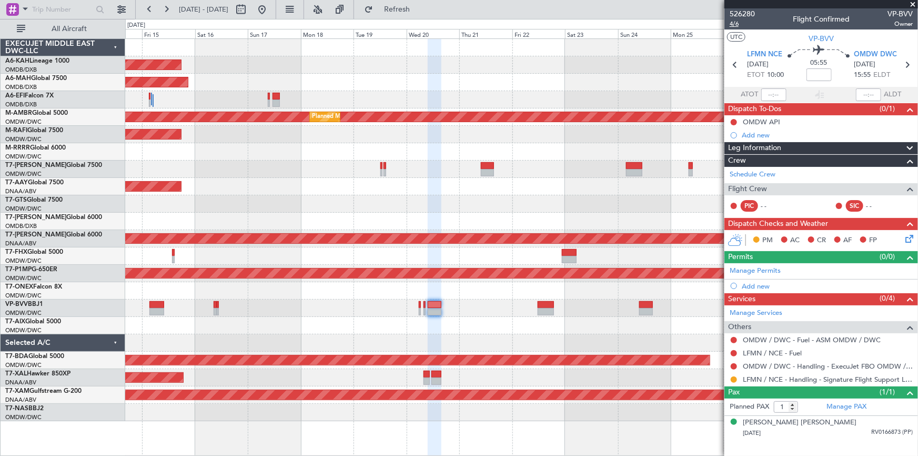
click at [738, 22] on span "4/6" at bounding box center [742, 23] width 25 height 9
click at [739, 24] on mat-tooltip-component "Trip Number" at bounding box center [742, 33] width 52 height 28
click at [737, 26] on span "4/6" at bounding box center [742, 23] width 25 height 9
click at [823, 73] on input at bounding box center [819, 74] width 25 height 13
click at [817, 74] on input at bounding box center [819, 74] width 25 height 13
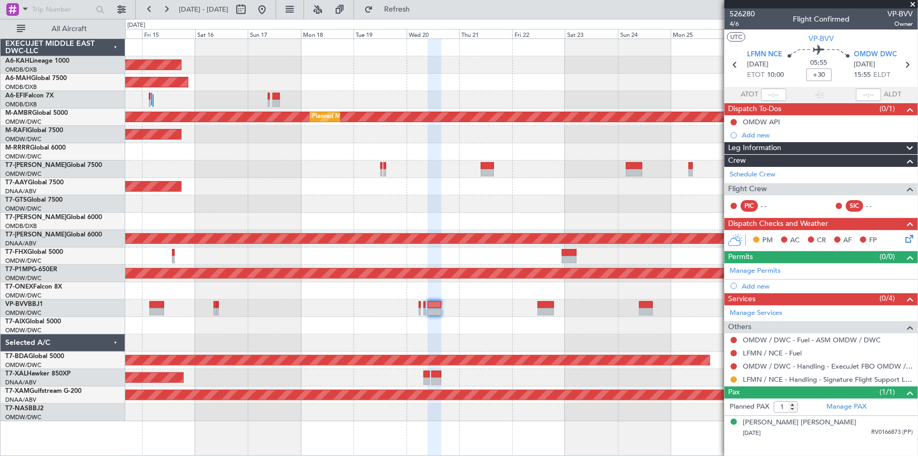
type input "+00:30"
click at [760, 271] on link "Manage Permits" at bounding box center [755, 271] width 51 height 11
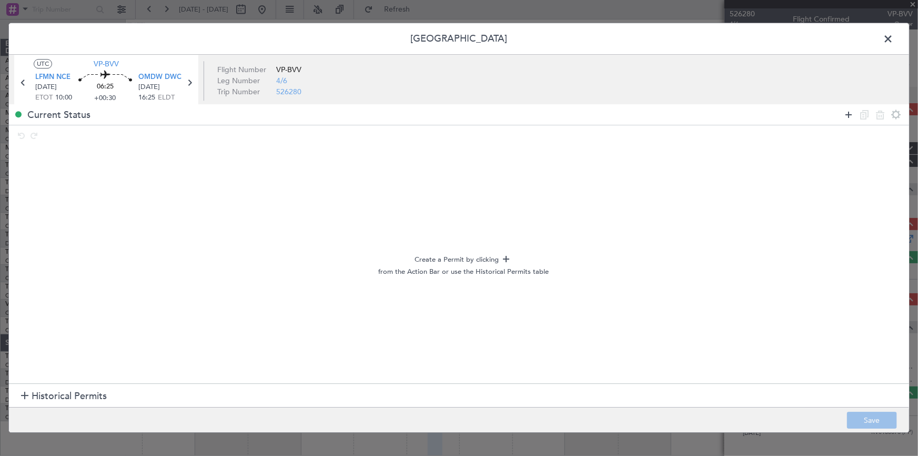
click at [848, 113] on icon at bounding box center [849, 114] width 13 height 13
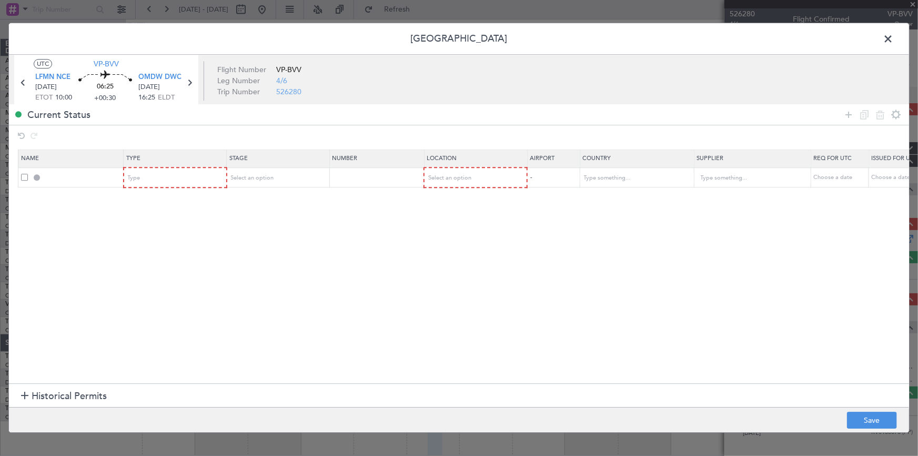
click at [69, 392] on span "Historical Permits" at bounding box center [69, 396] width 75 height 14
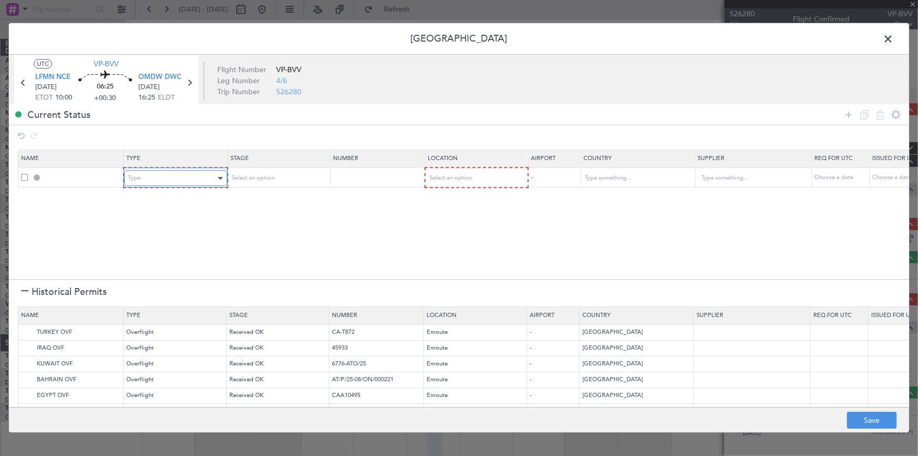
click at [157, 183] on div "Type" at bounding box center [171, 179] width 87 height 16
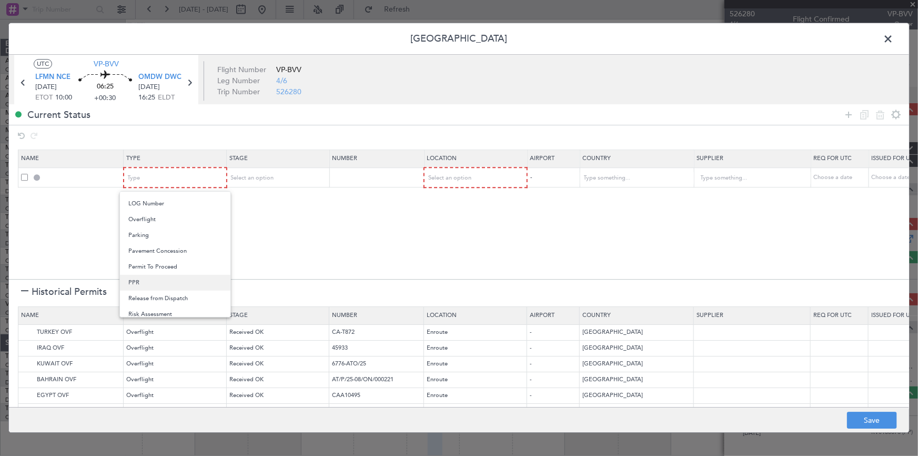
click at [134, 278] on span "PPR" at bounding box center [175, 283] width 94 height 16
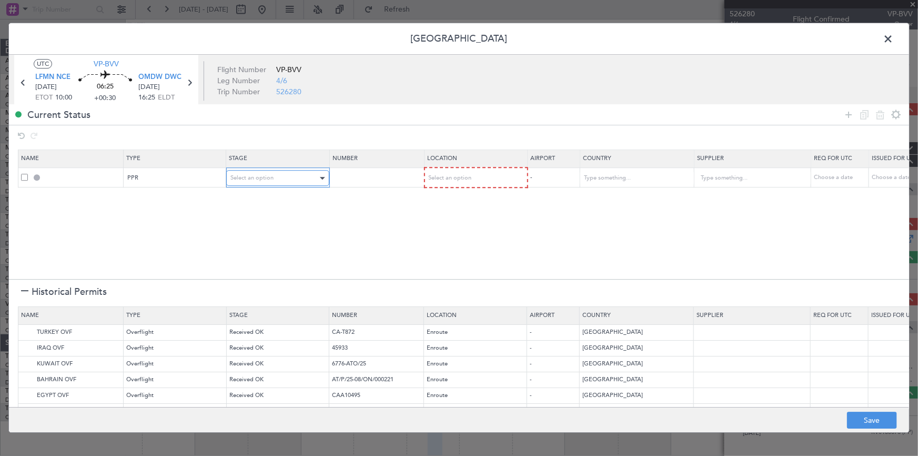
click at [289, 181] on div "Select an option" at bounding box center [274, 179] width 87 height 16
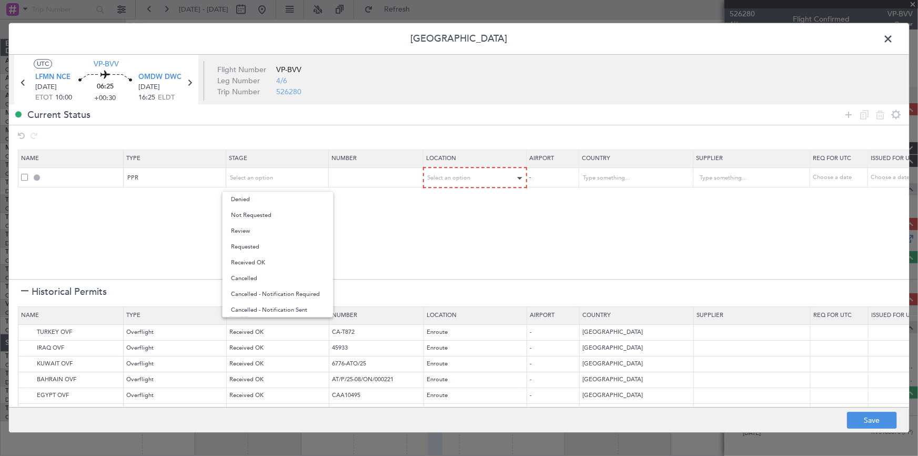
drag, startPoint x: 267, startPoint y: 217, endPoint x: 457, endPoint y: 181, distance: 192.9
click at [272, 216] on span "Not Requested" at bounding box center [278, 215] width 94 height 16
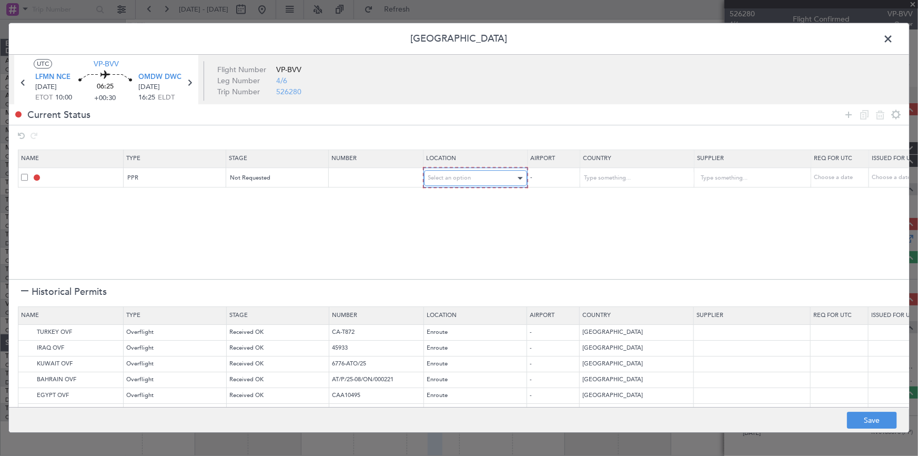
click at [501, 173] on div "Select an option" at bounding box center [471, 179] width 87 height 16
drag, startPoint x: 451, startPoint y: 197, endPoint x: 207, endPoint y: 178, distance: 244.4
click at [447, 197] on span "Departure" at bounding box center [475, 200] width 94 height 16
click at [181, 174] on div "PPR" at bounding box center [171, 178] width 87 height 16
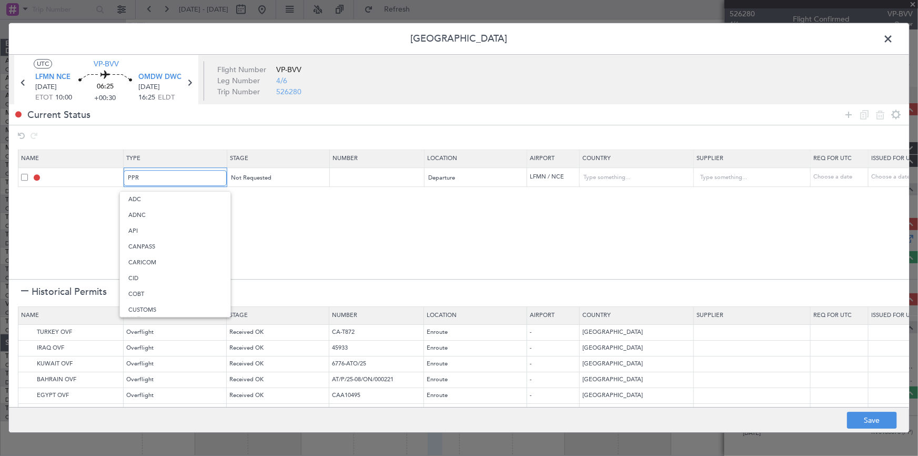
scroll to position [316, 0]
click at [283, 177] on div at bounding box center [459, 228] width 918 height 456
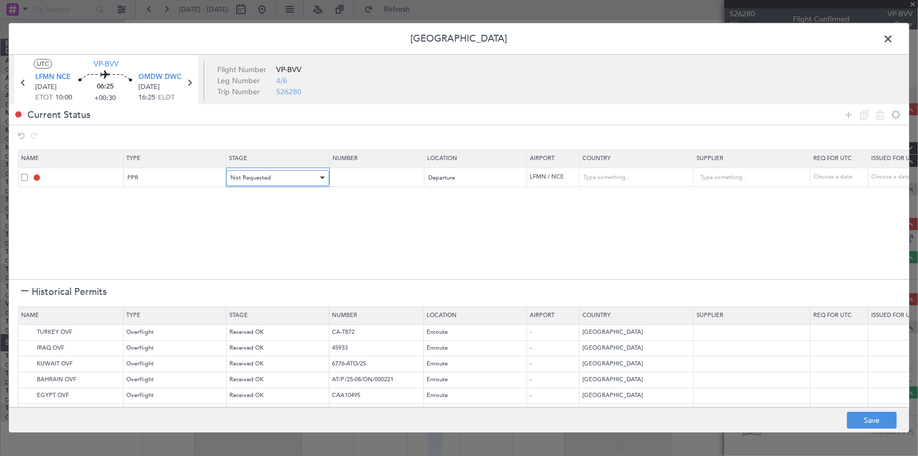
click at [282, 177] on div "Not Requested" at bounding box center [274, 178] width 87 height 16
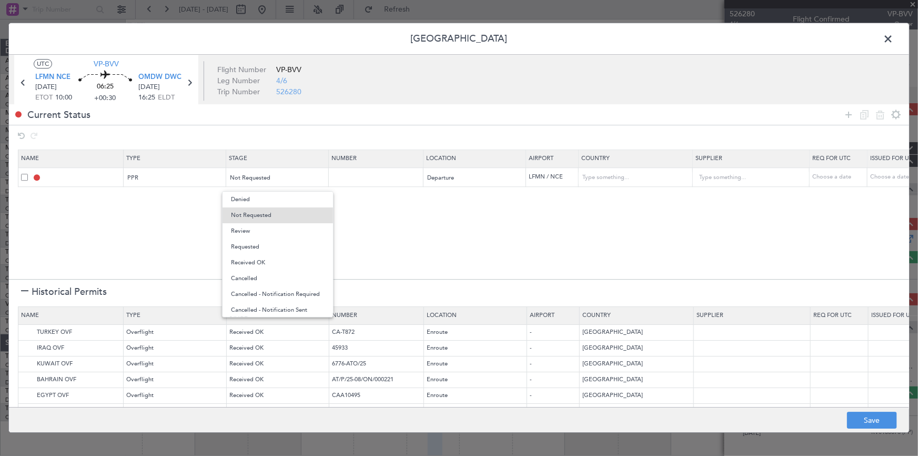
drag, startPoint x: 253, startPoint y: 246, endPoint x: 491, endPoint y: 228, distance: 238.1
click at [257, 246] on span "Requested" at bounding box center [278, 247] width 94 height 16
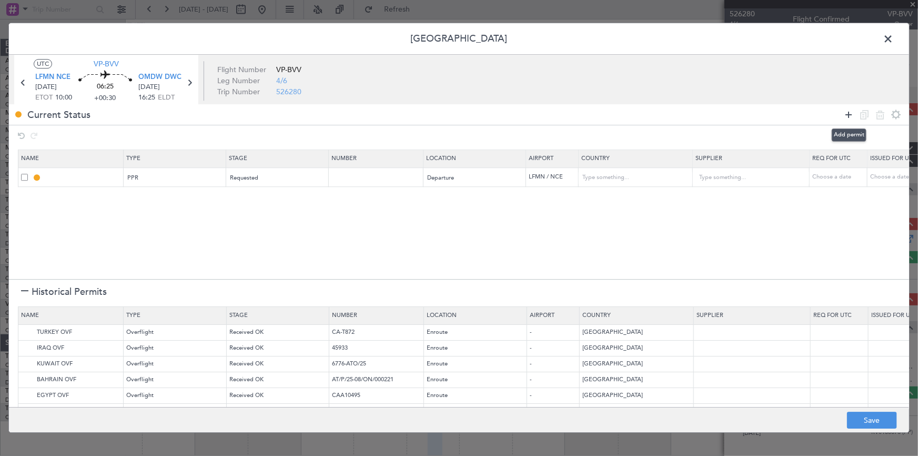
click at [851, 111] on icon at bounding box center [849, 114] width 13 height 13
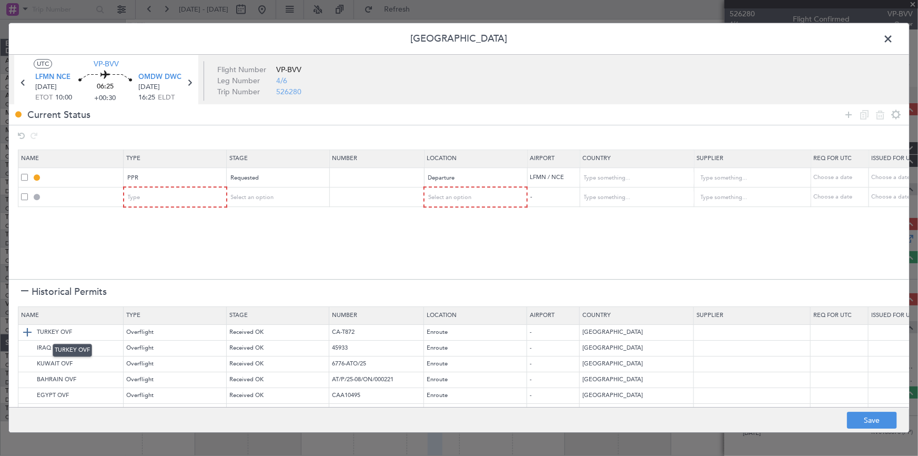
click at [26, 332] on img at bounding box center [27, 332] width 13 height 13
click at [24, 353] on img at bounding box center [27, 348] width 13 height 13
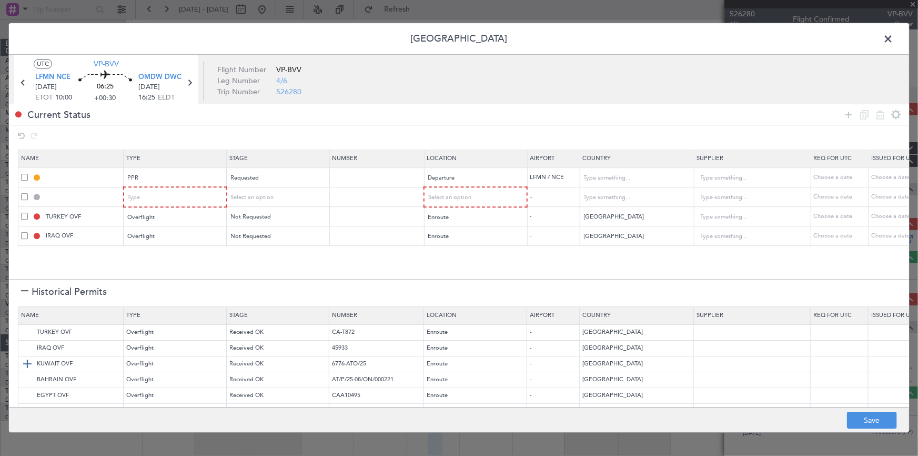
click at [23, 363] on img at bounding box center [27, 363] width 13 height 13
click at [26, 380] on img at bounding box center [27, 379] width 13 height 13
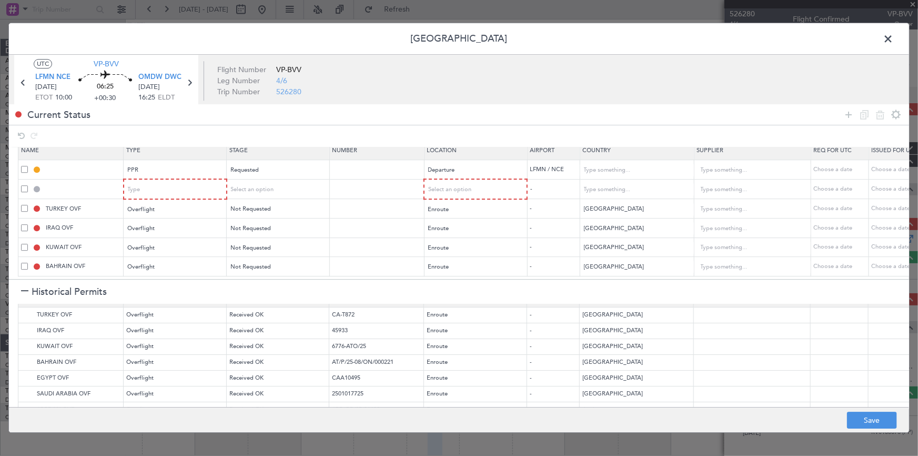
scroll to position [0, 0]
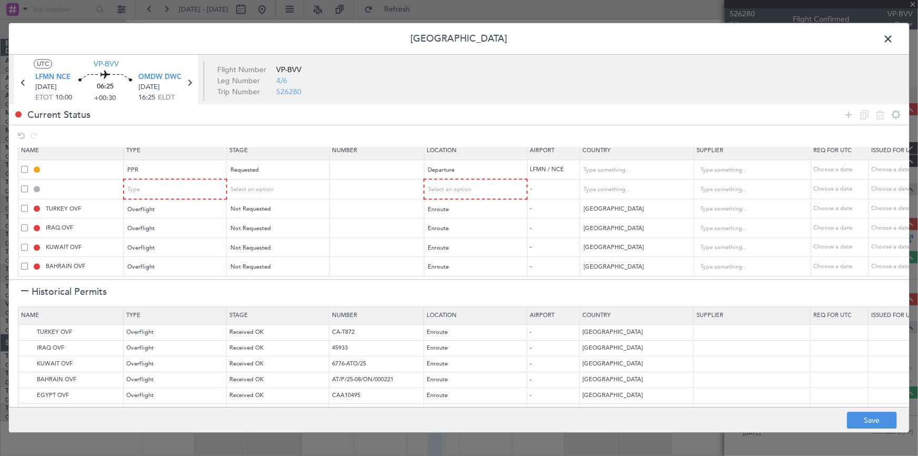
click at [22, 166] on span at bounding box center [24, 169] width 7 height 7
click at [28, 166] on input "checkbox" at bounding box center [28, 166] width 0 height 0
click at [883, 113] on icon at bounding box center [880, 114] width 13 height 13
type input "TURKEY OVF"
type input "[GEOGRAPHIC_DATA]"
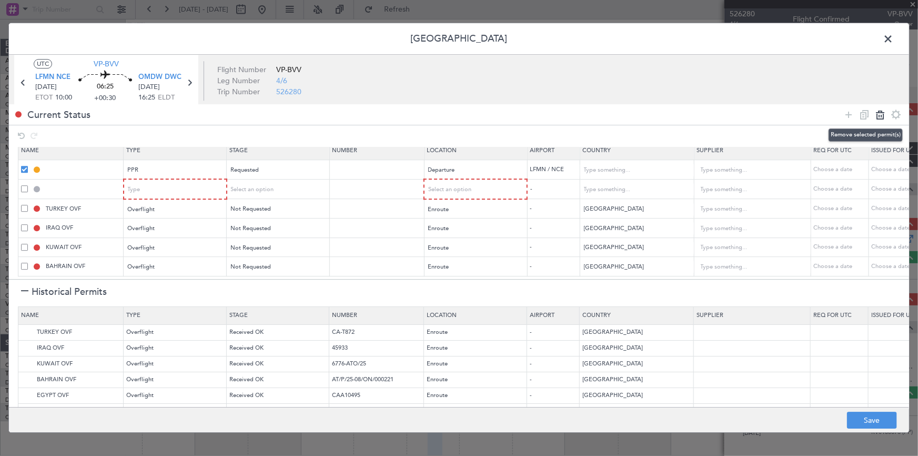
type input "IRAQ OVF"
type input "[GEOGRAPHIC_DATA]"
type input "KUWAIT OVF"
type input "[GEOGRAPHIC_DATA]"
type input "BAHRAIN OVF"
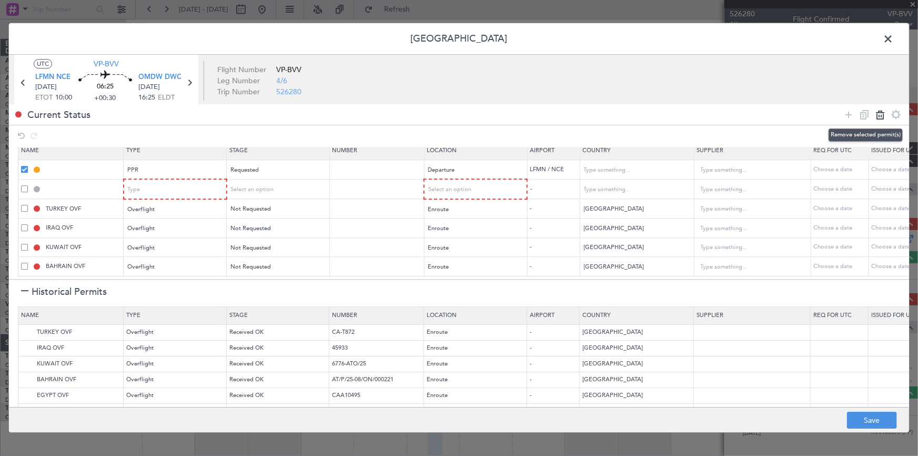
type input "[GEOGRAPHIC_DATA]"
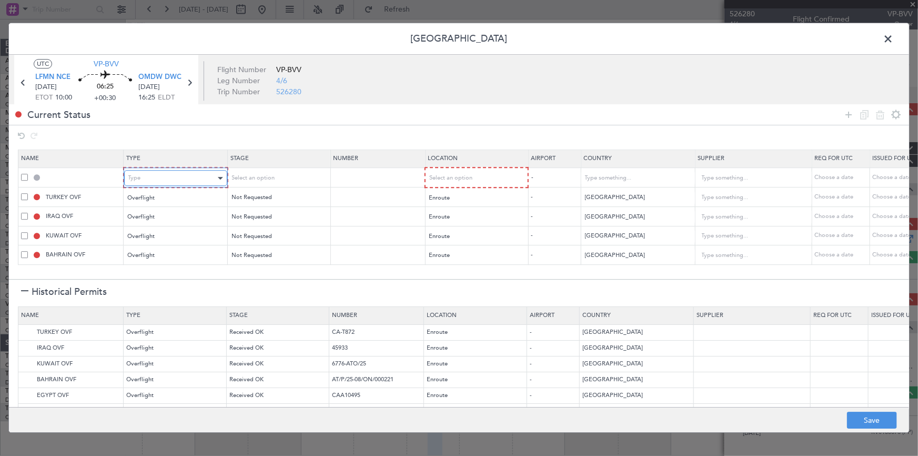
click at [170, 178] on div "Type" at bounding box center [171, 179] width 87 height 16
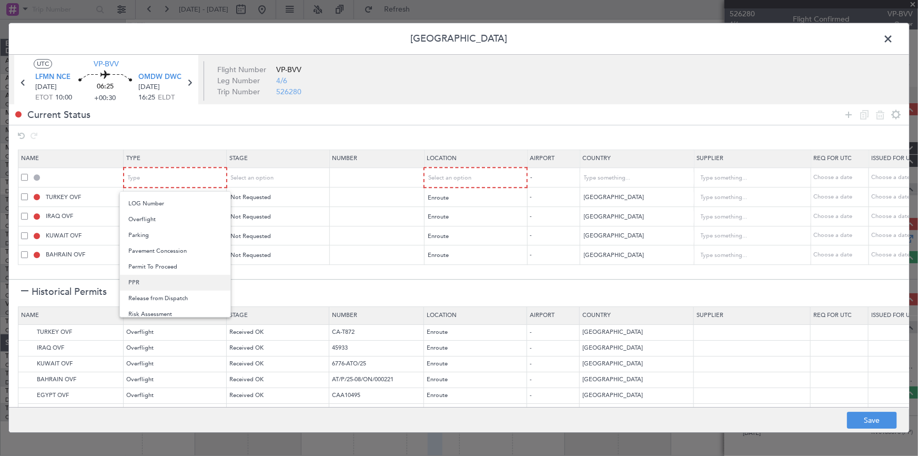
click at [159, 278] on span "PPR" at bounding box center [175, 283] width 94 height 16
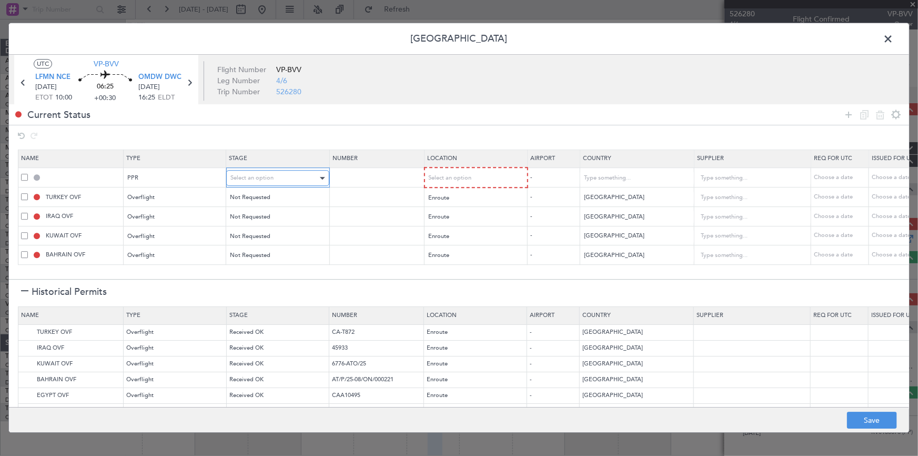
click at [267, 178] on span "Select an option" at bounding box center [252, 178] width 43 height 8
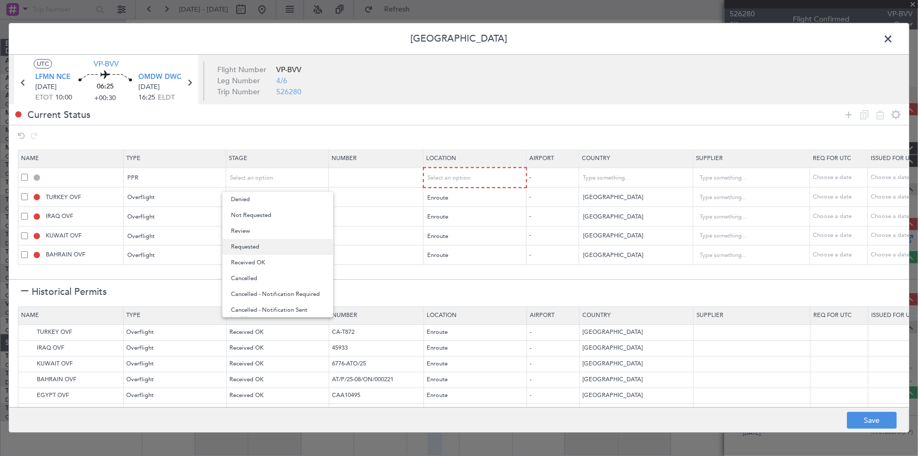
click at [261, 249] on span "Requested" at bounding box center [278, 247] width 94 height 16
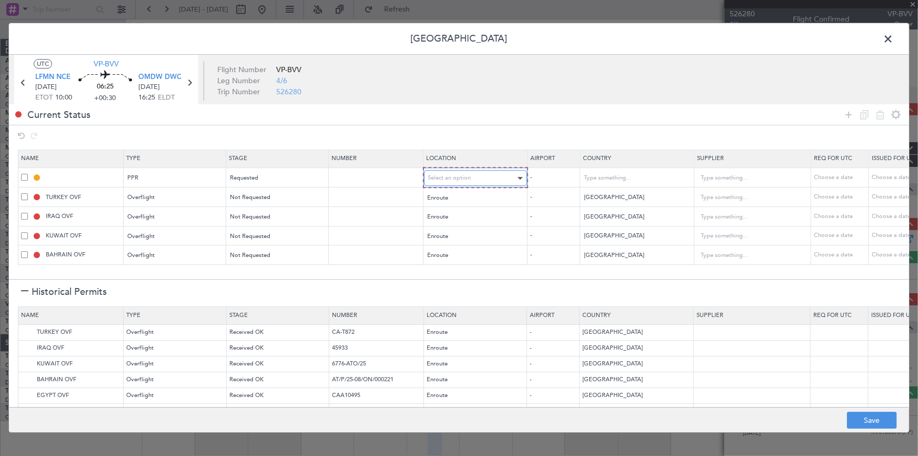
click at [454, 175] on span "Select an option" at bounding box center [449, 178] width 43 height 8
drag, startPoint x: 447, startPoint y: 200, endPoint x: 709, endPoint y: 207, distance: 261.7
click at [451, 199] on span "Departure" at bounding box center [475, 200] width 94 height 16
click at [865, 424] on button "Save" at bounding box center [872, 420] width 50 height 17
type input "LFMN PPR"
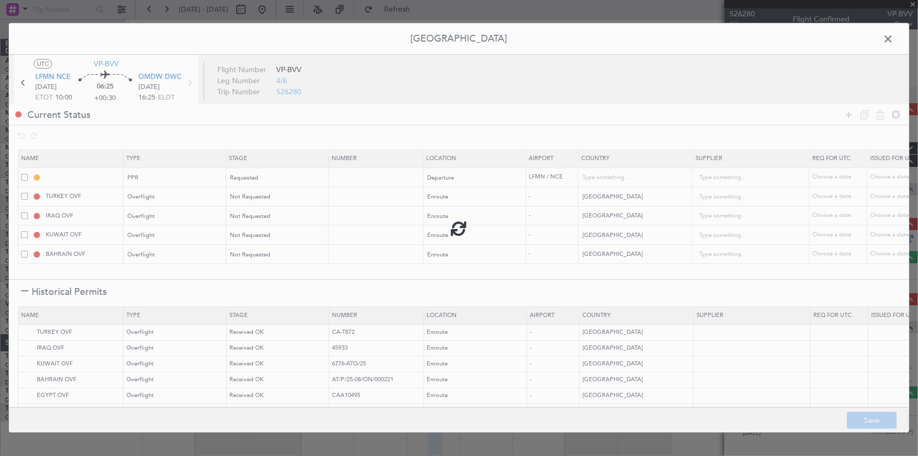
type input "[GEOGRAPHIC_DATA]"
type input "NNN"
type input "1"
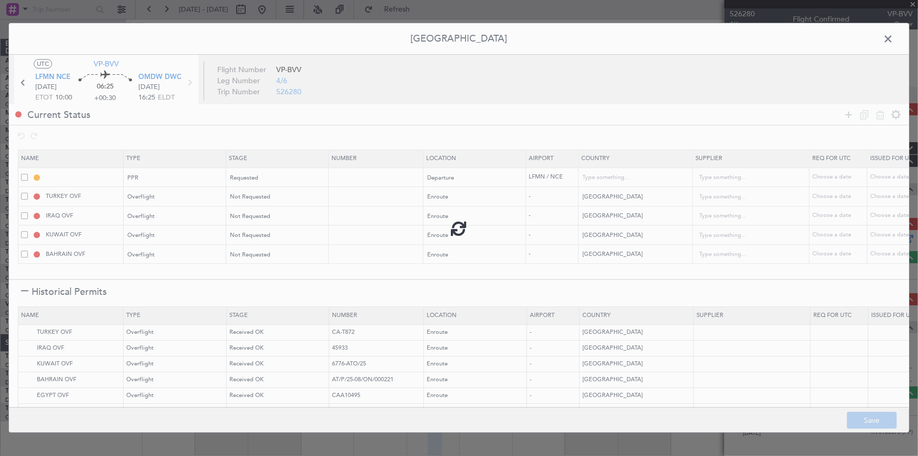
type input "NNN"
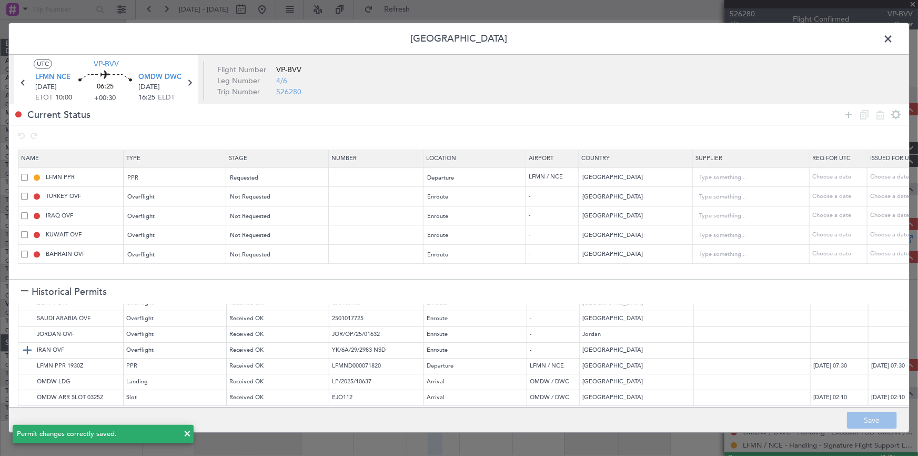
scroll to position [47, 0]
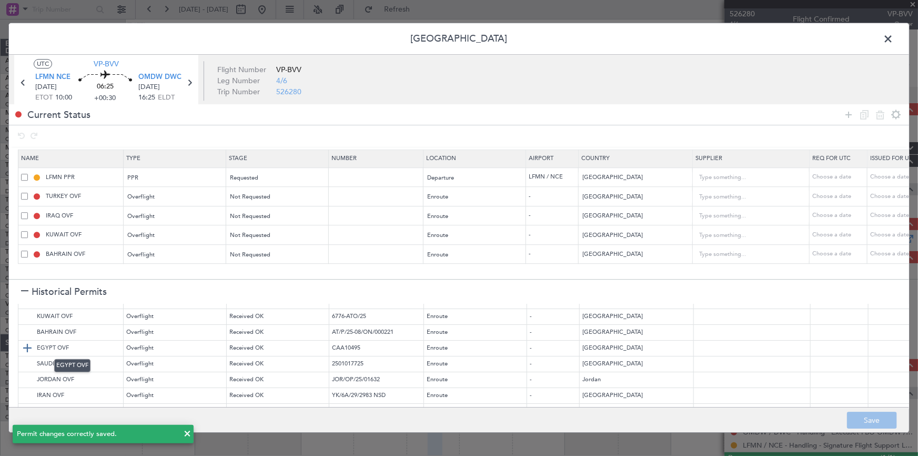
click at [25, 348] on img at bounding box center [27, 348] width 13 height 13
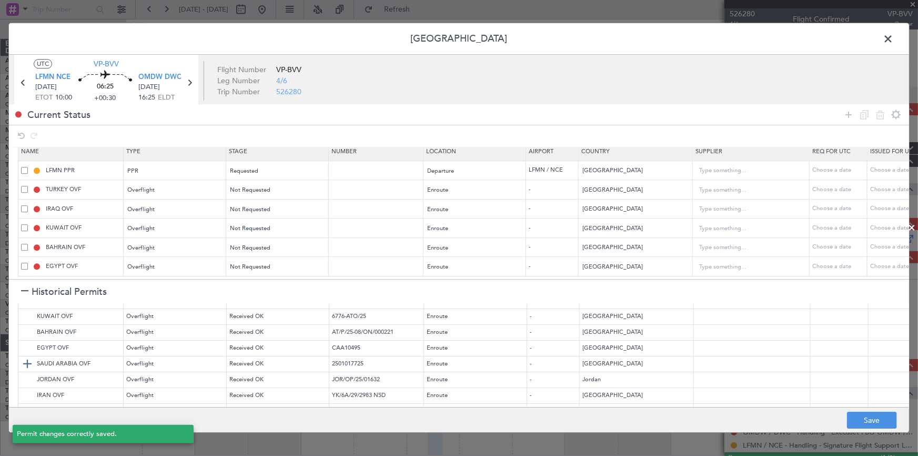
click at [26, 364] on img at bounding box center [27, 363] width 13 height 13
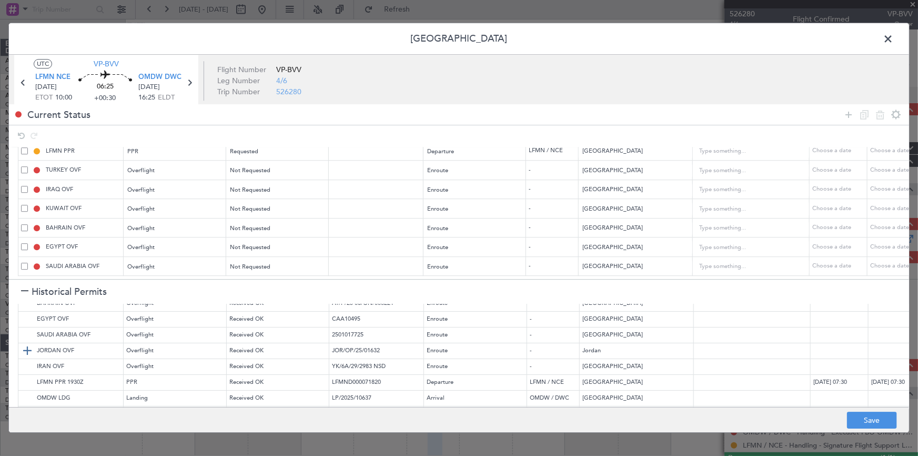
scroll to position [99, 0]
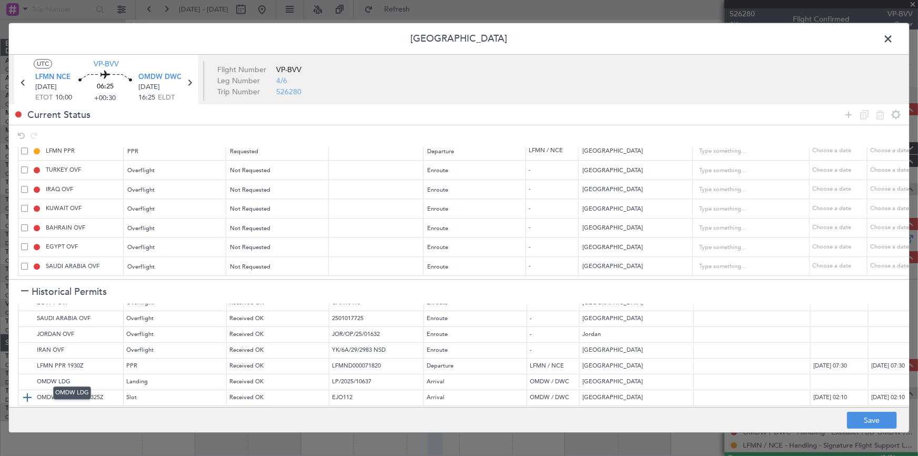
drag, startPoint x: 28, startPoint y: 374, endPoint x: 27, endPoint y: 384, distance: 10.1
click at [0, 0] on img at bounding box center [0, 0] width 0 height 0
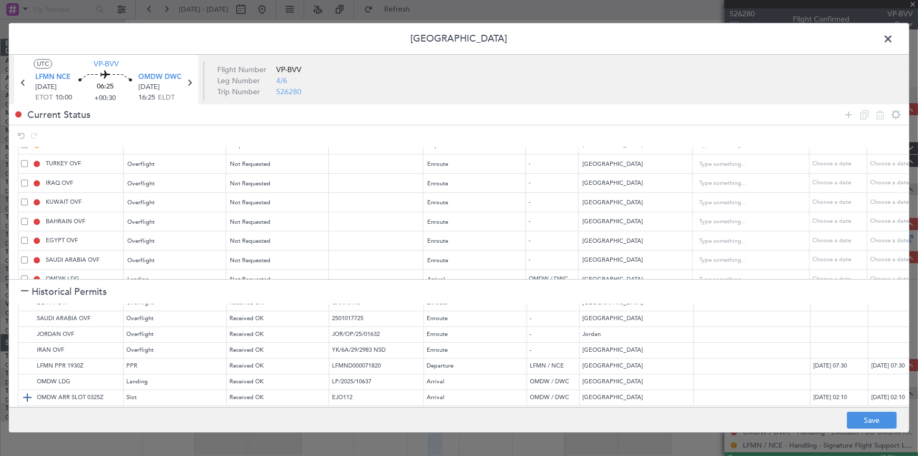
scroll to position [52, 0]
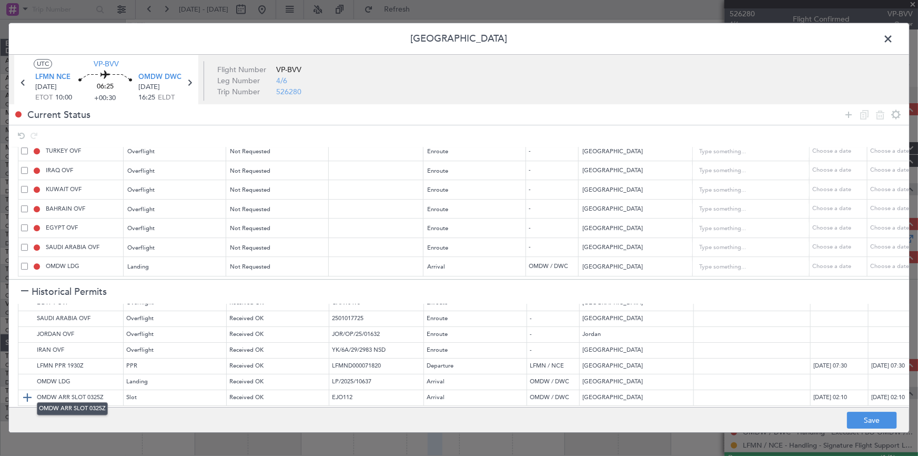
click at [30, 391] on img at bounding box center [27, 397] width 13 height 13
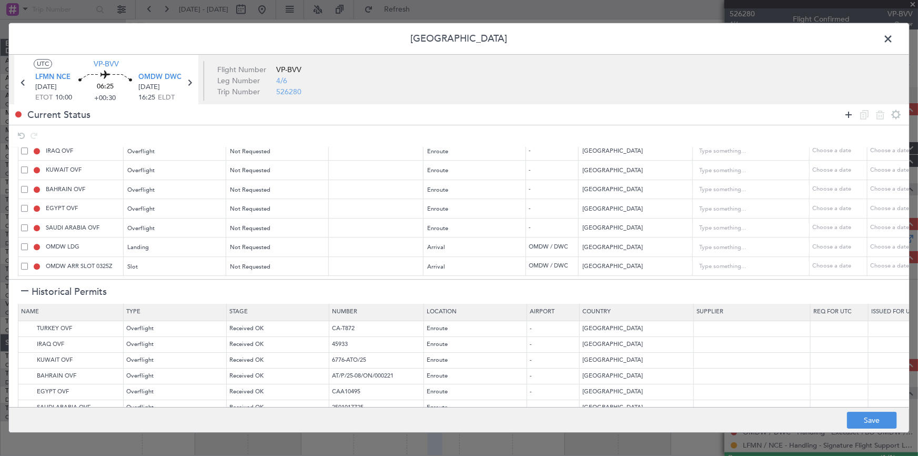
click at [848, 114] on icon at bounding box center [849, 114] width 13 height 13
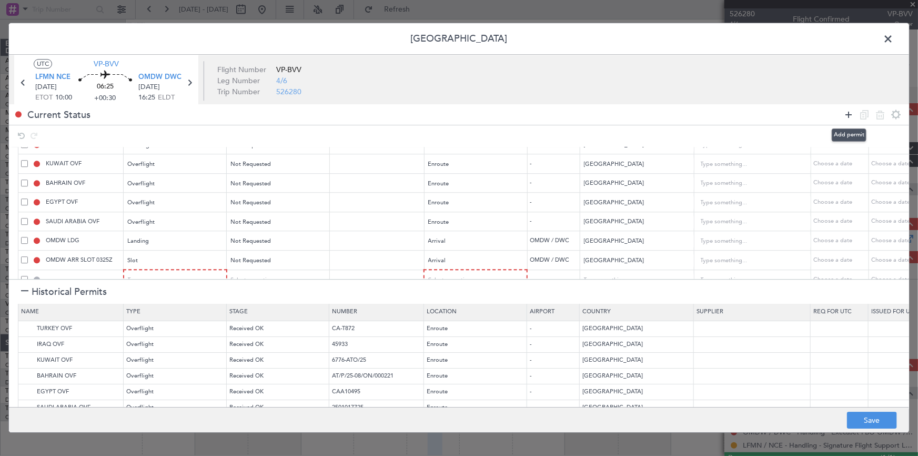
scroll to position [91, 0]
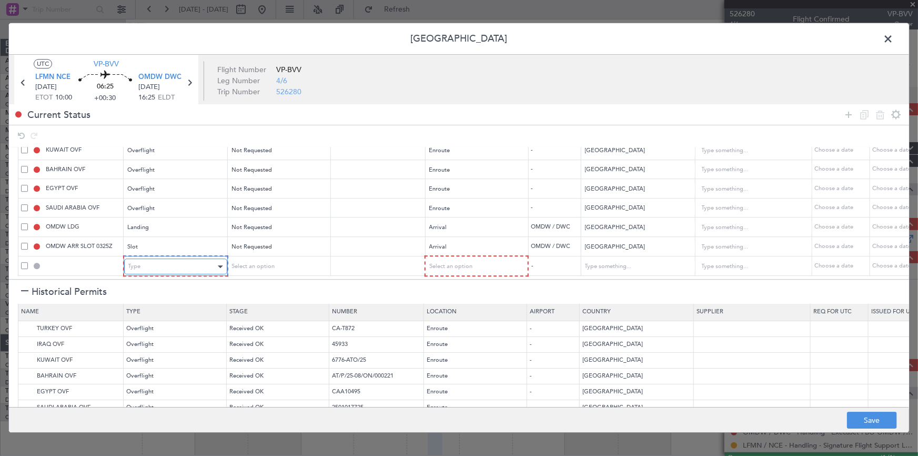
click at [176, 265] on div "Type" at bounding box center [171, 267] width 87 height 16
click at [140, 306] on span "API" at bounding box center [175, 313] width 94 height 16
click at [286, 259] on div "Select an option" at bounding box center [274, 267] width 87 height 16
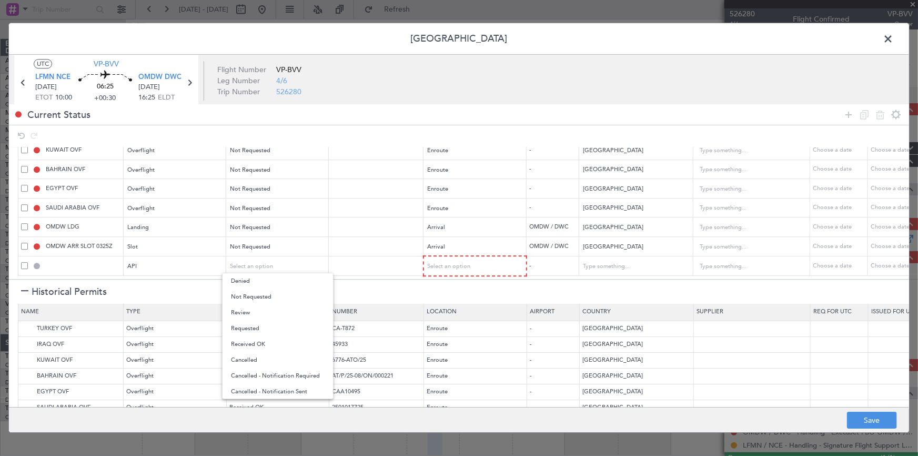
drag, startPoint x: 262, startPoint y: 295, endPoint x: 433, endPoint y: 307, distance: 172.1
click at [262, 295] on span "Not Requested" at bounding box center [278, 297] width 94 height 16
click at [463, 268] on td "Select an option" at bounding box center [475, 266] width 103 height 20
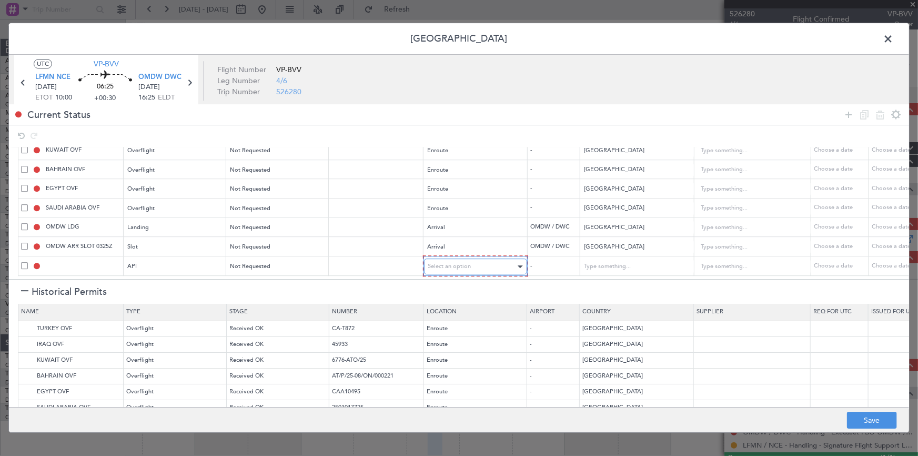
click at [468, 263] on span "Select an option" at bounding box center [449, 267] width 43 height 8
click at [450, 314] on span "Arrival" at bounding box center [475, 313] width 94 height 16
click at [870, 417] on button "Save" at bounding box center [872, 420] width 50 height 17
type input "NNN"
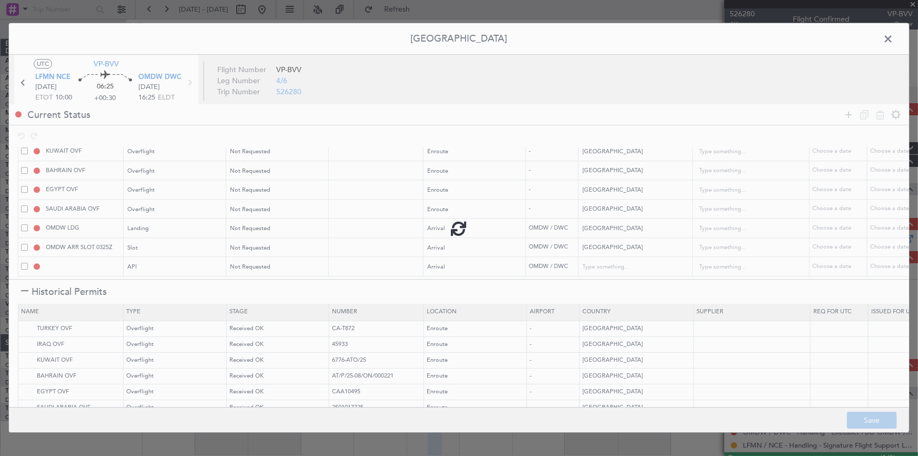
type input "NNN"
type input "1"
type input "OMDW ARR SLOT"
type input "NNN"
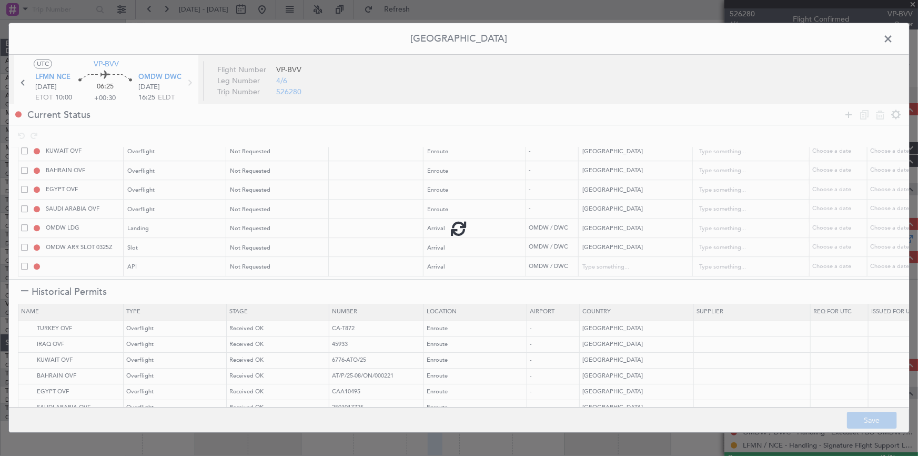
type input "1"
type input "OMDW ARR API"
type input "[GEOGRAPHIC_DATA]"
type input "NNN"
type input "1"
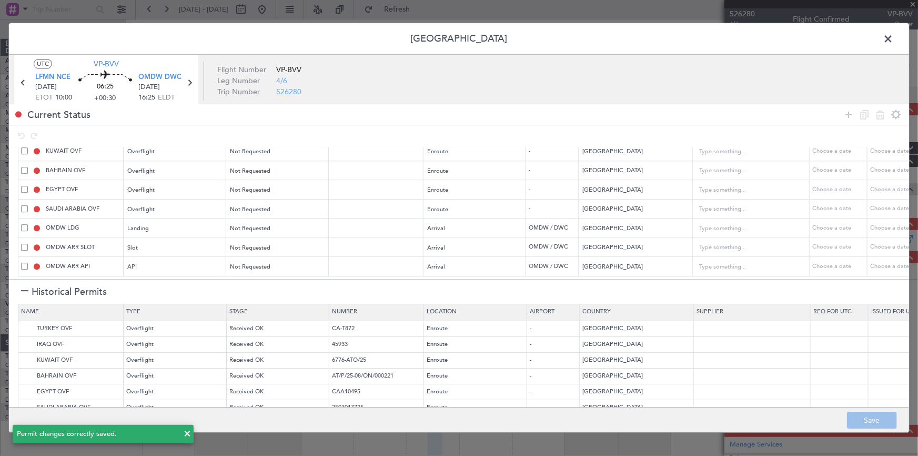
drag, startPoint x: 888, startPoint y: 41, endPoint x: 773, endPoint y: 72, distance: 119.5
click at [894, 44] on span at bounding box center [894, 41] width 0 height 21
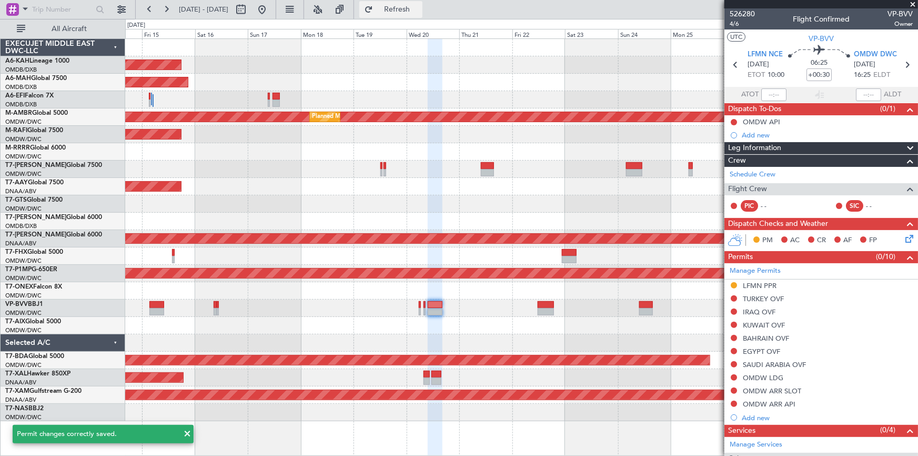
click at [420, 11] on span "Refresh" at bounding box center [397, 9] width 44 height 7
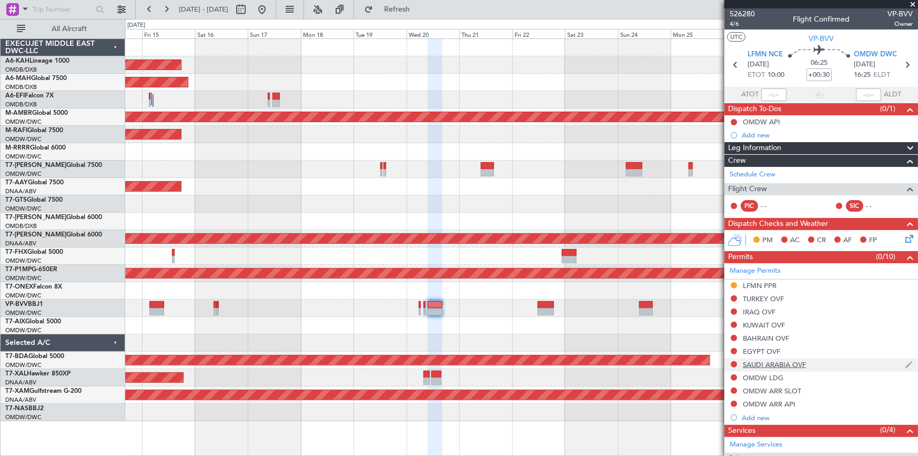
scroll to position [114, 0]
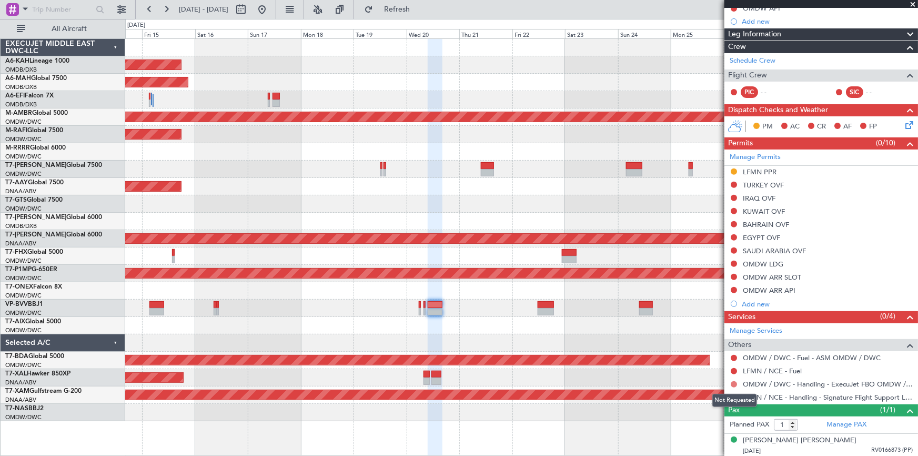
click at [735, 384] on button at bounding box center [734, 384] width 6 height 6
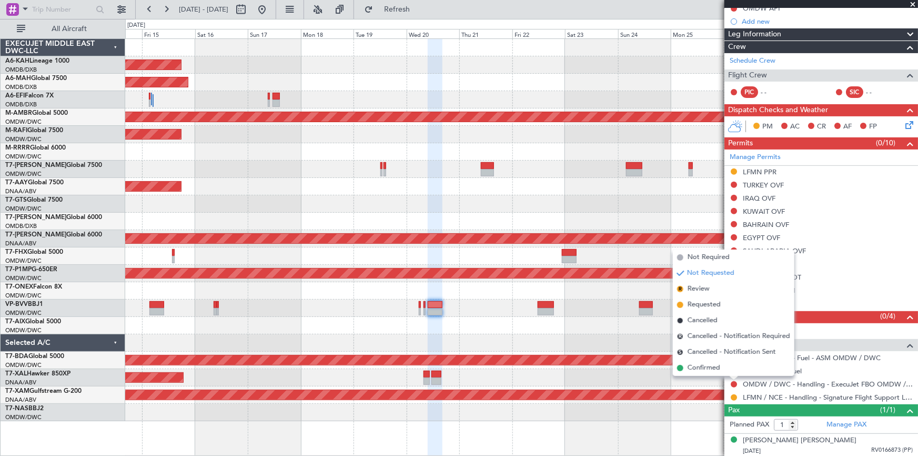
click at [485, 2] on div "[DATE] - [DATE] Refresh Quick Links All Aircraft" at bounding box center [459, 9] width 918 height 19
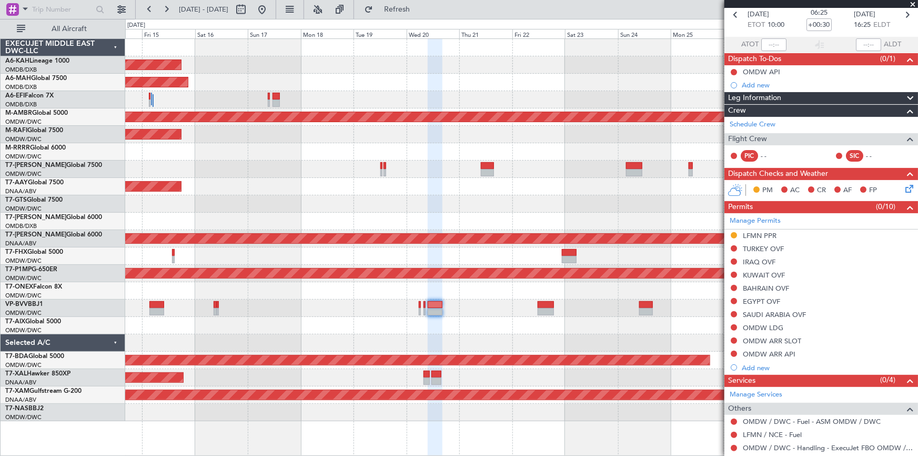
scroll to position [0, 0]
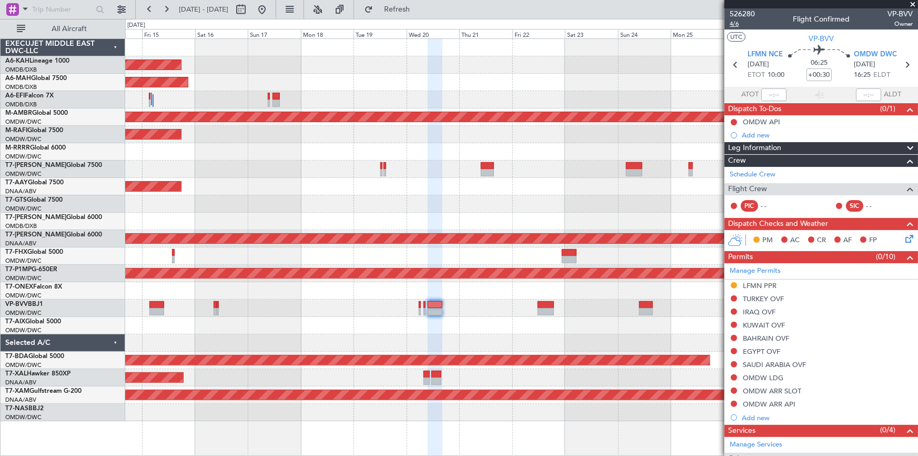
click at [734, 25] on span "4/6" at bounding box center [742, 23] width 25 height 9
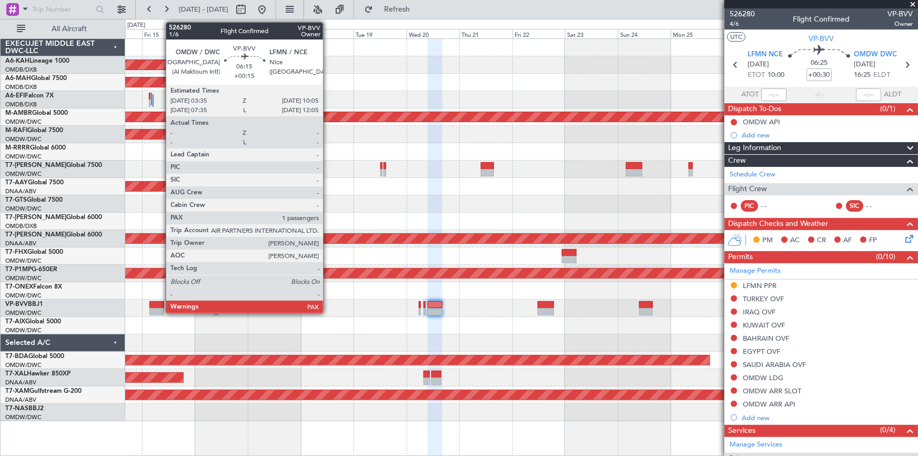
click at [161, 305] on div at bounding box center [156, 304] width 15 height 7
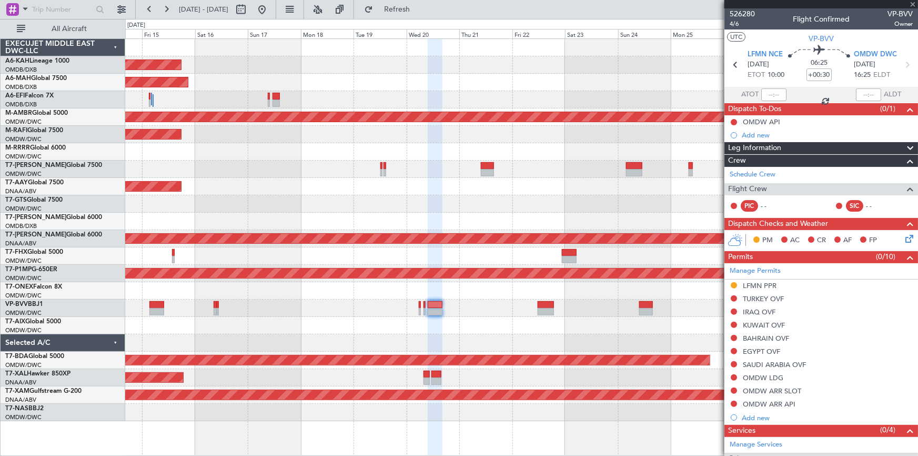
type input "+00:15"
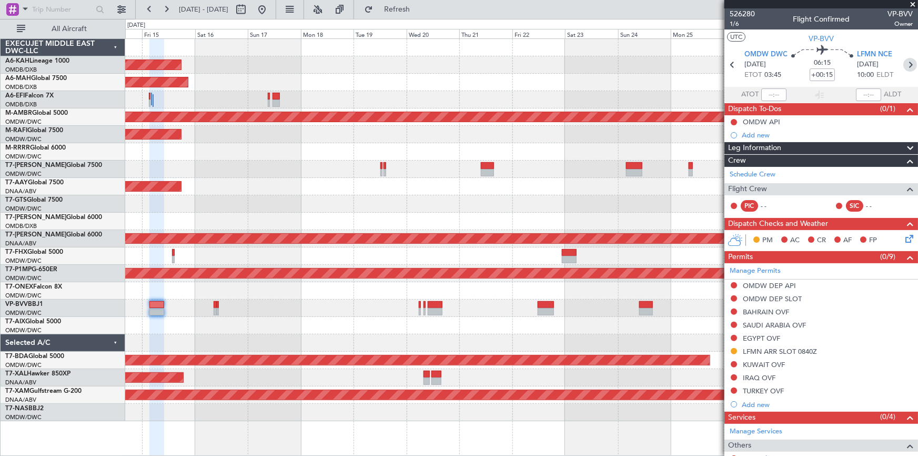
click at [904, 63] on icon at bounding box center [911, 65] width 14 height 14
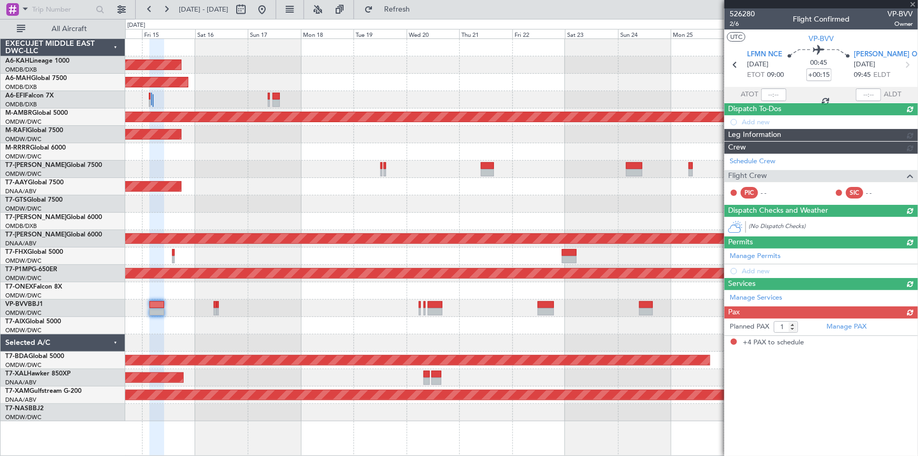
type input "4"
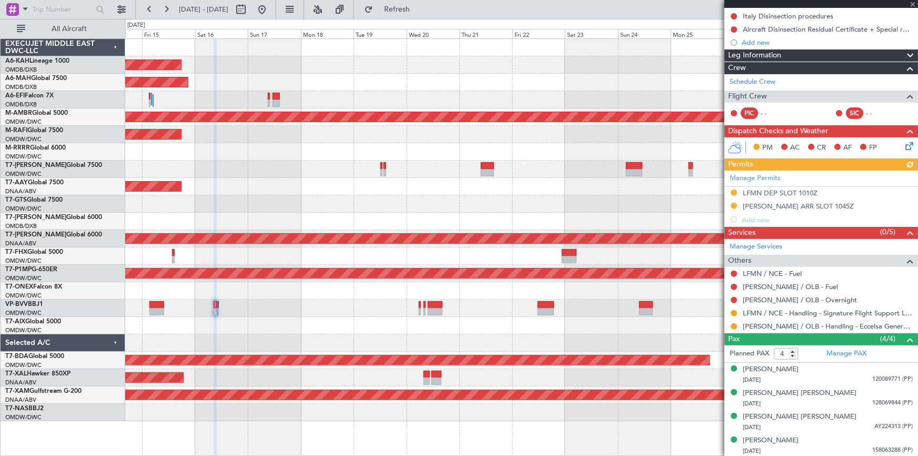
scroll to position [23, 0]
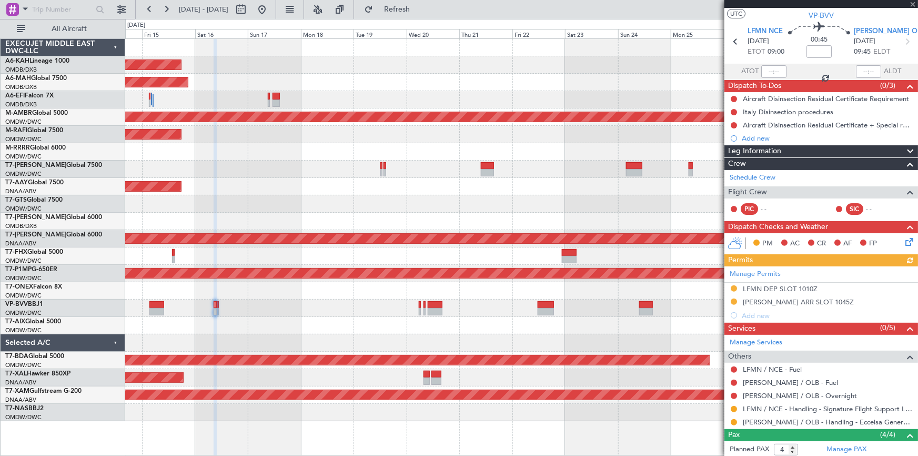
click at [901, 44] on icon at bounding box center [908, 42] width 14 height 14
type input "-00:05"
type input "0"
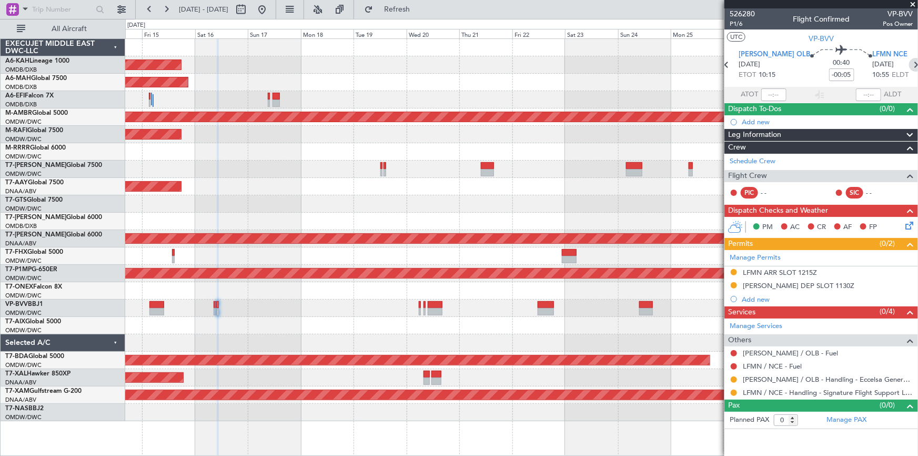
click at [910, 63] on icon at bounding box center [917, 65] width 14 height 14
type input "-00:15"
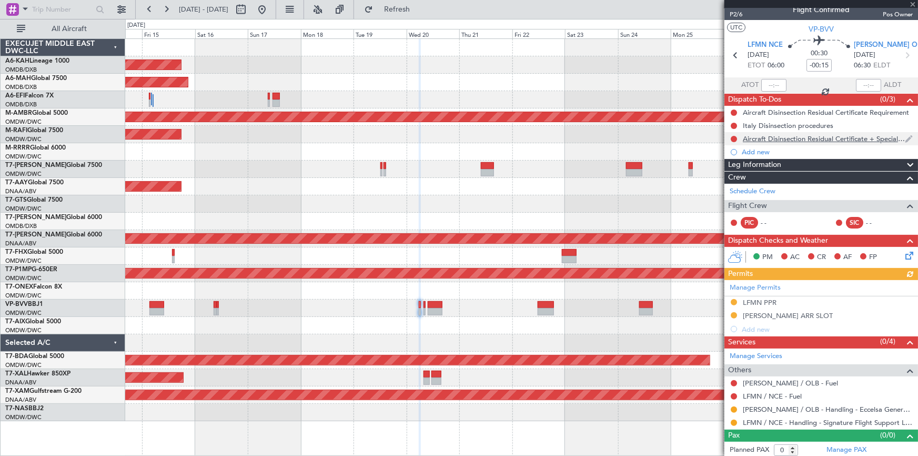
scroll to position [11, 0]
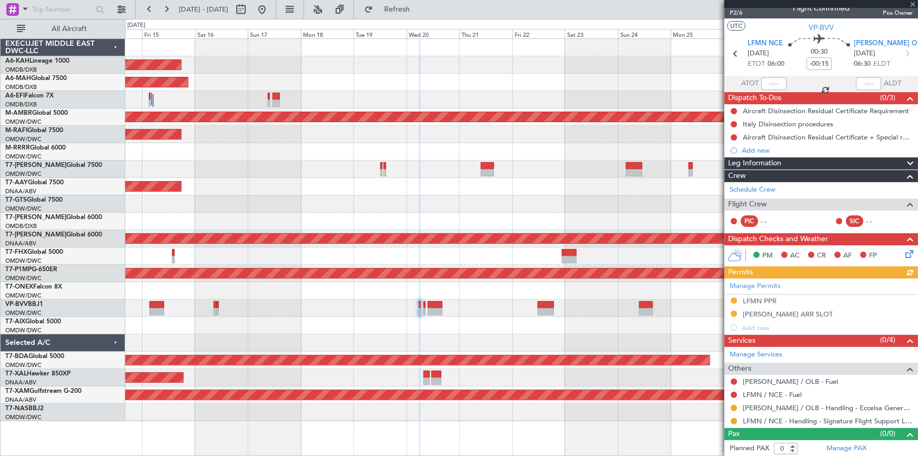
click at [901, 52] on icon at bounding box center [908, 54] width 14 height 14
type input "4"
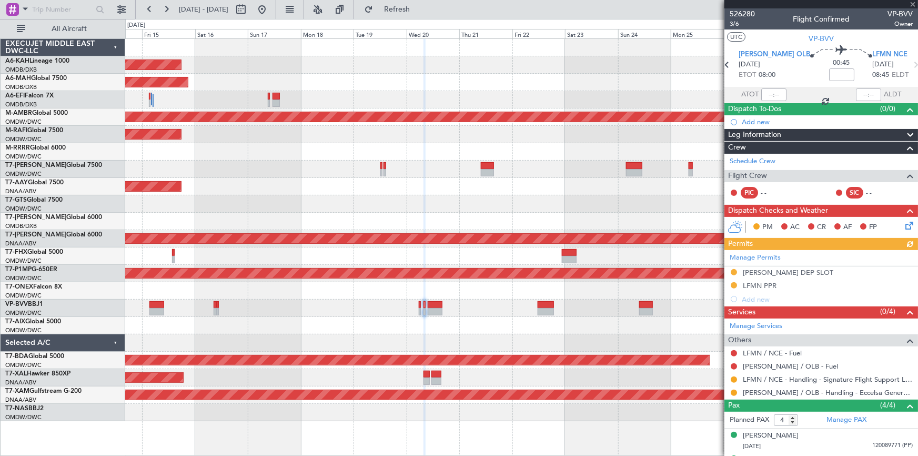
click at [910, 65] on icon at bounding box center [917, 65] width 14 height 14
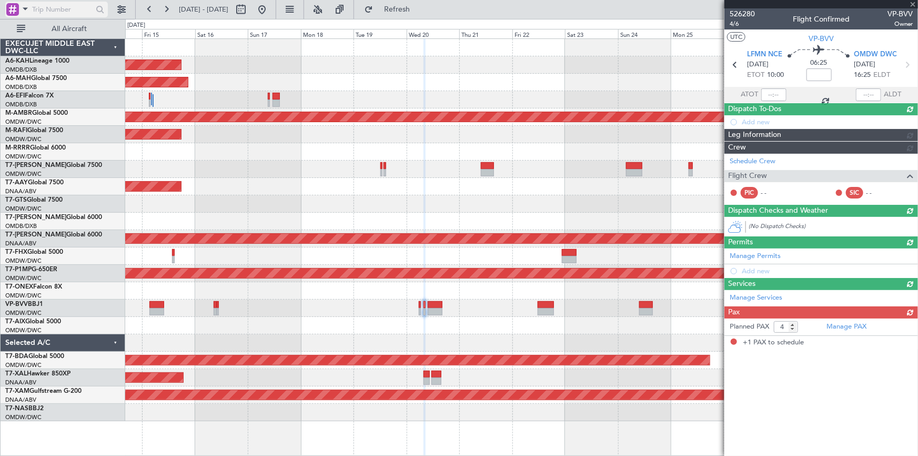
type input "+00:30"
type input "1"
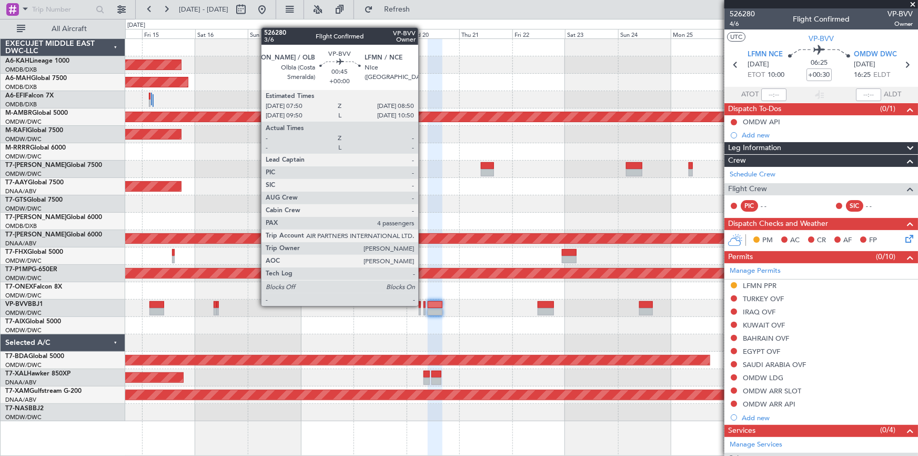
click at [424, 305] on div at bounding box center [425, 304] width 3 height 7
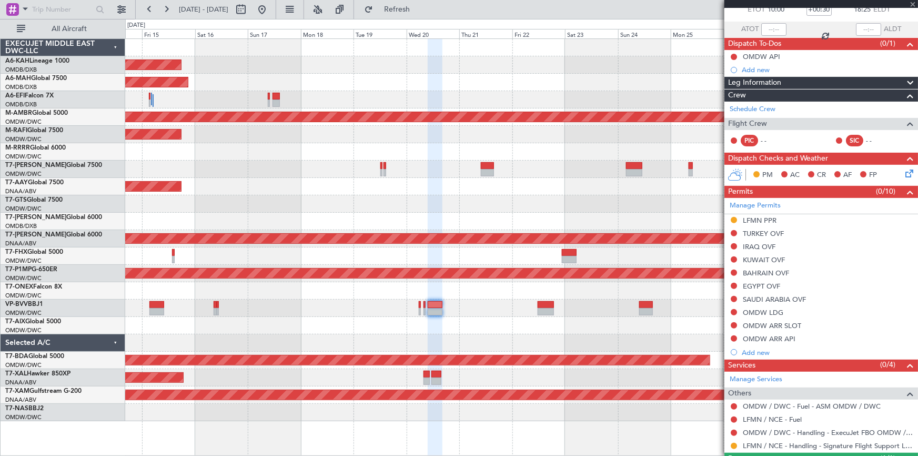
scroll to position [114, 0]
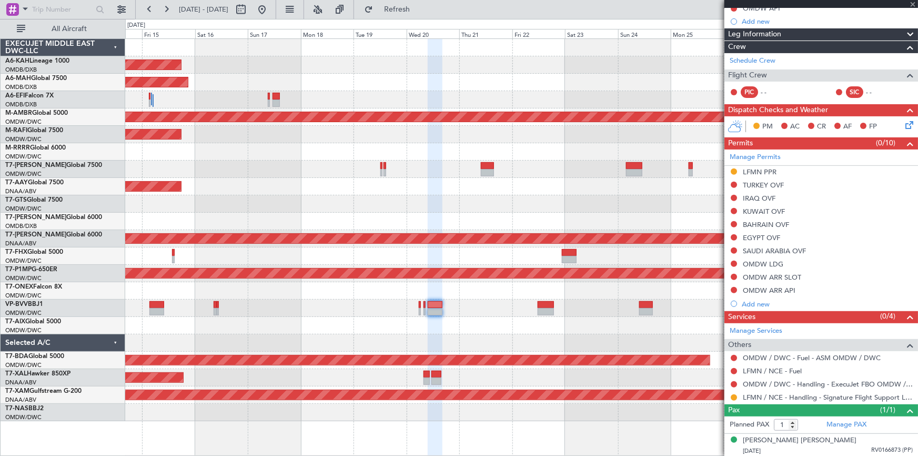
type input "4"
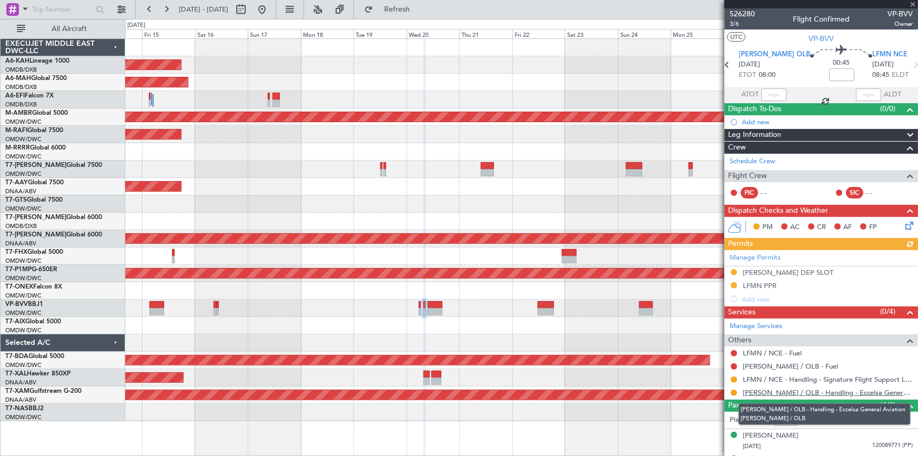
click at [810, 390] on link "[PERSON_NAME] / OLB - Handling - Eccelsa General Aviation [PERSON_NAME] / OLB" at bounding box center [828, 392] width 170 height 9
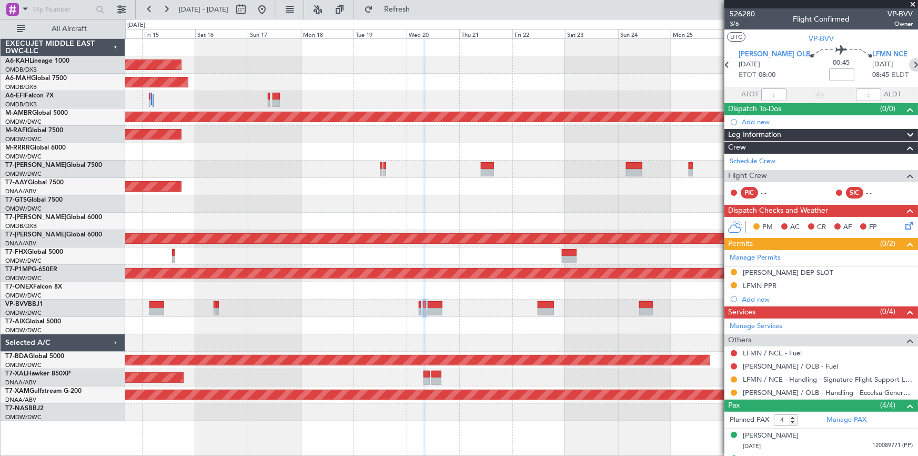
click at [910, 62] on icon at bounding box center [917, 65] width 14 height 14
type input "+00:30"
type input "1"
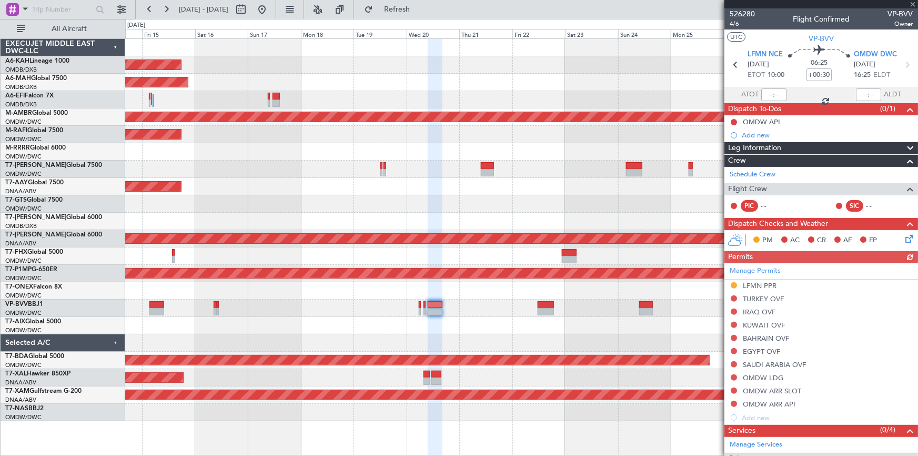
click at [903, 62] on icon at bounding box center [908, 65] width 14 height 14
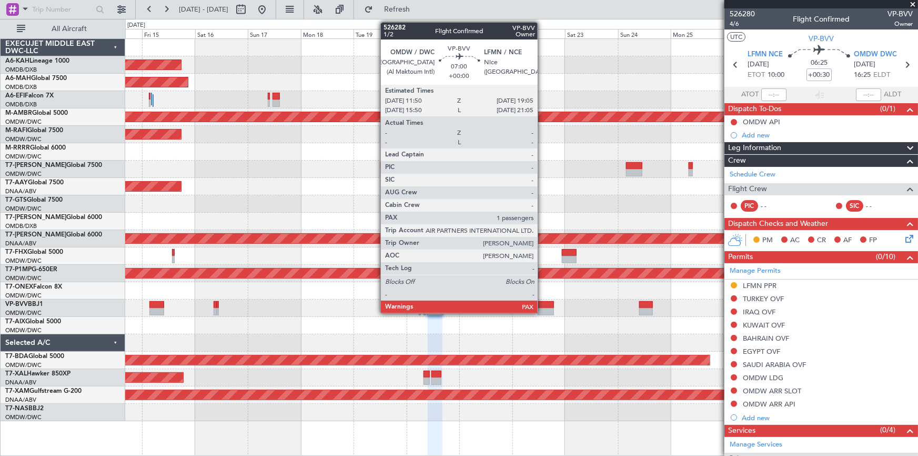
click at [545, 302] on div at bounding box center [546, 304] width 16 height 7
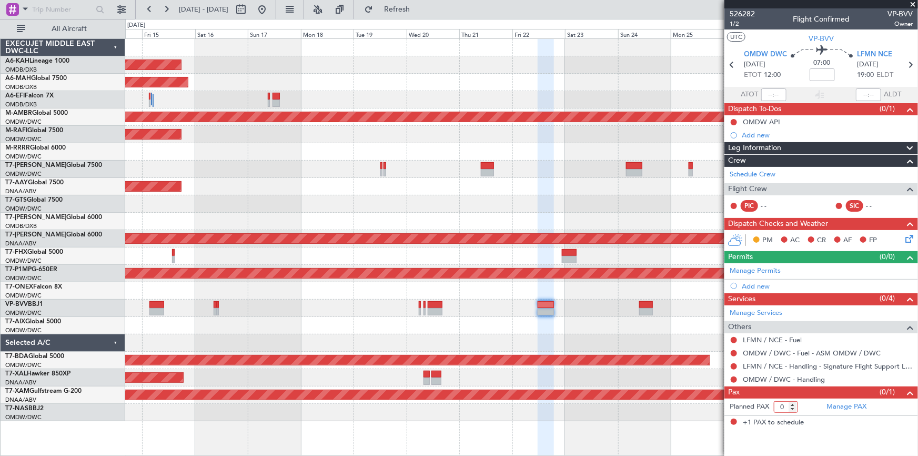
type input "0"
click at [793, 410] on input "0" at bounding box center [786, 407] width 24 height 12
click at [423, 2] on button "Refresh" at bounding box center [391, 9] width 63 height 17
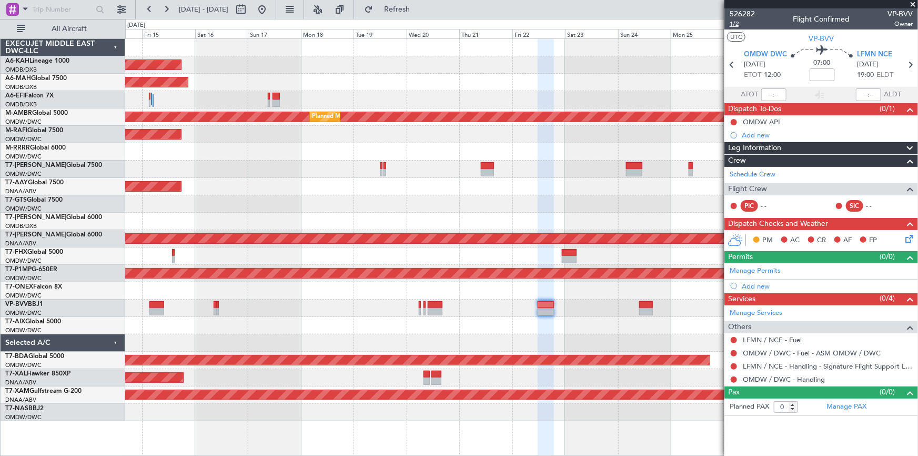
click at [732, 22] on span "1/2" at bounding box center [742, 23] width 25 height 9
click at [754, 271] on link "Manage Permits" at bounding box center [755, 271] width 51 height 11
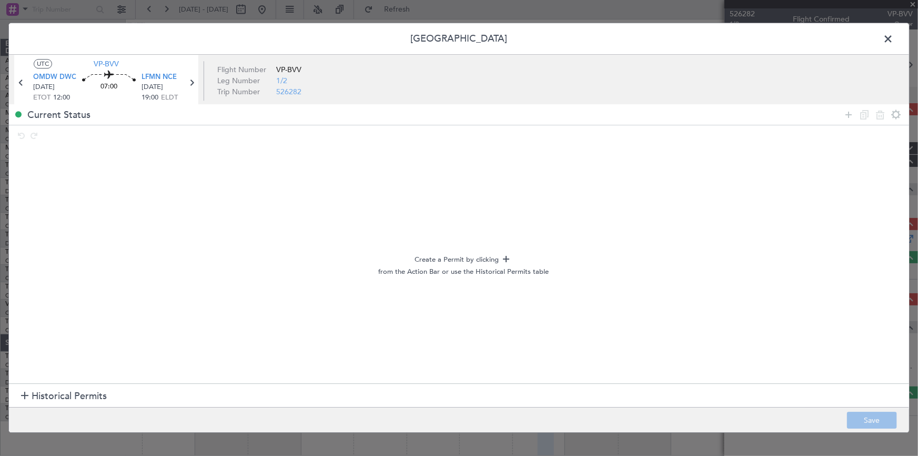
click at [74, 399] on span "Historical Permits" at bounding box center [69, 396] width 75 height 14
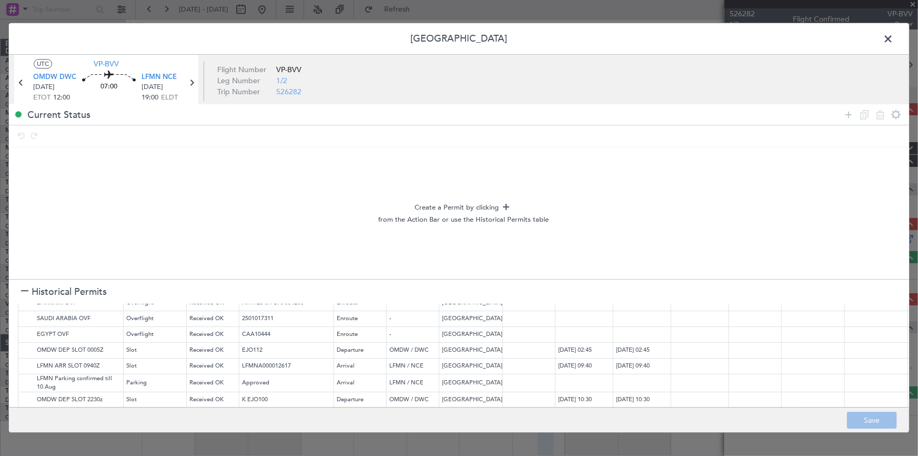
scroll to position [58, 0]
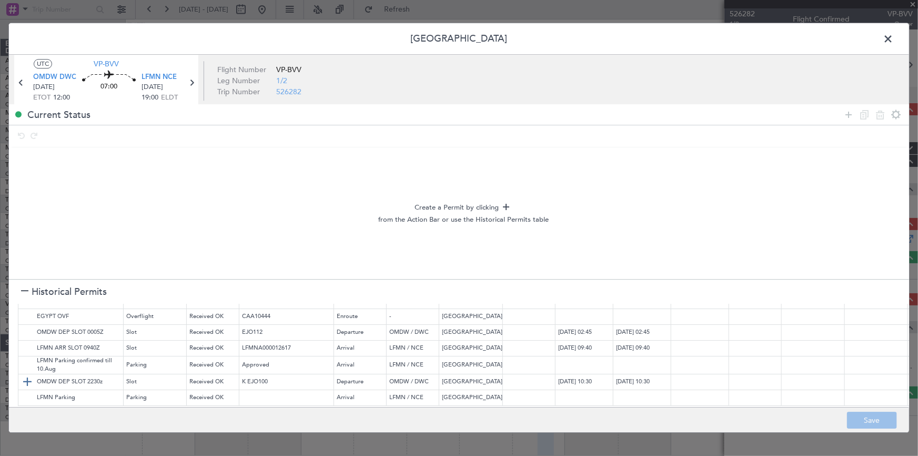
click at [28, 375] on img at bounding box center [27, 381] width 13 height 13
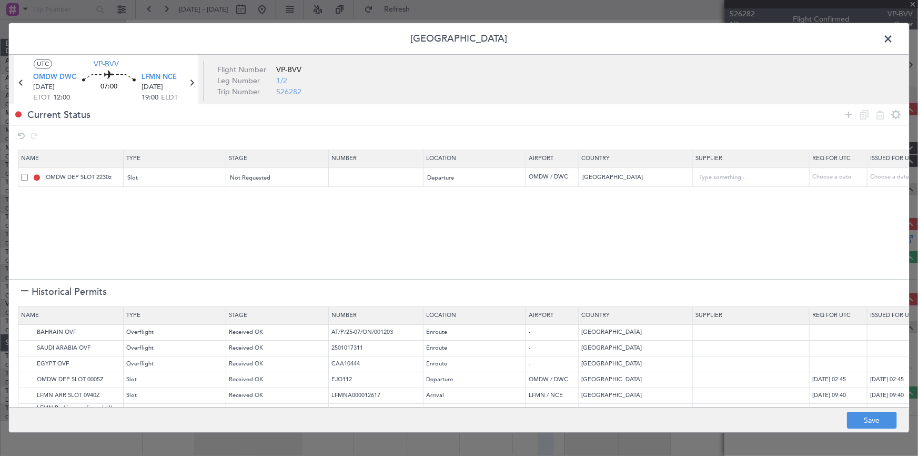
scroll to position [0, 0]
click at [24, 332] on img at bounding box center [27, 332] width 13 height 13
click at [26, 345] on img at bounding box center [27, 348] width 13 height 13
drag, startPoint x: 24, startPoint y: 361, endPoint x: 32, endPoint y: 372, distance: 14.3
click at [0, 0] on img at bounding box center [0, 0] width 0 height 0
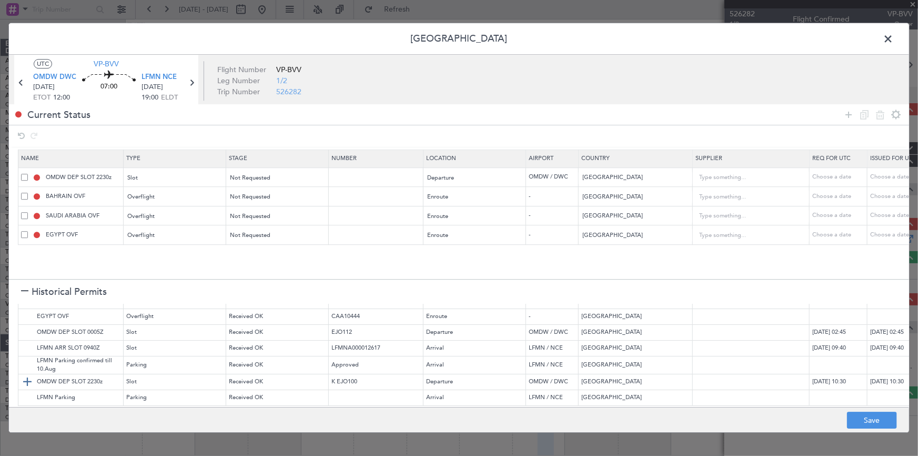
scroll to position [54, 0]
click at [26, 342] on img at bounding box center [27, 348] width 13 height 13
click at [29, 391] on img at bounding box center [27, 397] width 13 height 13
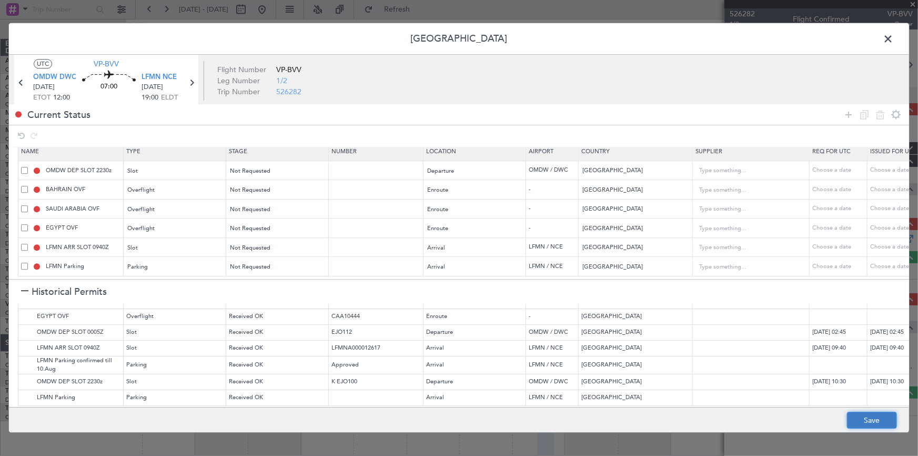
click at [871, 424] on button "Save" at bounding box center [872, 420] width 50 height 17
type input "OMDW DEP SLOT"
type input "NNN"
type input "1"
type input "NNN"
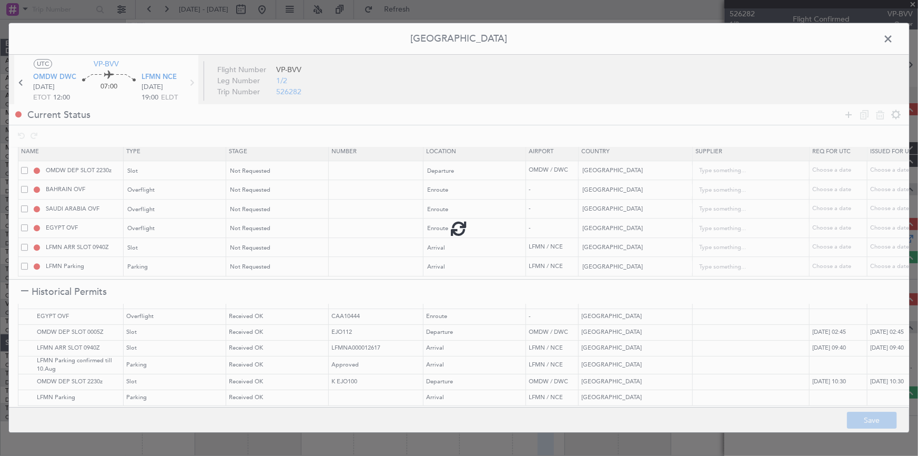
type input "NNN"
type input "LFMN ARR SLOT"
type input "NNN"
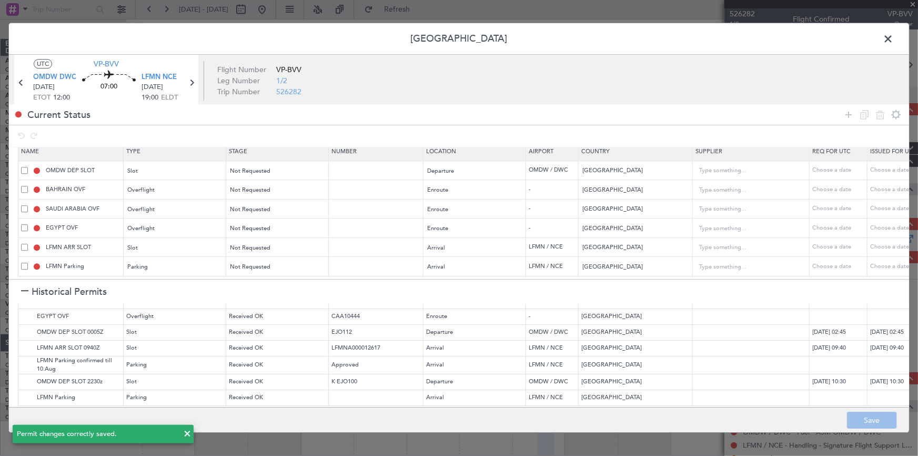
click at [894, 42] on span at bounding box center [894, 41] width 0 height 21
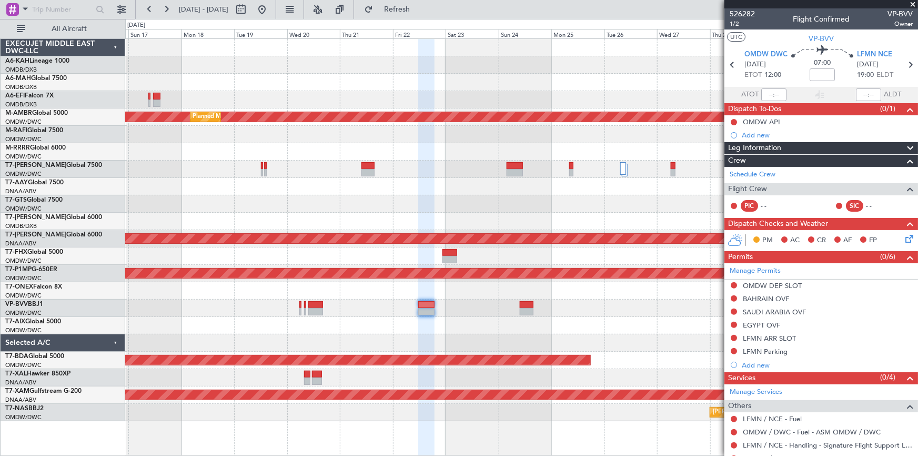
click at [477, 312] on div at bounding box center [521, 307] width 793 height 17
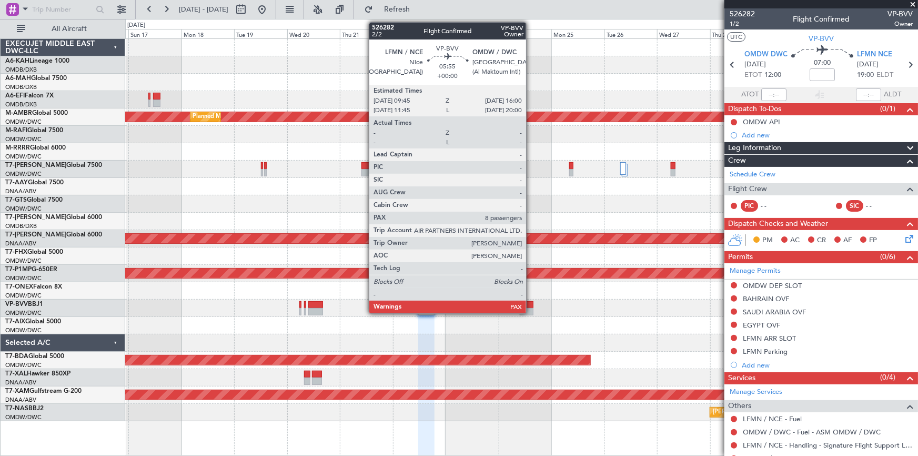
click at [531, 306] on div at bounding box center [527, 304] width 14 height 7
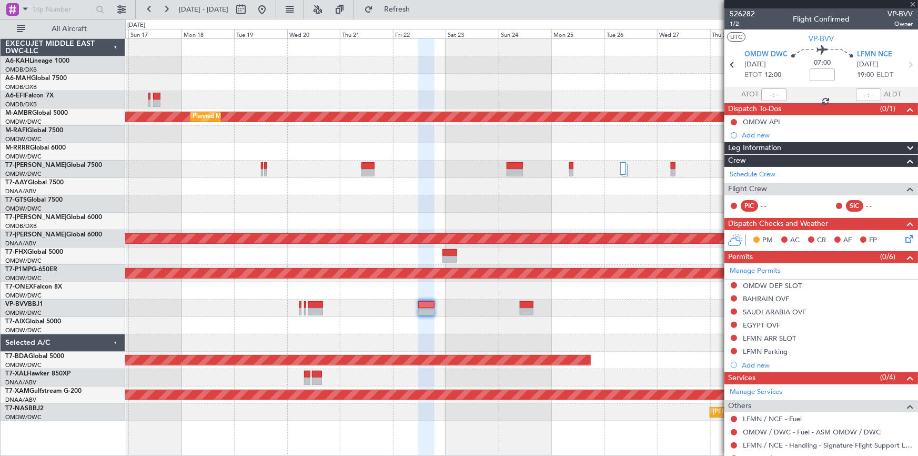
type input "8"
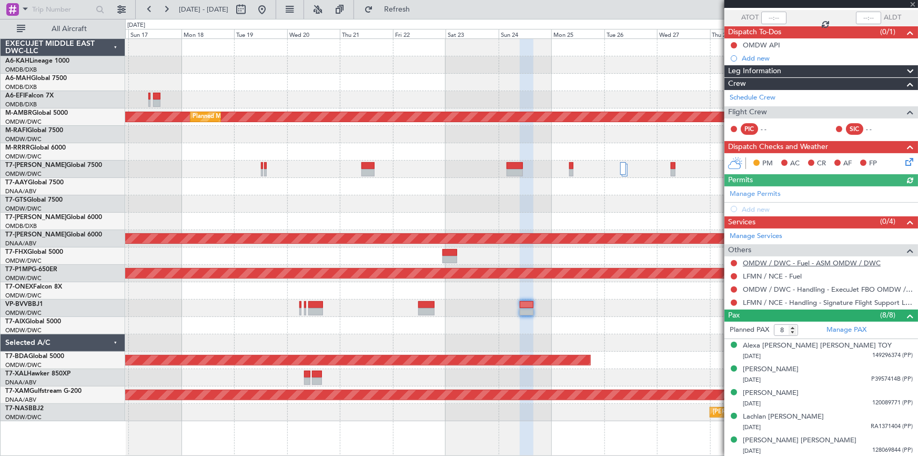
scroll to position [0, 0]
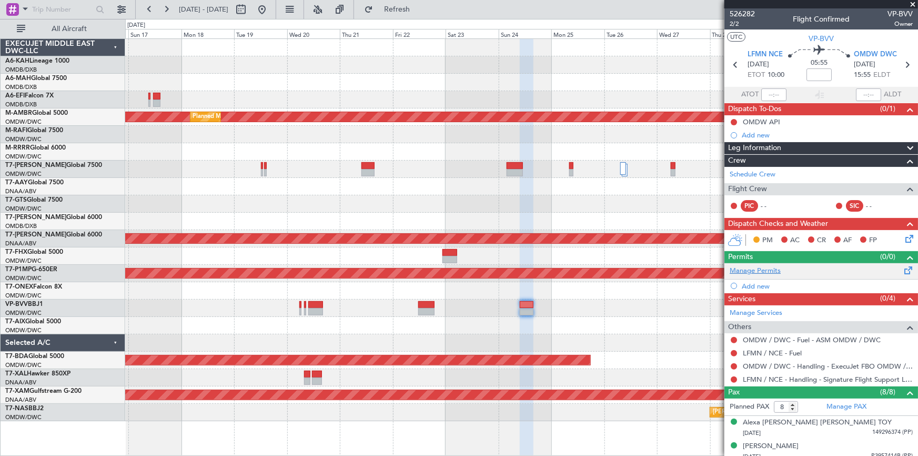
click at [757, 271] on link "Manage Permits" at bounding box center [755, 271] width 51 height 11
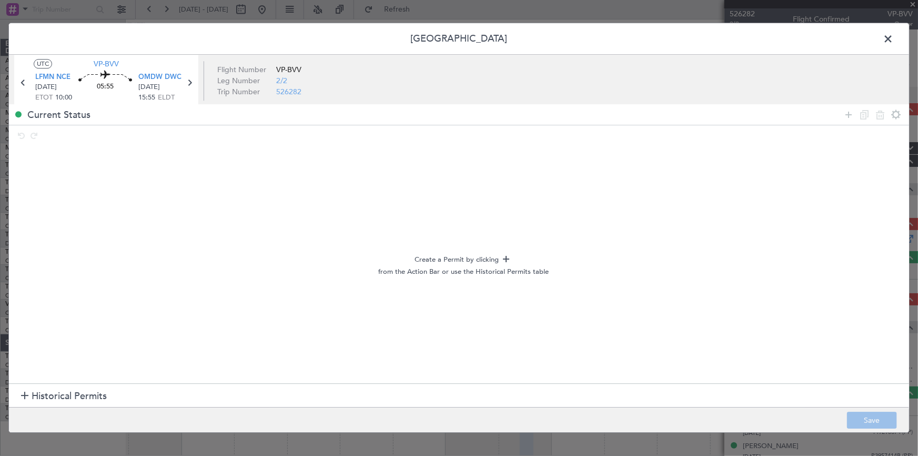
click at [56, 397] on span "Historical Permits" at bounding box center [69, 396] width 75 height 14
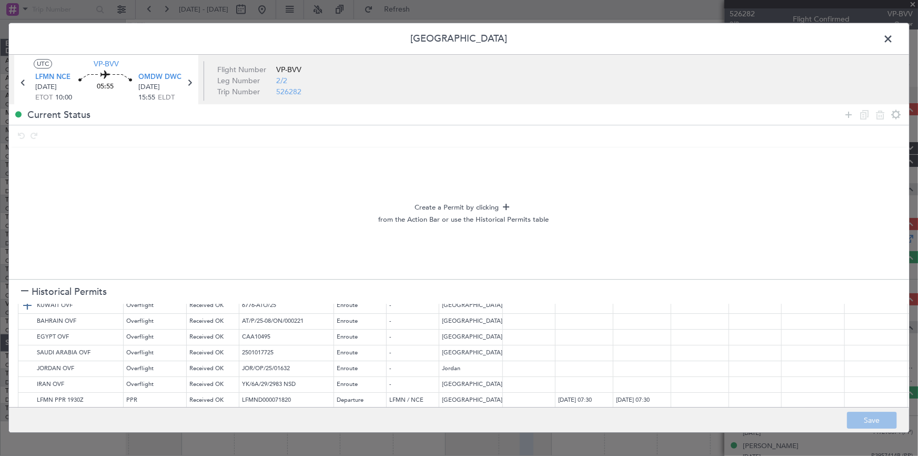
scroll to position [104, 0]
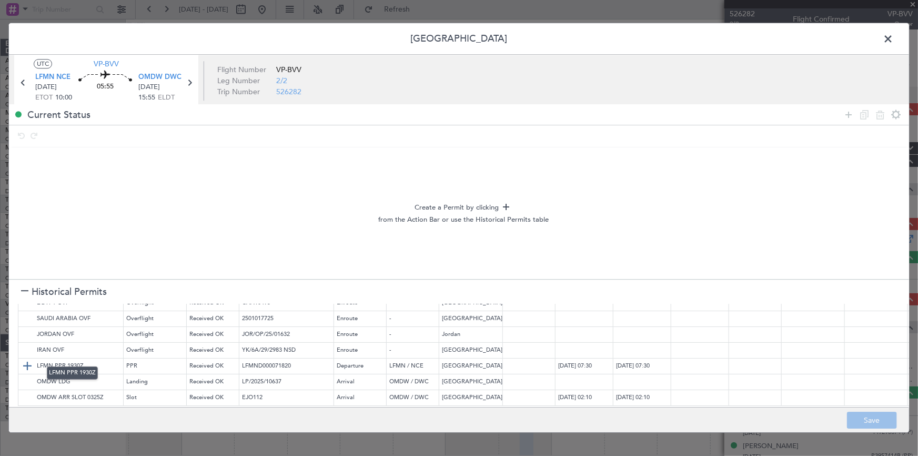
click at [27, 360] on img at bounding box center [27, 366] width 13 height 13
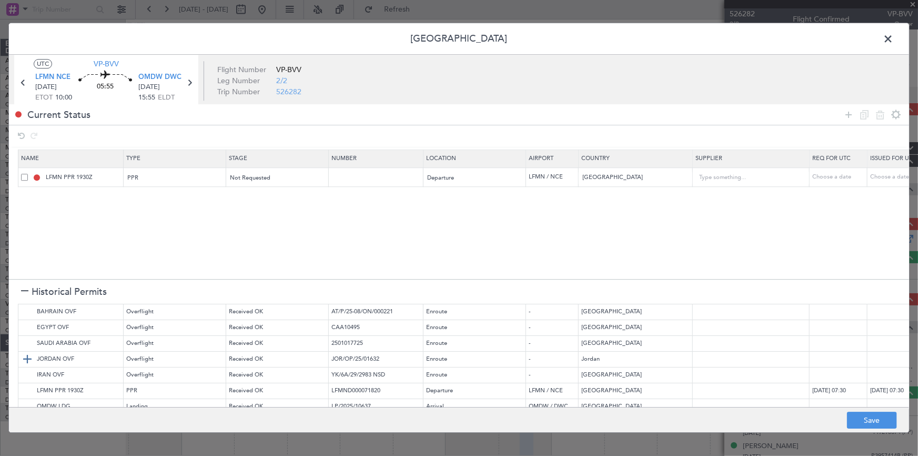
scroll to position [4, 0]
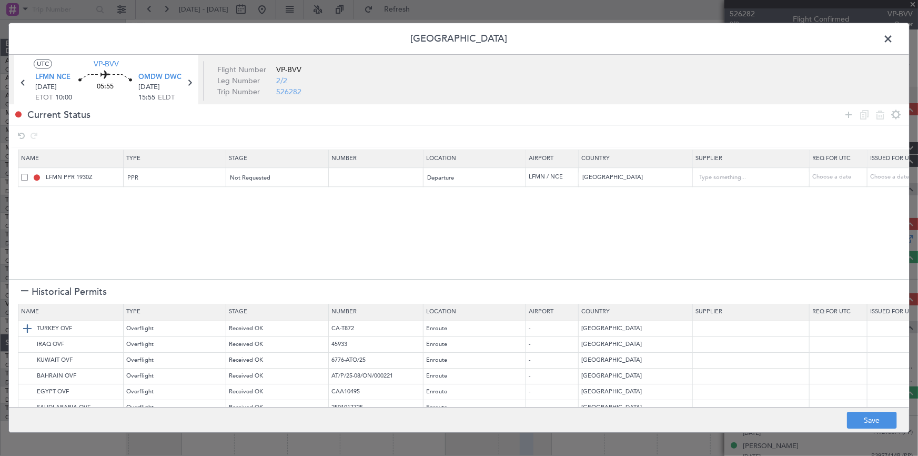
click at [26, 331] on img at bounding box center [27, 328] width 13 height 13
click at [29, 342] on img at bounding box center [27, 344] width 13 height 13
click at [26, 358] on img at bounding box center [27, 360] width 13 height 13
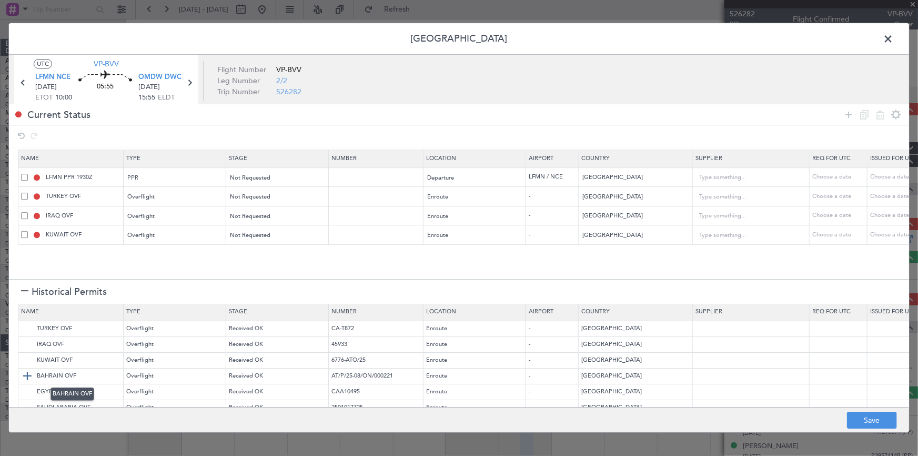
click at [25, 378] on img at bounding box center [27, 376] width 13 height 13
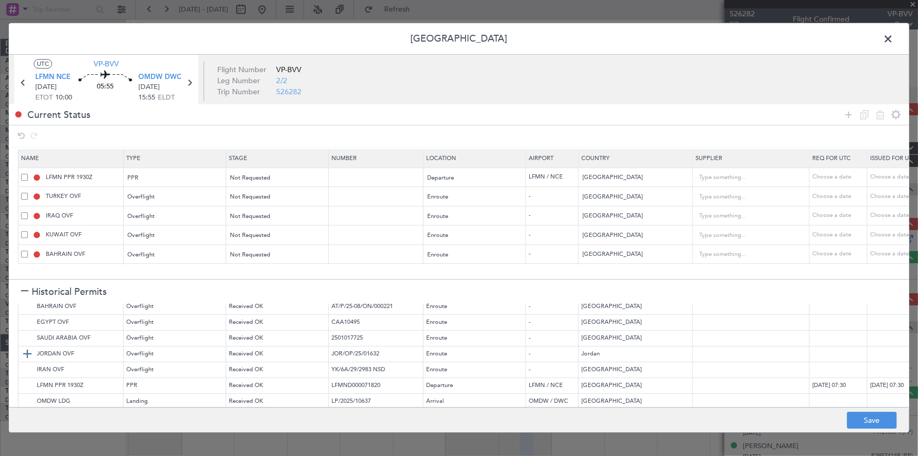
scroll to position [52, 0]
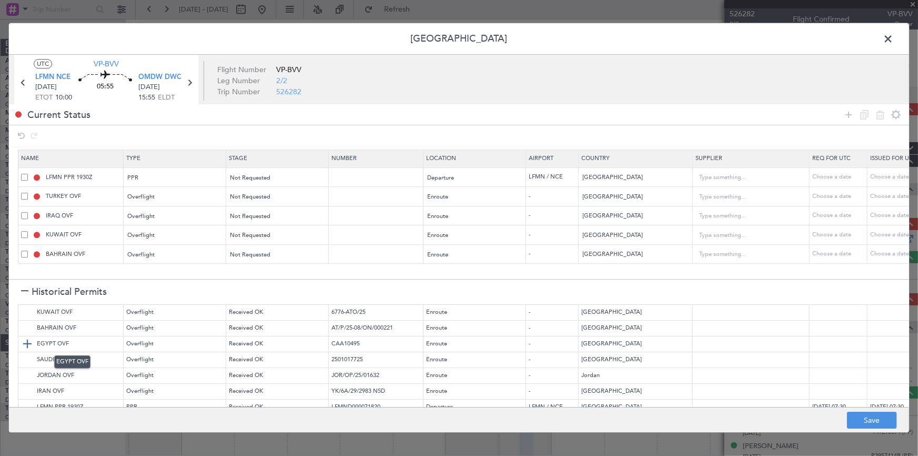
click at [27, 345] on img at bounding box center [27, 343] width 13 height 13
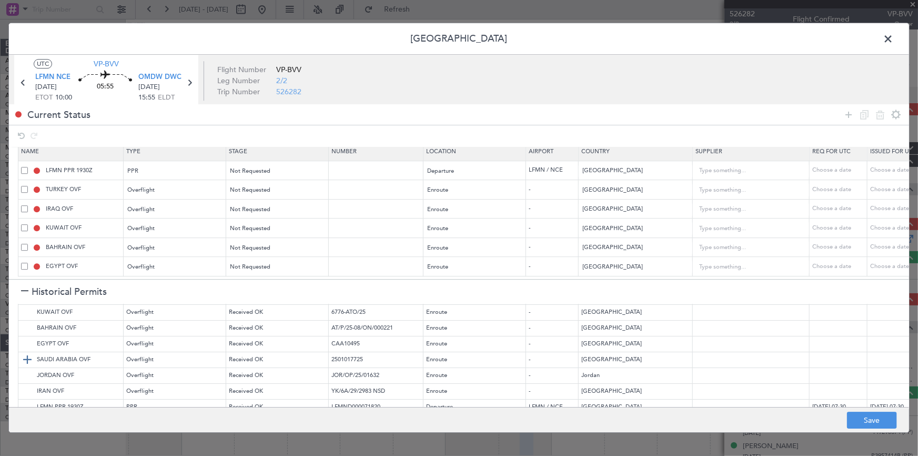
drag, startPoint x: 27, startPoint y: 362, endPoint x: 54, endPoint y: 360, distance: 26.4
click at [27, 361] on img at bounding box center [27, 359] width 13 height 13
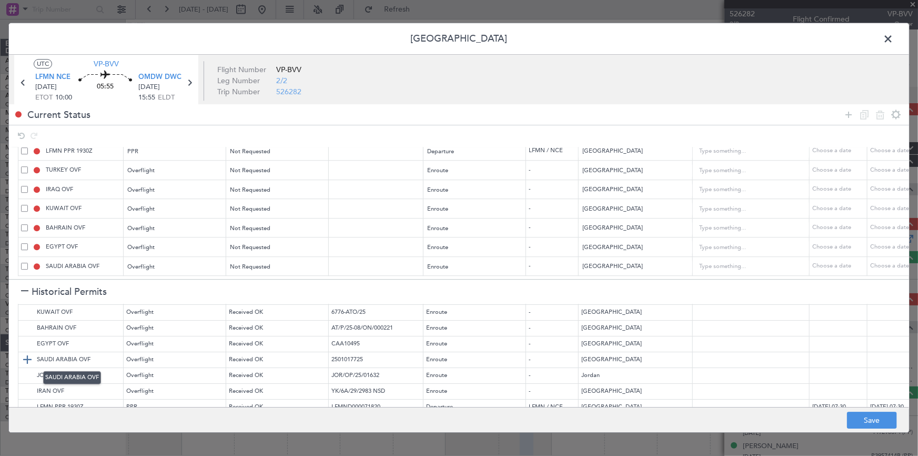
scroll to position [99, 0]
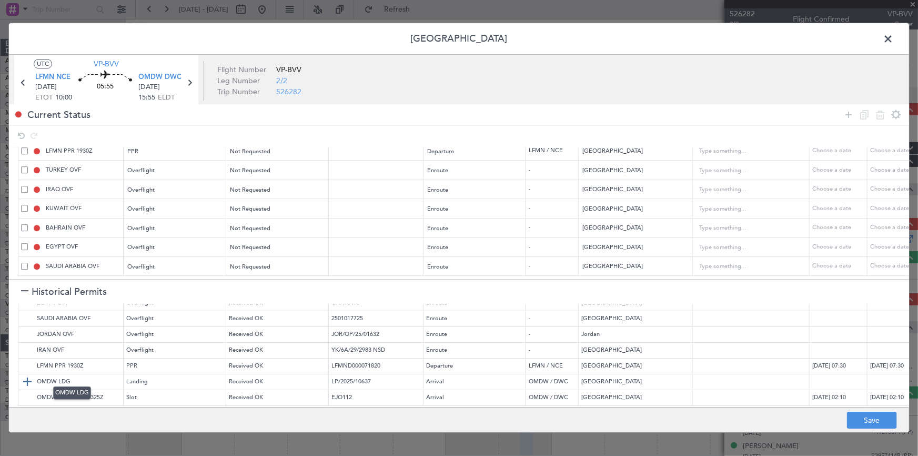
click at [27, 375] on img at bounding box center [27, 381] width 13 height 13
click at [29, 391] on img at bounding box center [27, 397] width 13 height 13
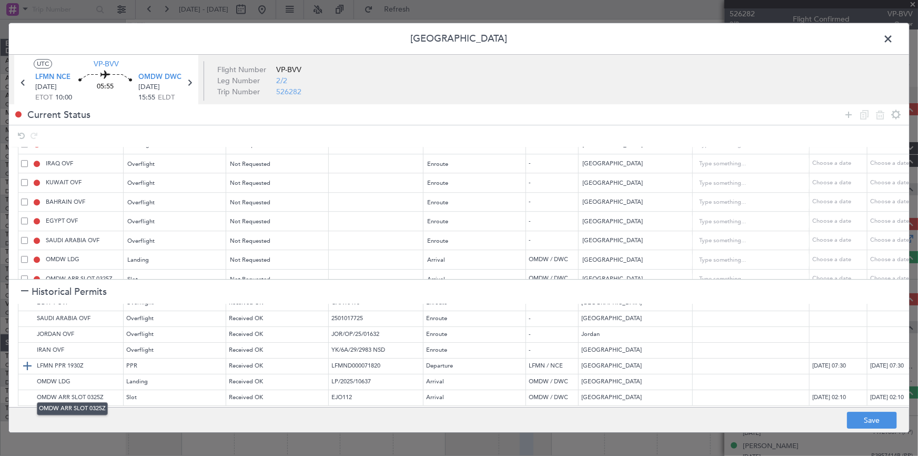
scroll to position [71, 0]
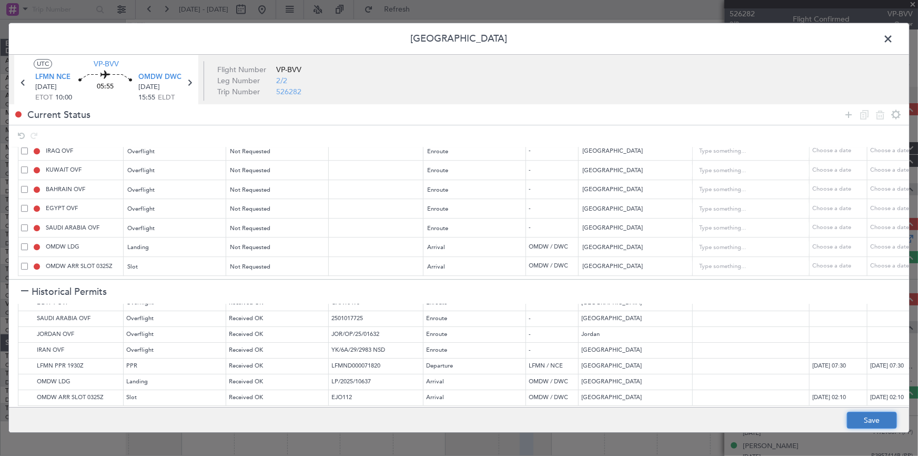
click at [855, 417] on button "Save" at bounding box center [872, 420] width 50 height 17
type input "LFMN PPR"
type input "NNN"
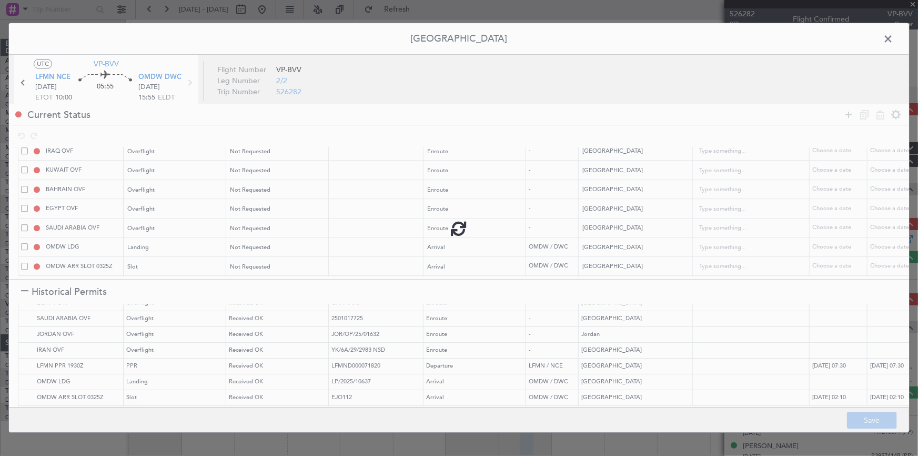
type input "1"
type input "NNN"
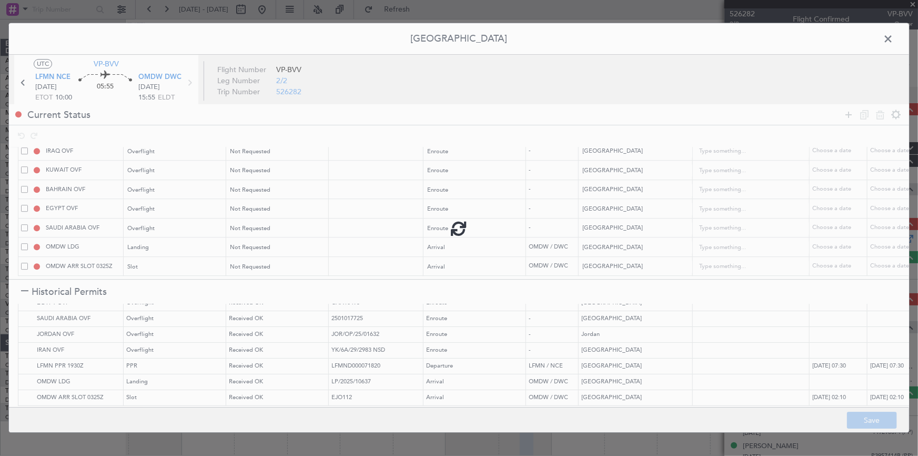
type input "NNN"
type input "1"
type input "OMDW ARR SLOT"
type input "NNN"
type input "1"
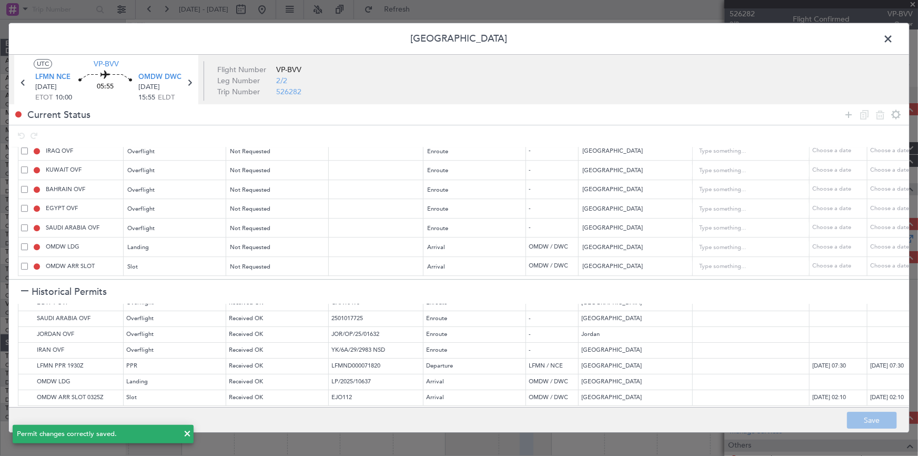
click at [894, 39] on span at bounding box center [894, 41] width 0 height 21
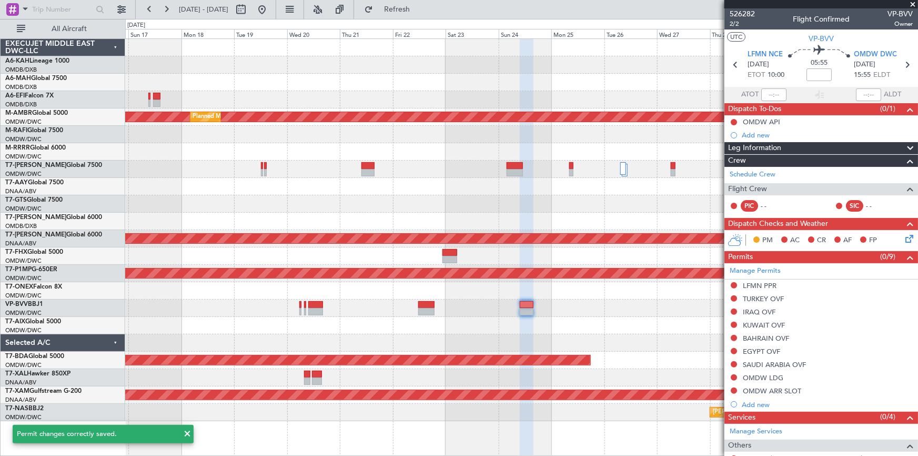
drag, startPoint x: 422, startPoint y: 12, endPoint x: 640, endPoint y: 156, distance: 261.3
click at [423, 15] on button "Refresh" at bounding box center [391, 9] width 63 height 17
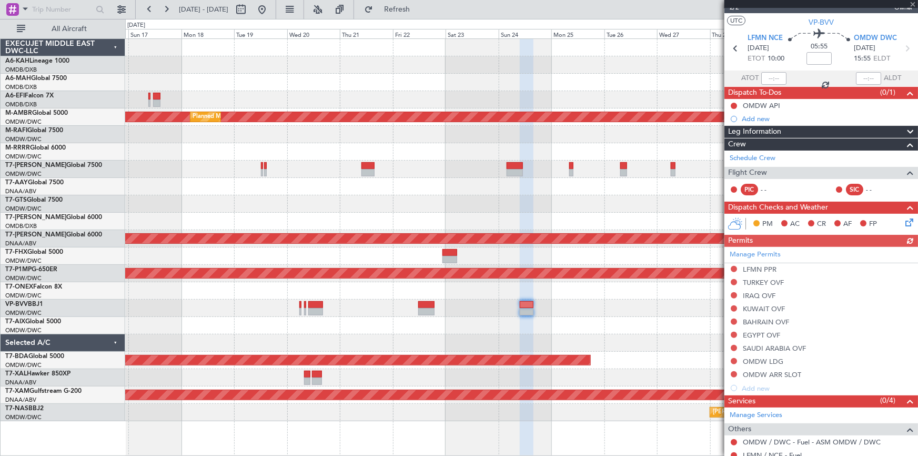
scroll to position [0, 0]
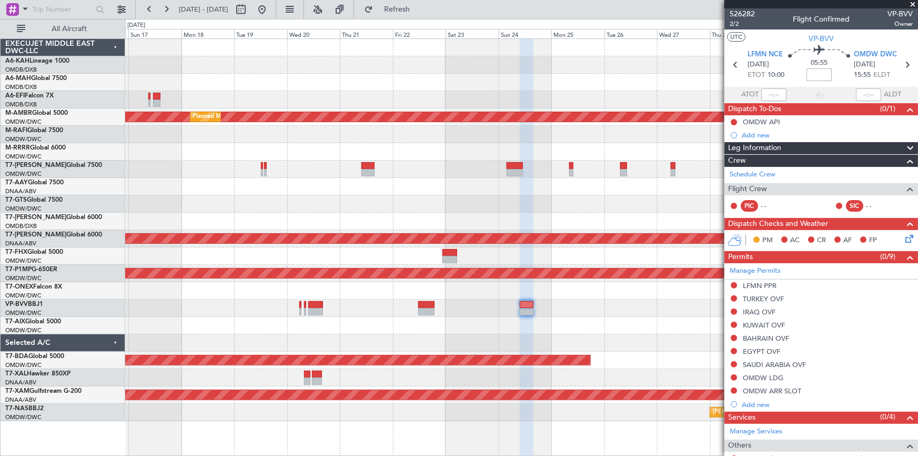
click at [816, 76] on input at bounding box center [819, 74] width 25 height 13
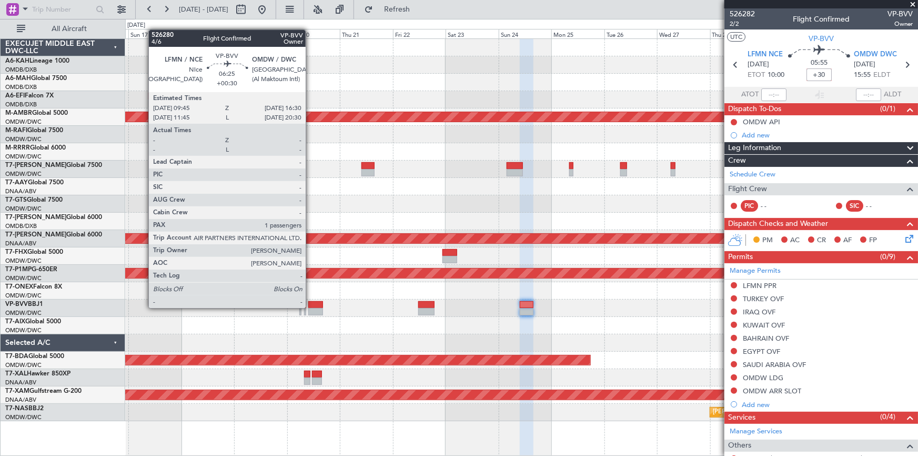
type input "+00:30"
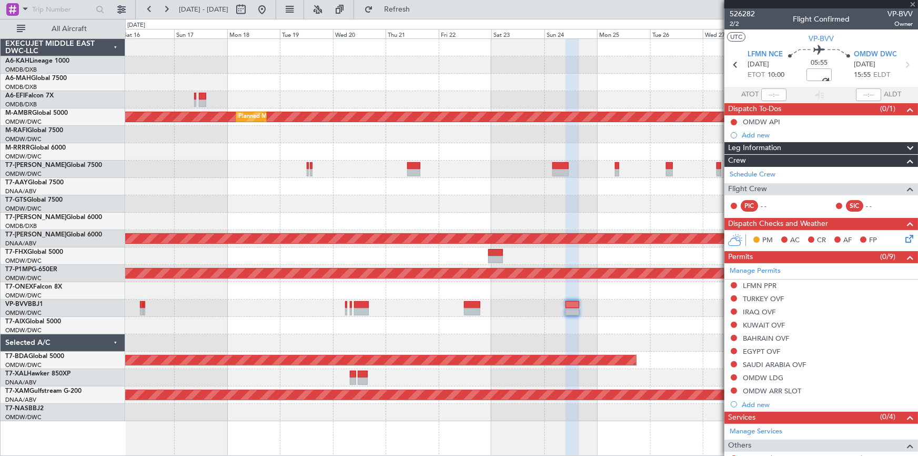
click at [430, 308] on div "Unplanned Maint Budapest ([PERSON_NAME] Intl) Planned Maint [GEOGRAPHIC_DATA] (…" at bounding box center [521, 230] width 793 height 382
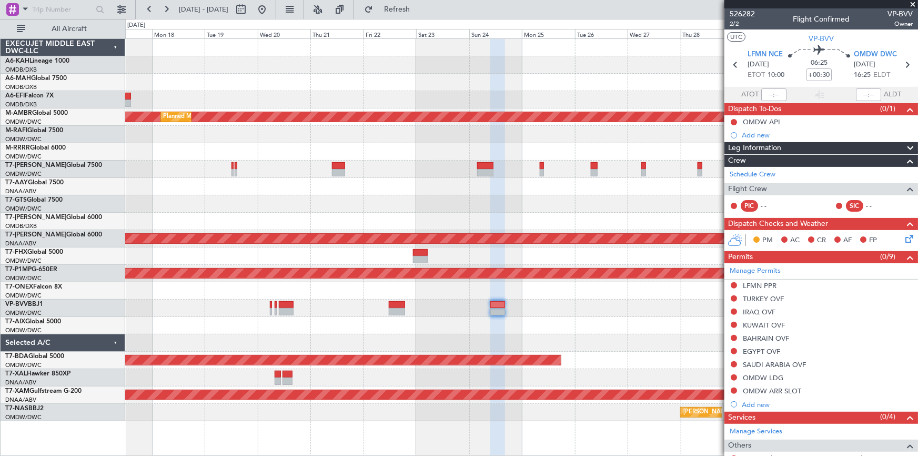
click at [394, 333] on div at bounding box center [521, 325] width 793 height 17
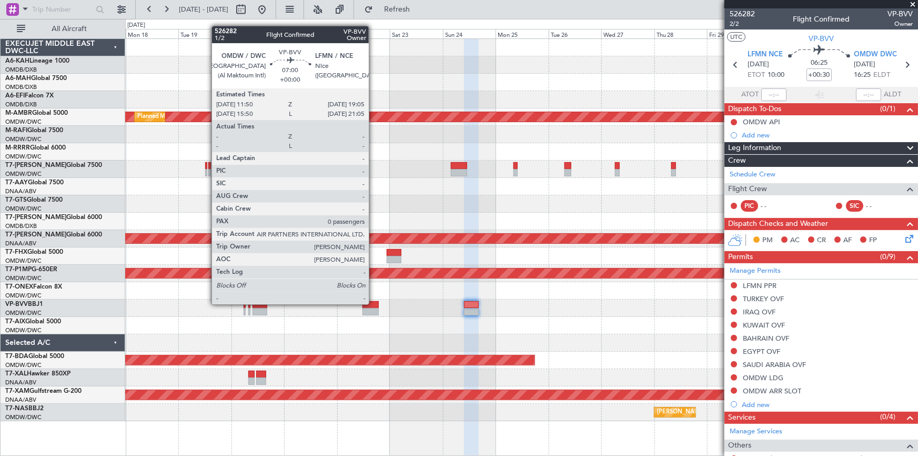
click at [374, 303] on div at bounding box center [371, 304] width 16 height 7
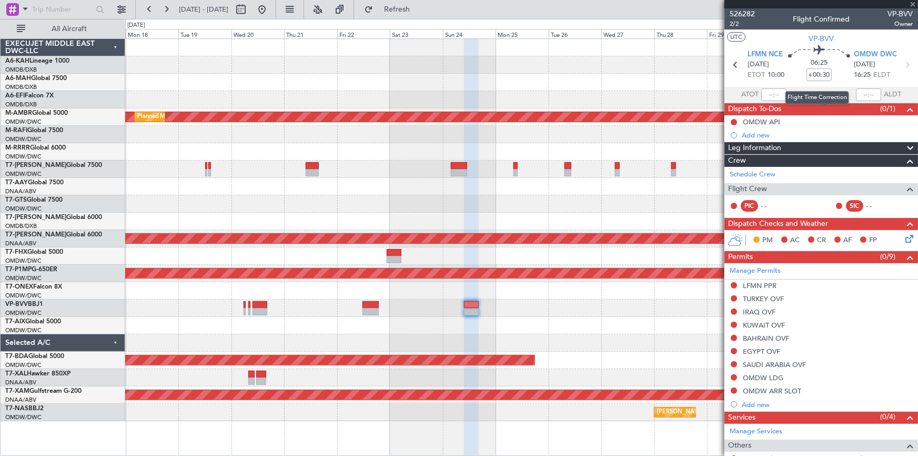
type input "0"
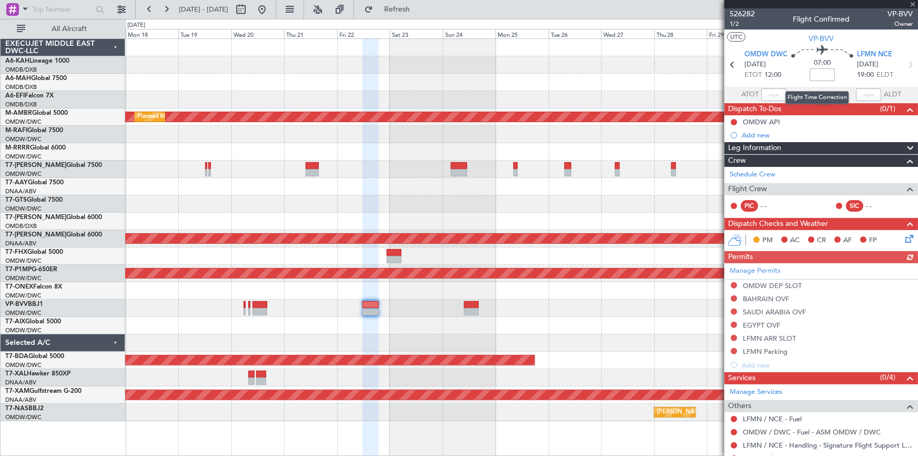
click at [821, 74] on input at bounding box center [822, 74] width 25 height 13
click at [790, 74] on div "07:00 -0045" at bounding box center [822, 64] width 69 height 39
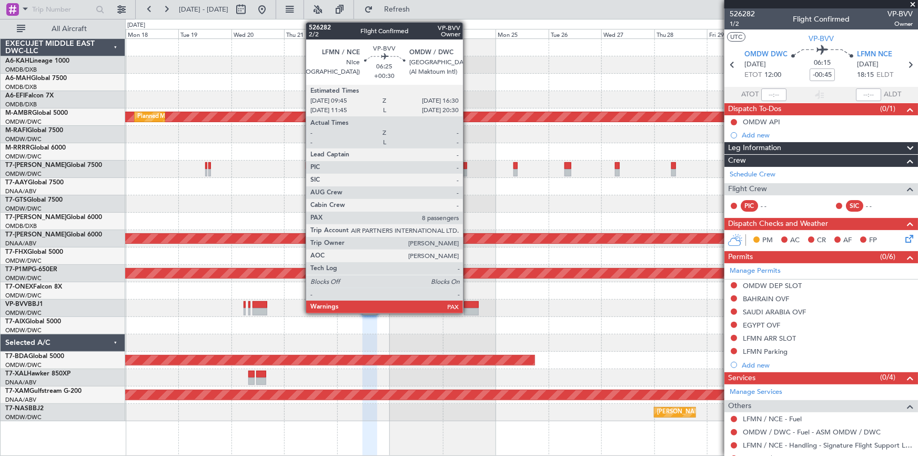
click at [470, 303] on div at bounding box center [471, 304] width 15 height 7
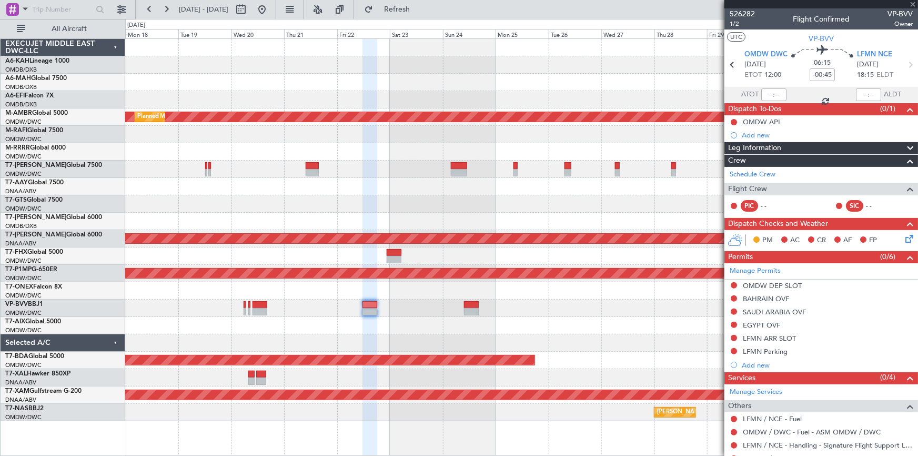
type input "+00:30"
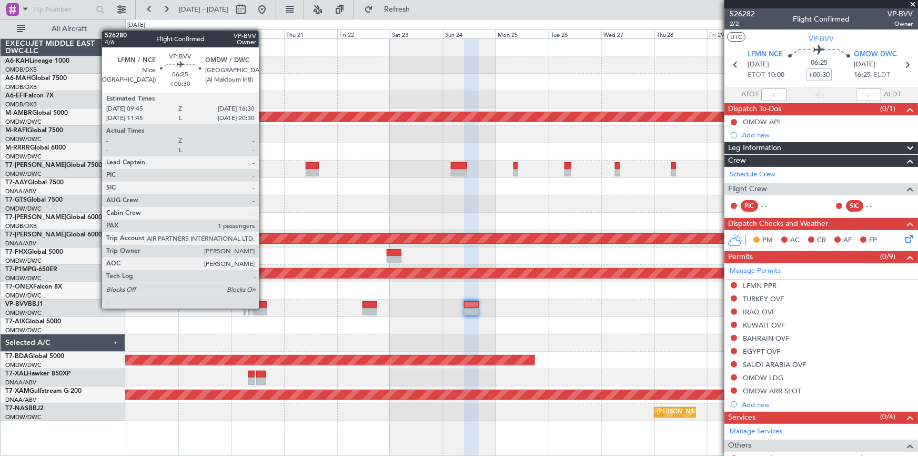
click at [264, 308] on div at bounding box center [260, 311] width 15 height 7
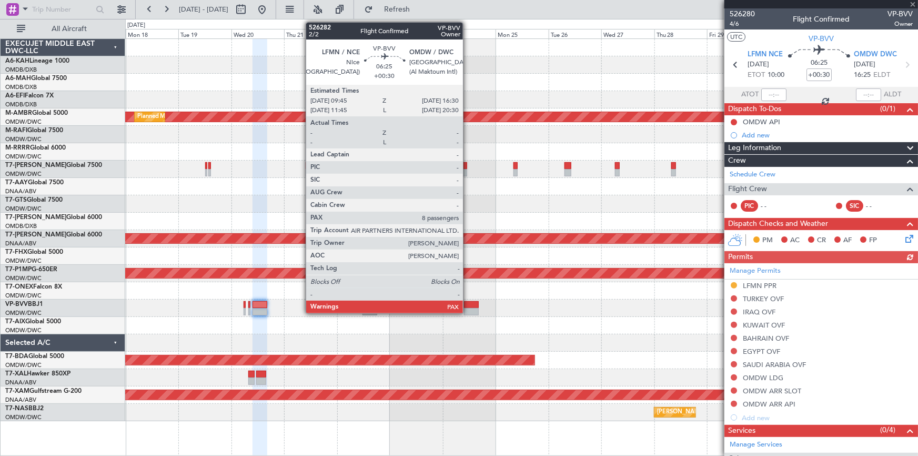
click at [468, 303] on div at bounding box center [471, 304] width 15 height 7
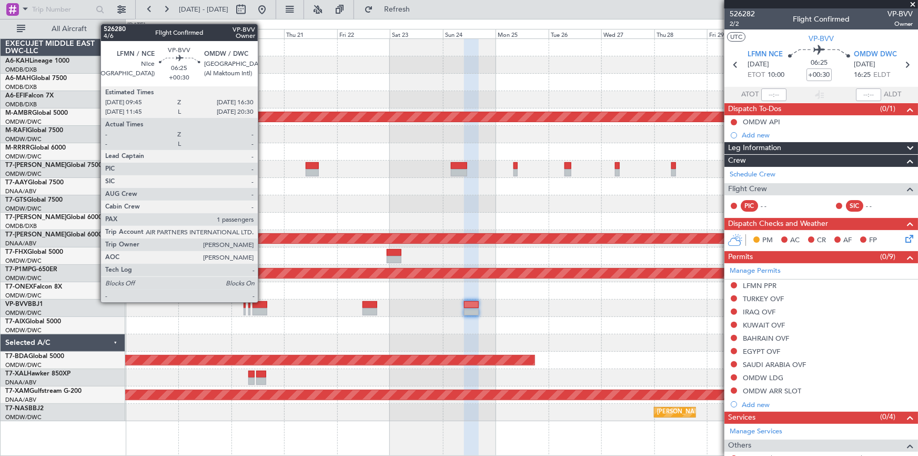
click at [263, 301] on div at bounding box center [260, 304] width 15 height 7
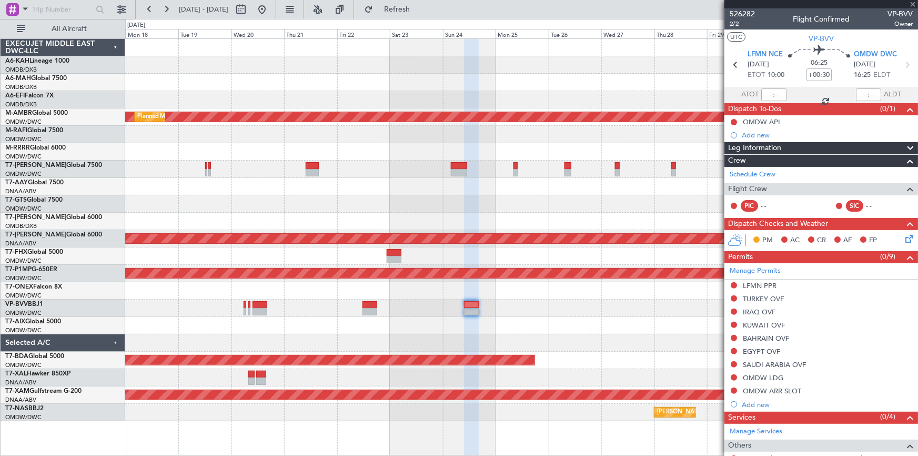
type input "1"
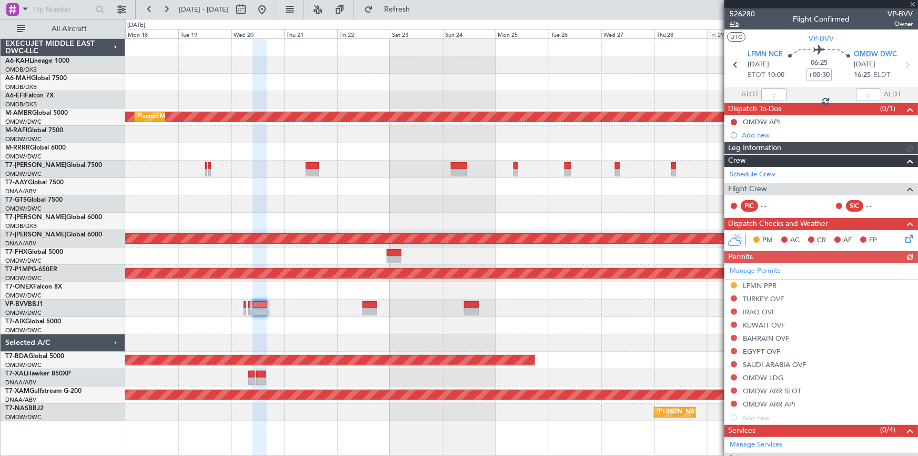
click at [736, 25] on span "4/6" at bounding box center [742, 23] width 25 height 9
click at [432, 305] on div "Unplanned Maint Budapest ([PERSON_NAME] Intl) Planned Maint [GEOGRAPHIC_DATA] (…" at bounding box center [521, 230] width 793 height 382
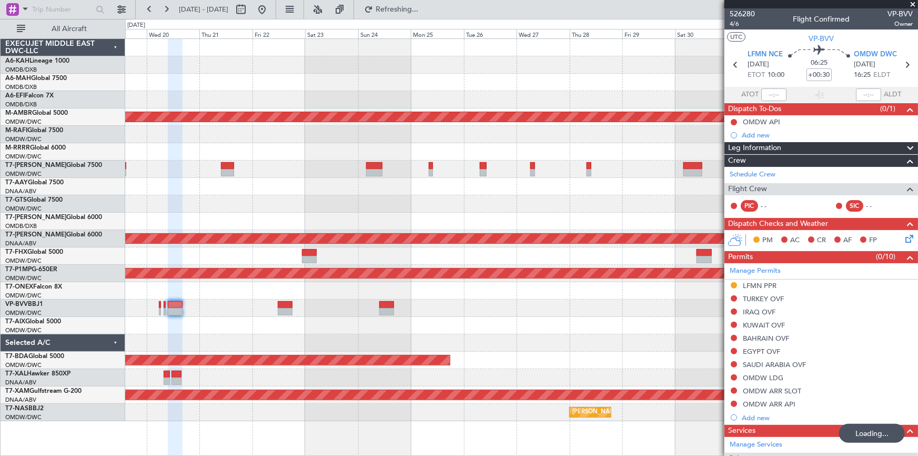
click at [480, 302] on div at bounding box center [521, 307] width 793 height 17
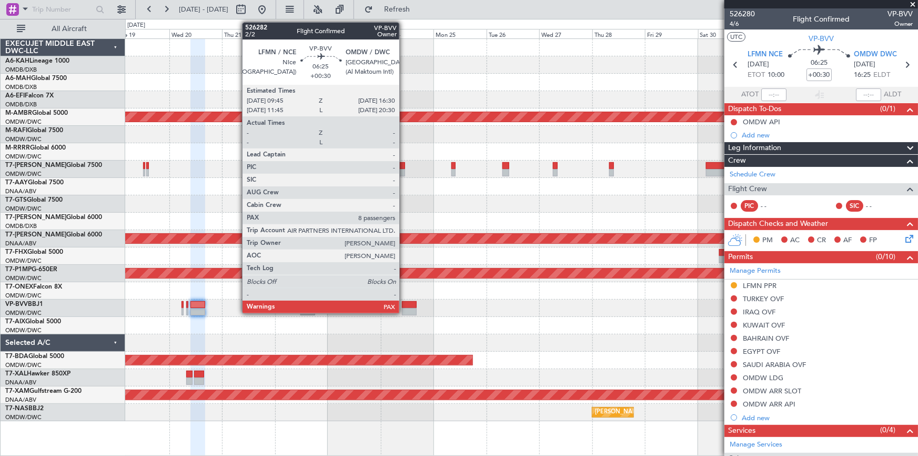
click at [401, 300] on div at bounding box center [521, 307] width 793 height 17
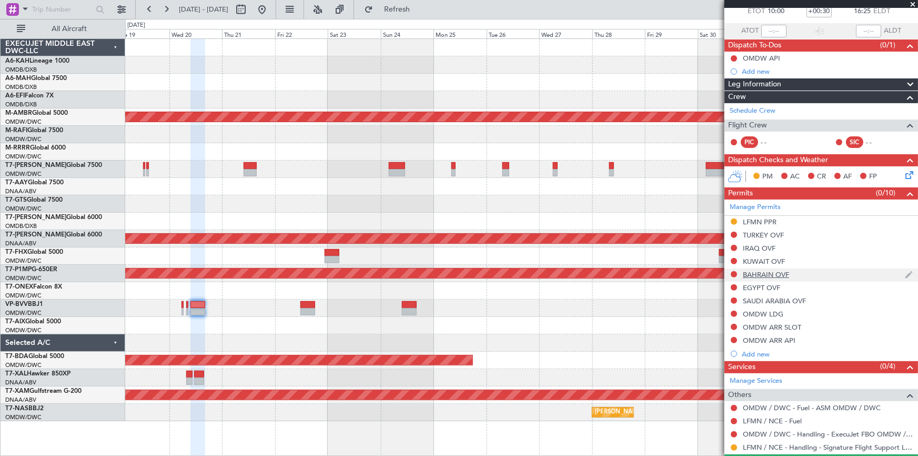
scroll to position [114, 0]
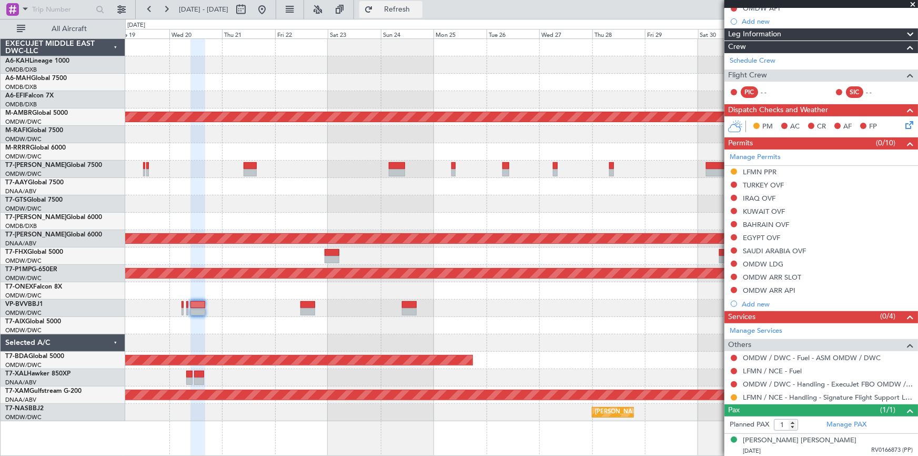
click at [423, 16] on button "Refresh" at bounding box center [391, 9] width 63 height 17
click at [837, 424] on link "Manage PAX" at bounding box center [847, 425] width 40 height 11
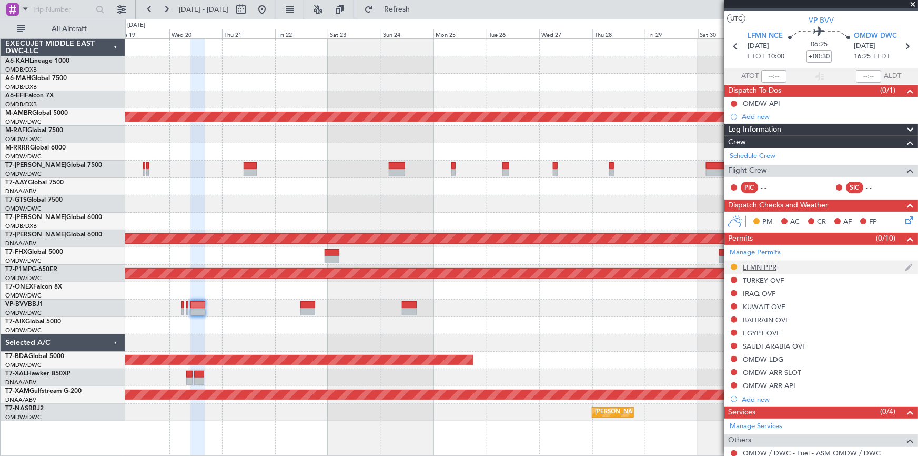
scroll to position [0, 0]
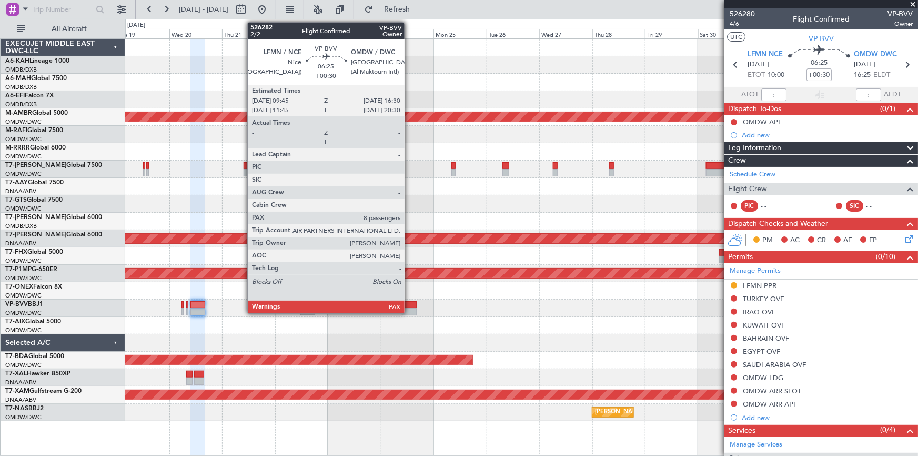
click at [410, 305] on div at bounding box center [409, 304] width 15 height 7
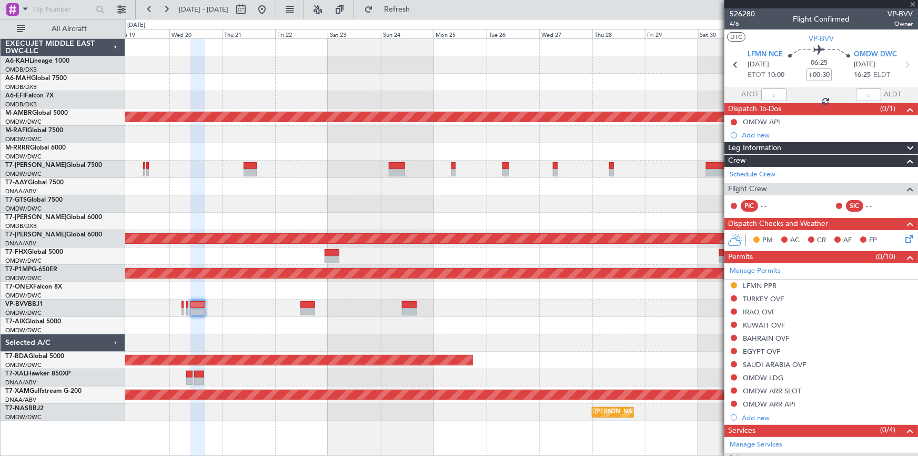
type input "8"
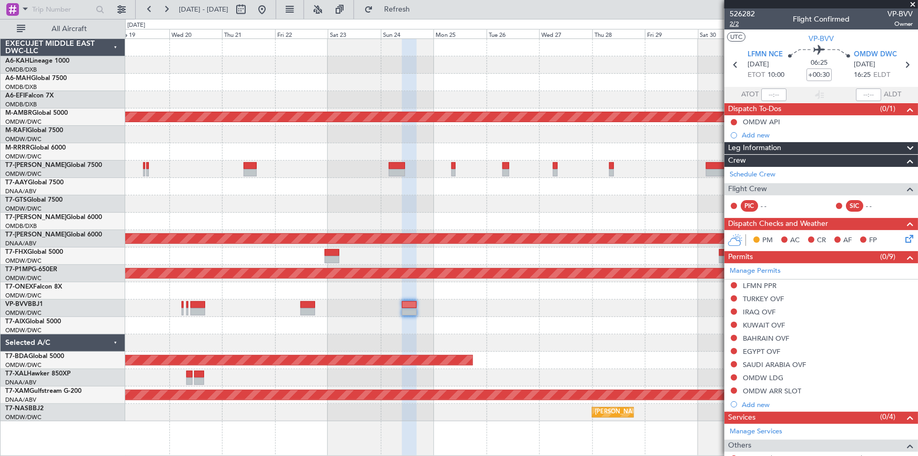
click at [739, 22] on span "2/2" at bounding box center [742, 23] width 25 height 9
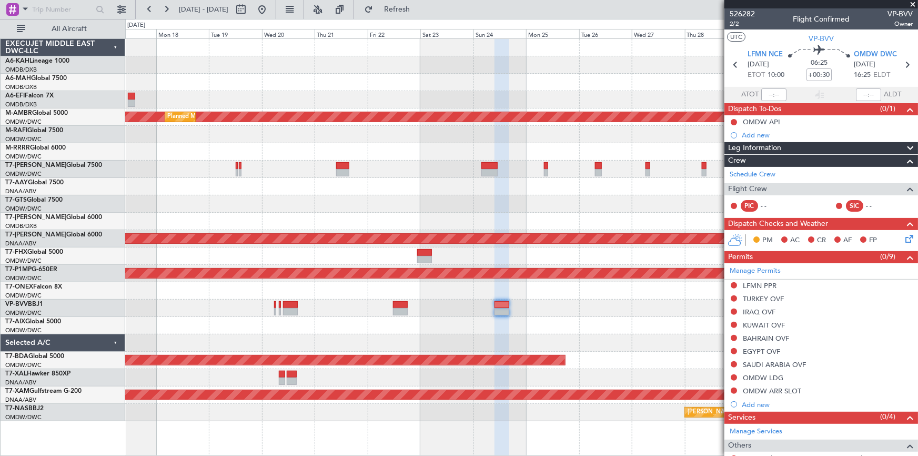
click at [595, 348] on div "Unplanned Maint Budapest ([PERSON_NAME] Intl) Planned Maint [GEOGRAPHIC_DATA] (…" at bounding box center [521, 230] width 793 height 382
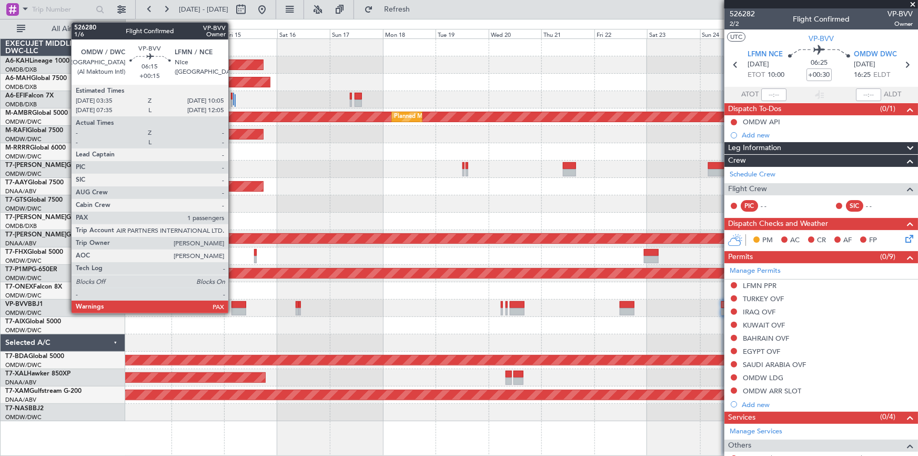
click at [233, 301] on div at bounding box center [239, 304] width 15 height 7
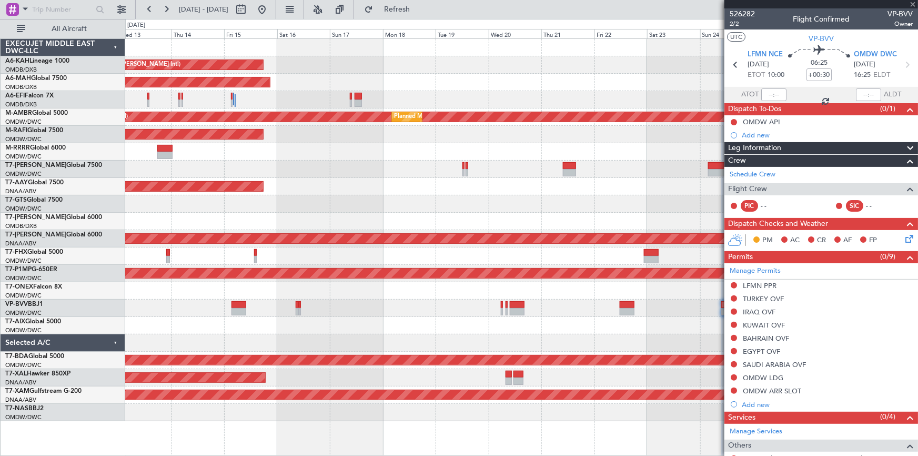
type input "+00:15"
type input "1"
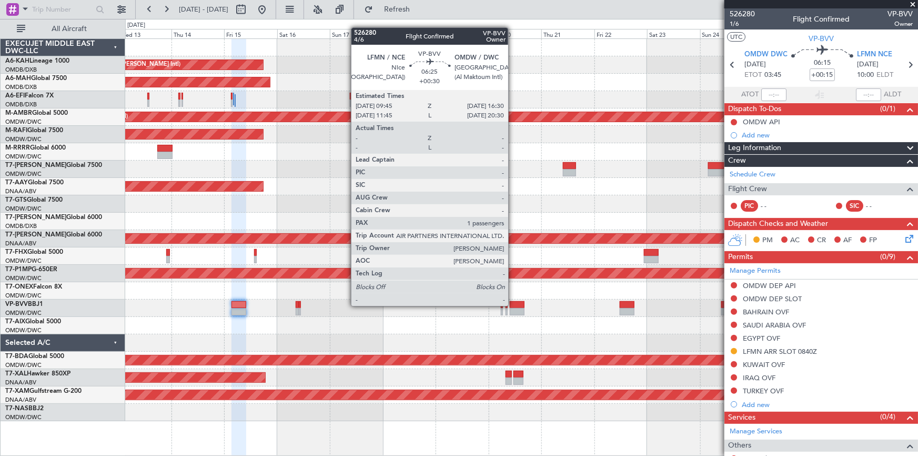
click at [513, 305] on div at bounding box center [517, 304] width 15 height 7
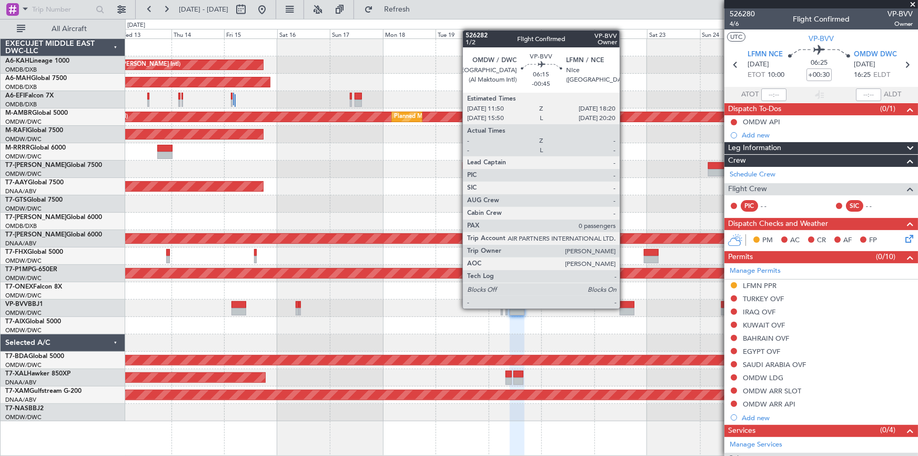
click at [625, 307] on div at bounding box center [521, 307] width 793 height 17
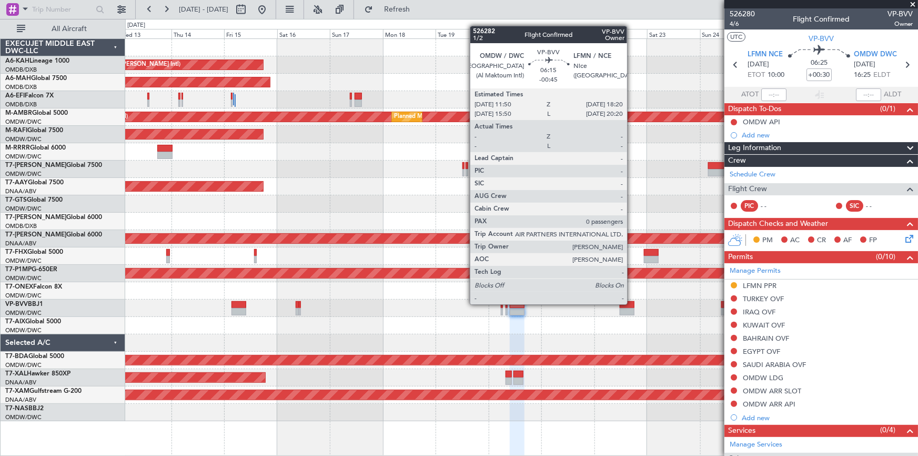
click at [632, 303] on div at bounding box center [627, 304] width 15 height 7
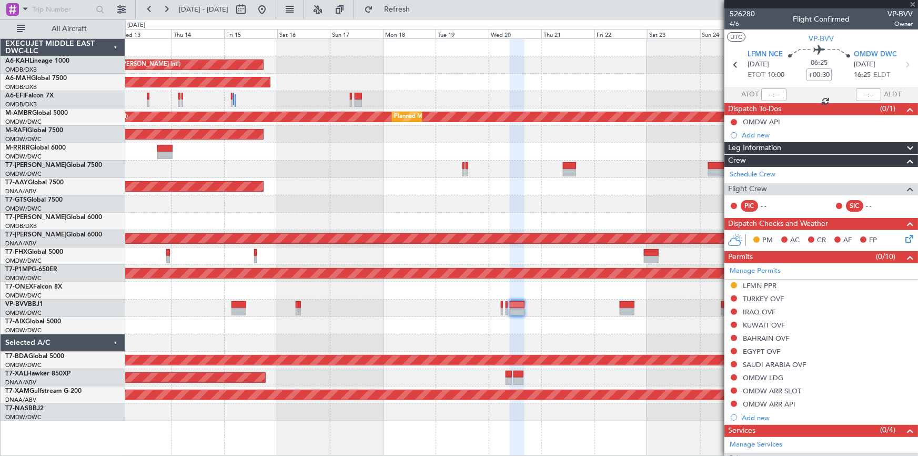
type input "-00:45"
type input "0"
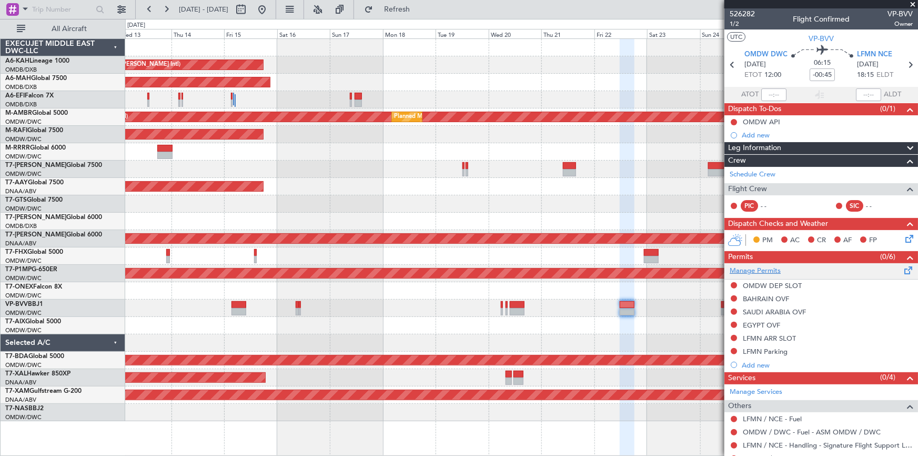
click at [758, 272] on link "Manage Permits" at bounding box center [755, 271] width 51 height 11
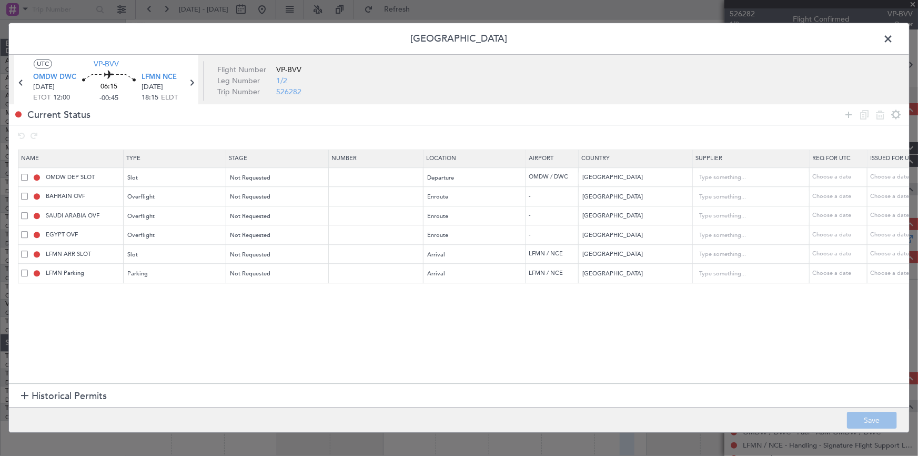
click at [48, 401] on span "Historical Permits" at bounding box center [69, 396] width 75 height 14
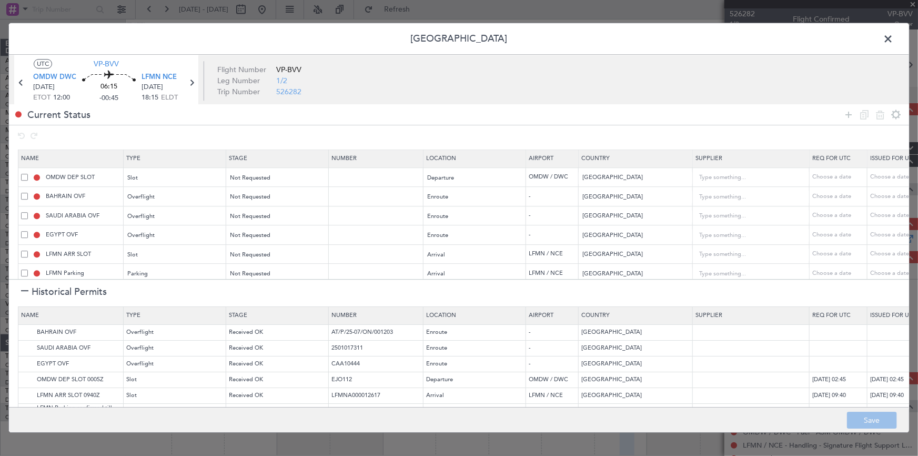
click at [26, 288] on div at bounding box center [24, 291] width 7 height 7
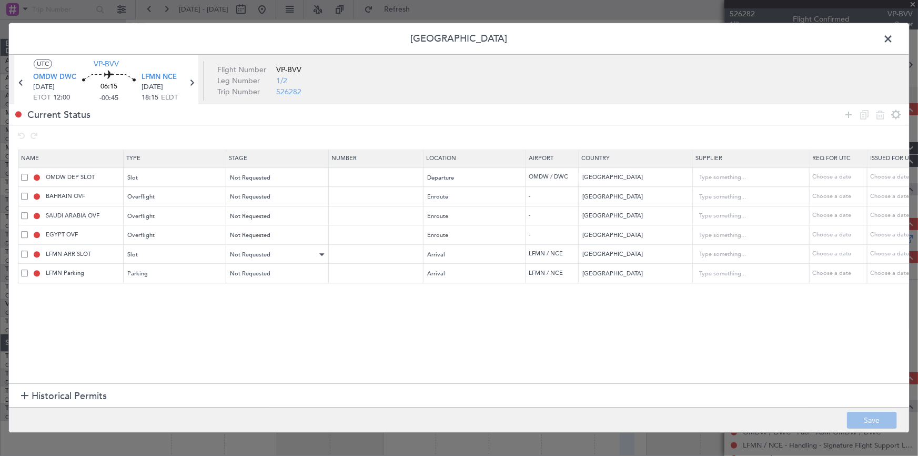
drag, startPoint x: 847, startPoint y: 115, endPoint x: 234, endPoint y: 262, distance: 630.9
click at [847, 115] on icon at bounding box center [849, 114] width 13 height 13
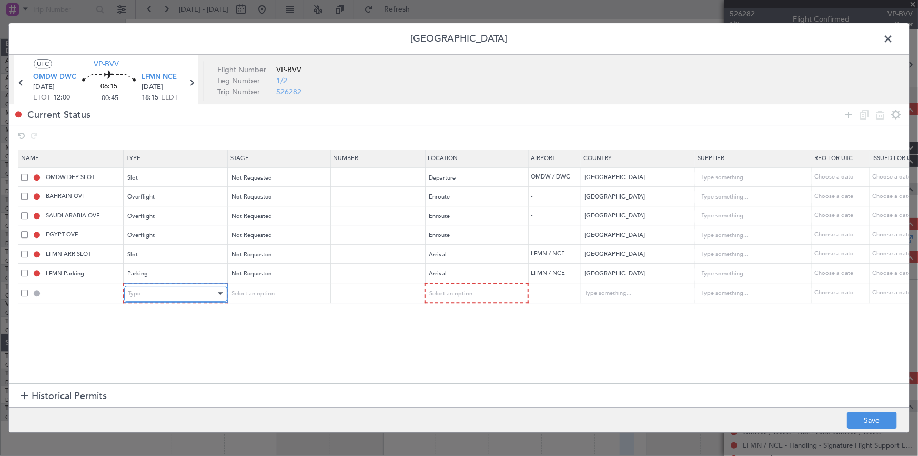
click at [173, 286] on div "Type" at bounding box center [171, 294] width 87 height 16
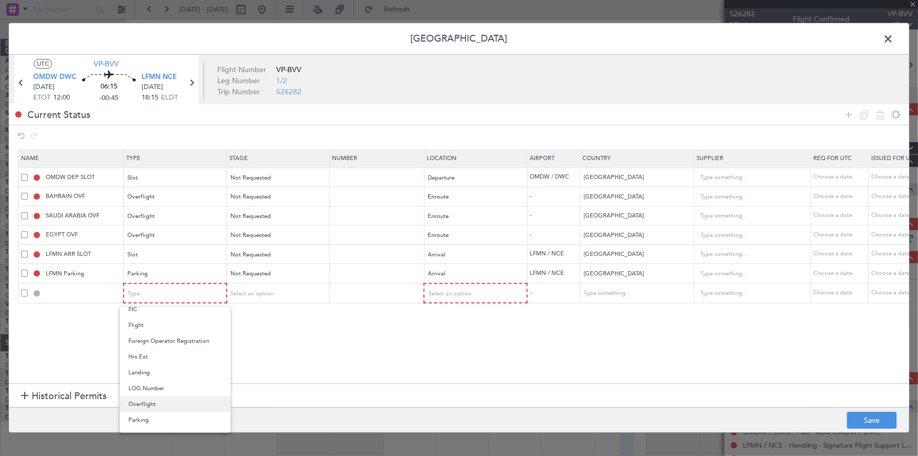
click at [141, 400] on span "Overflight" at bounding box center [175, 404] width 94 height 16
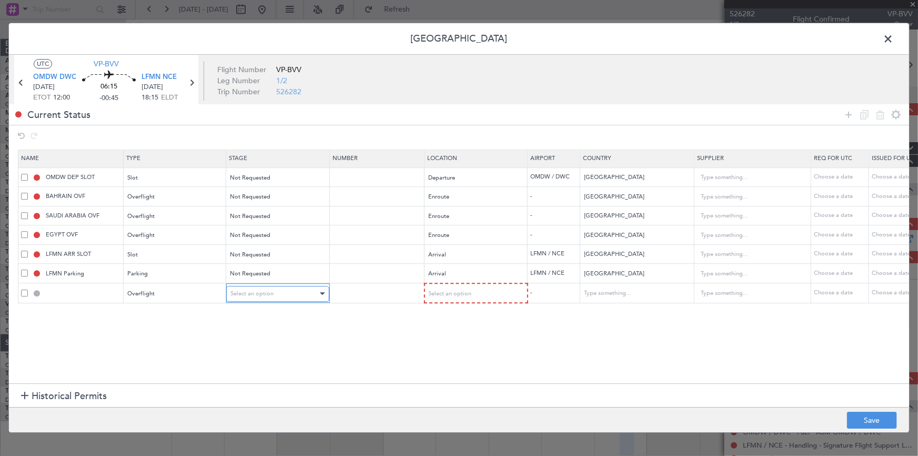
click at [291, 293] on div "Select an option" at bounding box center [274, 294] width 87 height 16
drag, startPoint x: 266, startPoint y: 332, endPoint x: 384, endPoint y: 323, distance: 118.2
click at [277, 333] on span "Not Requested" at bounding box center [278, 331] width 94 height 16
click at [447, 289] on span "Select an option" at bounding box center [449, 293] width 43 height 8
drag, startPoint x: 451, startPoint y: 377, endPoint x: 588, endPoint y: 327, distance: 146.2
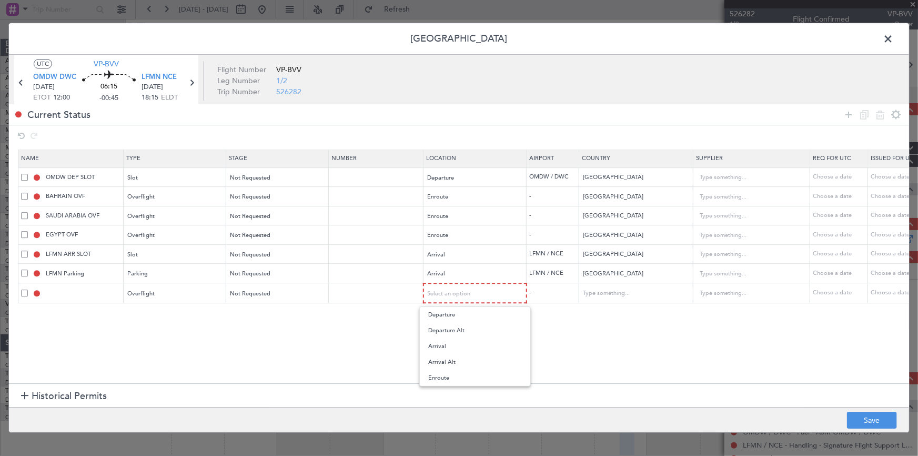
click at [462, 373] on span "Enroute" at bounding box center [475, 378] width 94 height 16
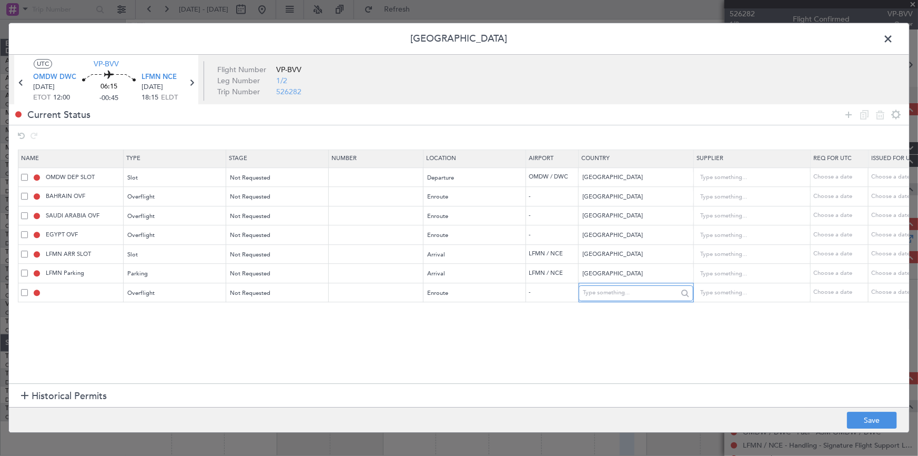
click at [607, 294] on input "text" at bounding box center [630, 293] width 95 height 16
click at [590, 309] on span "[GEOGRAPHIC_DATA]" at bounding box center [636, 310] width 98 height 16
type input "[GEOGRAPHIC_DATA]"
click at [846, 112] on icon at bounding box center [849, 114] width 13 height 13
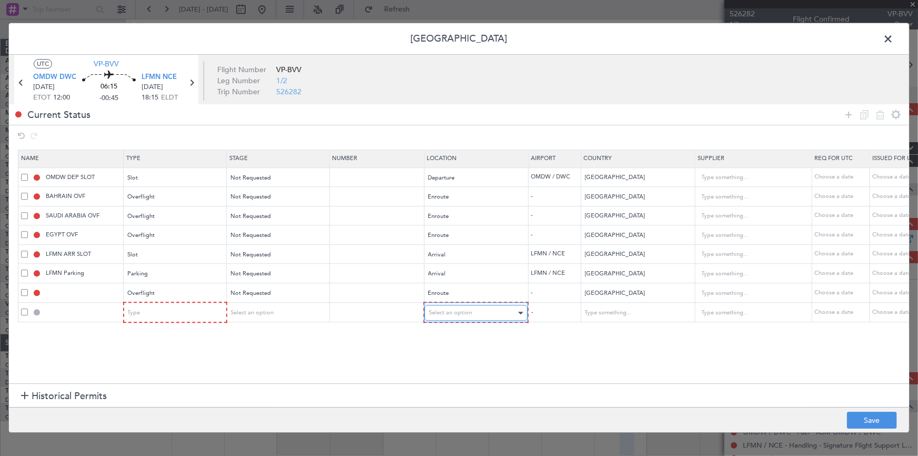
click at [458, 312] on span "Select an option" at bounding box center [450, 313] width 43 height 8
drag, startPoint x: 453, startPoint y: 392, endPoint x: 646, endPoint y: 327, distance: 203.7
click at [460, 394] on span "Enroute" at bounding box center [476, 398] width 94 height 16
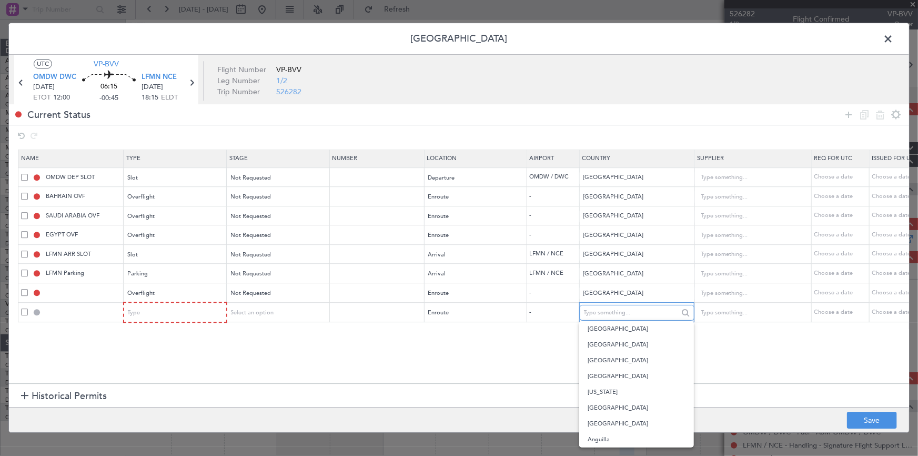
click at [647, 311] on input "text" at bounding box center [631, 313] width 95 height 16
drag, startPoint x: 610, startPoint y: 343, endPoint x: 610, endPoint y: 349, distance: 6.8
click at [611, 348] on span "[GEOGRAPHIC_DATA]" at bounding box center [637, 345] width 98 height 16
type input "[GEOGRAPHIC_DATA]"
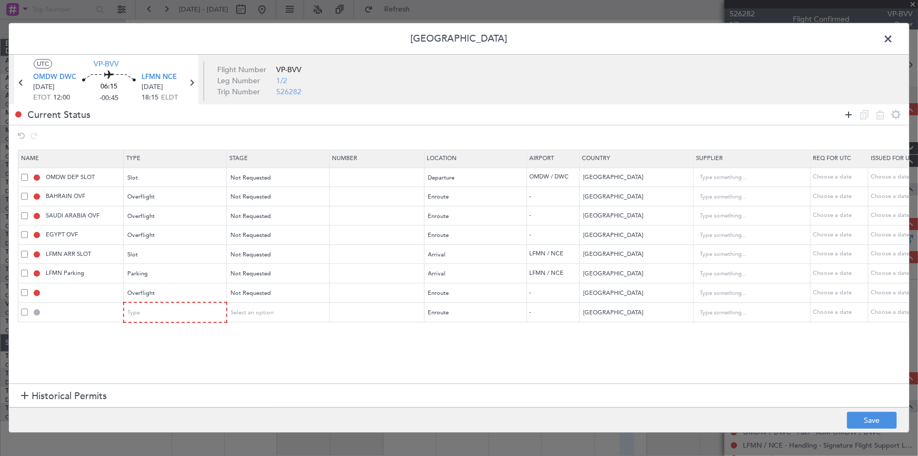
click at [852, 113] on icon at bounding box center [849, 114] width 13 height 13
click at [437, 325] on div "Select an option" at bounding box center [472, 333] width 87 height 16
drag, startPoint x: 441, startPoint y: 416, endPoint x: 466, endPoint y: 407, distance: 26.8
click at [452, 413] on span "Enroute" at bounding box center [476, 417] width 94 height 16
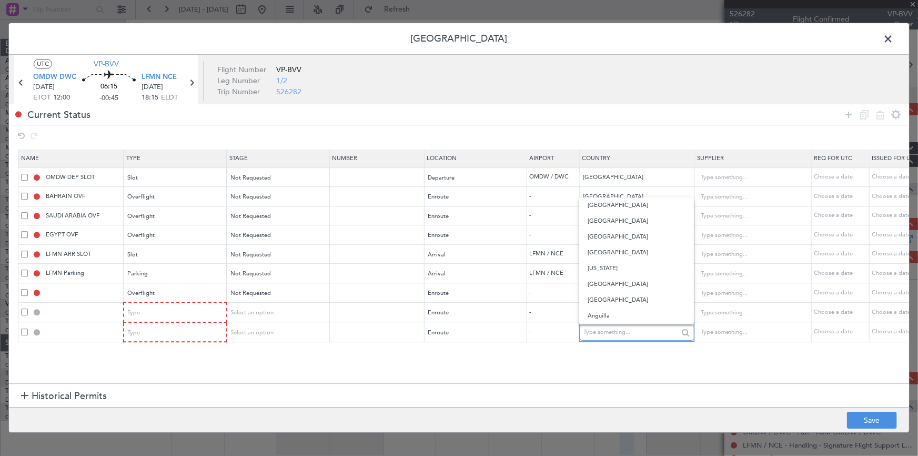
click at [606, 332] on input "text" at bounding box center [631, 333] width 95 height 16
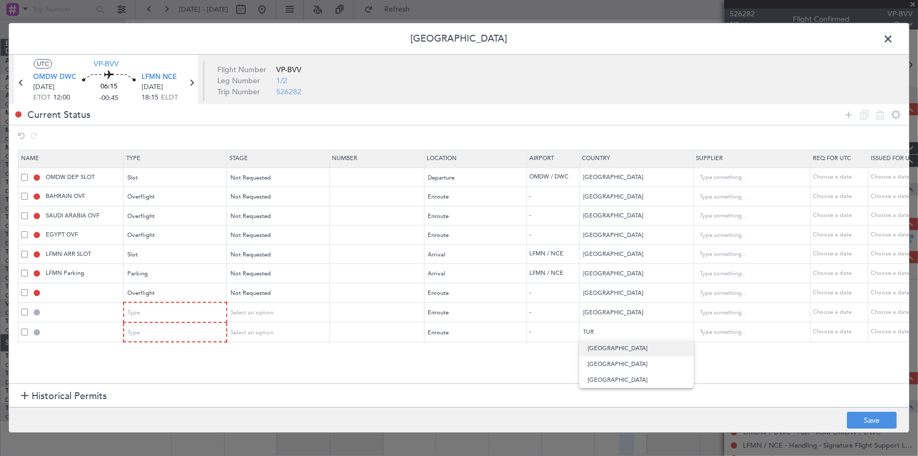
click at [611, 347] on span "[GEOGRAPHIC_DATA]" at bounding box center [637, 349] width 98 height 16
type input "[GEOGRAPHIC_DATA]"
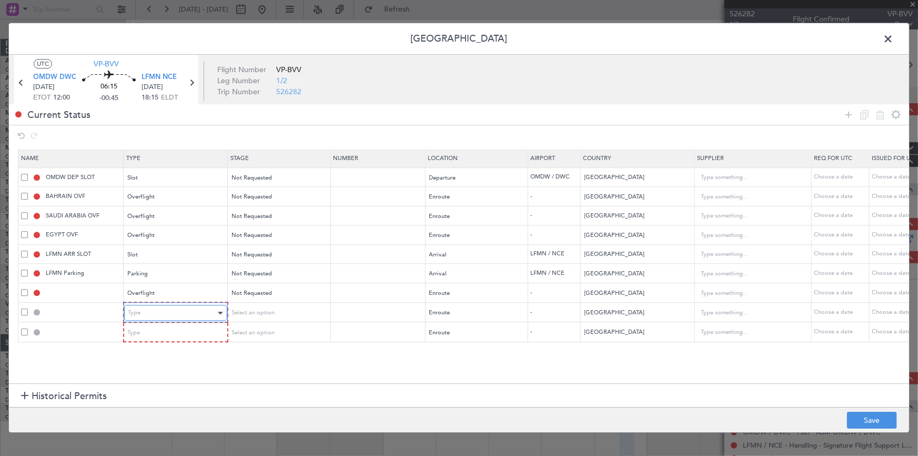
click at [163, 306] on div "Type" at bounding box center [171, 313] width 87 height 16
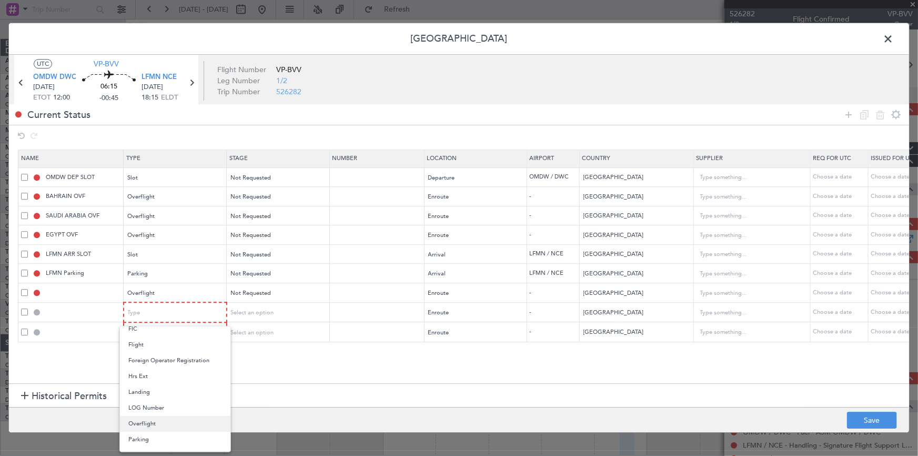
click at [149, 420] on span "Overflight" at bounding box center [175, 424] width 94 height 16
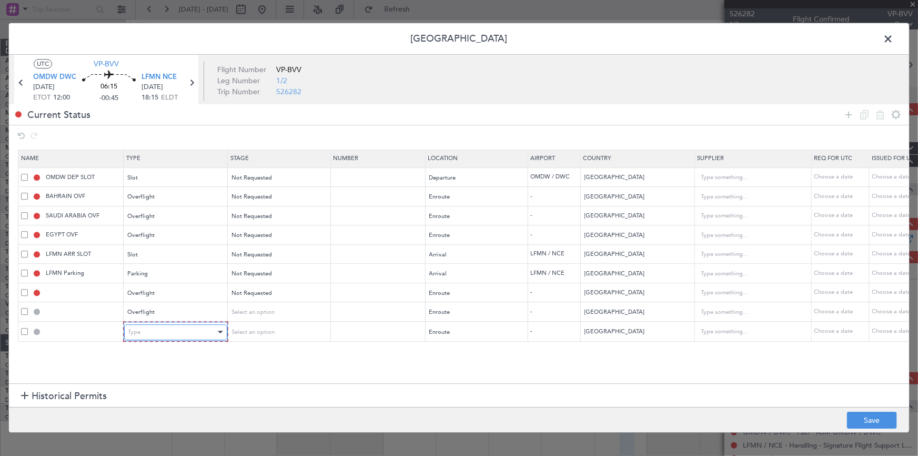
click at [173, 327] on div "Type" at bounding box center [171, 332] width 87 height 16
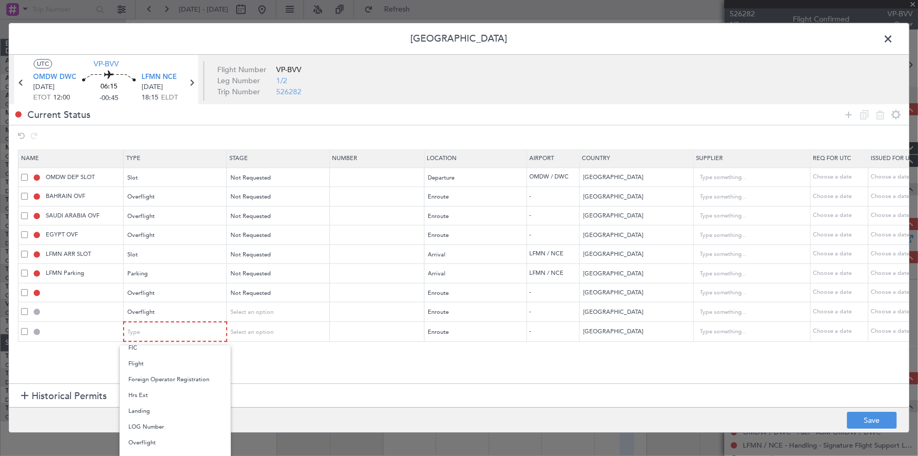
drag, startPoint x: 145, startPoint y: 445, endPoint x: 212, endPoint y: 408, distance: 76.3
click at [147, 444] on span "Overflight" at bounding box center [175, 443] width 94 height 16
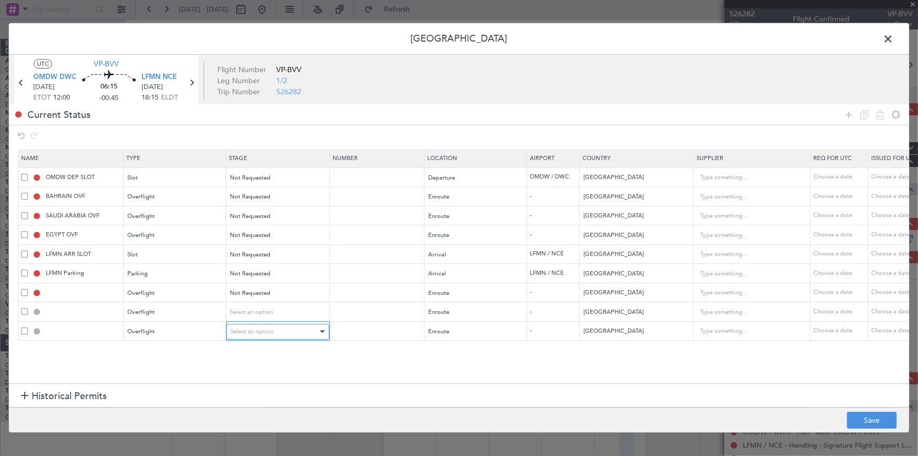
click at [267, 324] on div "Select an option" at bounding box center [274, 332] width 87 height 16
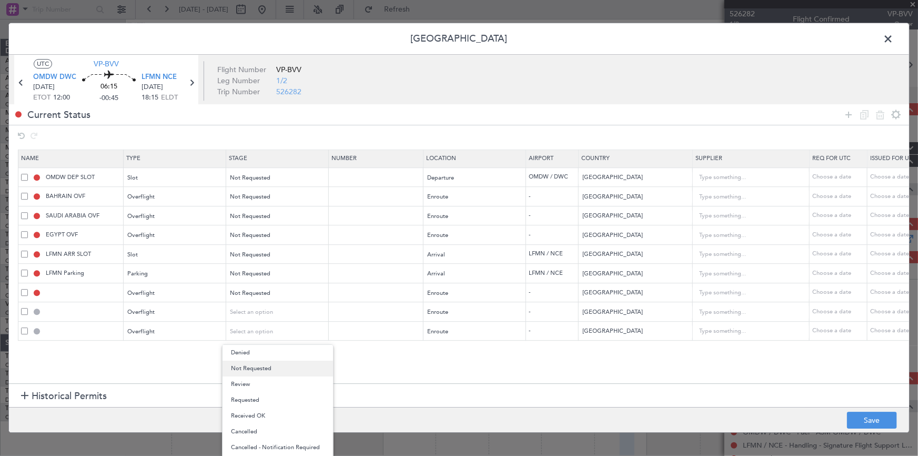
click at [266, 368] on span "Not Requested" at bounding box center [278, 369] width 94 height 16
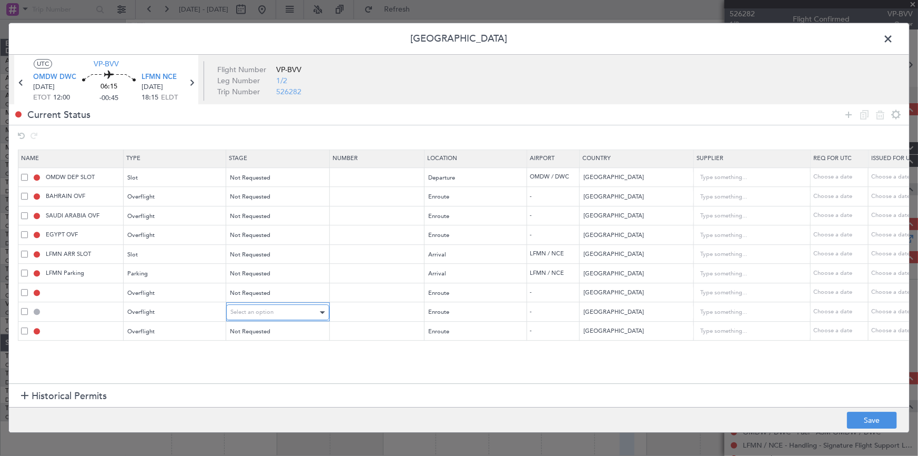
click at [273, 313] on div "Select an option" at bounding box center [274, 313] width 87 height 16
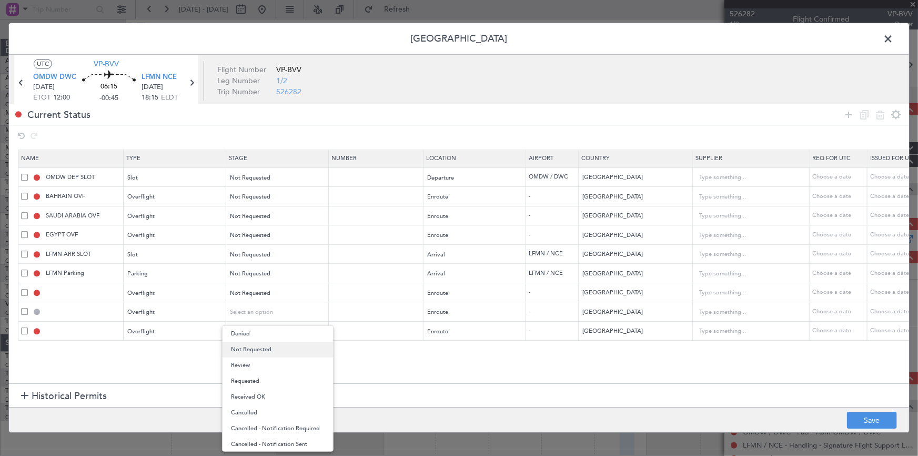
click at [261, 351] on span "Not Requested" at bounding box center [278, 350] width 94 height 16
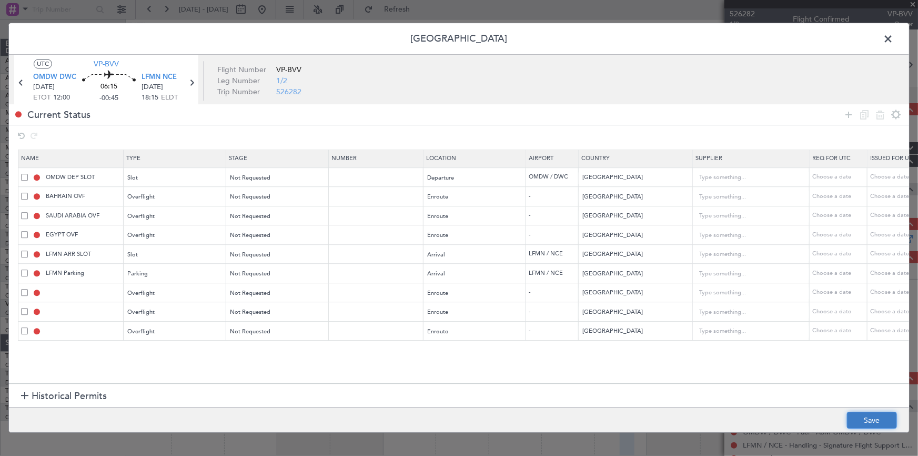
click at [881, 423] on button "Save" at bounding box center [872, 420] width 50 height 17
type input "KUWAIT OVF"
type input "NNN"
type input "IRAQ OVF"
type input "NNN"
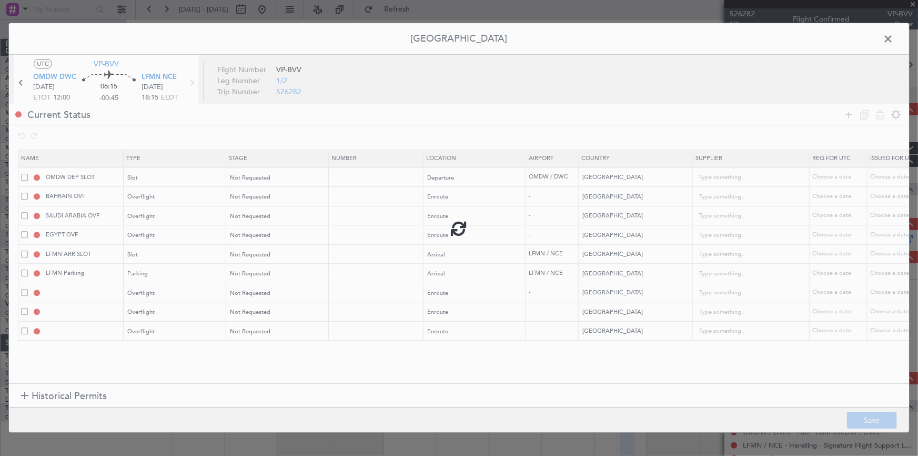
type input "1"
type input "TURKEY OVF"
type input "NNN"
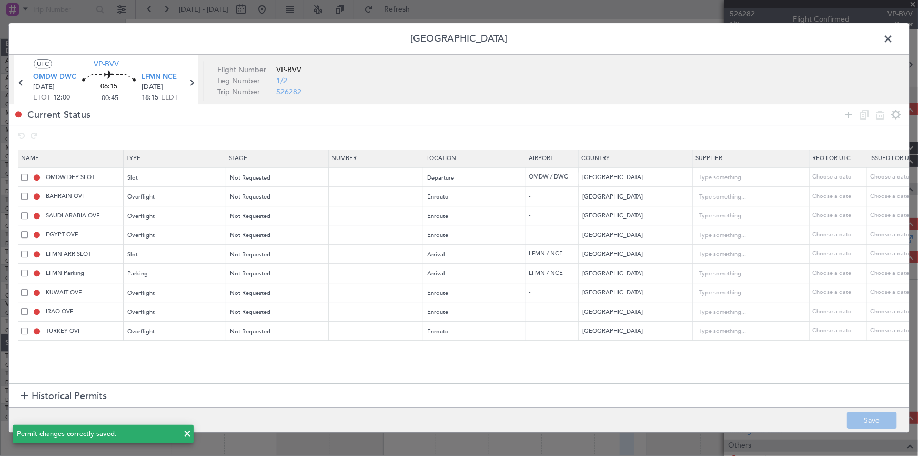
click at [894, 40] on span at bounding box center [894, 41] width 0 height 21
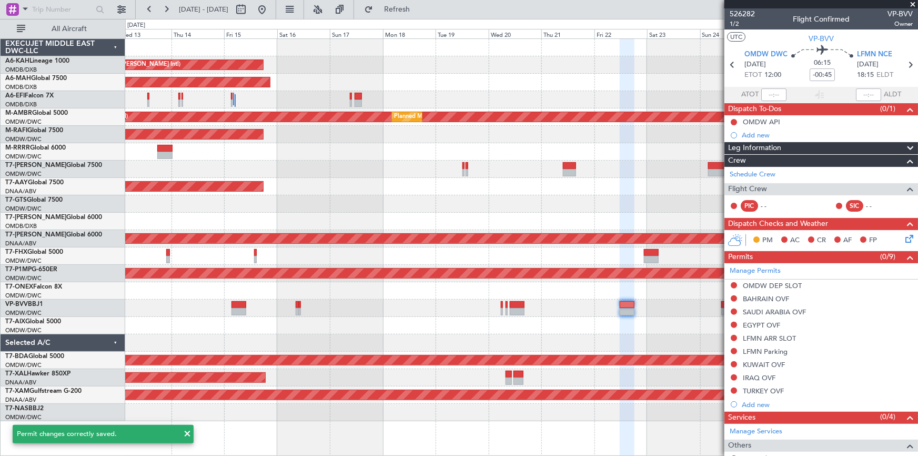
drag, startPoint x: 434, startPoint y: 5, endPoint x: 558, endPoint y: 62, distance: 135.9
click at [420, 6] on span "Refresh" at bounding box center [397, 9] width 44 height 7
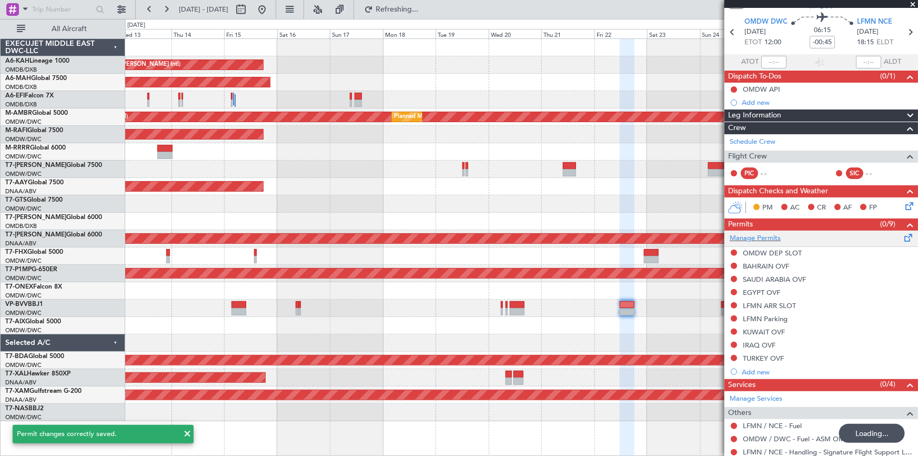
scroll to position [77, 0]
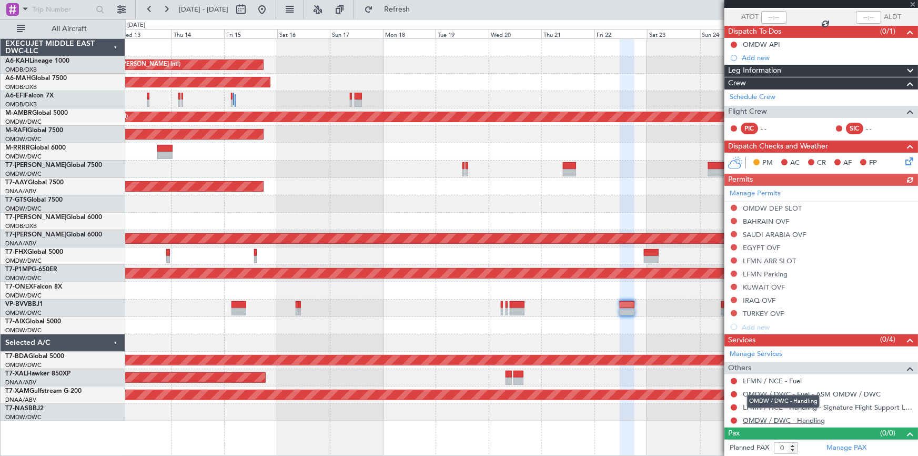
click at [767, 418] on link "OMDW / DWC - Handling" at bounding box center [784, 420] width 82 height 9
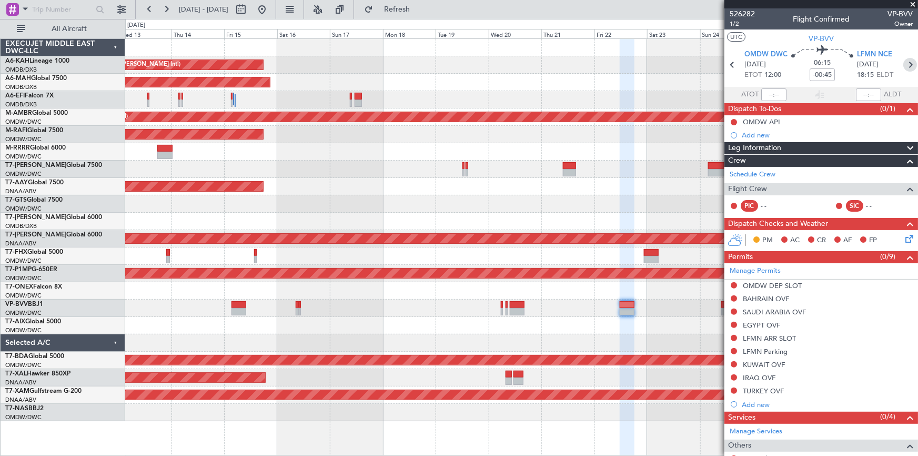
click at [904, 63] on icon at bounding box center [911, 65] width 14 height 14
type input "+00:30"
type input "8"
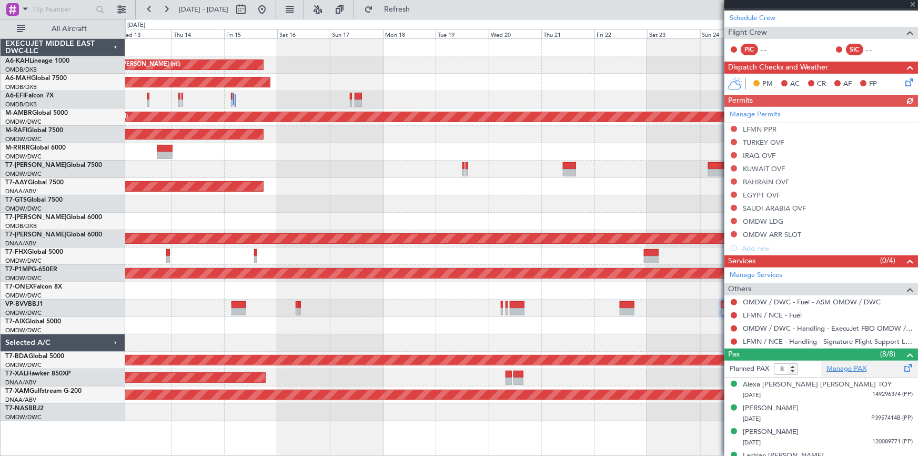
scroll to position [123, 0]
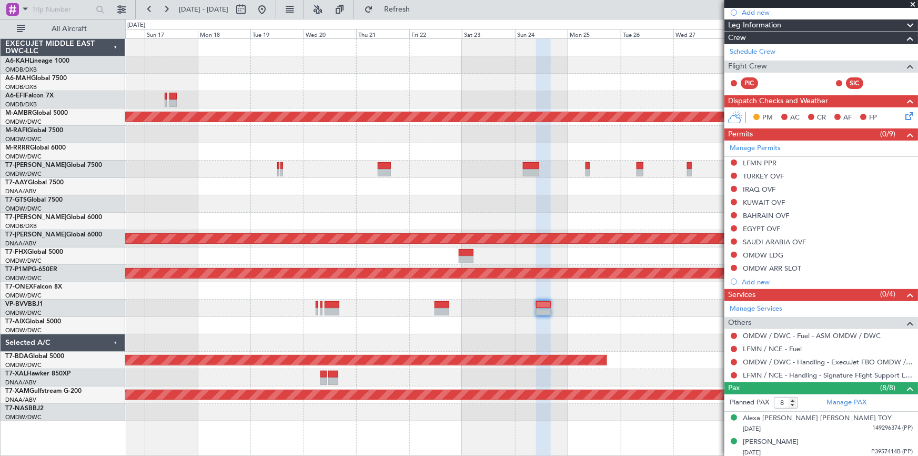
click at [495, 326] on div at bounding box center [521, 325] width 793 height 17
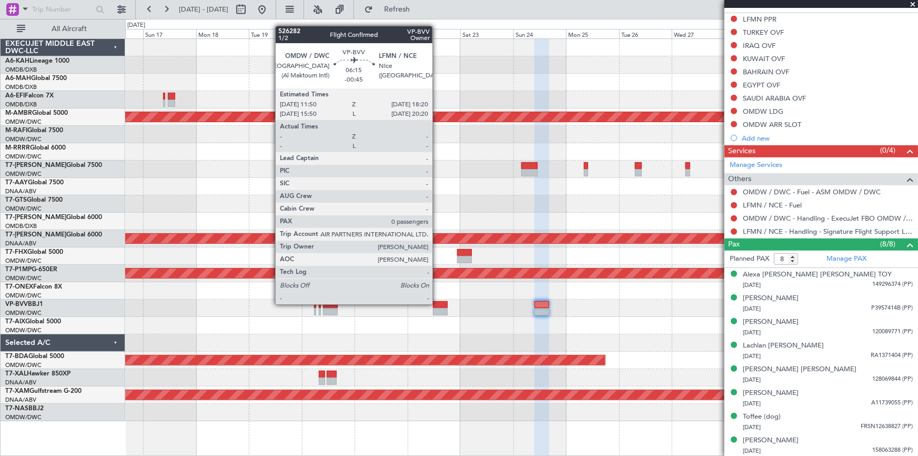
click at [437, 303] on div at bounding box center [440, 304] width 15 height 7
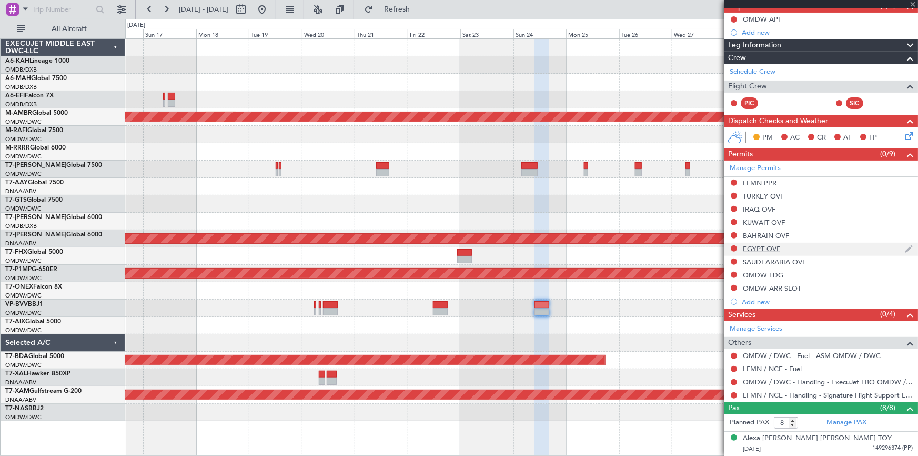
scroll to position [27, 0]
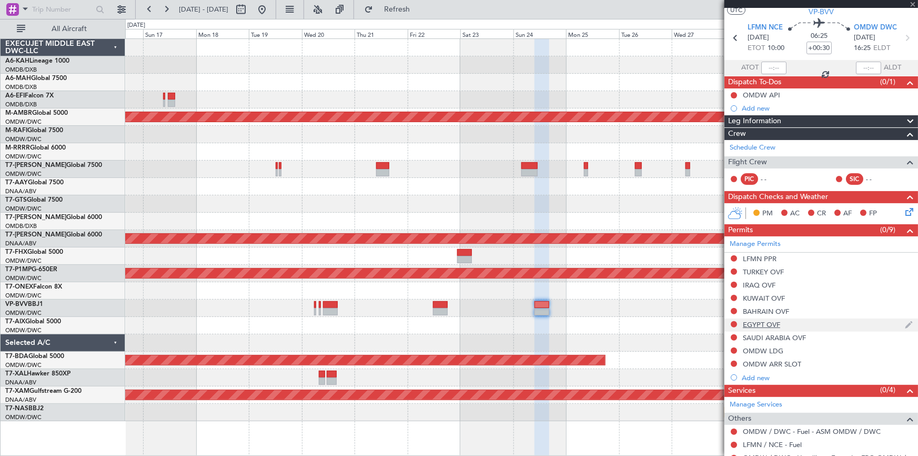
type input "-00:45"
type input "0"
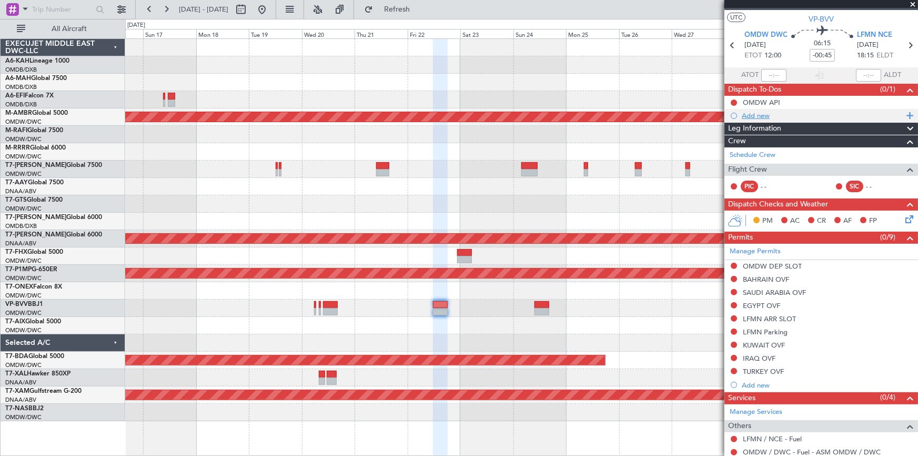
scroll to position [0, 0]
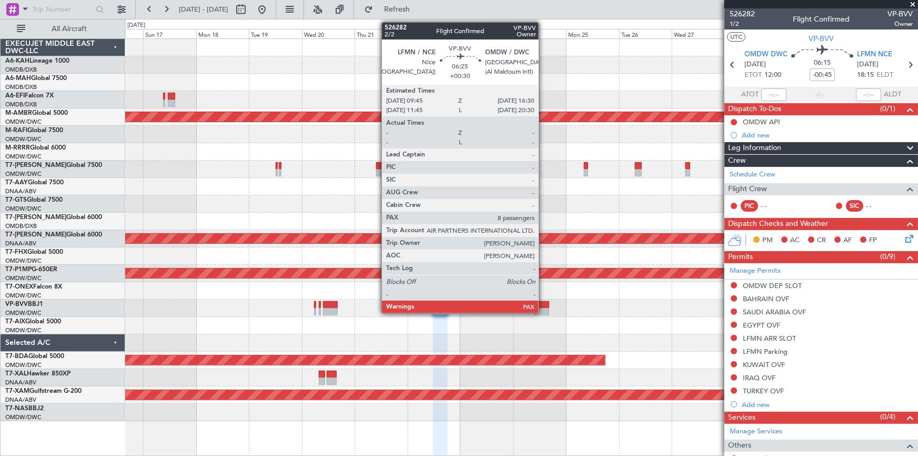
click at [546, 302] on div at bounding box center [542, 304] width 15 height 7
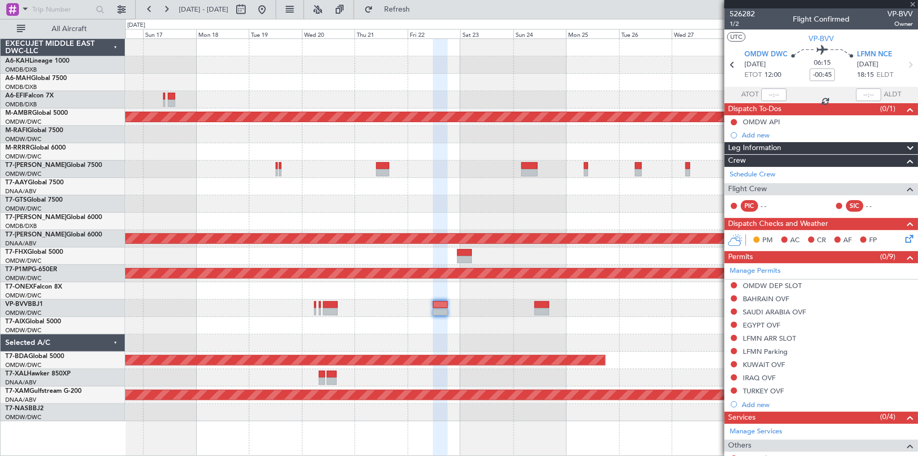
type input "+00:30"
type input "8"
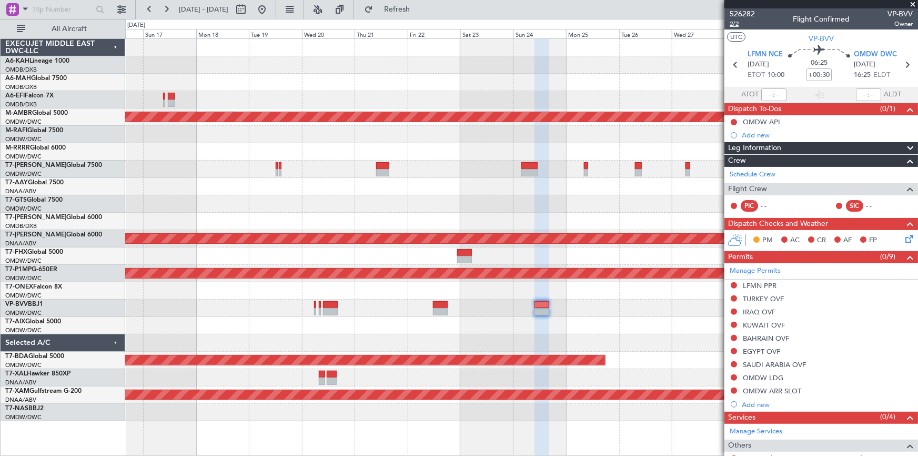
click at [732, 25] on span "2/2" at bounding box center [742, 23] width 25 height 9
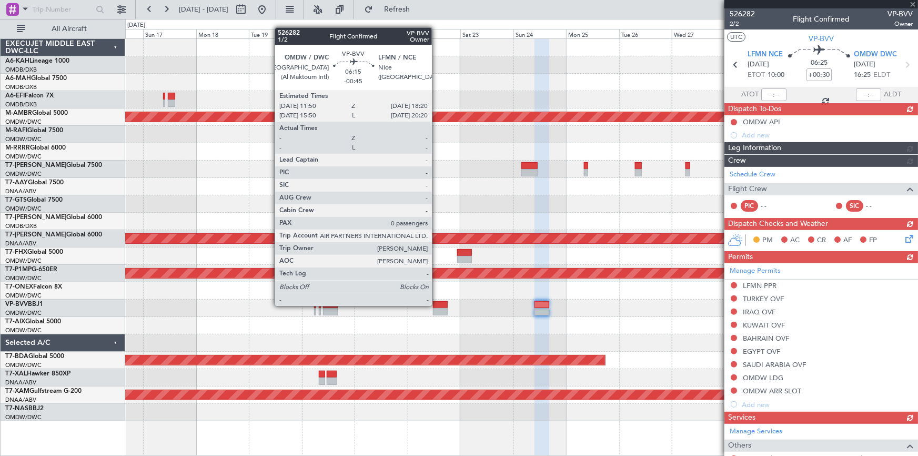
click at [437, 305] on div at bounding box center [440, 304] width 15 height 7
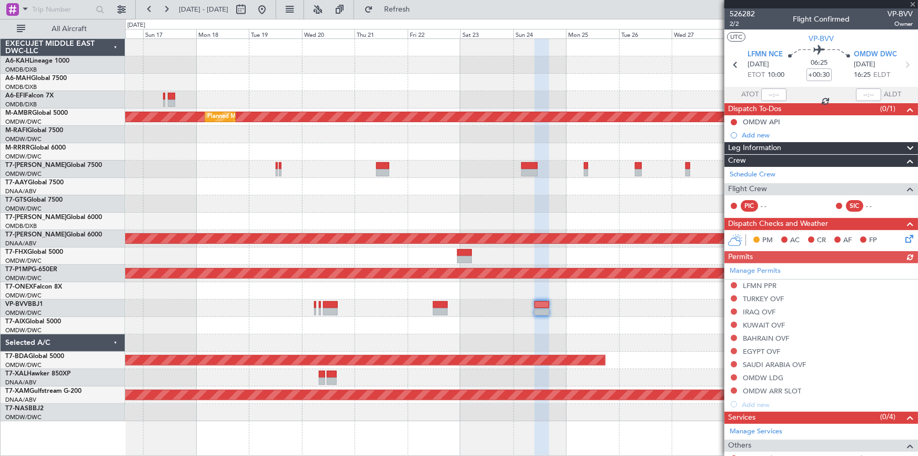
type input "-00:45"
type input "0"
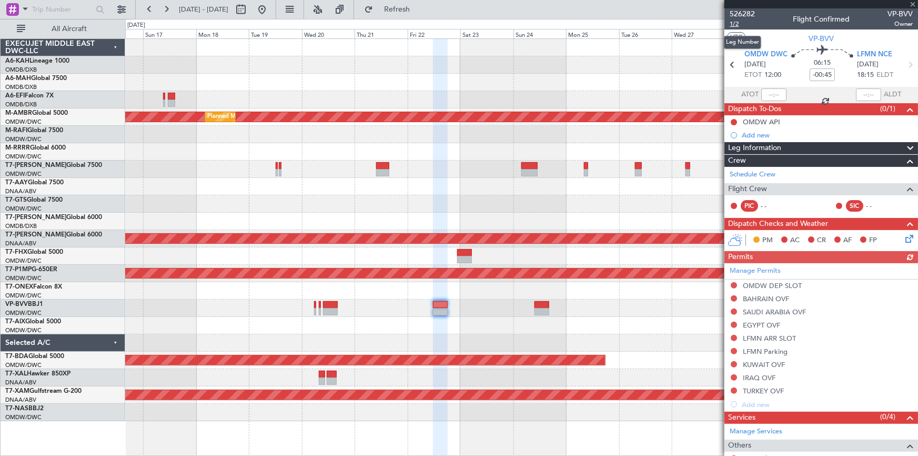
click at [740, 21] on span "1/2" at bounding box center [742, 23] width 25 height 9
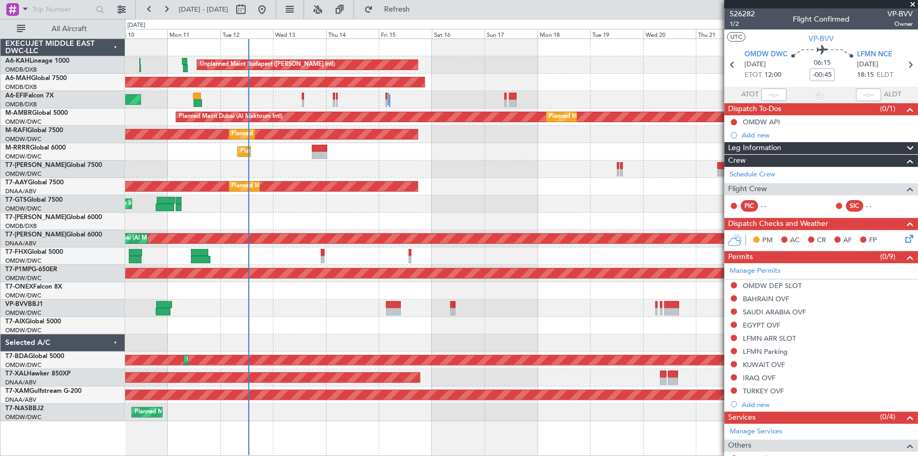
click at [604, 321] on div "Unplanned Maint Budapest ([PERSON_NAME] Intl) Planned Maint [GEOGRAPHIC_DATA] (…" at bounding box center [521, 230] width 793 height 382
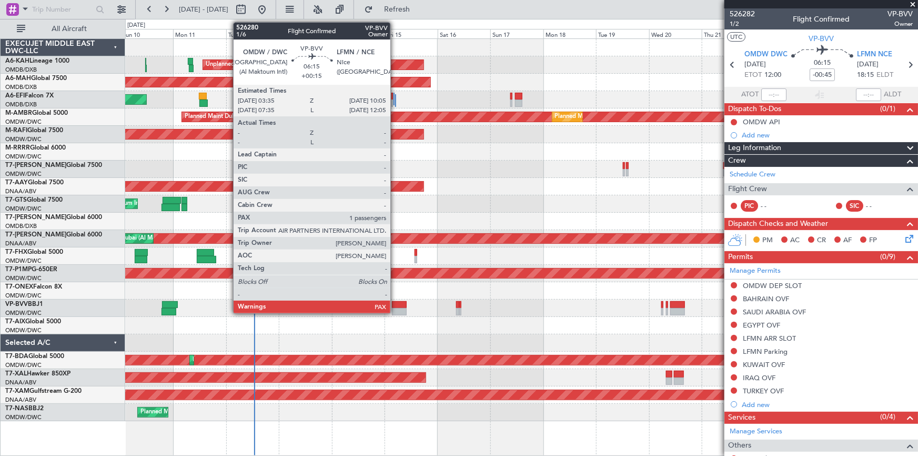
click at [395, 303] on div at bounding box center [399, 304] width 15 height 7
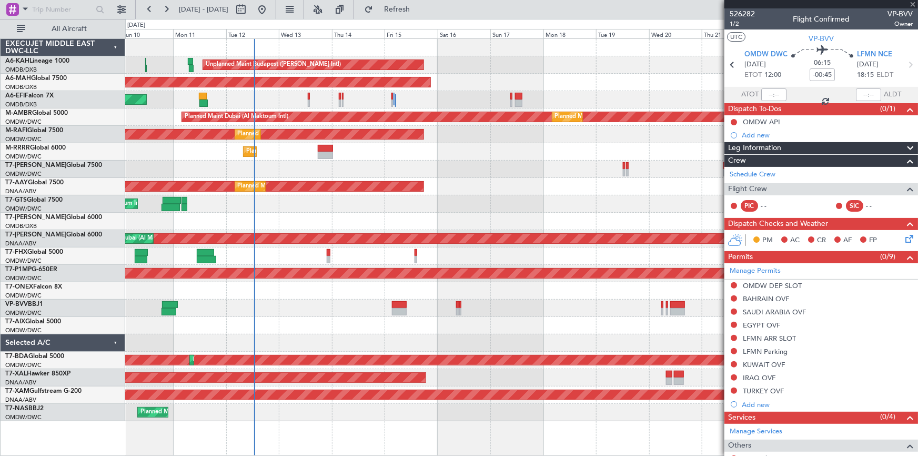
type input "+00:15"
type input "1"
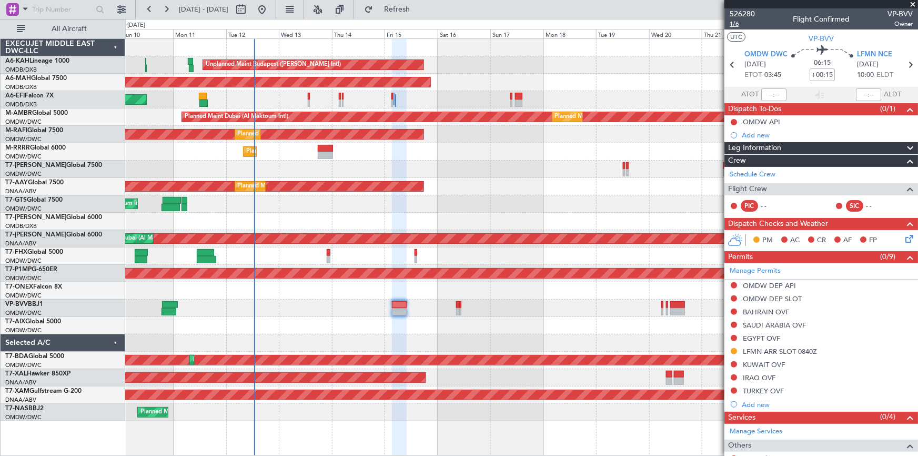
click at [737, 19] on span "1/6" at bounding box center [742, 23] width 25 height 9
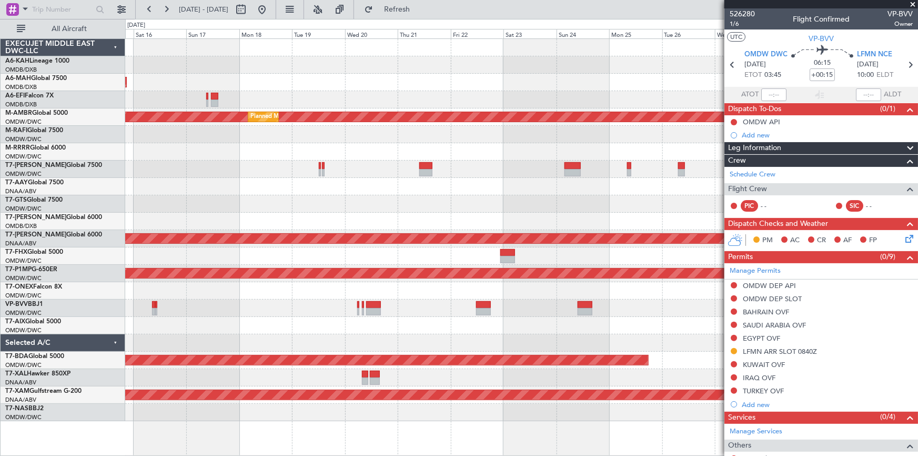
click at [253, 283] on div "Unplanned Maint Budapest ([PERSON_NAME] Intl) Planned Maint [GEOGRAPHIC_DATA] (…" at bounding box center [521, 230] width 793 height 382
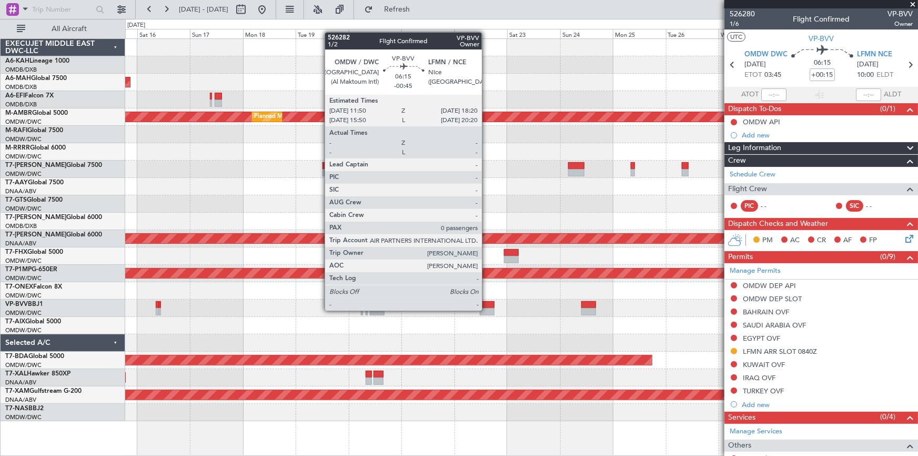
click at [487, 309] on div at bounding box center [487, 311] width 15 height 7
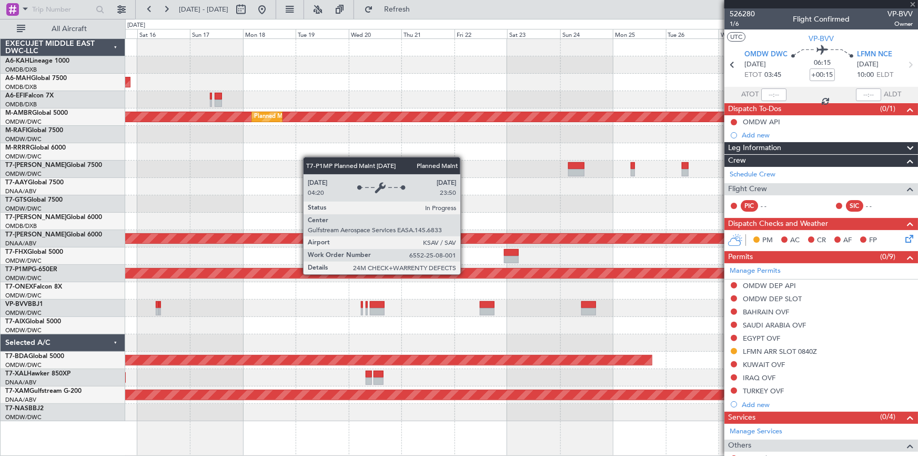
type input "-00:45"
type input "0"
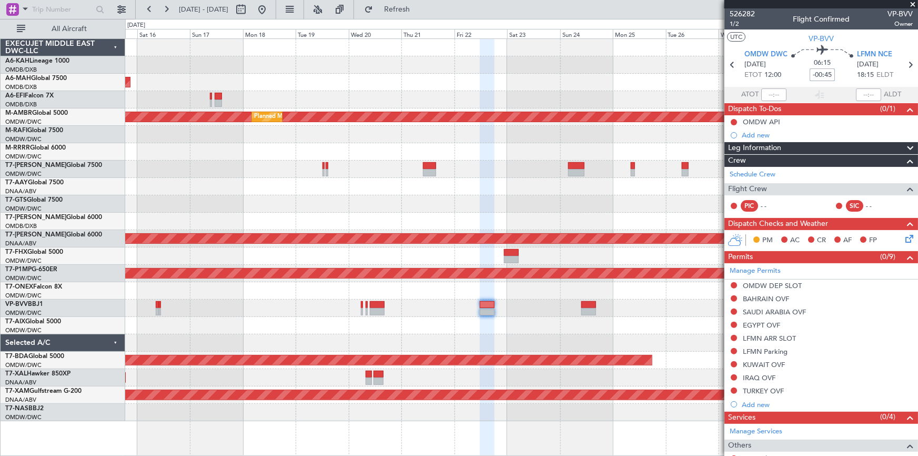
click at [810, 74] on input "-00:45" at bounding box center [822, 74] width 25 height 13
type input "-00"
click at [788, 74] on div "06:15 -00" at bounding box center [822, 64] width 69 height 39
type input "-00:00"
click at [904, 64] on icon at bounding box center [911, 65] width 14 height 14
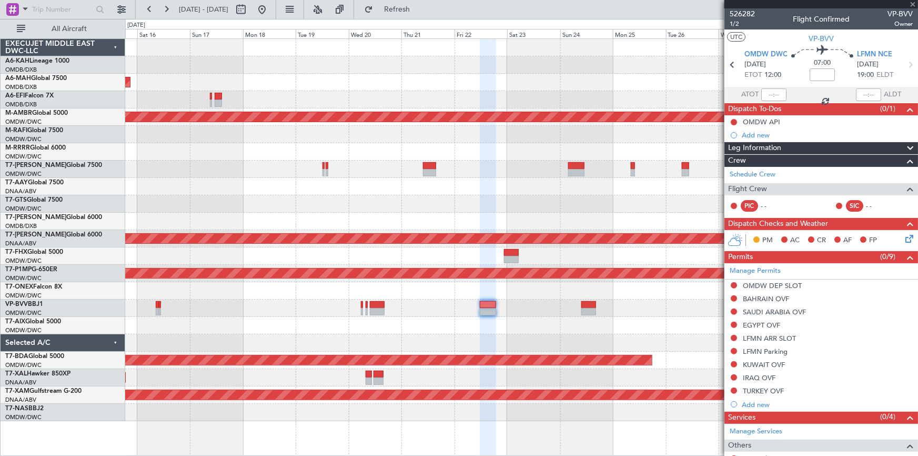
type input "+00:30"
type input "8"
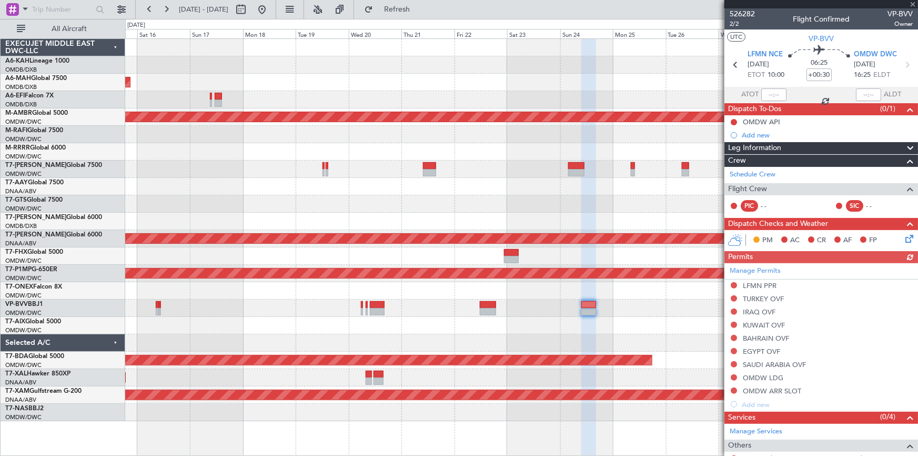
scroll to position [191, 0]
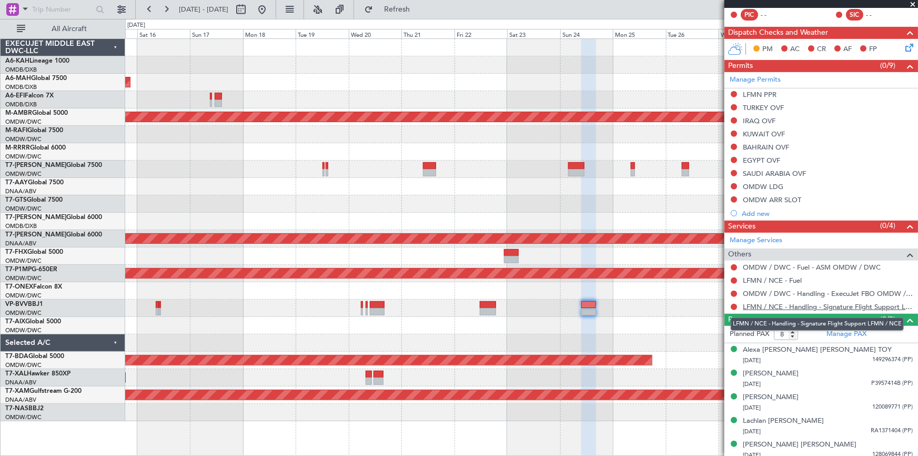
click at [788, 307] on link "LFMN / NCE - Handling - Signature Flight Support LFMN / NCE" at bounding box center [828, 306] width 170 height 9
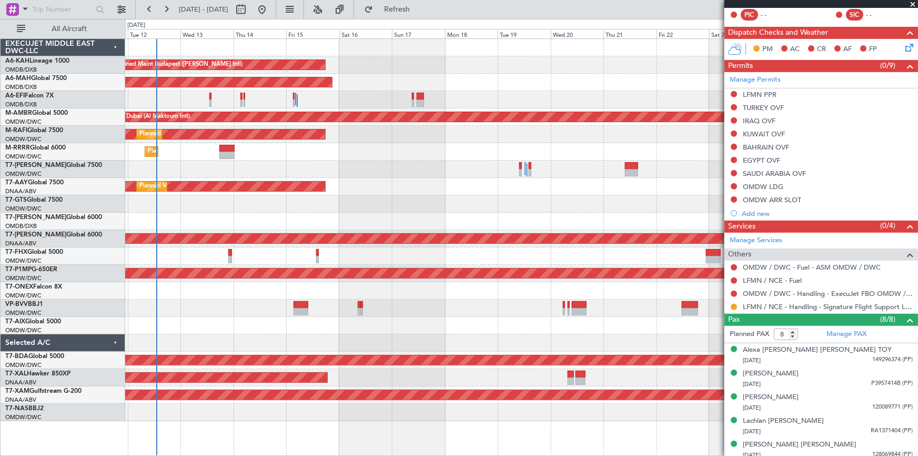
click at [448, 207] on div "Unplanned Maint Budapest ([PERSON_NAME] Intl) Planned Maint [GEOGRAPHIC_DATA] (…" at bounding box center [521, 230] width 793 height 382
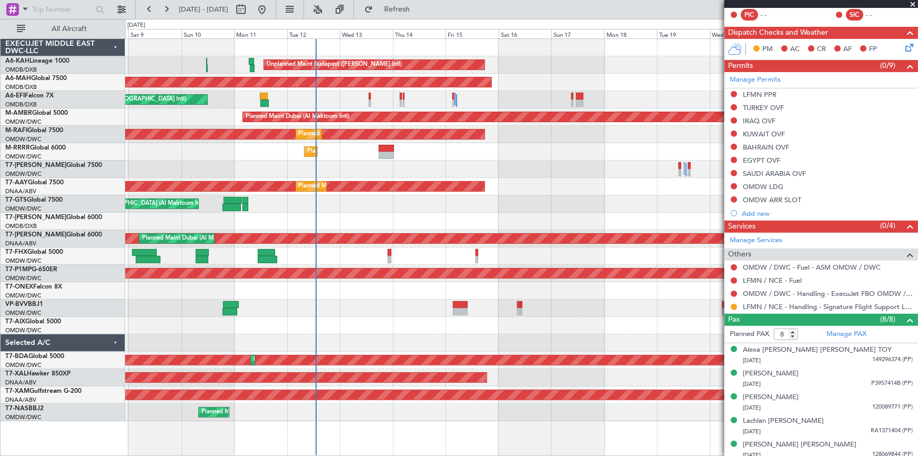
click at [384, 199] on div "Unplanned Maint [GEOGRAPHIC_DATA] (Al Maktoum Intl)" at bounding box center [521, 203] width 793 height 17
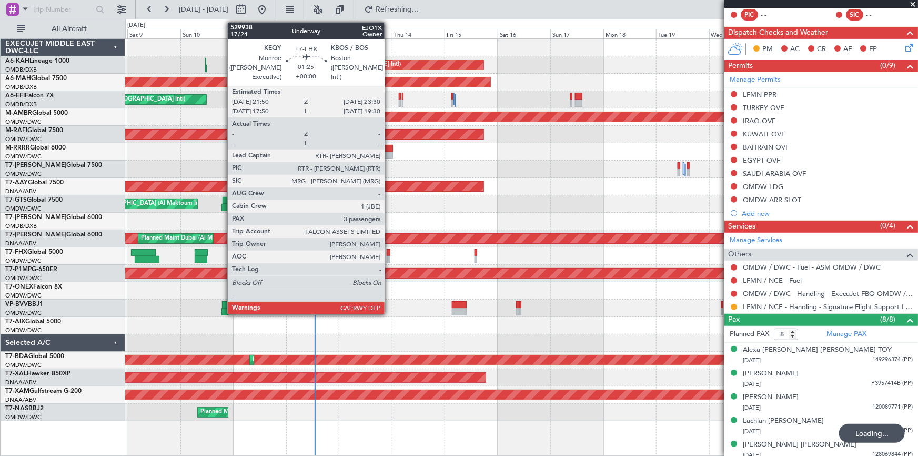
click at [390, 254] on div at bounding box center [389, 252] width 4 height 7
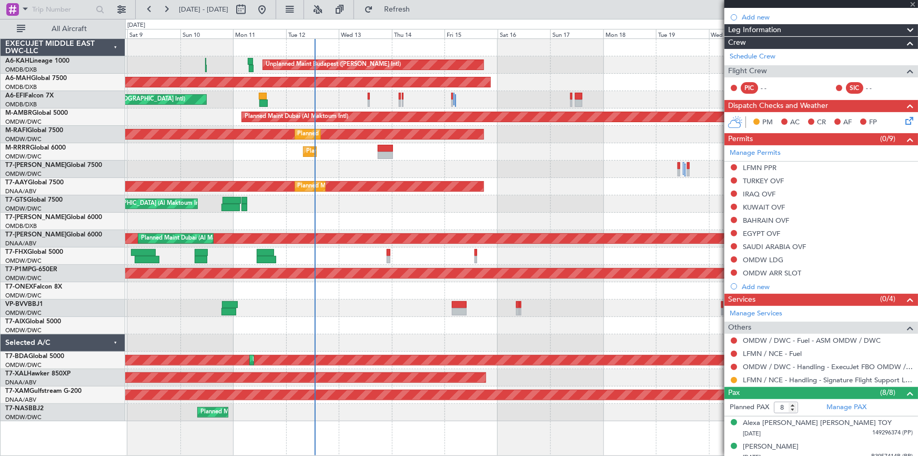
scroll to position [95, 0]
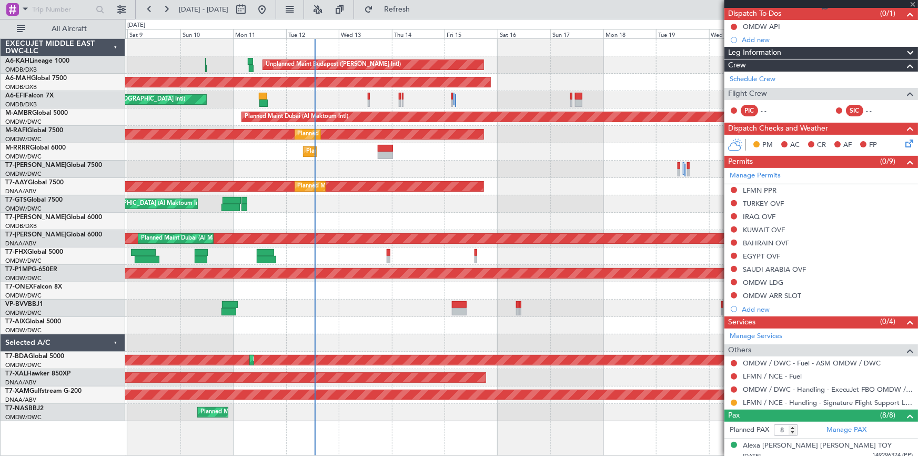
type input "3"
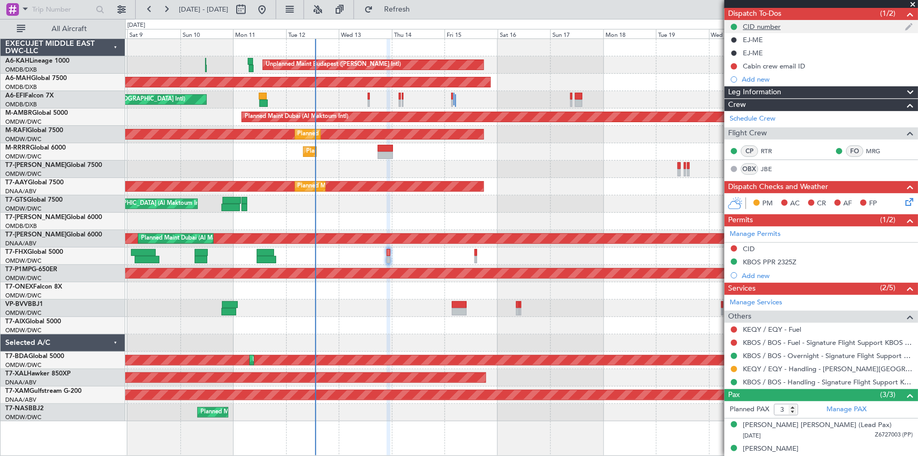
scroll to position [0, 0]
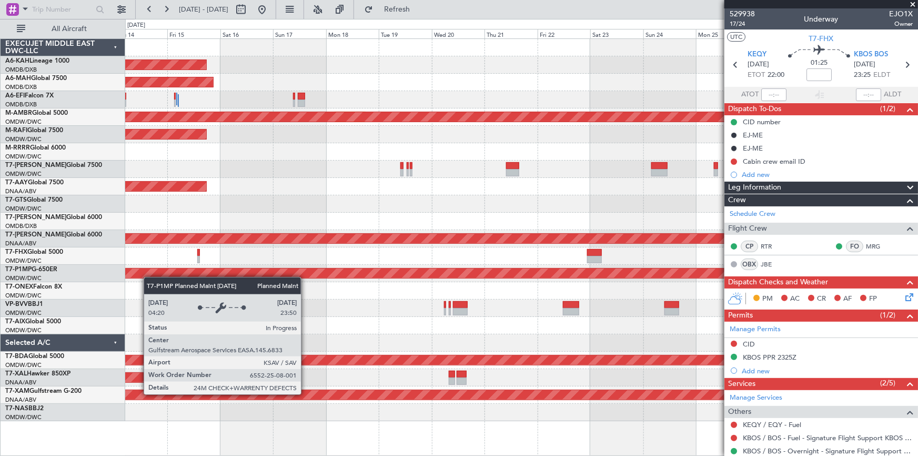
click at [145, 274] on div "Unplanned Maint Budapest ([PERSON_NAME] Intl) Planned Maint [GEOGRAPHIC_DATA] (…" at bounding box center [521, 230] width 793 height 382
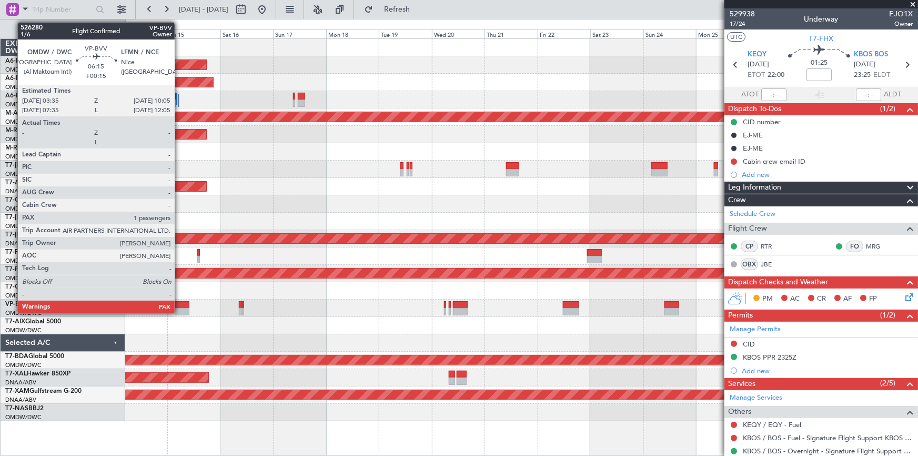
click at [179, 306] on div at bounding box center [182, 304] width 15 height 7
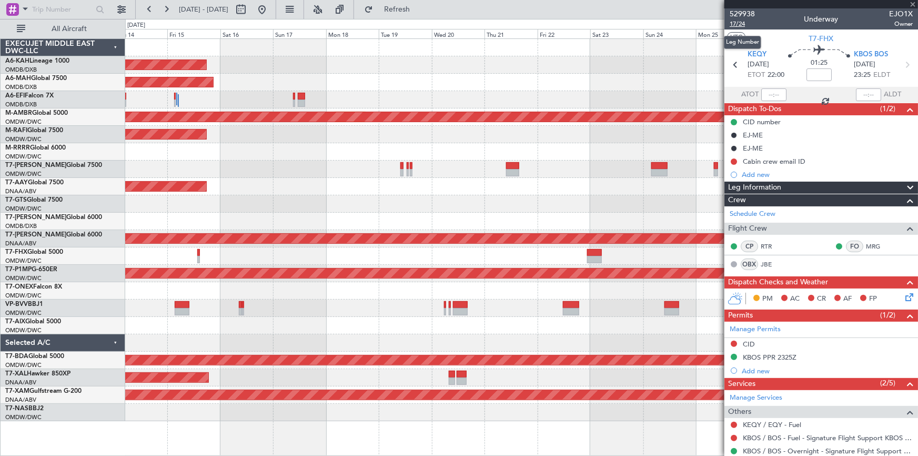
type input "+00:15"
type input "1"
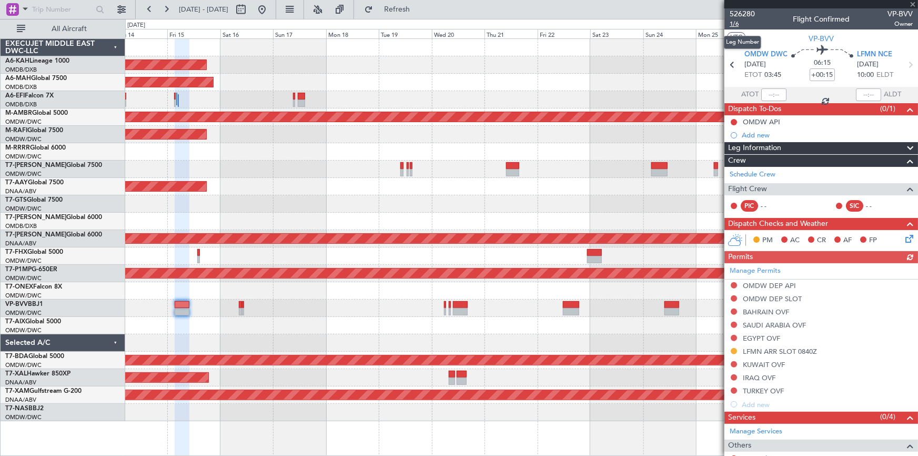
click at [738, 22] on span "1/6" at bounding box center [742, 23] width 25 height 9
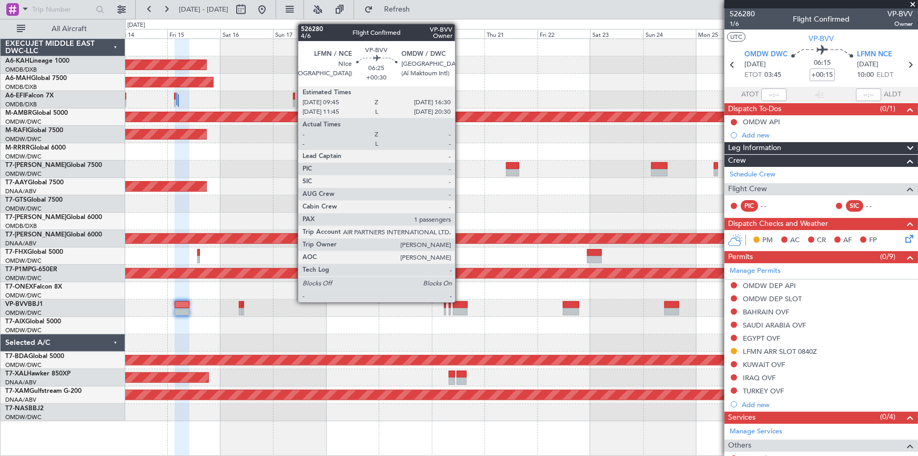
click at [460, 301] on div at bounding box center [460, 304] width 15 height 7
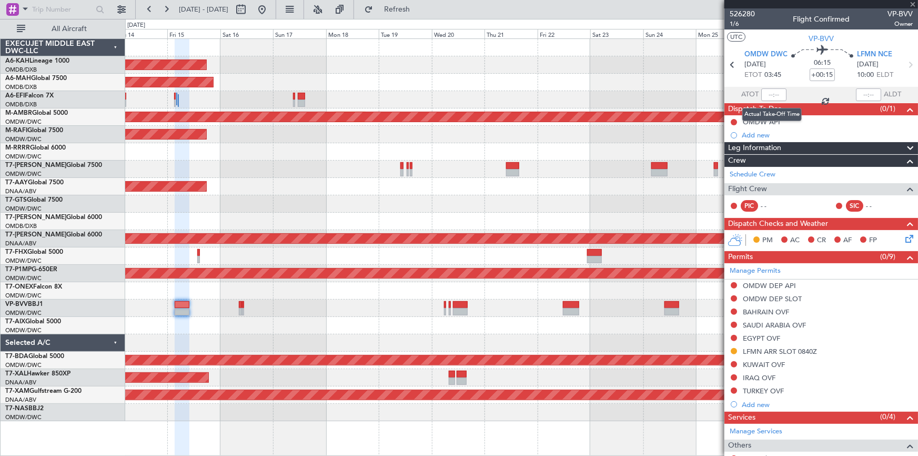
type input "+00:30"
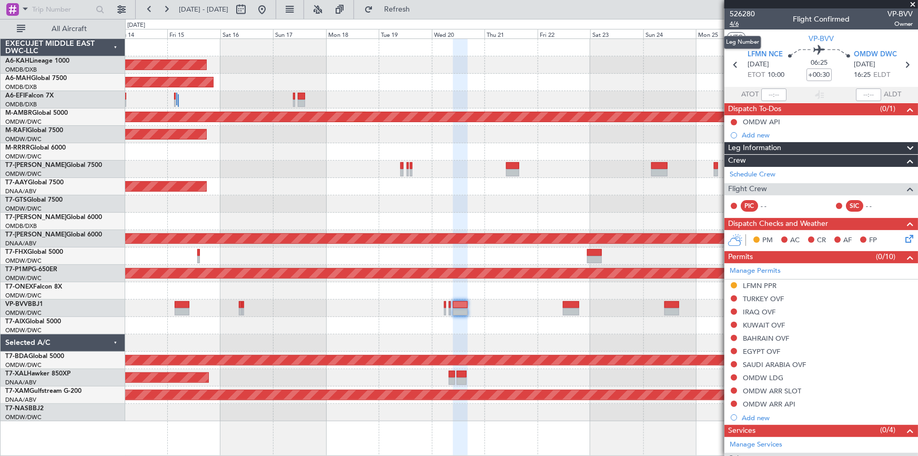
click at [734, 24] on span "4/6" at bounding box center [742, 23] width 25 height 9
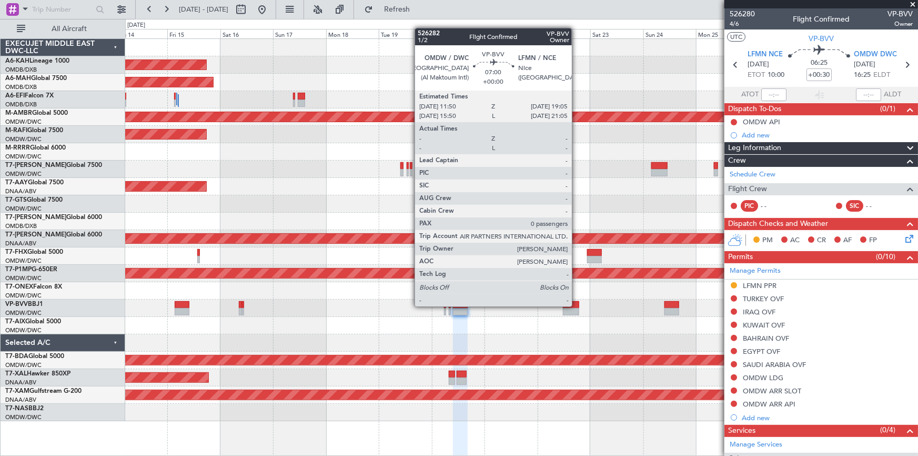
click at [577, 305] on div at bounding box center [571, 304] width 16 height 7
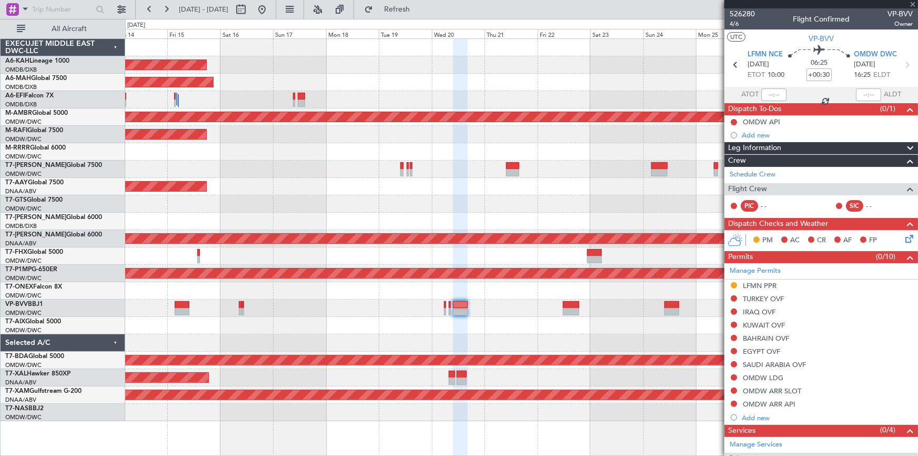
type input "0"
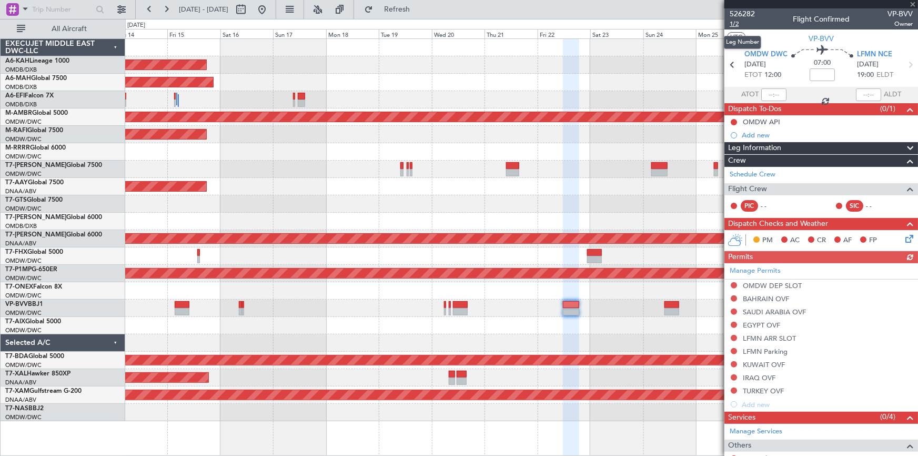
click at [738, 23] on span "1/2" at bounding box center [742, 23] width 25 height 9
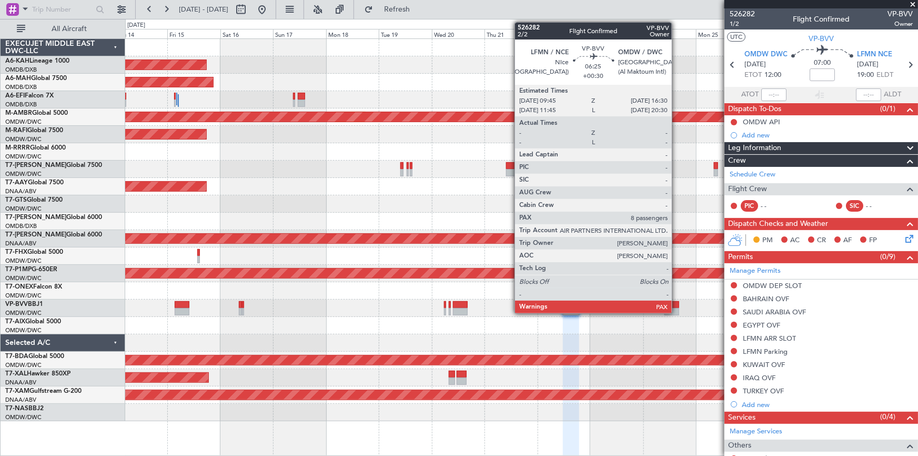
click at [677, 305] on div at bounding box center [672, 304] width 15 height 7
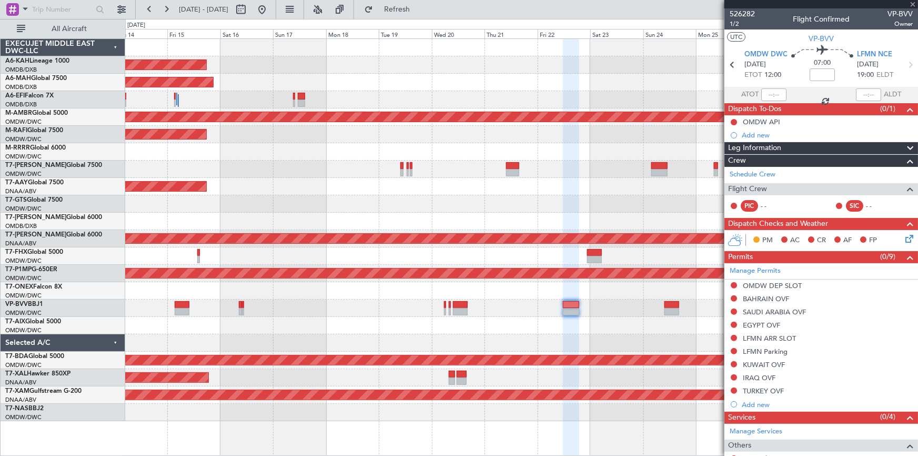
type input "+00:30"
type input "8"
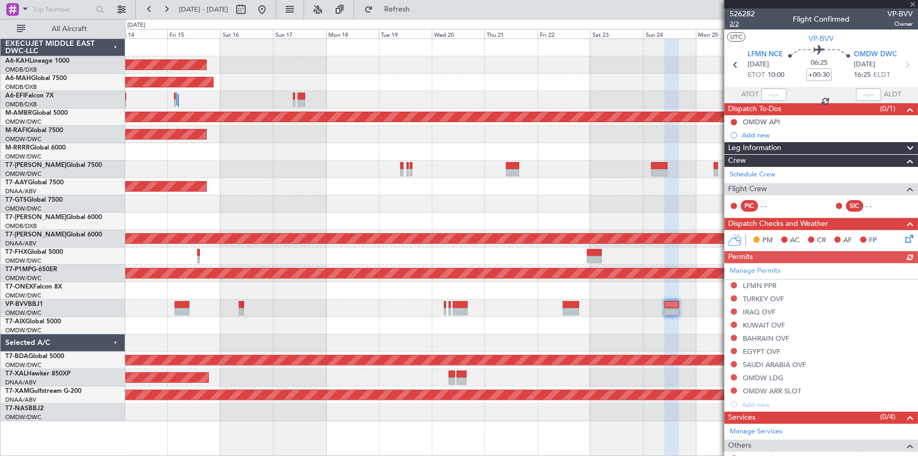
click at [736, 20] on span "2/2" at bounding box center [742, 23] width 25 height 9
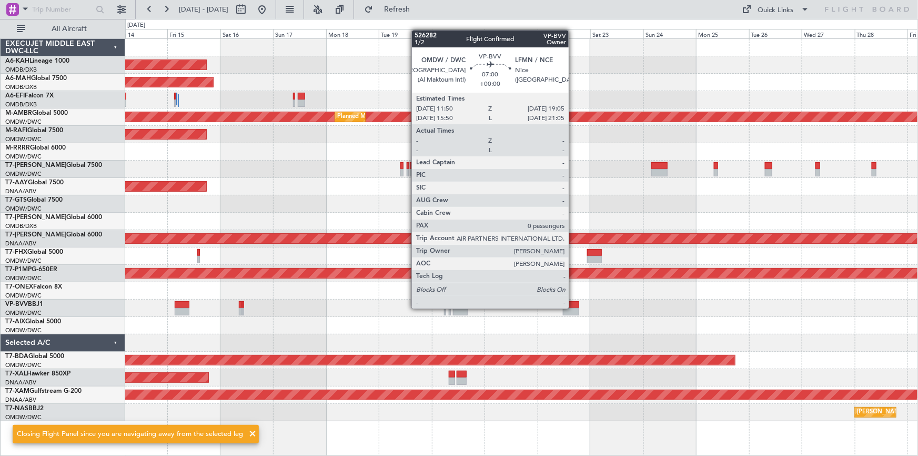
click at [574, 308] on div at bounding box center [571, 311] width 16 height 7
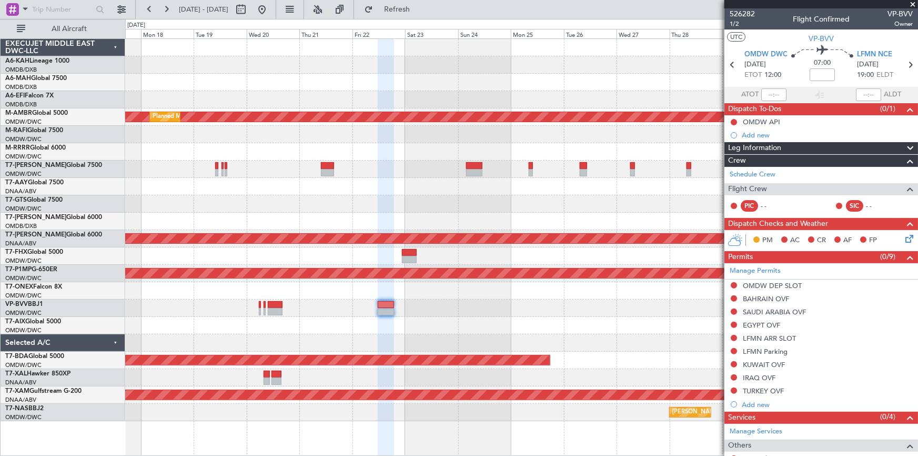
click at [469, 280] on div "Planned Maint Savannah (Savannah/hilton Head Intl)" at bounding box center [521, 273] width 793 height 17
click at [420, 7] on span "Refresh" at bounding box center [397, 9] width 44 height 7
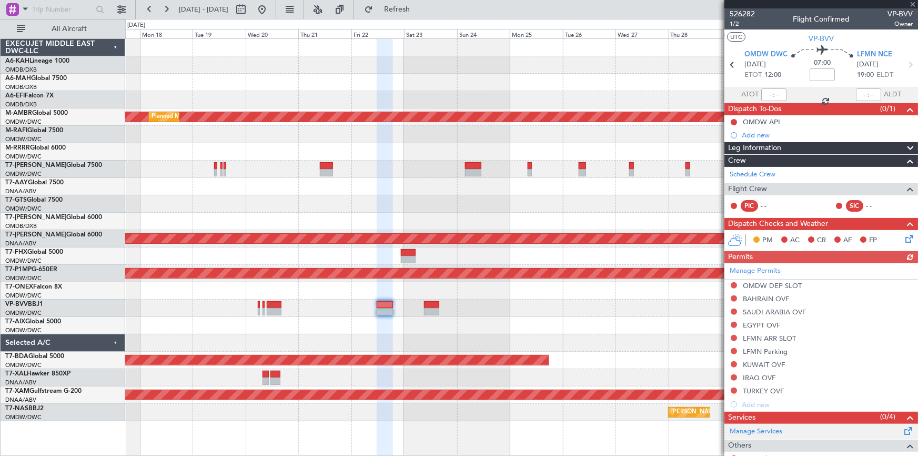
scroll to position [77, 0]
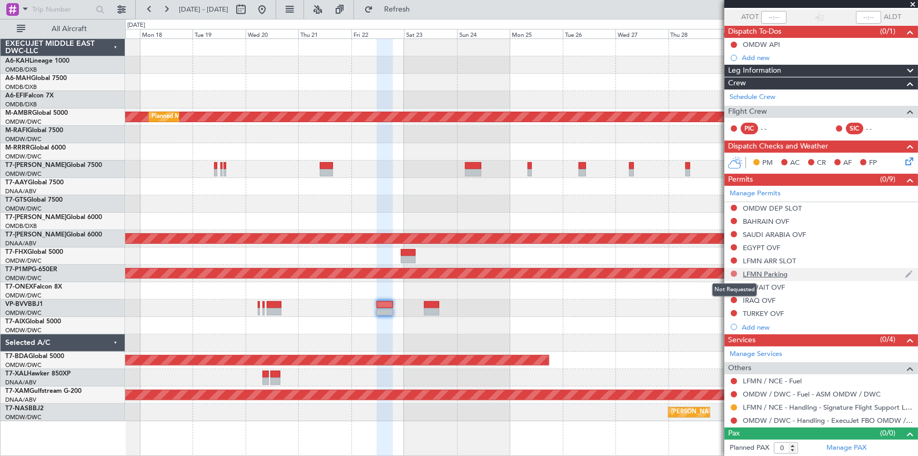
click at [735, 272] on button at bounding box center [734, 274] width 6 height 6
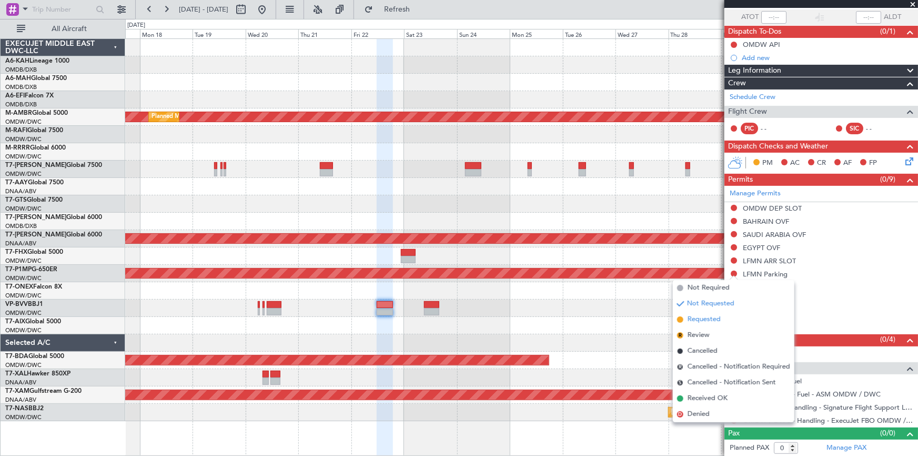
click at [708, 320] on span "Requested" at bounding box center [704, 319] width 33 height 11
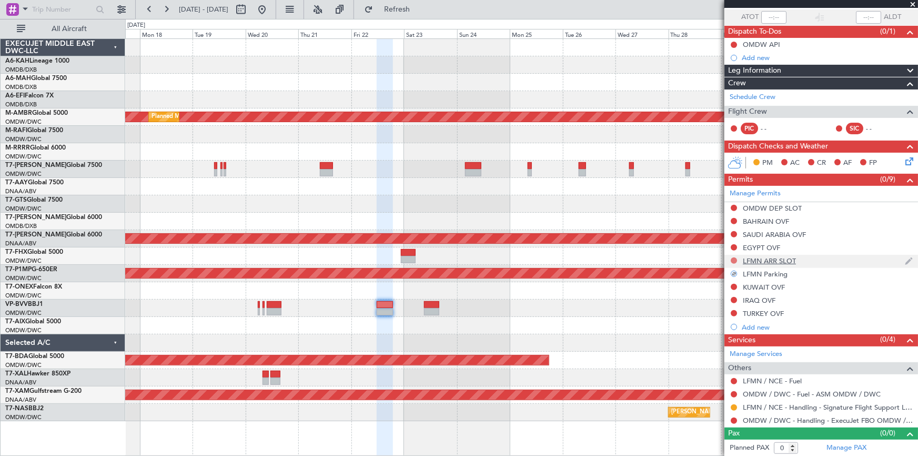
click at [732, 258] on button at bounding box center [734, 260] width 6 height 6
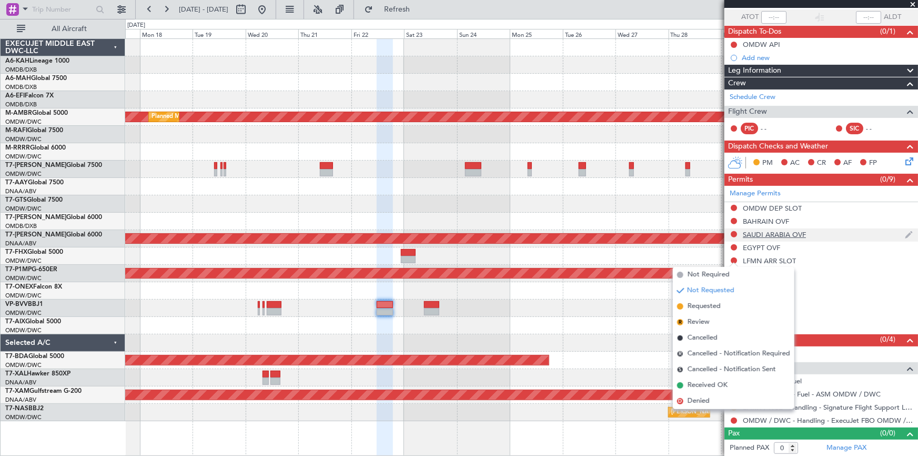
drag, startPoint x: 720, startPoint y: 305, endPoint x: 752, endPoint y: 233, distance: 79.6
click at [721, 304] on span "Requested" at bounding box center [704, 306] width 33 height 11
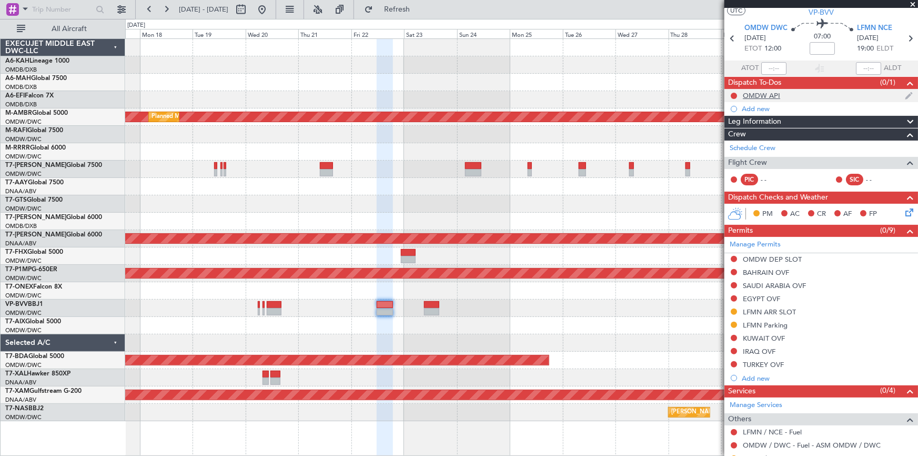
scroll to position [0, 0]
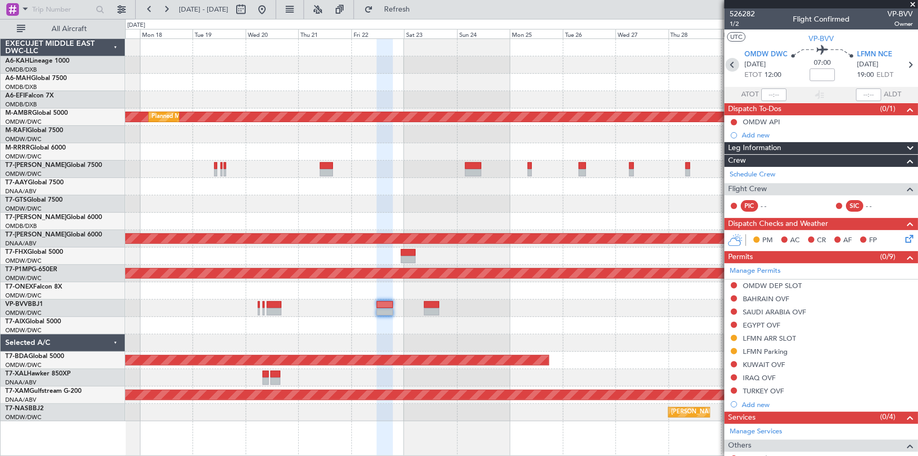
click at [732, 66] on icon at bounding box center [733, 65] width 14 height 14
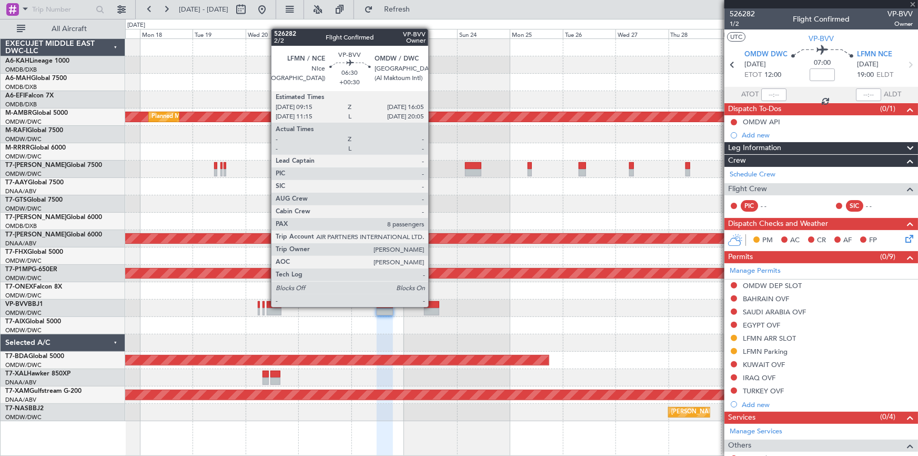
type input "+00:30"
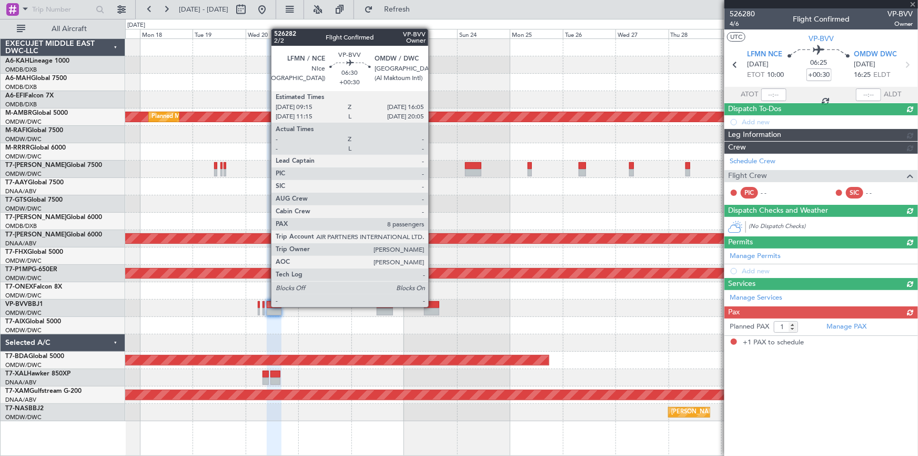
click at [433, 306] on div at bounding box center [431, 304] width 15 height 7
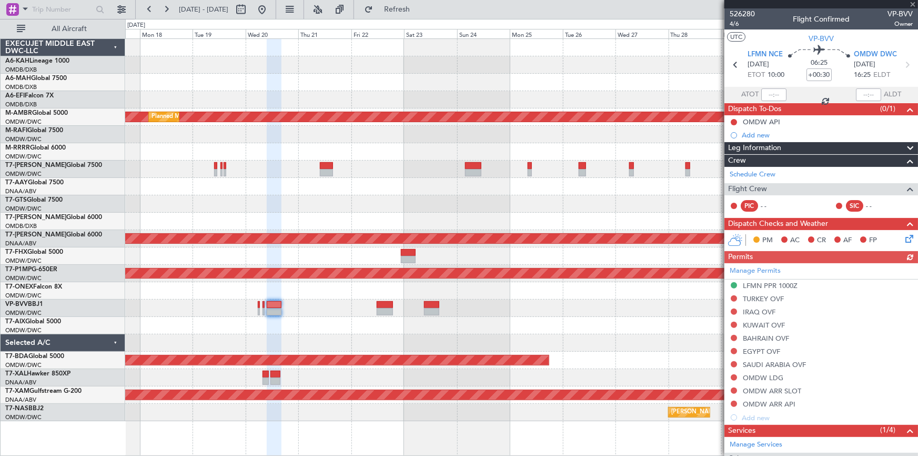
type input "8"
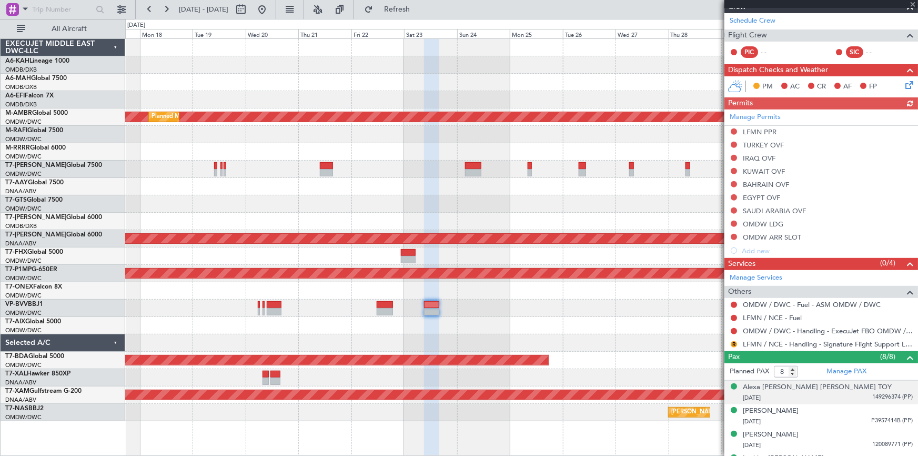
scroll to position [191, 0]
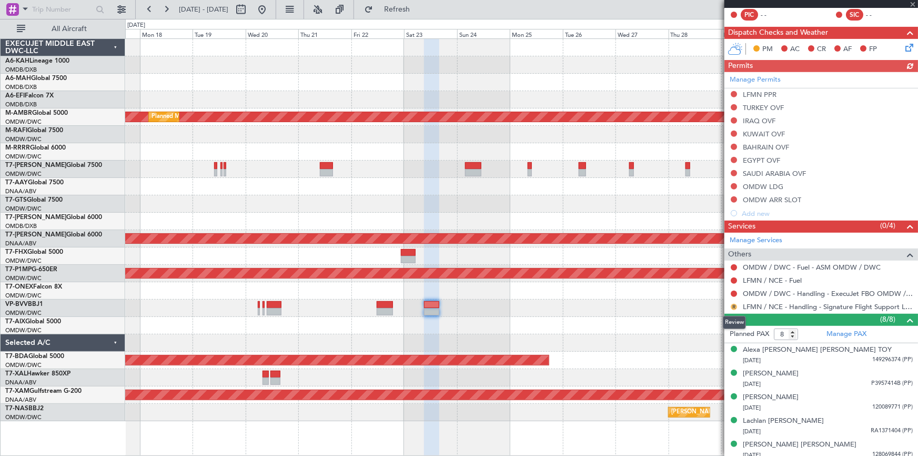
click at [733, 305] on button "R" at bounding box center [734, 307] width 6 height 6
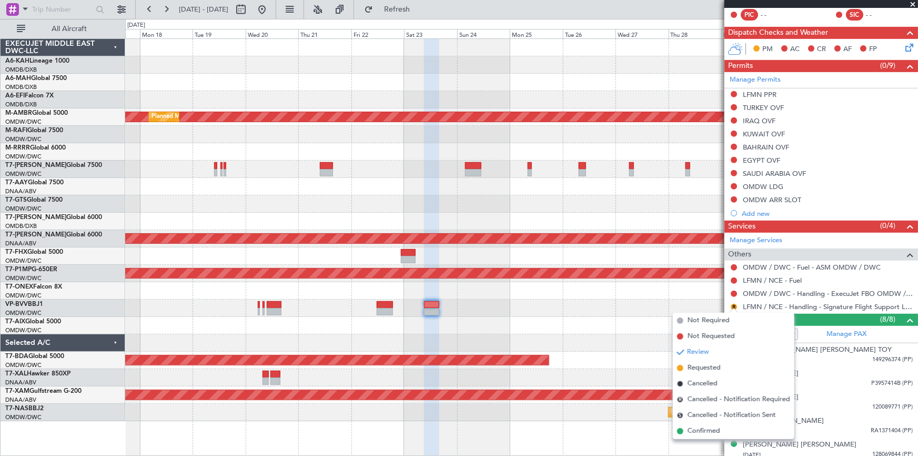
drag, startPoint x: 696, startPoint y: 371, endPoint x: 717, endPoint y: 360, distance: 24.2
click at [697, 370] on span "Requested" at bounding box center [704, 368] width 33 height 11
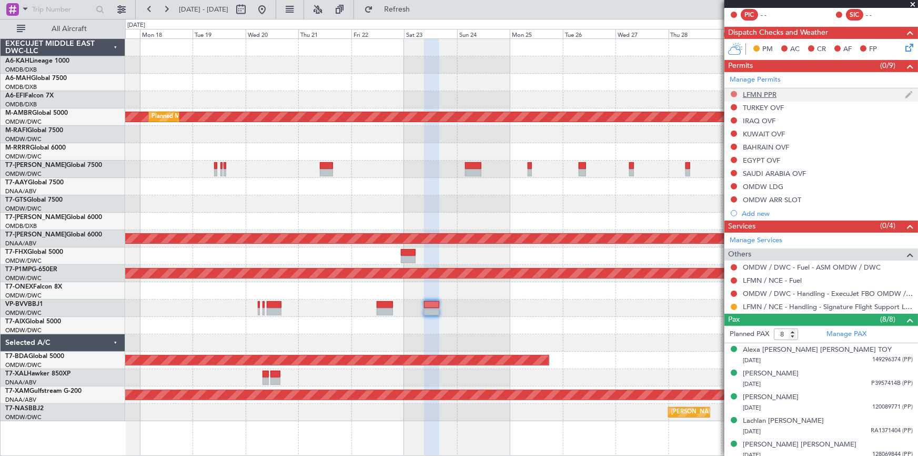
click at [734, 94] on button at bounding box center [734, 94] width 6 height 6
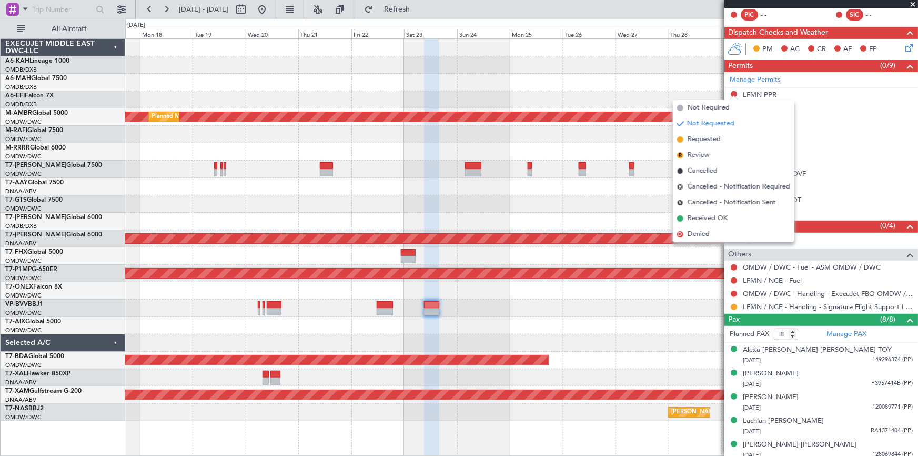
drag, startPoint x: 706, startPoint y: 137, endPoint x: 723, endPoint y: 143, distance: 18.0
click at [711, 137] on span "Requested" at bounding box center [704, 139] width 33 height 11
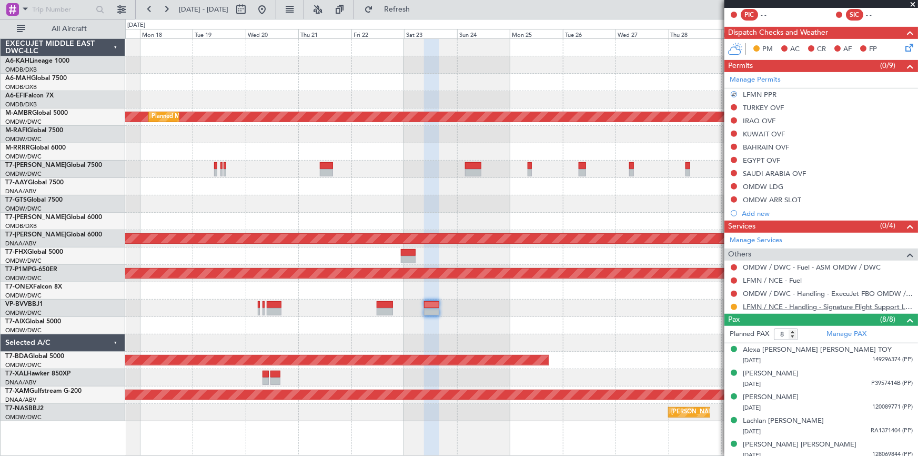
click at [781, 303] on link "LFMN / NCE - Handling - Signature Flight Support LFMN / NCE" at bounding box center [828, 306] width 170 height 9
